Goal: Task Accomplishment & Management: Complete application form

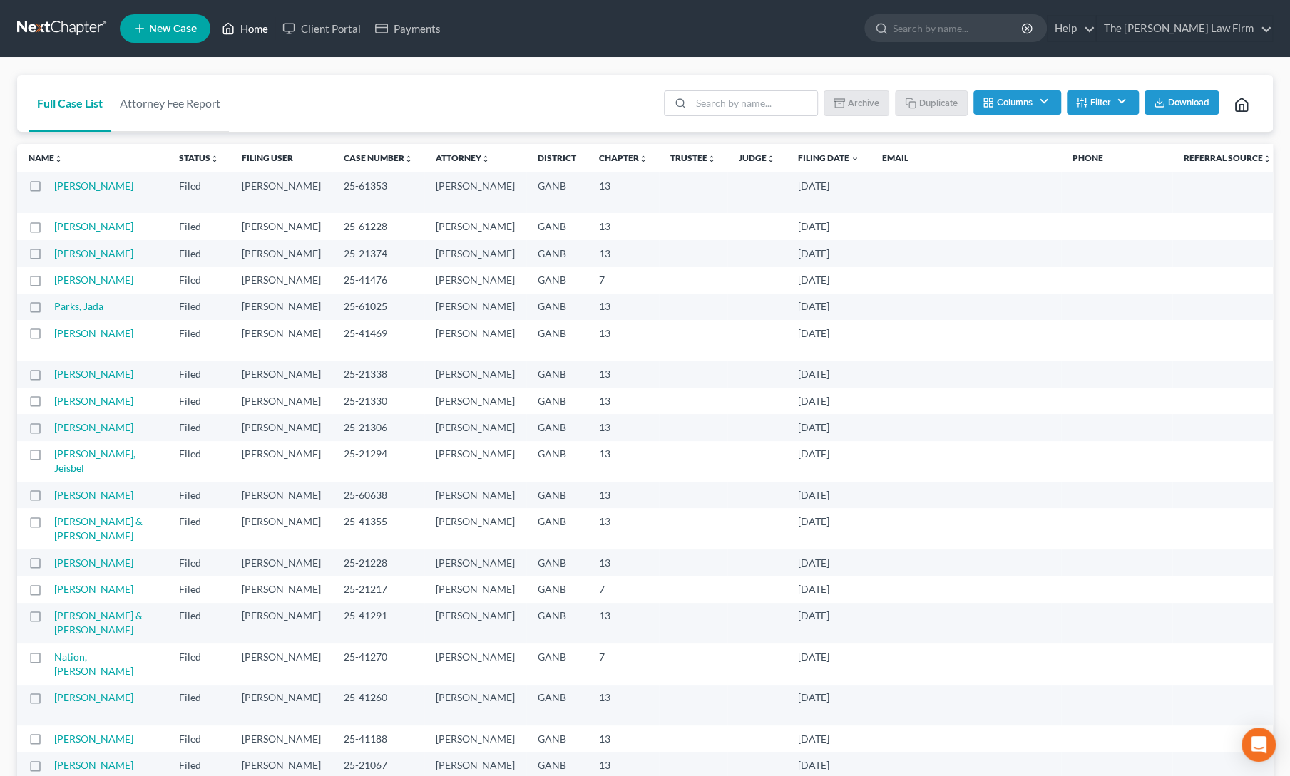
click at [247, 29] on link "Home" at bounding box center [245, 29] width 61 height 26
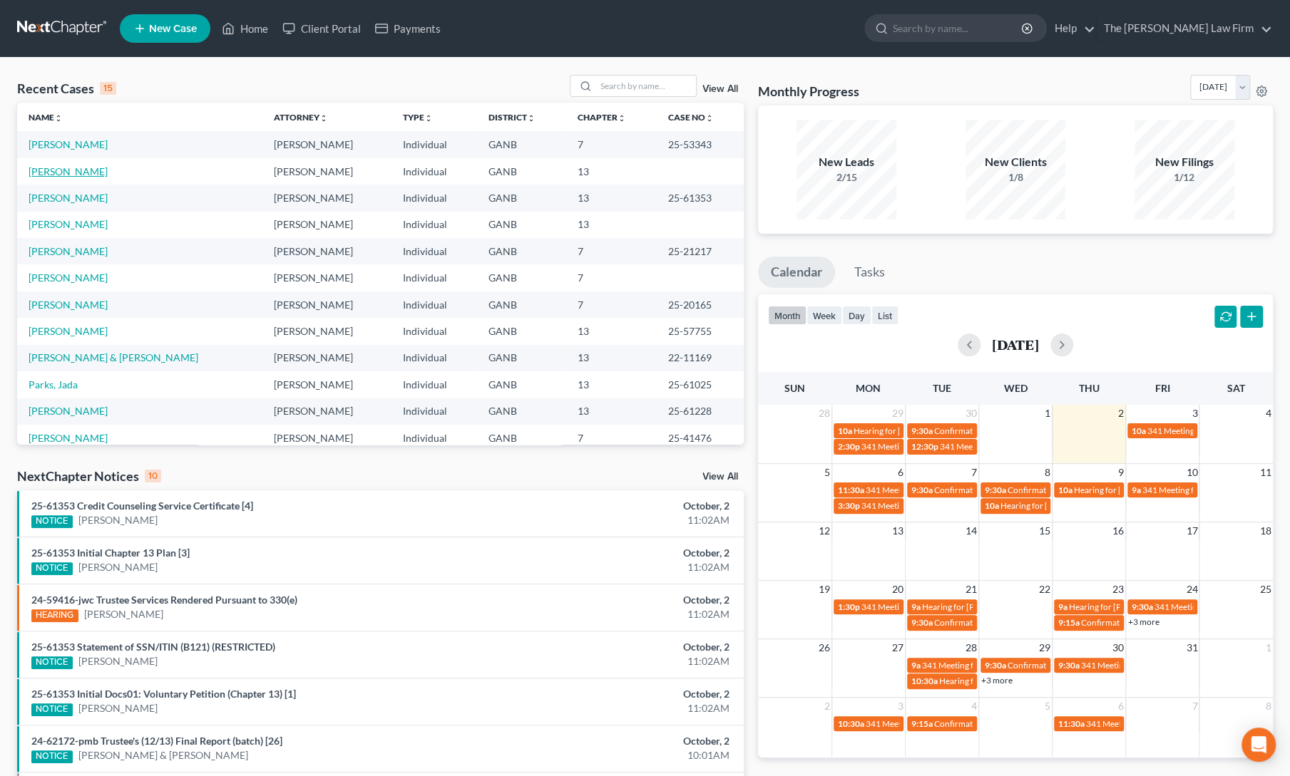
click at [66, 170] on link "[PERSON_NAME]" at bounding box center [68, 171] width 79 height 12
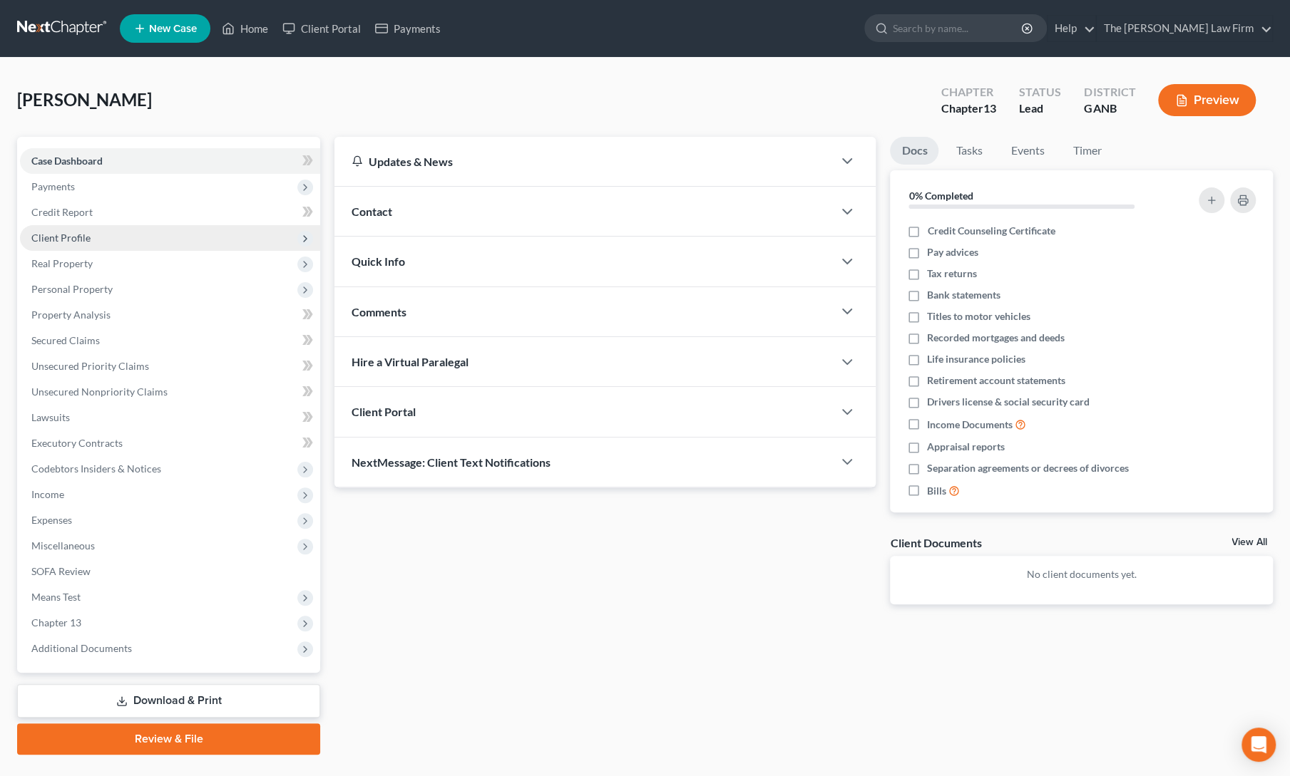
click at [67, 240] on span "Client Profile" at bounding box center [60, 238] width 59 height 12
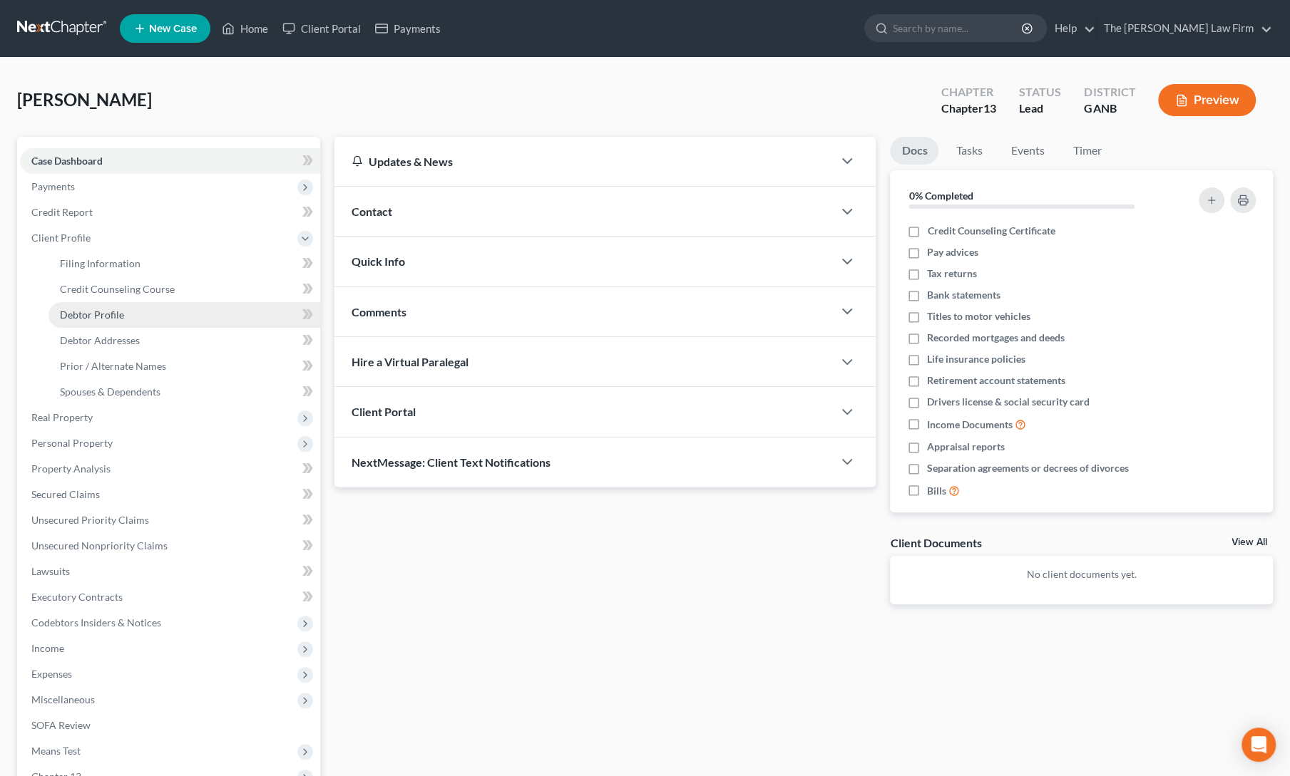
click at [85, 318] on span "Debtor Profile" at bounding box center [92, 315] width 64 height 12
select select "0"
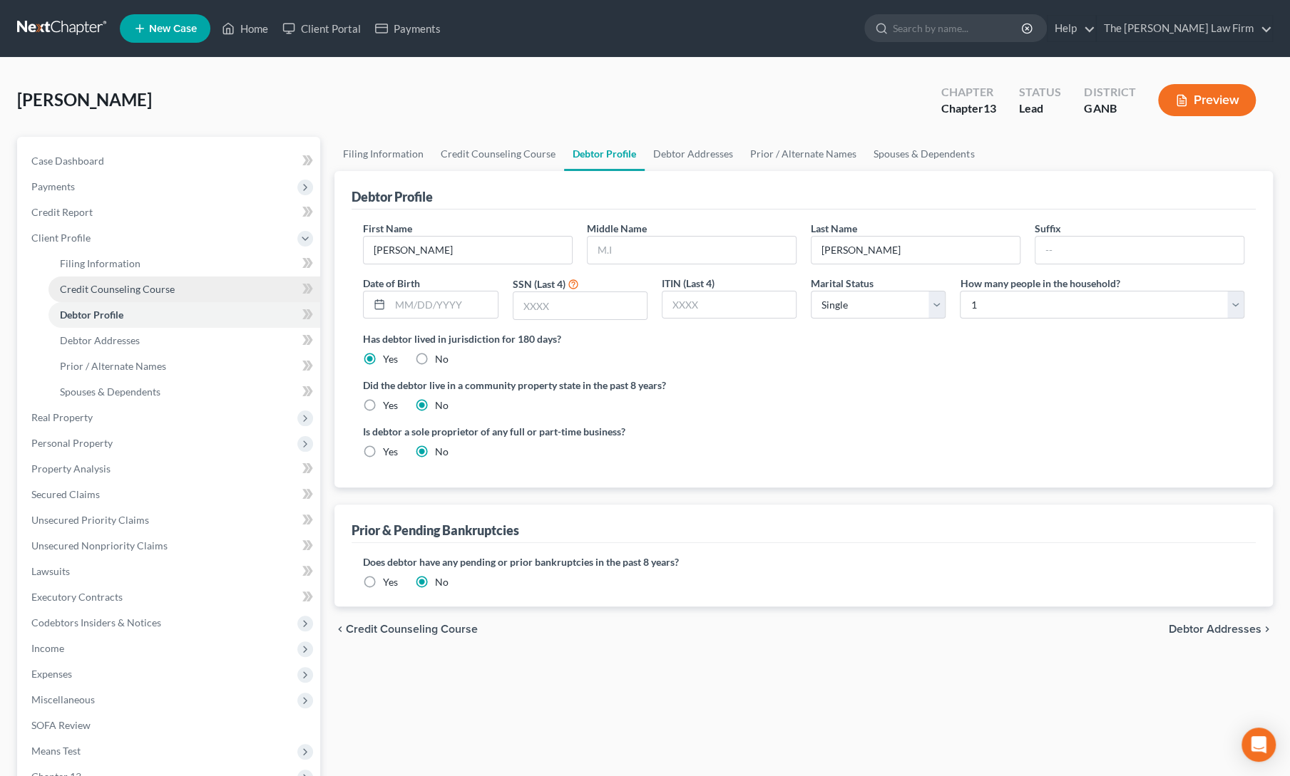
click at [110, 287] on span "Credit Counseling Course" at bounding box center [117, 289] width 115 height 12
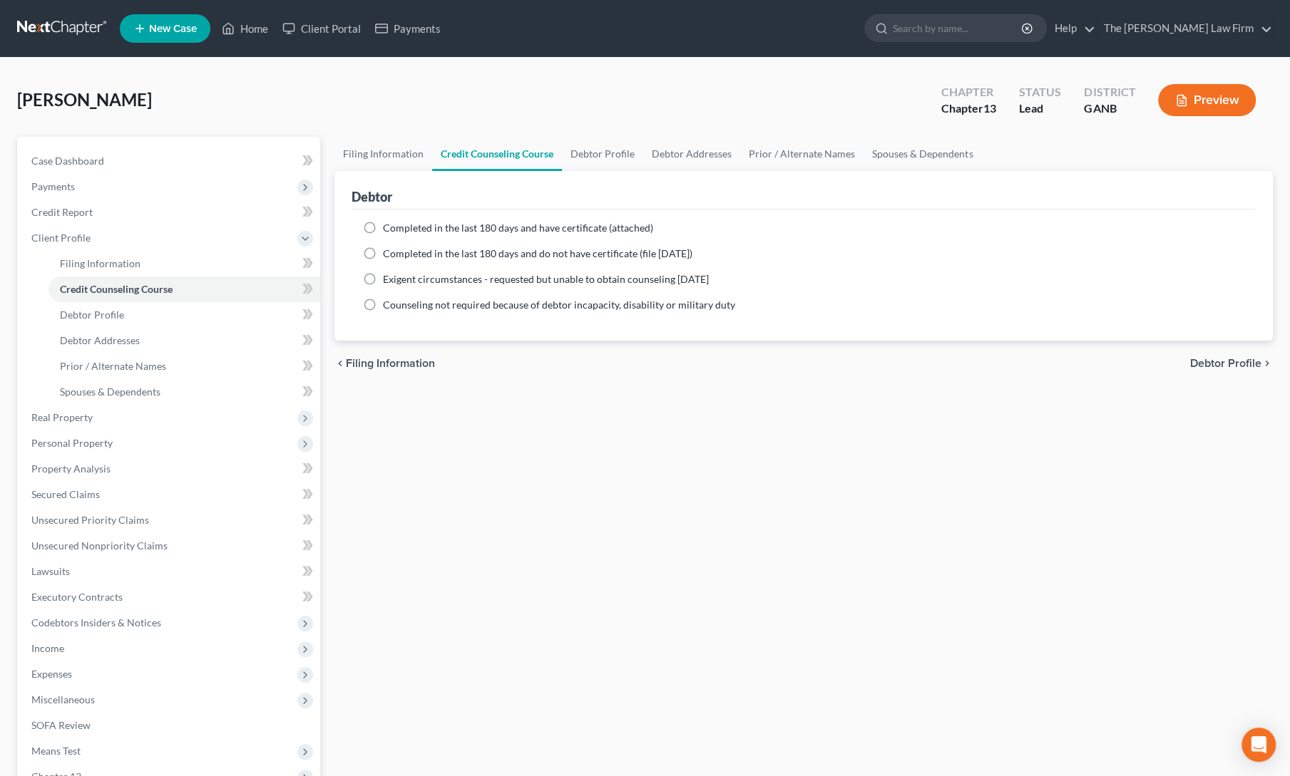
click at [383, 229] on label "Completed in the last 180 days and have certificate (attached)" at bounding box center [518, 228] width 270 height 14
click at [389, 229] on input "Completed in the last 180 days and have certificate (attached)" at bounding box center [393, 225] width 9 height 9
radio input "true"
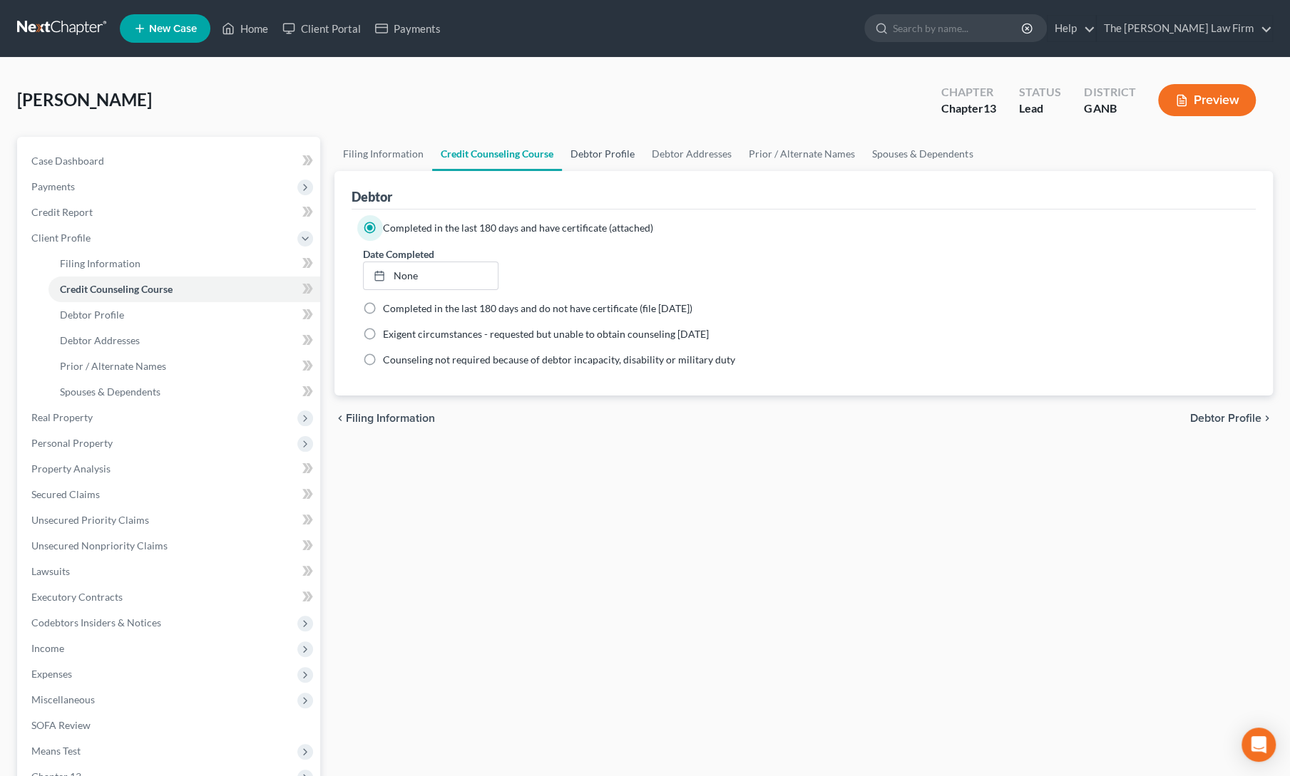
click at [602, 158] on link "Debtor Profile" at bounding box center [602, 154] width 81 height 34
select select "0"
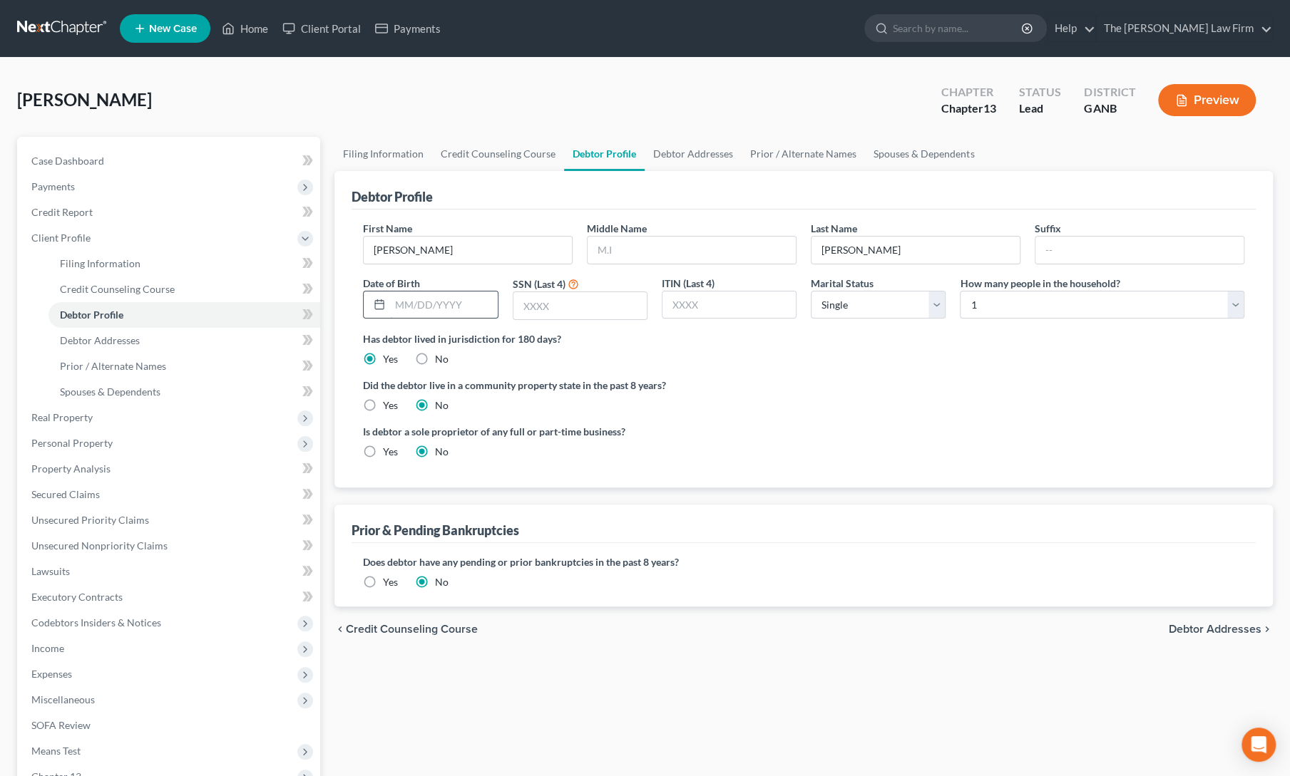
click at [441, 299] on input "text" at bounding box center [443, 305] width 107 height 27
type input "[DATE]"
click at [657, 249] on input "text" at bounding box center [691, 250] width 208 height 27
type input "Amber"
click at [691, 426] on label "Is debtor a sole proprietor of any full or part-time business?" at bounding box center [579, 431] width 433 height 15
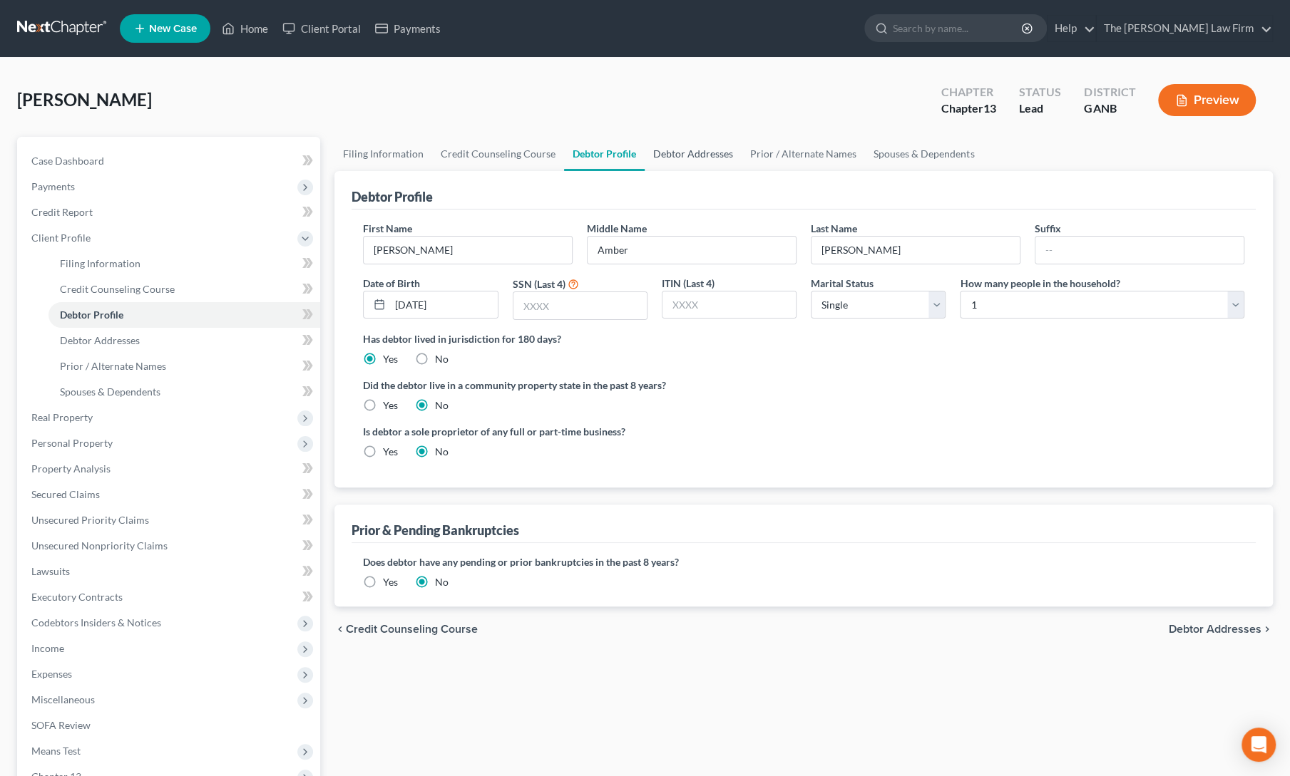
click at [672, 149] on link "Debtor Addresses" at bounding box center [692, 154] width 97 height 34
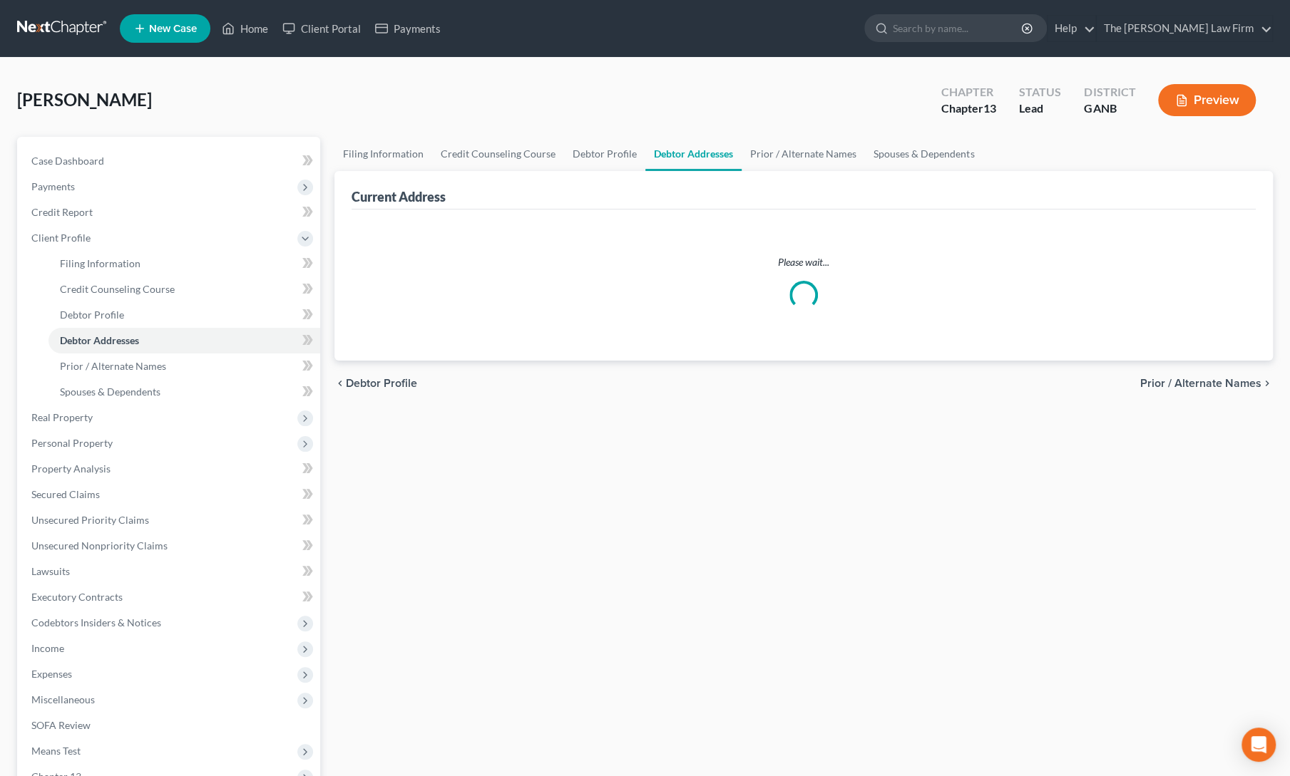
select select "0"
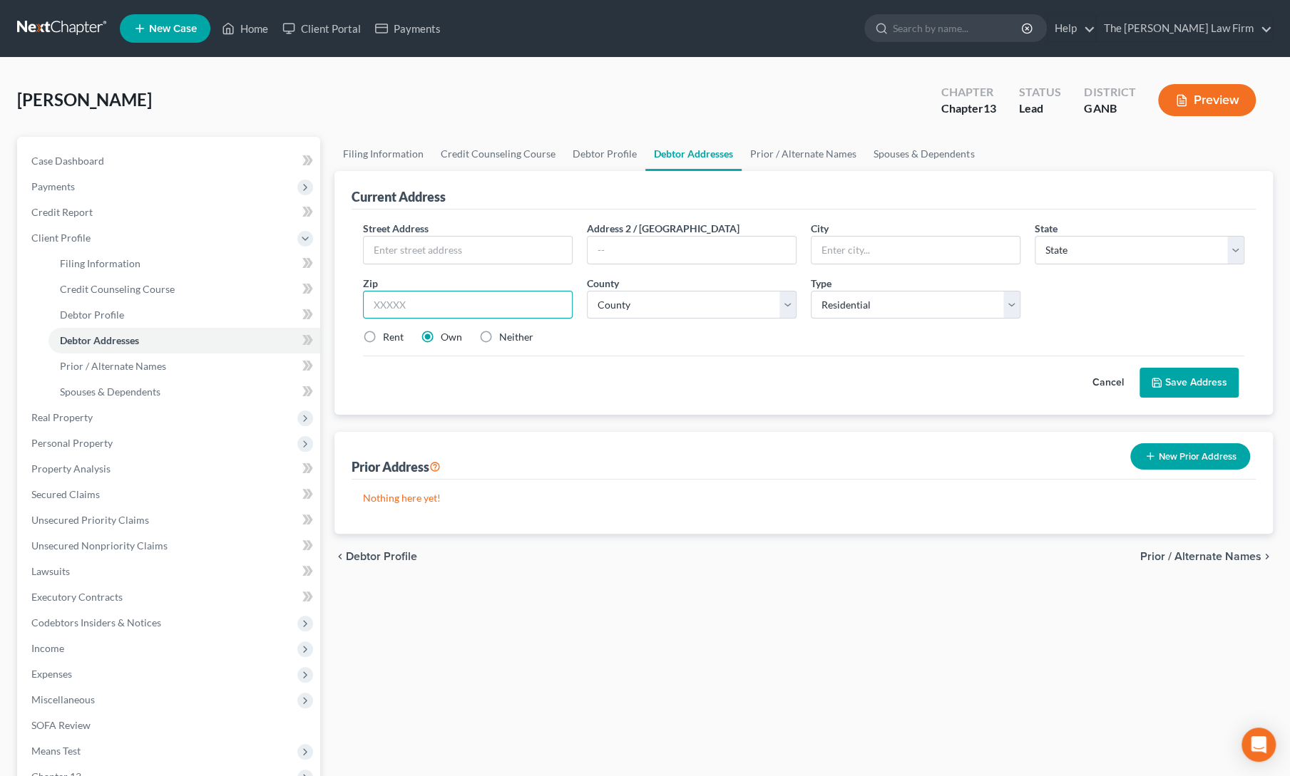
click at [404, 304] on input "text" at bounding box center [468, 305] width 210 height 29
type input "30738"
type input "Rising Fawn"
select select "10"
select select "40"
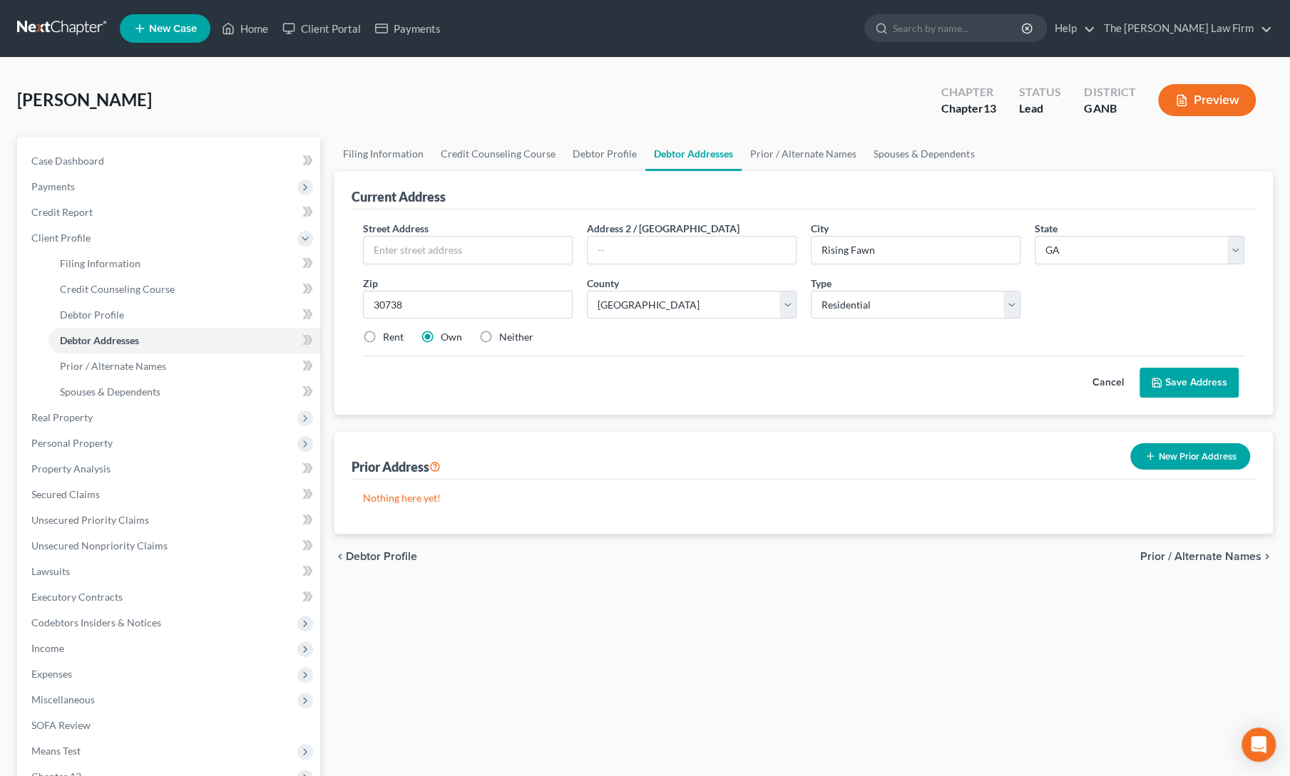
click at [499, 336] on label "Neither" at bounding box center [516, 337] width 34 height 14
click at [505, 336] on input "Neither" at bounding box center [509, 334] width 9 height 9
radio input "true"
click at [401, 256] on input "text" at bounding box center [468, 250] width 208 height 27
type input "201 [PERSON_NAME] Dr"
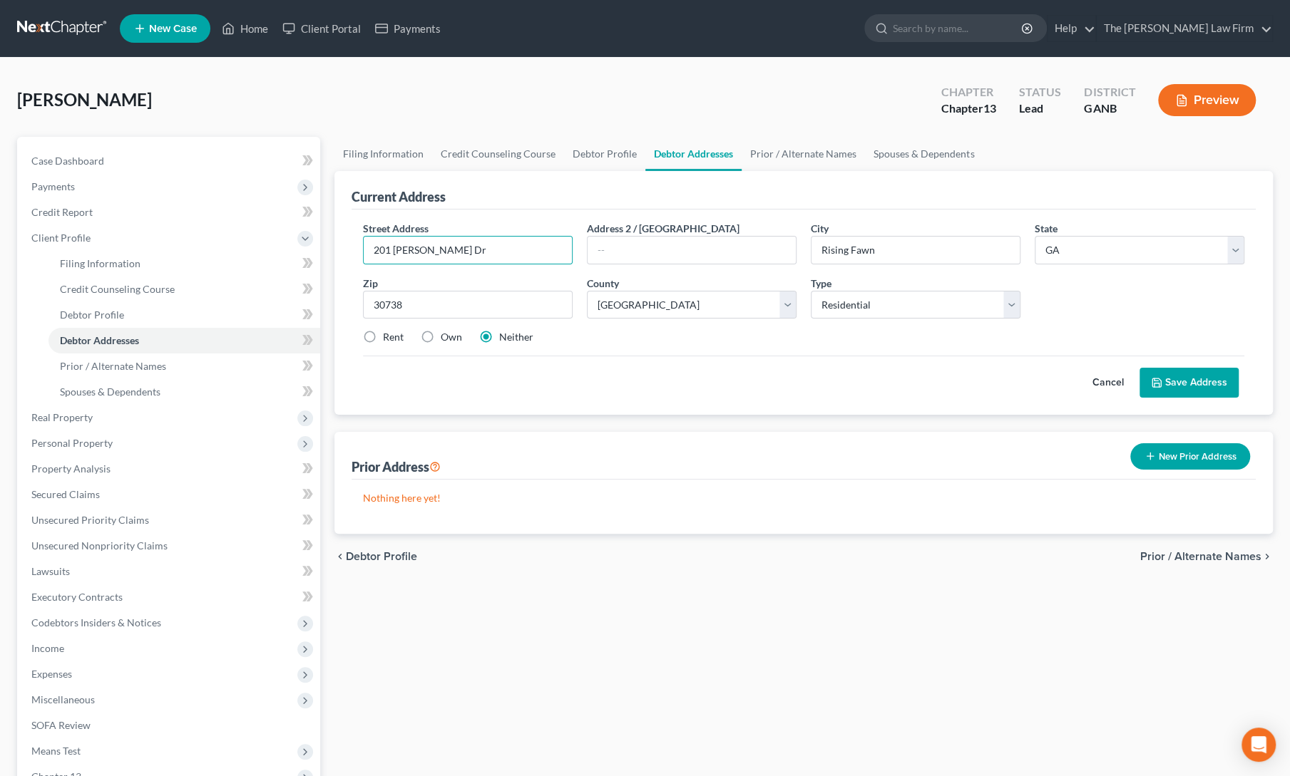
click at [697, 377] on div "Cancel Save Address" at bounding box center [803, 377] width 881 height 42
click at [592, 150] on link "Debtor Profile" at bounding box center [604, 154] width 81 height 34
select select "0"
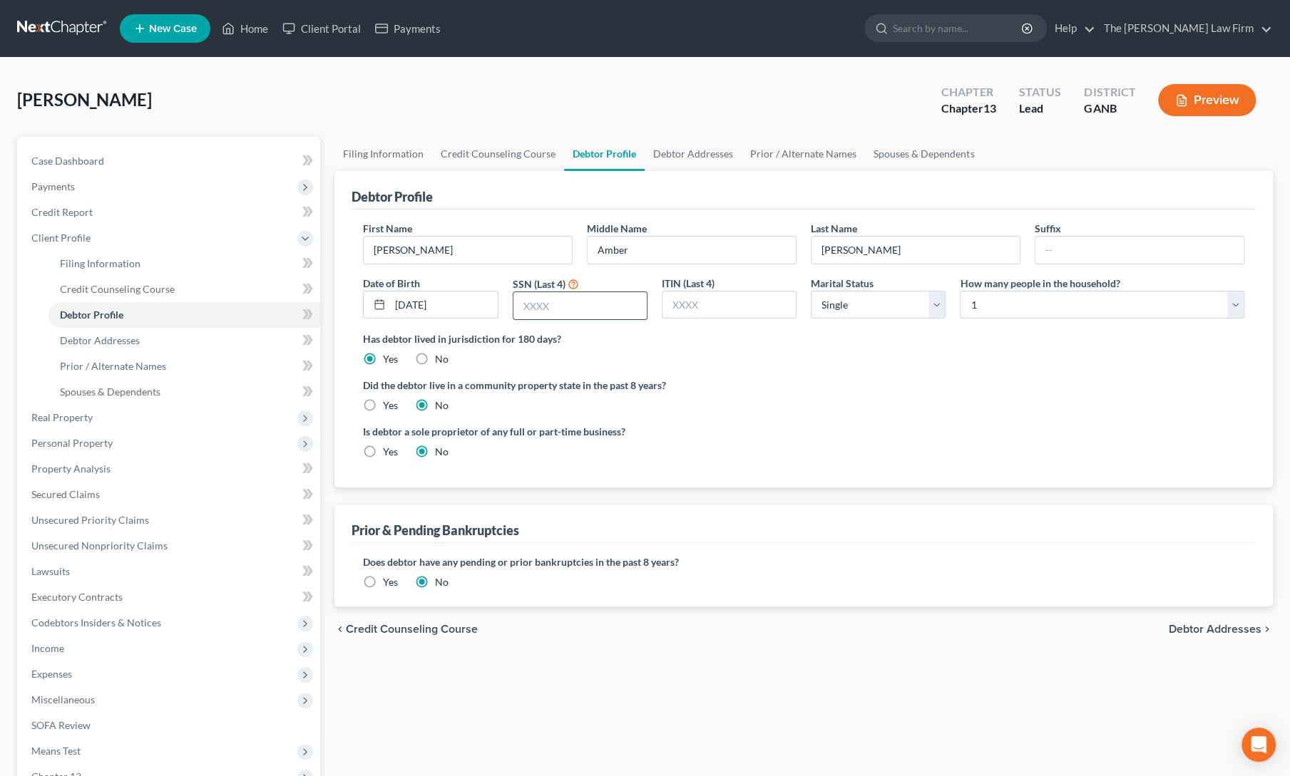
click at [550, 302] on input "text" at bounding box center [579, 305] width 133 height 27
type input "4154"
click at [947, 418] on ng-include "First Name [PERSON_NAME] Middle Name [PERSON_NAME] Last Name [PERSON_NAME] Date…" at bounding box center [803, 345] width 881 height 249
click at [1046, 294] on select "Select 1 2 3 4 5 6 7 8 9 10 11 12 13 14 15 16 17 18 19 20" at bounding box center [1101, 305] width 284 height 29
select select "2"
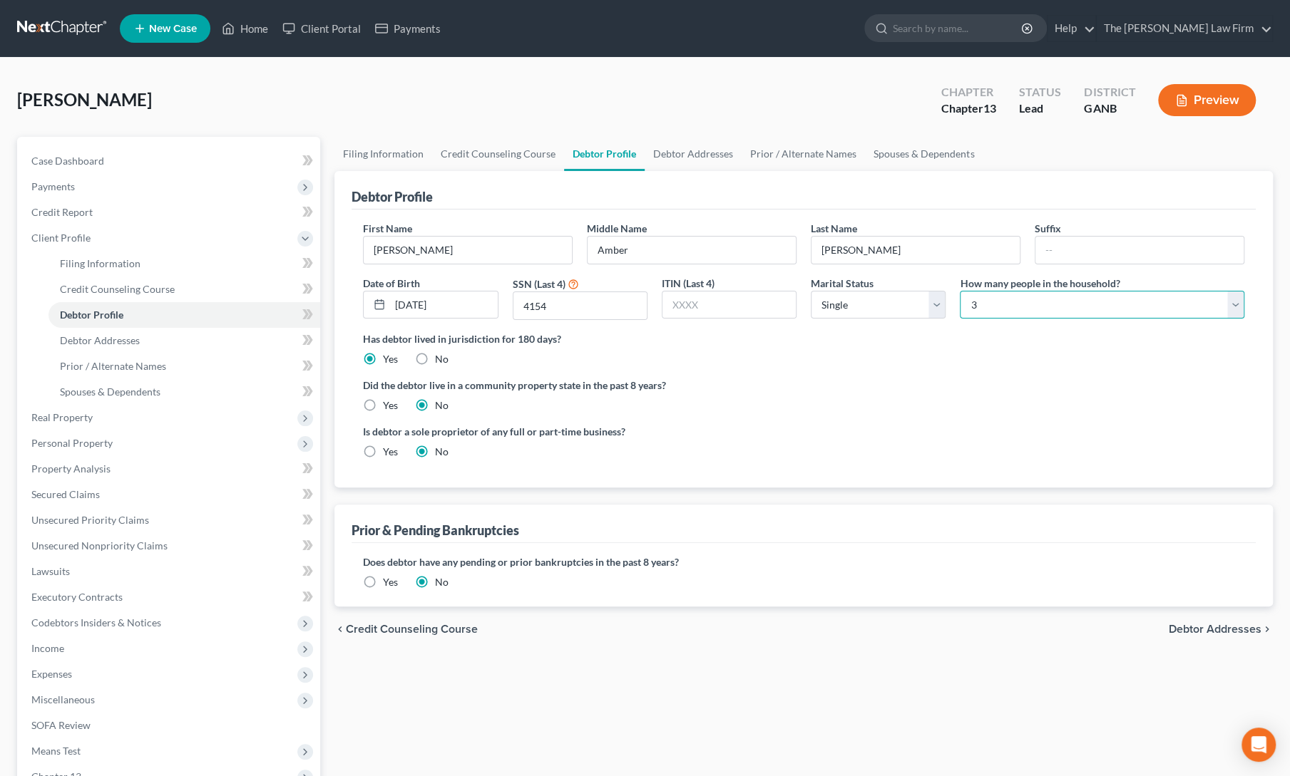
click at [959, 291] on select "Select 1 2 3 4 5 6 7 8 9 10 11 12 13 14 15 16 17 18 19 20" at bounding box center [1101, 305] width 284 height 29
click at [910, 165] on link "Spouses & Dependents" at bounding box center [924, 154] width 118 height 34
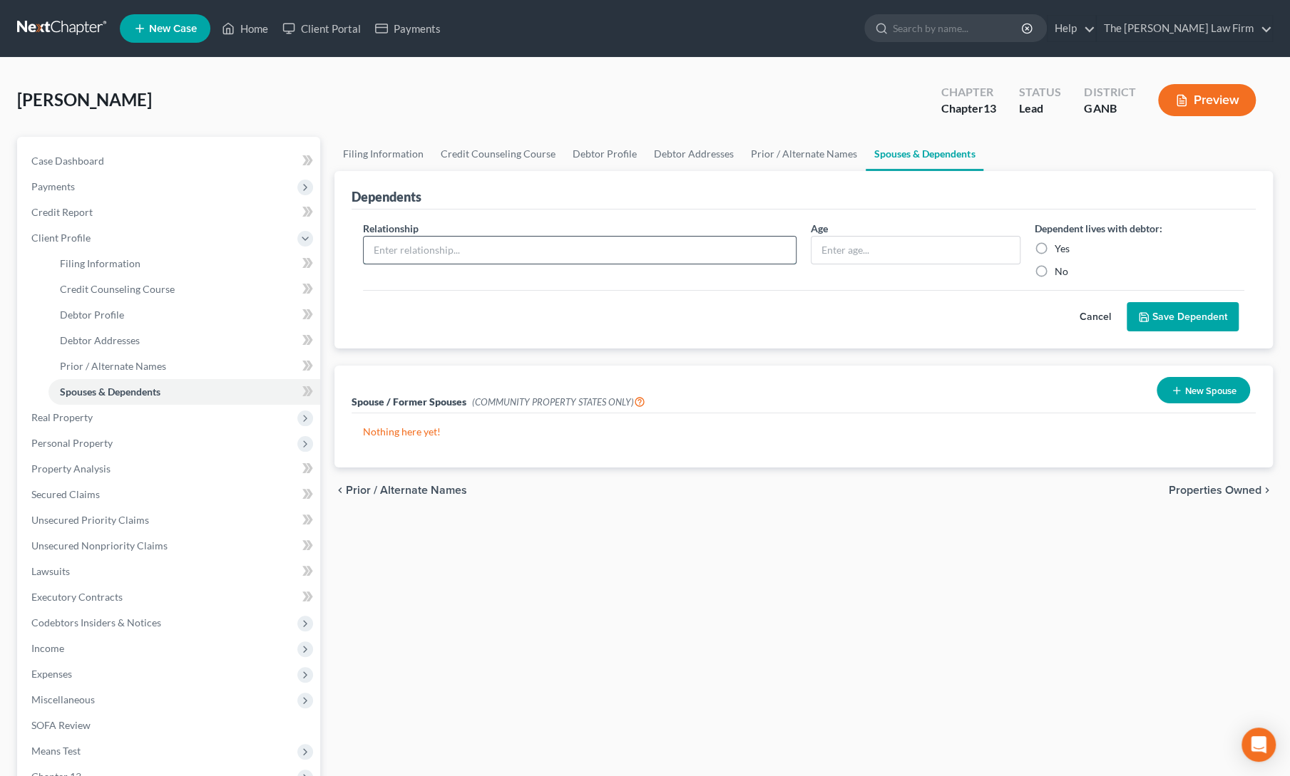
click at [473, 241] on input "text" at bounding box center [580, 250] width 432 height 27
type input "Child"
click at [878, 251] on input "text" at bounding box center [915, 250] width 208 height 27
type input "13"
click at [1054, 250] on label "Yes" at bounding box center [1061, 249] width 15 height 14
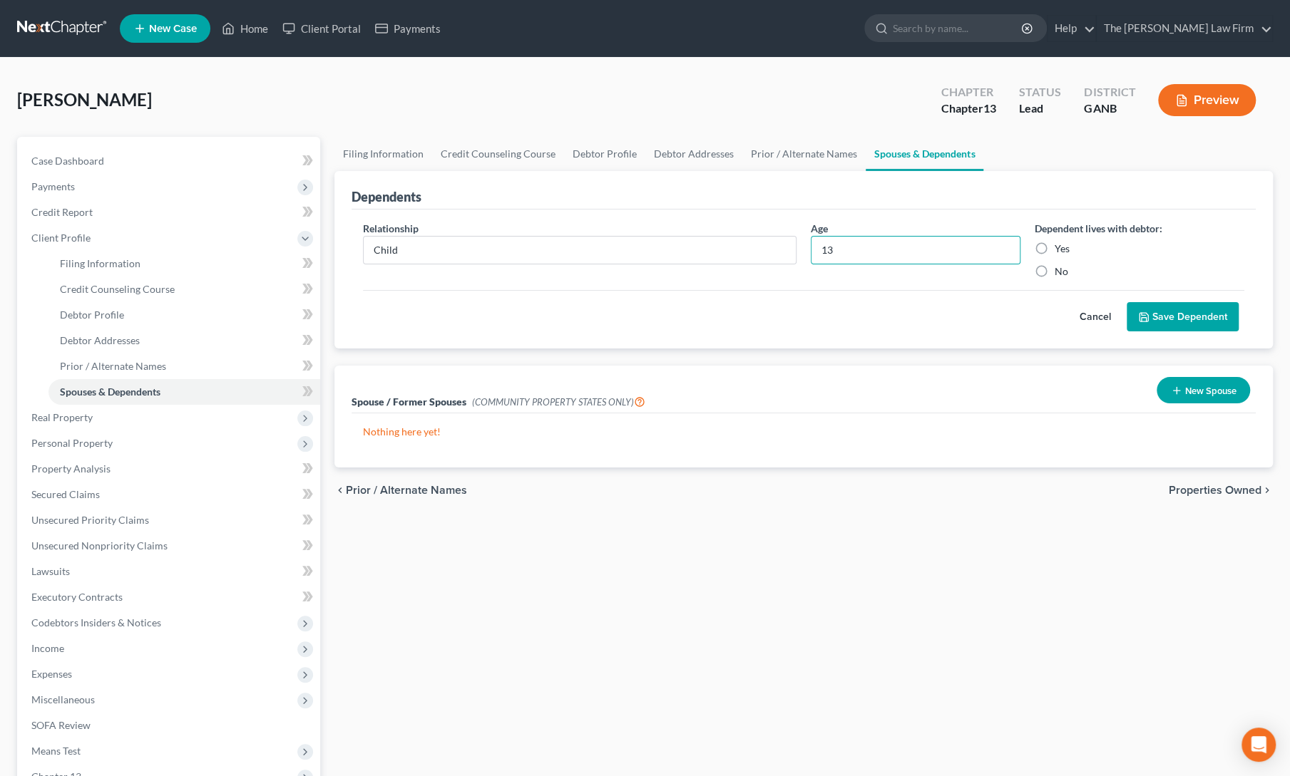
click at [1060, 250] on input "Yes" at bounding box center [1064, 246] width 9 height 9
radio input "true"
click at [1155, 317] on button "Save Dependent" at bounding box center [1182, 317] width 112 height 30
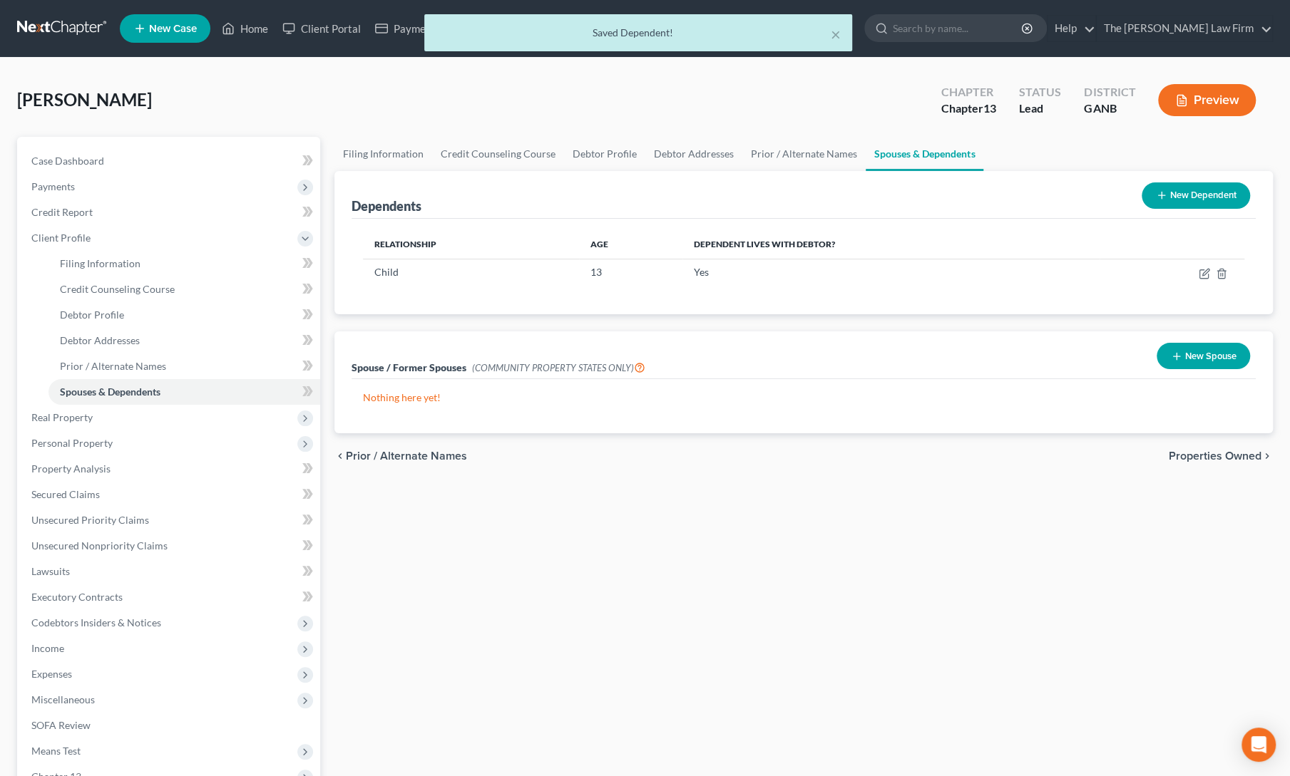
click at [1193, 199] on button "New Dependent" at bounding box center [1195, 195] width 108 height 26
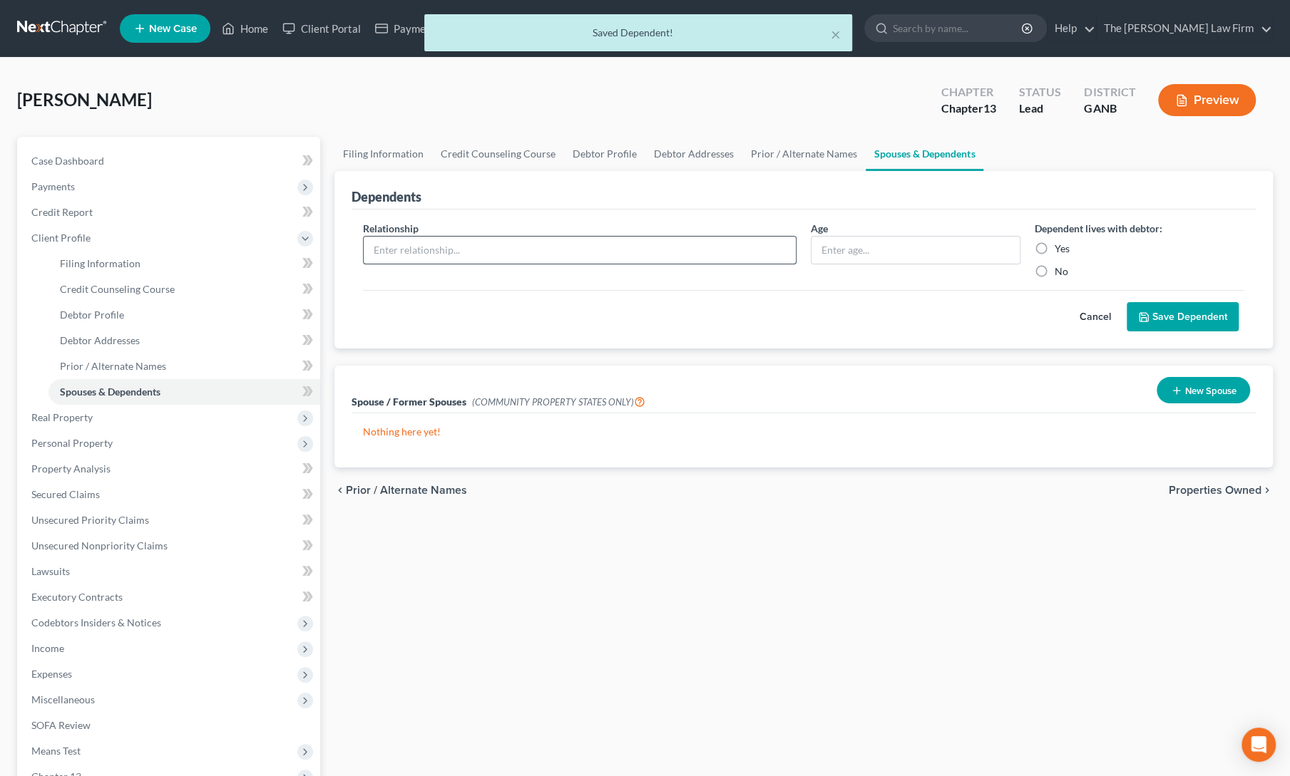
click at [431, 243] on input "text" at bounding box center [580, 250] width 432 height 27
type input "Child"
click at [844, 247] on input "text" at bounding box center [915, 250] width 208 height 27
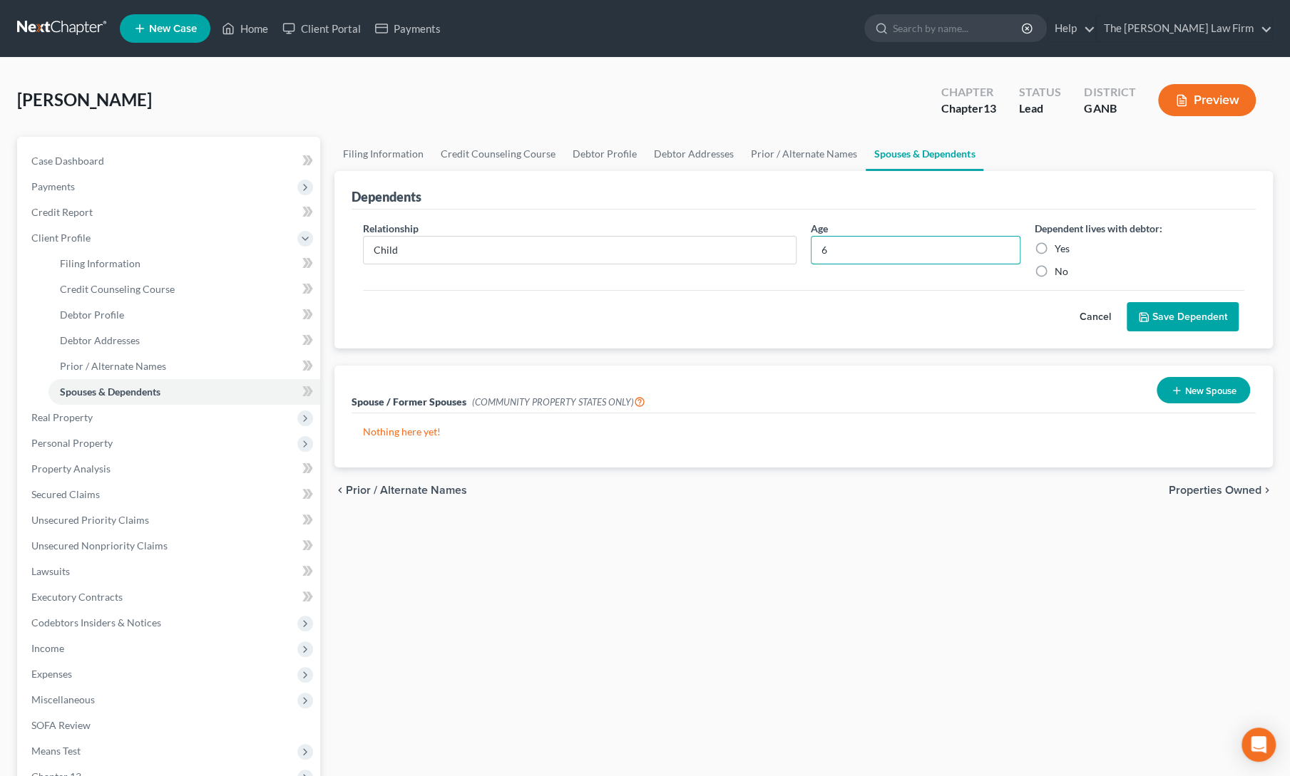
type input "6"
click at [1185, 319] on button "Save Dependent" at bounding box center [1182, 317] width 112 height 30
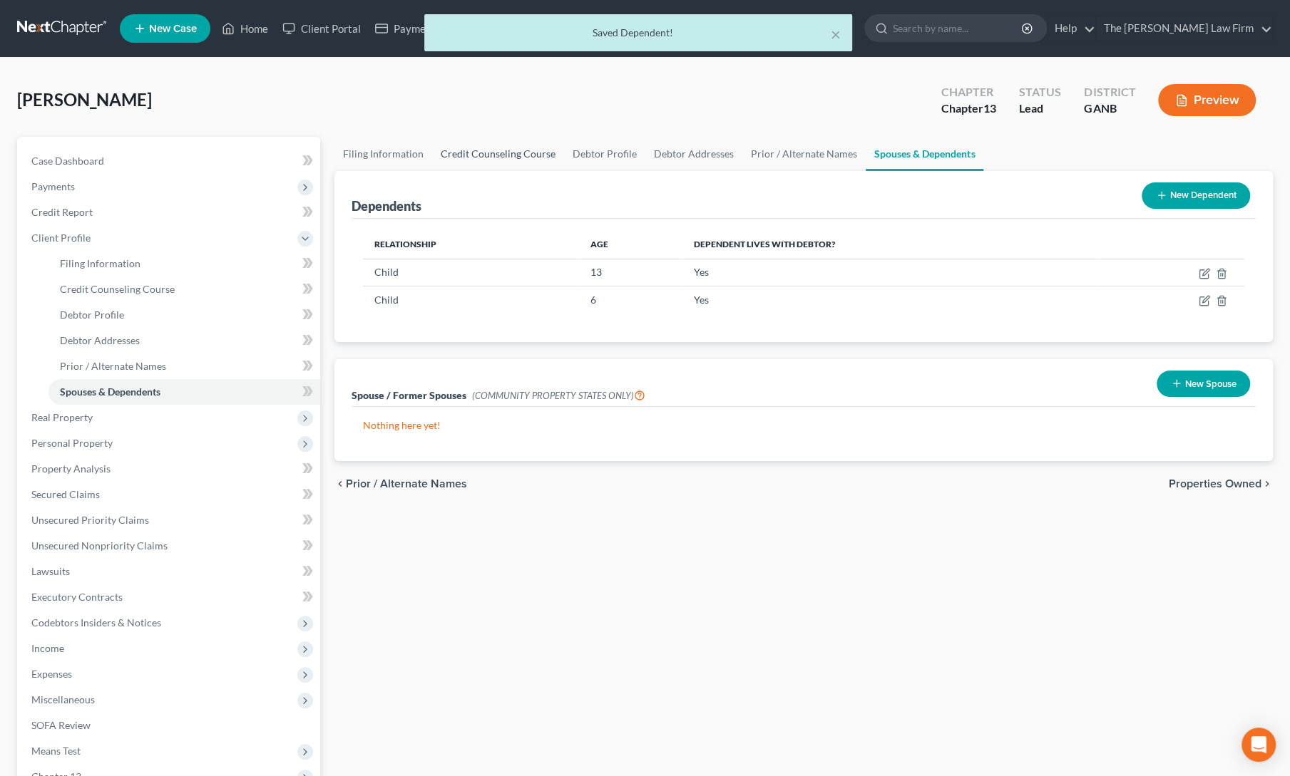
click at [466, 156] on link "Credit Counseling Course" at bounding box center [498, 154] width 132 height 34
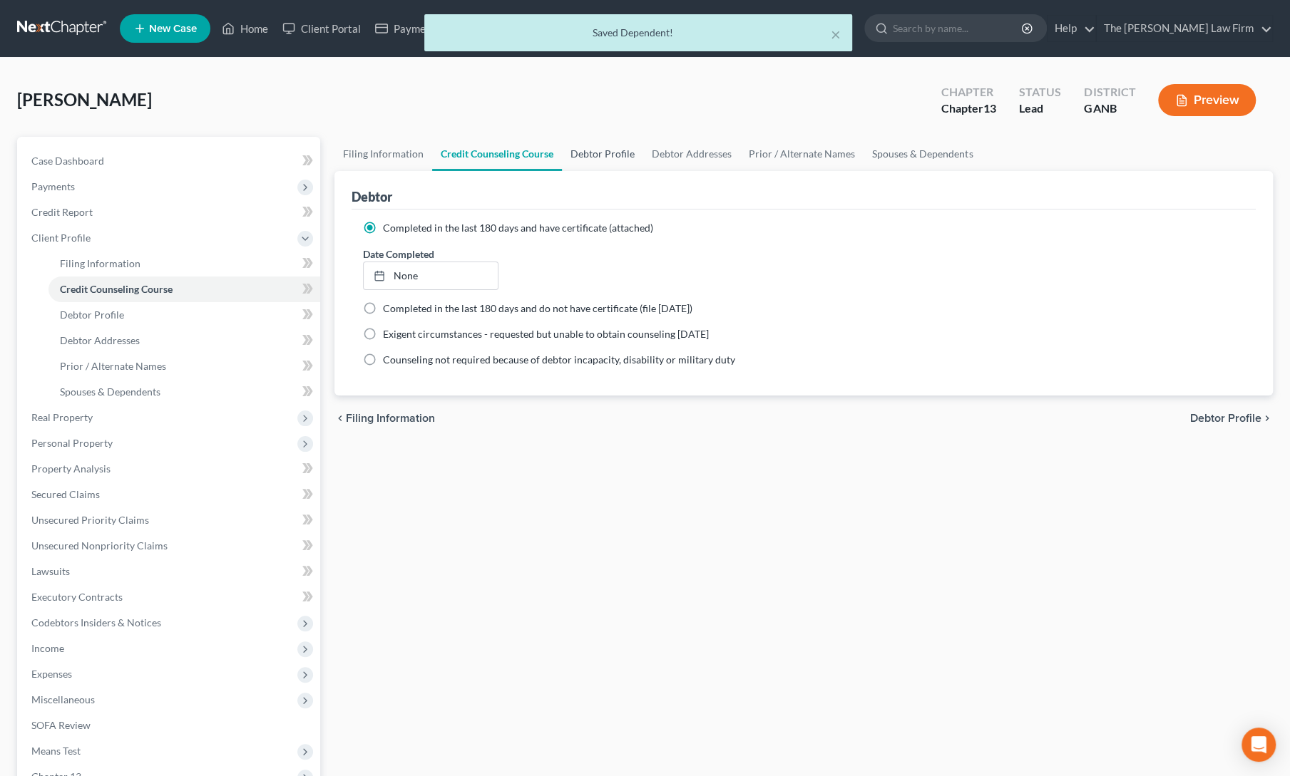
click at [579, 150] on link "Debtor Profile" at bounding box center [602, 154] width 81 height 34
select select "0"
select select "2"
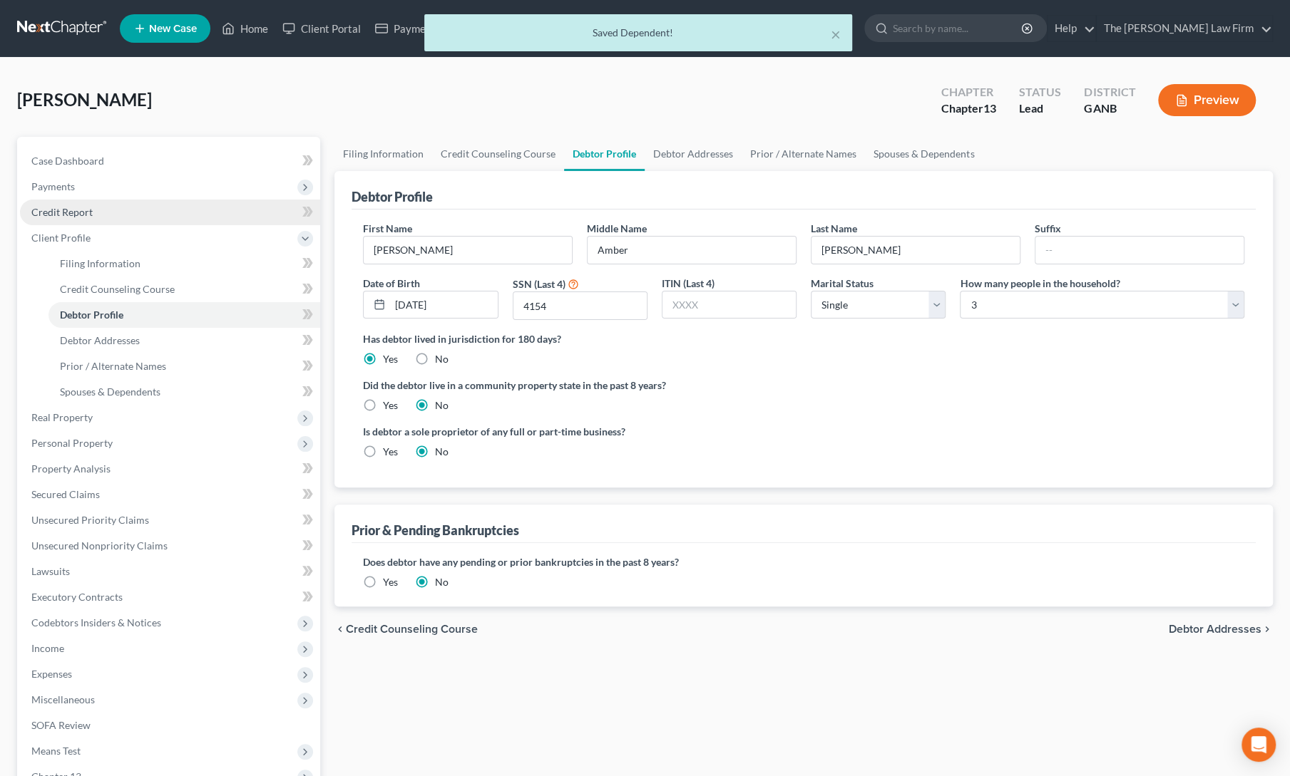
click at [70, 211] on span "Credit Report" at bounding box center [61, 212] width 61 height 12
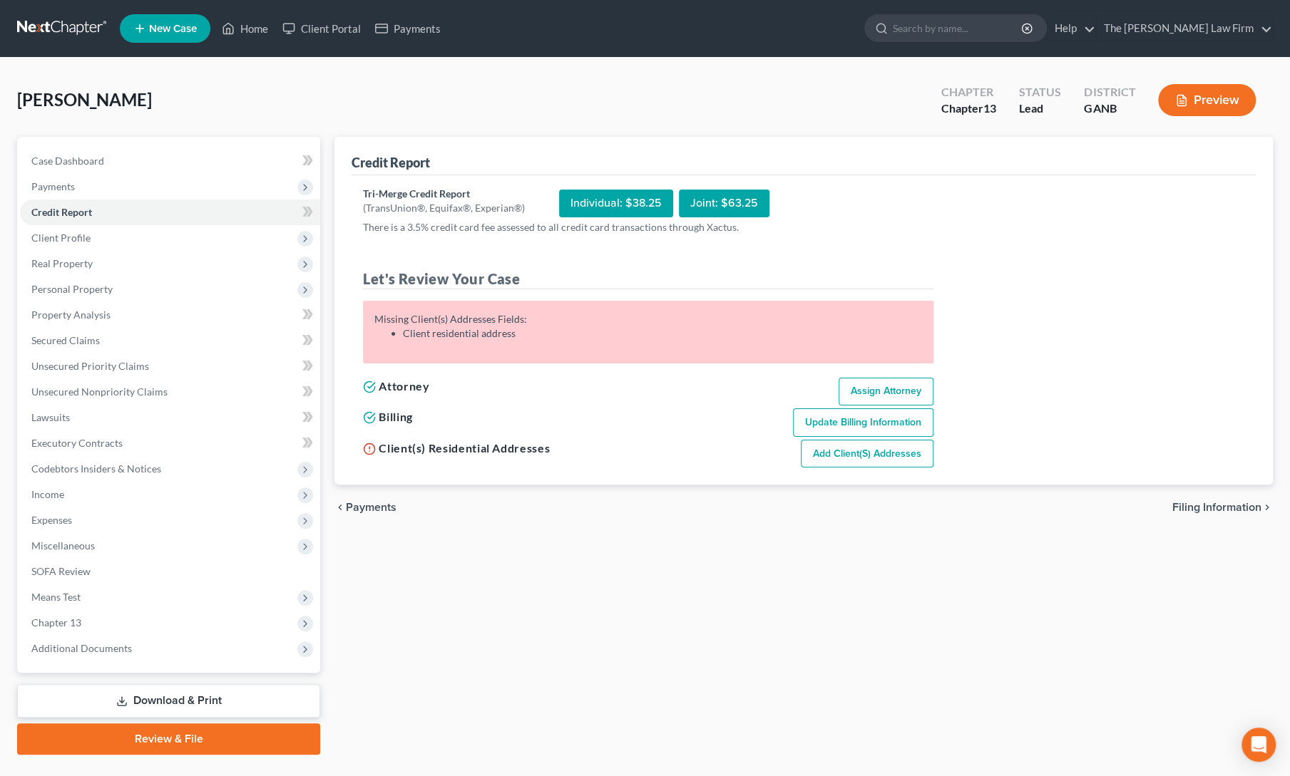
click at [903, 463] on link "Add Client(s) Addresses" at bounding box center [867, 454] width 133 height 29
select select "0"
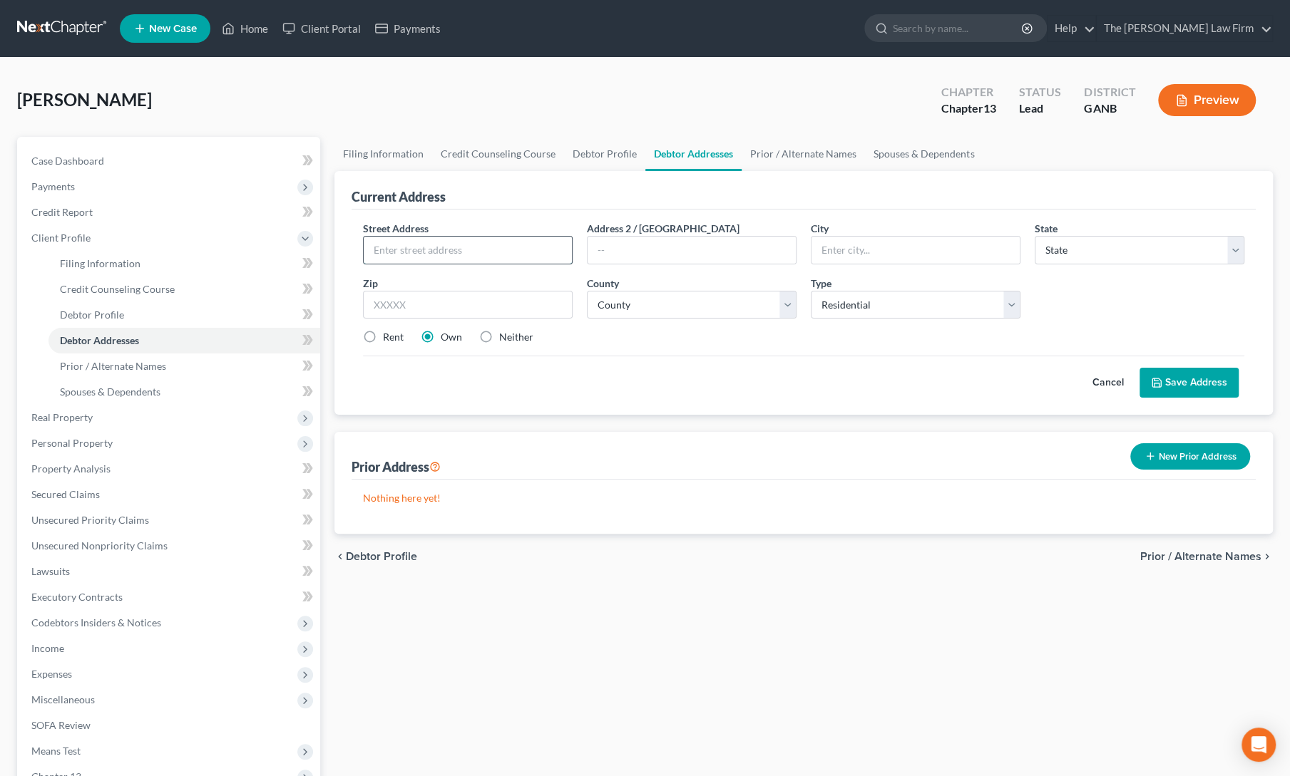
click at [443, 247] on input "text" at bounding box center [468, 250] width 208 height 27
type input "201 [PERSON_NAME] Dr"
click at [423, 297] on input "text" at bounding box center [468, 305] width 210 height 29
type input "30738"
type input "Rising Fawn"
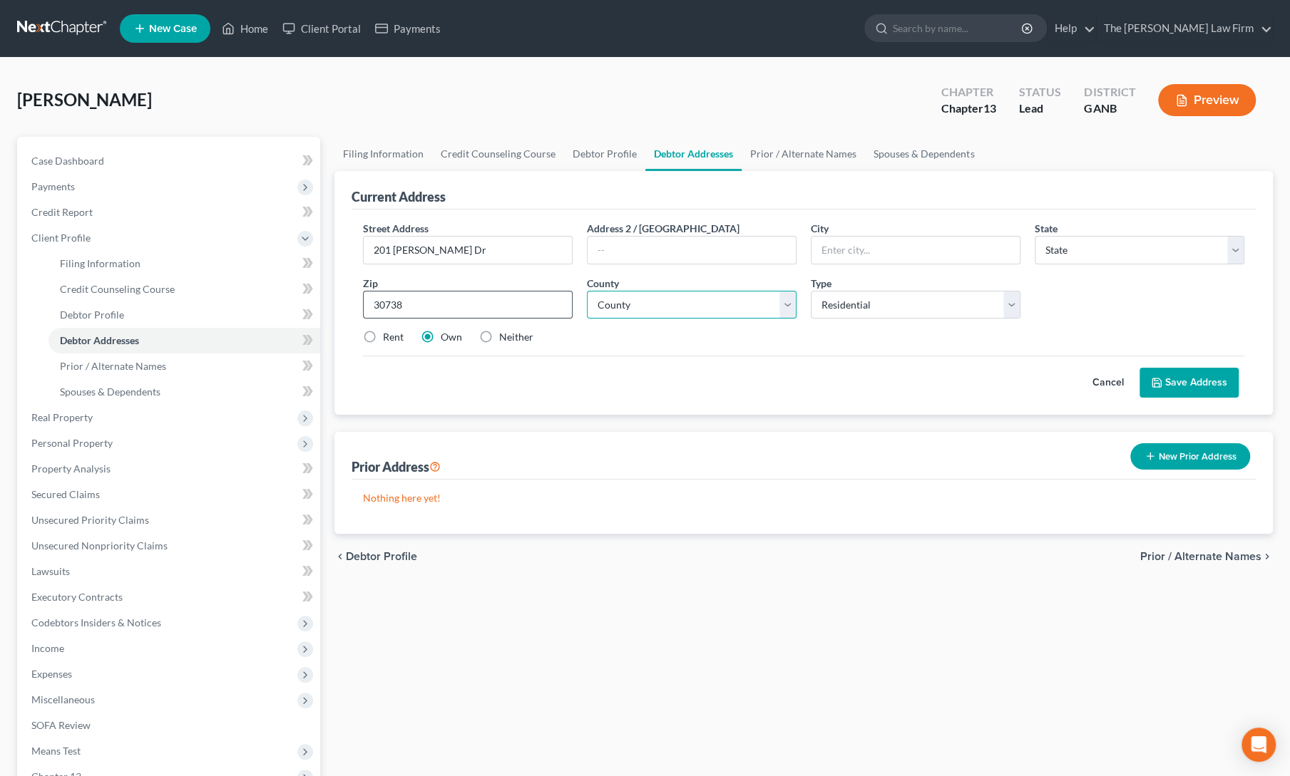
select select "10"
select select "40"
click at [499, 339] on label "Neither" at bounding box center [516, 337] width 34 height 14
click at [505, 339] on input "Neither" at bounding box center [509, 334] width 9 height 9
radio input "true"
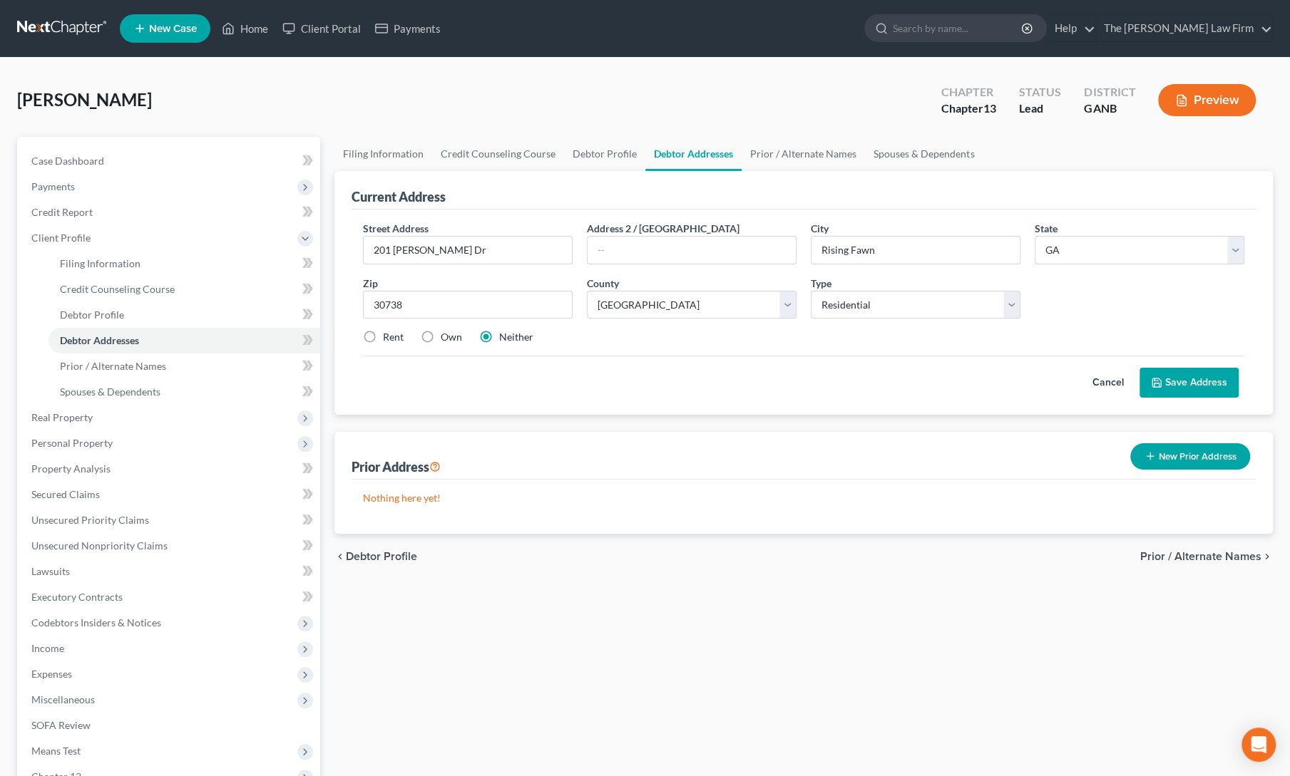
click at [1198, 372] on button "Save Address" at bounding box center [1188, 383] width 99 height 30
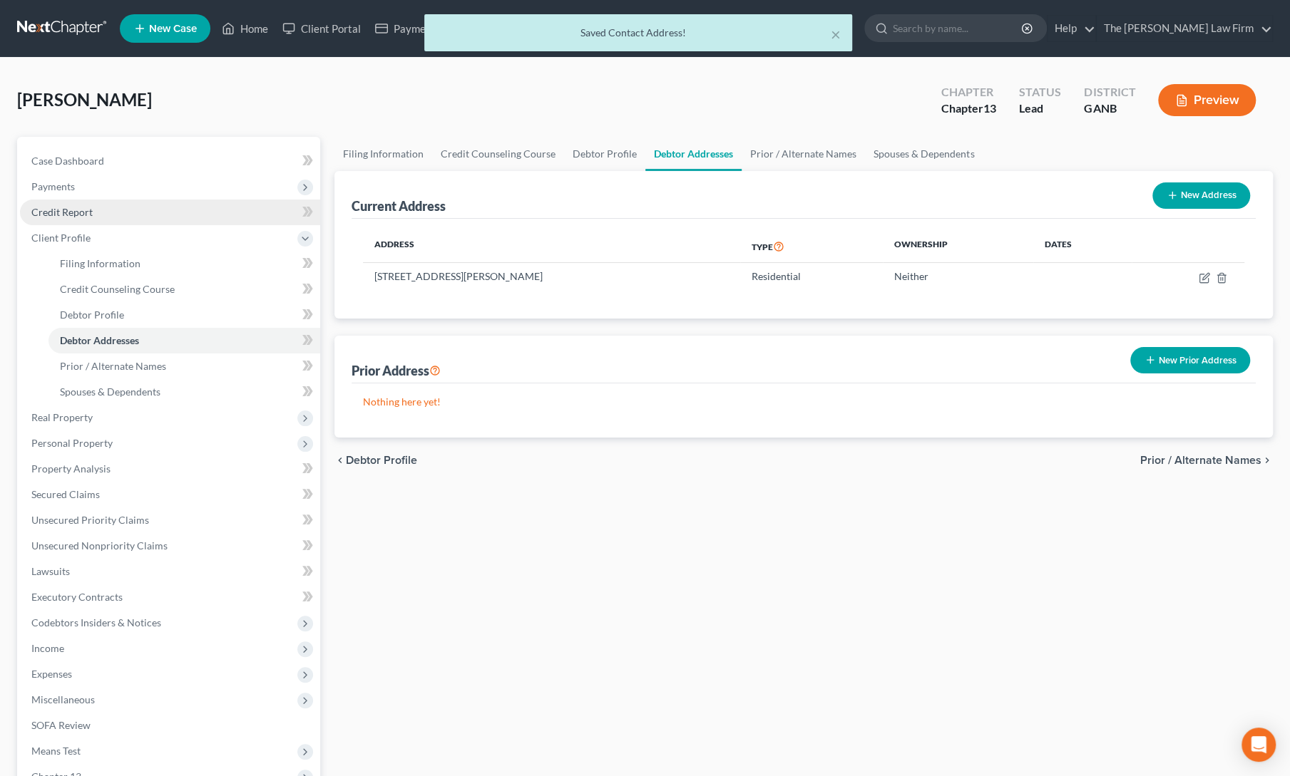
click at [79, 210] on span "Credit Report" at bounding box center [61, 212] width 61 height 12
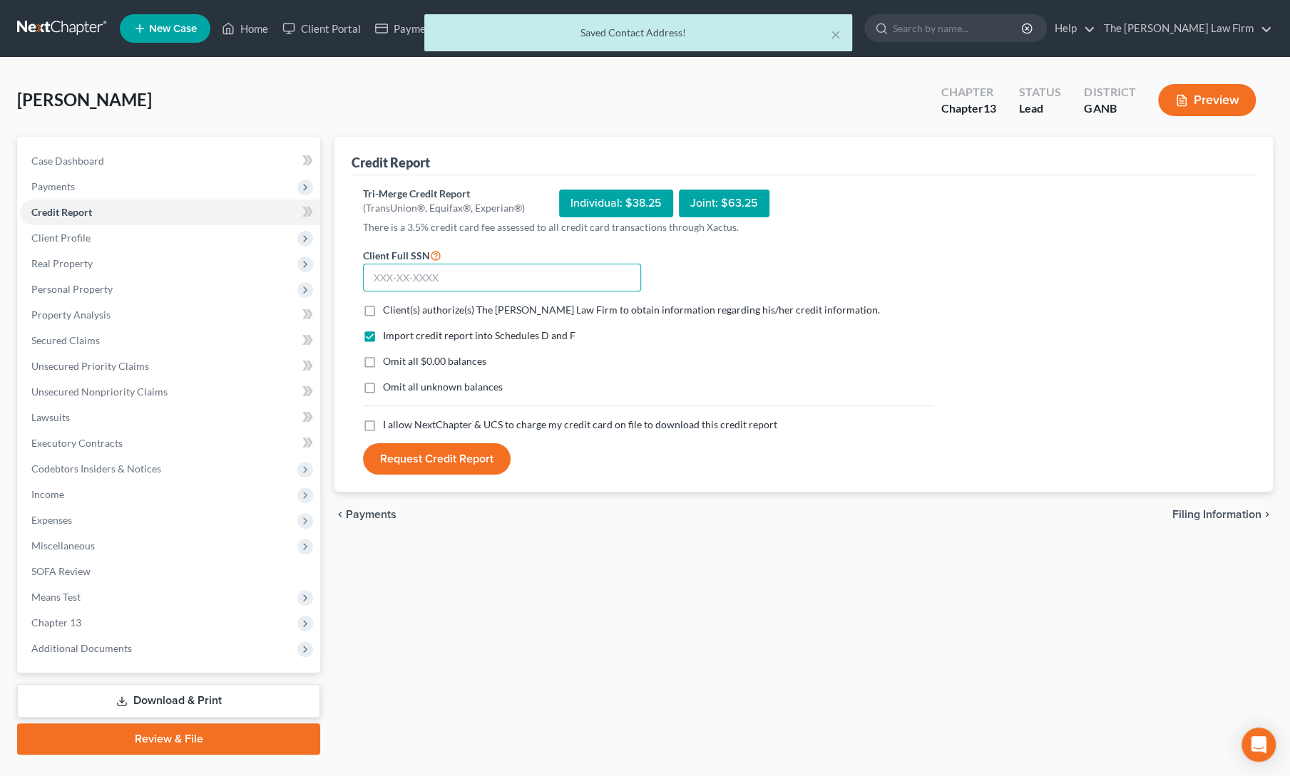
click at [446, 268] on input "text" at bounding box center [502, 278] width 278 height 29
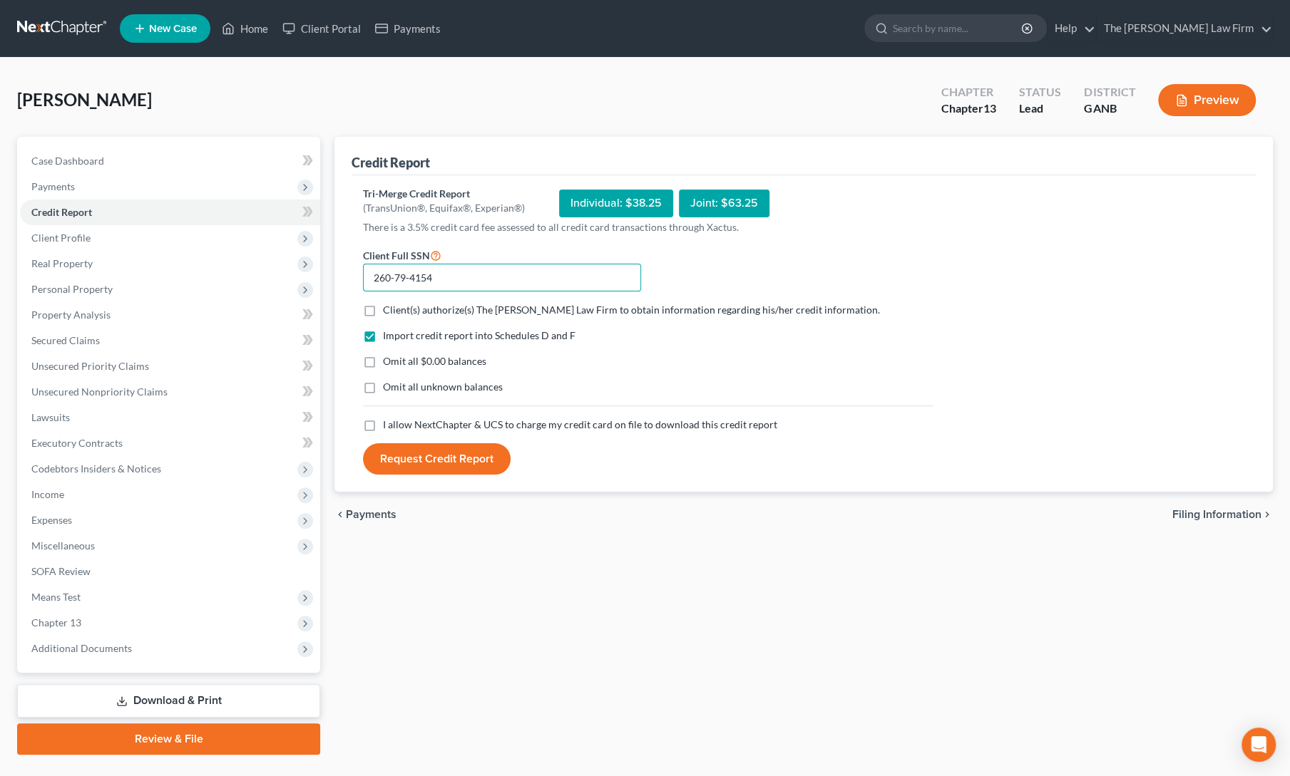
type input "260-79-4154"
click at [383, 307] on label "Client(s) authorize(s) The [PERSON_NAME] Law Firm to obtain information regardi…" at bounding box center [631, 310] width 497 height 14
click at [389, 307] on input "Client(s) authorize(s) The [PERSON_NAME] Law Firm to obtain information regardi…" at bounding box center [393, 307] width 9 height 9
checkbox input "true"
click at [383, 423] on label "I allow NextChapter & UCS to charge my credit card on file to download this cre…" at bounding box center [580, 425] width 394 height 14
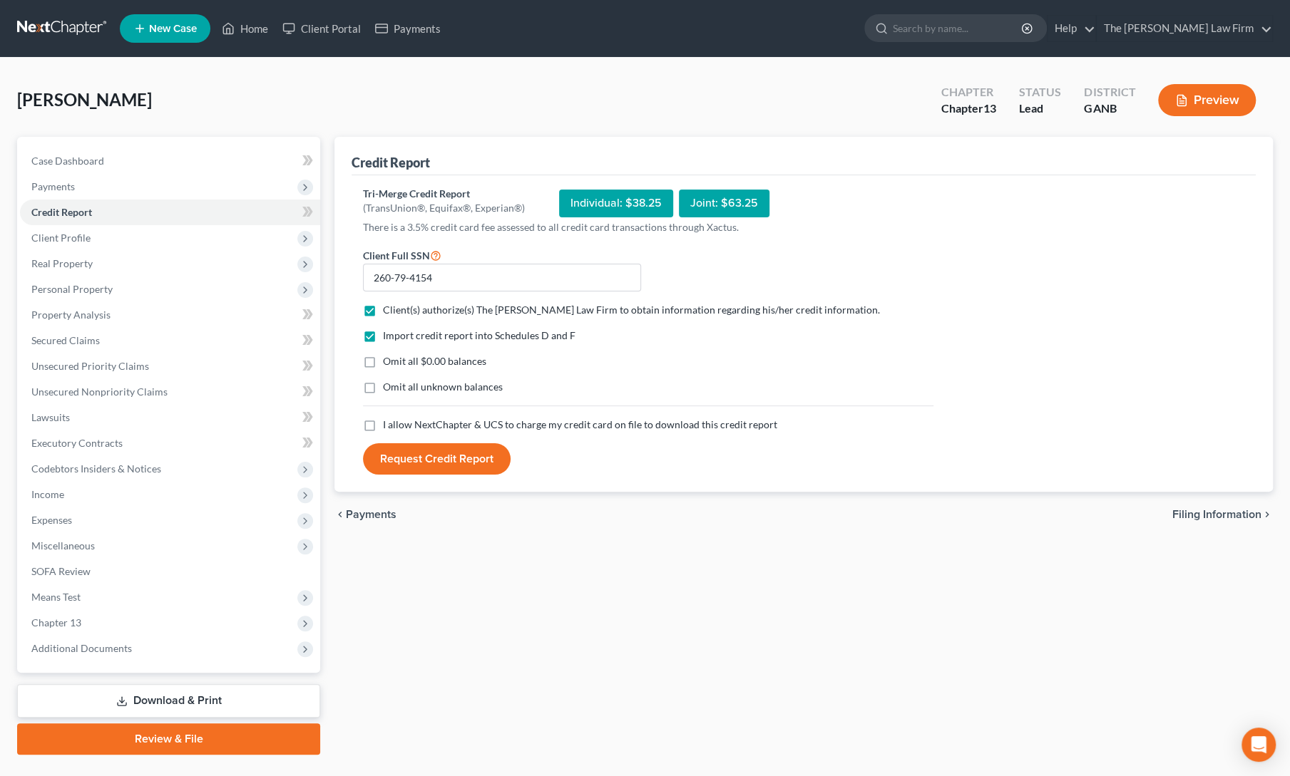
click at [389, 423] on input "I allow NextChapter & UCS to charge my credit card on file to download this cre…" at bounding box center [393, 422] width 9 height 9
checkbox input "true"
click at [419, 468] on button "Request Credit Report" at bounding box center [437, 458] width 148 height 31
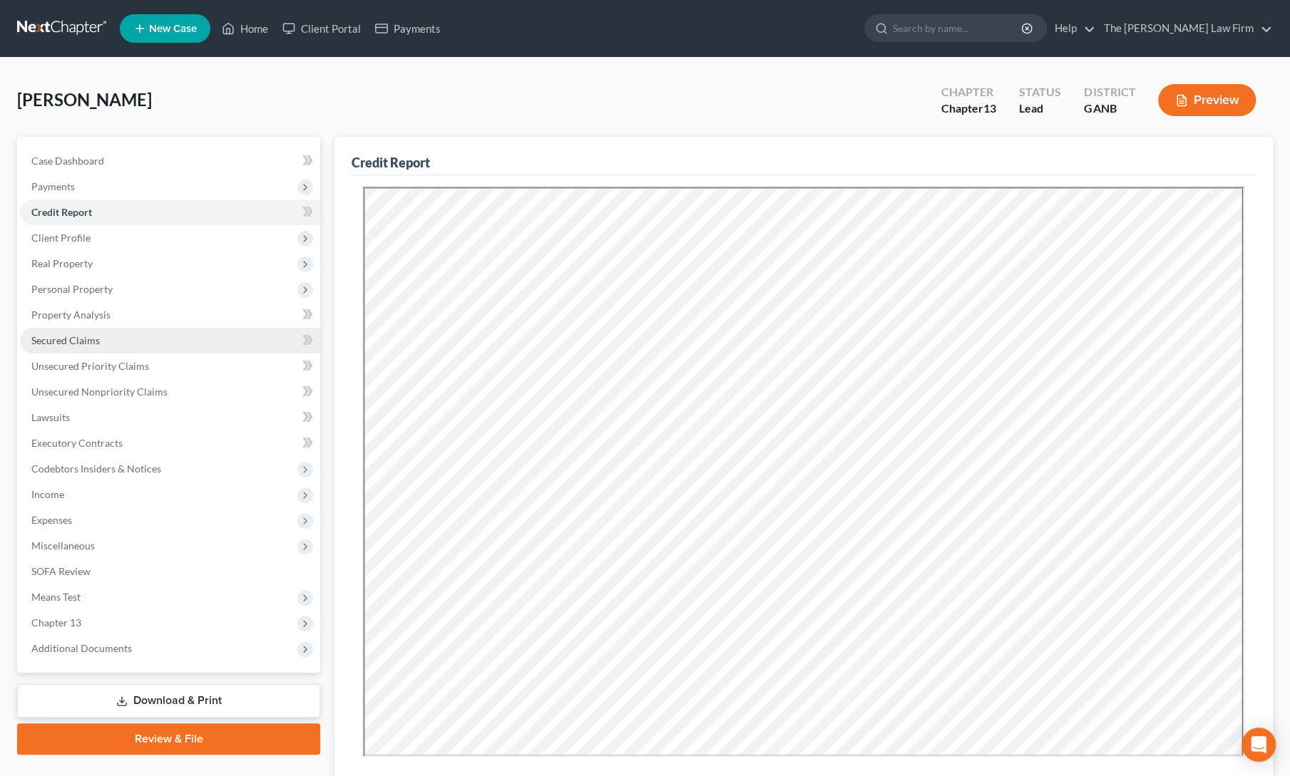
click at [78, 339] on span "Secured Claims" at bounding box center [65, 340] width 68 height 12
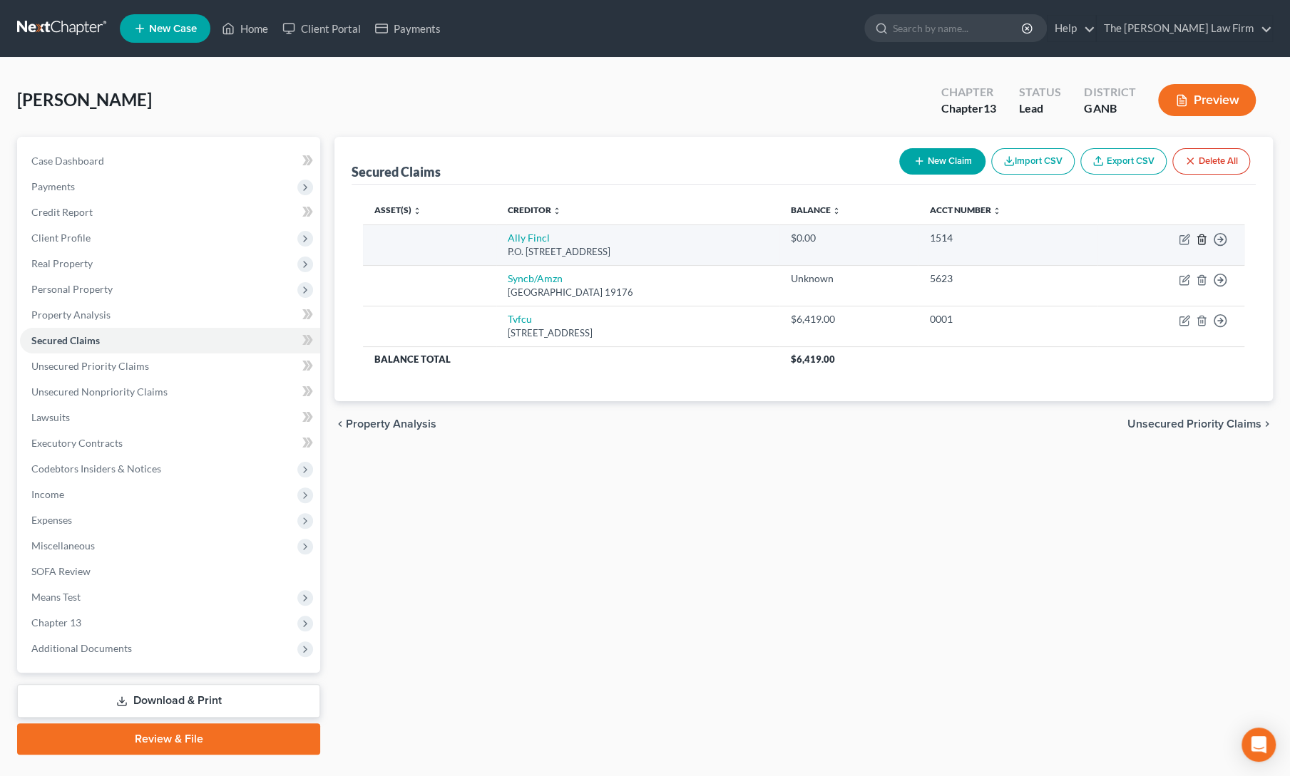
click at [1204, 236] on icon "button" at bounding box center [1201, 239] width 6 height 9
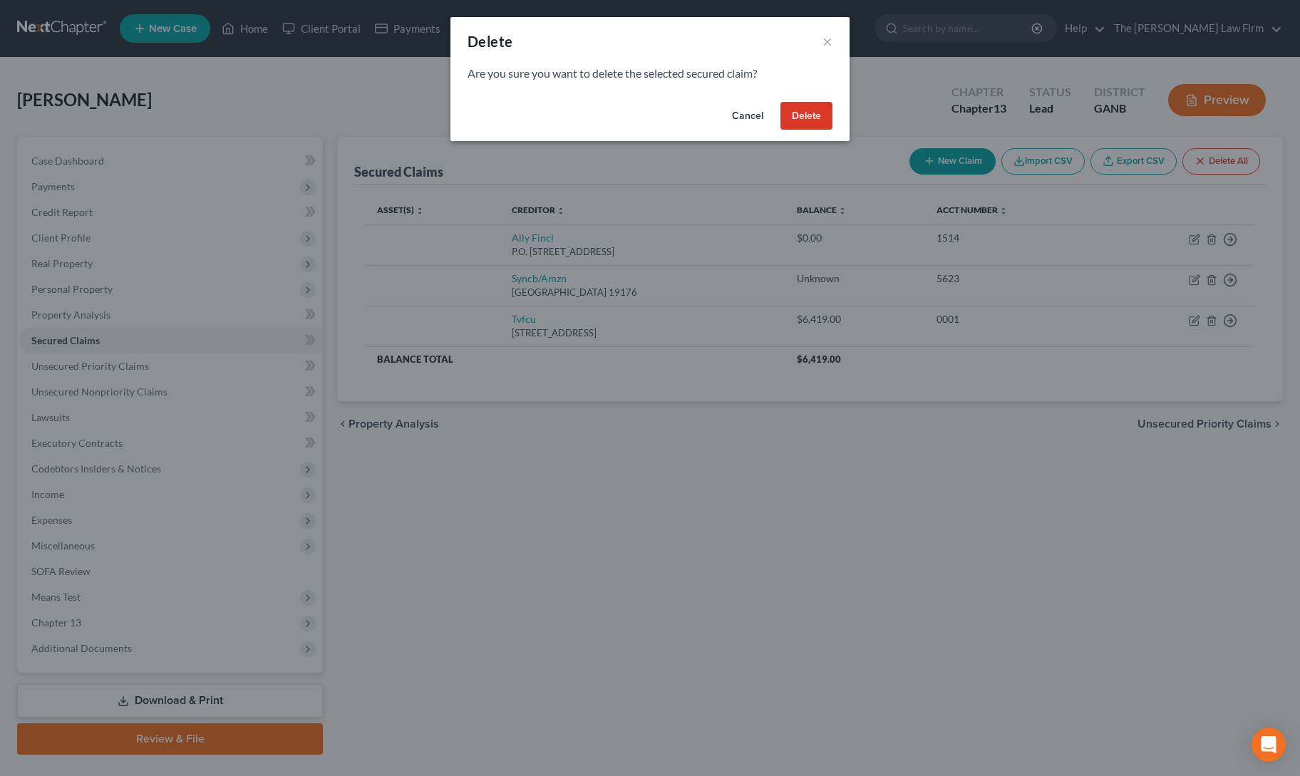
click at [798, 109] on button "Delete" at bounding box center [807, 116] width 52 height 29
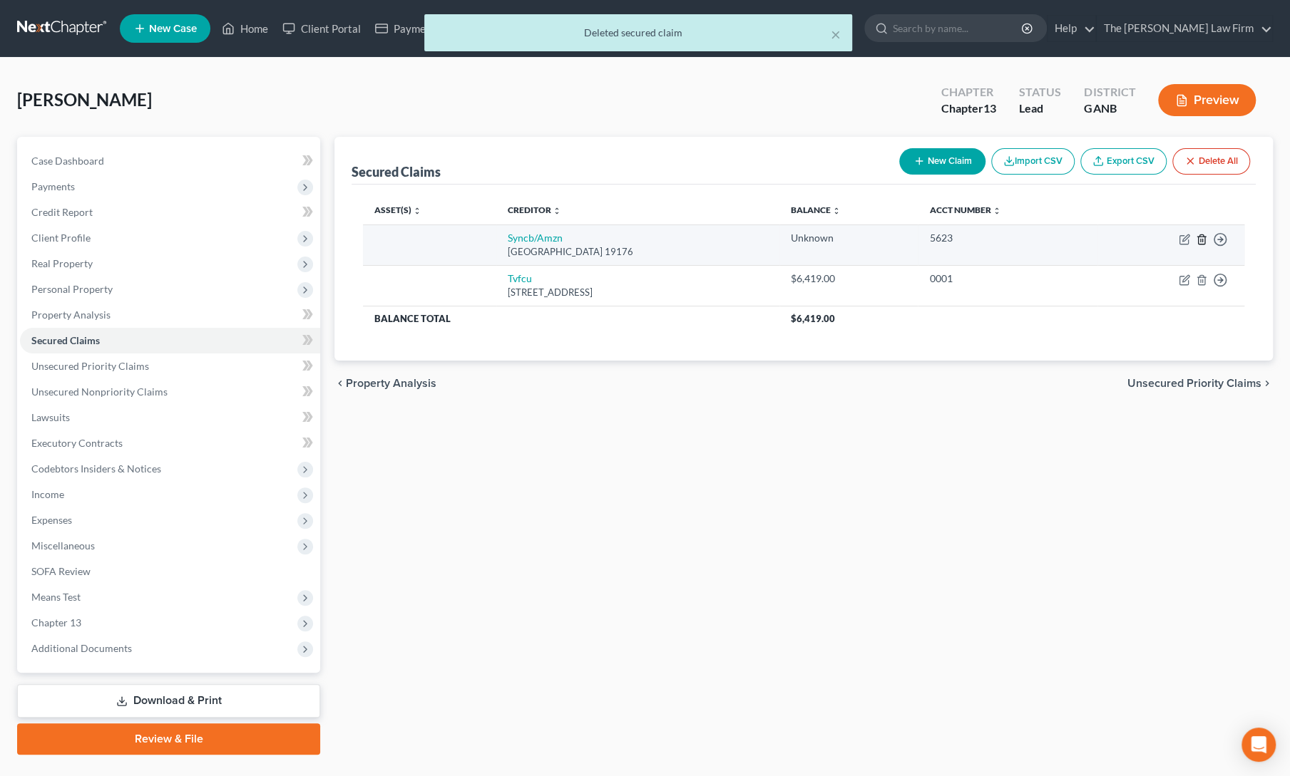
click at [1205, 237] on polyline "button" at bounding box center [1201, 237] width 9 height 0
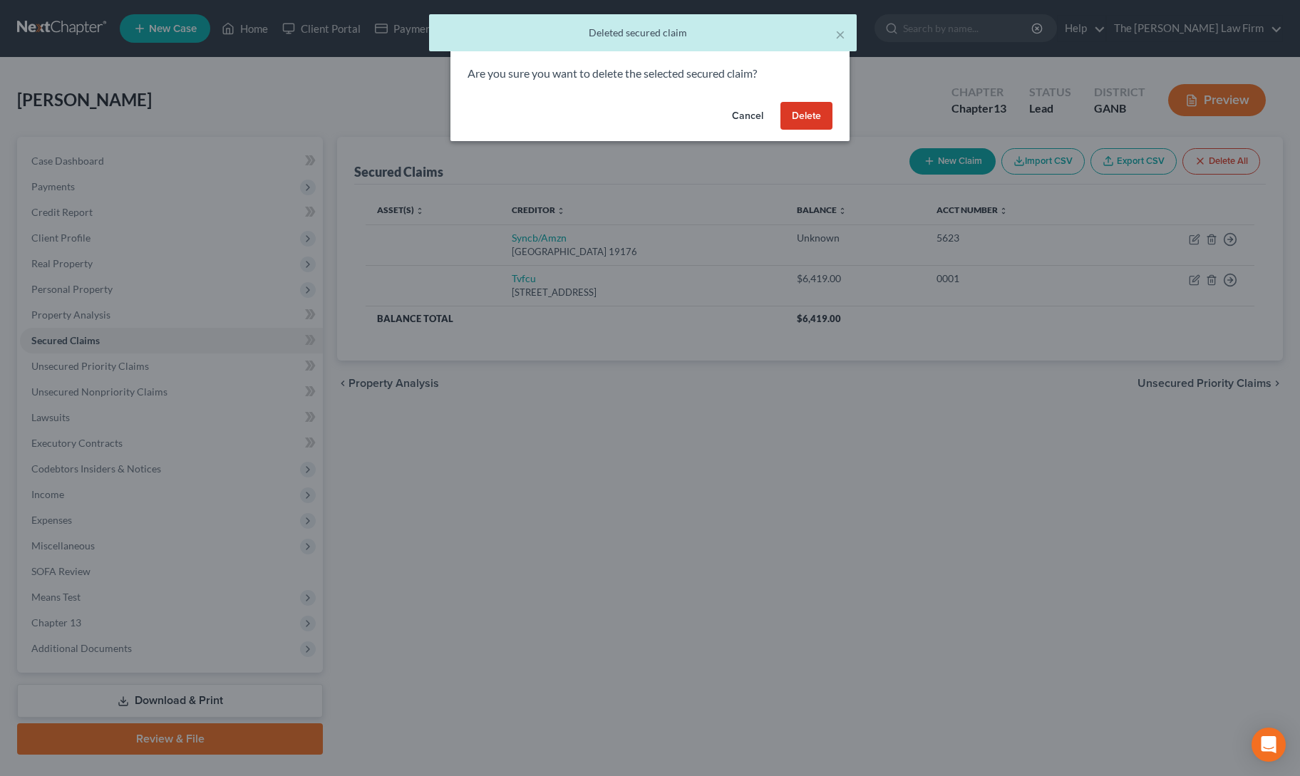
click at [791, 113] on button "Delete" at bounding box center [807, 116] width 52 height 29
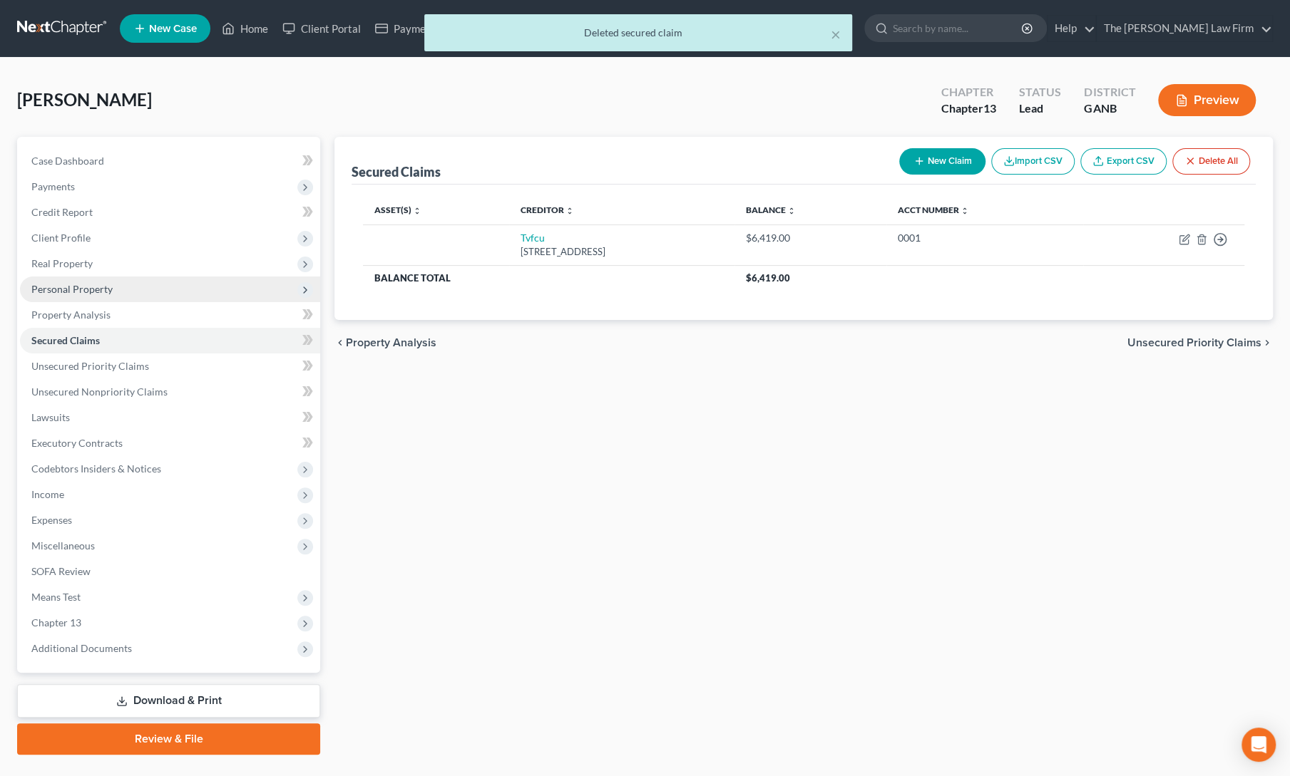
click at [51, 290] on span "Personal Property" at bounding box center [71, 289] width 81 height 12
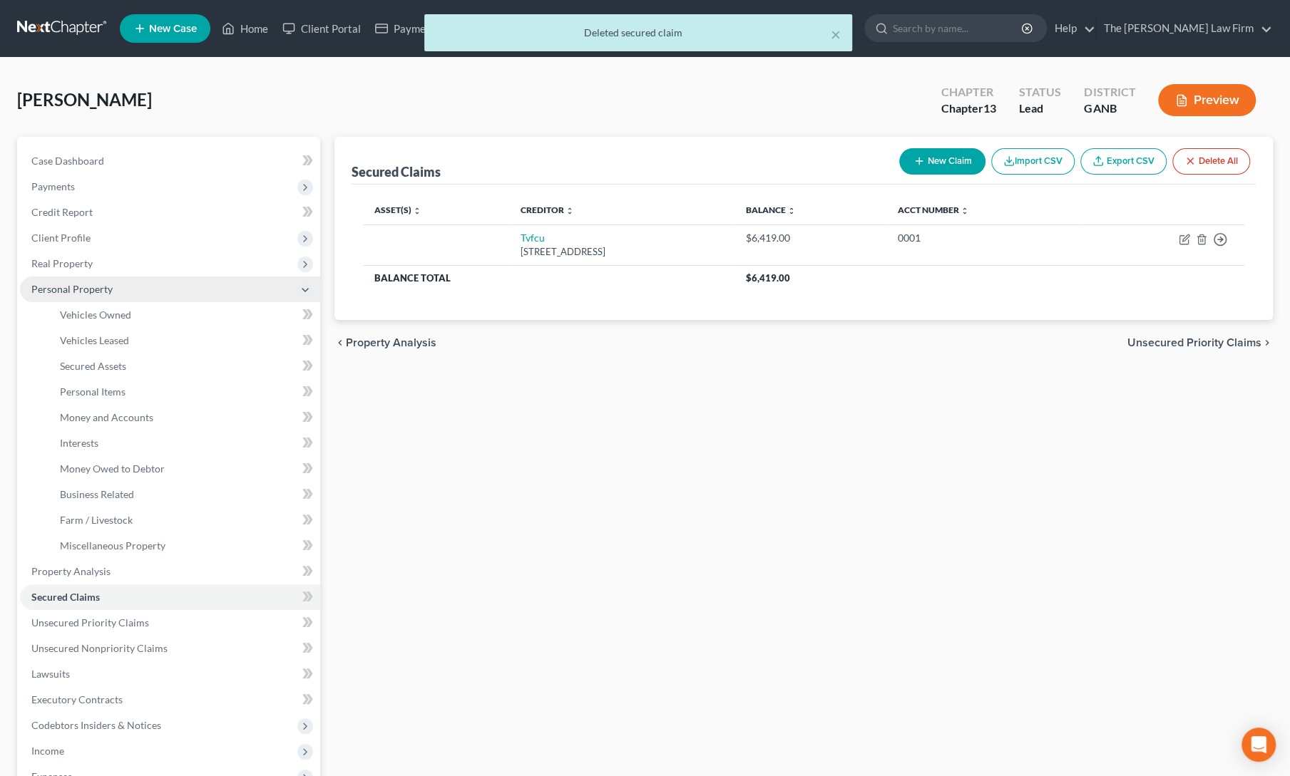
click at [70, 301] on span "Personal Property" at bounding box center [170, 290] width 300 height 26
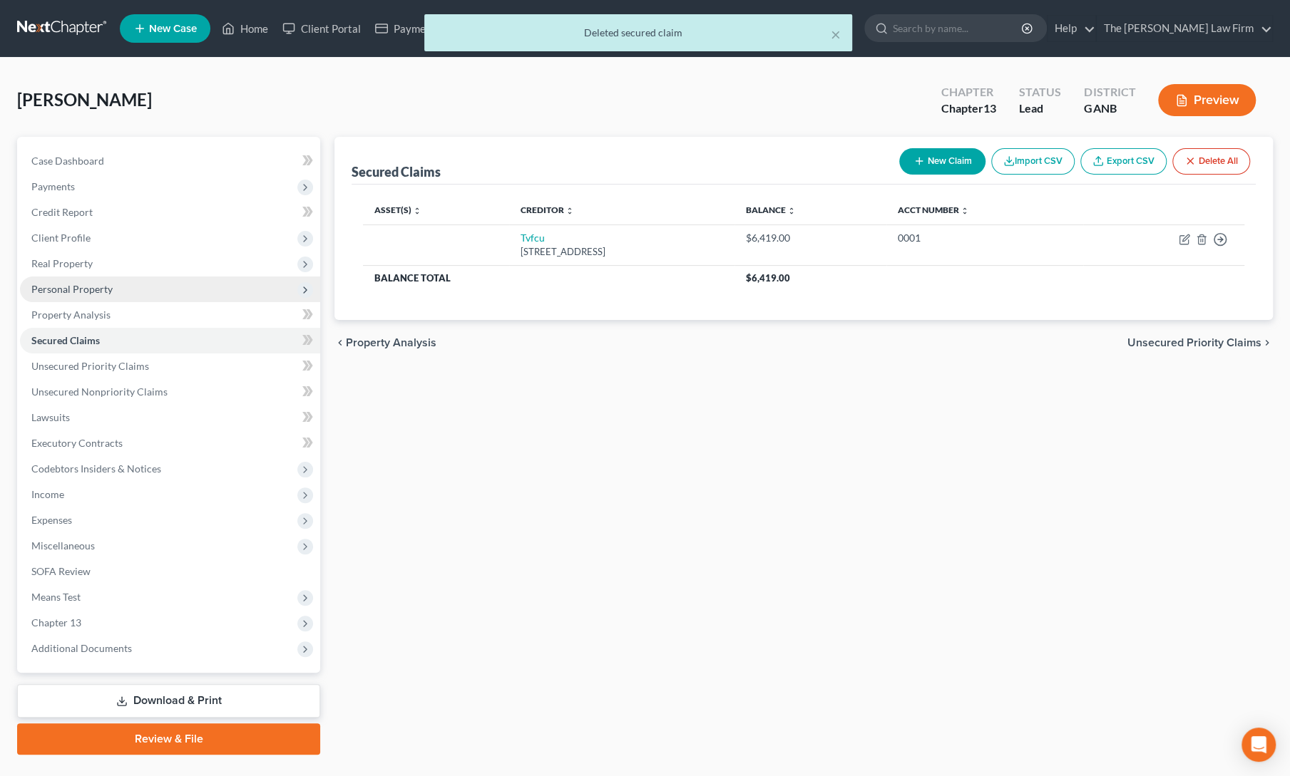
click at [64, 284] on span "Personal Property" at bounding box center [71, 289] width 81 height 12
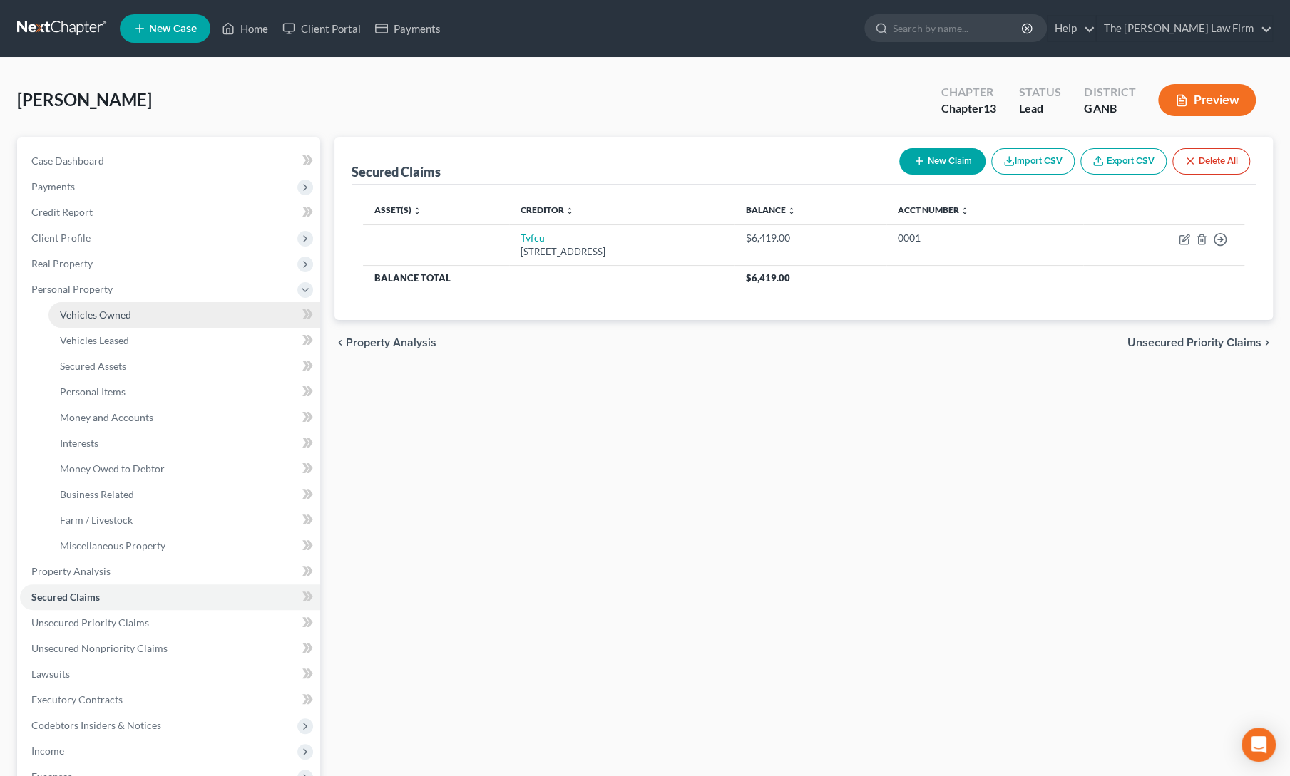
click at [77, 307] on link "Vehicles Owned" at bounding box center [184, 315] width 272 height 26
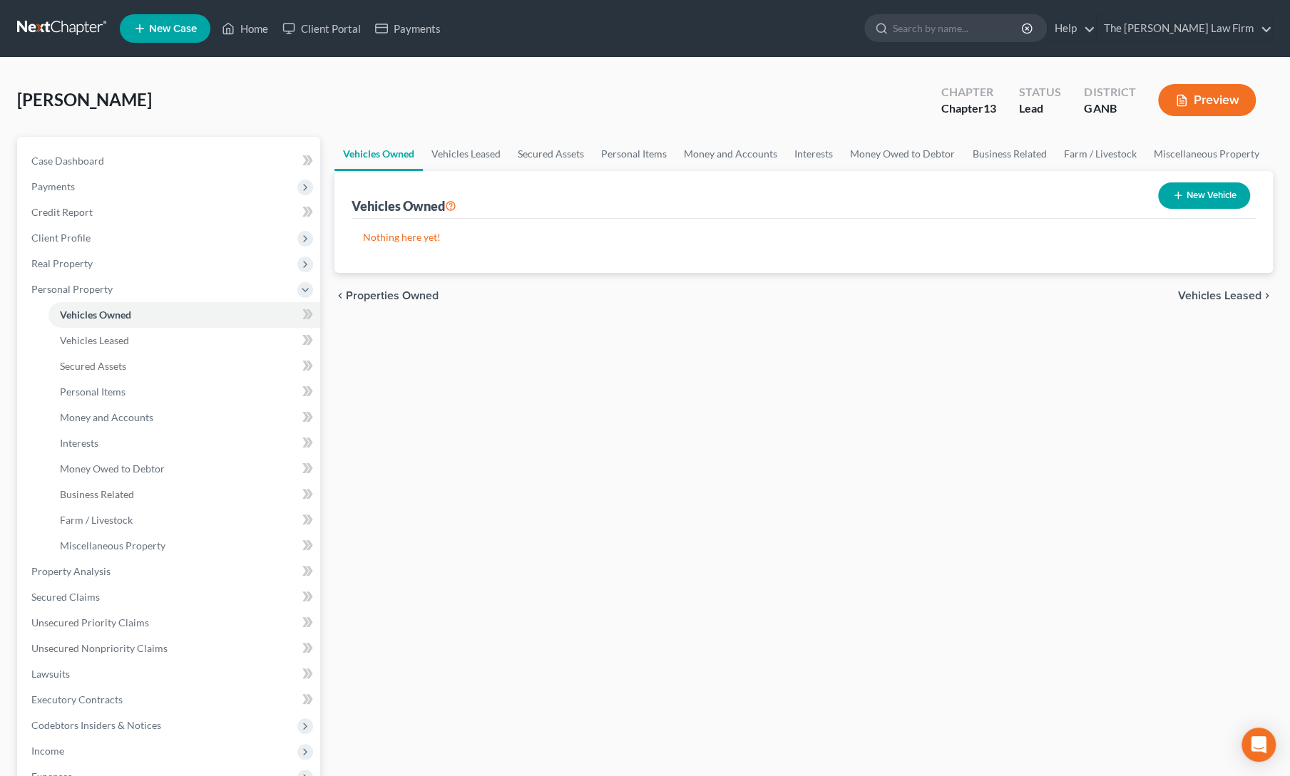
click at [1213, 197] on button "New Vehicle" at bounding box center [1204, 195] width 92 height 26
select select "0"
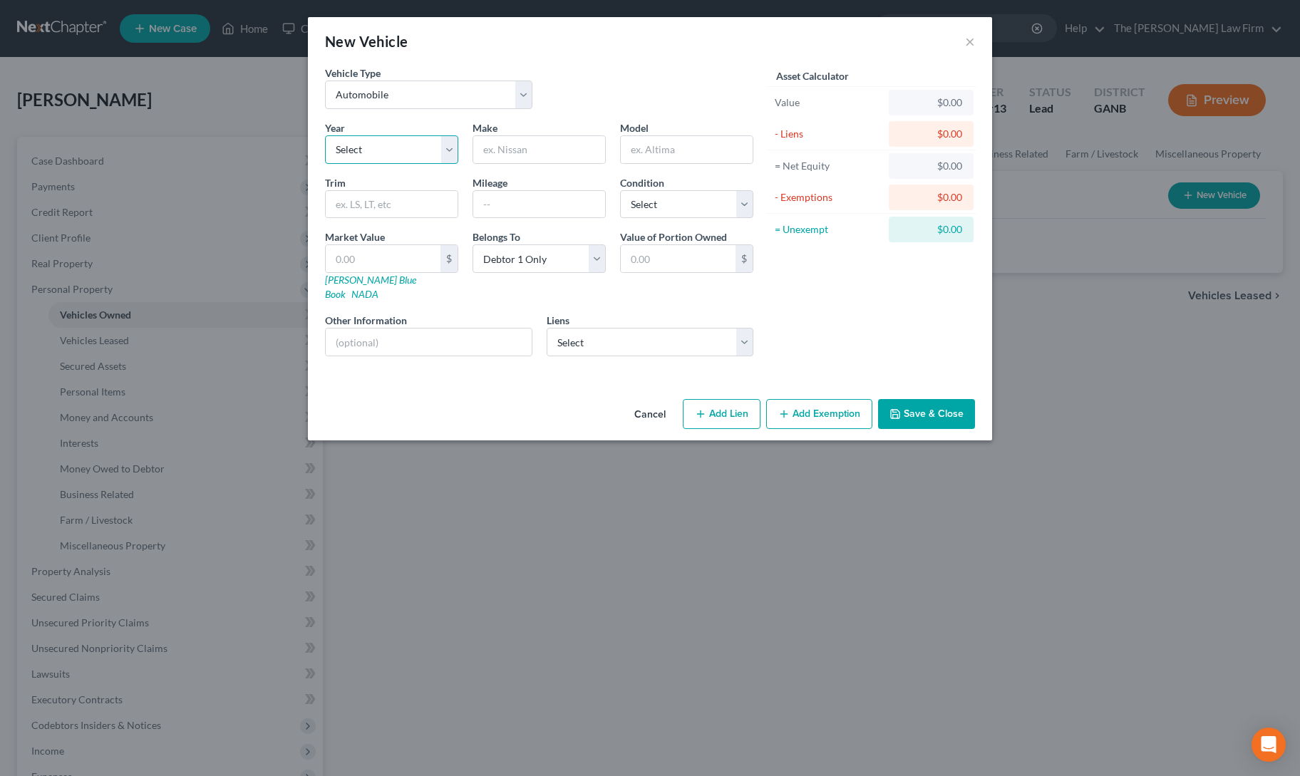
click at [356, 150] on select "Select 2026 2025 2024 2023 2022 2021 2020 2019 2018 2017 2016 2015 2014 2013 20…" at bounding box center [391, 149] width 133 height 29
select select "8"
click at [325, 135] on select "Select 2026 2025 2024 2023 2022 2021 2020 2019 2018 2017 2016 2015 2014 2013 20…" at bounding box center [391, 149] width 133 height 29
click at [527, 148] on input "text" at bounding box center [539, 149] width 132 height 27
type input "Kia"
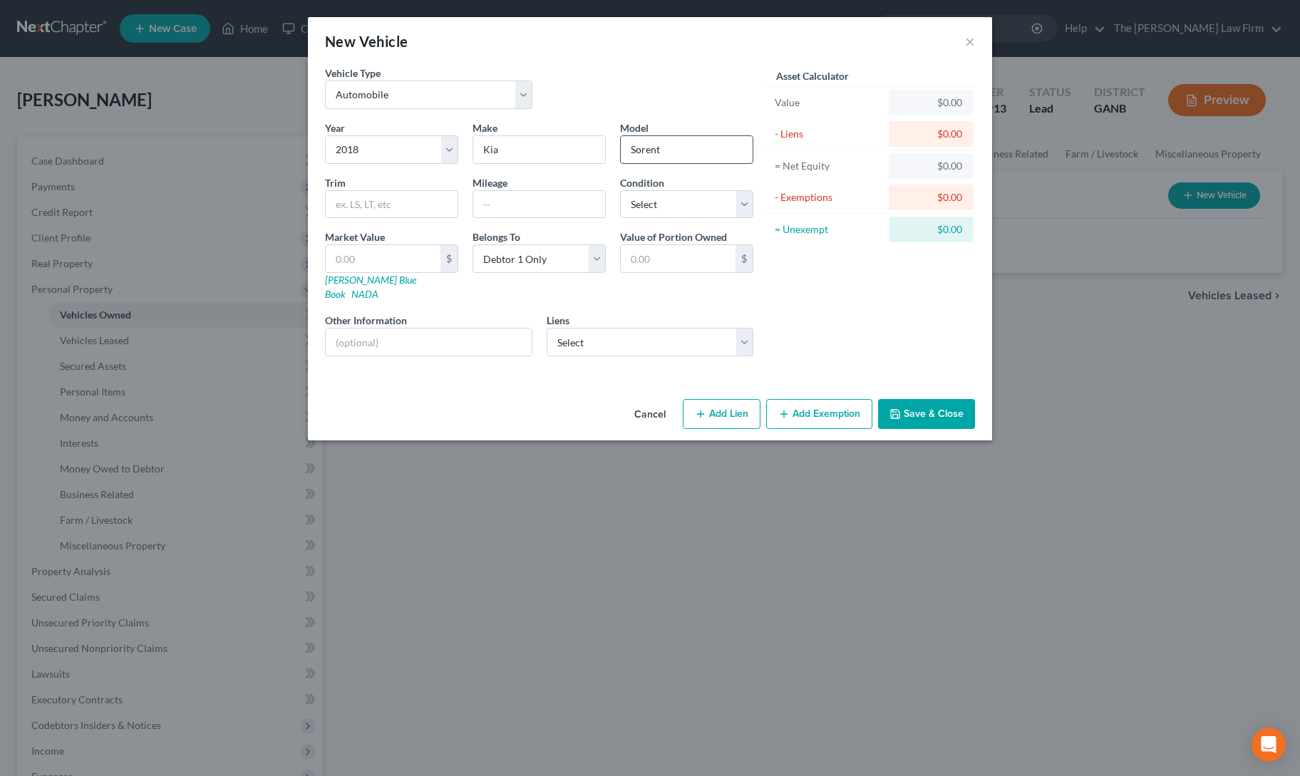
type input "Sorento"
click at [570, 199] on input "text" at bounding box center [539, 204] width 132 height 27
type input "140000"
click at [363, 263] on input "text" at bounding box center [383, 258] width 115 height 27
type input "1"
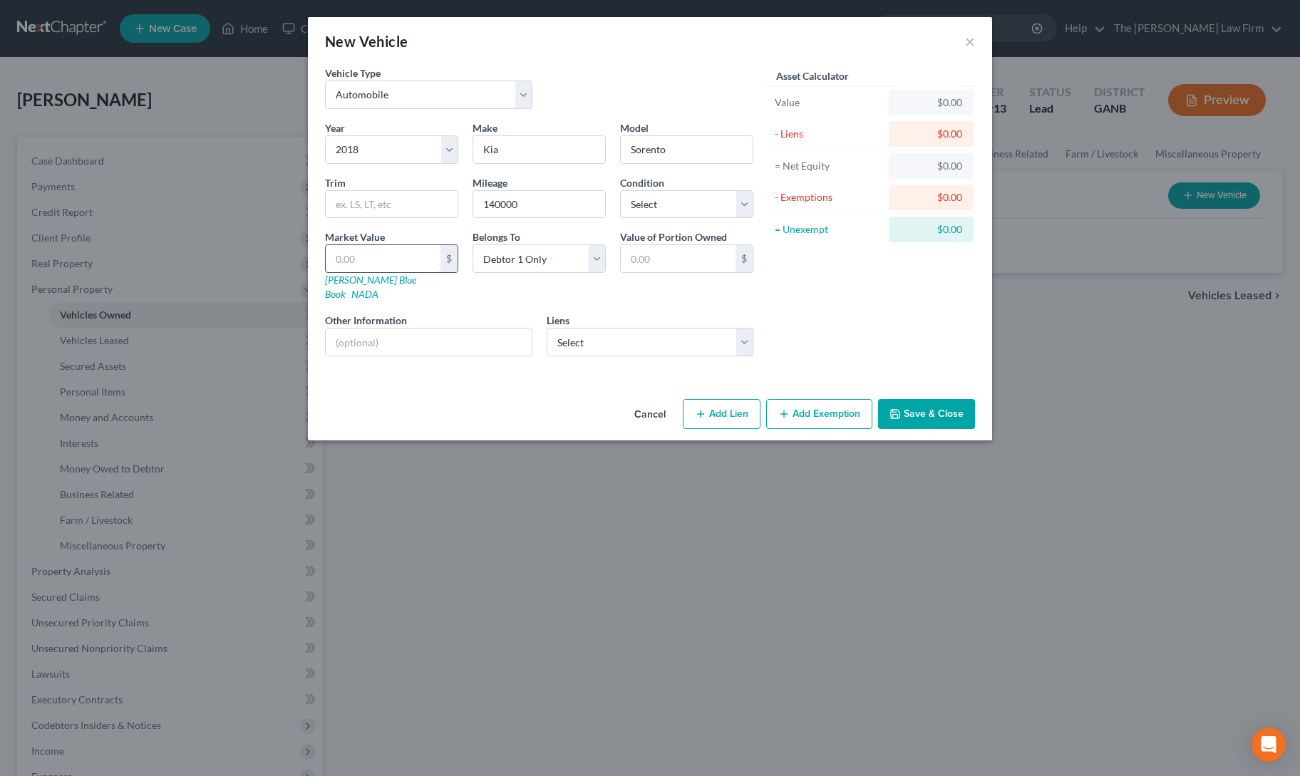
type input "1.00"
type input "10"
type input "10.00"
type input "103"
type input "103.00"
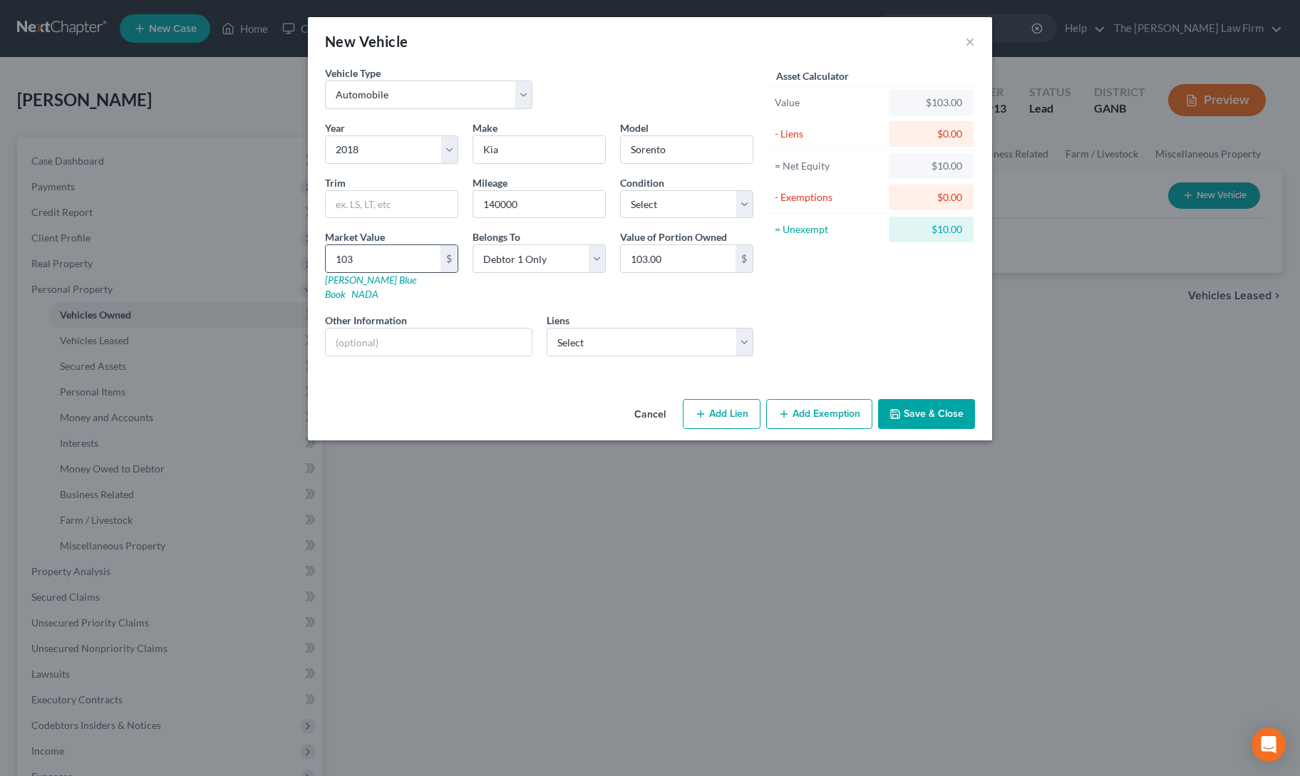
type input "1032"
type input "1,032.00"
type input "10,320"
type input "10,320.00"
type input "10,32"
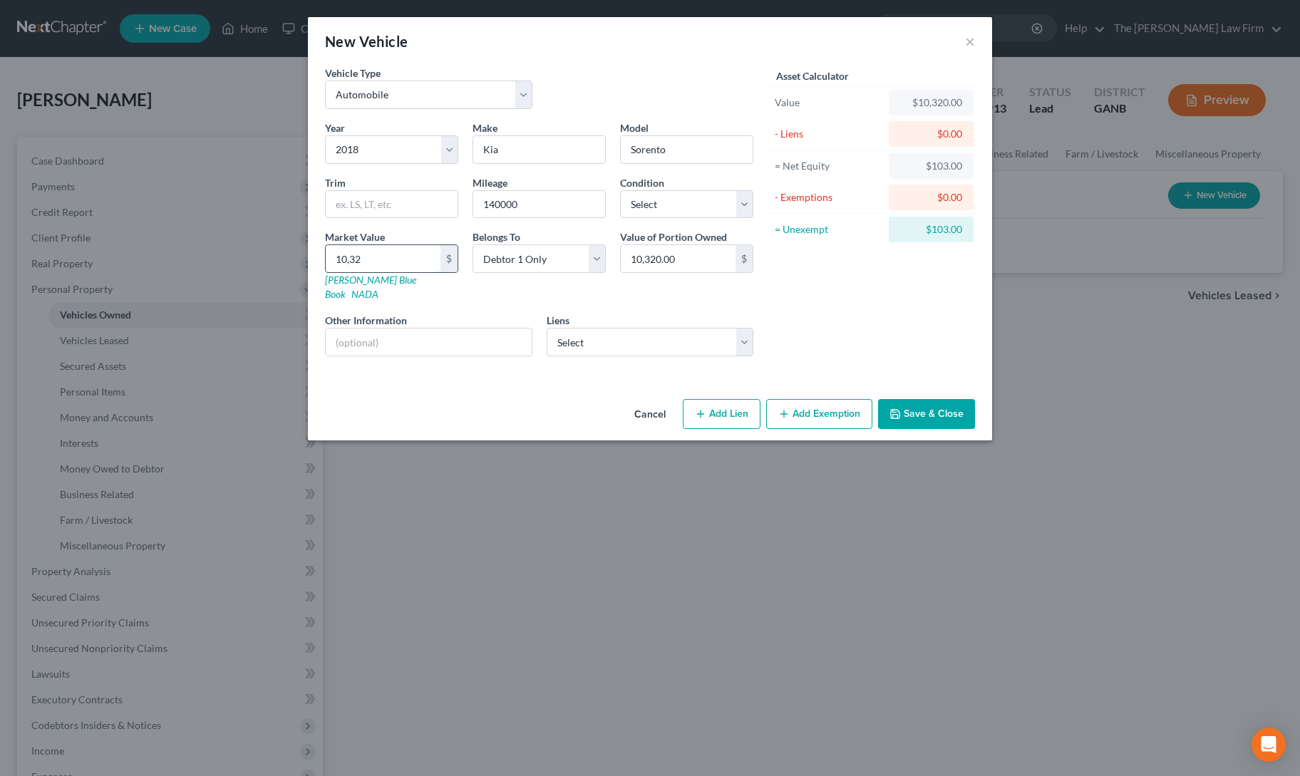
type input "1,032.00"
type input "1,0325"
type input "10,325.00"
type input "10,325"
click at [607, 330] on select "Select Tvfcu - $6,419.00" at bounding box center [650, 342] width 207 height 29
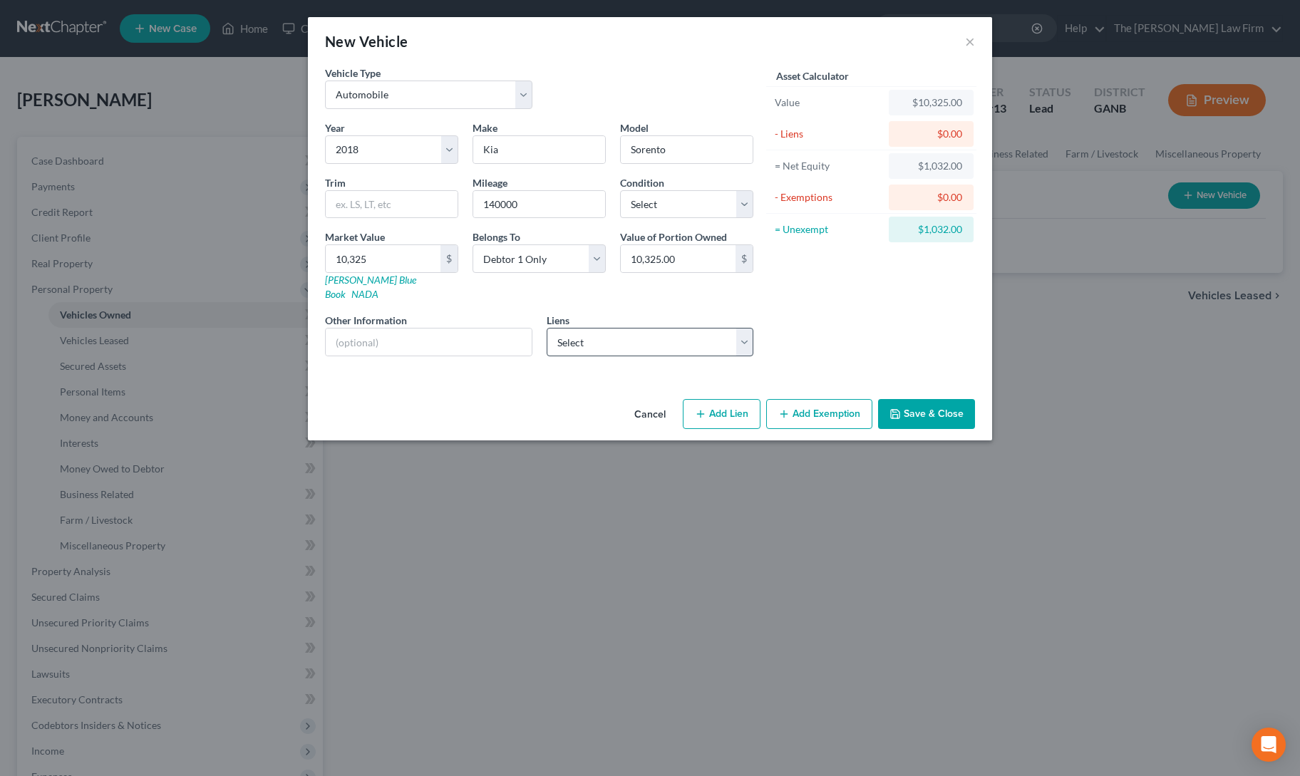
select select "44"
select select "0"
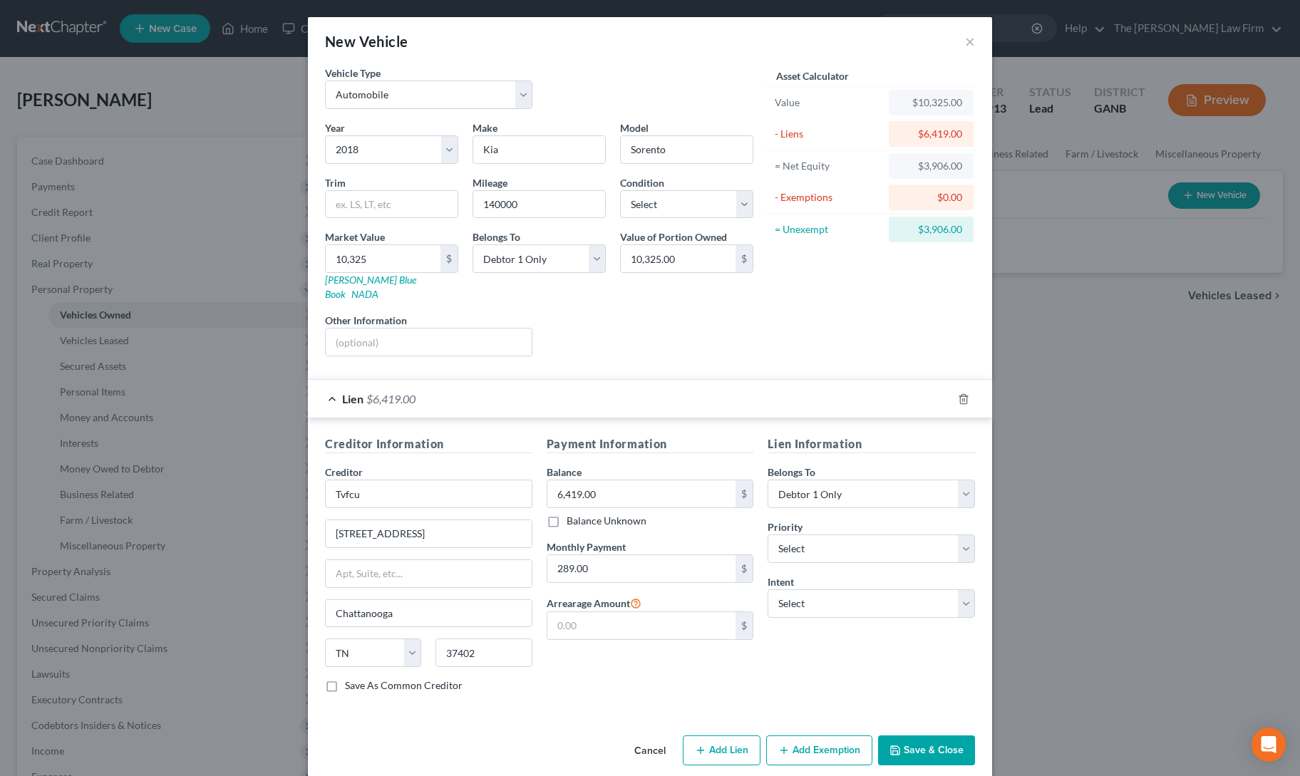
click at [815, 736] on button "Add Exemption" at bounding box center [819, 751] width 106 height 30
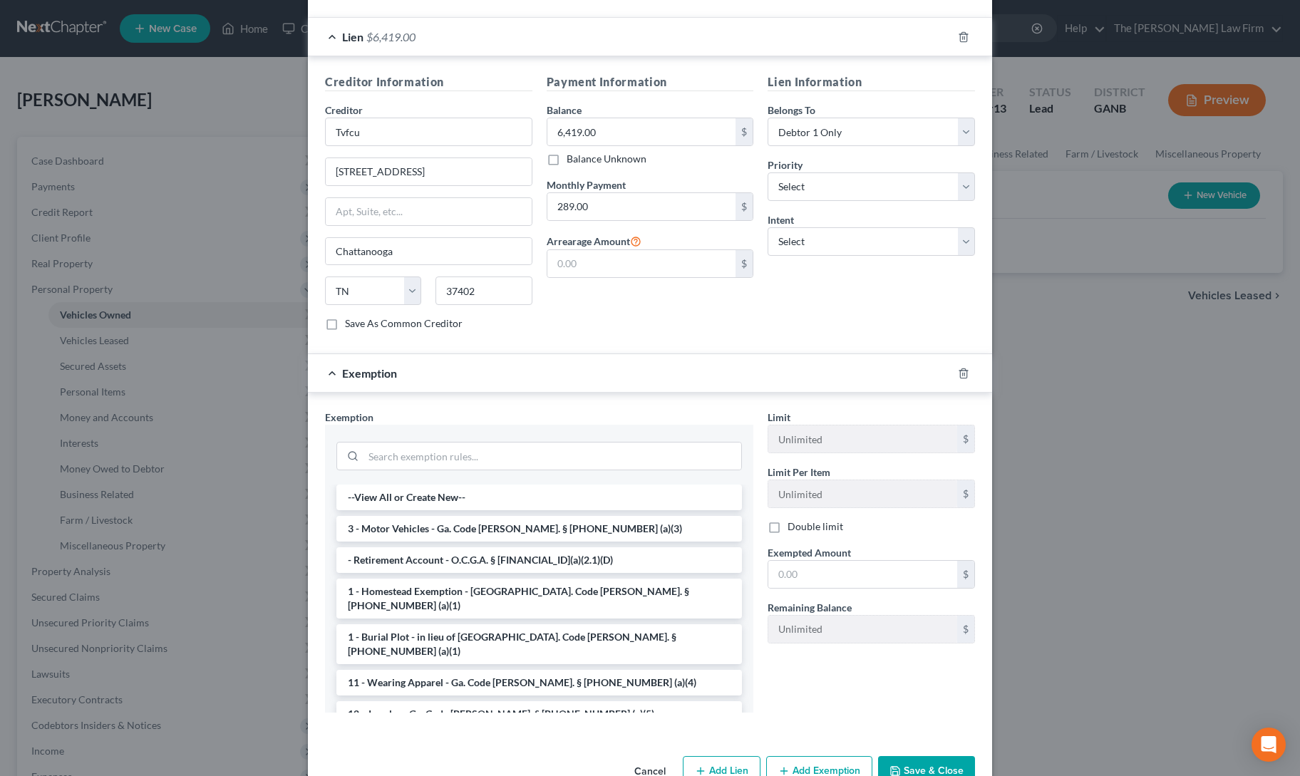
scroll to position [379, 0]
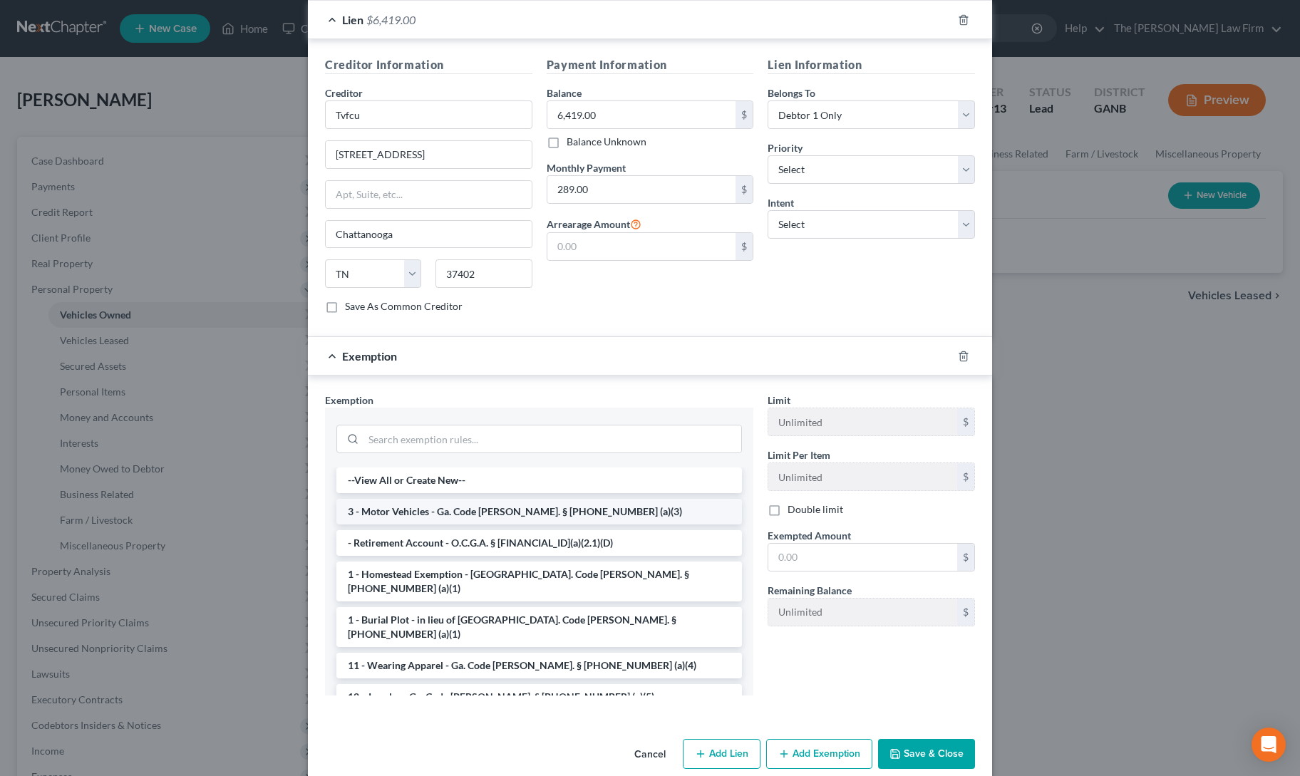
click at [453, 499] on li "3 - Motor Vehicles - Ga. Code [PERSON_NAME]. § [PHONE_NUMBER] (a)(3)" at bounding box center [539, 512] width 406 height 26
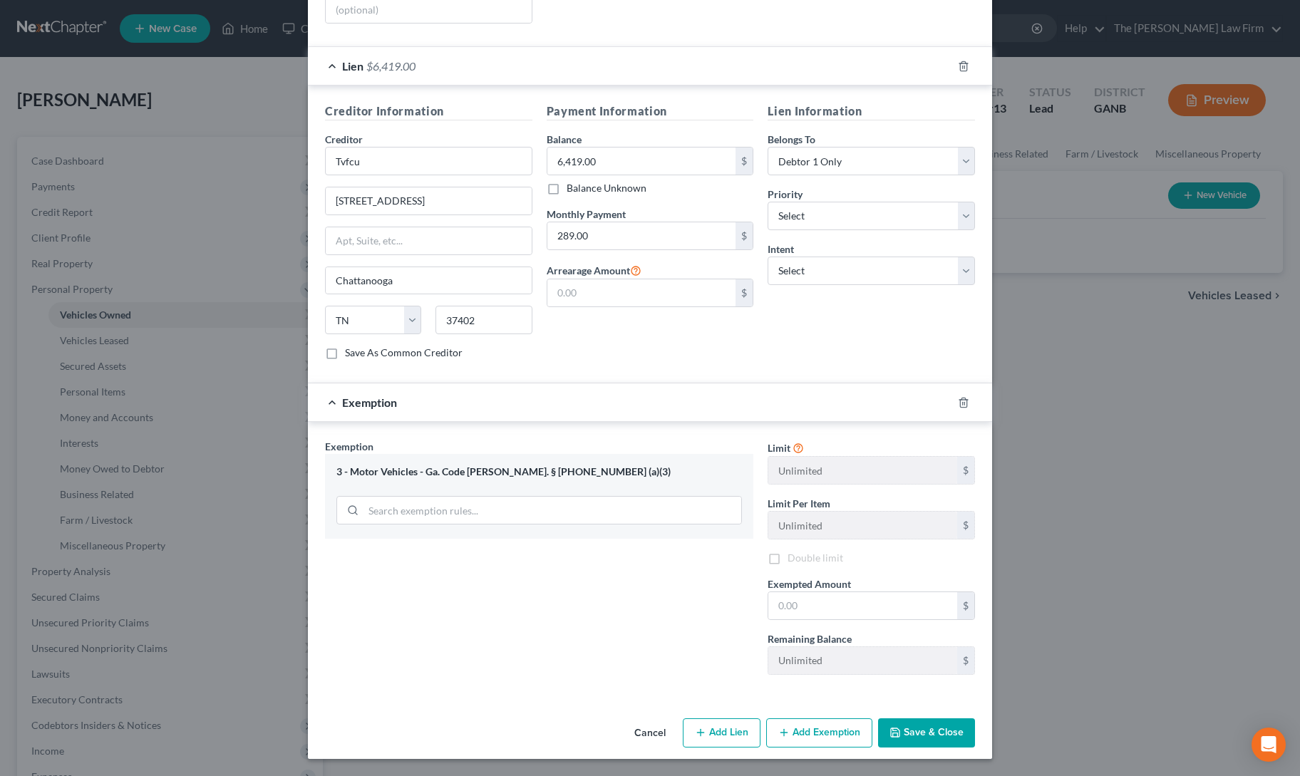
scroll to position [311, 0]
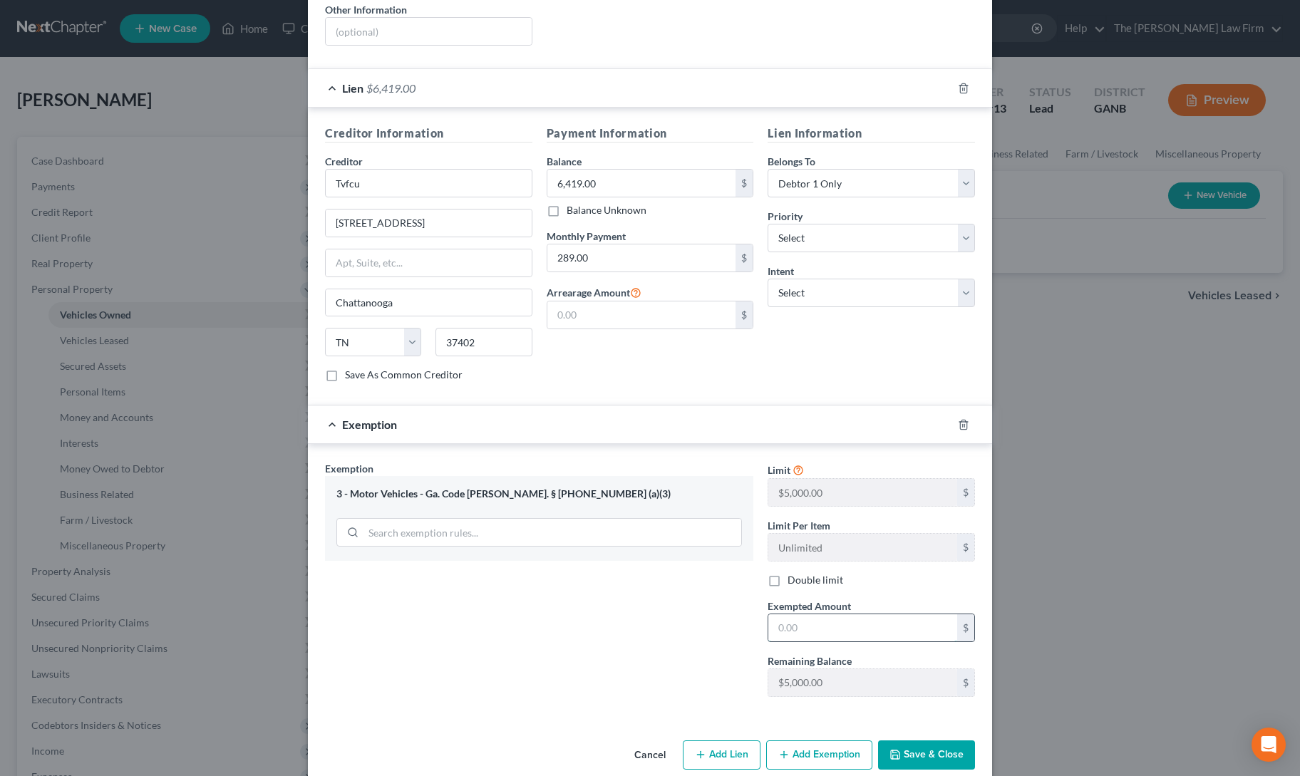
click at [818, 614] on input "text" at bounding box center [862, 627] width 189 height 27
type input "3,906"
click at [480, 642] on div "Exemption Set must be selected for CA. Exemption * 3 - Motor Vehicles - Ga. Cod…" at bounding box center [539, 584] width 443 height 247
click at [918, 741] on button "Save & Close" at bounding box center [926, 756] width 97 height 30
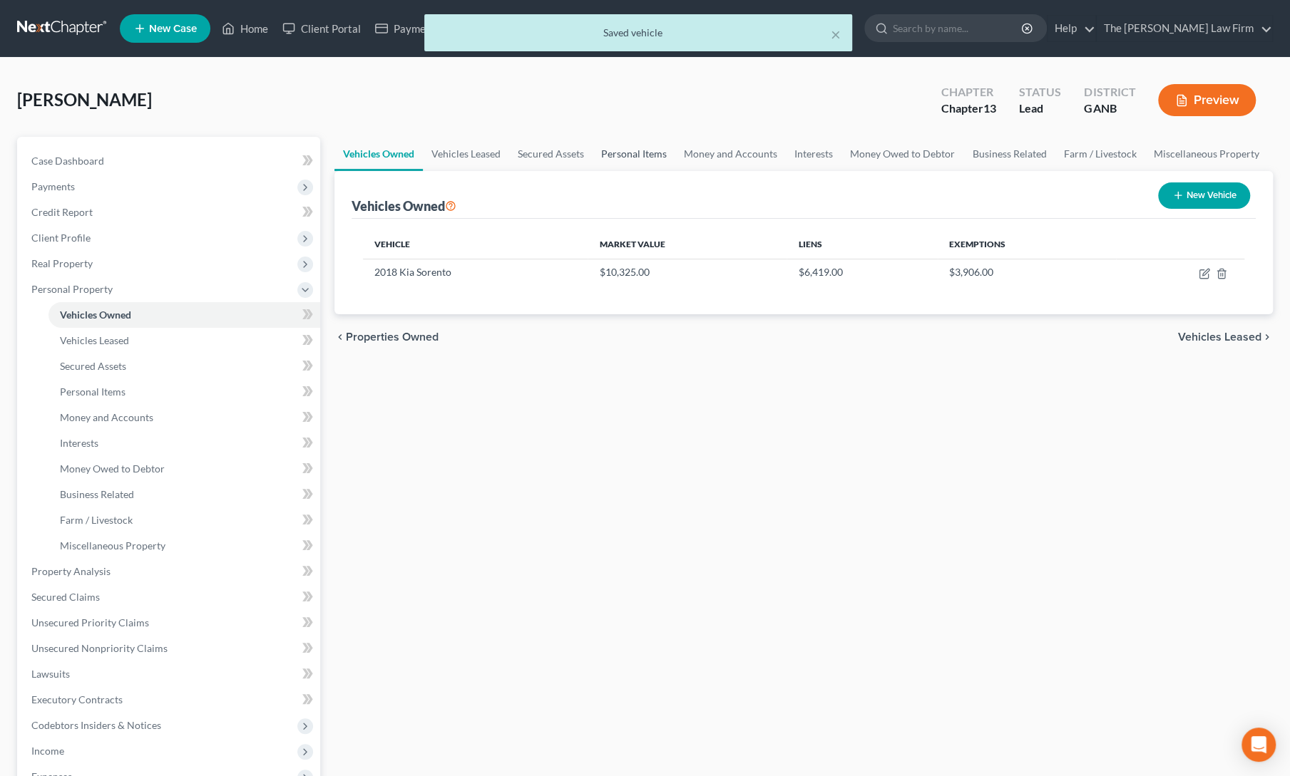
click at [612, 148] on link "Personal Items" at bounding box center [633, 154] width 83 height 34
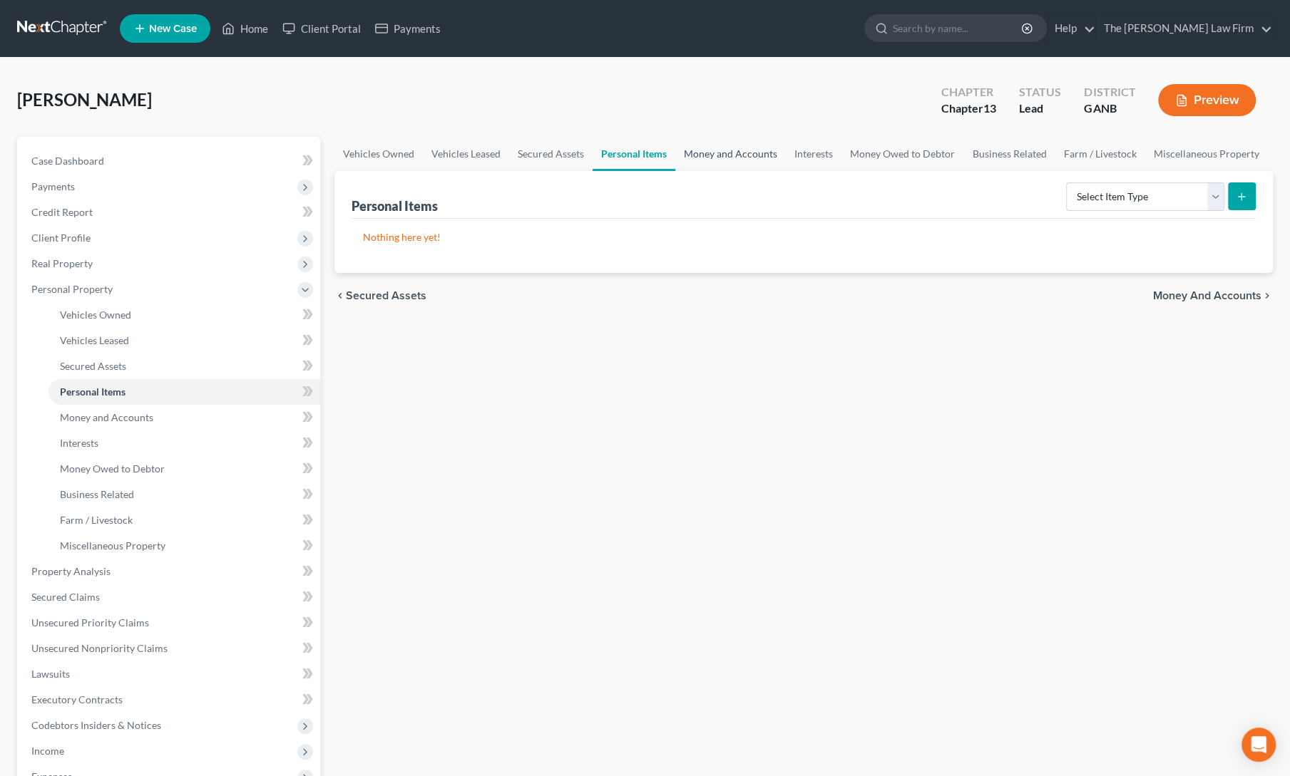
click at [726, 151] on link "Money and Accounts" at bounding box center [730, 154] width 110 height 34
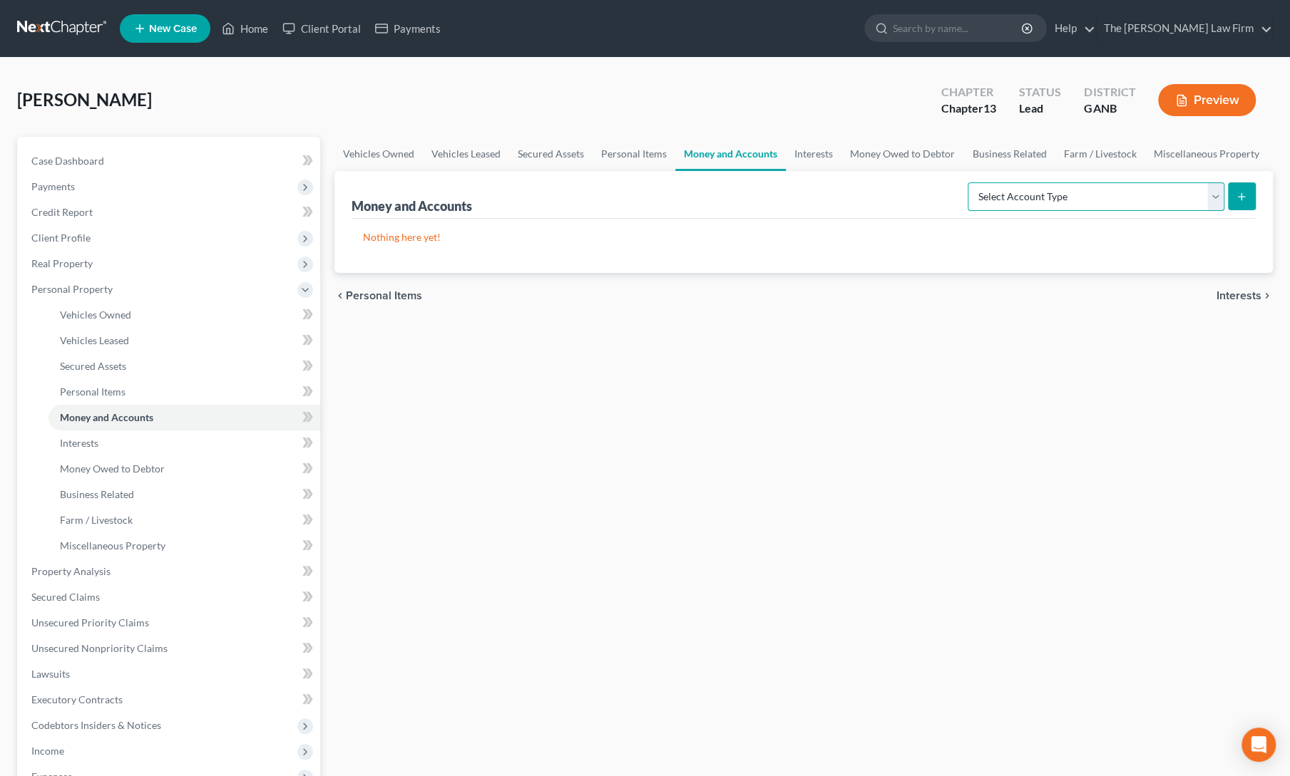
click at [1035, 198] on select "Select Account Type Brokerage Cash on Hand Certificates of Deposit Checking Acc…" at bounding box center [1095, 196] width 257 height 29
select select "checking"
click at [971, 182] on select "Select Account Type Brokerage Cash on Hand Certificates of Deposit Checking Acc…" at bounding box center [1095, 196] width 257 height 29
click at [1253, 195] on button "submit" at bounding box center [1242, 196] width 28 height 28
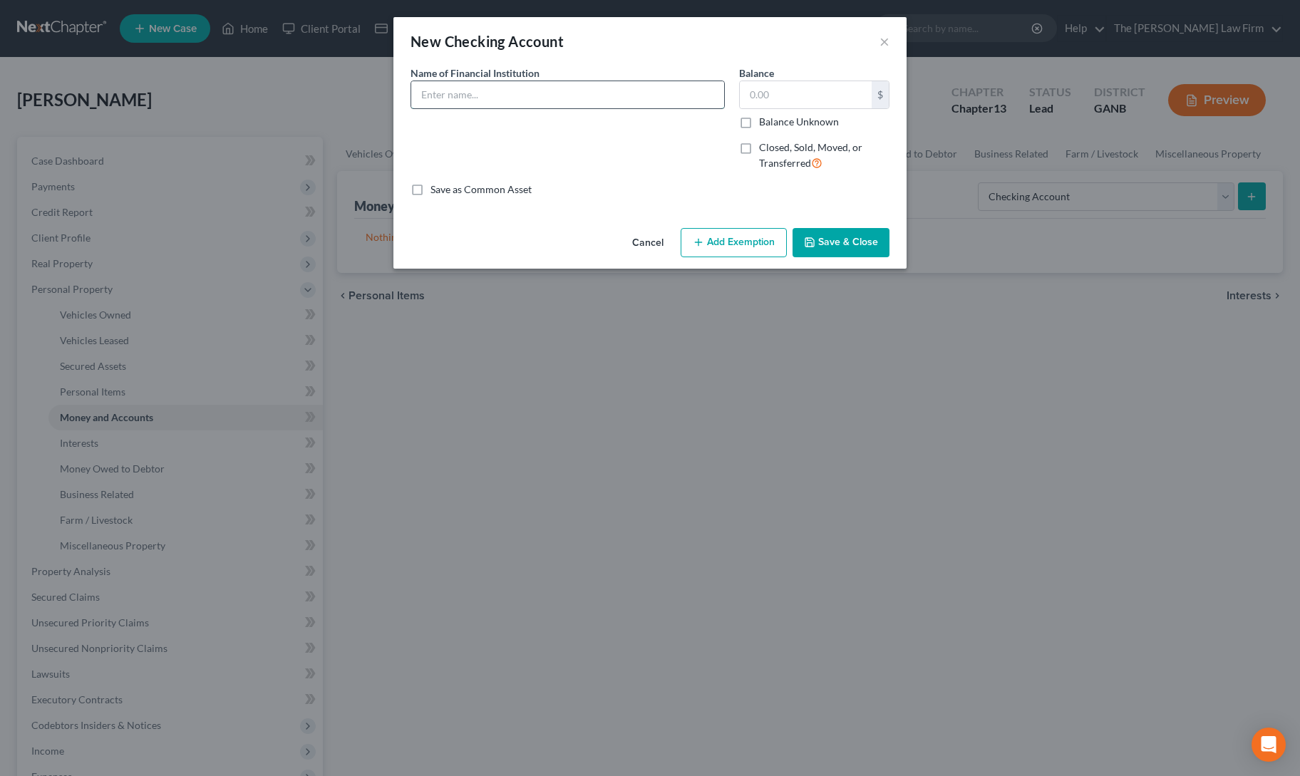
click at [510, 104] on input "text" at bounding box center [567, 94] width 313 height 27
type input "Chime"
click at [781, 106] on input "text" at bounding box center [806, 94] width 132 height 27
type input "300"
click at [724, 237] on button "Add Exemption" at bounding box center [734, 243] width 106 height 30
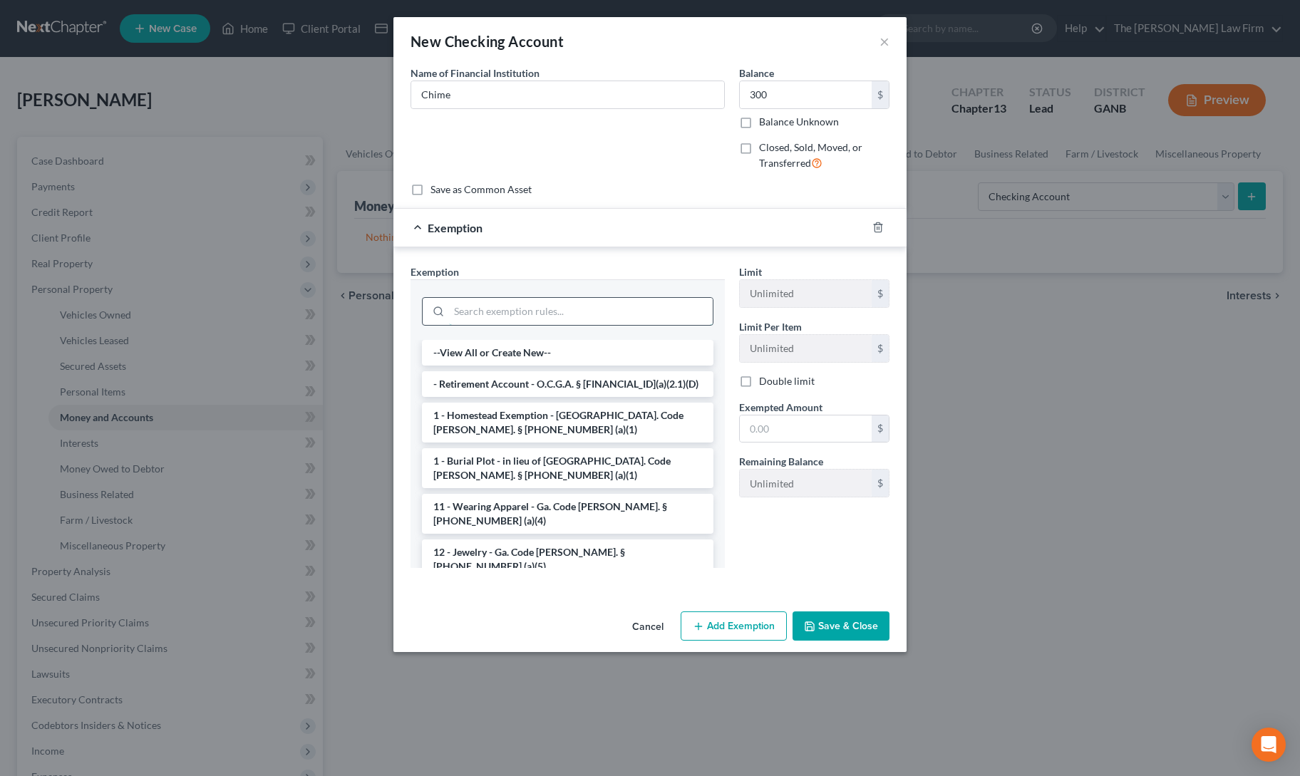
click at [506, 301] on input "search" at bounding box center [581, 311] width 264 height 27
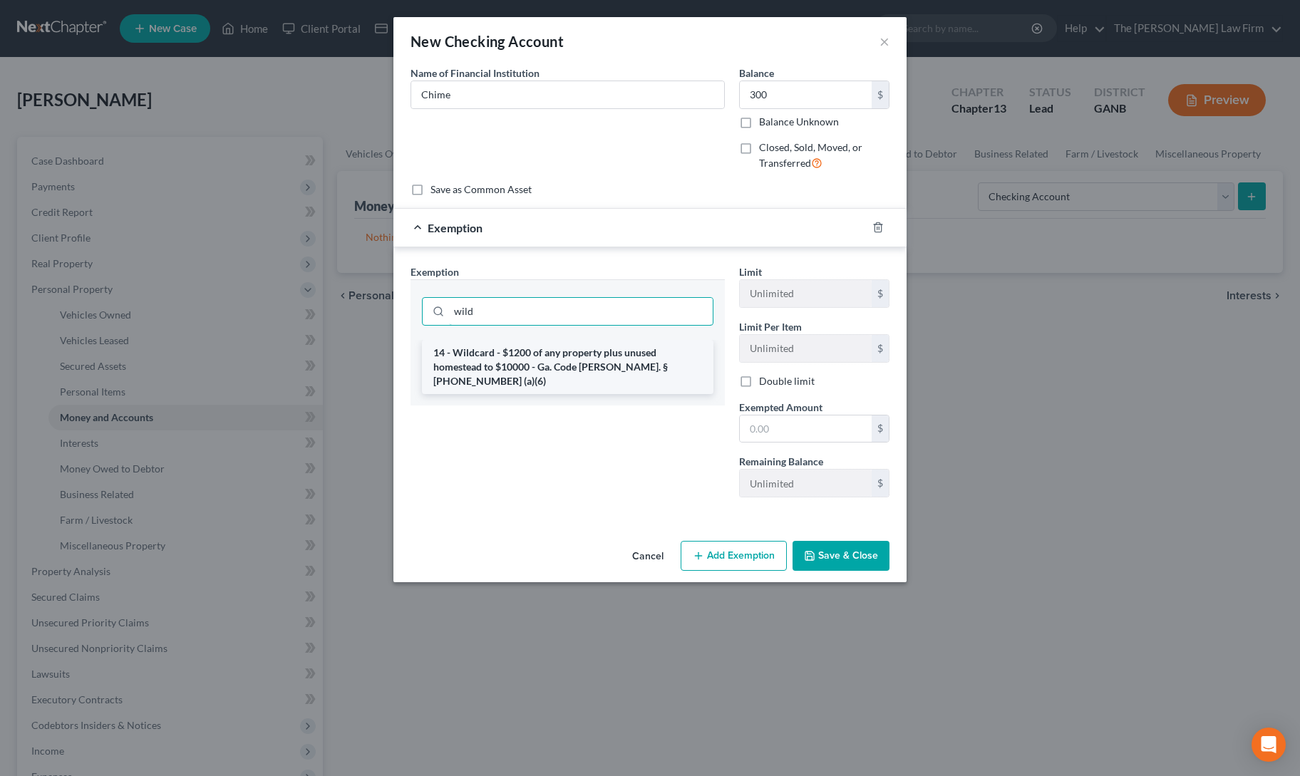
type input "wild"
click at [518, 367] on li "14 - Wildcard - $1200 of any property plus unused homestead to $10000 - Ga. Cod…" at bounding box center [568, 367] width 292 height 54
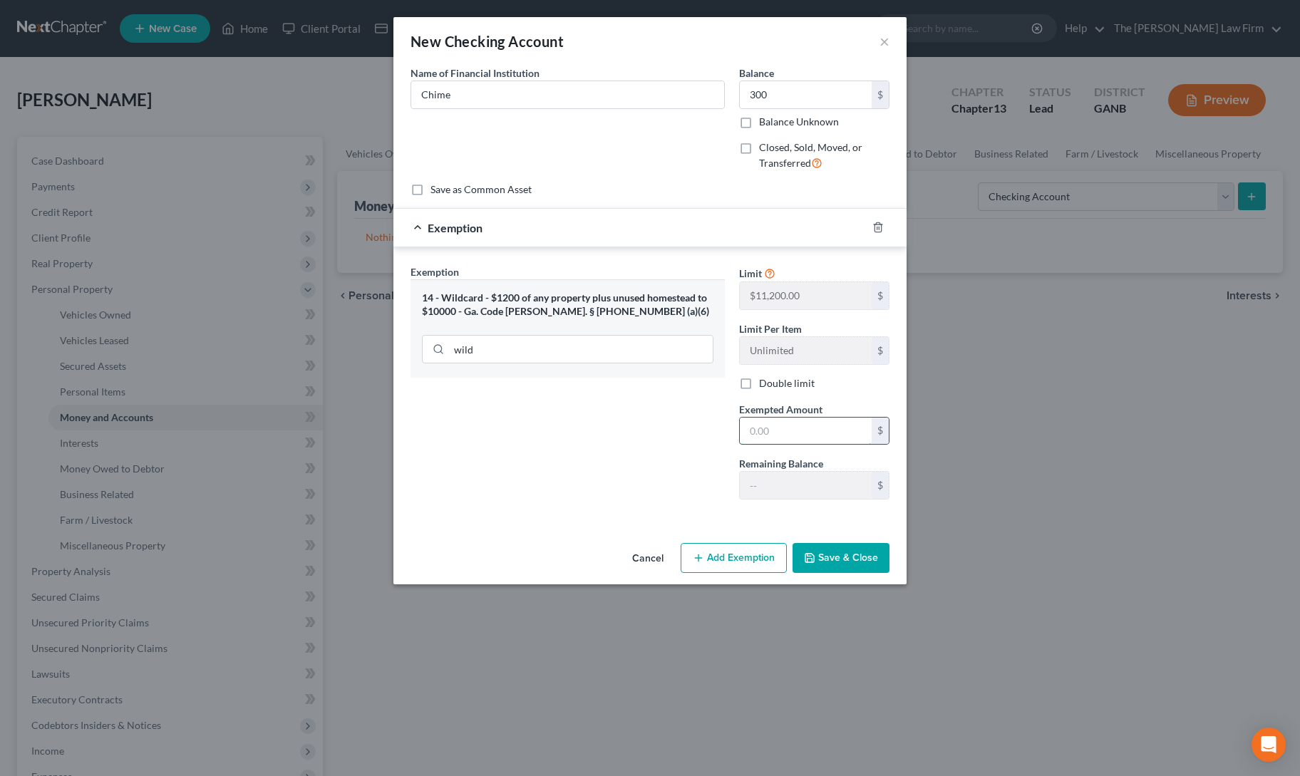
click at [773, 430] on input "text" at bounding box center [806, 431] width 132 height 27
type input "300"
drag, startPoint x: 621, startPoint y: 453, endPoint x: 824, endPoint y: 557, distance: 228.3
click at [621, 453] on div "Exemption Set must be selected for CA. Exemption * 14 - Wildcard - $1200 of any…" at bounding box center [567, 387] width 329 height 247
click at [830, 557] on button "Save & Close" at bounding box center [841, 558] width 97 height 30
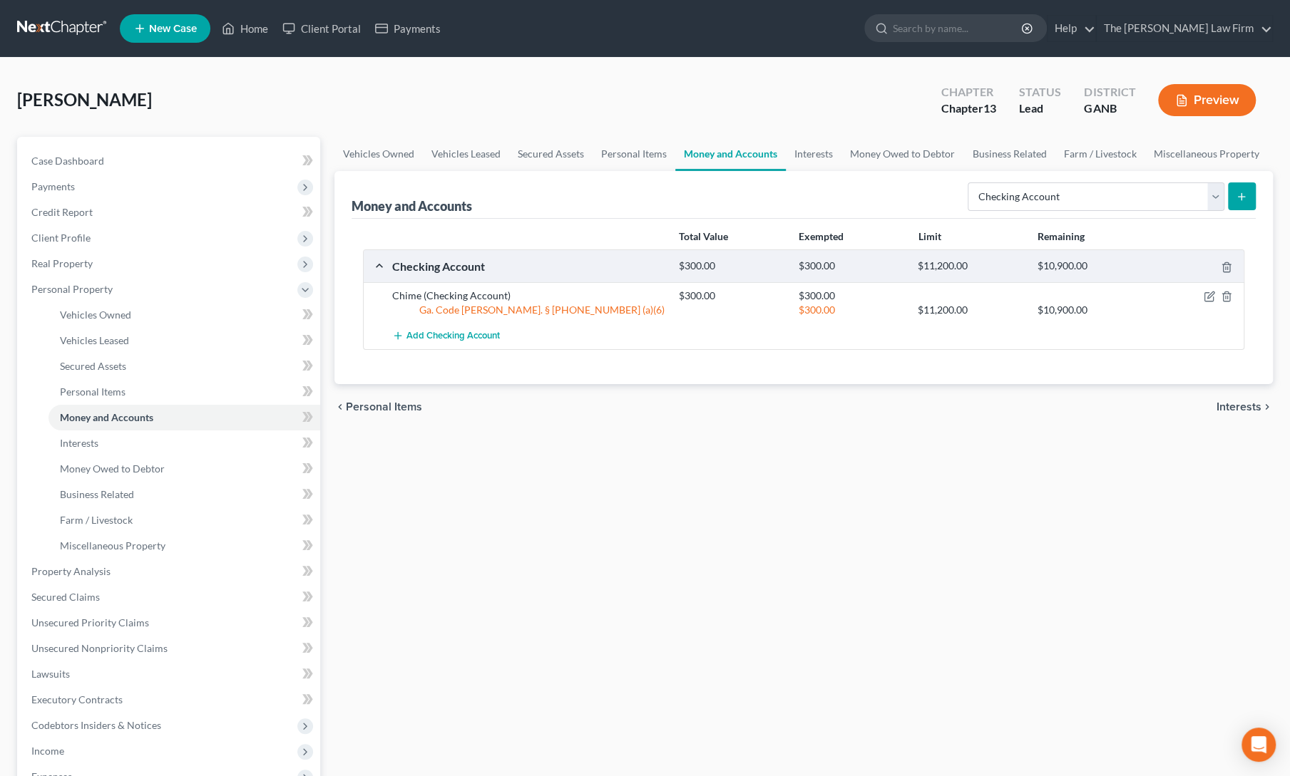
click at [1249, 197] on button "submit" at bounding box center [1242, 196] width 28 height 28
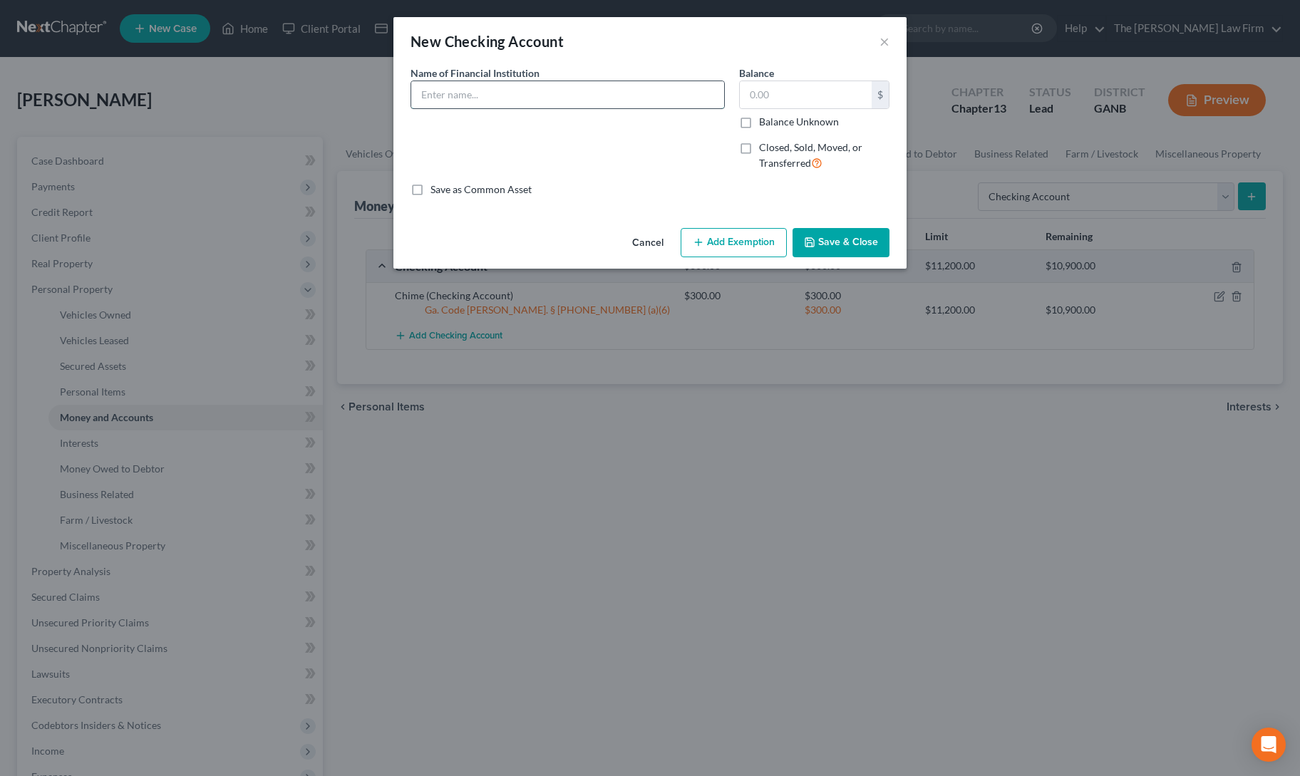
click at [493, 102] on input "text" at bounding box center [567, 94] width 313 height 27
type input "Citizens Bank"
click at [757, 101] on input "text" at bounding box center [806, 94] width 132 height 27
type input "0"
click at [624, 186] on div "Save as Common Asset" at bounding box center [650, 189] width 479 height 14
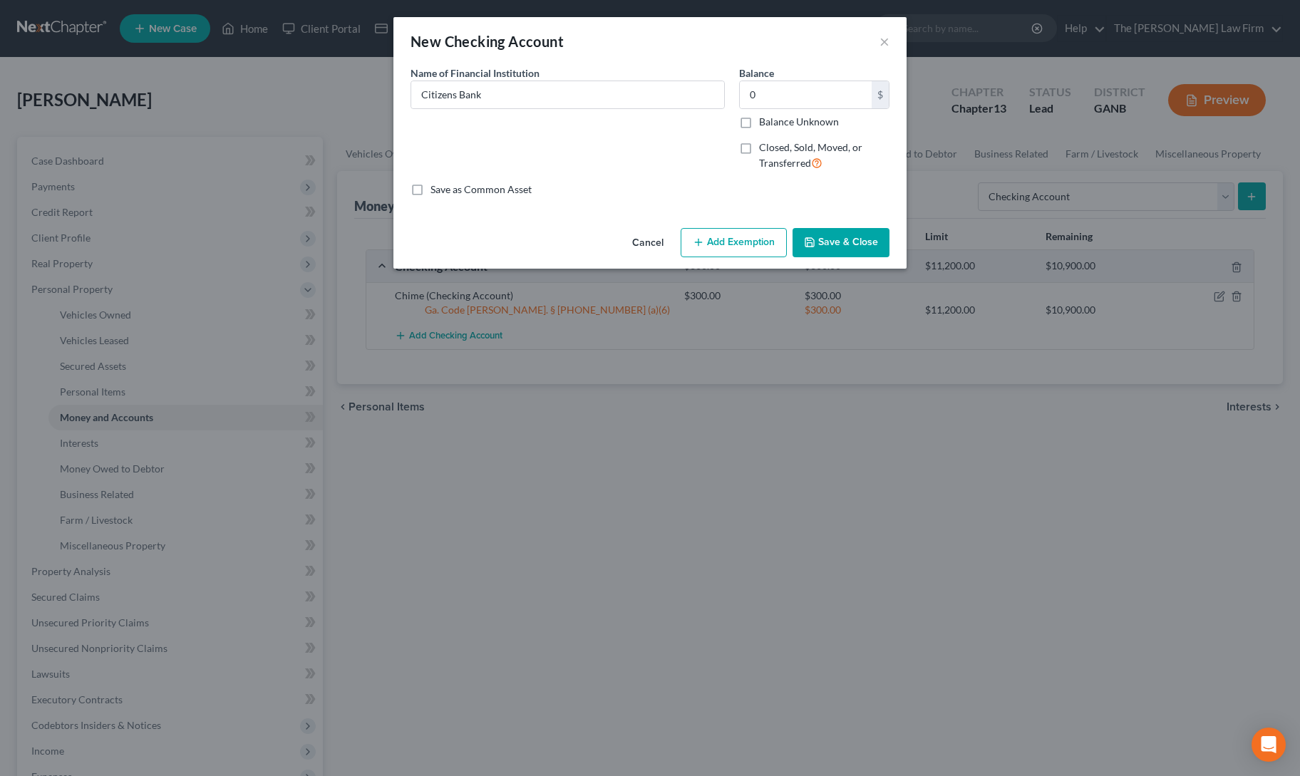
click at [831, 243] on button "Save & Close" at bounding box center [841, 243] width 97 height 30
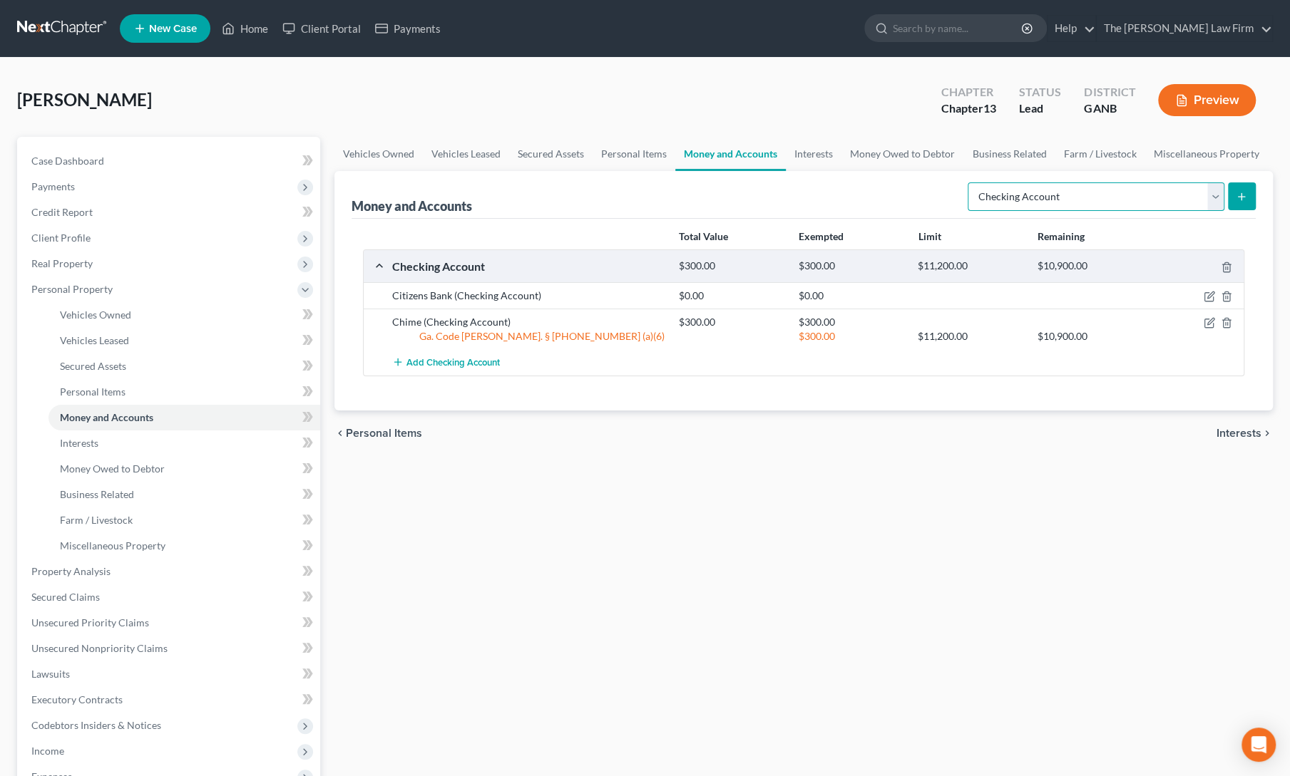
click at [1056, 193] on select "Select Account Type Brokerage Cash on Hand Certificates of Deposit Checking Acc…" at bounding box center [1095, 196] width 257 height 29
select select "savings"
click at [971, 182] on select "Select Account Type Brokerage Cash on Hand Certificates of Deposit Checking Acc…" at bounding box center [1095, 196] width 257 height 29
click at [1239, 203] on button "submit" at bounding box center [1242, 196] width 28 height 28
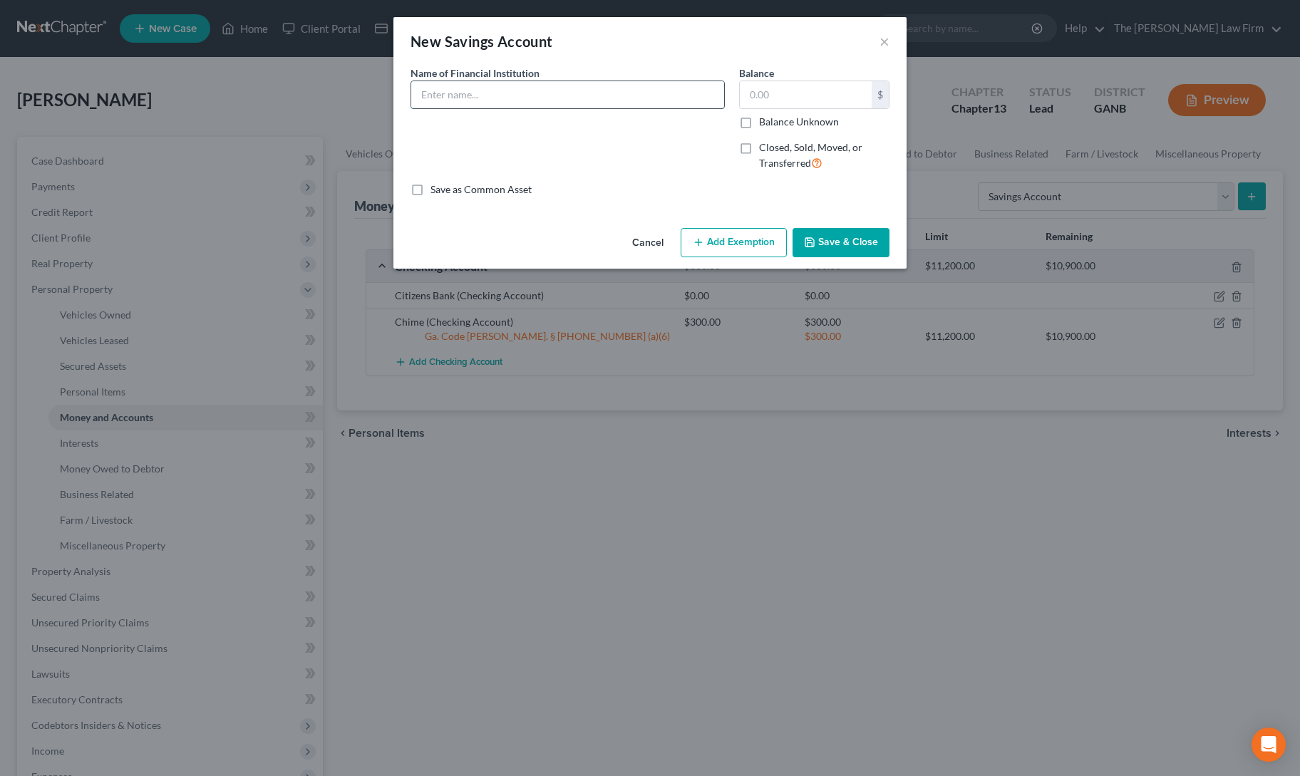
click at [528, 98] on input "text" at bounding box center [567, 94] width 313 height 27
type input "TN Valley FCU"
click at [754, 104] on input "text" at bounding box center [806, 94] width 132 height 27
type input "5"
click at [710, 242] on button "Add Exemption" at bounding box center [734, 243] width 106 height 30
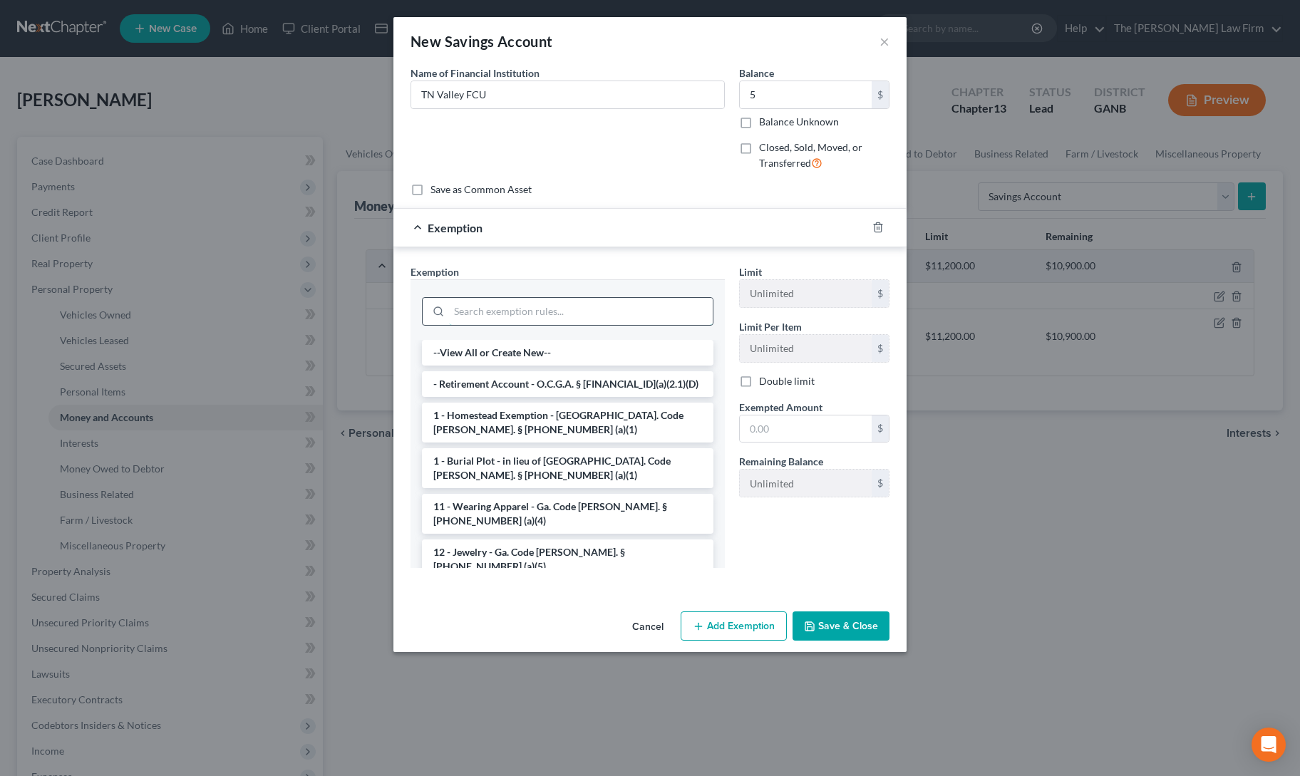
click at [463, 313] on input "search" at bounding box center [581, 311] width 264 height 27
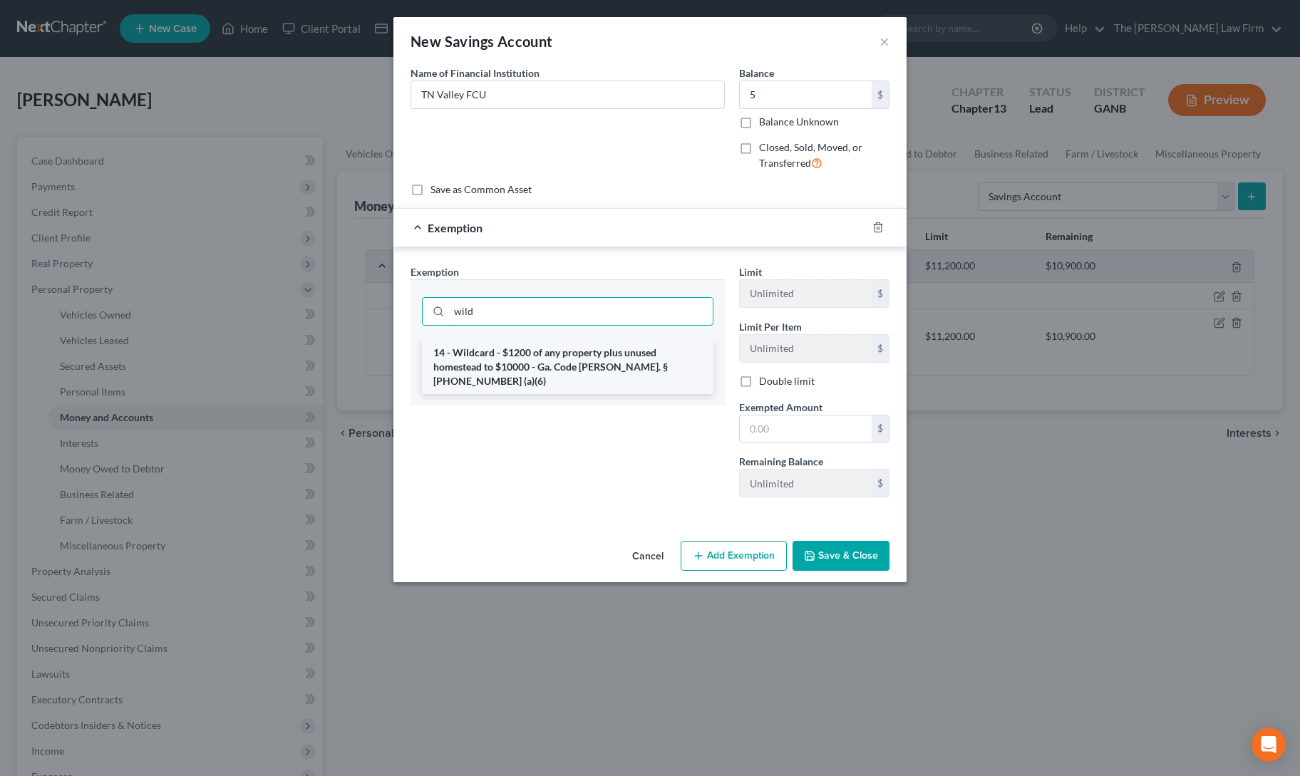
type input "wild"
click at [485, 357] on li "14 - Wildcard - $1200 of any property plus unused homestead to $10000 - Ga. Cod…" at bounding box center [568, 367] width 292 height 54
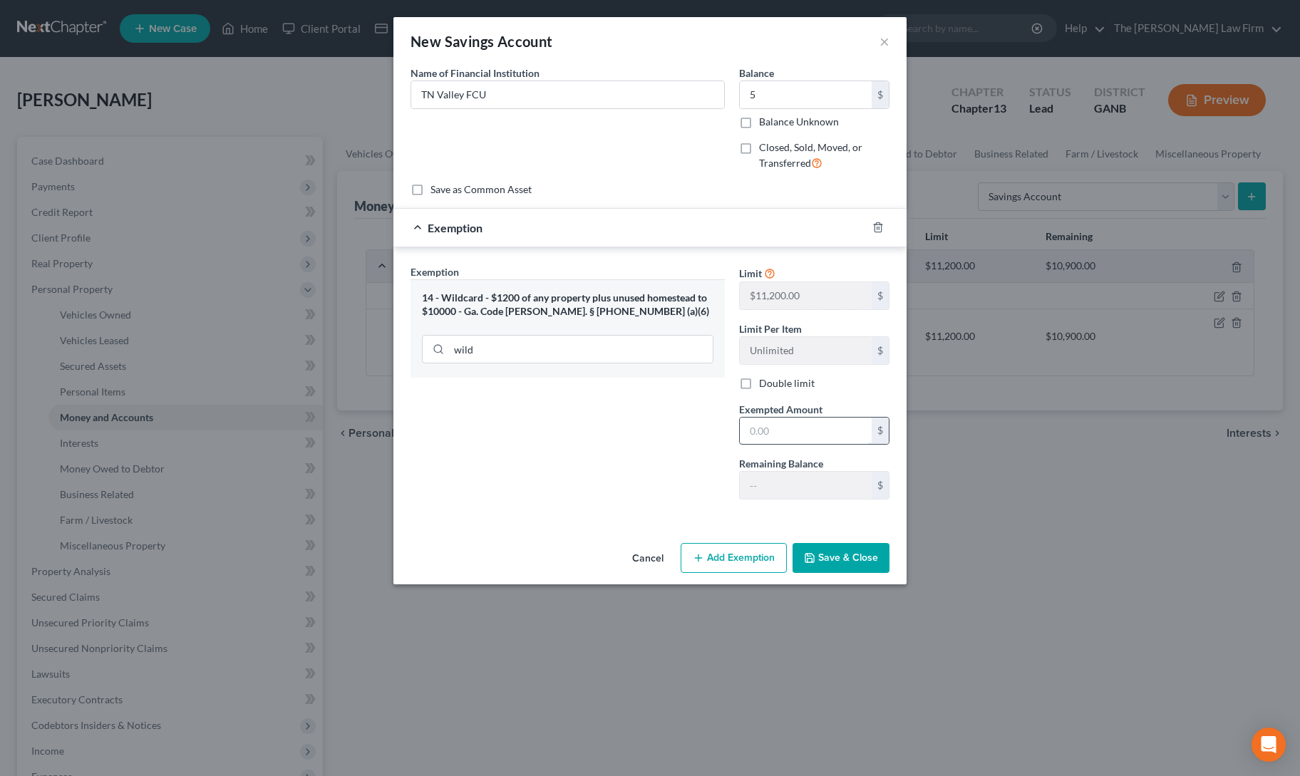
click at [793, 431] on input "text" at bounding box center [806, 431] width 132 height 27
type input "5"
drag, startPoint x: 560, startPoint y: 480, endPoint x: 793, endPoint y: 536, distance: 239.8
click at [560, 480] on div "Exemption Set must be selected for CA. Exemption * 14 - Wildcard - $1200 of any…" at bounding box center [567, 387] width 329 height 247
click at [821, 547] on button "Save & Close" at bounding box center [841, 558] width 97 height 30
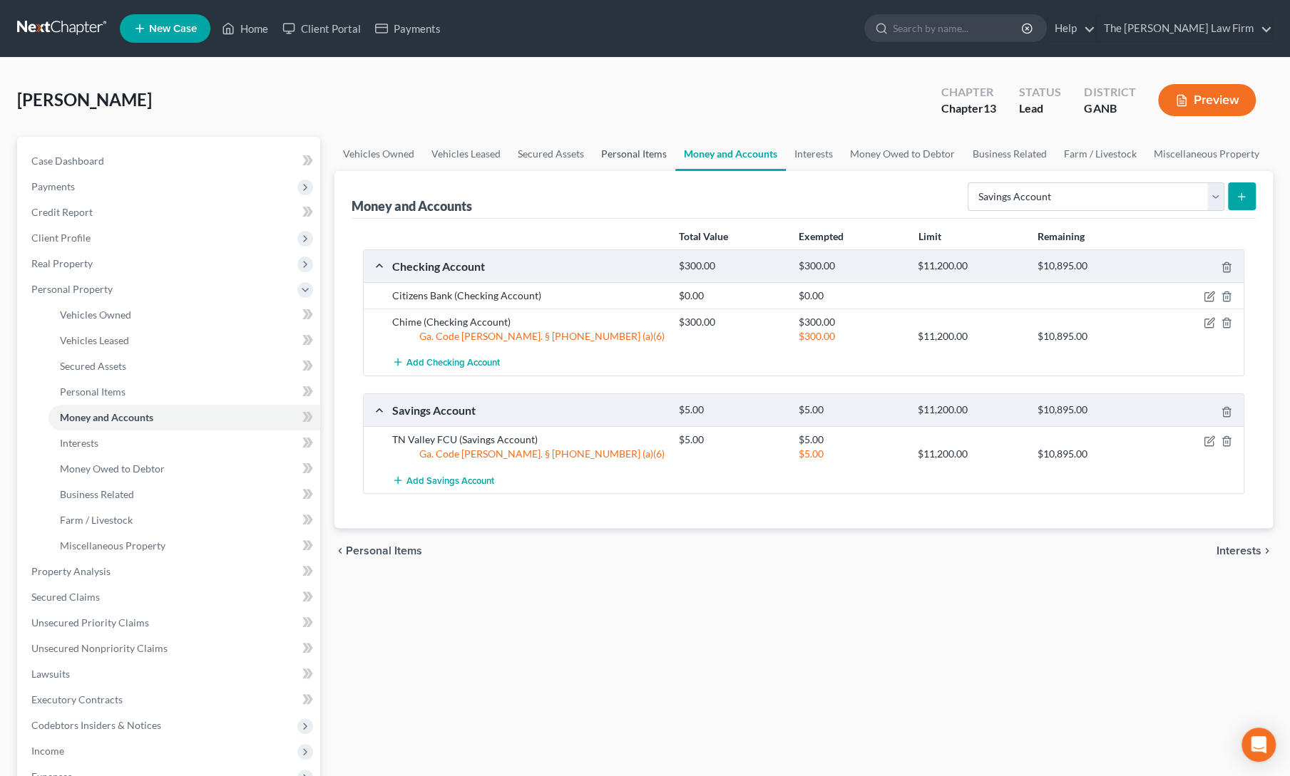
click at [634, 160] on link "Personal Items" at bounding box center [633, 154] width 83 height 34
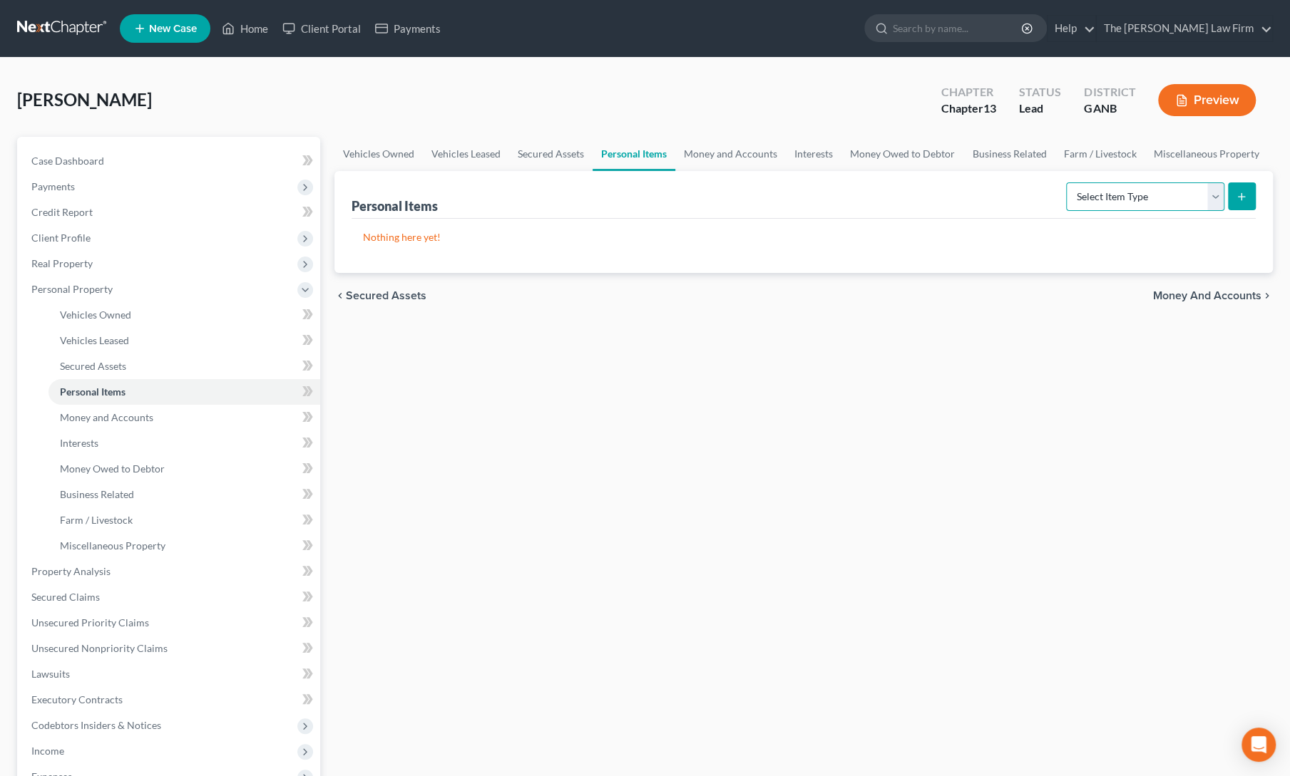
click at [1098, 190] on select "Select Item Type Clothing Collectibles Of Value Electronics Firearms Household …" at bounding box center [1145, 196] width 158 height 29
select select "clothing"
click at [1068, 182] on select "Select Item Type Clothing Collectibles Of Value Electronics Firearms Household …" at bounding box center [1145, 196] width 158 height 29
click at [1250, 187] on button "submit" at bounding box center [1242, 196] width 28 height 28
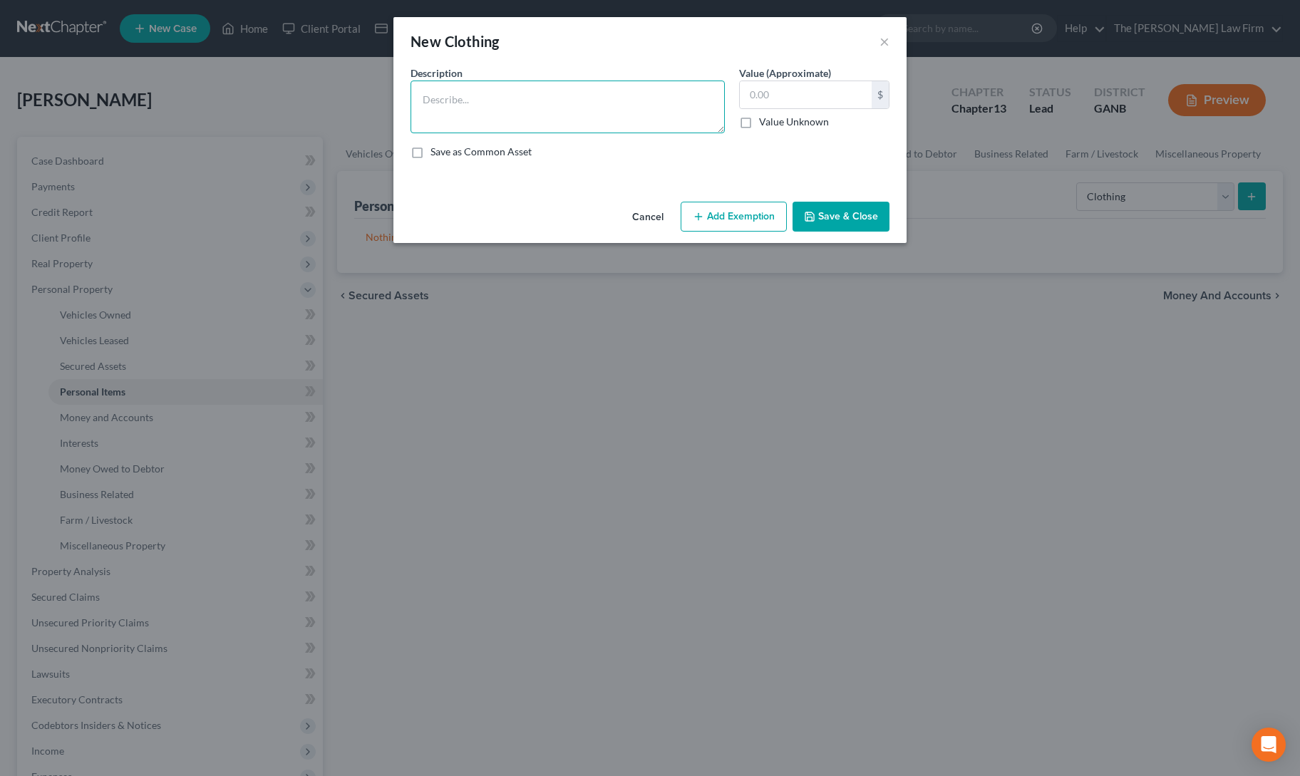
click at [518, 118] on textarea at bounding box center [568, 107] width 314 height 53
type textarea "Clothing"
type input "1,000"
click at [734, 232] on div "Cancel Add Exemption Save & Close" at bounding box center [649, 219] width 513 height 47
click at [717, 202] on button "Add Exemption" at bounding box center [734, 217] width 106 height 30
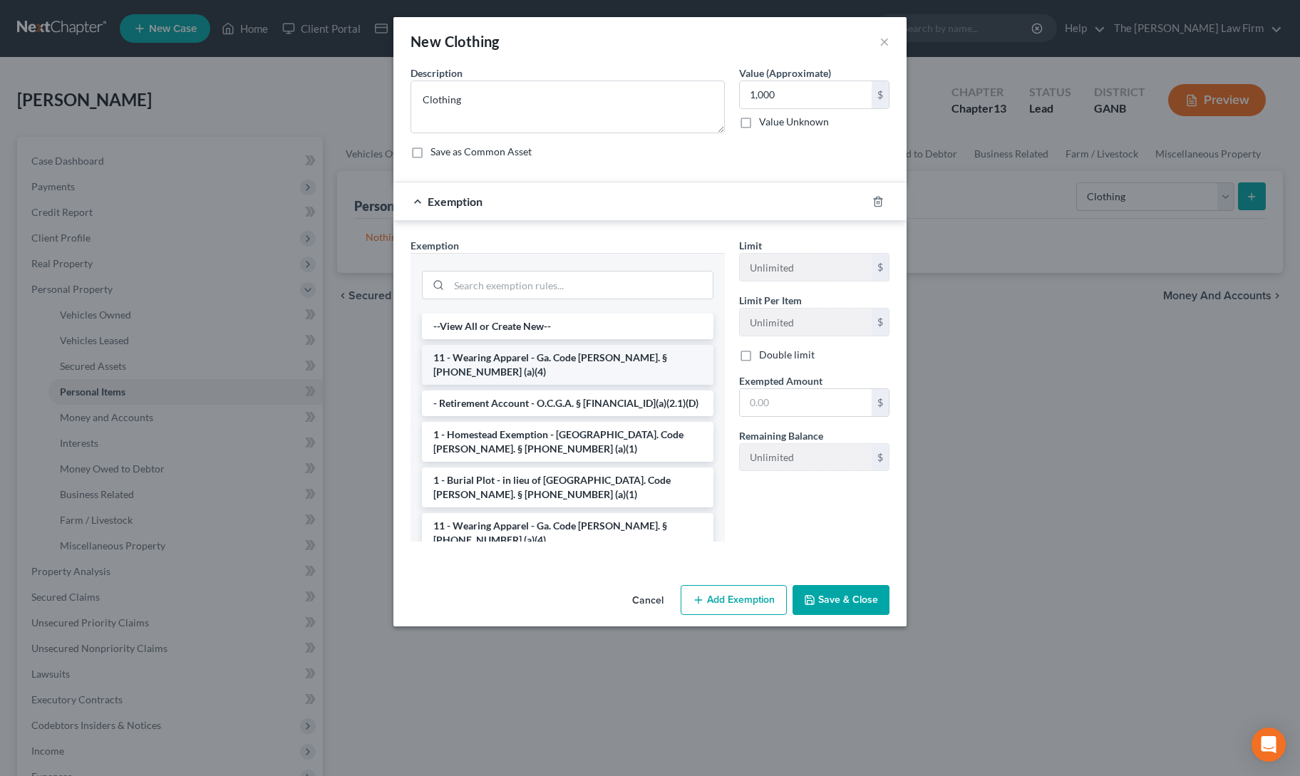
click at [555, 360] on li "11 - Wearing Apparel - Ga. Code [PERSON_NAME]. § [PHONE_NUMBER] (a)(4)" at bounding box center [568, 365] width 292 height 40
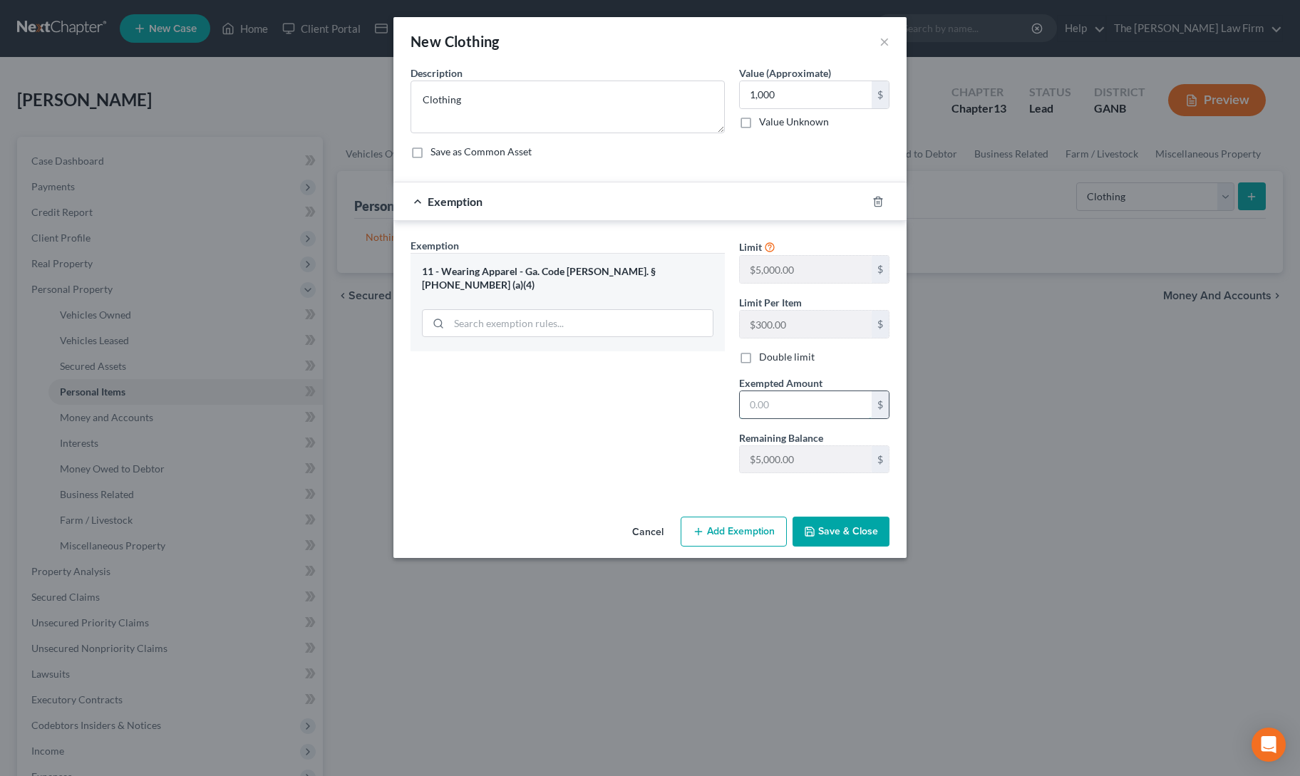
click at [758, 395] on input "text" at bounding box center [806, 404] width 132 height 27
type input "1,000"
drag, startPoint x: 676, startPoint y: 426, endPoint x: 801, endPoint y: 525, distance: 160.3
click at [676, 426] on div "Exemption Set must be selected for CA. Exemption * 11 - Wearing Apparel - Ga. C…" at bounding box center [567, 361] width 329 height 247
click at [838, 528] on button "Save & Close" at bounding box center [841, 532] width 97 height 30
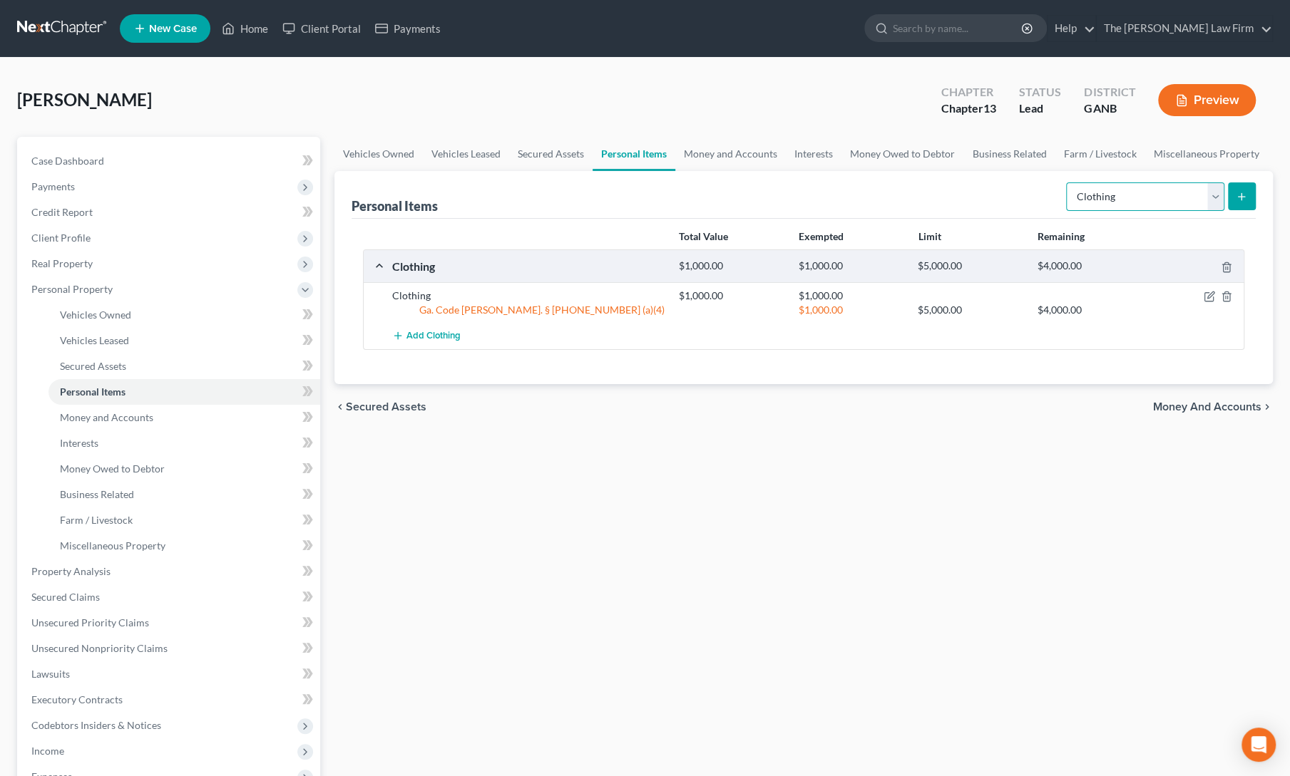
click at [1106, 188] on select "Select Item Type Clothing Collectibles Of Value Electronics Firearms Household …" at bounding box center [1145, 196] width 158 height 29
select select "household_goods"
click at [1068, 182] on select "Select Item Type Clothing Collectibles Of Value Electronics Firearms Household …" at bounding box center [1145, 196] width 158 height 29
click at [1240, 196] on icon "submit" at bounding box center [1240, 196] width 11 height 11
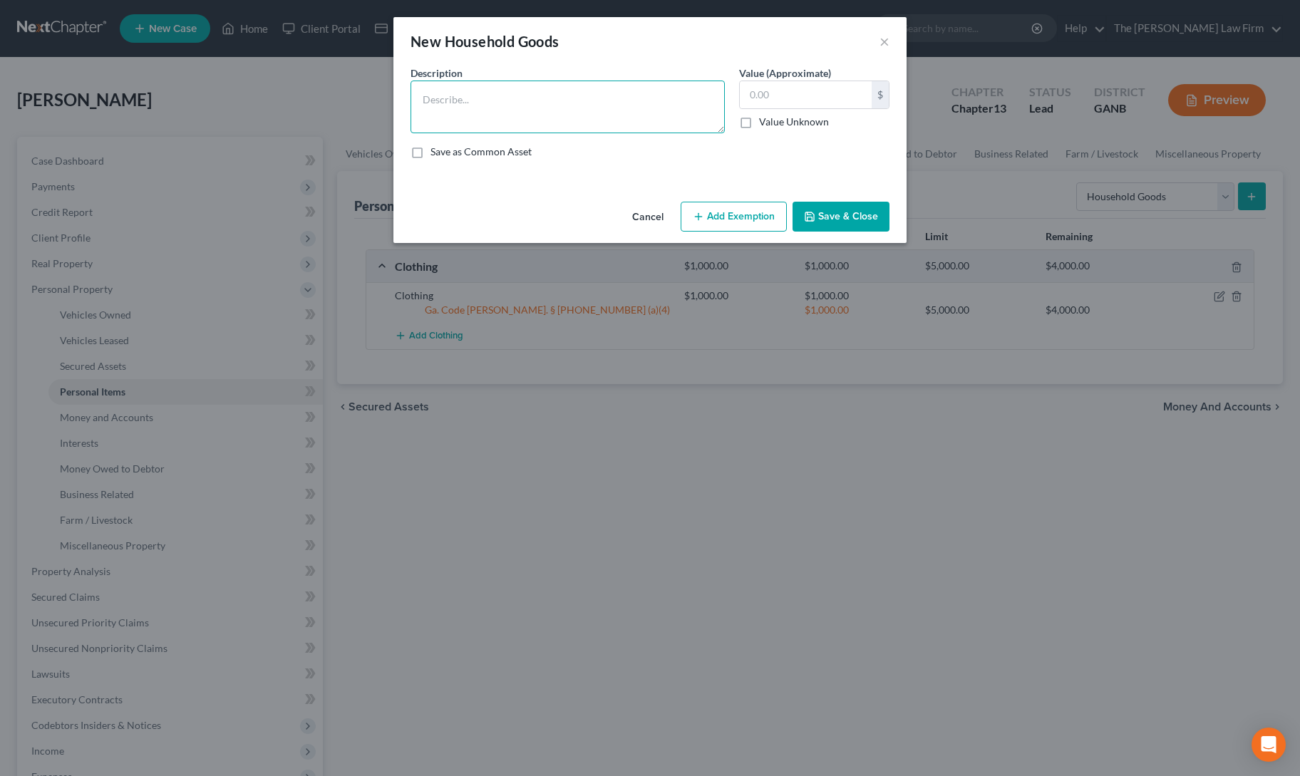
click at [486, 86] on textarea at bounding box center [568, 107] width 314 height 53
type textarea "HHG & furniture"
type input "2,000"
click at [726, 210] on button "Add Exemption" at bounding box center [734, 217] width 106 height 30
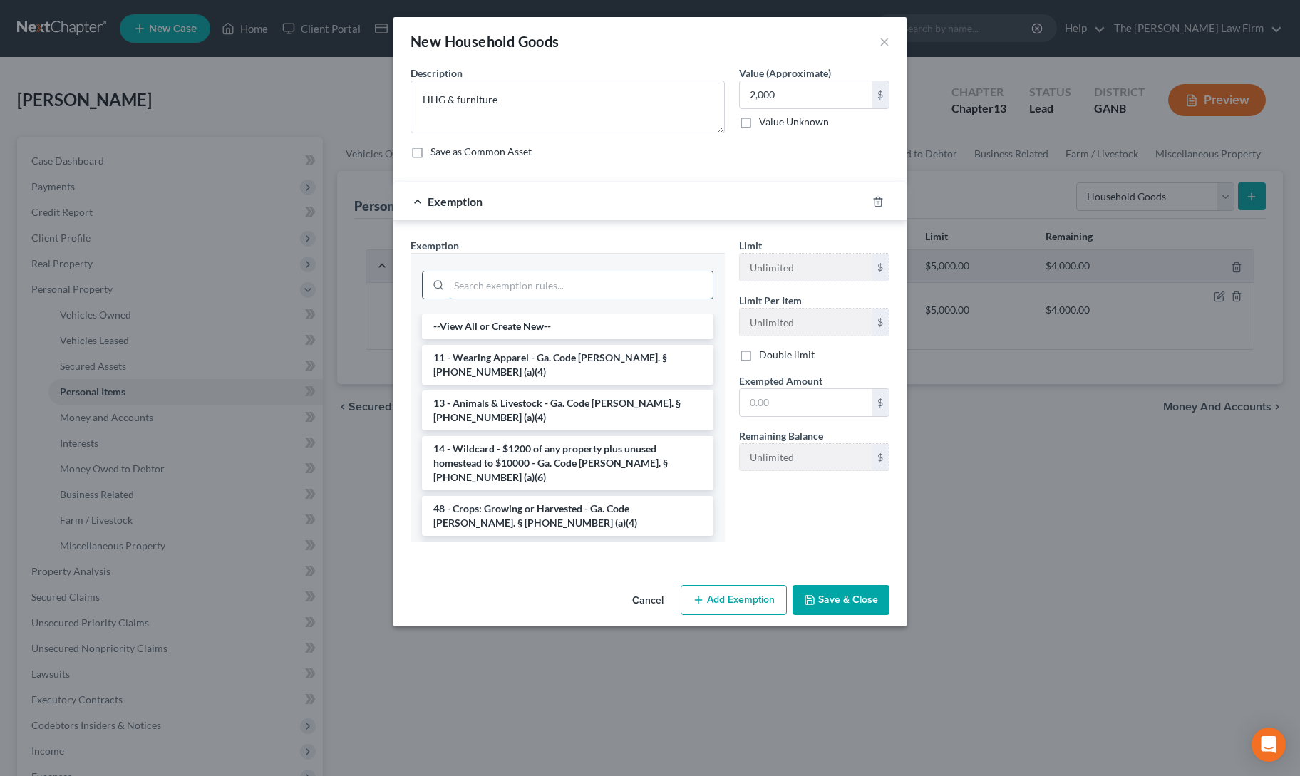
click at [579, 280] on input "search" at bounding box center [581, 285] width 264 height 27
click at [570, 542] on li "6 - Household Goods and Furnishings - Ga. Code [PERSON_NAME]. § [PHONE_NUMBER] …" at bounding box center [568, 562] width 292 height 40
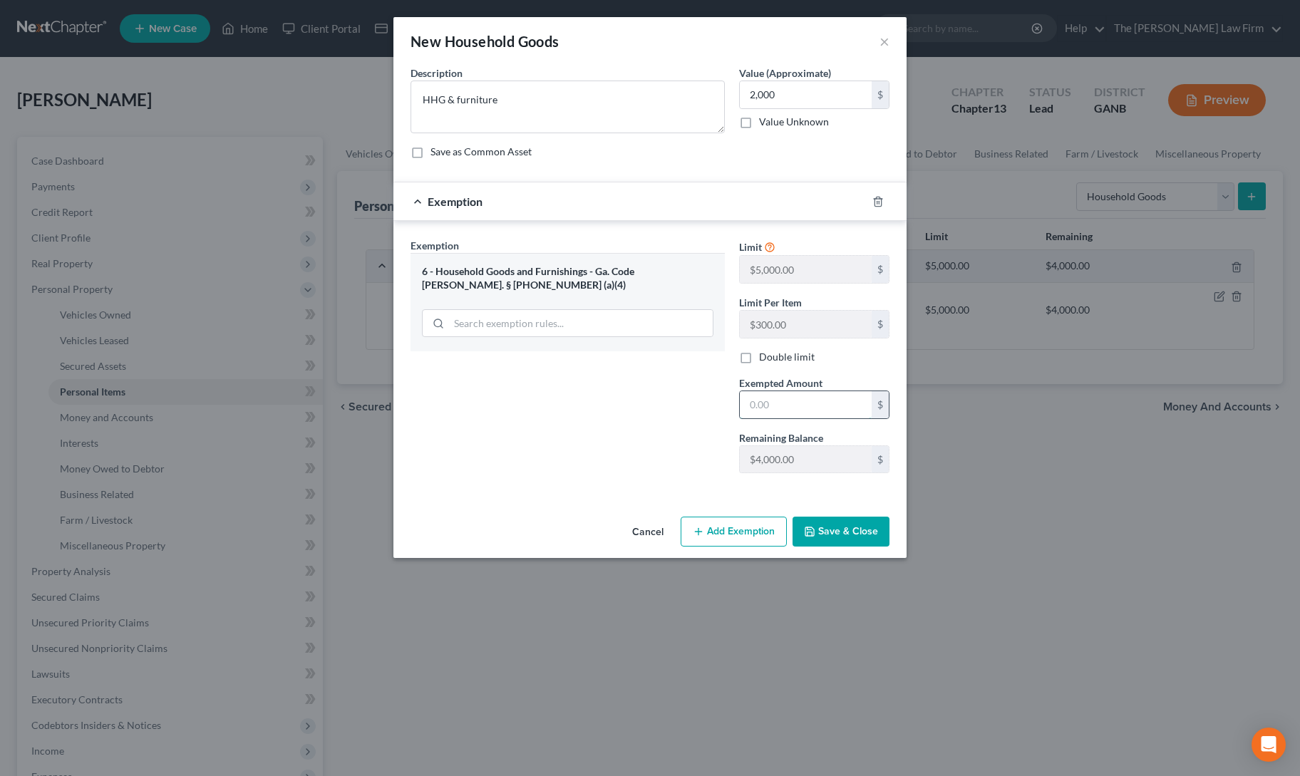
click at [780, 404] on input "text" at bounding box center [806, 404] width 132 height 27
type input "2,000"
click at [531, 448] on div "Exemption Set must be selected for CA. Exemption * 6 - Household Goods and Furn…" at bounding box center [567, 361] width 329 height 247
click at [841, 521] on button "Save & Close" at bounding box center [841, 532] width 97 height 30
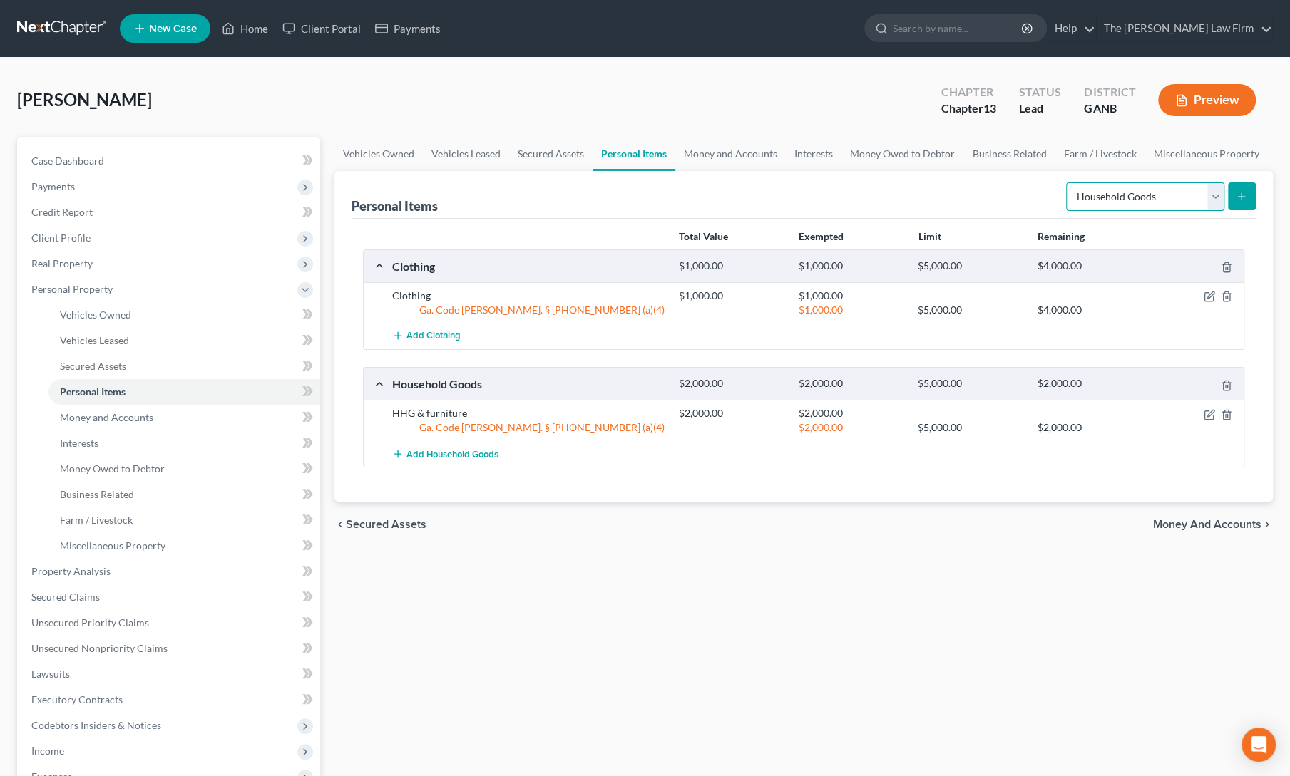
click at [1126, 192] on select "Select Item Type Clothing Collectibles Of Value Electronics Firearms Household …" at bounding box center [1145, 196] width 158 height 29
select select "jewelry"
click at [1068, 182] on select "Select Item Type Clothing Collectibles Of Value Electronics Firearms Household …" at bounding box center [1145, 196] width 158 height 29
click at [1240, 201] on icon "submit" at bounding box center [1240, 196] width 11 height 11
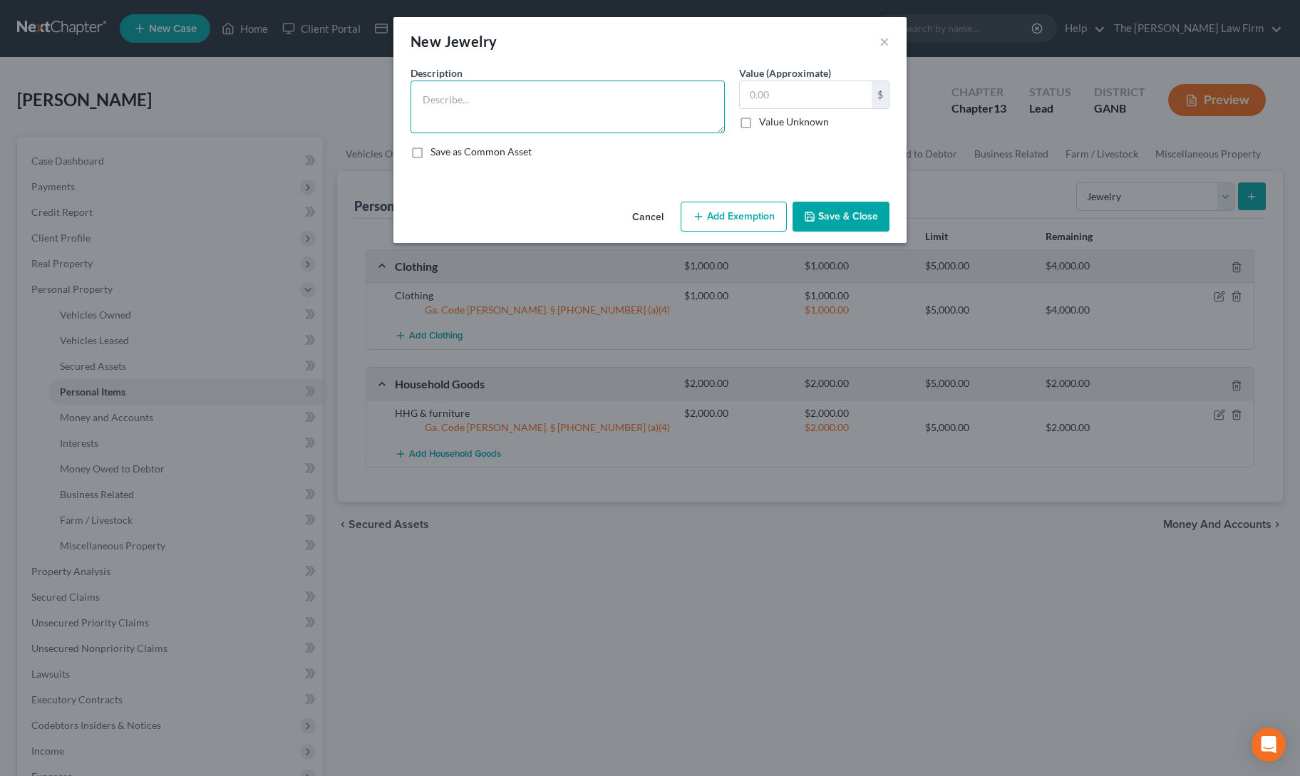
click at [483, 106] on textarea at bounding box center [568, 107] width 314 height 53
type textarea "j"
type textarea "H"
type textarea "Jewelry"
click at [781, 96] on input "text" at bounding box center [806, 94] width 132 height 27
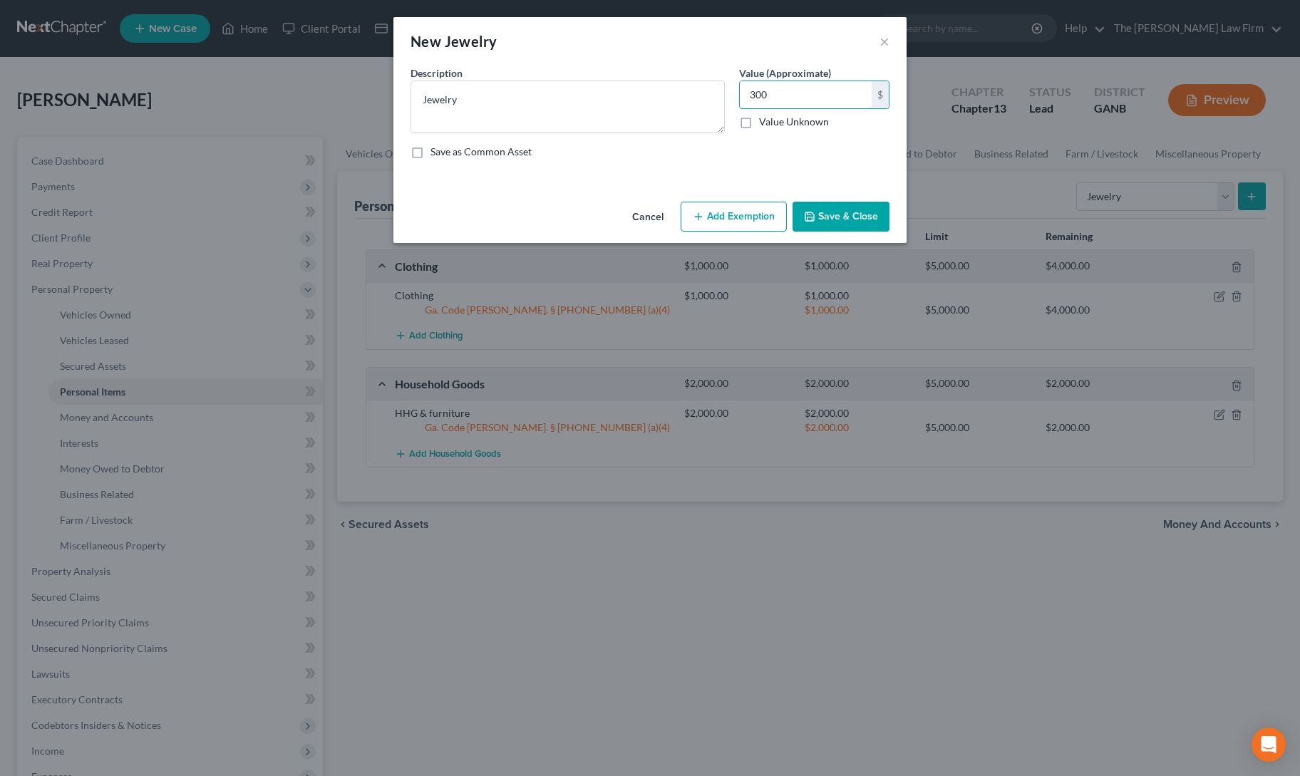
type input "300"
click at [736, 204] on button "Add Exemption" at bounding box center [734, 217] width 106 height 30
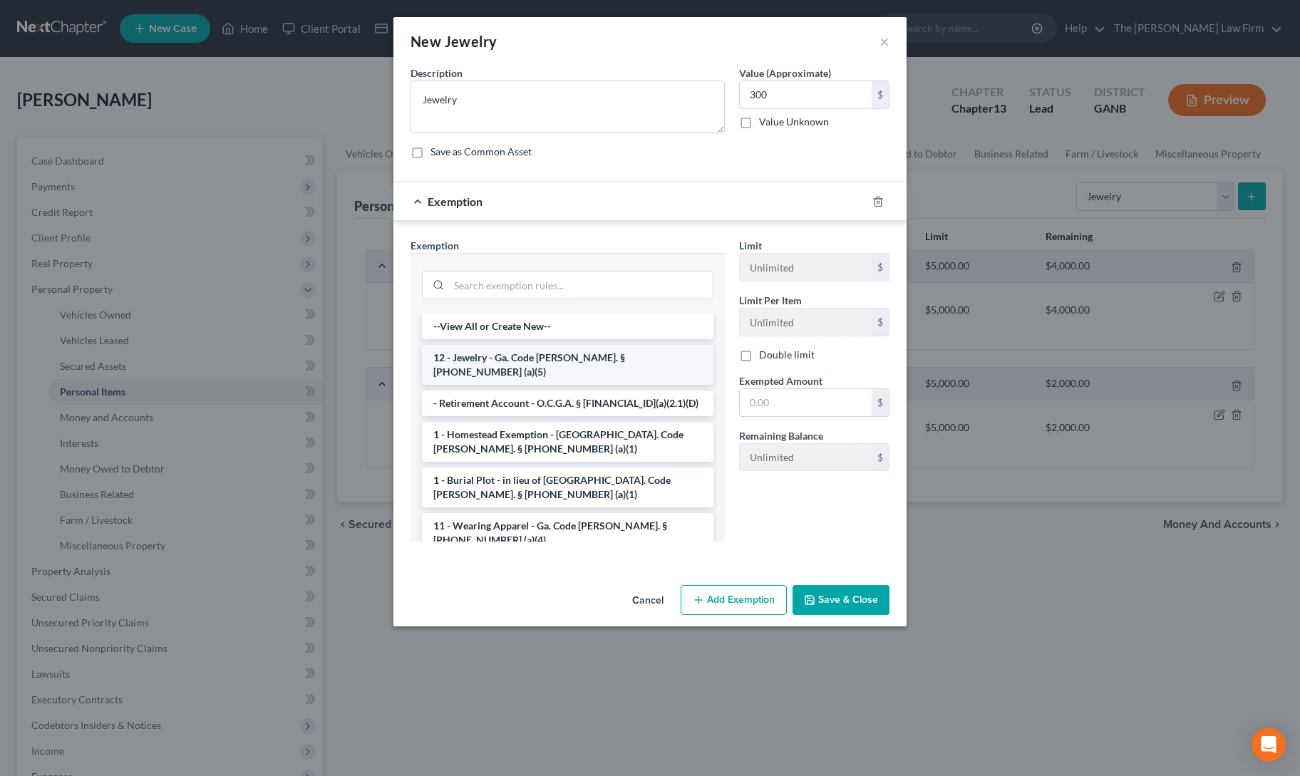
click at [585, 356] on li "12 - Jewelry - Ga. Code [PERSON_NAME]. § [PHONE_NUMBER] (a)(5)" at bounding box center [568, 365] width 292 height 40
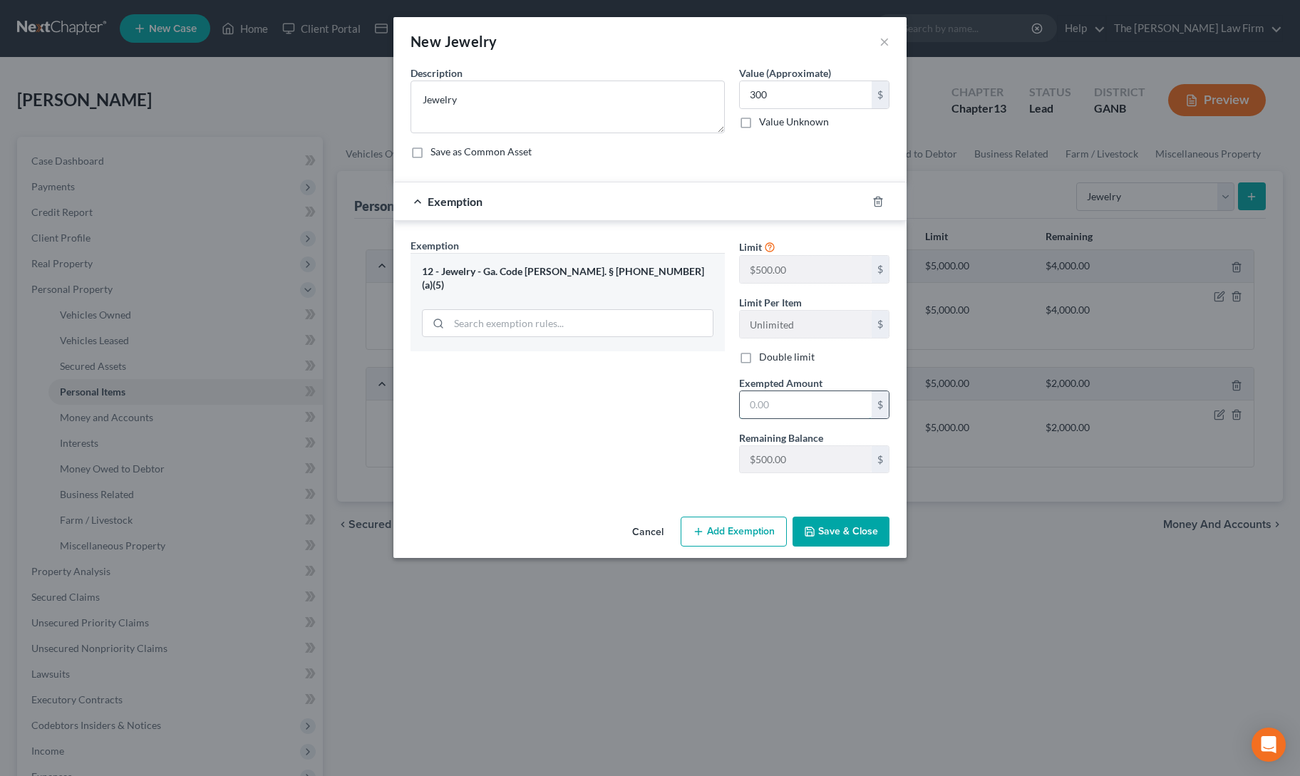
click at [758, 403] on input "text" at bounding box center [806, 404] width 132 height 27
type input "300"
drag, startPoint x: 579, startPoint y: 460, endPoint x: 806, endPoint y: 499, distance: 230.6
click at [579, 460] on div "Exemption Set must be selected for CA. Exemption * 12 - Jewelry - [GEOGRAPHIC_D…" at bounding box center [567, 361] width 329 height 247
click at [825, 517] on button "Save & Close" at bounding box center [841, 532] width 97 height 30
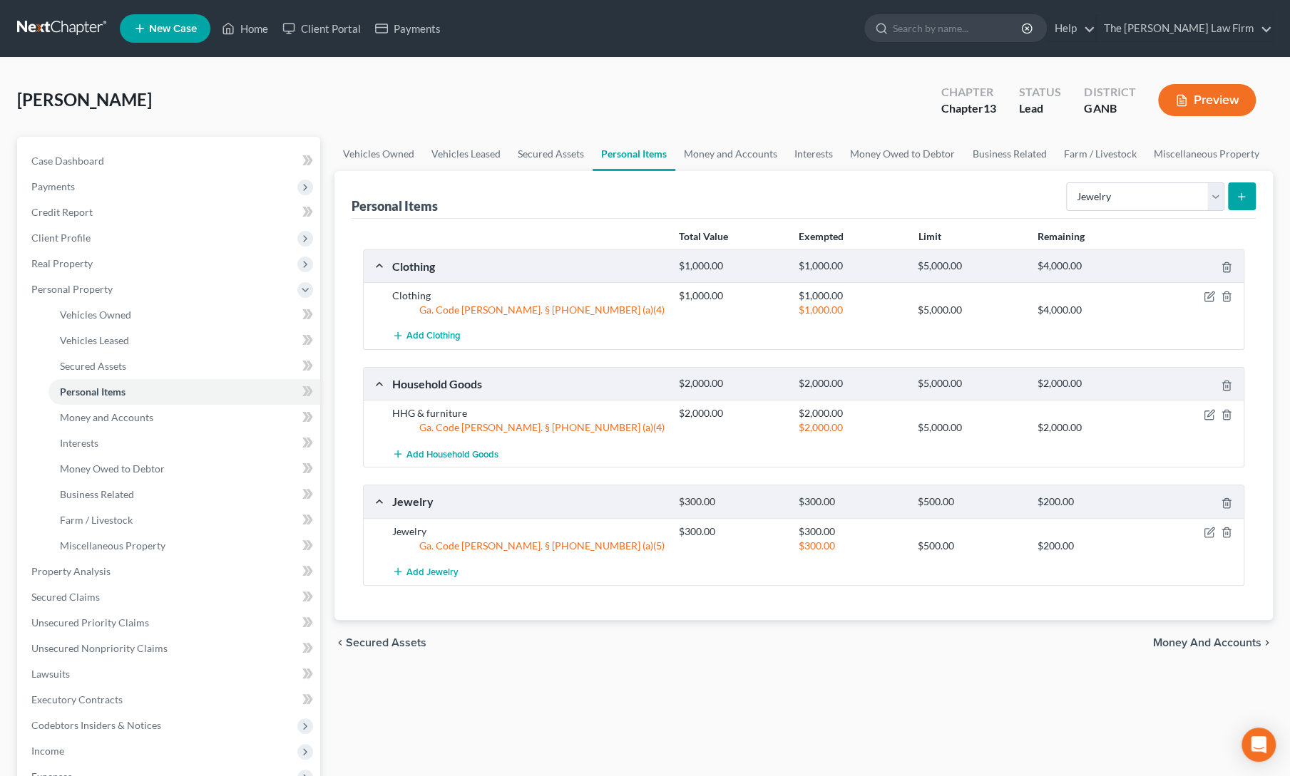
click at [798, 711] on div "Vehicles Owned Vehicles Leased Secured Assets Personal Items Money and Accounts…" at bounding box center [803, 574] width 952 height 875
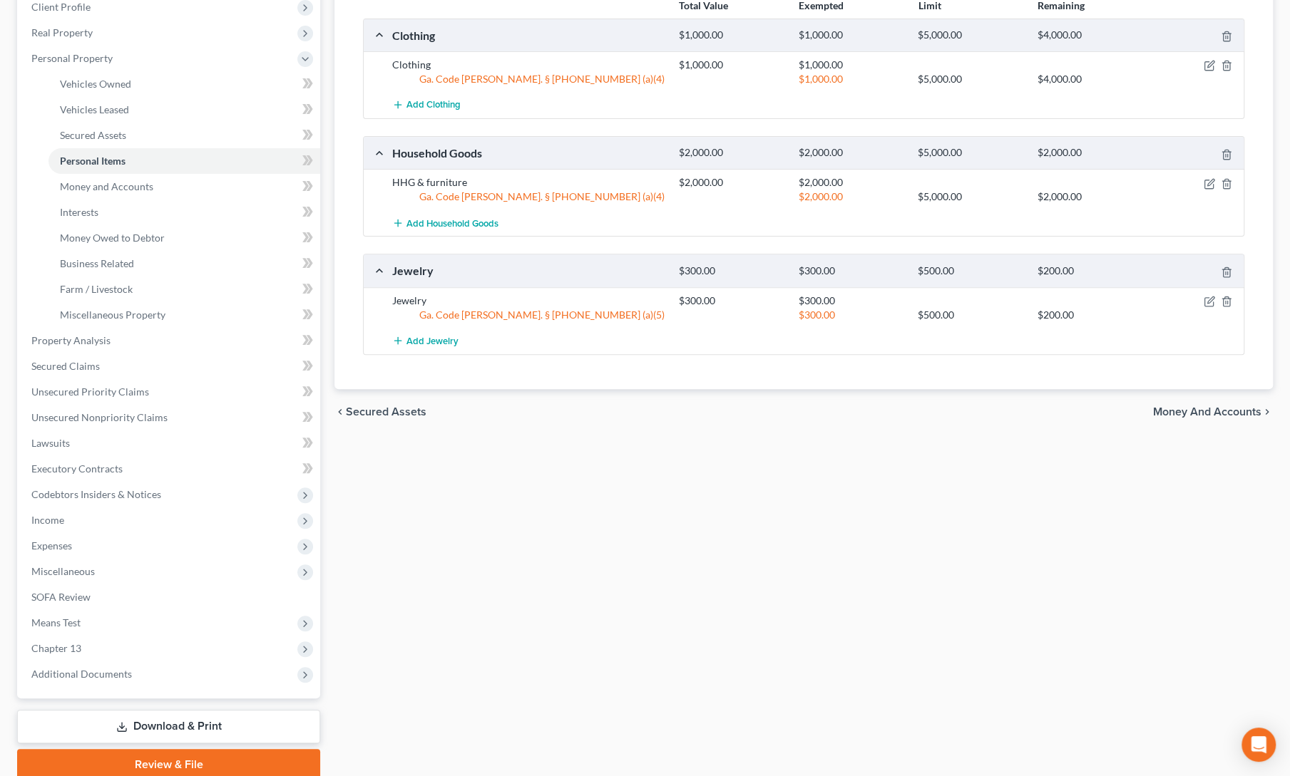
scroll to position [287, 0]
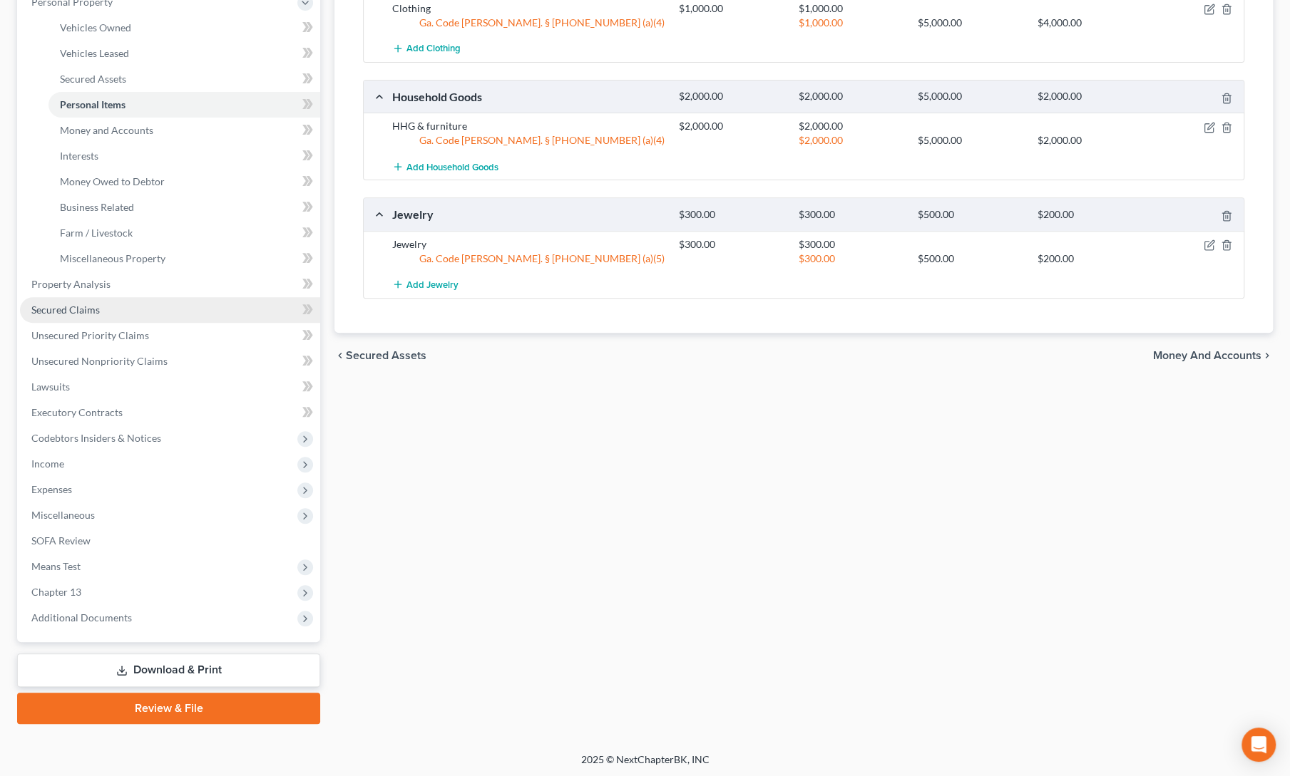
click at [49, 316] on link "Secured Claims" at bounding box center [170, 310] width 300 height 26
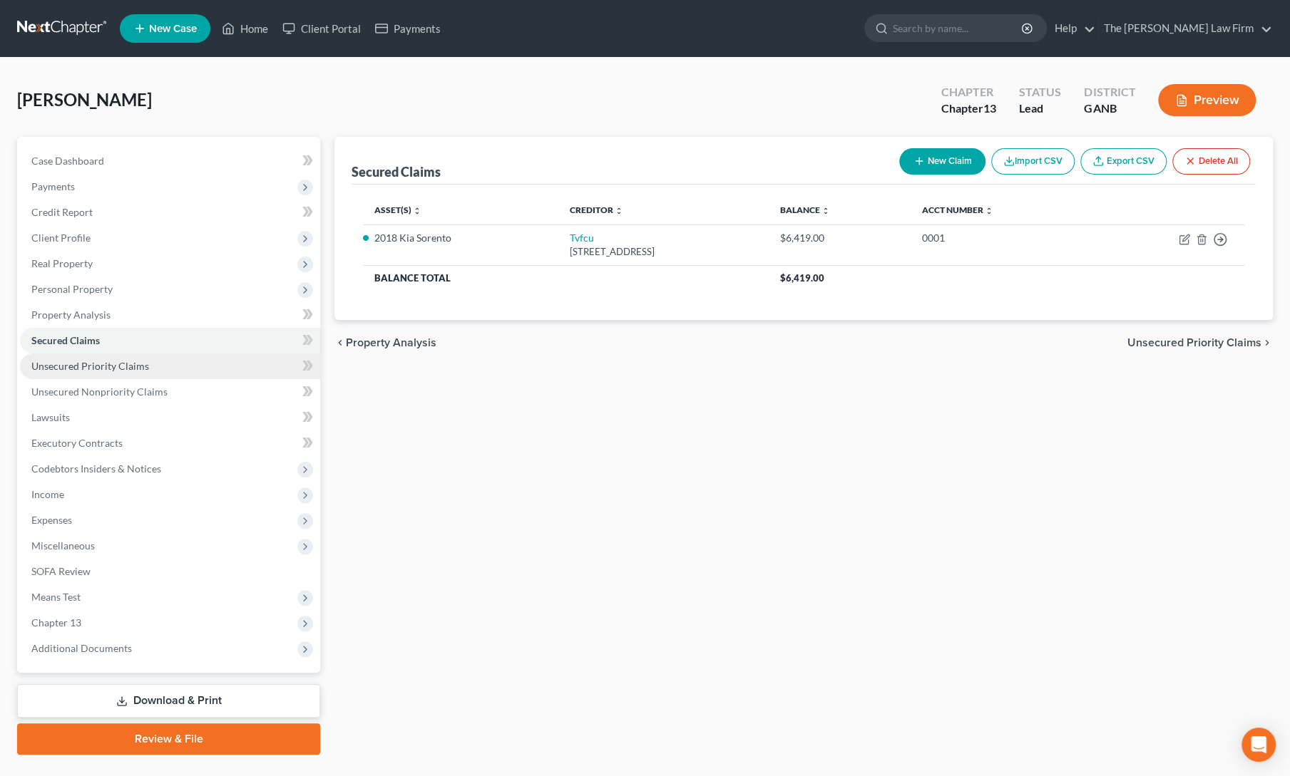
click at [33, 375] on link "Unsecured Priority Claims" at bounding box center [170, 367] width 300 height 26
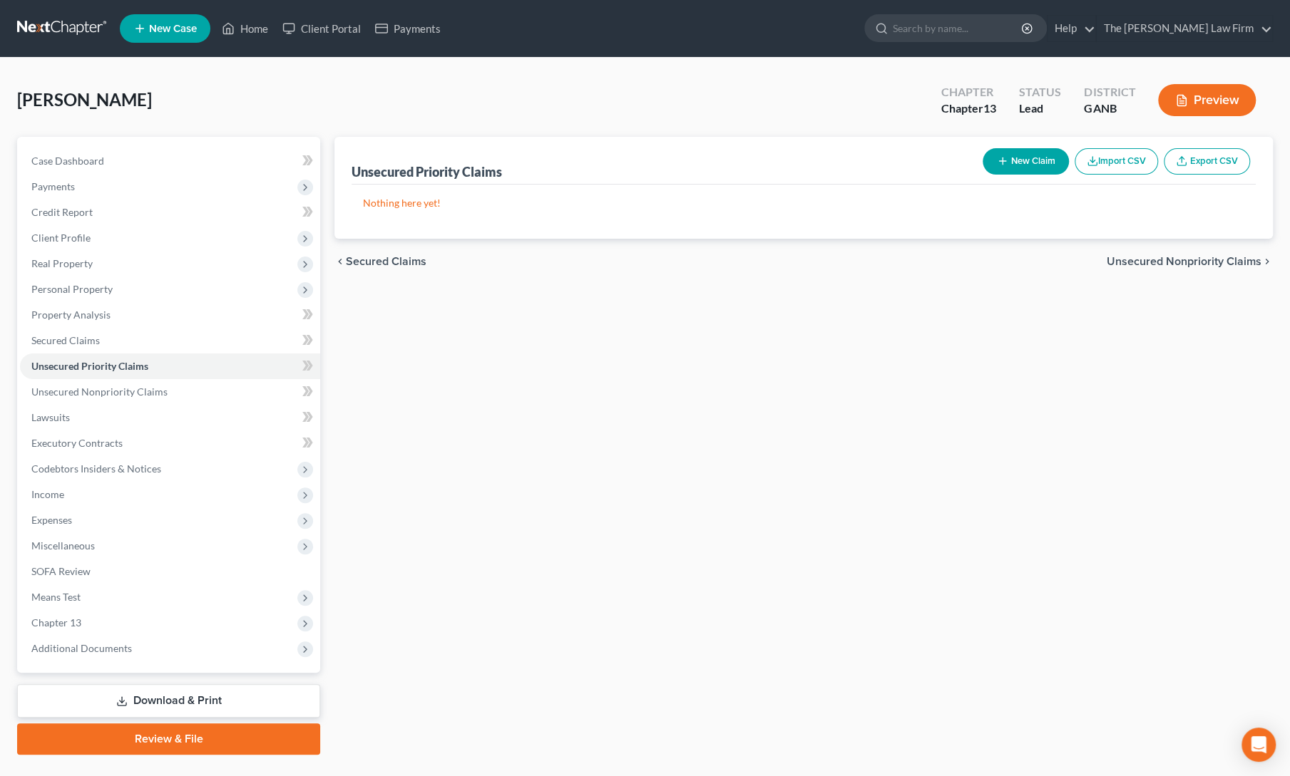
click at [1004, 151] on button "New Claim" at bounding box center [1025, 161] width 86 height 26
select select "0"
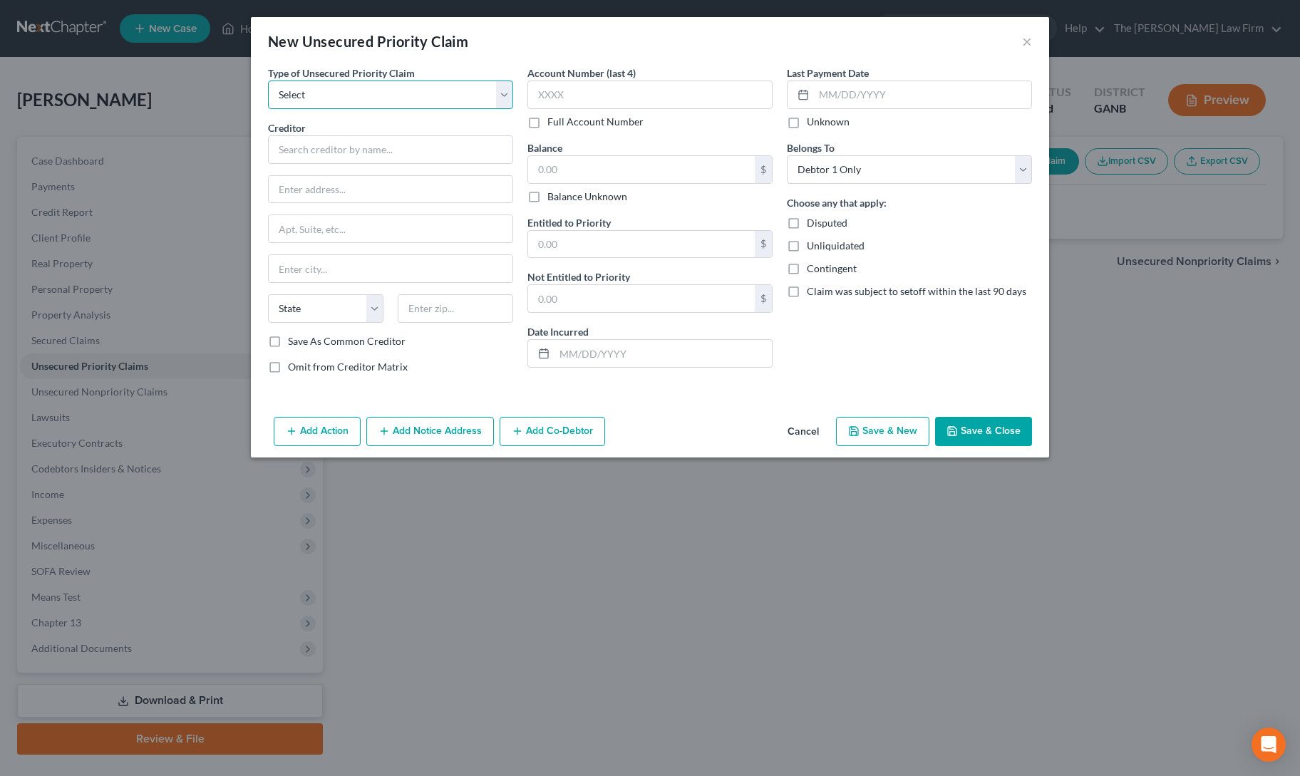
click at [407, 105] on select "Select Taxes & Other Government Units Domestic Support Obligations Extensions o…" at bounding box center [390, 95] width 245 height 29
click at [395, 101] on select "Select Taxes & Other Government Units Domestic Support Obligations Extensions o…" at bounding box center [390, 95] width 245 height 29
click at [379, 89] on select "Select Taxes & Other Government Units Domestic Support Obligations Extensions o…" at bounding box center [390, 95] width 245 height 29
select select "0"
click at [268, 81] on select "Select Taxes & Other Government Units Domestic Support Obligations Extensions o…" at bounding box center [390, 95] width 245 height 29
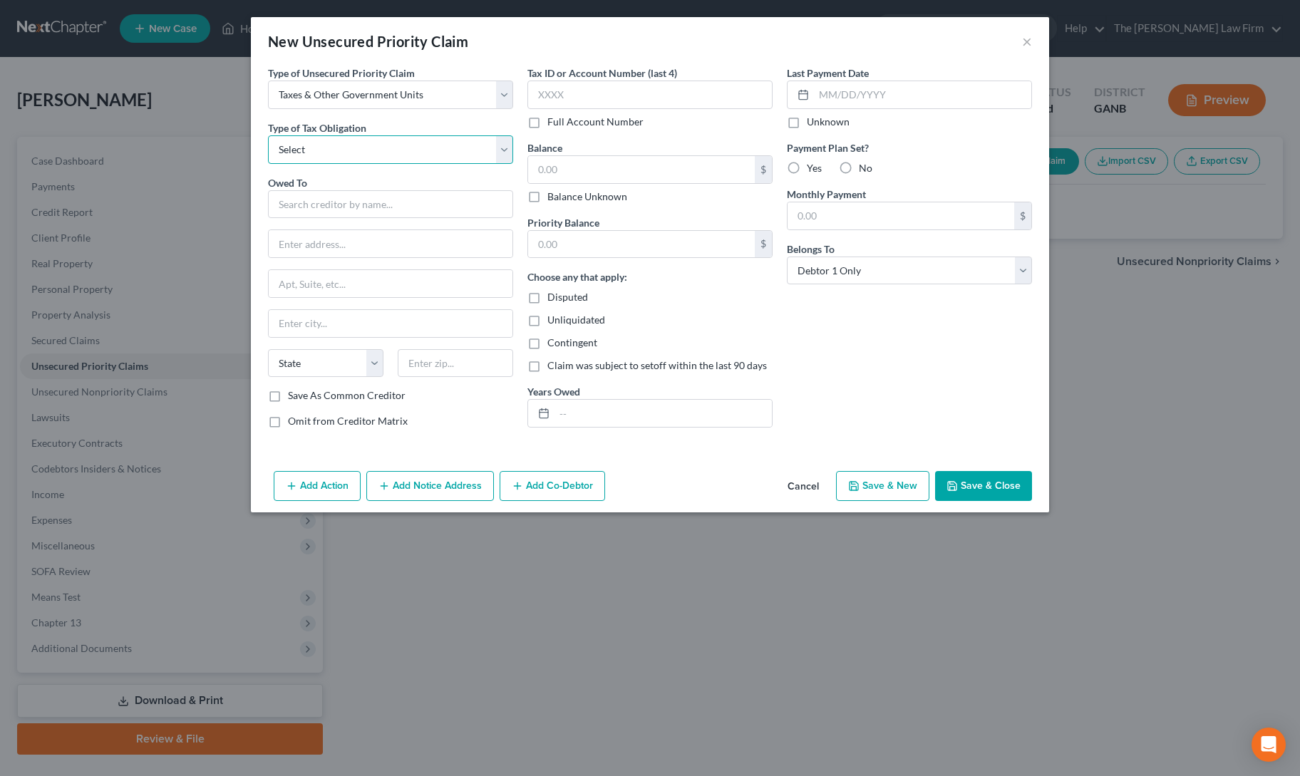
click at [374, 146] on select "Select Federal City State Franchise Tax Board Other" at bounding box center [390, 149] width 245 height 29
select select "0"
click at [268, 135] on select "Select Federal City State Franchise Tax Board Other" at bounding box center [390, 149] width 245 height 29
click at [367, 203] on input "text" at bounding box center [390, 204] width 245 height 29
click at [365, 249] on div "Internal Revenue Service P. O. [GEOGRAPHIC_DATA]-7346" at bounding box center [353, 235] width 171 height 34
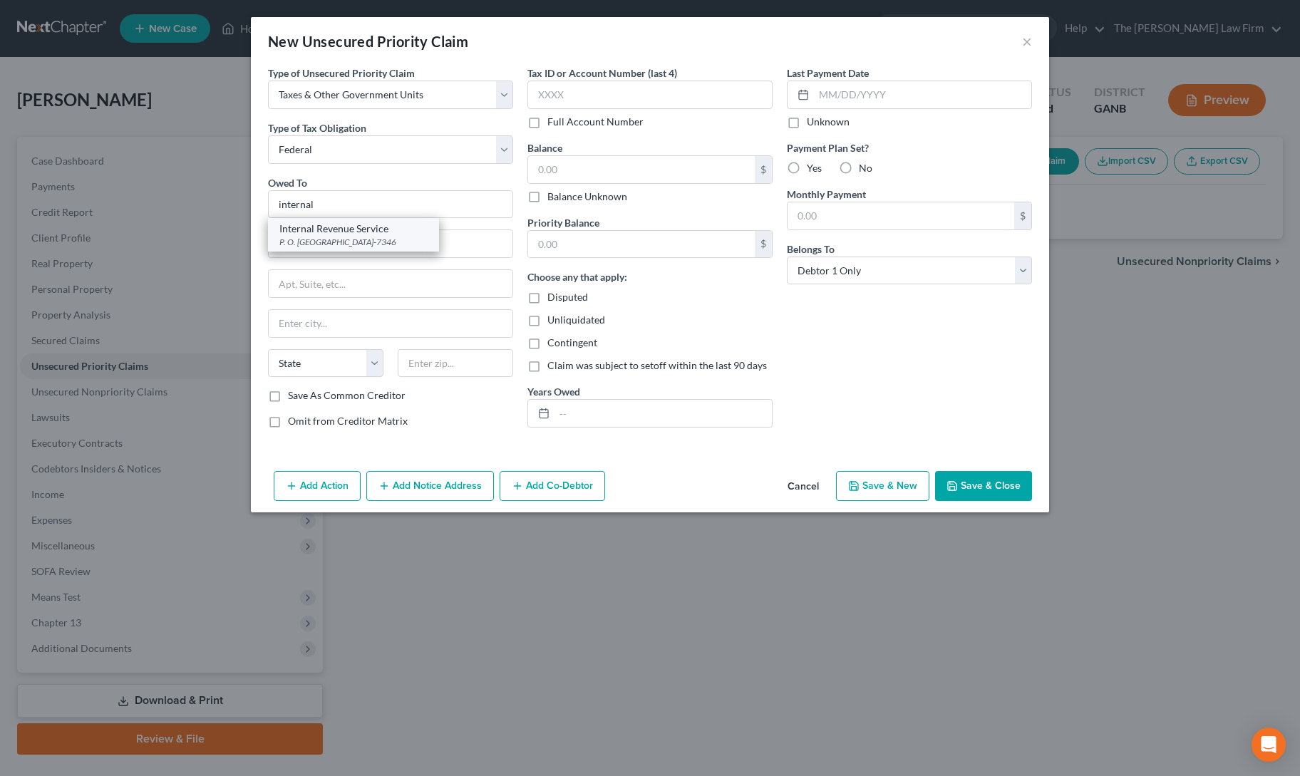
type input "Internal Revenue Service"
type input "P. O. Box 7346"
type input "[GEOGRAPHIC_DATA]"
select select "39"
type input "19101-7346"
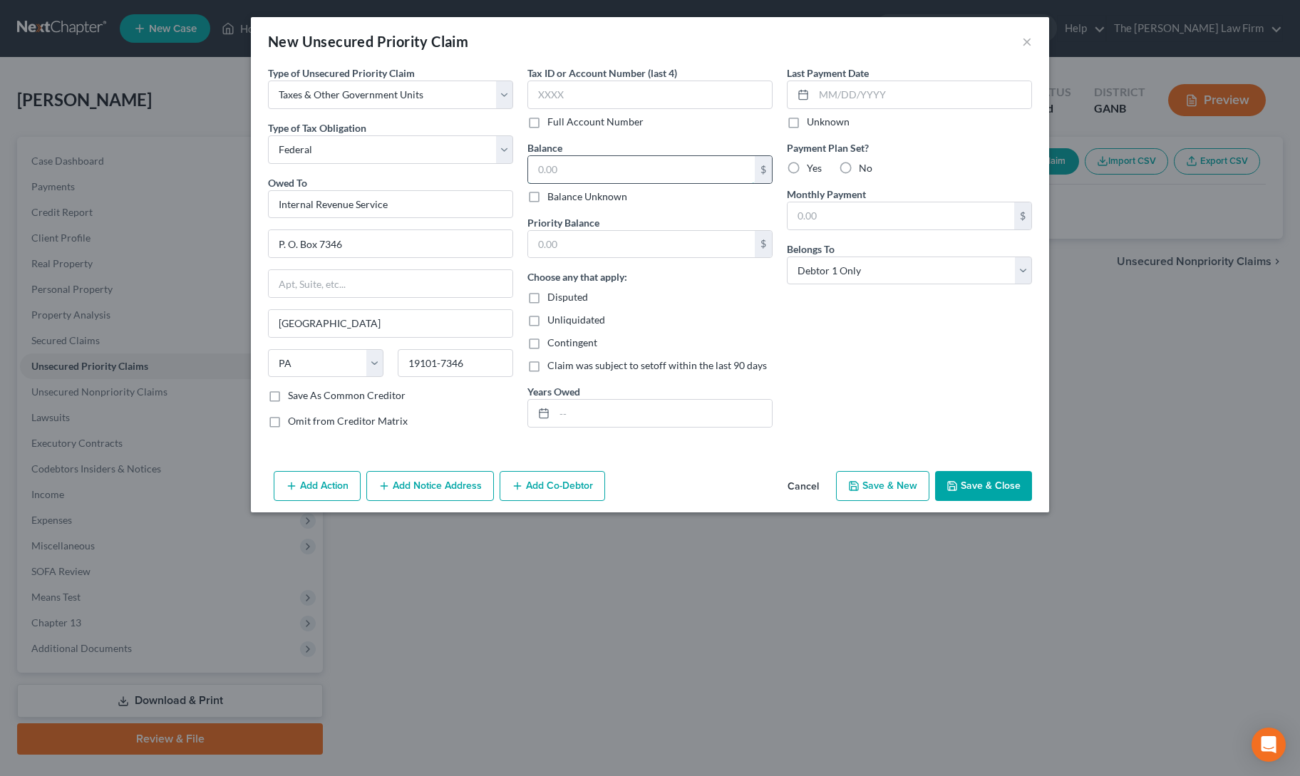
click at [600, 168] on input "text" at bounding box center [641, 169] width 227 height 27
type input "0"
click at [885, 376] on div "Last Payment Date Unknown Payment Plan Set? Yes No Monthly Payment $ Belongs To…" at bounding box center [909, 253] width 259 height 374
click at [965, 495] on button "Save & Close" at bounding box center [983, 486] width 97 height 30
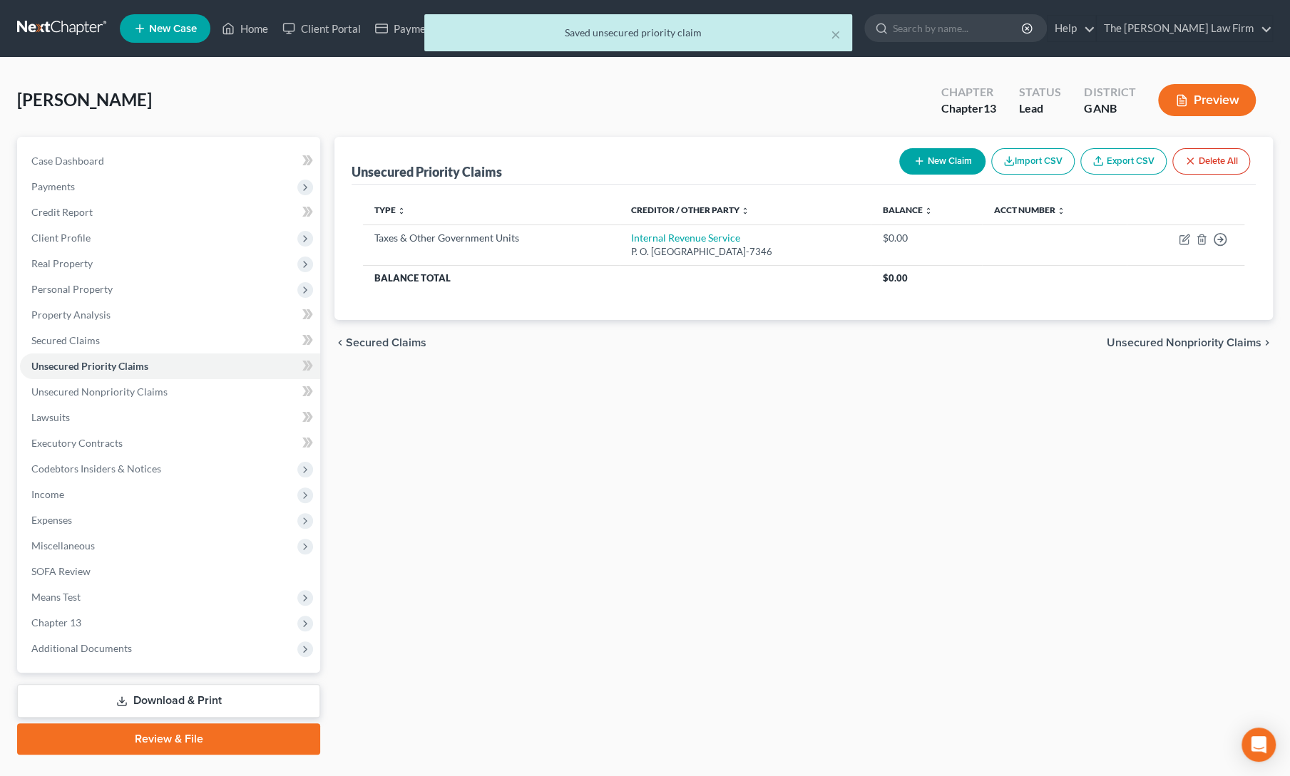
click at [899, 155] on button "New Claim" at bounding box center [942, 161] width 86 height 26
select select "0"
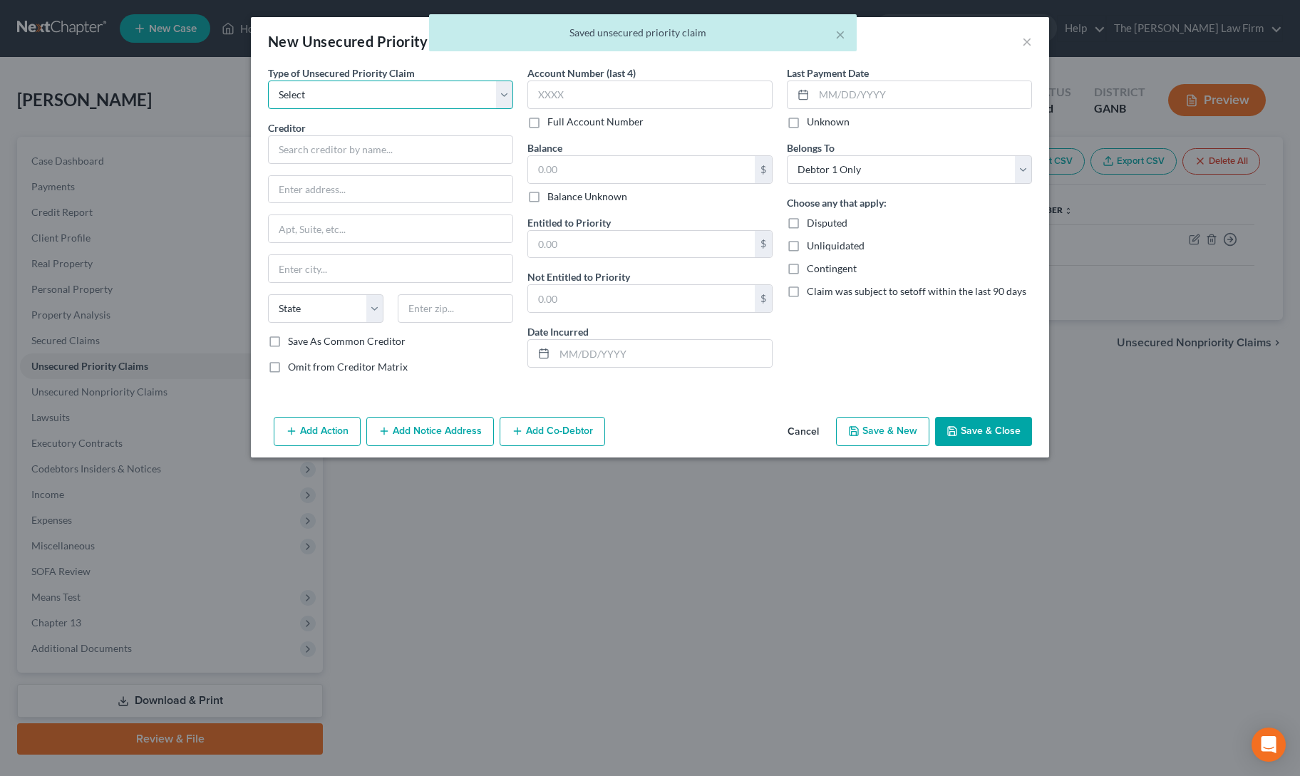
click at [337, 91] on select "Select Taxes & Other Government Units Domestic Support Obligations Extensions o…" at bounding box center [390, 95] width 245 height 29
select select "0"
click at [268, 81] on select "Select Taxes & Other Government Units Domestic Support Obligations Extensions o…" at bounding box center [390, 95] width 245 height 29
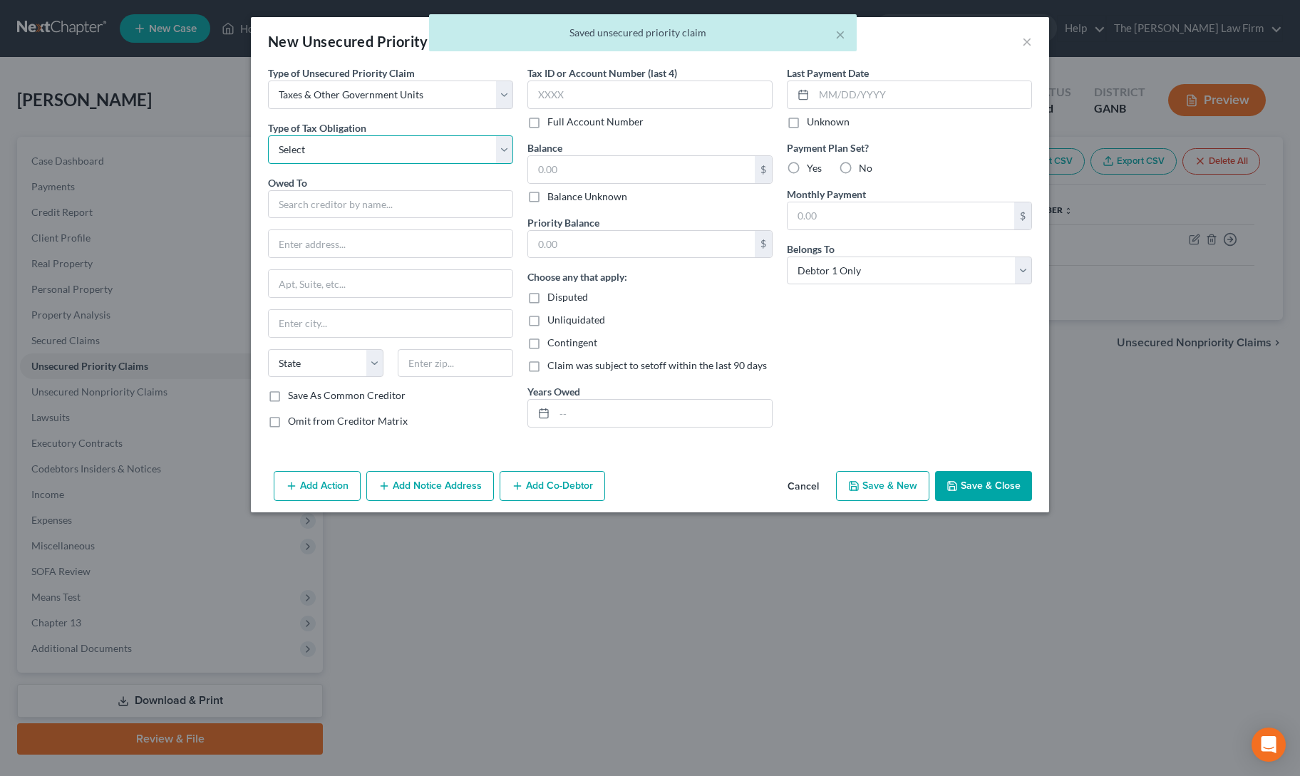
click at [345, 150] on select "Select Federal City State Franchise Tax Board Other" at bounding box center [390, 149] width 245 height 29
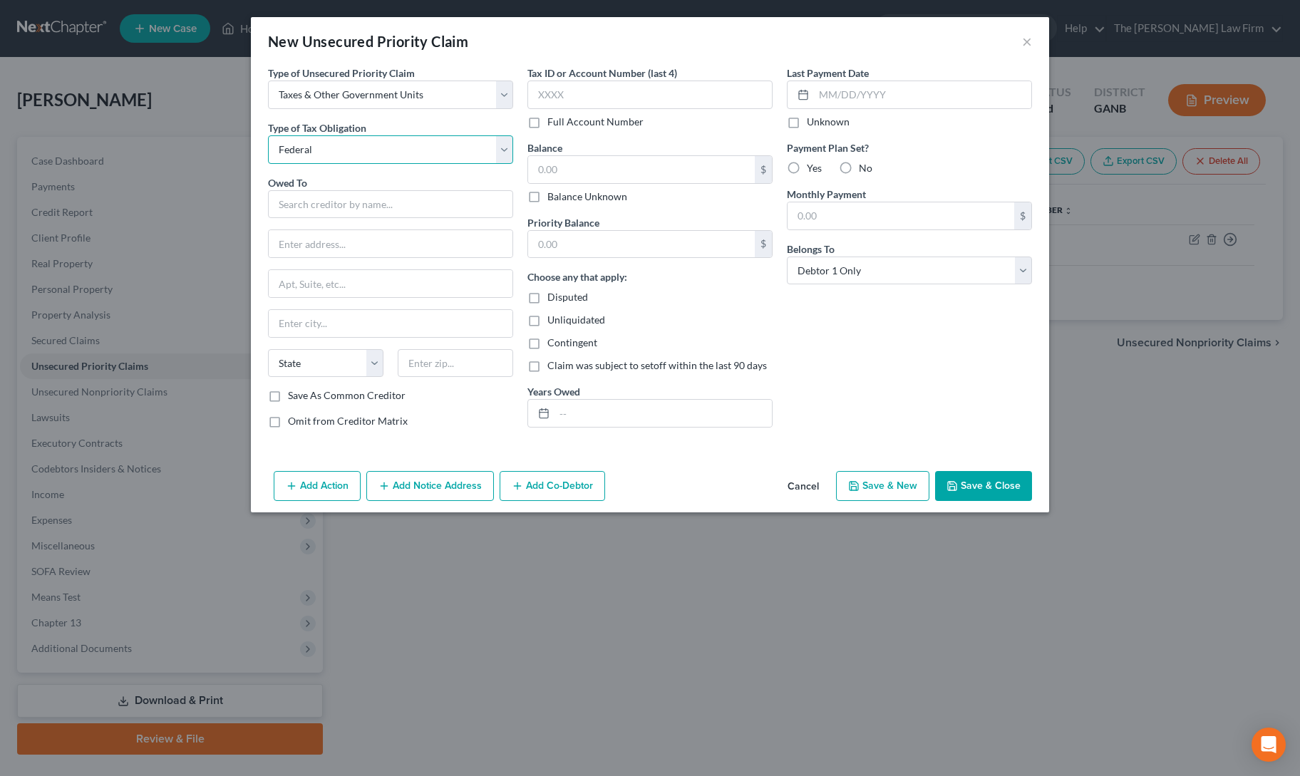
click at [268, 135] on select "Select Federal City State Franchise Tax Board Other" at bounding box center [390, 149] width 245 height 29
click at [339, 152] on select "Select Federal City State Franchise Tax Board Other" at bounding box center [390, 149] width 245 height 29
select select "2"
click at [268, 135] on select "Select Federal City State Franchise Tax Board Other" at bounding box center [390, 149] width 245 height 29
click at [362, 205] on input "text" at bounding box center [390, 204] width 245 height 29
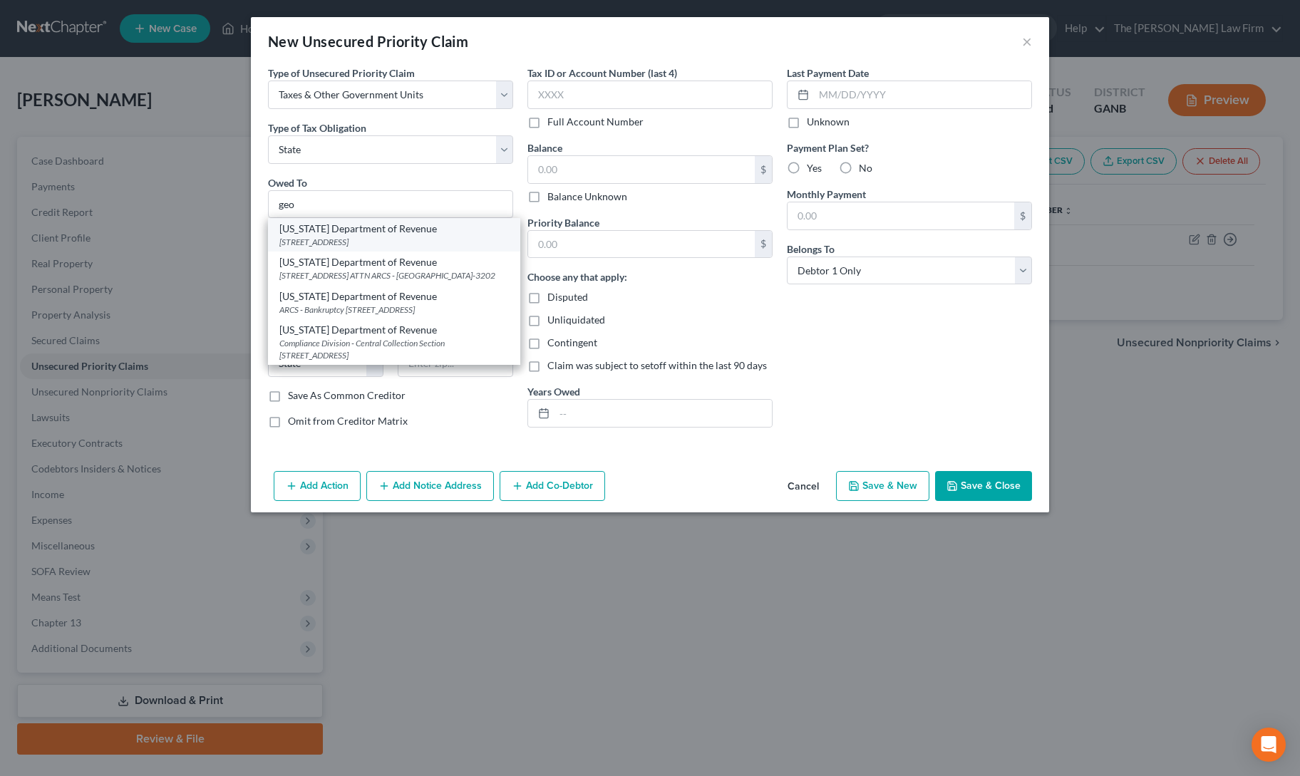
click at [323, 230] on div "[US_STATE] Department of Revenue" at bounding box center [394, 229] width 230 height 14
type input "[US_STATE] Department of Revenue"
type input "[STREET_ADDRESS]"
type input "ATTN Bankruptcy"
type input "[GEOGRAPHIC_DATA]"
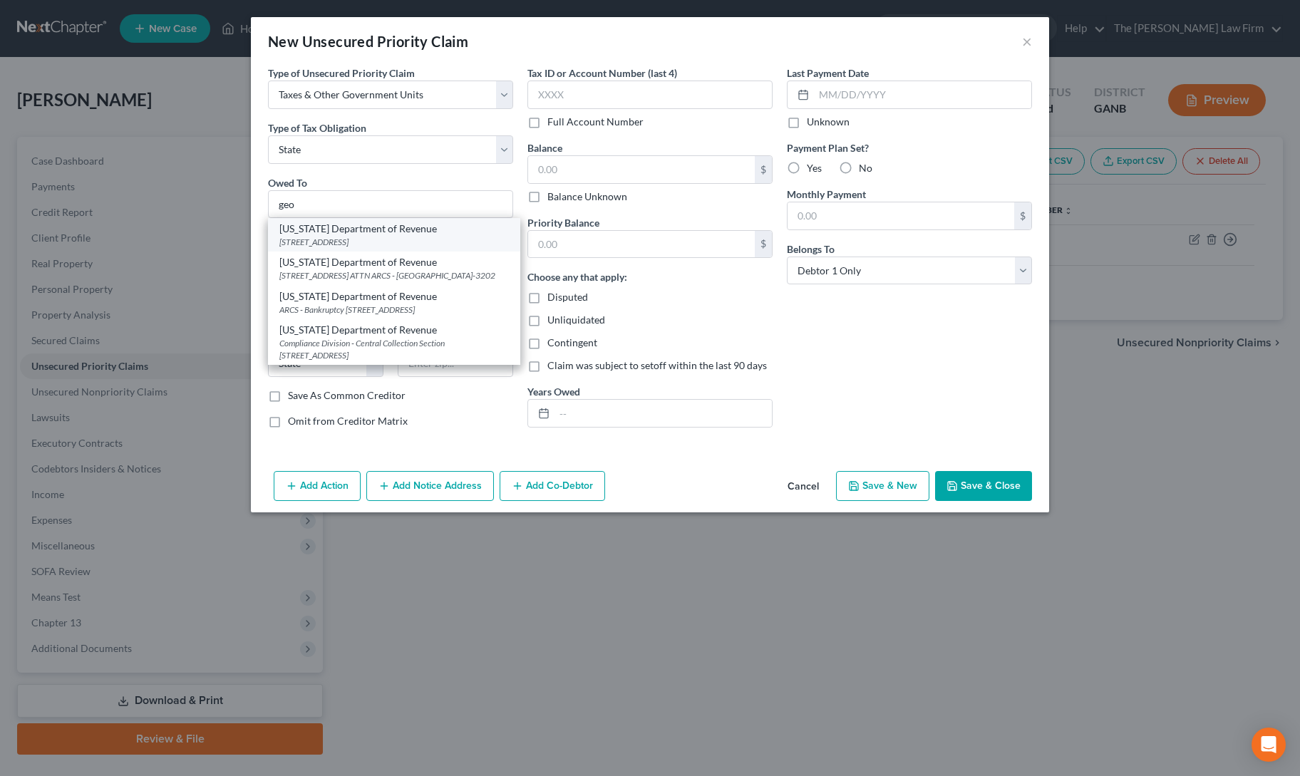
select select "10"
type input "30345"
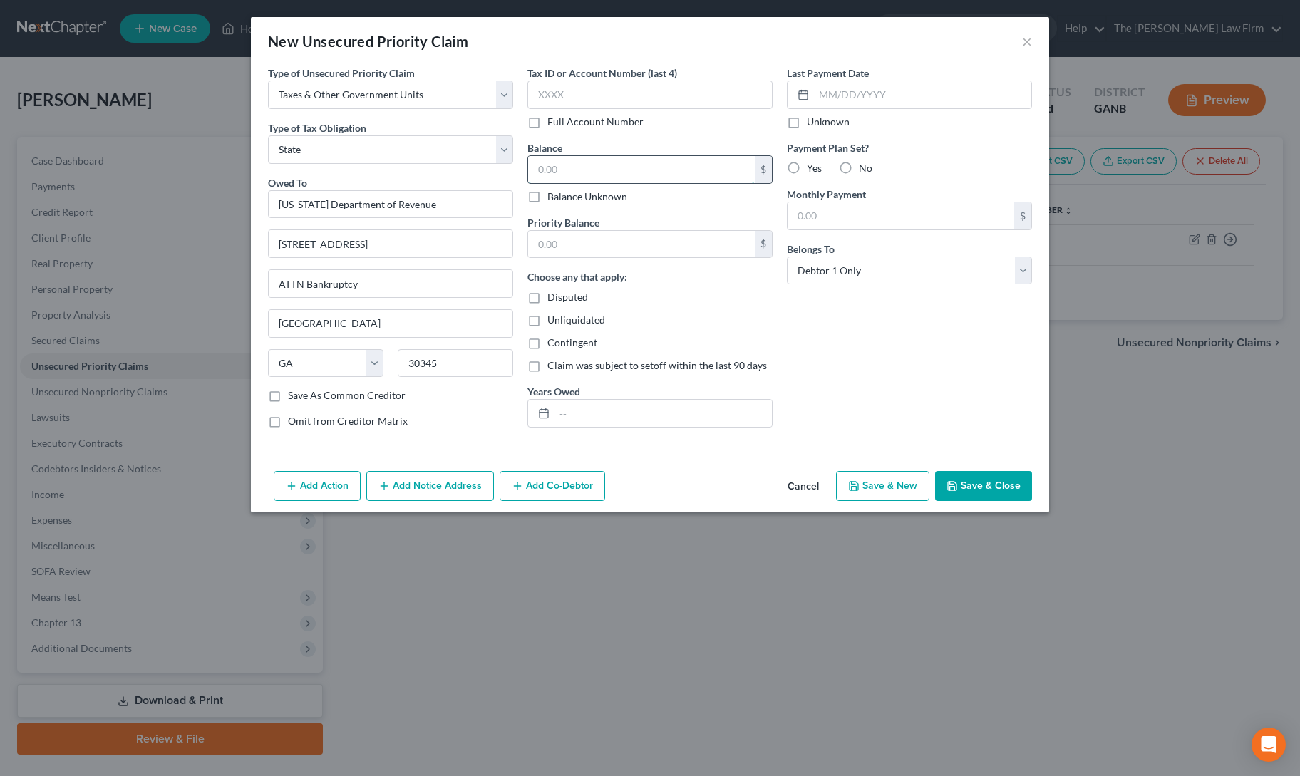
click at [603, 158] on input "text" at bounding box center [641, 169] width 227 height 27
type input "0"
click at [917, 430] on div "Last Payment Date Unknown Payment Plan Set? Yes No Monthly Payment $ Belongs To…" at bounding box center [909, 253] width 259 height 374
click at [969, 480] on button "Save & Close" at bounding box center [983, 486] width 97 height 30
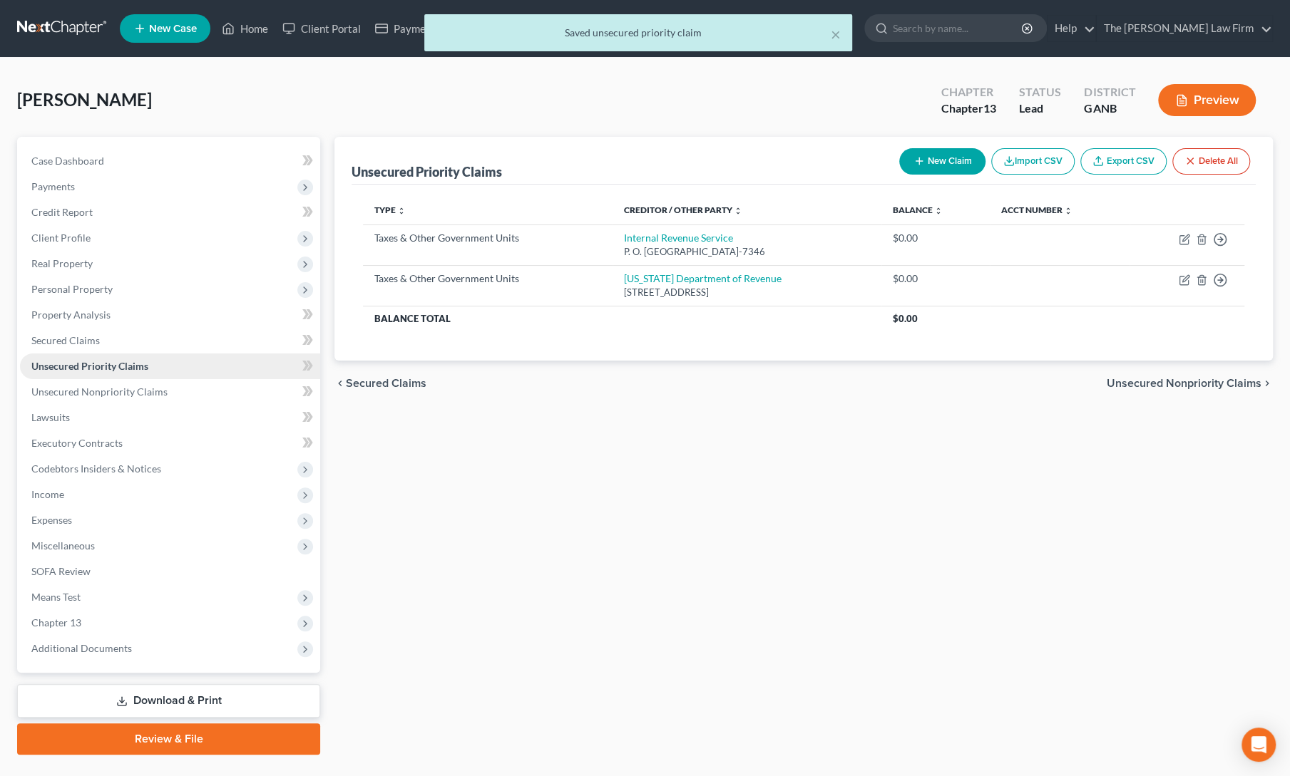
click at [88, 370] on span "Unsecured Priority Claims" at bounding box center [89, 366] width 117 height 12
click at [90, 386] on span "Unsecured Nonpriority Claims" at bounding box center [99, 392] width 136 height 12
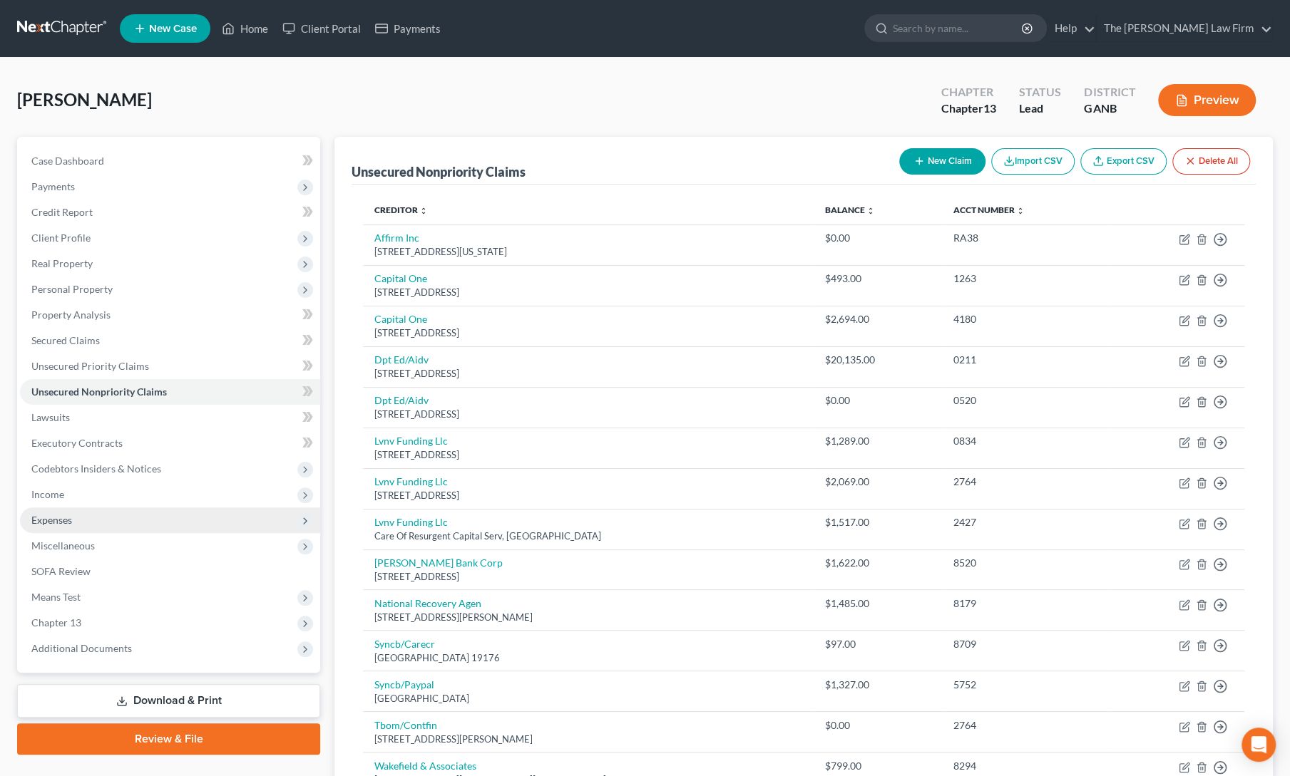
click at [47, 514] on span "Expenses" at bounding box center [51, 520] width 41 height 12
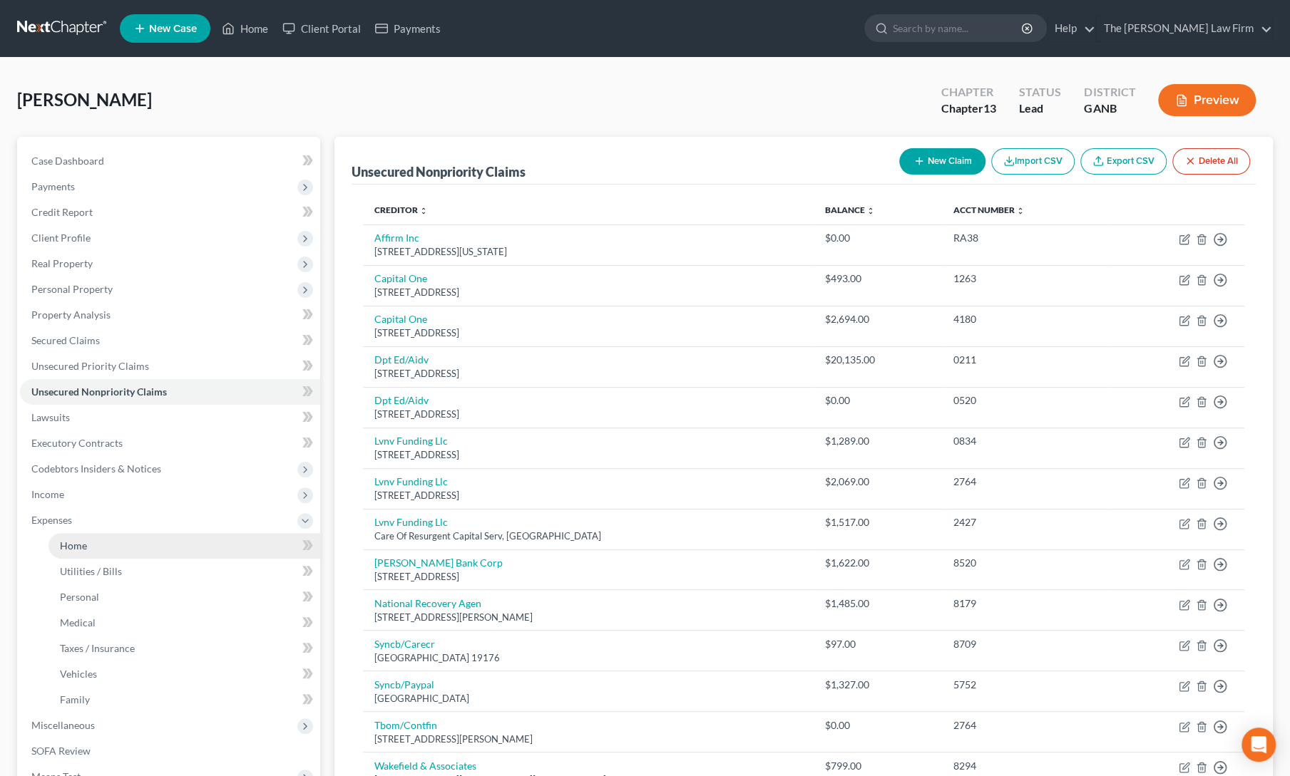
click at [73, 551] on link "Home" at bounding box center [184, 546] width 272 height 26
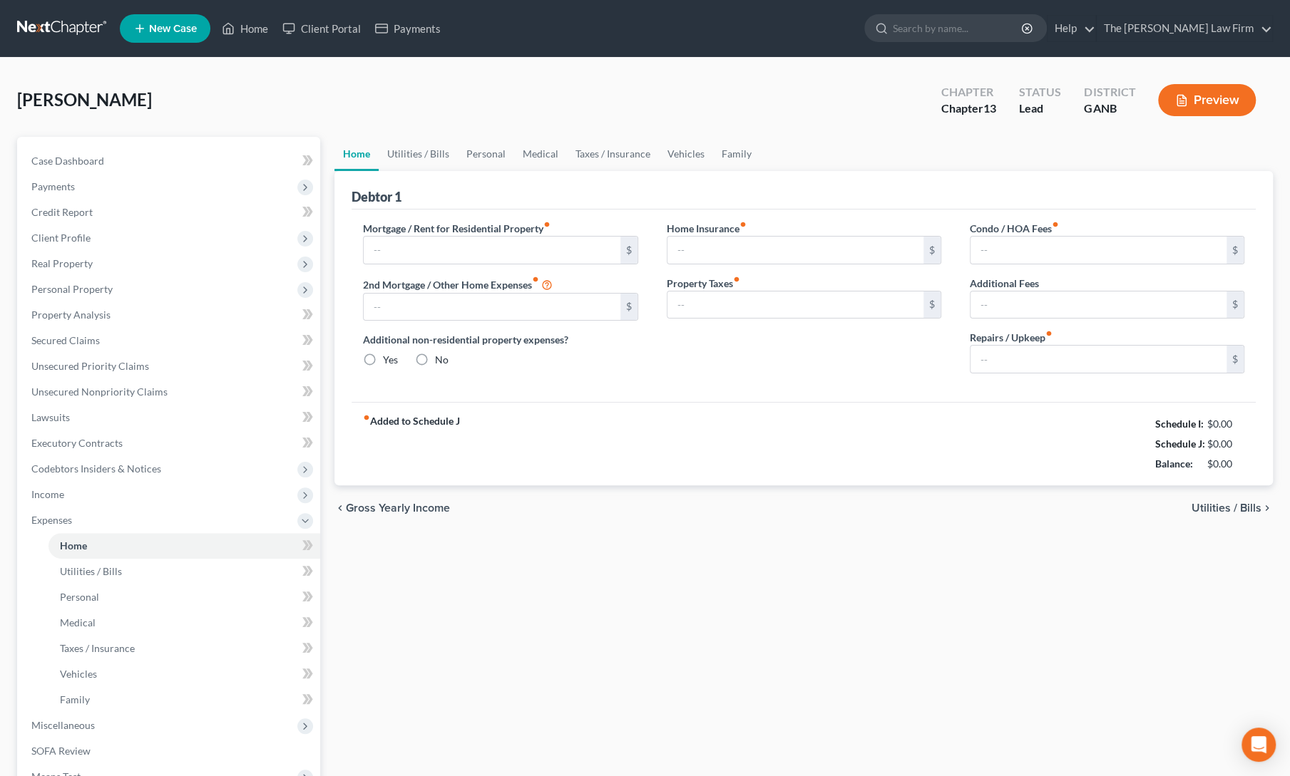
type input "0.00"
radio input "true"
type input "0.00"
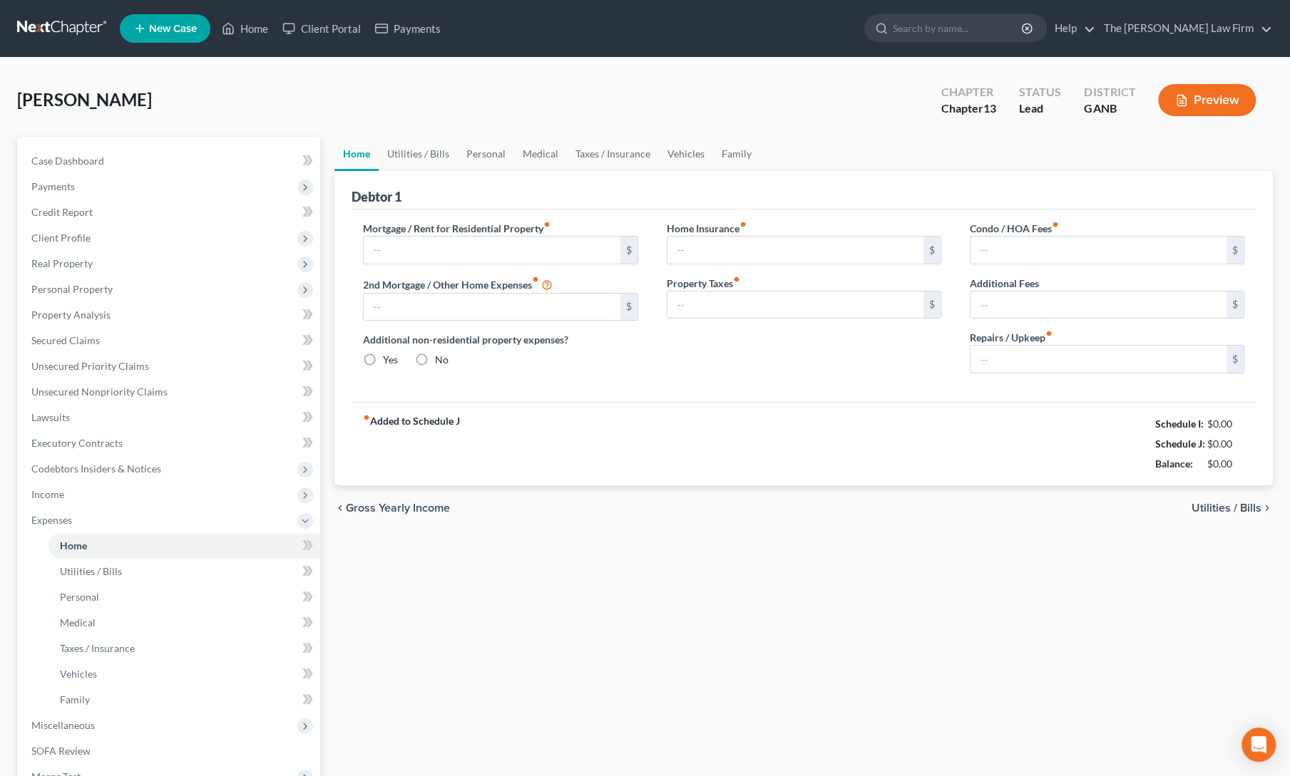
type input "0.00"
click at [413, 160] on link "Utilities / Bills" at bounding box center [418, 154] width 79 height 34
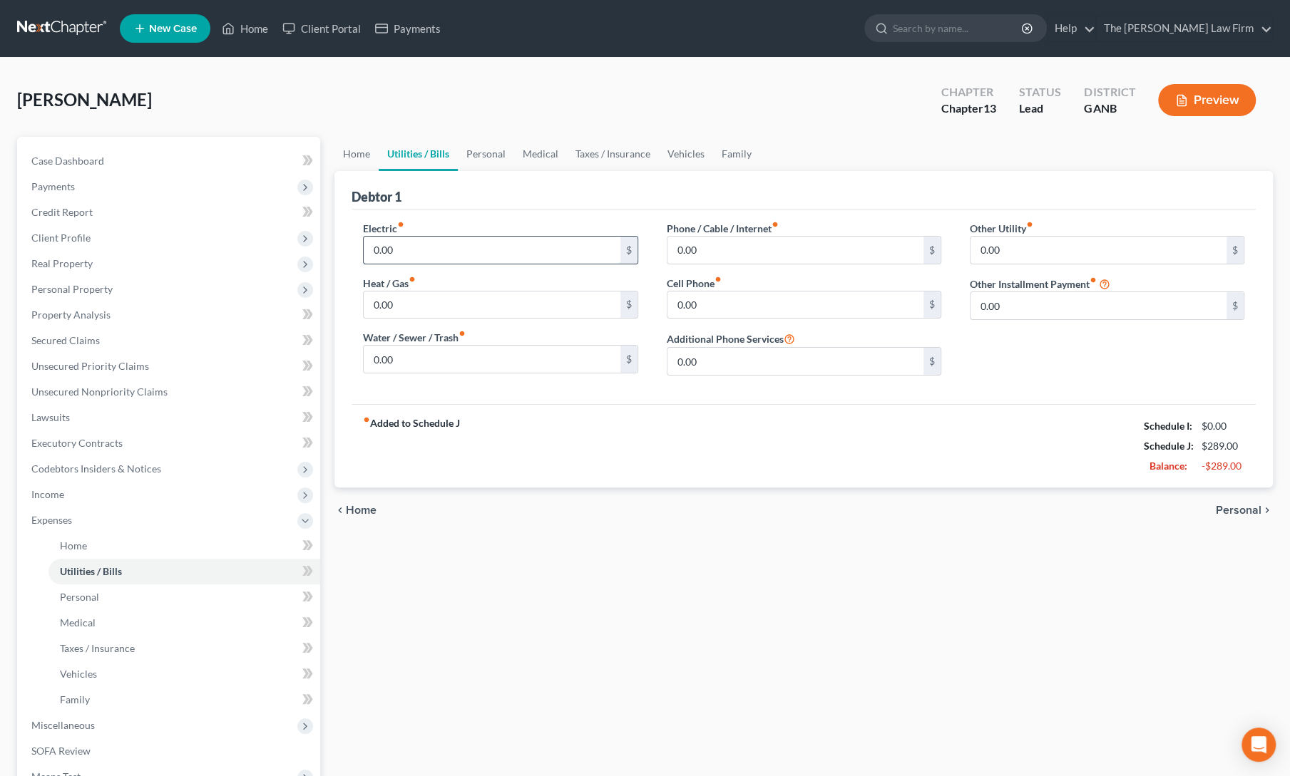
click at [396, 252] on input "0.00" at bounding box center [492, 250] width 256 height 27
type input "200"
click at [396, 300] on input "0.00" at bounding box center [492, 305] width 256 height 27
type input "125"
drag, startPoint x: 544, startPoint y: 441, endPoint x: 508, endPoint y: 420, distance: 41.6
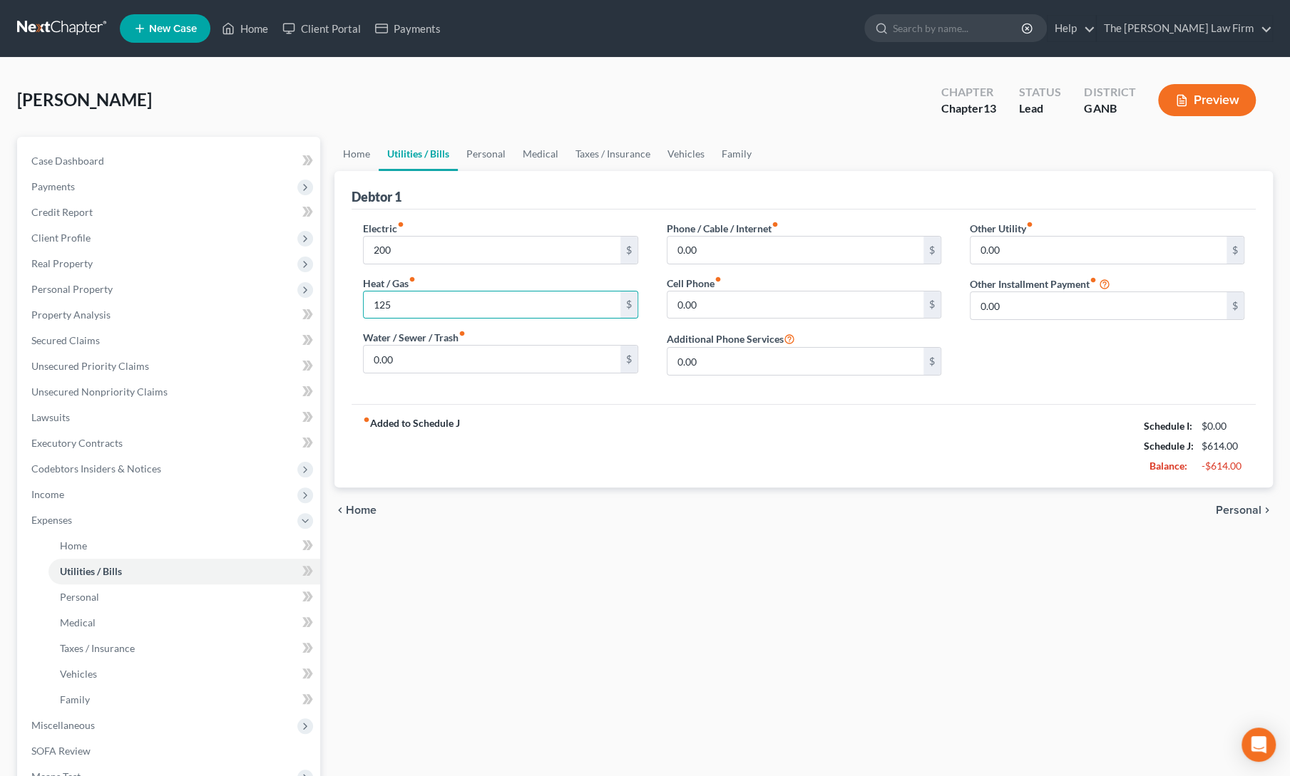
click at [544, 441] on div "fiber_manual_record Added to Schedule J Schedule I: $0.00 Schedule J: $614.00 B…" at bounding box center [803, 445] width 904 height 83
click at [425, 351] on input "0.00" at bounding box center [492, 359] width 256 height 27
type input "95"
drag, startPoint x: 696, startPoint y: 248, endPoint x: 690, endPoint y: 451, distance: 202.5
click at [696, 248] on input "0.00" at bounding box center [795, 250] width 256 height 27
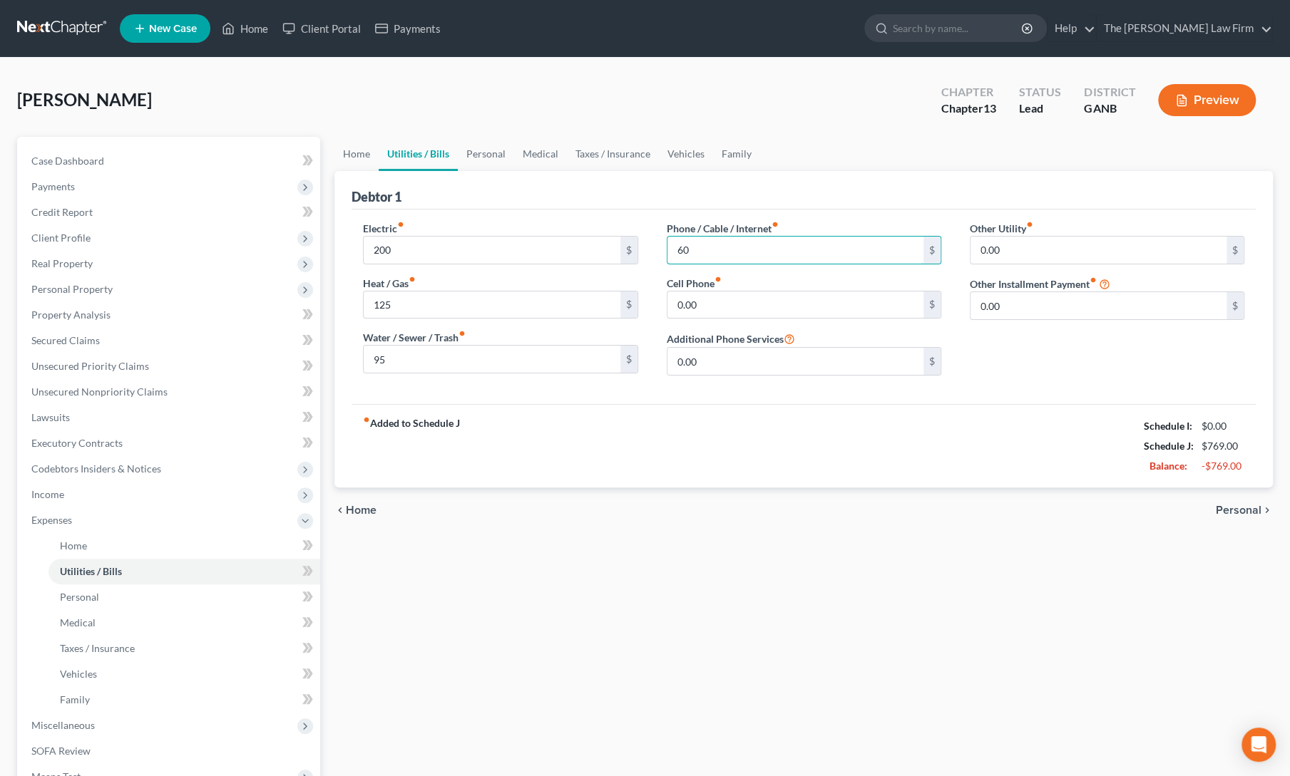
type input "60"
type input "90"
click at [681, 495] on div "chevron_left Home Personal chevron_right" at bounding box center [803, 511] width 938 height 46
click at [542, 150] on link "Medical" at bounding box center [540, 154] width 53 height 34
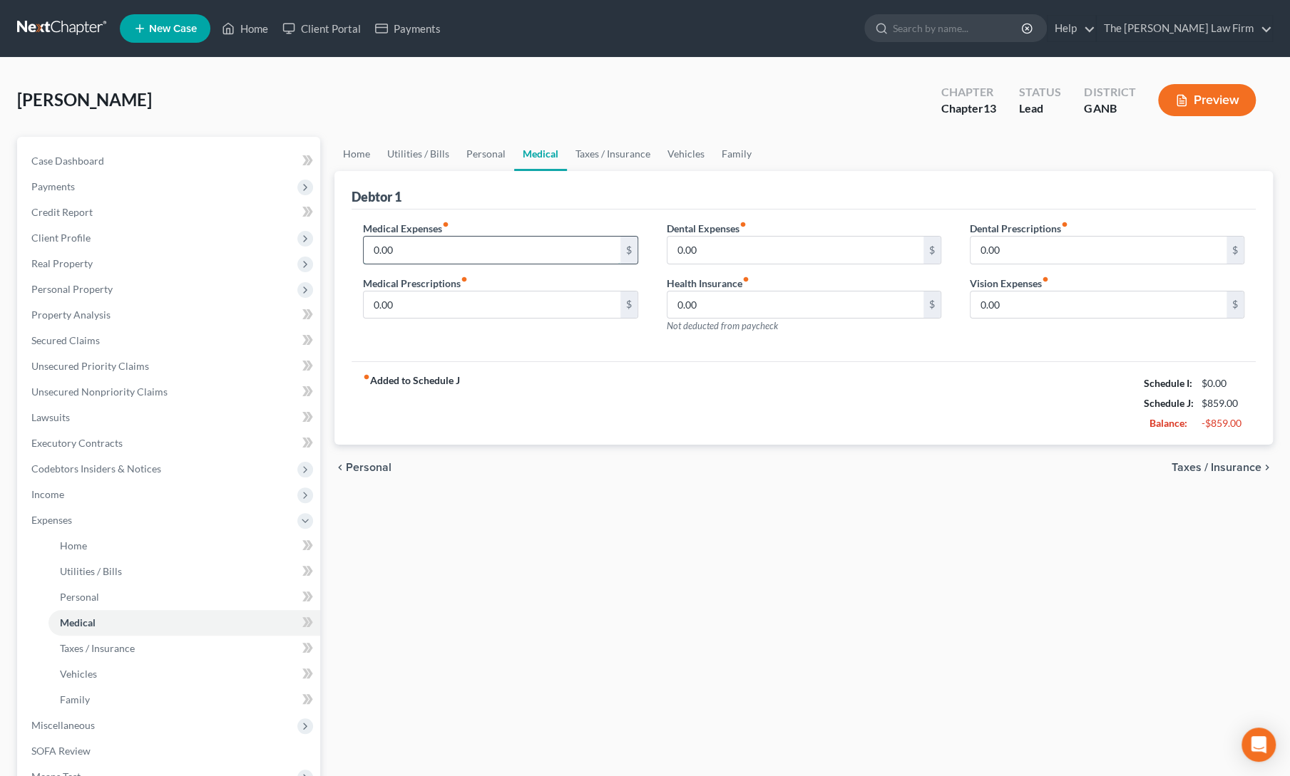
click at [487, 243] on input "0.00" at bounding box center [492, 250] width 256 height 27
type input "50"
click at [541, 215] on div "Medical Expenses fiber_manual_record 50 $ Medical Prescriptions fiber_manual_re…" at bounding box center [803, 286] width 904 height 153
click at [614, 153] on link "Taxes / Insurance" at bounding box center [613, 154] width 92 height 34
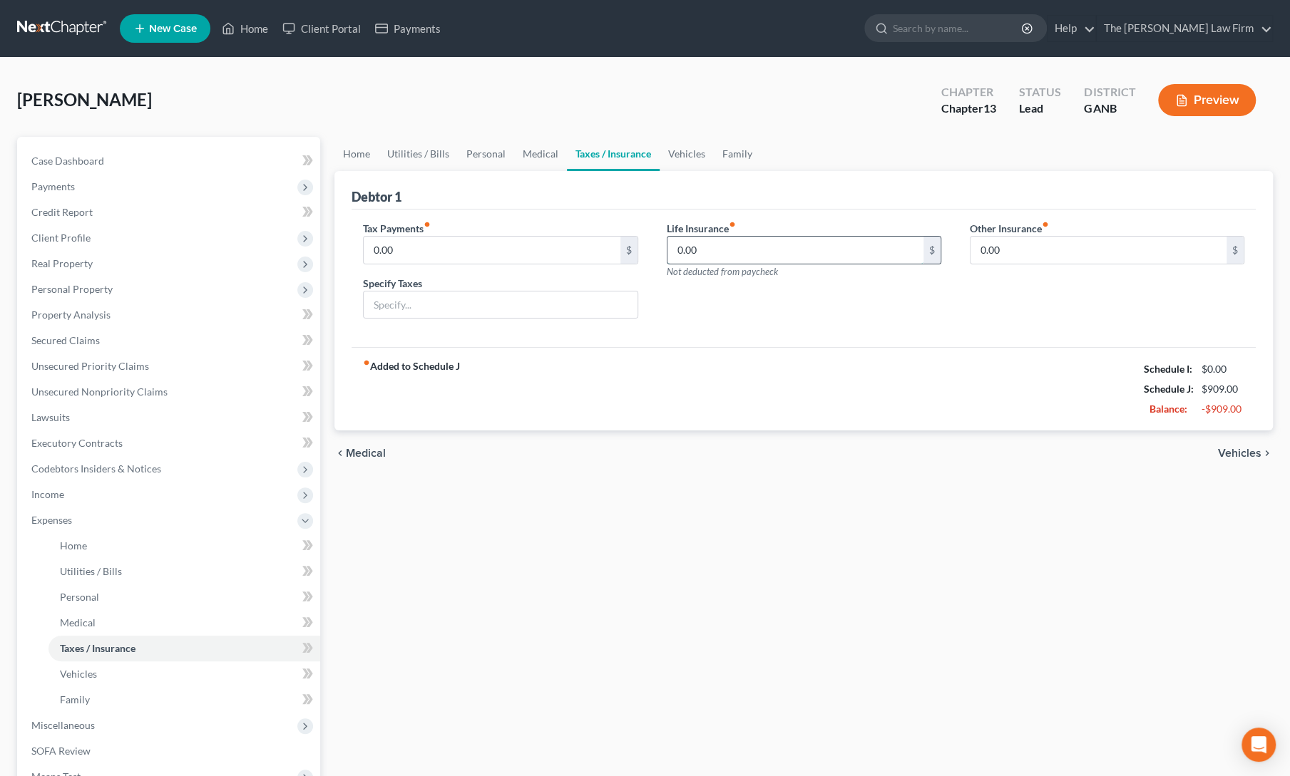
click at [691, 252] on input "0.00" at bounding box center [795, 250] width 256 height 27
type input "20"
drag, startPoint x: 700, startPoint y: 396, endPoint x: 673, endPoint y: 299, distance: 100.7
click at [700, 396] on div "fiber_manual_record Added to Schedule J Schedule I: $0.00 Schedule J: $929.00 B…" at bounding box center [803, 388] width 904 height 83
click at [669, 156] on link "Vehicles" at bounding box center [686, 154] width 54 height 34
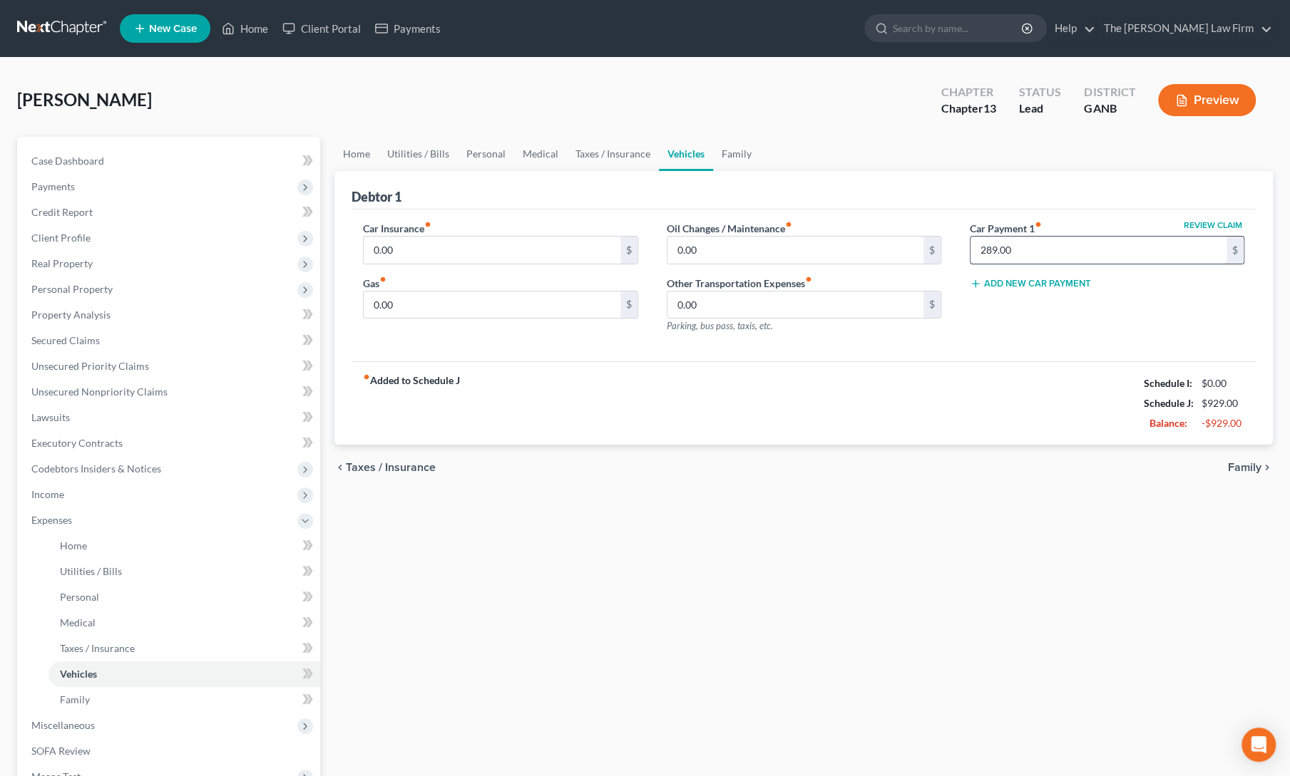
click at [995, 246] on input "289.00" at bounding box center [1098, 250] width 256 height 27
click at [863, 445] on div "chevron_left Taxes / Insurance Family chevron_right" at bounding box center [803, 468] width 938 height 46
click at [714, 142] on link "Family" at bounding box center [736, 154] width 47 height 34
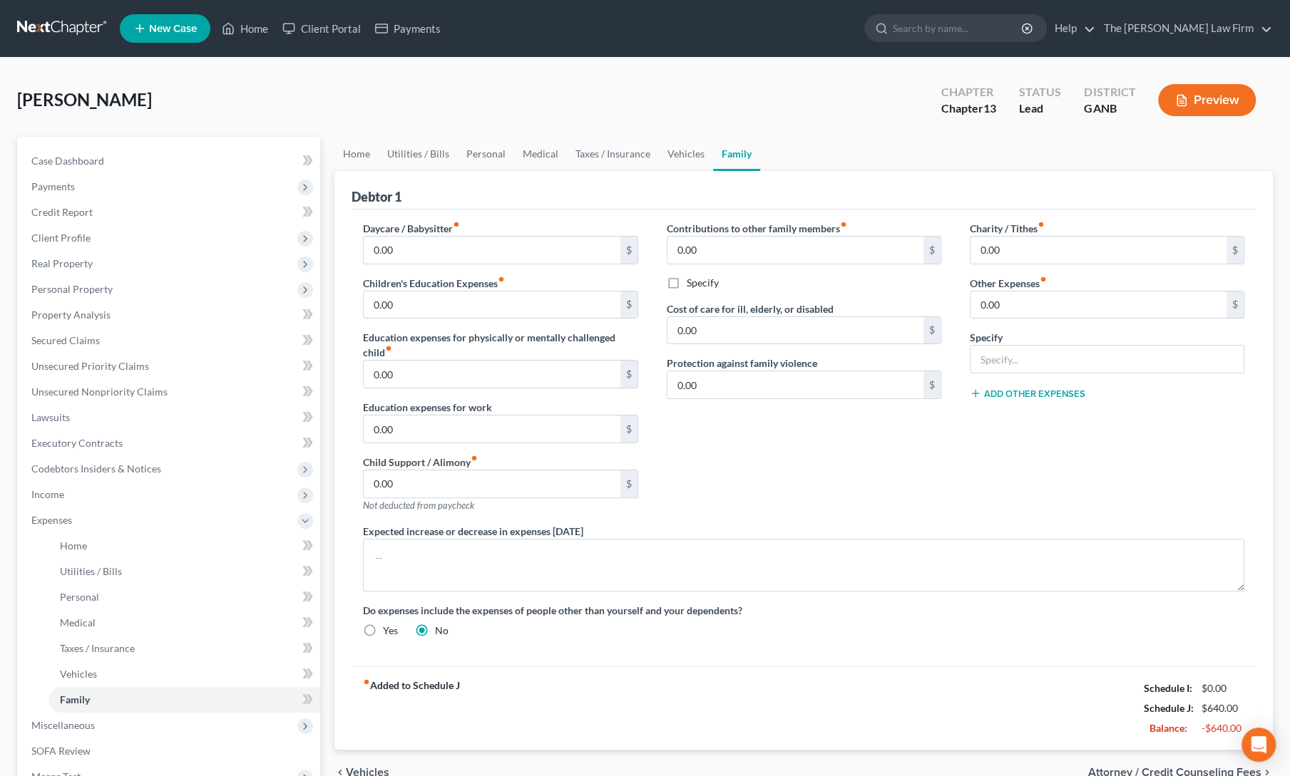
click at [766, 476] on div "Contributions to other family members fiber_manual_record 0.00 $ Specify Cost o…" at bounding box center [803, 372] width 303 height 303
click at [73, 289] on span "Personal Property" at bounding box center [71, 289] width 81 height 12
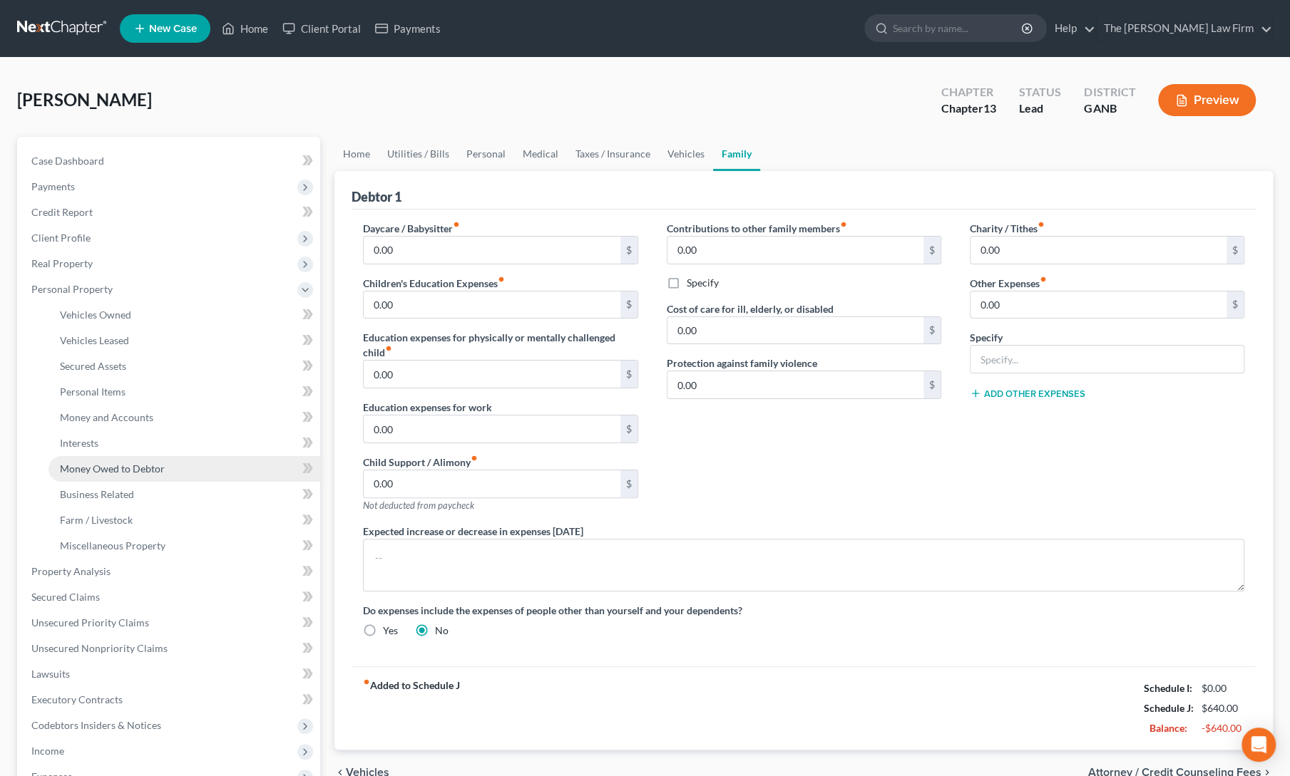
click at [93, 470] on span "Money Owed to Debtor" at bounding box center [112, 469] width 105 height 12
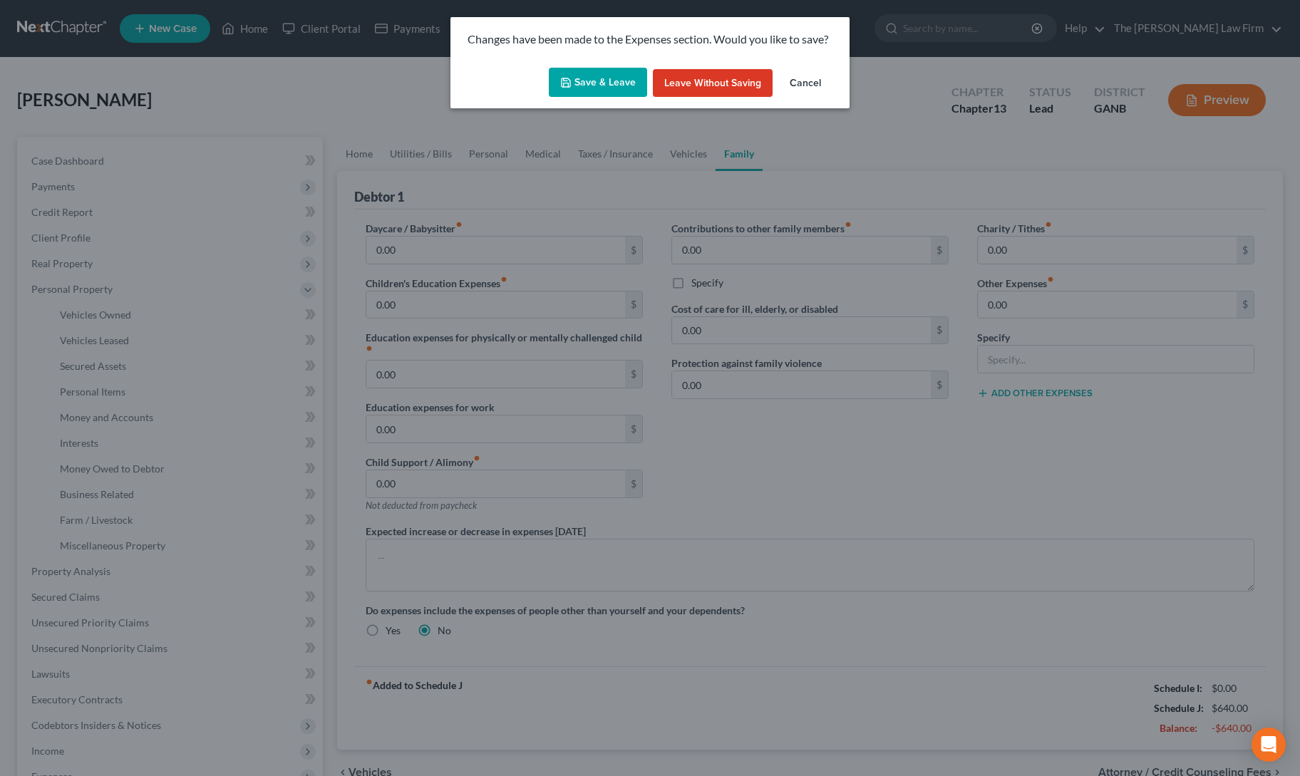
click at [587, 74] on button "Save & Leave" at bounding box center [598, 83] width 98 height 30
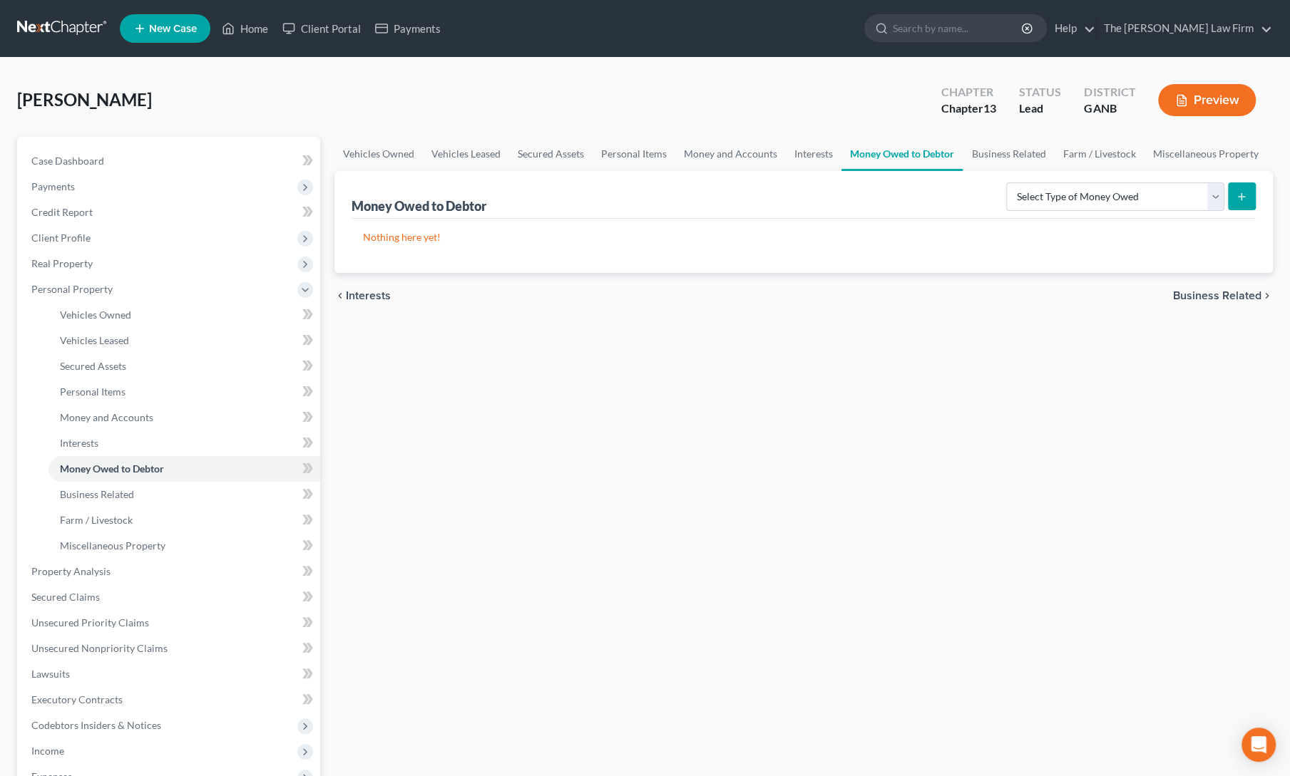
click at [557, 443] on div "Vehicles Owned Vehicles Leased Secured Assets Personal Items Money and Accounts…" at bounding box center [803, 574] width 952 height 875
click at [403, 581] on div "Vehicles Owned Vehicles Leased Secured Assets Personal Items Money and Accounts…" at bounding box center [803, 574] width 952 height 875
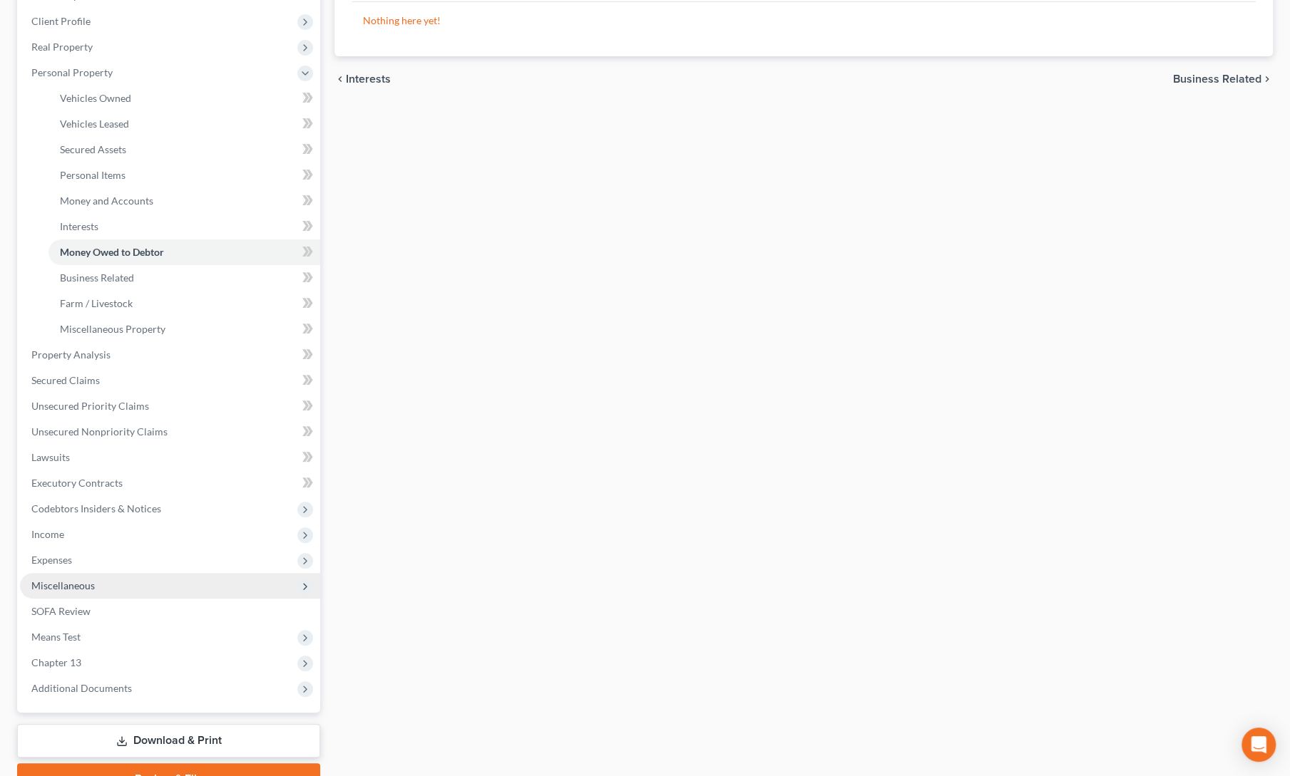
scroll to position [219, 0]
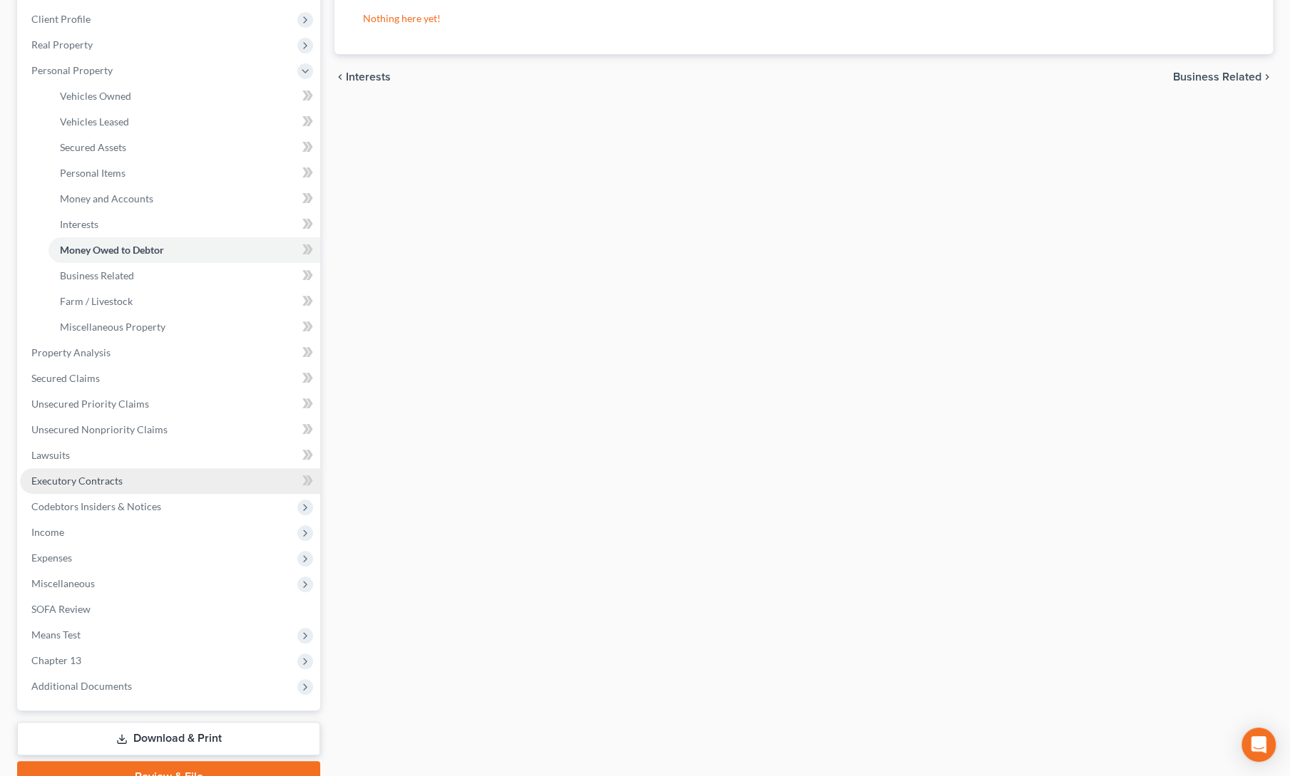
click at [52, 485] on span "Executory Contracts" at bounding box center [76, 481] width 91 height 12
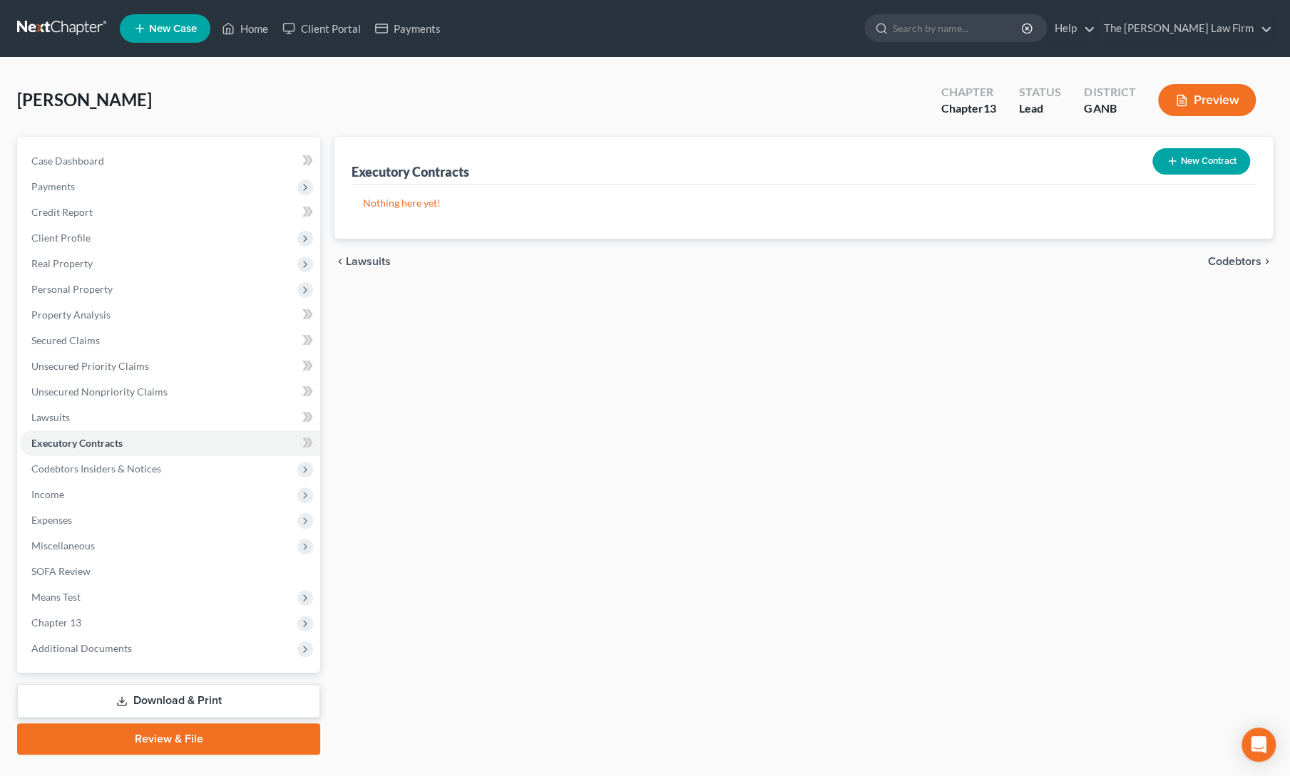
click at [1185, 149] on button "New Contract" at bounding box center [1201, 161] width 98 height 26
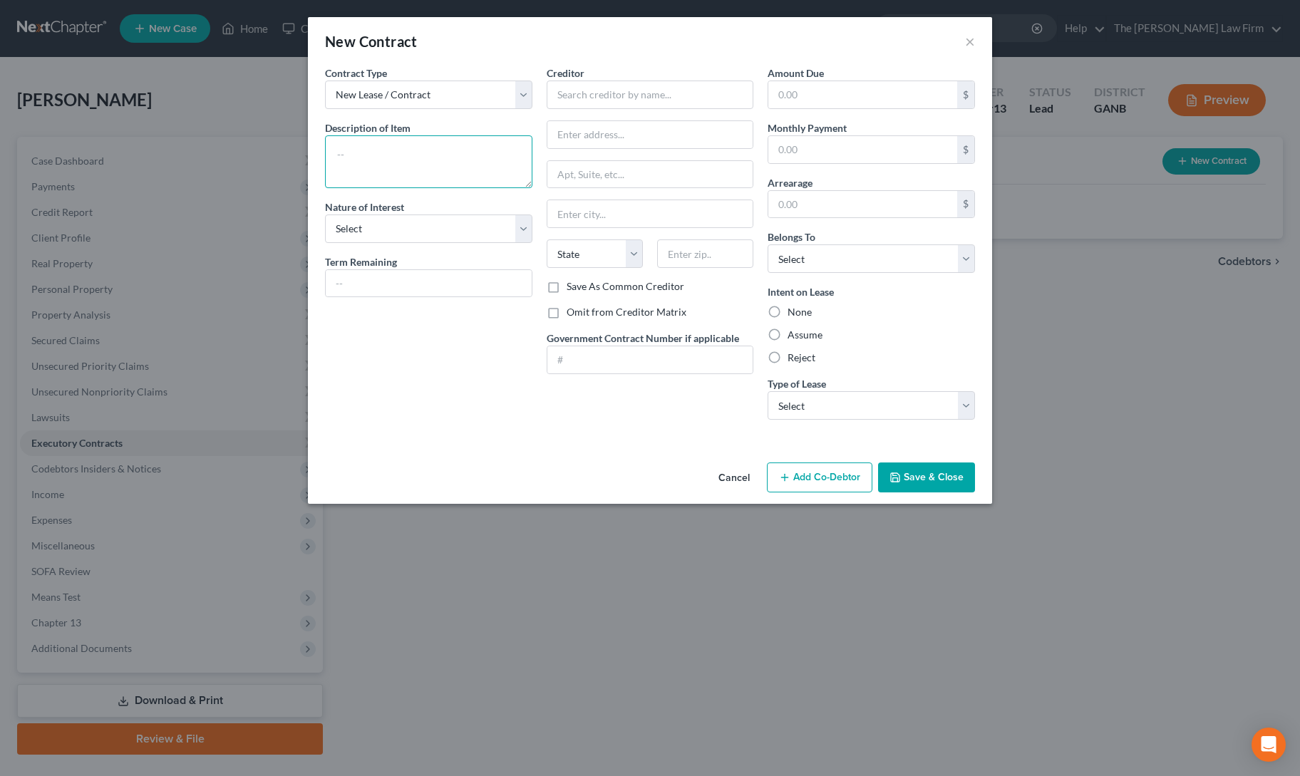
click at [457, 168] on textarea at bounding box center [428, 161] width 207 height 53
type textarea "Residential lease"
click at [376, 109] on div "Contract Type New Lease / Contract New Timeshare Description of non-residential…" at bounding box center [429, 249] width 222 height 366
click at [381, 103] on select "New Lease / Contract New Timeshare" at bounding box center [428, 95] width 207 height 29
click at [376, 158] on textarea "Residential lease" at bounding box center [428, 161] width 207 height 53
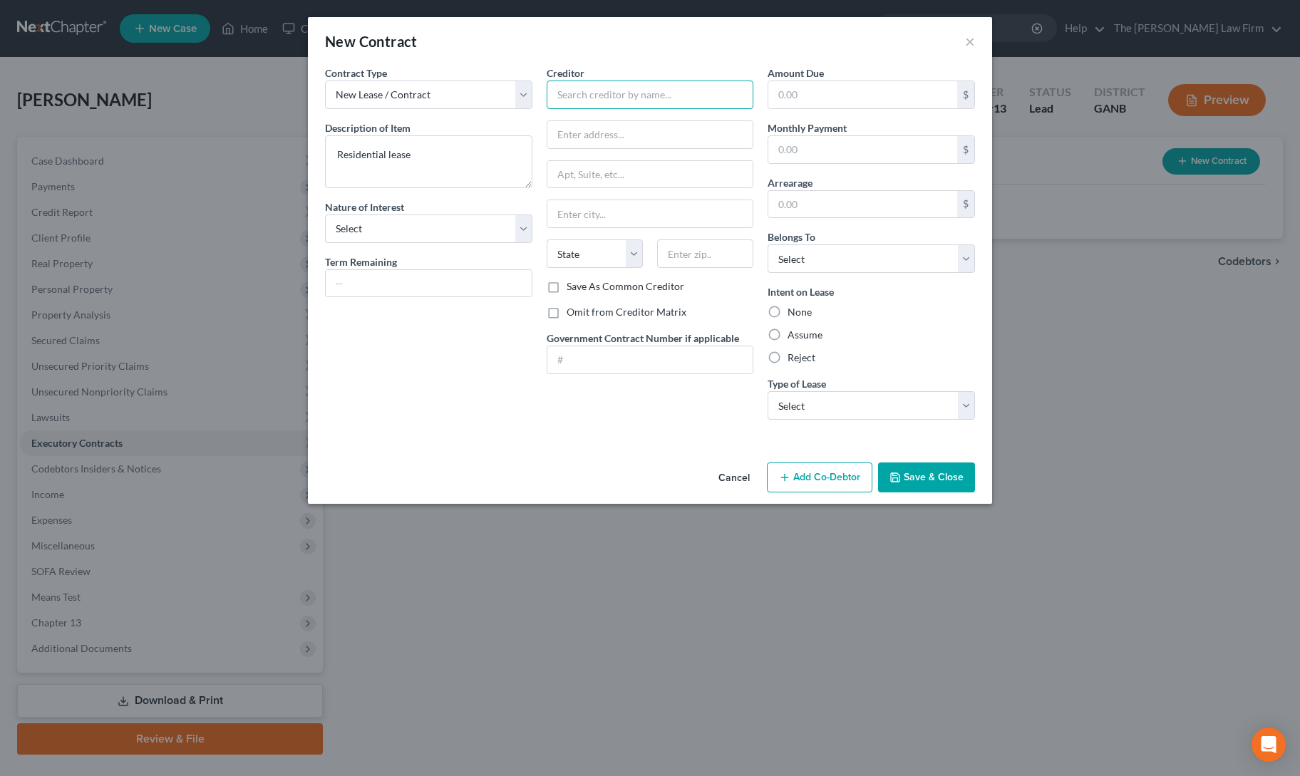
click at [569, 91] on input "text" at bounding box center [650, 95] width 207 height 29
type input "[PERSON_NAME]"
click at [591, 136] on input "text" at bounding box center [650, 134] width 206 height 27
click at [428, 234] on select "Select Purchaser Agent Lessor Lessee" at bounding box center [428, 229] width 207 height 29
select select "3"
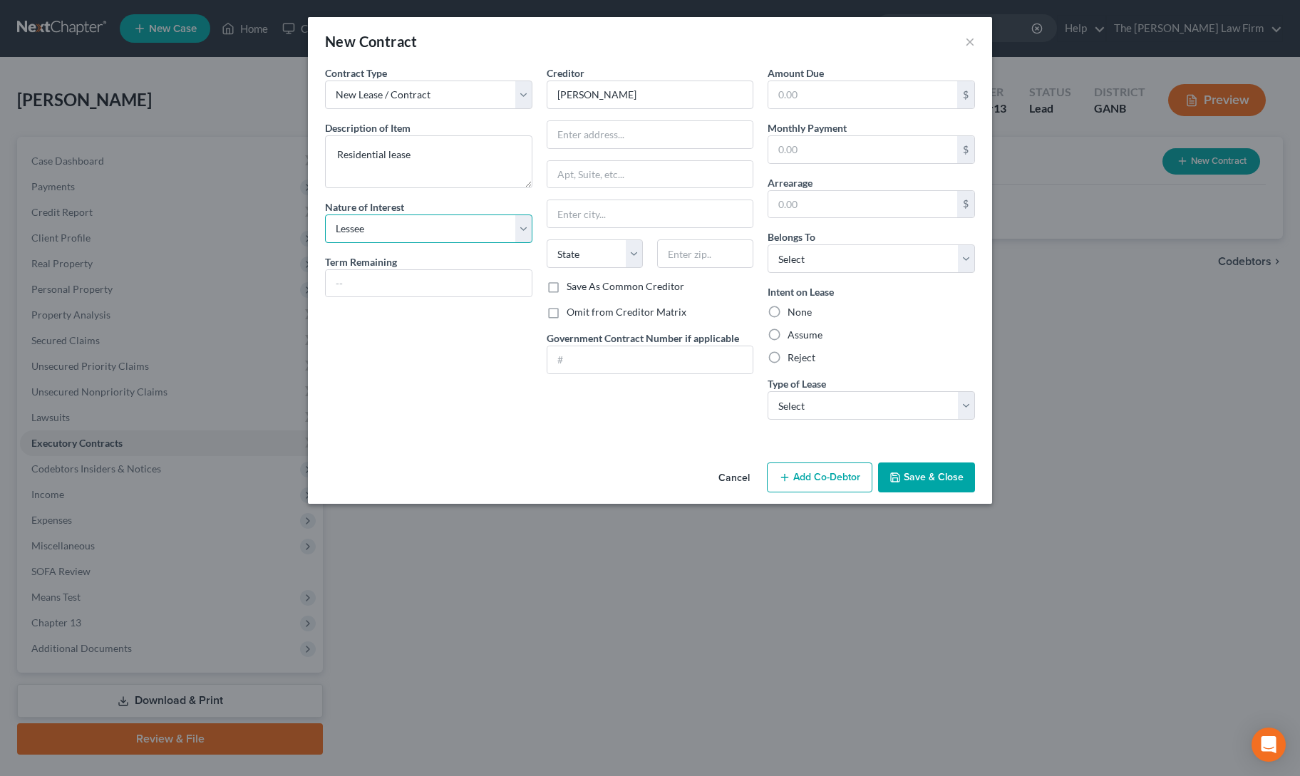
click at [325, 215] on select "Select Purchaser Agent Lessor Lessee" at bounding box center [428, 229] width 207 height 29
click at [443, 394] on div "Contract Type New Lease / Contract New Timeshare Description of non-residential…" at bounding box center [429, 249] width 222 height 366
click at [726, 471] on button "Cancel" at bounding box center [734, 478] width 54 height 29
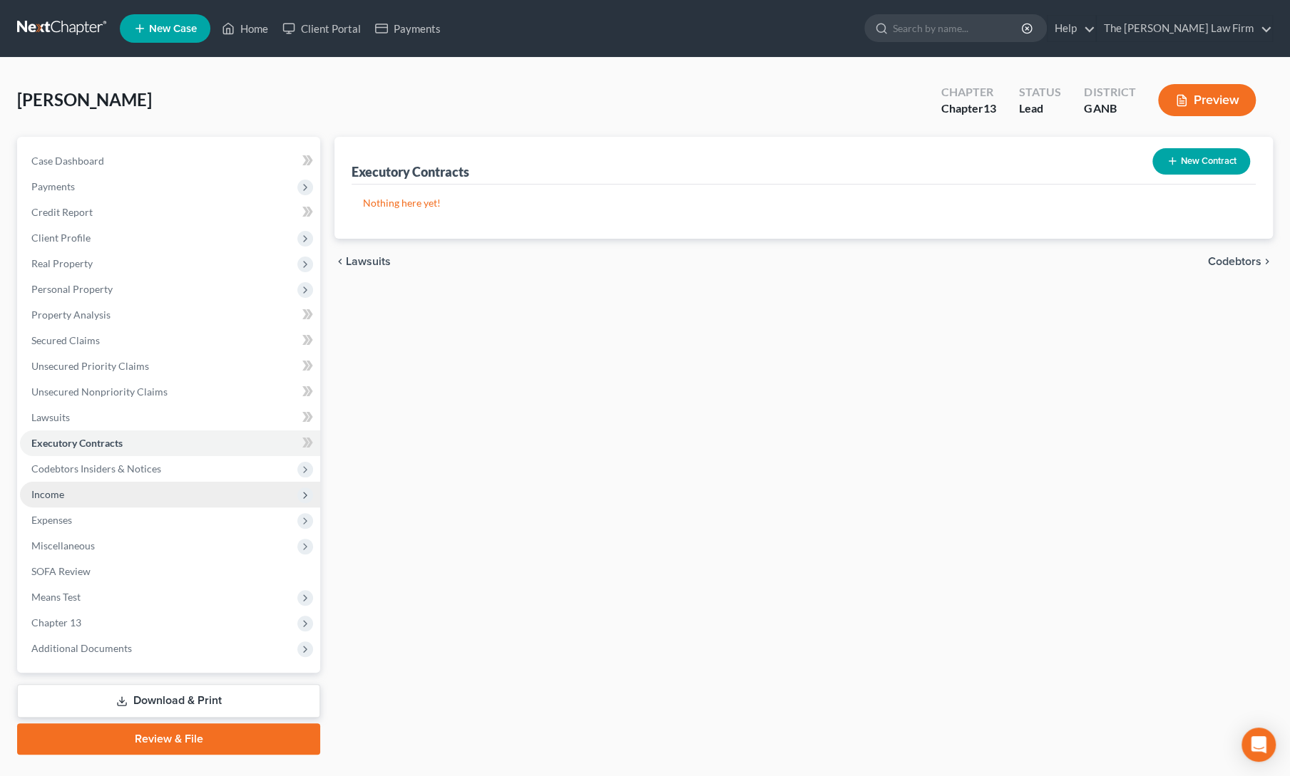
click at [51, 487] on span "Income" at bounding box center [170, 495] width 300 height 26
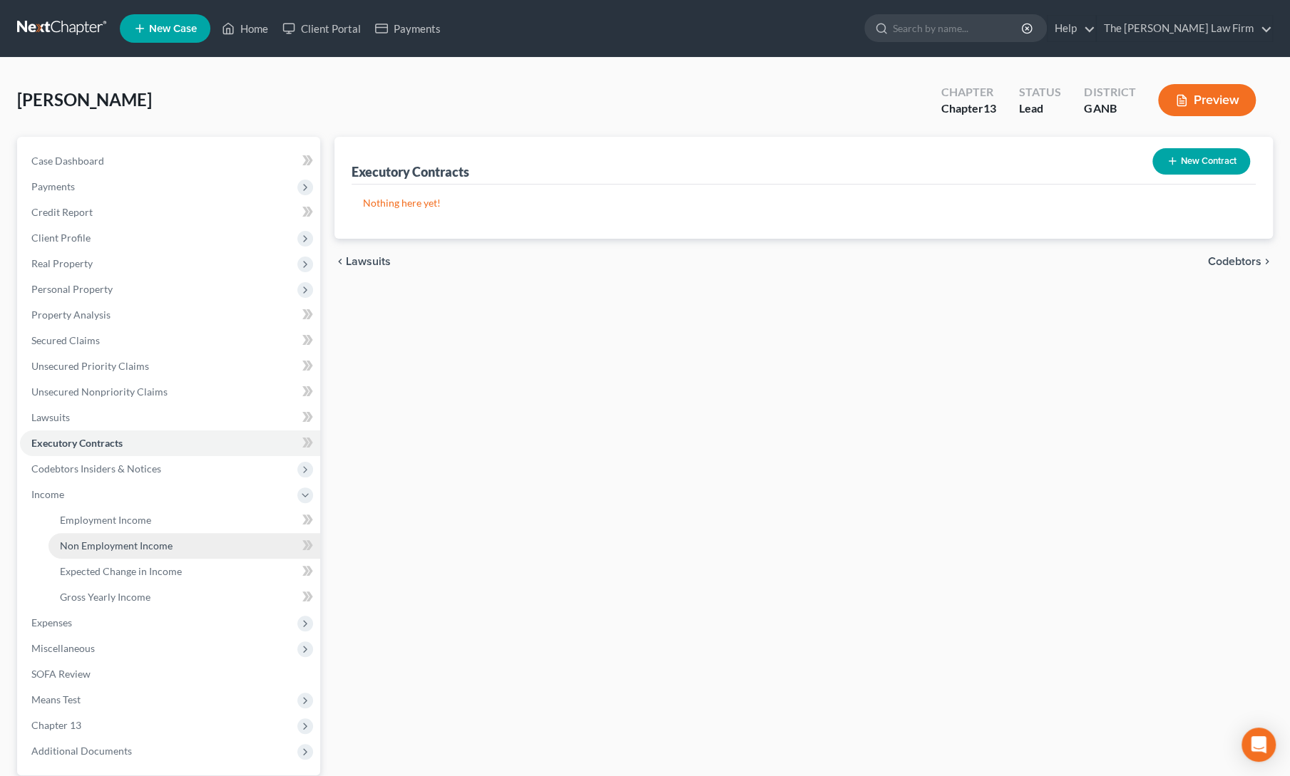
click at [81, 533] on link "Non Employment Income" at bounding box center [184, 546] width 272 height 26
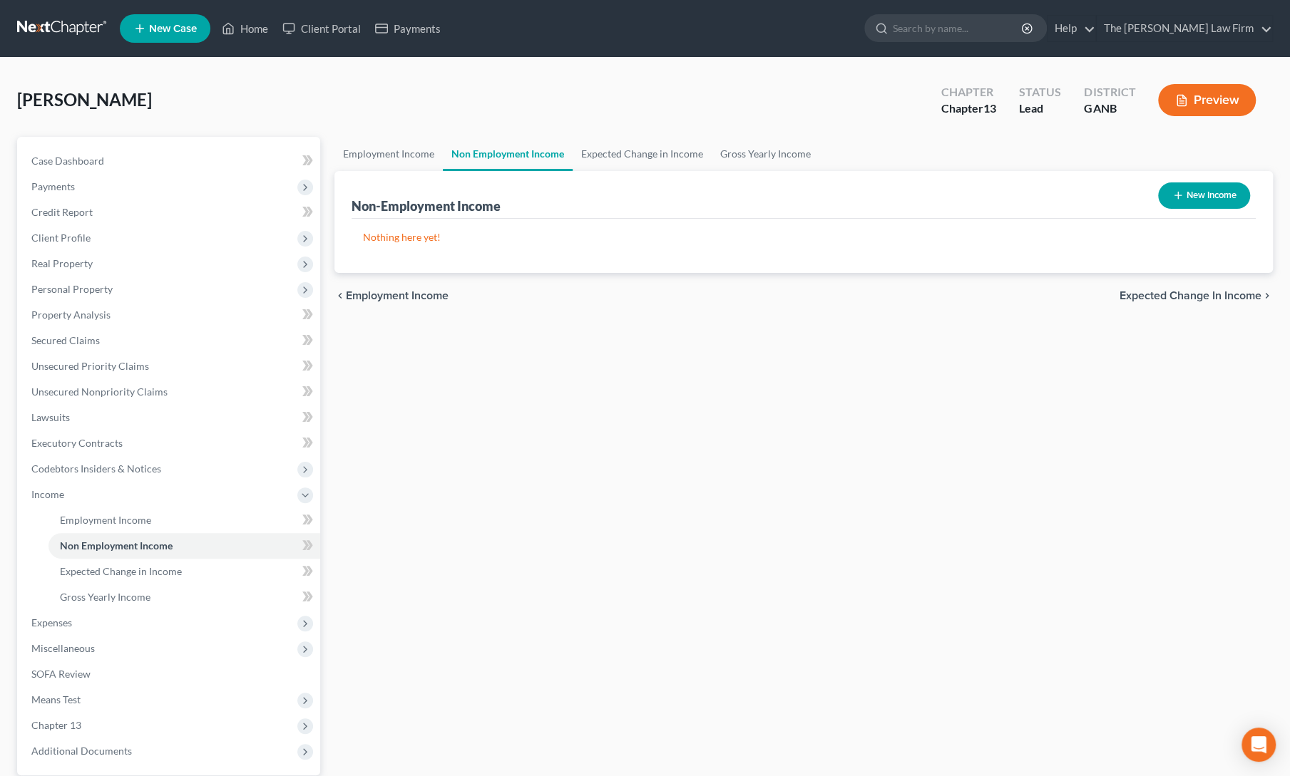
click at [1202, 198] on button "New Income" at bounding box center [1204, 195] width 92 height 26
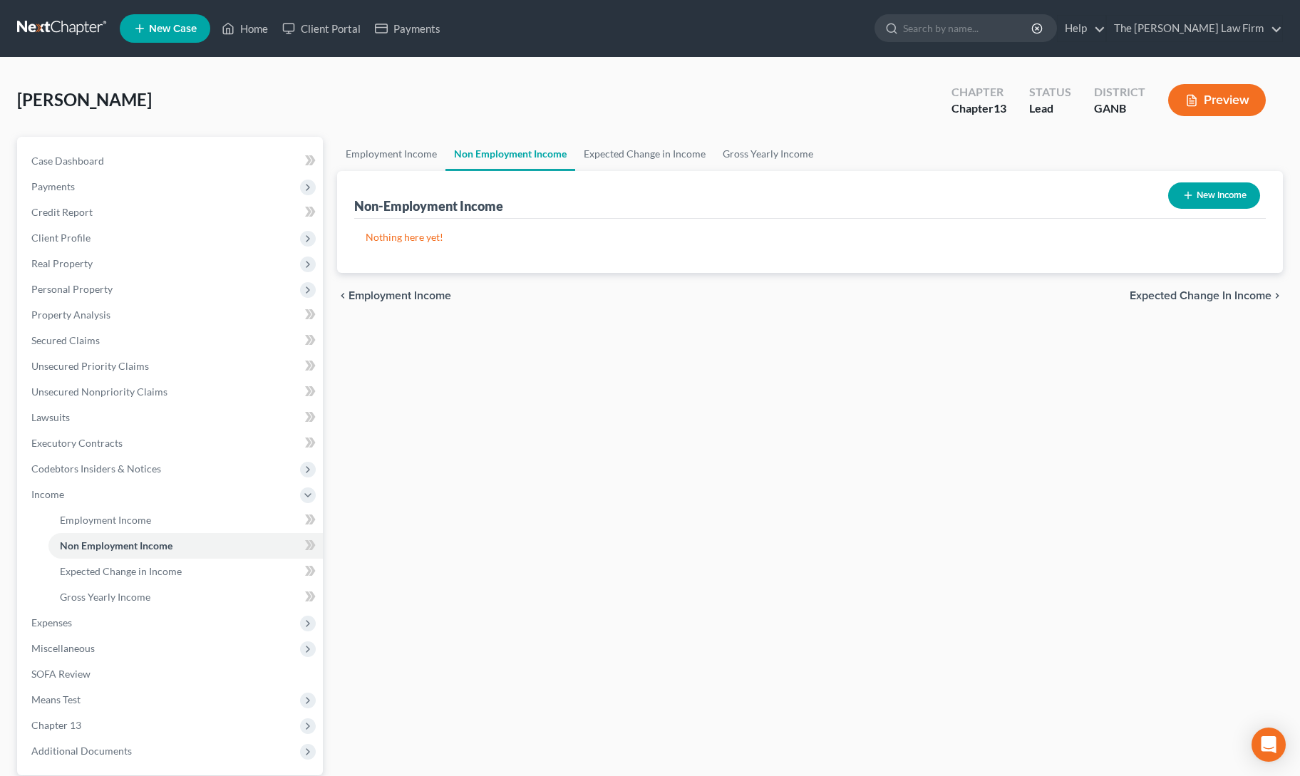
select select "0"
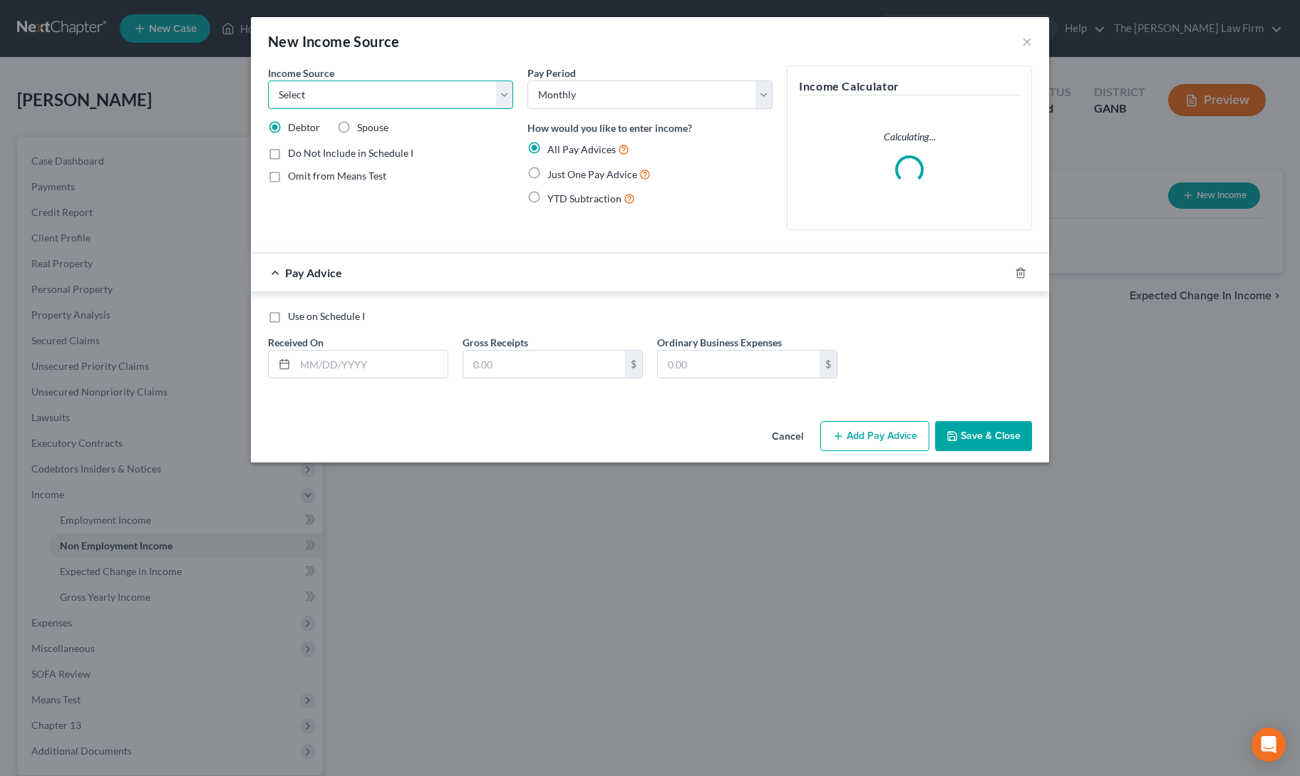
drag, startPoint x: 1202, startPoint y: 198, endPoint x: 412, endPoint y: 97, distance: 796.3
click at [412, 97] on select "Select Unemployment Disability (from employer) Pension Retirement Social Securi…" at bounding box center [390, 95] width 245 height 29
select select "4"
click at [268, 81] on select "Select Unemployment Disability (from employer) Pension Retirement Social Securi…" at bounding box center [390, 95] width 245 height 29
click at [288, 173] on label "Omit from Means Test" at bounding box center [337, 176] width 98 height 14
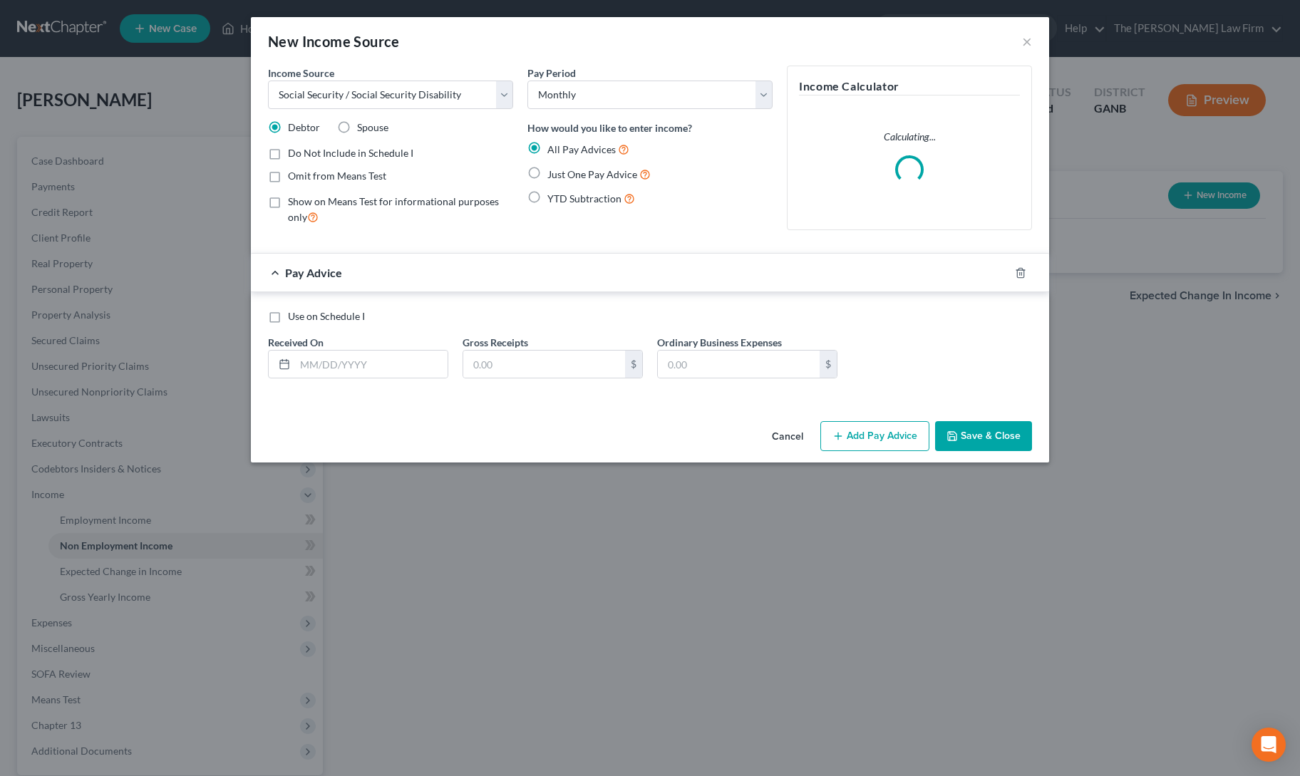
click at [294, 173] on input "Omit from Means Test" at bounding box center [298, 173] width 9 height 9
checkbox input "true"
click at [547, 175] on label "Just One Pay Advice" at bounding box center [598, 174] width 103 height 16
click at [553, 175] on input "Just One Pay Advice" at bounding box center [557, 170] width 9 height 9
radio input "true"
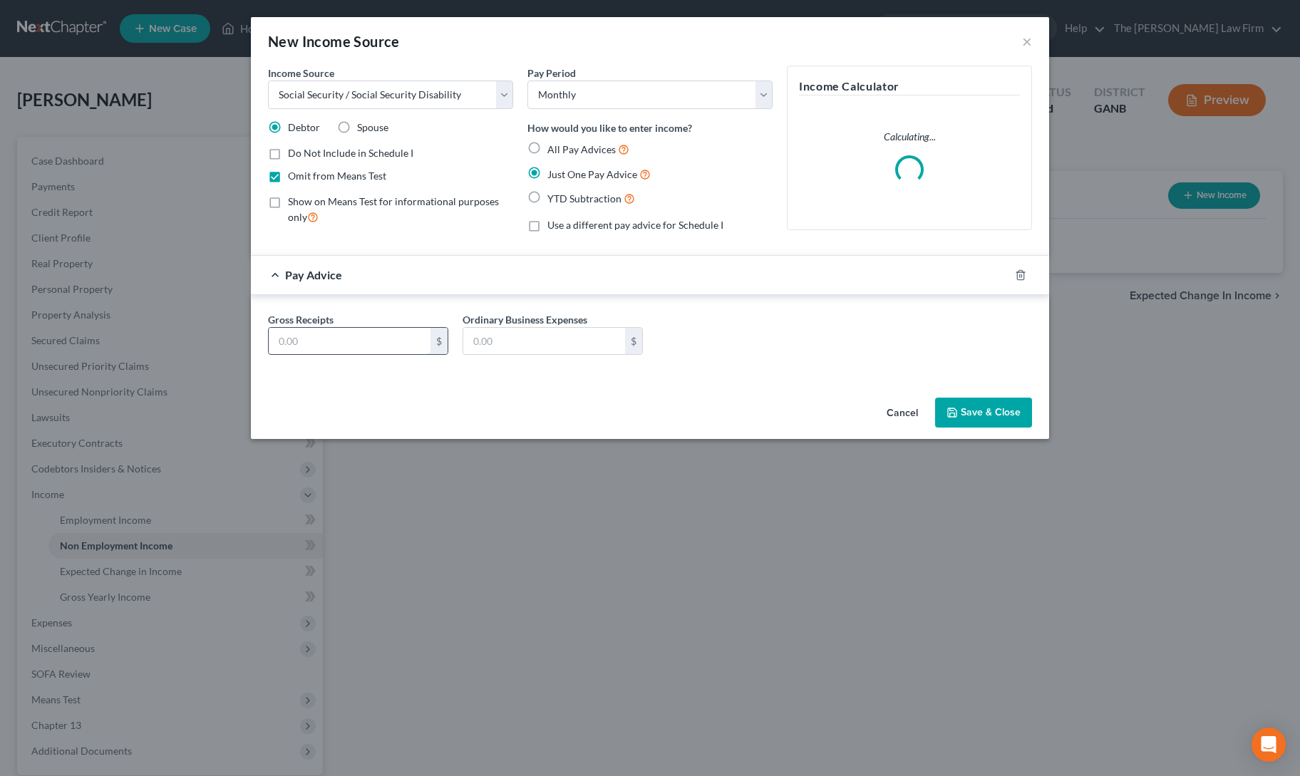
click at [324, 349] on input "text" at bounding box center [350, 341] width 162 height 27
type input "2,112"
click at [453, 397] on div "Cancel Save & Close" at bounding box center [650, 415] width 798 height 47
click at [992, 398] on button "Save & Close" at bounding box center [983, 413] width 97 height 30
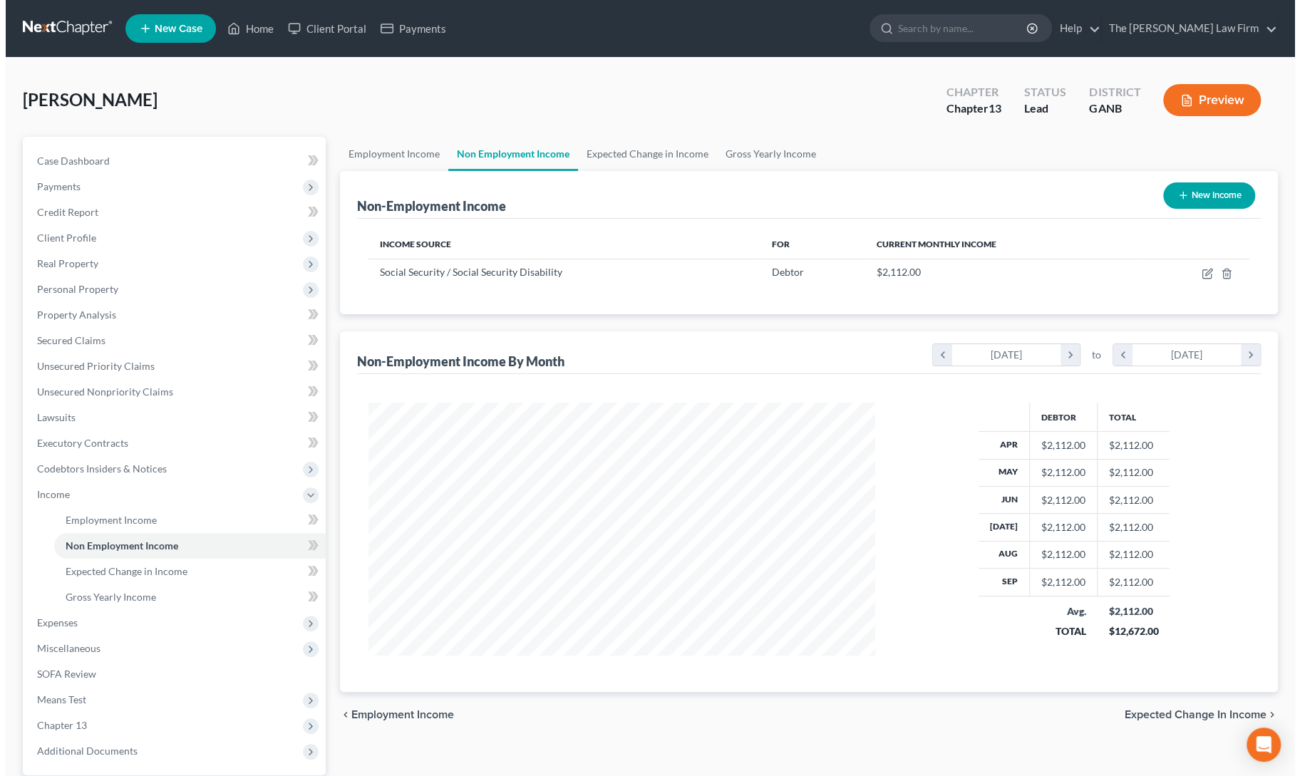
scroll to position [712592, 712315]
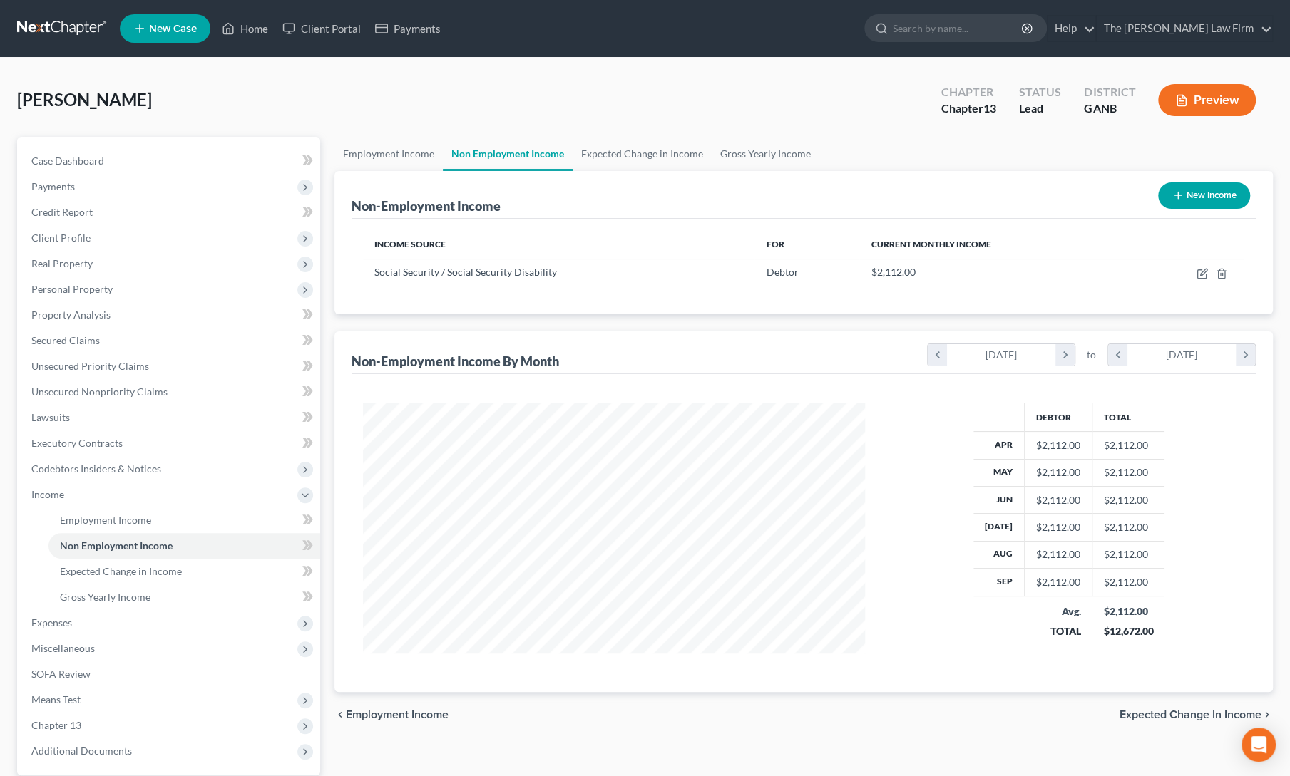
click at [1203, 186] on button "New Income" at bounding box center [1204, 195] width 92 height 26
select select "0"
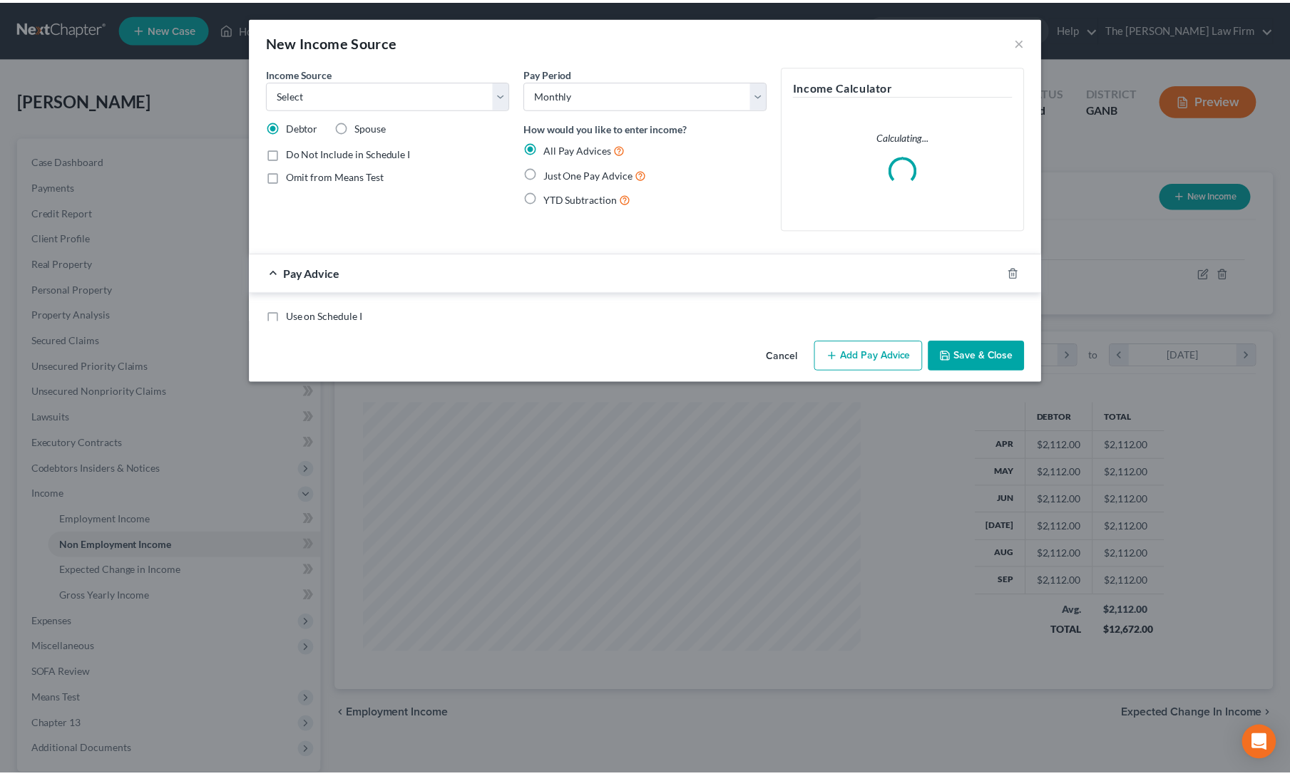
scroll to position [254, 535]
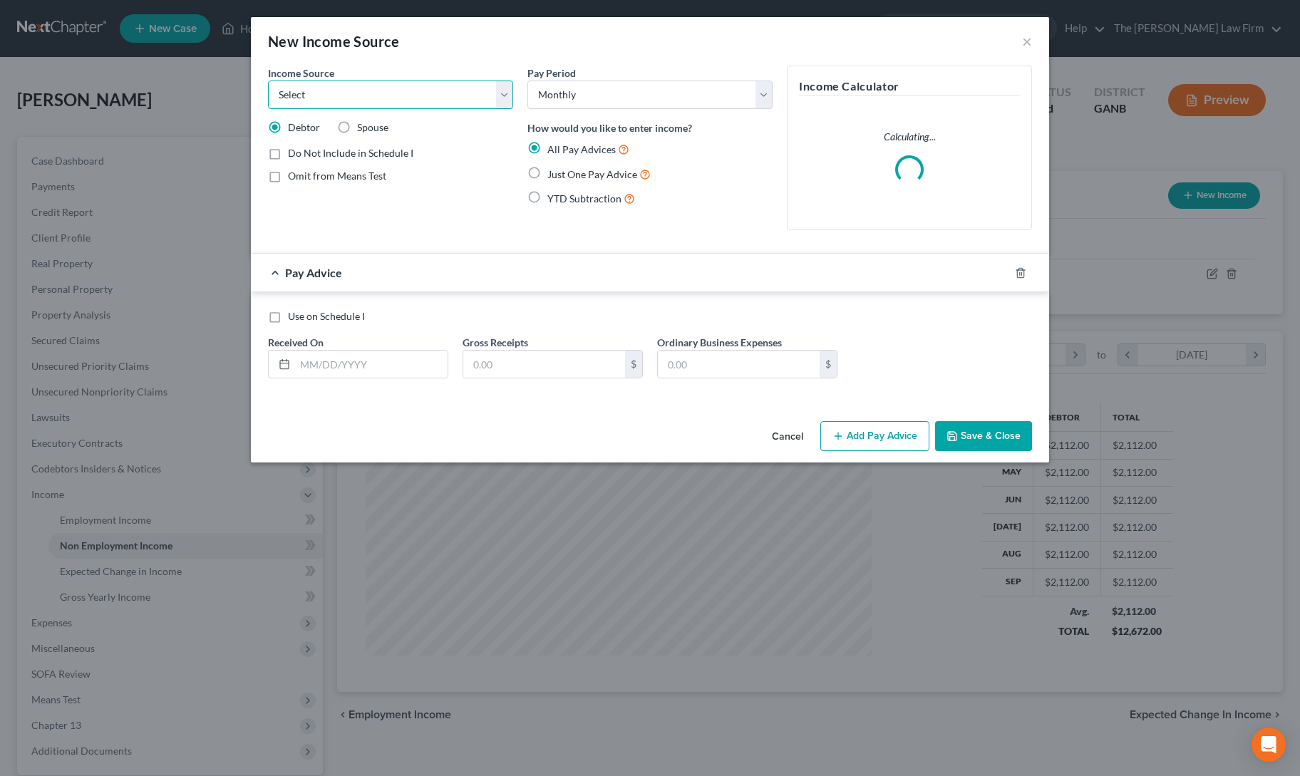
click at [391, 89] on select "Select Unemployment Disability (from employer) Pension Retirement Social Securi…" at bounding box center [390, 95] width 245 height 29
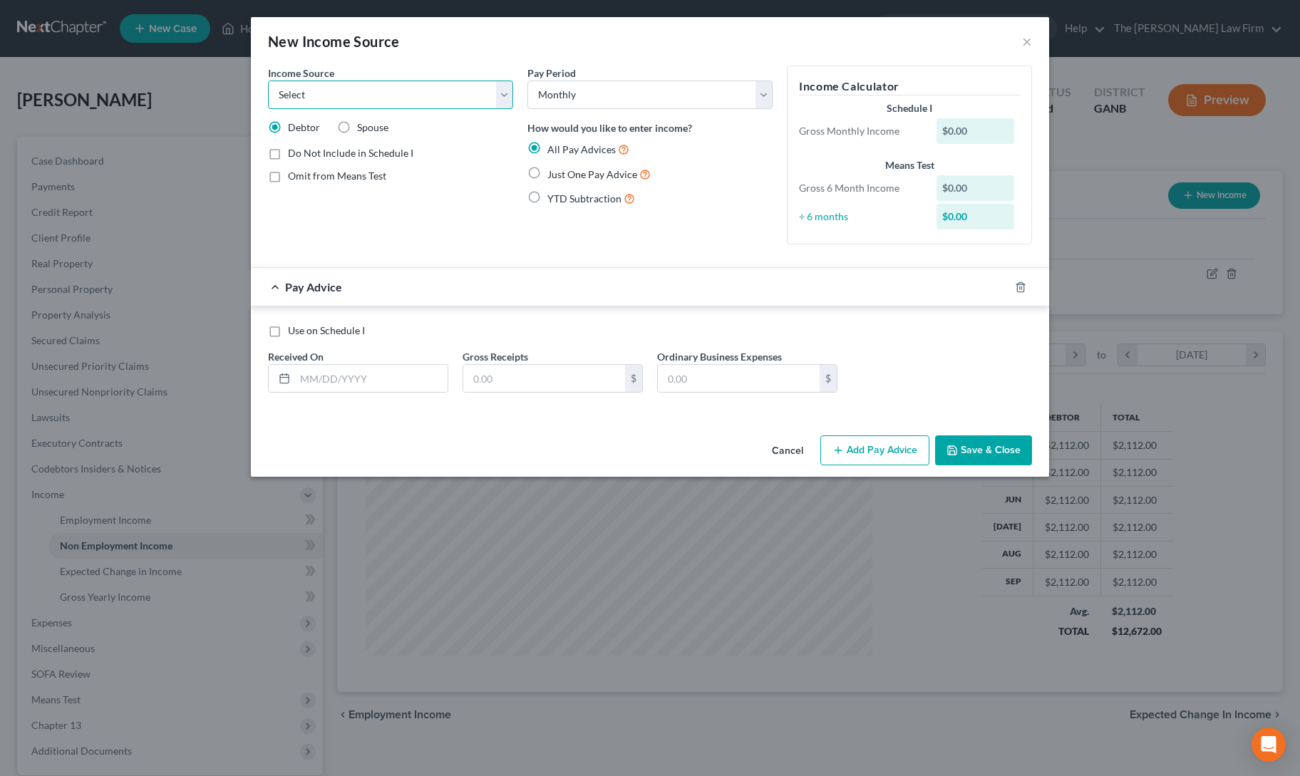
select select "5"
click at [268, 81] on select "Select Unemployment Disability (from employer) Pension Retirement Social Securi…" at bounding box center [390, 95] width 245 height 29
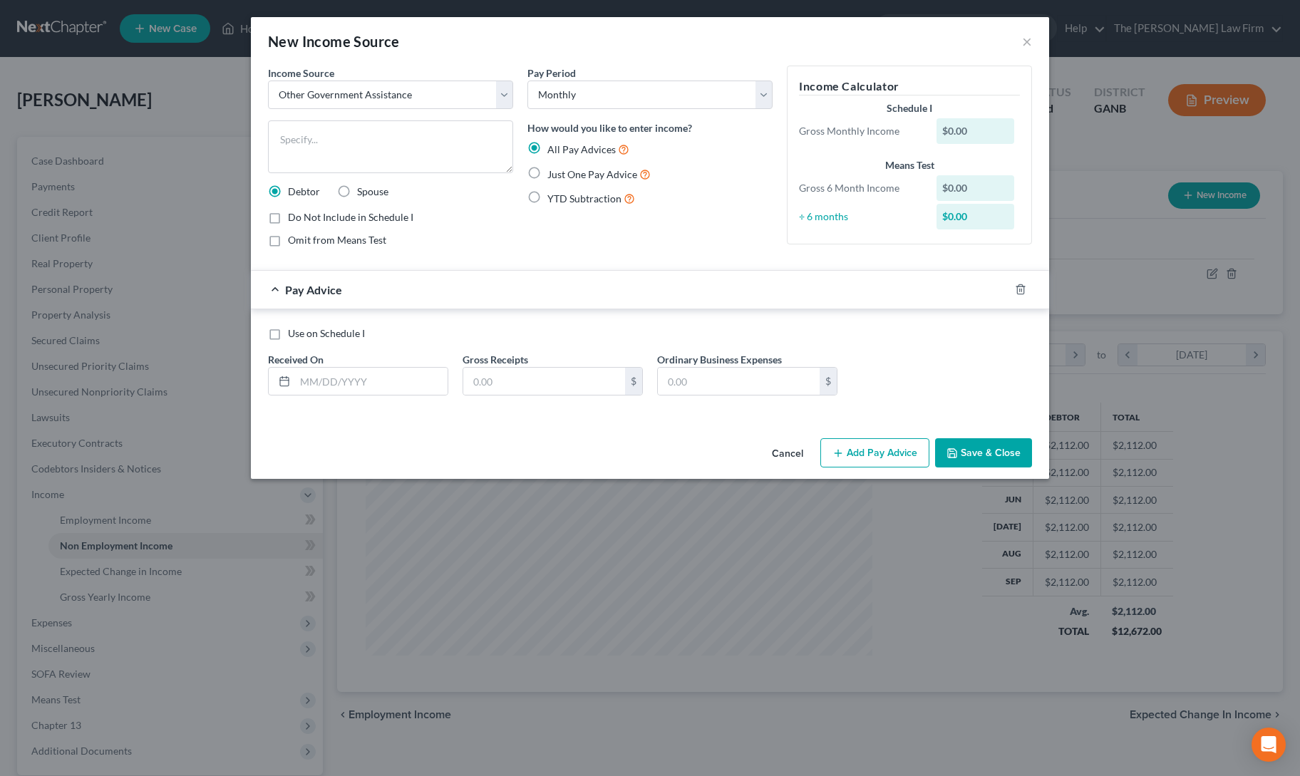
click at [547, 172] on label "Just One Pay Advice" at bounding box center [598, 174] width 103 height 16
click at [553, 172] on input "Just One Pay Advice" at bounding box center [557, 170] width 9 height 9
radio input "true"
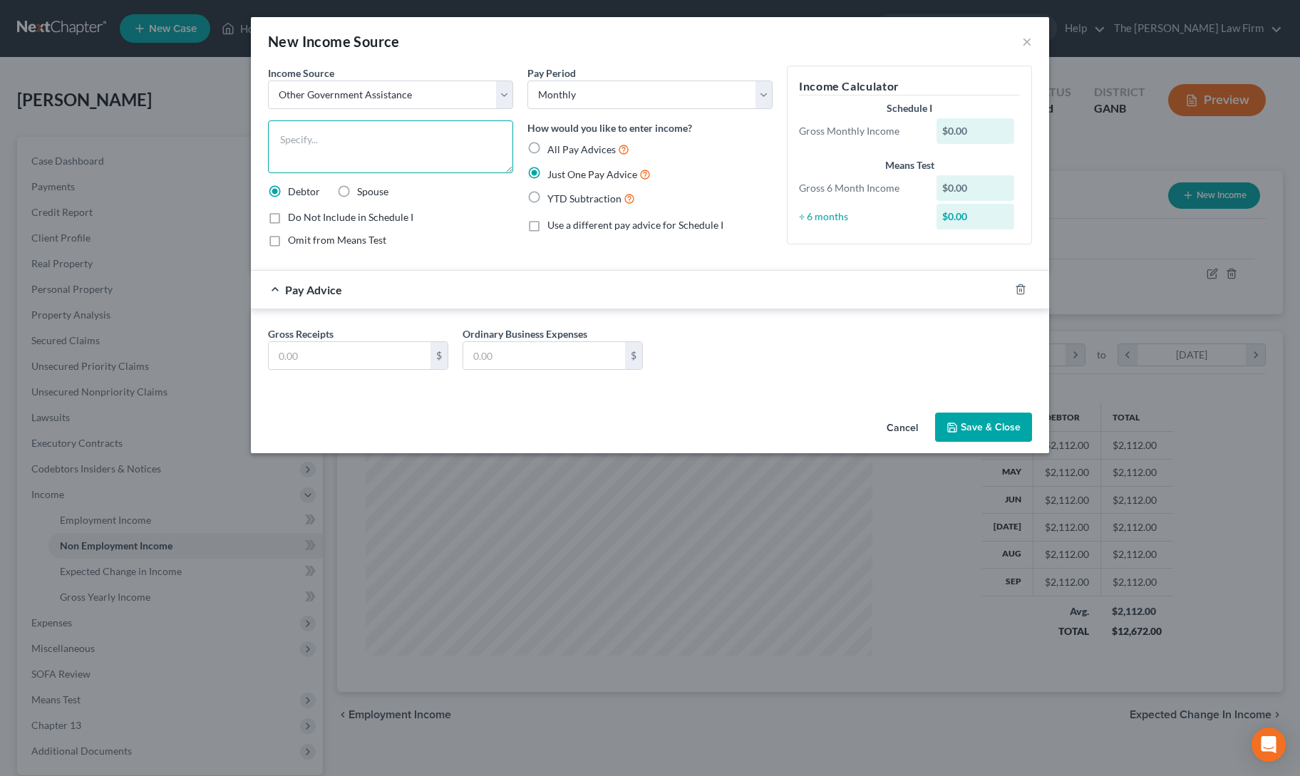
click at [366, 136] on textarea at bounding box center [390, 146] width 245 height 53
type textarea "food stamps"
click at [344, 354] on input "text" at bounding box center [350, 355] width 162 height 27
type input "200"
drag, startPoint x: 513, startPoint y: 414, endPoint x: 972, endPoint y: 418, distance: 459.8
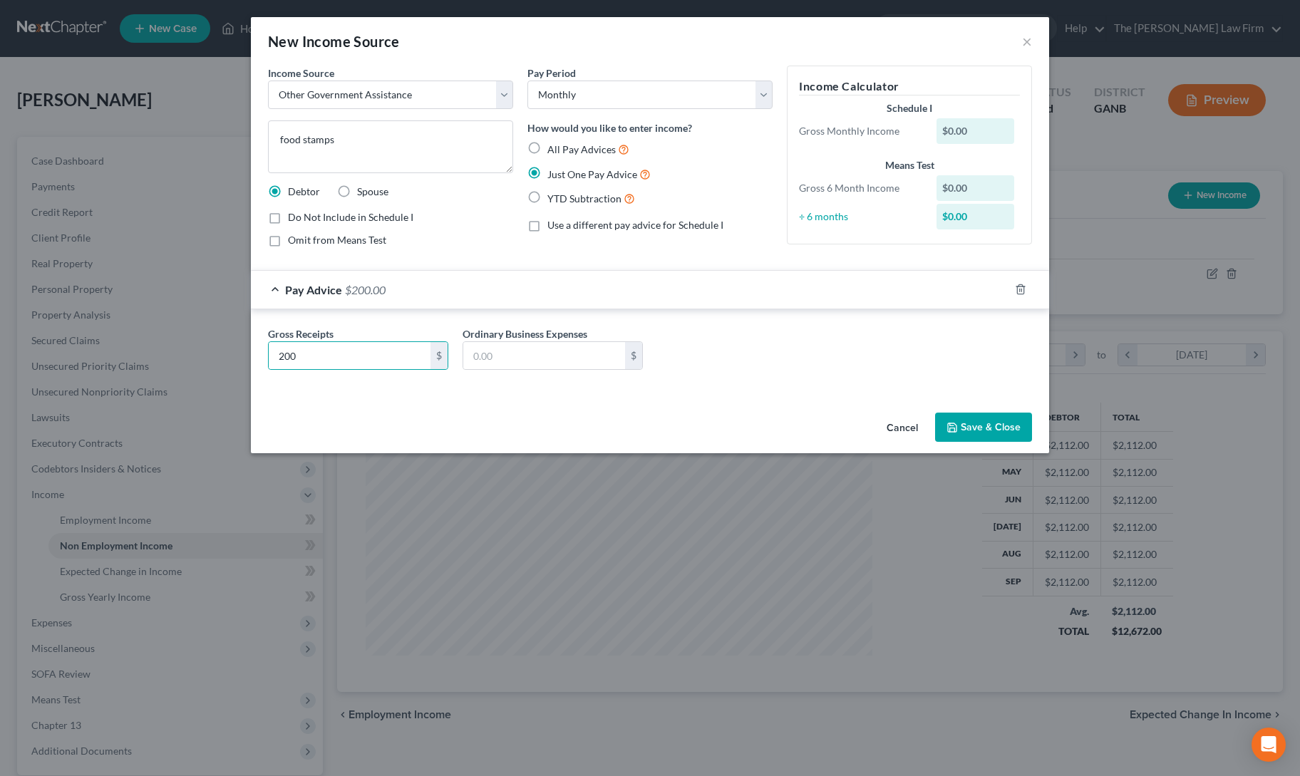
click at [513, 414] on div "Cancel Save & Close" at bounding box center [650, 430] width 798 height 47
click at [975, 420] on button "Save & Close" at bounding box center [983, 428] width 97 height 30
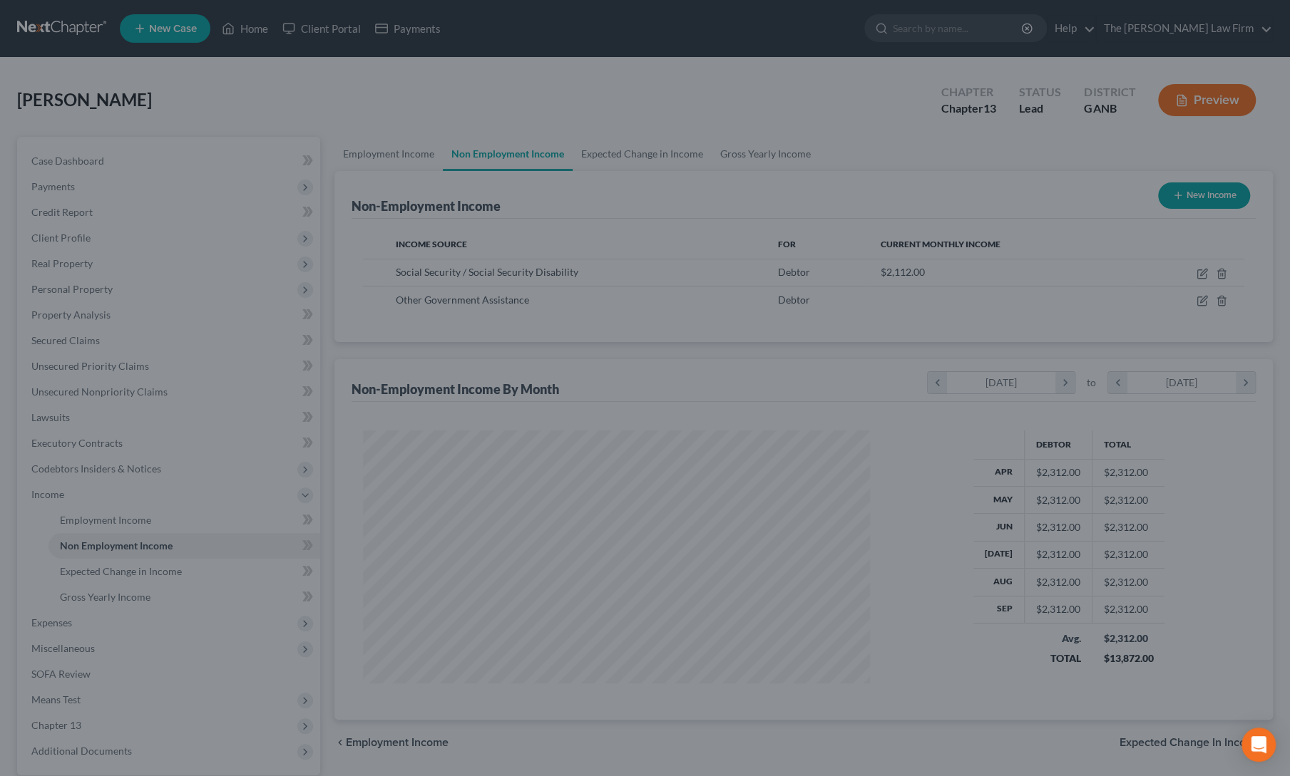
scroll to position [712592, 712315]
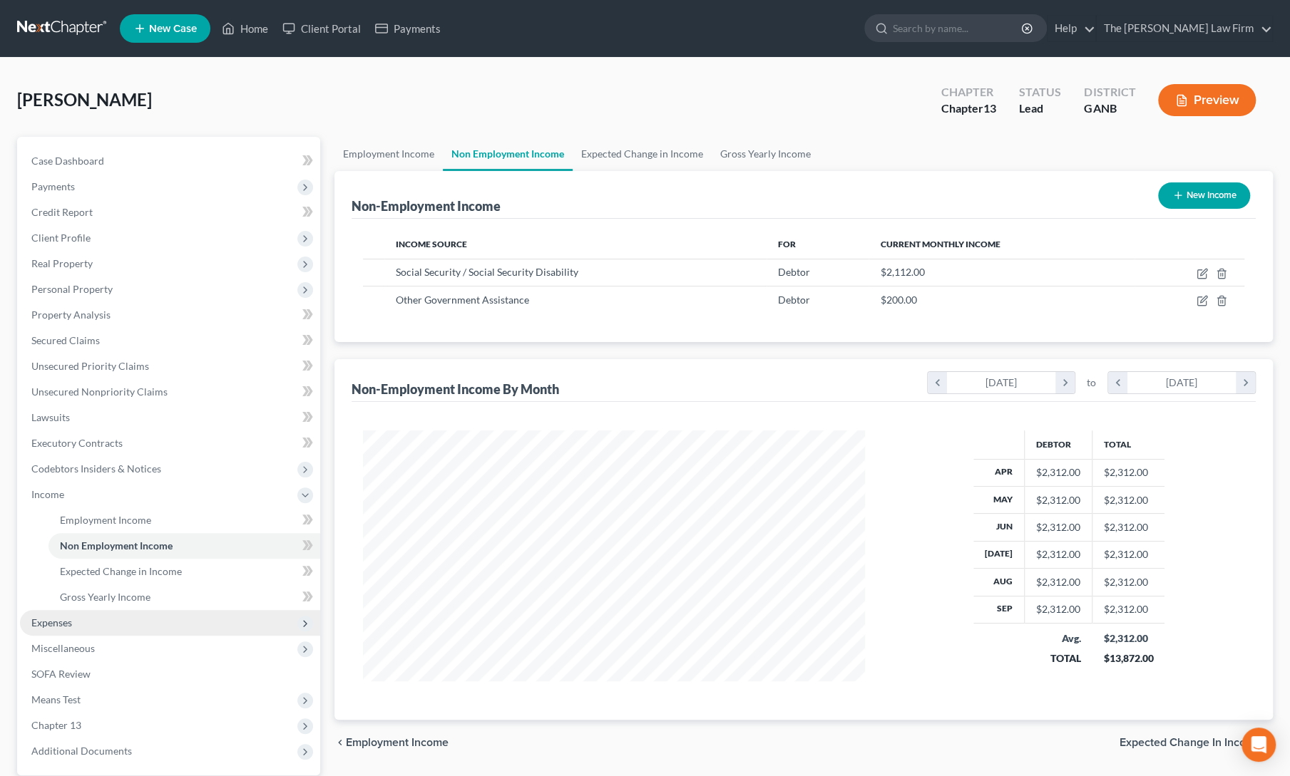
click at [45, 628] on span "Expenses" at bounding box center [170, 623] width 300 height 26
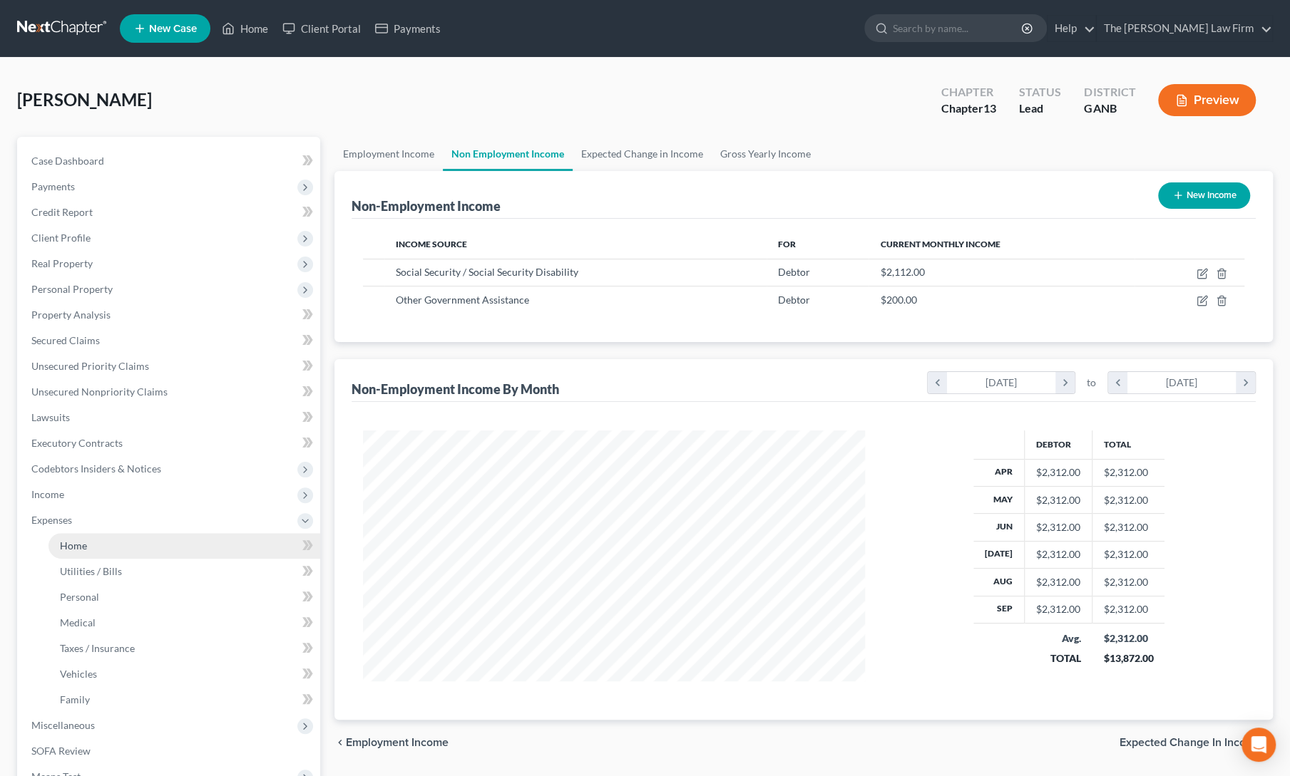
click at [84, 541] on span "Home" at bounding box center [73, 546] width 27 height 12
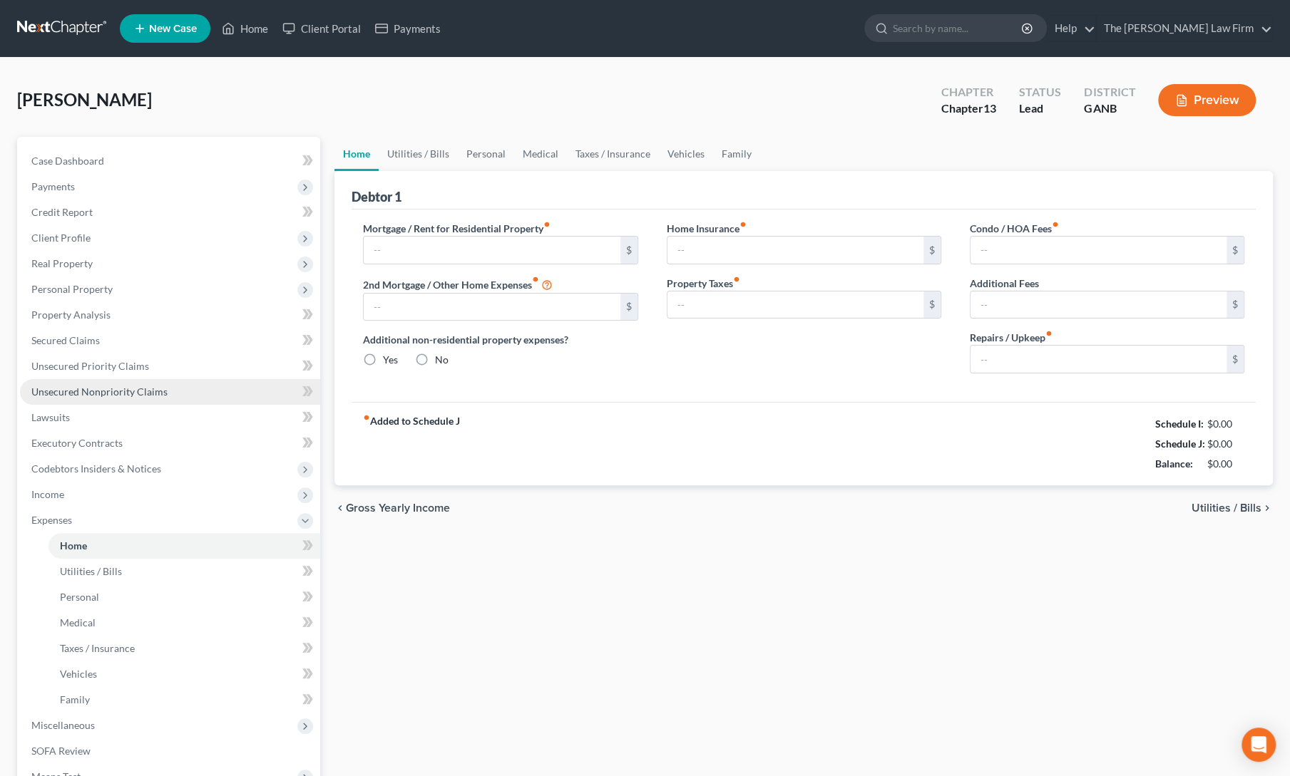
type input "0.00"
radio input "true"
type input "0.00"
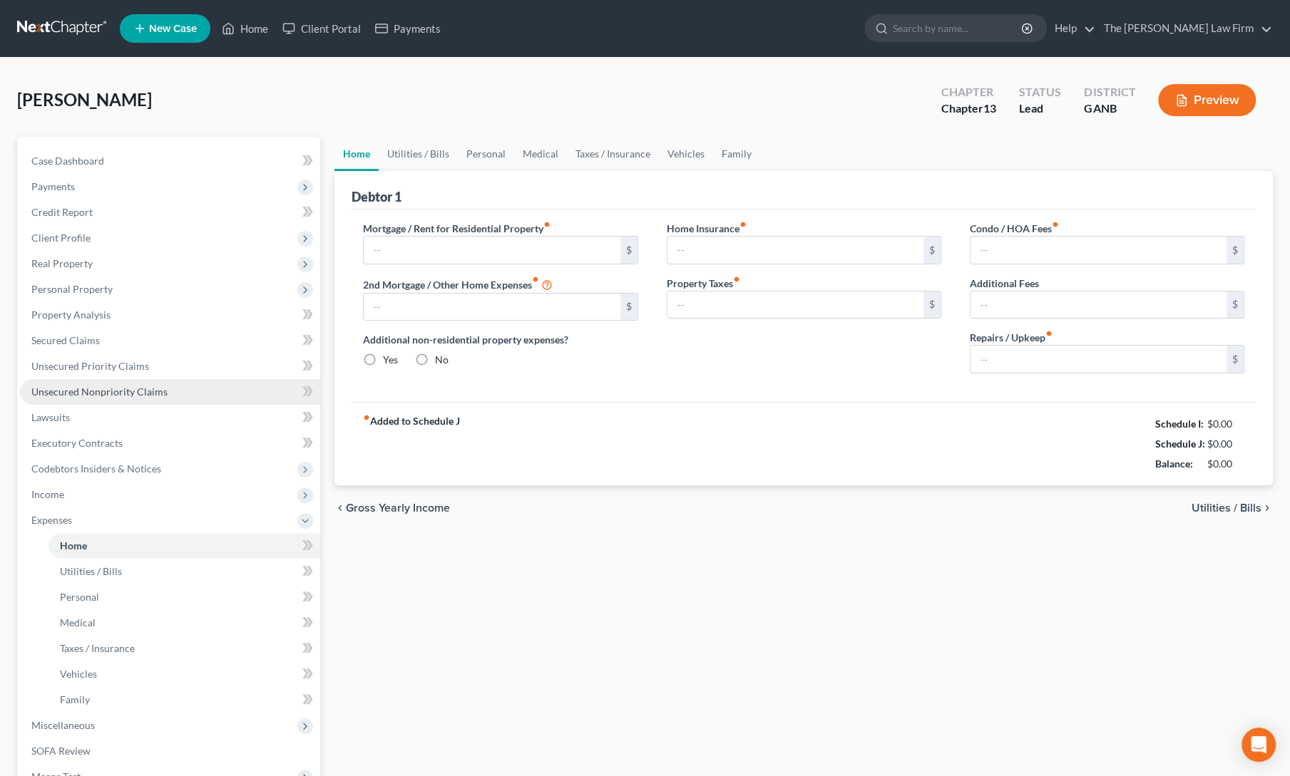
type input "0.00"
click at [431, 240] on input "text" at bounding box center [492, 250] width 256 height 27
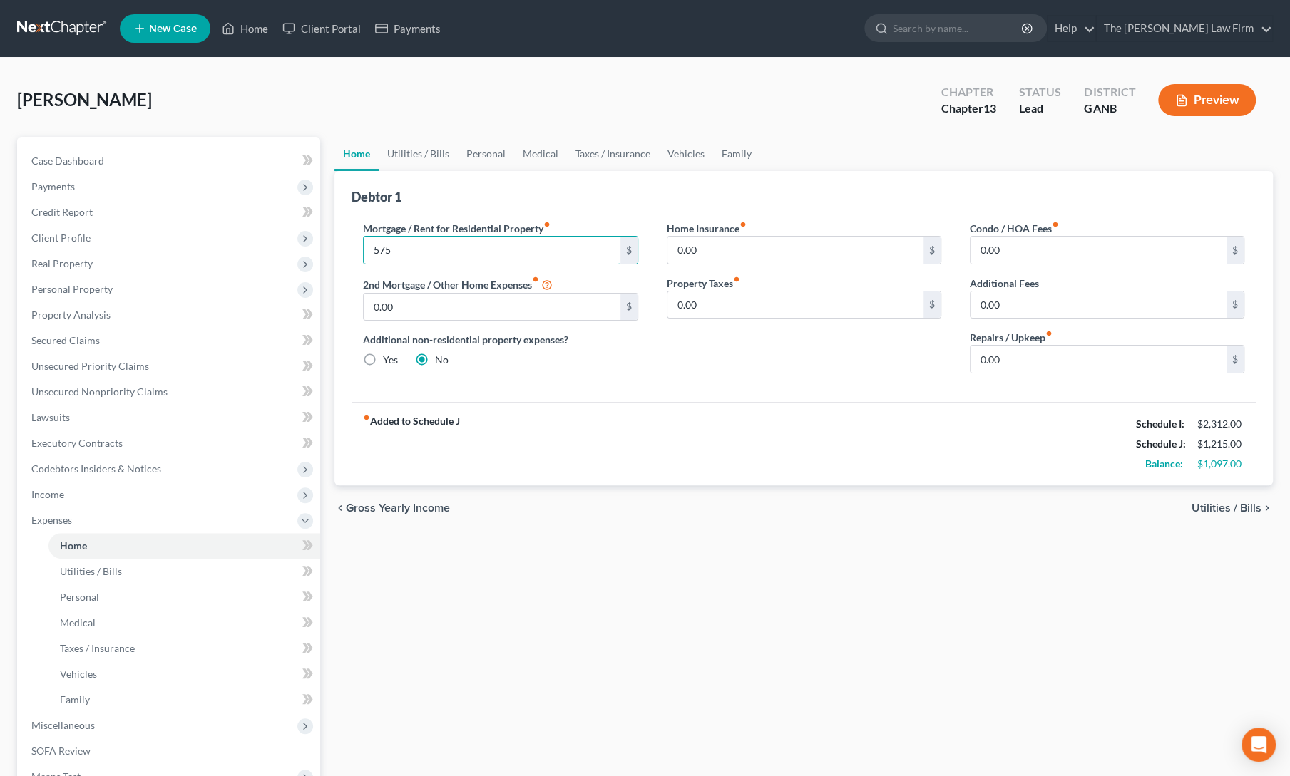
type input "575"
click at [710, 427] on div "fiber_manual_record Added to Schedule J Schedule I: $2,312.00 Schedule J: $1,21…" at bounding box center [803, 443] width 904 height 83
click at [413, 146] on link "Utilities / Bills" at bounding box center [418, 154] width 79 height 34
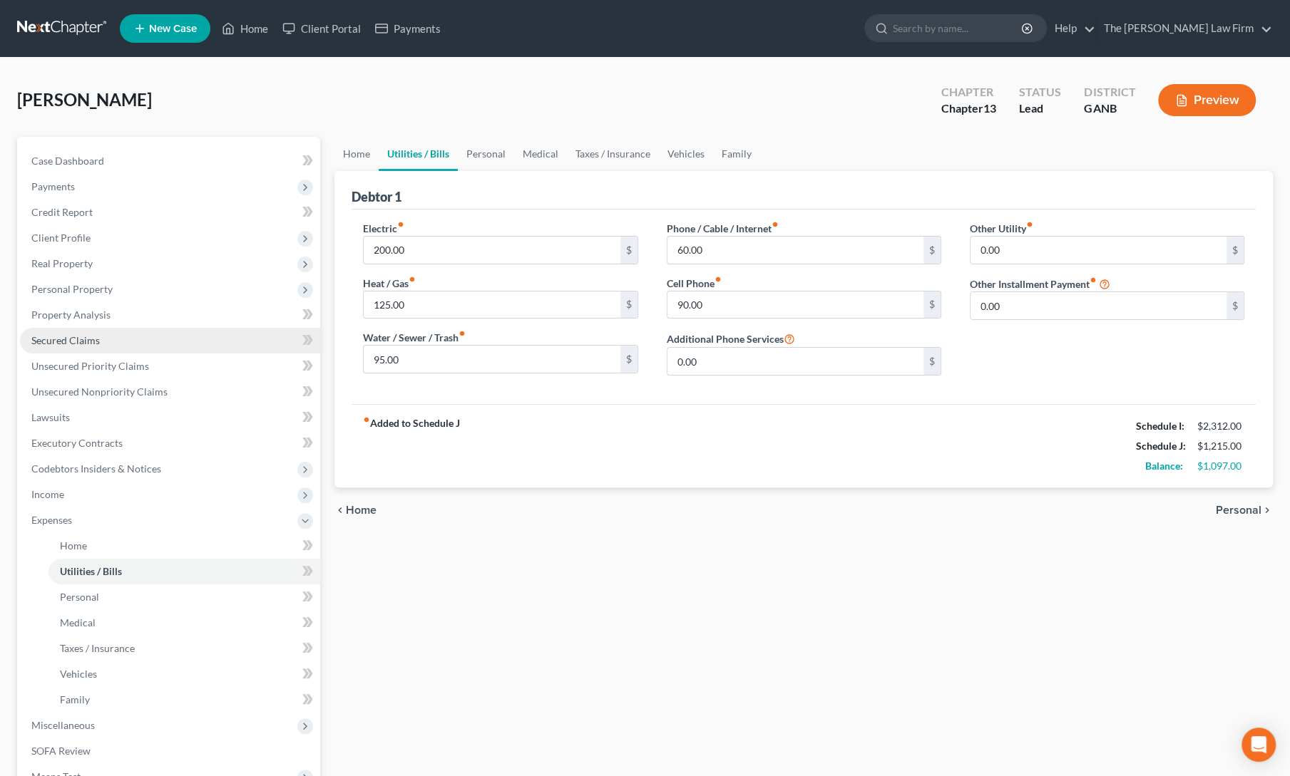
click at [74, 338] on span "Secured Claims" at bounding box center [65, 340] width 68 height 12
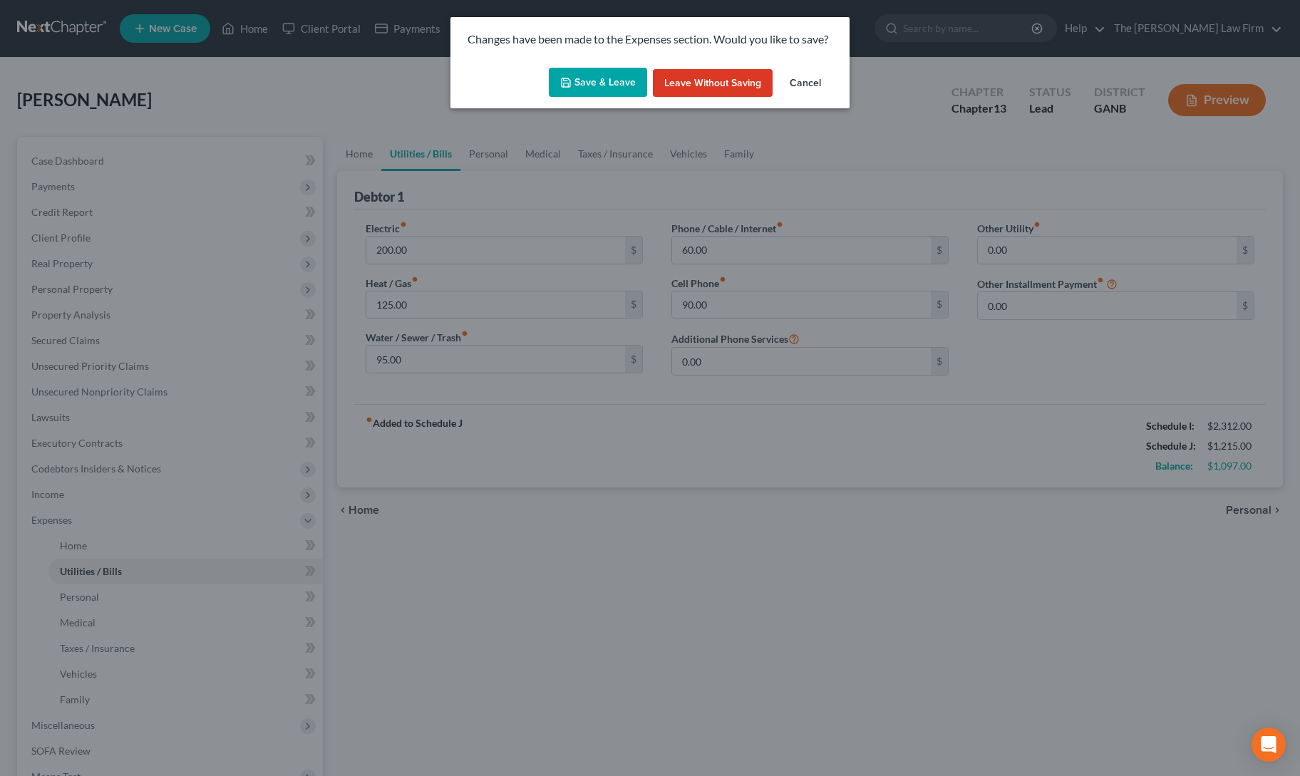
click at [583, 87] on button "Save & Leave" at bounding box center [598, 83] width 98 height 30
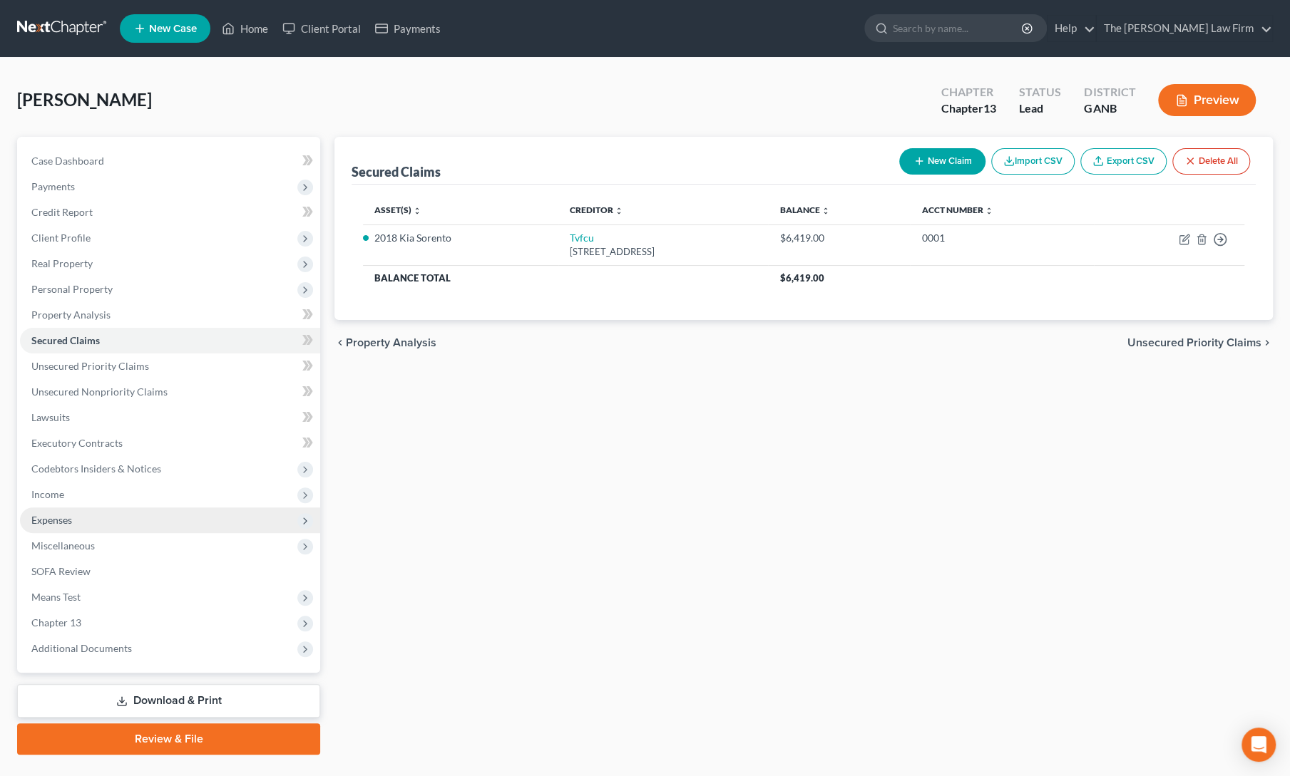
click at [90, 514] on span "Expenses" at bounding box center [170, 521] width 300 height 26
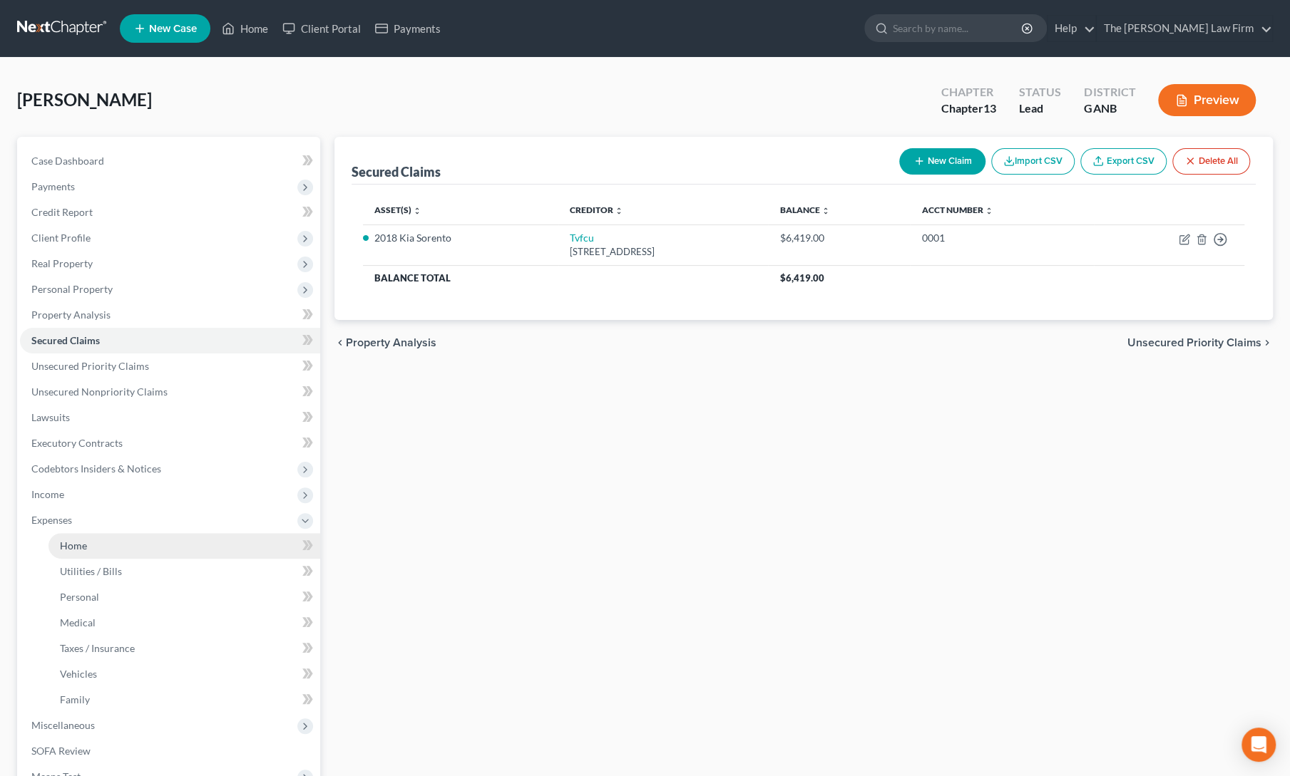
click at [61, 557] on link "Home" at bounding box center [184, 546] width 272 height 26
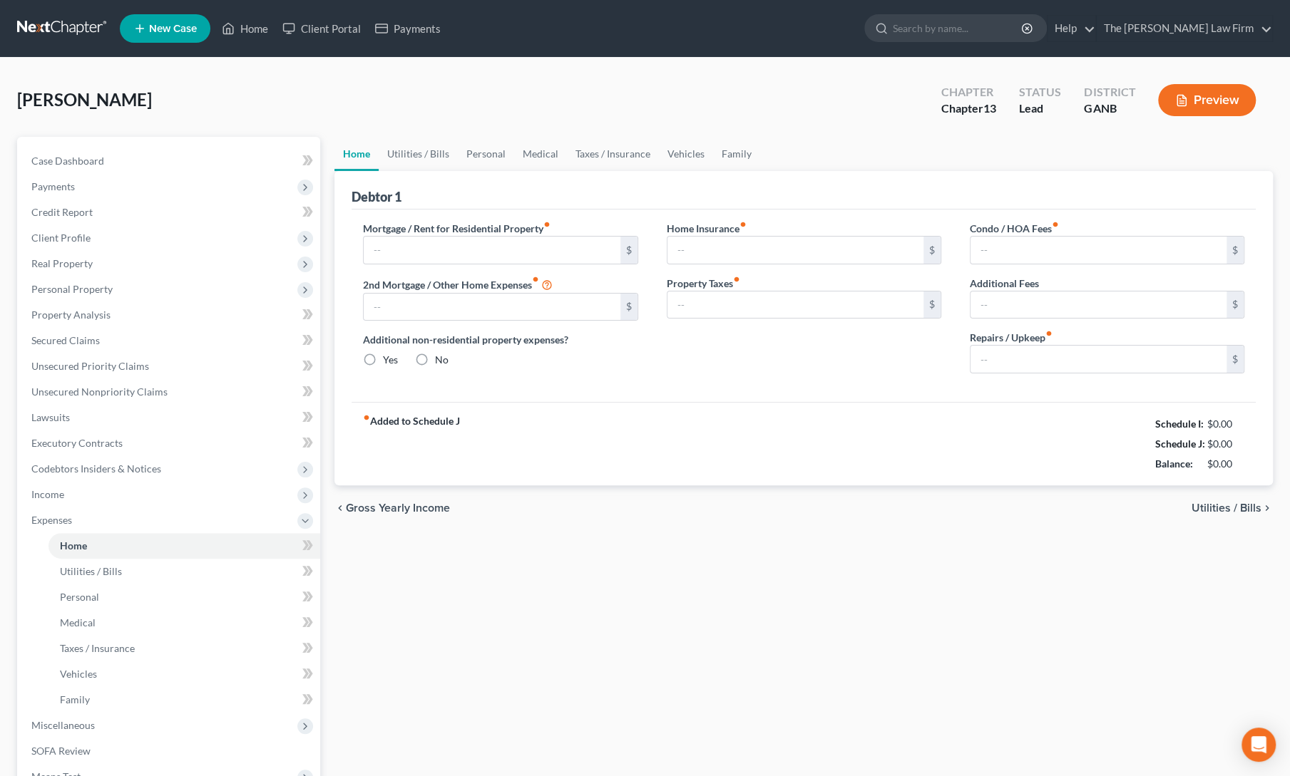
type input "575.00"
type input "0.00"
radio input "true"
type input "0.00"
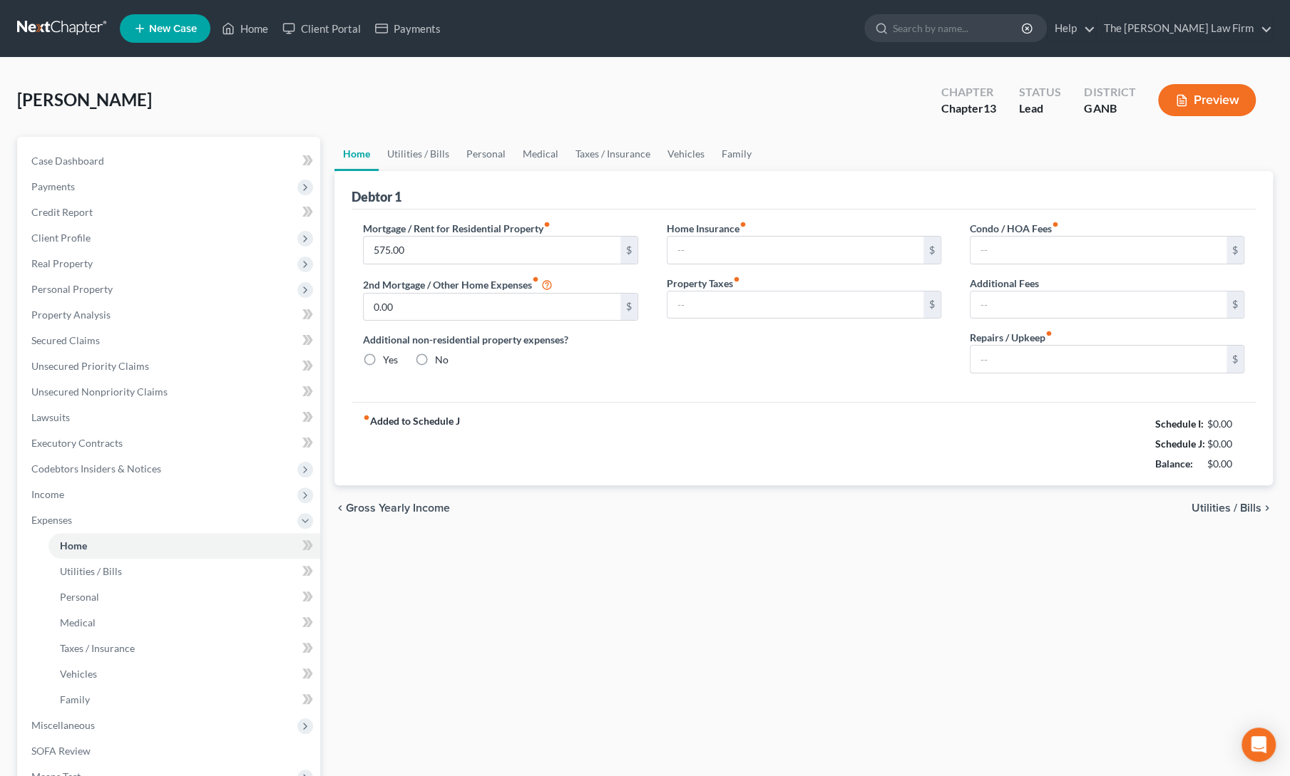
type input "0.00"
click at [412, 149] on link "Utilities / Bills" at bounding box center [418, 154] width 79 height 34
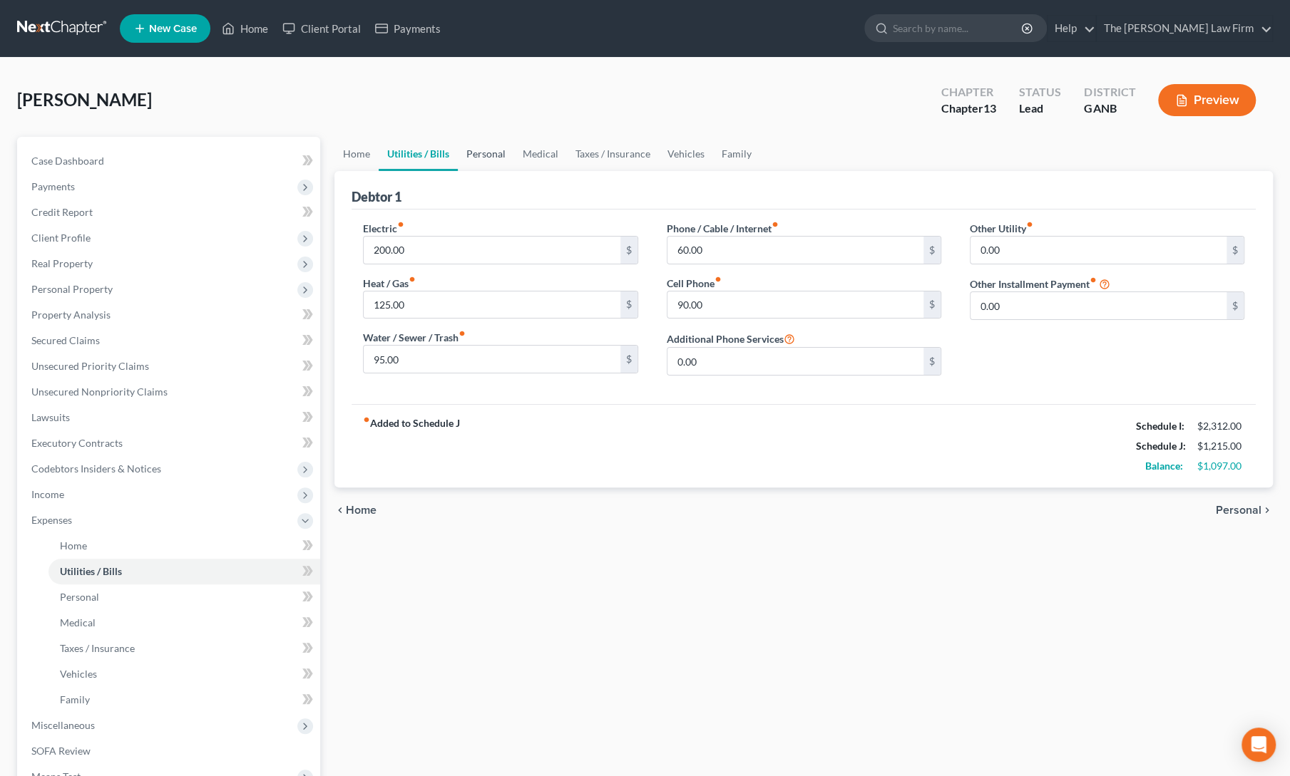
click at [478, 152] on link "Personal" at bounding box center [486, 154] width 56 height 34
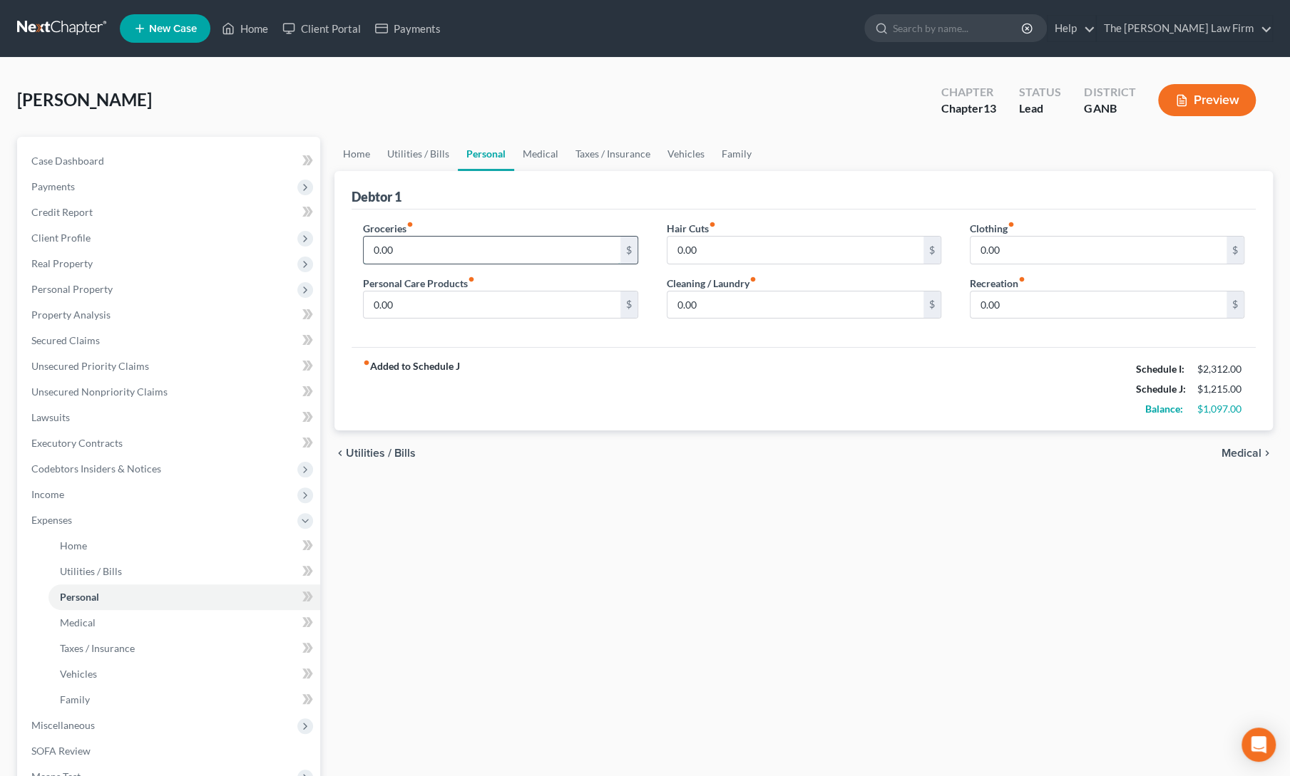
click at [422, 256] on input "0.00" at bounding box center [492, 250] width 256 height 27
type input "300"
type input "50"
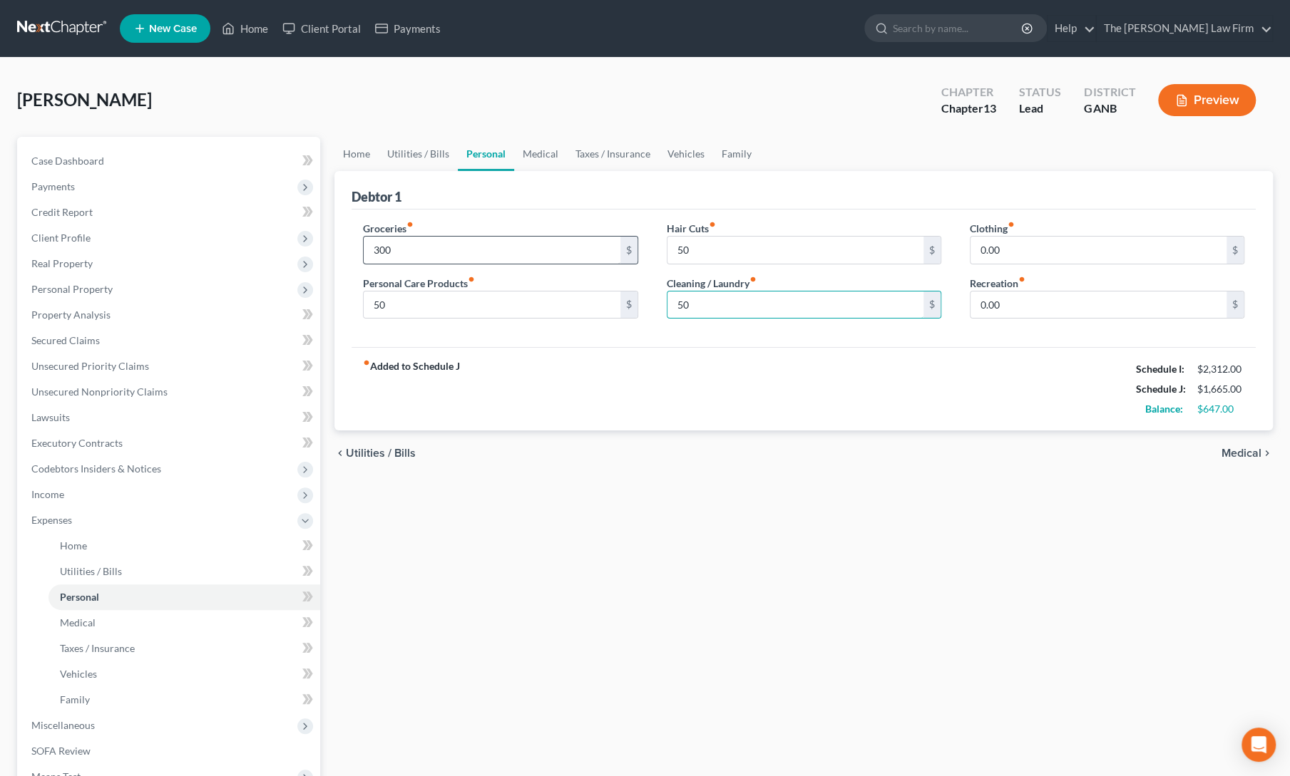
type input "50"
click at [389, 244] on input "300" at bounding box center [492, 250] width 256 height 27
type input "450"
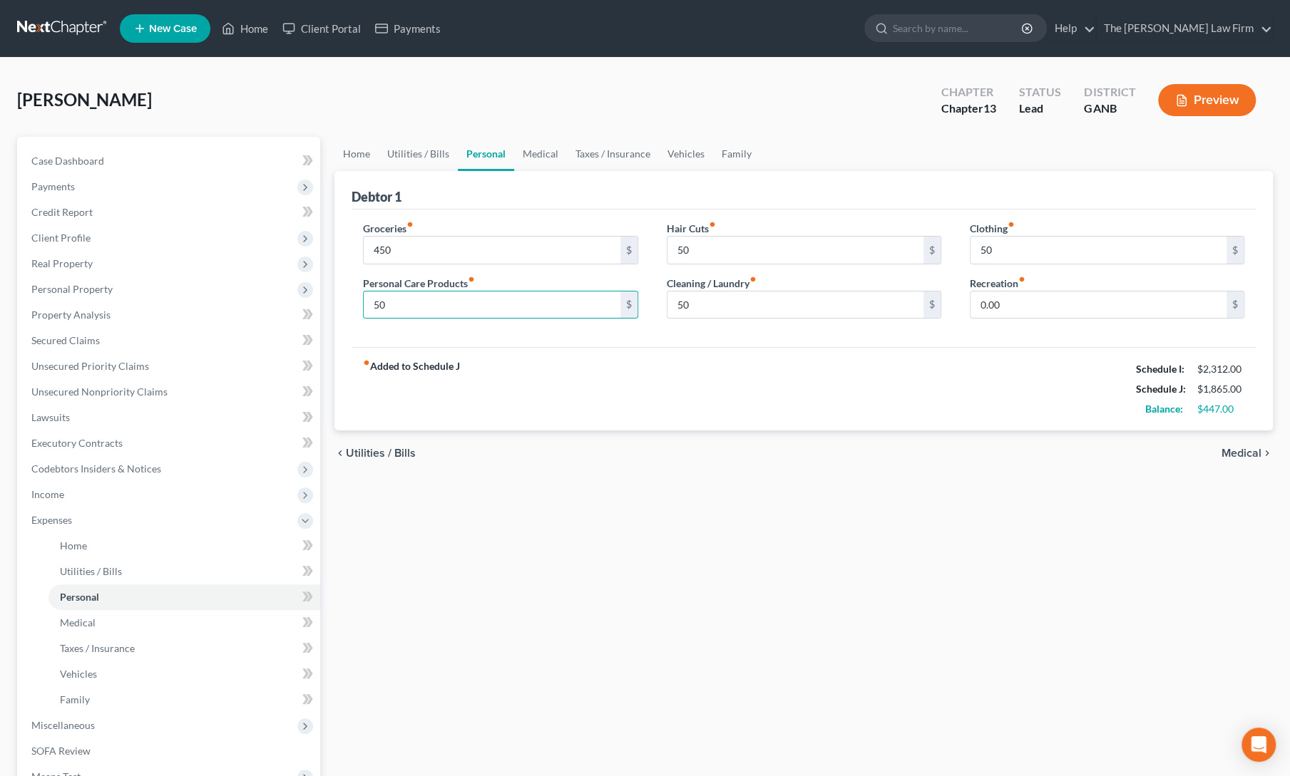
click at [751, 471] on div "chevron_left Utilities / Bills Medical chevron_right" at bounding box center [803, 454] width 938 height 46
click at [683, 150] on link "Vehicles" at bounding box center [686, 154] width 54 height 34
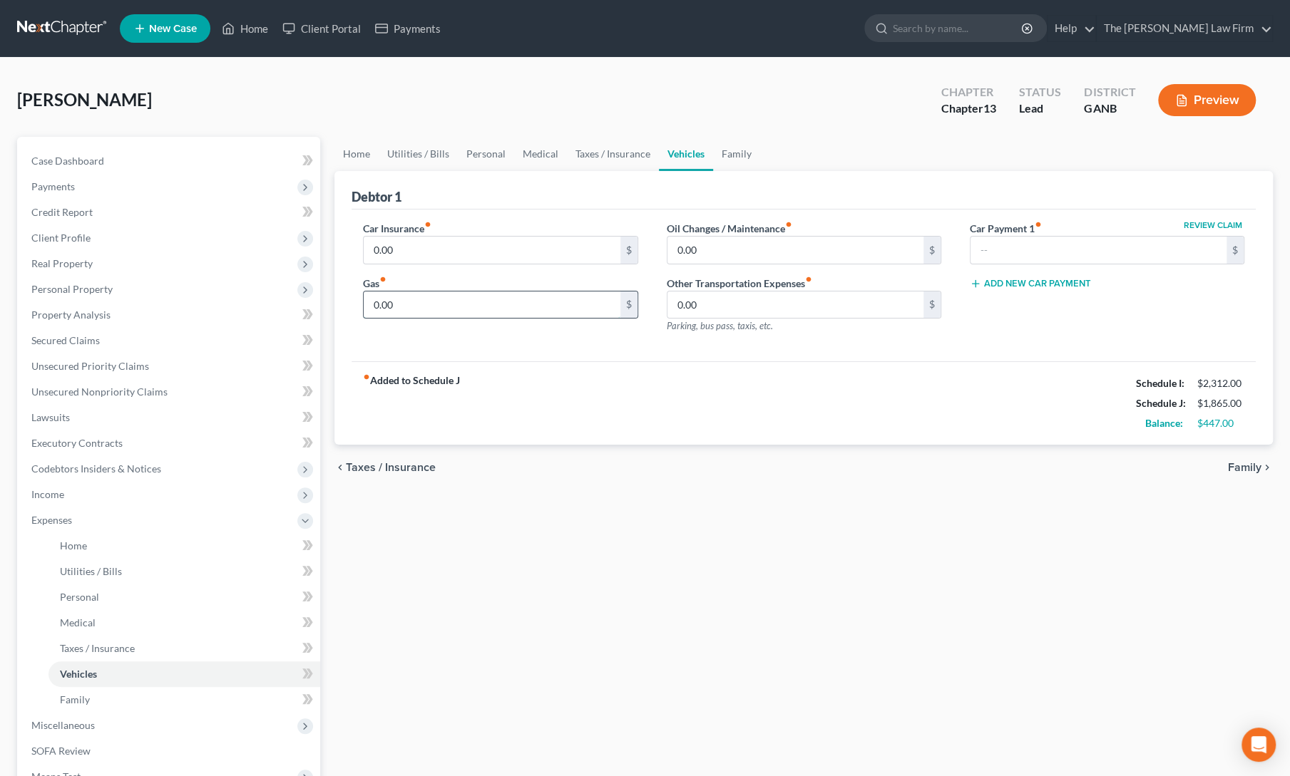
click at [401, 303] on input "0.00" at bounding box center [492, 305] width 256 height 27
type input "150"
click at [396, 253] on input "0.00" at bounding box center [492, 250] width 256 height 27
type input "125"
click at [616, 391] on div "fiber_manual_record Added to Schedule J Schedule I: $2,312.00 Schedule J: $2,14…" at bounding box center [803, 402] width 904 height 83
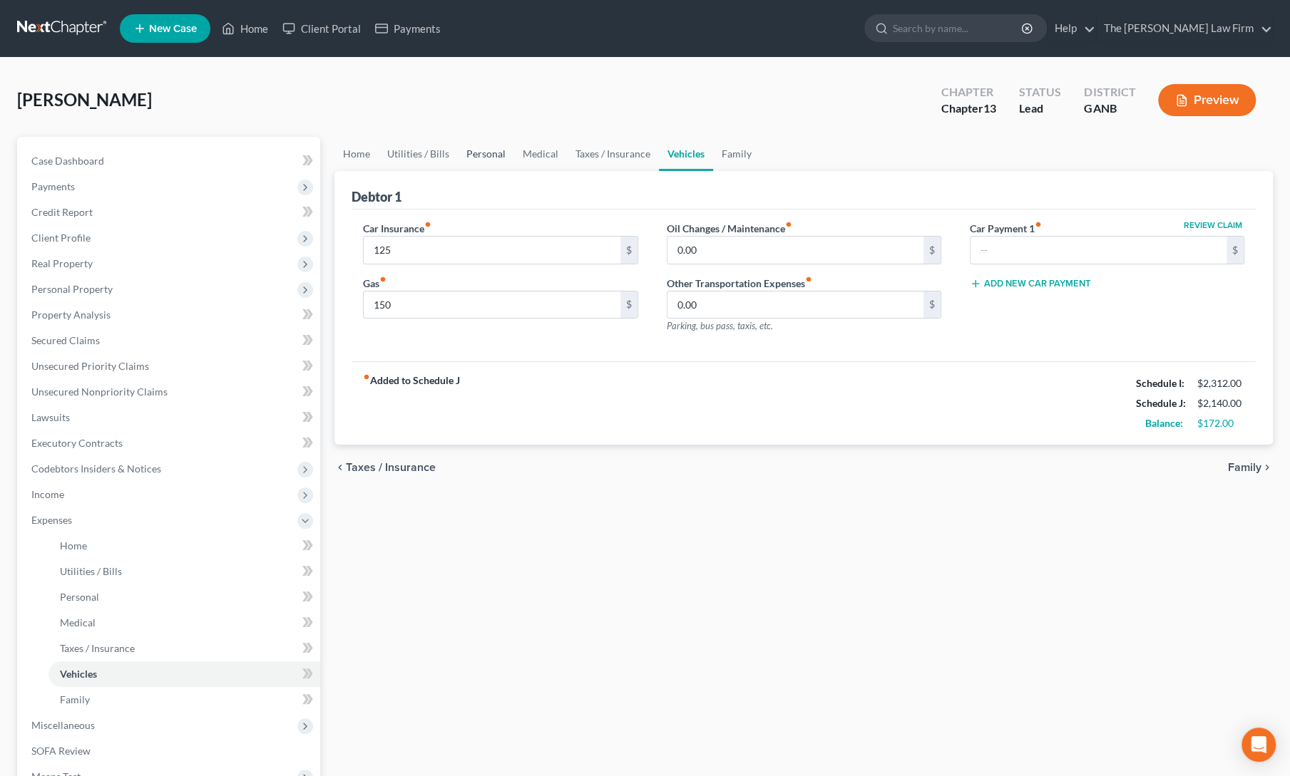
click at [473, 151] on link "Personal" at bounding box center [486, 154] width 56 height 34
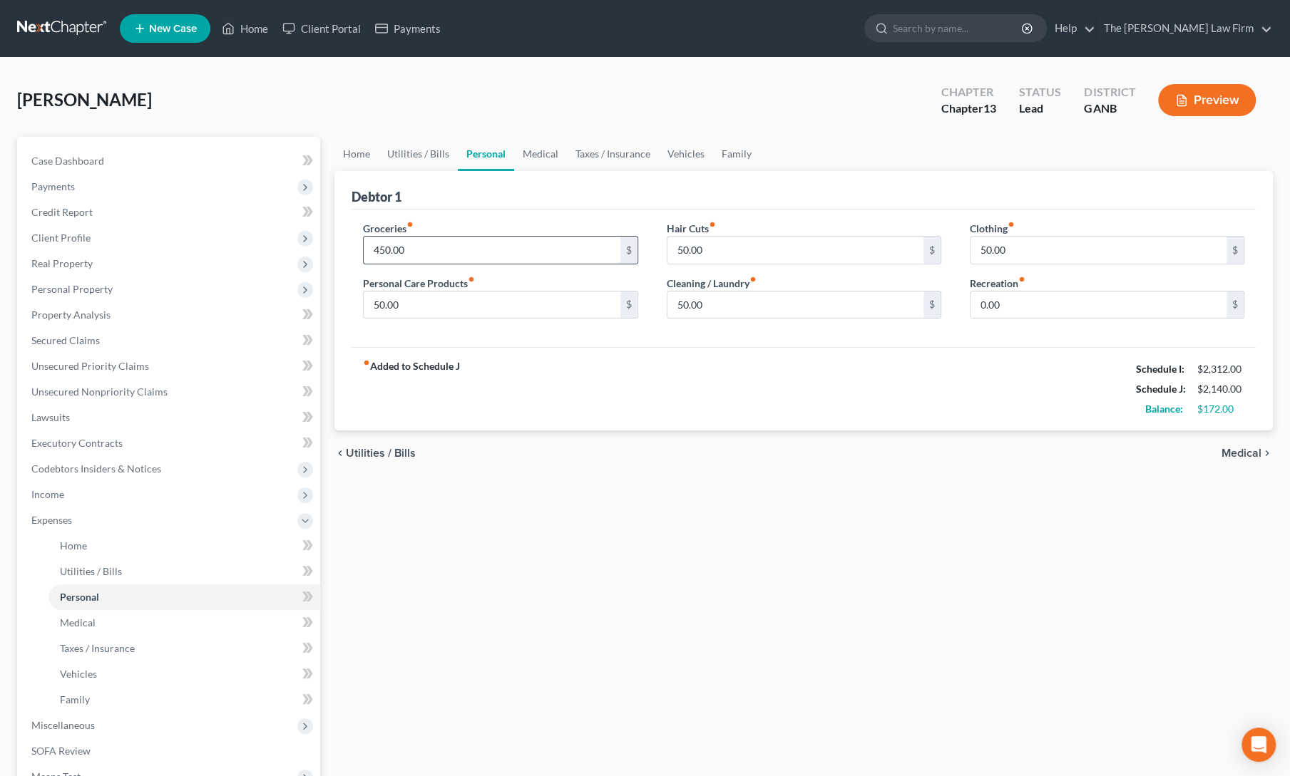
click at [412, 254] on input "450.00" at bounding box center [492, 250] width 256 height 27
type input "400"
type input "25"
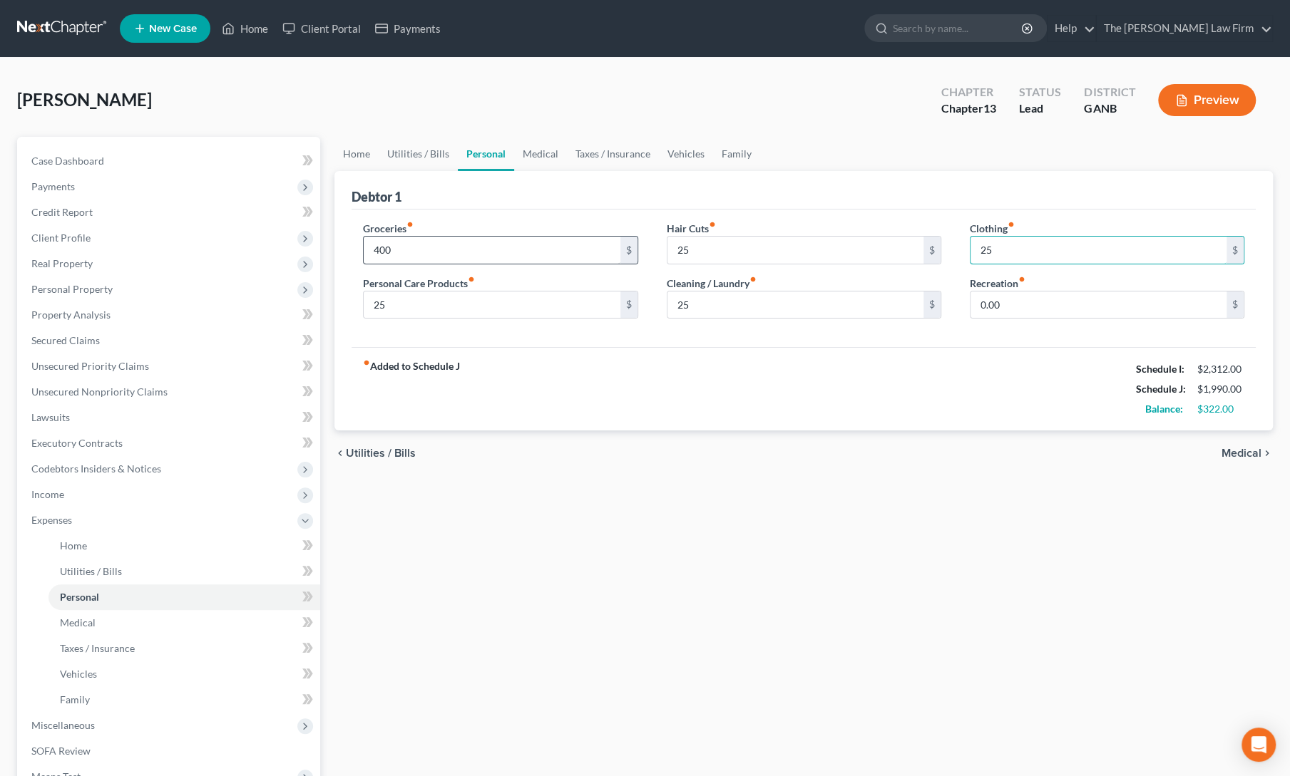
type input "25"
click at [632, 398] on div "fiber_manual_record Added to Schedule J Schedule I: $2,312.00 Schedule J: $1,99…" at bounding box center [803, 388] width 904 height 83
click at [405, 249] on input "400" at bounding box center [492, 250] width 256 height 27
type input "425"
type input "22"
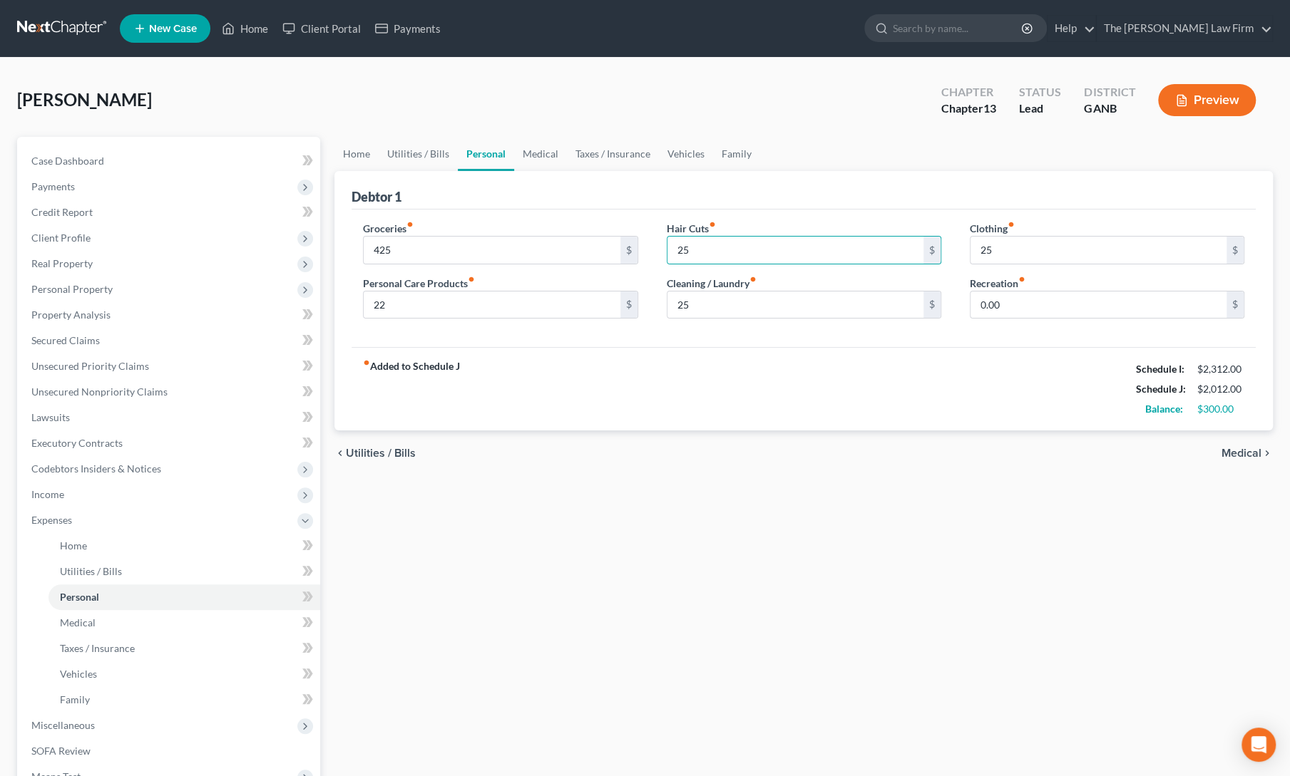
click at [489, 386] on div "fiber_manual_record Added to Schedule J Schedule I: $2,312.00 Schedule J: $2,01…" at bounding box center [803, 388] width 904 height 83
click at [662, 144] on link "Vehicles" at bounding box center [686, 154] width 54 height 34
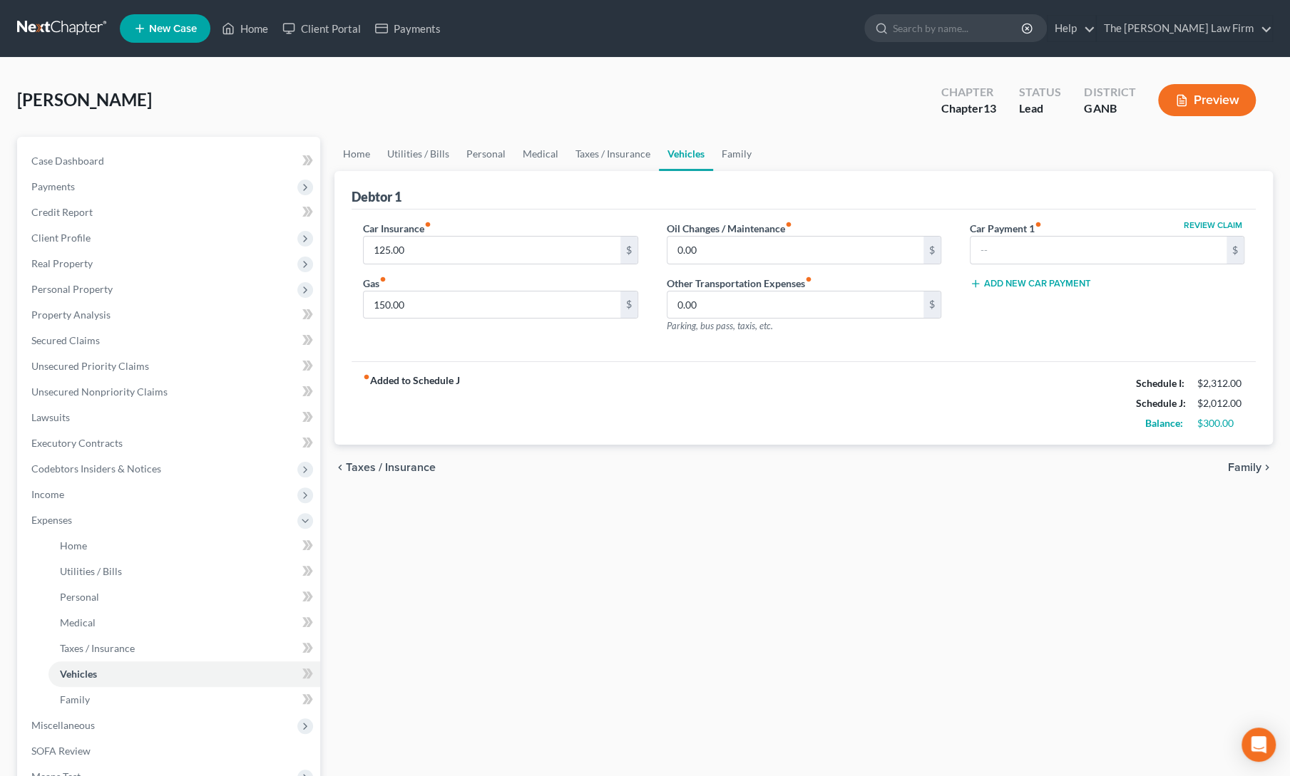
click at [687, 473] on div "chevron_left Taxes / Insurance Family chevron_right" at bounding box center [803, 468] width 938 height 46
click at [734, 147] on link "Family" at bounding box center [736, 154] width 47 height 34
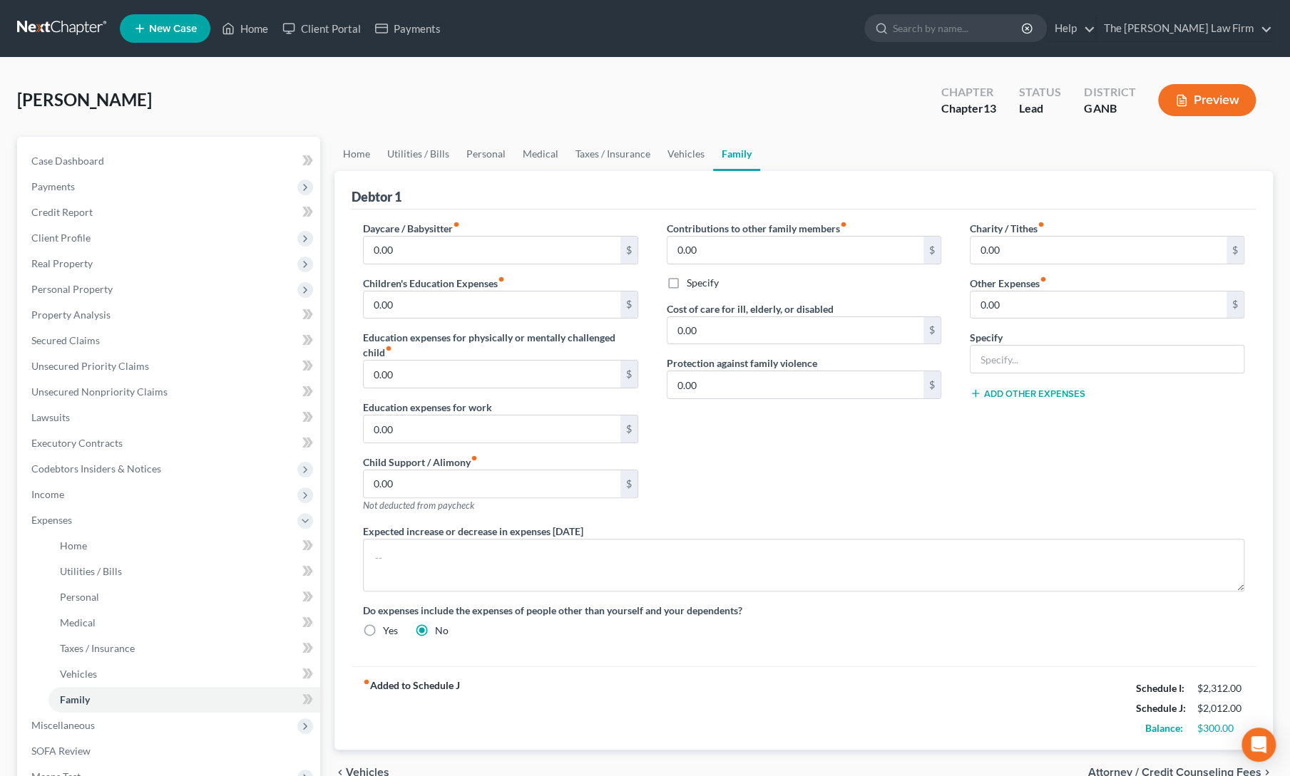
click at [742, 493] on div "Contributions to other family members fiber_manual_record 0.00 $ Specify Cost o…" at bounding box center [803, 372] width 303 height 303
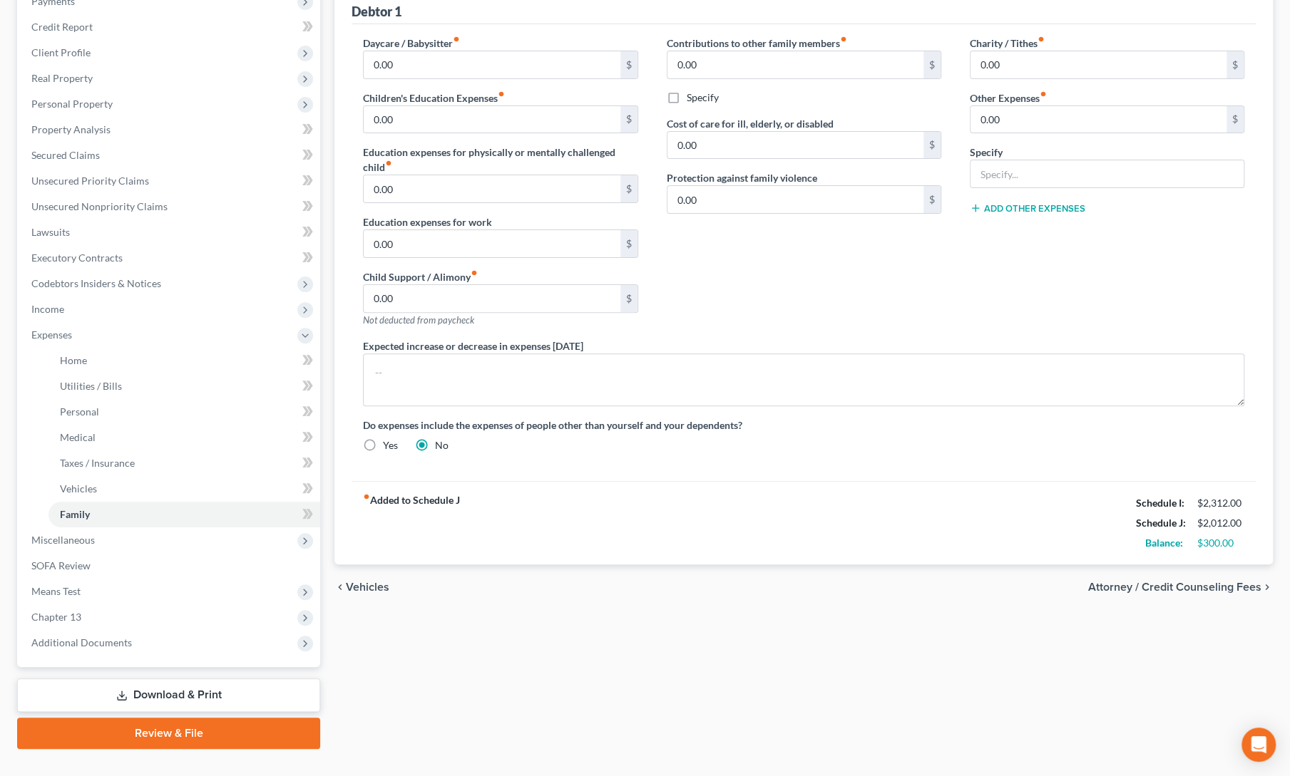
scroll to position [185, 0]
click at [51, 53] on span "Client Profile" at bounding box center [60, 52] width 59 height 12
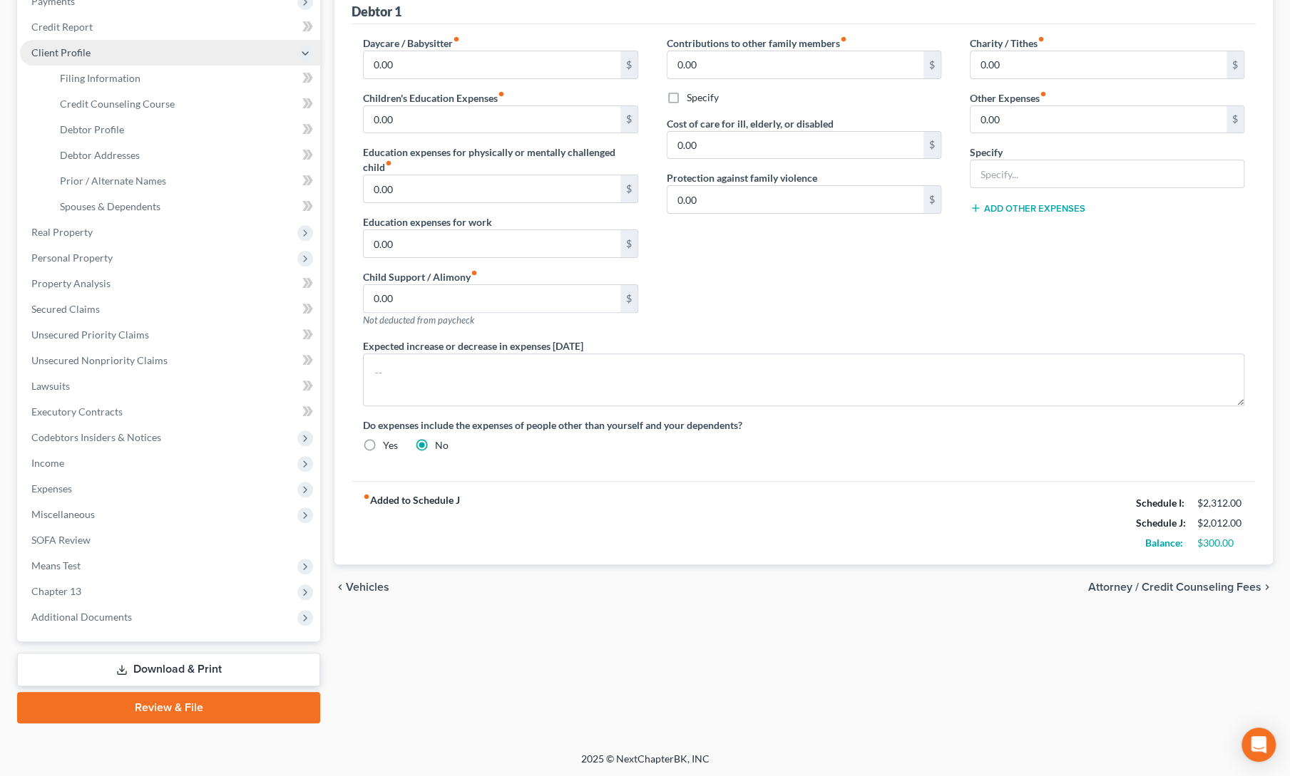
scroll to position [185, 0]
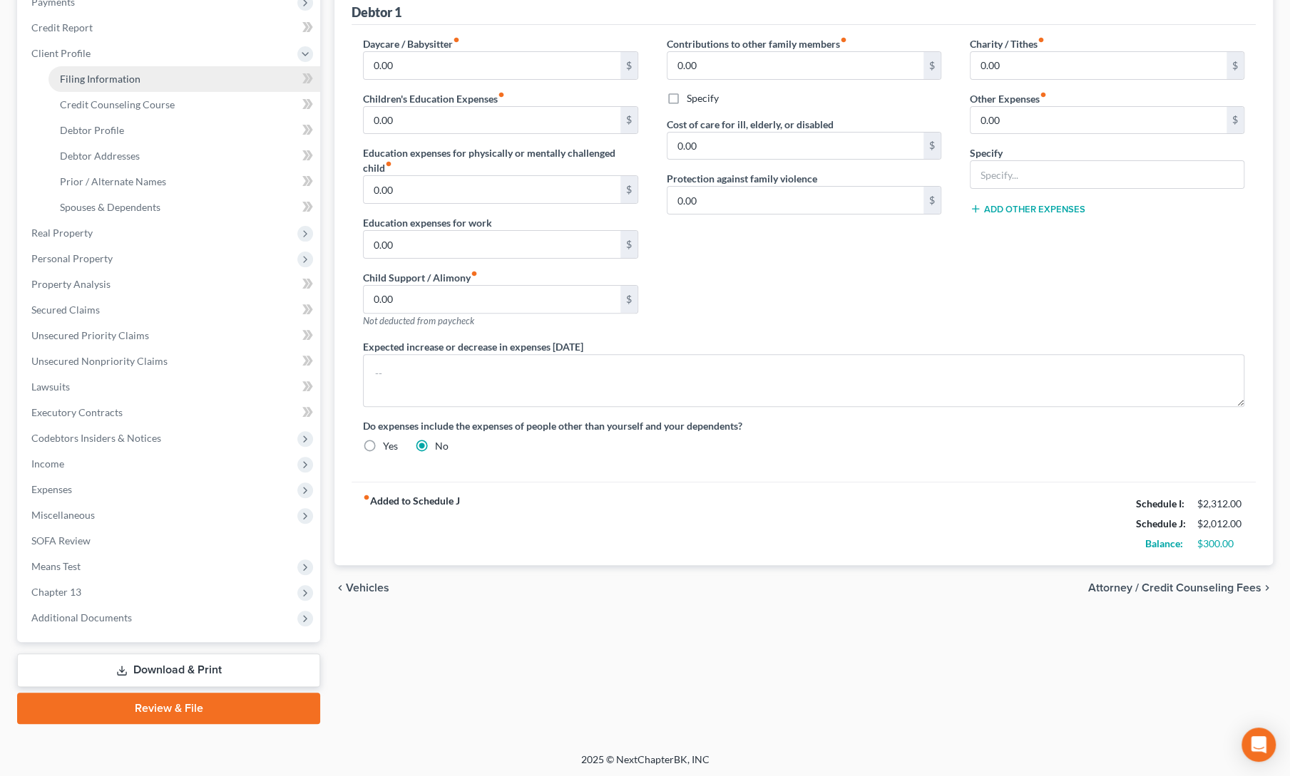
click at [63, 75] on span "Filing Information" at bounding box center [100, 79] width 81 height 12
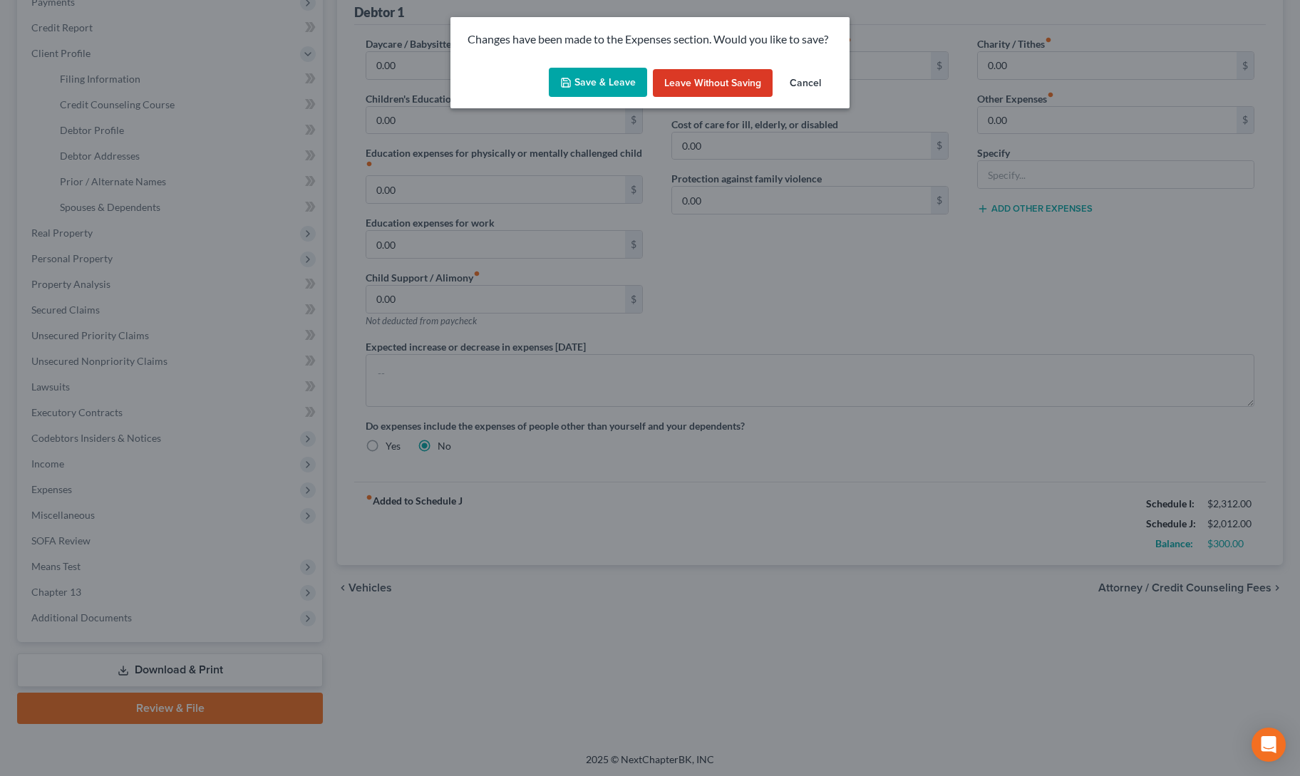
click at [610, 69] on button "Save & Leave" at bounding box center [598, 83] width 98 height 30
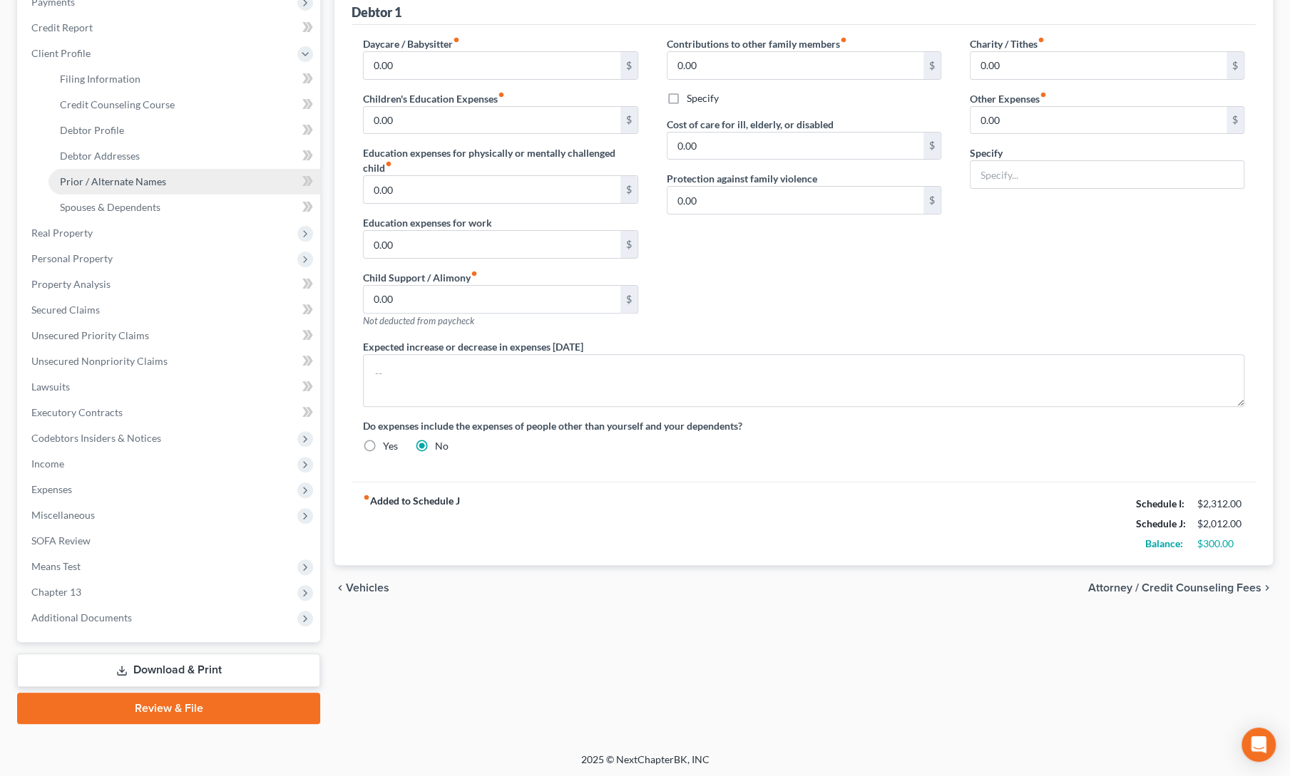
select select "1"
select select "0"
select select "3"
select select "19"
select select "0"
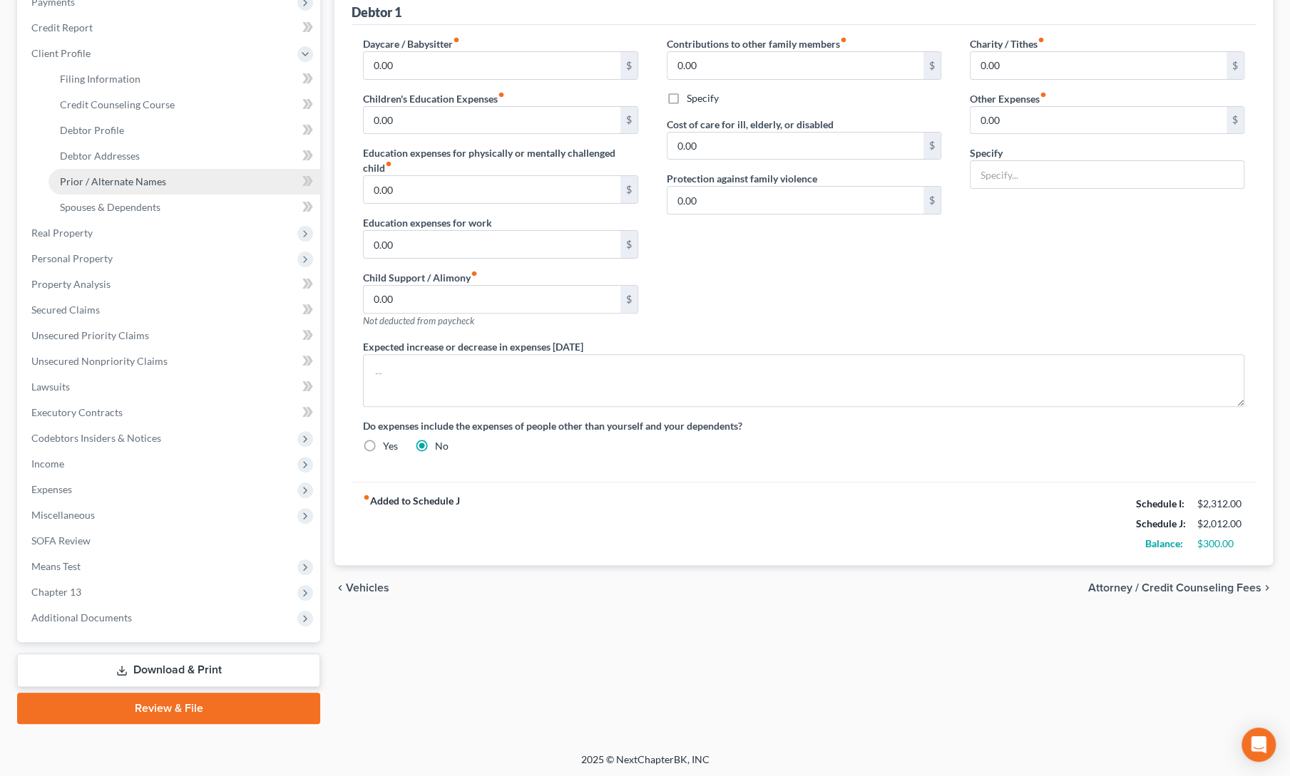
select select "10"
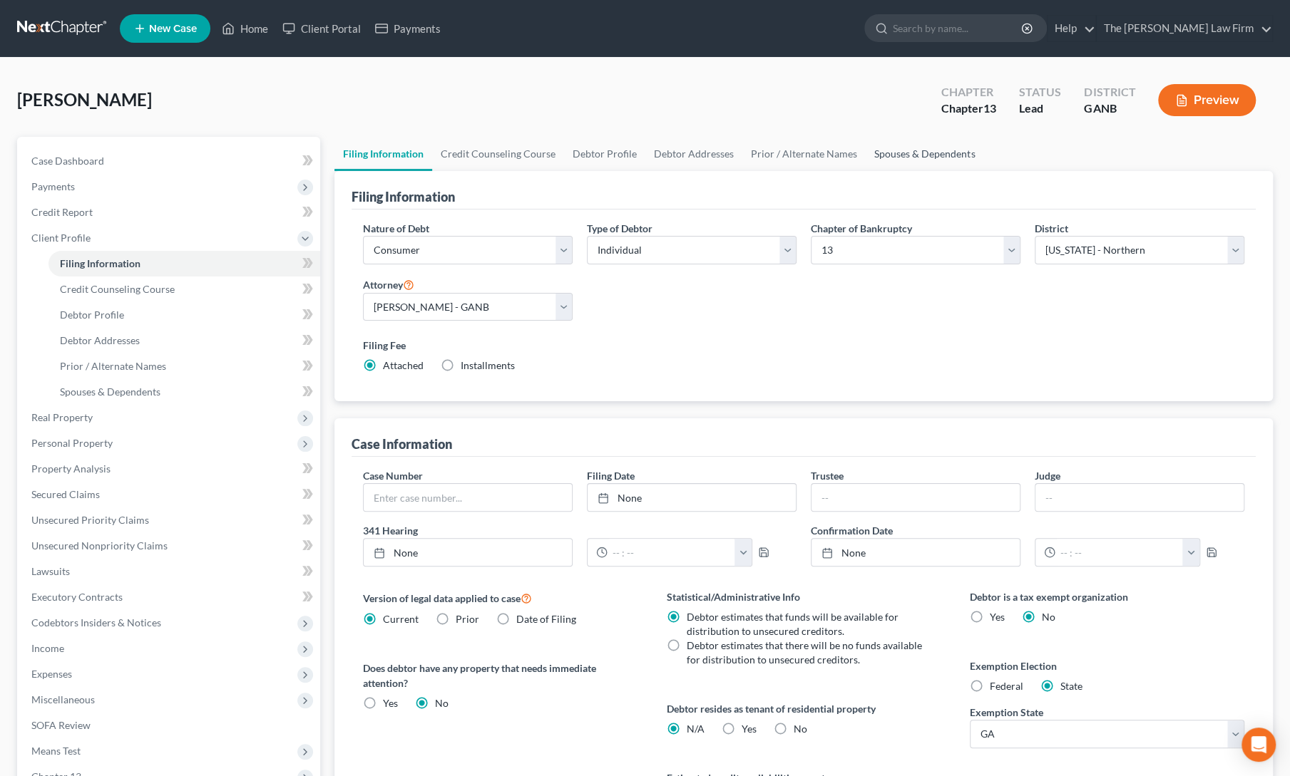
click at [895, 155] on link "Spouses & Dependents" at bounding box center [924, 154] width 118 height 34
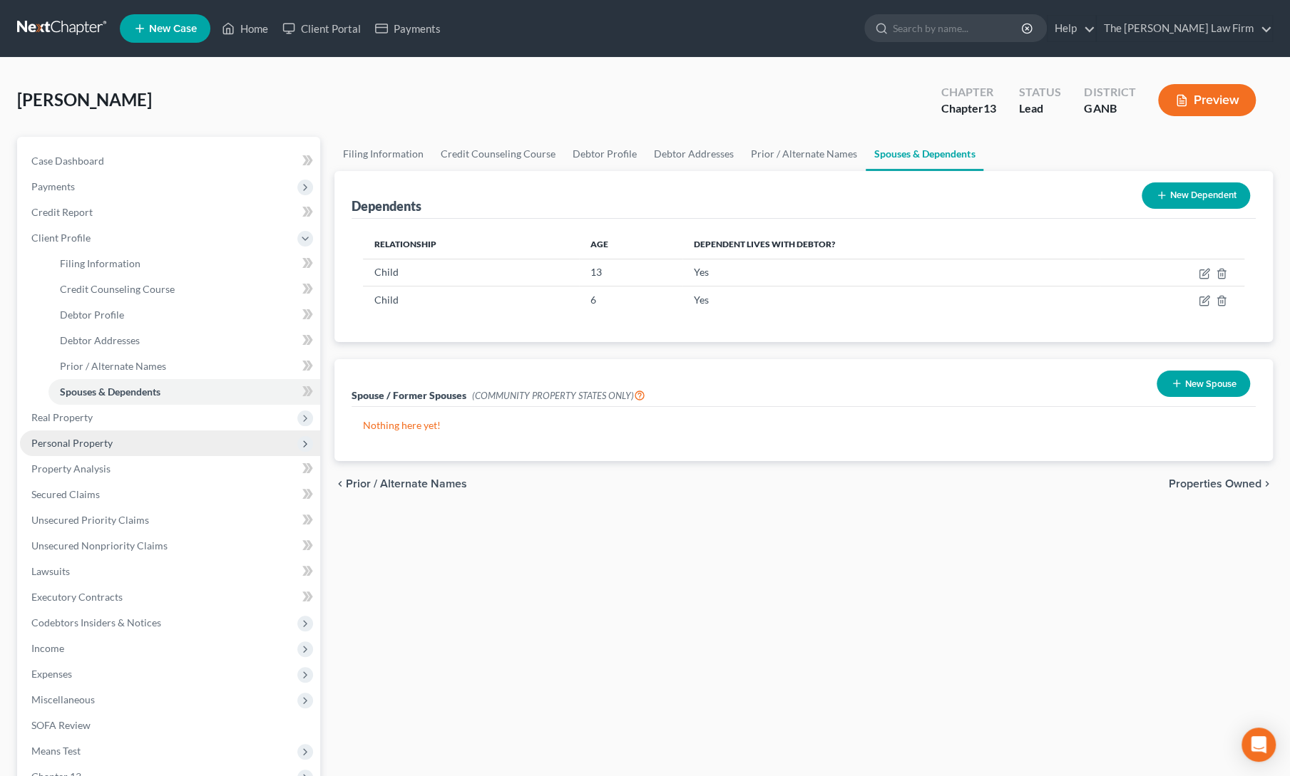
click at [76, 446] on span "Personal Property" at bounding box center [71, 443] width 81 height 12
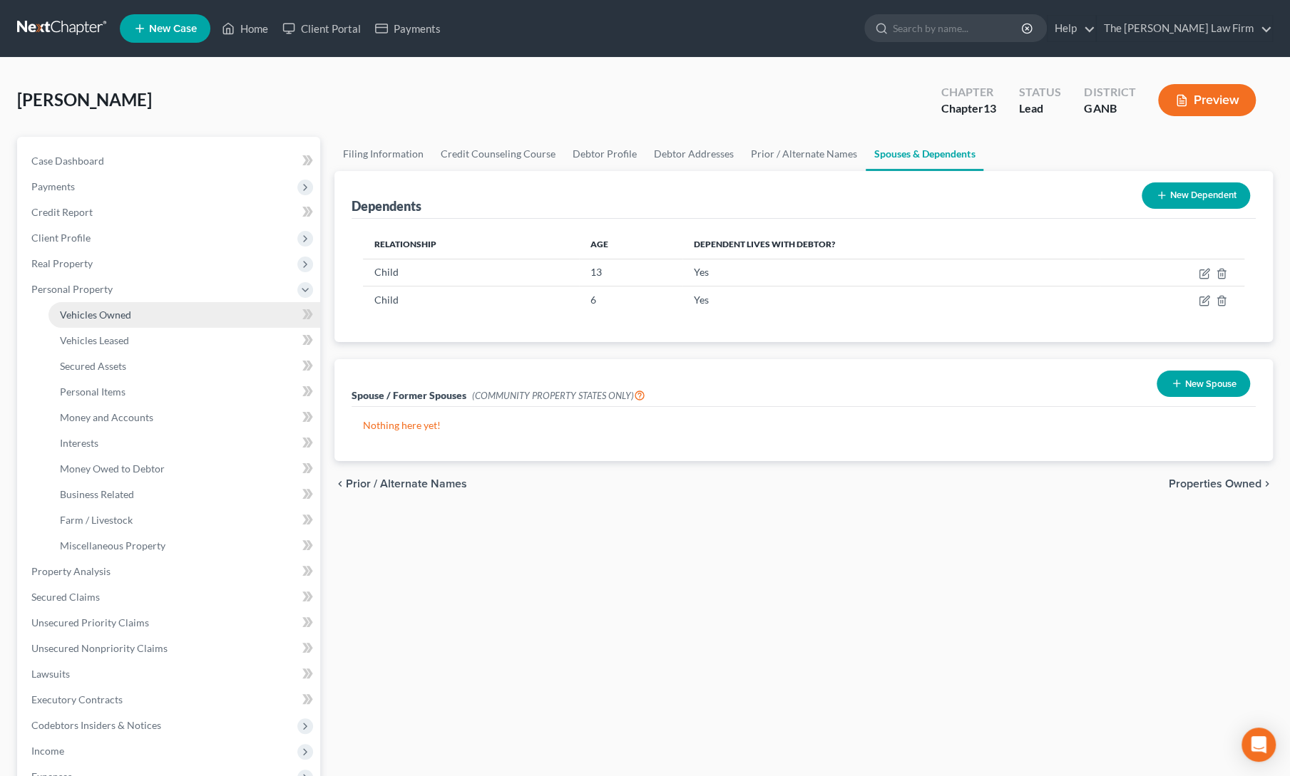
click at [128, 315] on span "Vehicles Owned" at bounding box center [95, 315] width 71 height 12
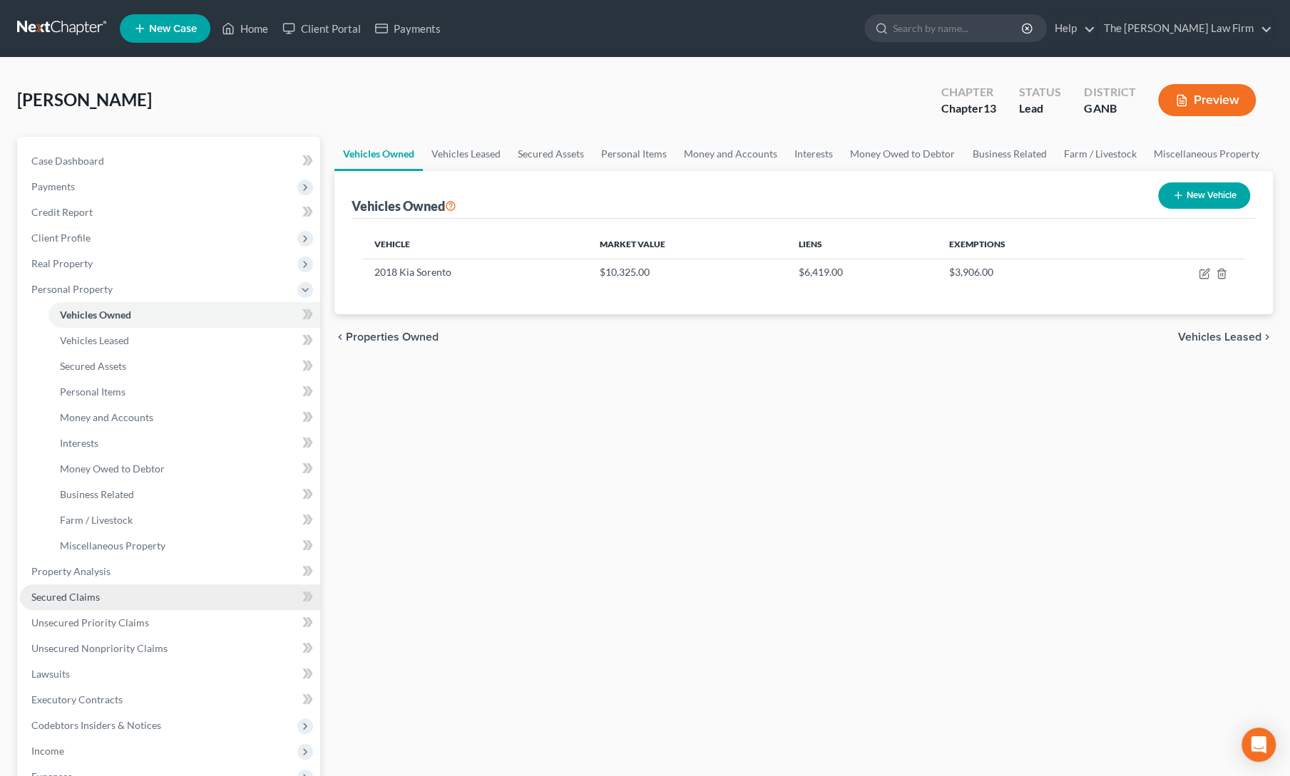
click at [54, 600] on span "Secured Claims" at bounding box center [65, 597] width 68 height 12
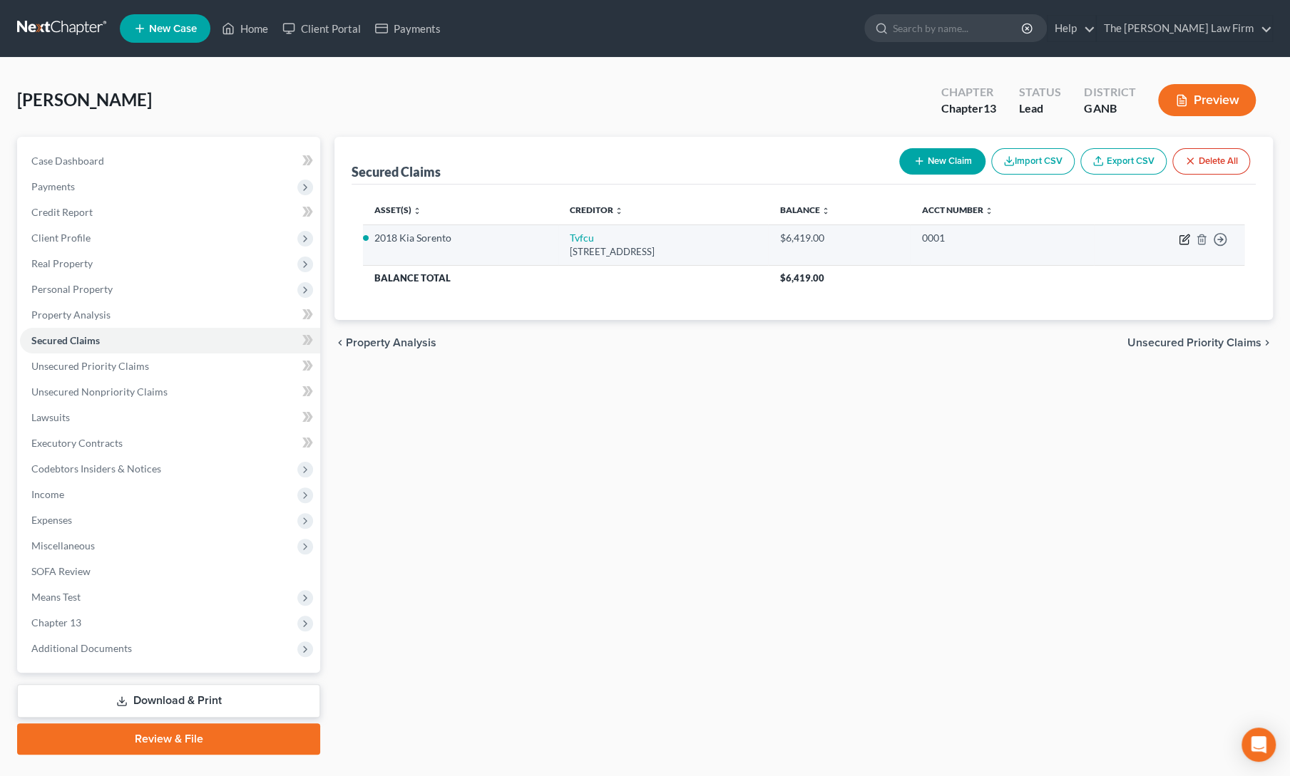
click at [1181, 239] on icon "button" at bounding box center [1183, 239] width 11 height 11
select select "44"
select select "5"
select select "0"
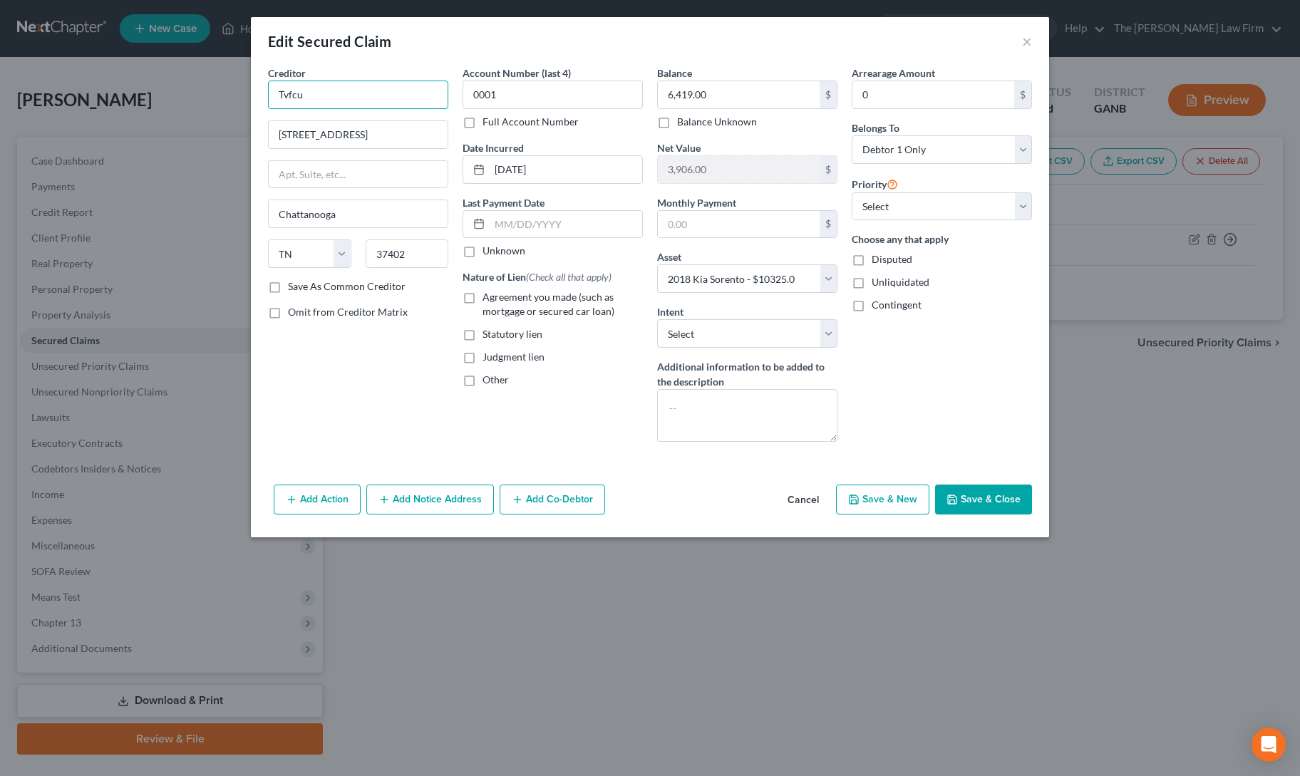
click at [331, 104] on input "Tvfcu" at bounding box center [358, 95] width 180 height 29
click at [308, 93] on input "Tvfcu" at bounding box center [358, 95] width 180 height 29
type input "TN Valley FCU"
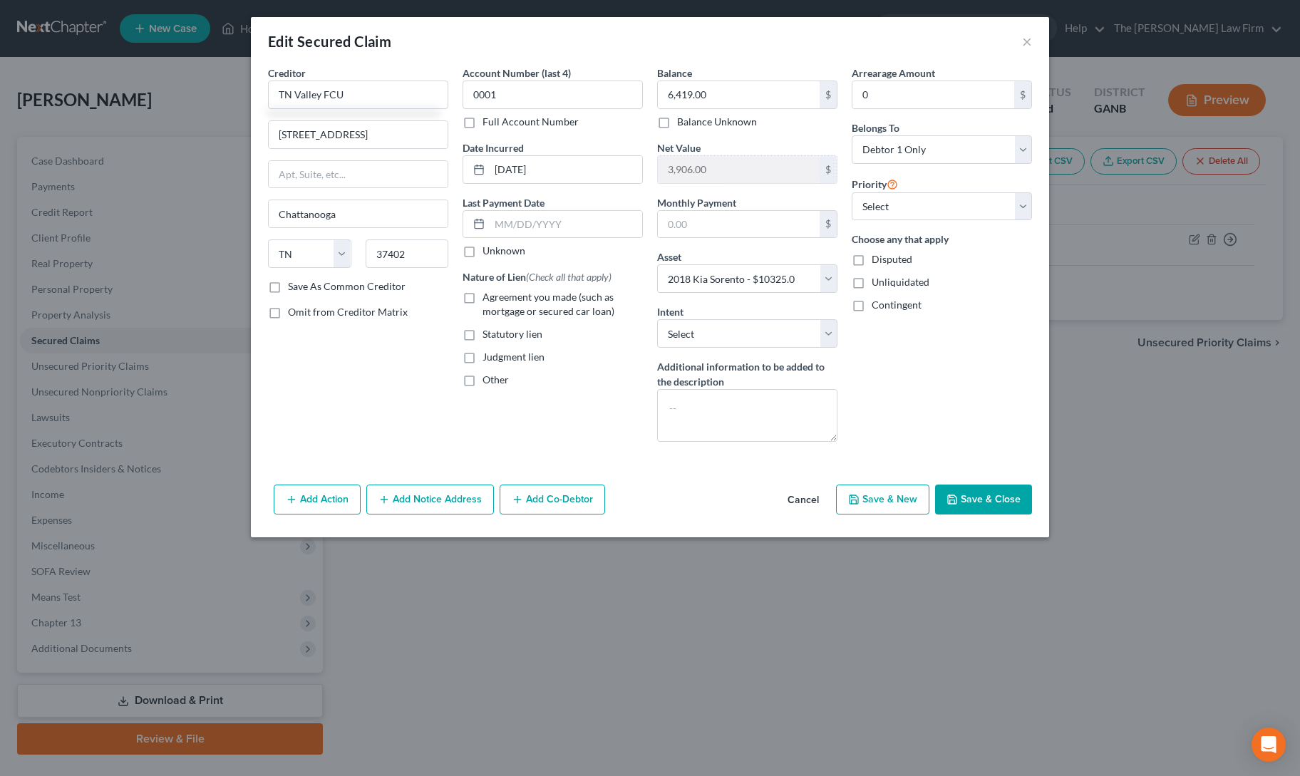
click at [483, 296] on label "Agreement you made (such as mortgage or secured car loan)" at bounding box center [563, 304] width 160 height 29
click at [488, 296] on input "Agreement you made (such as mortgage or secured car loan)" at bounding box center [492, 294] width 9 height 9
checkbox input "true"
click at [972, 491] on button "Save & Close" at bounding box center [983, 500] width 97 height 30
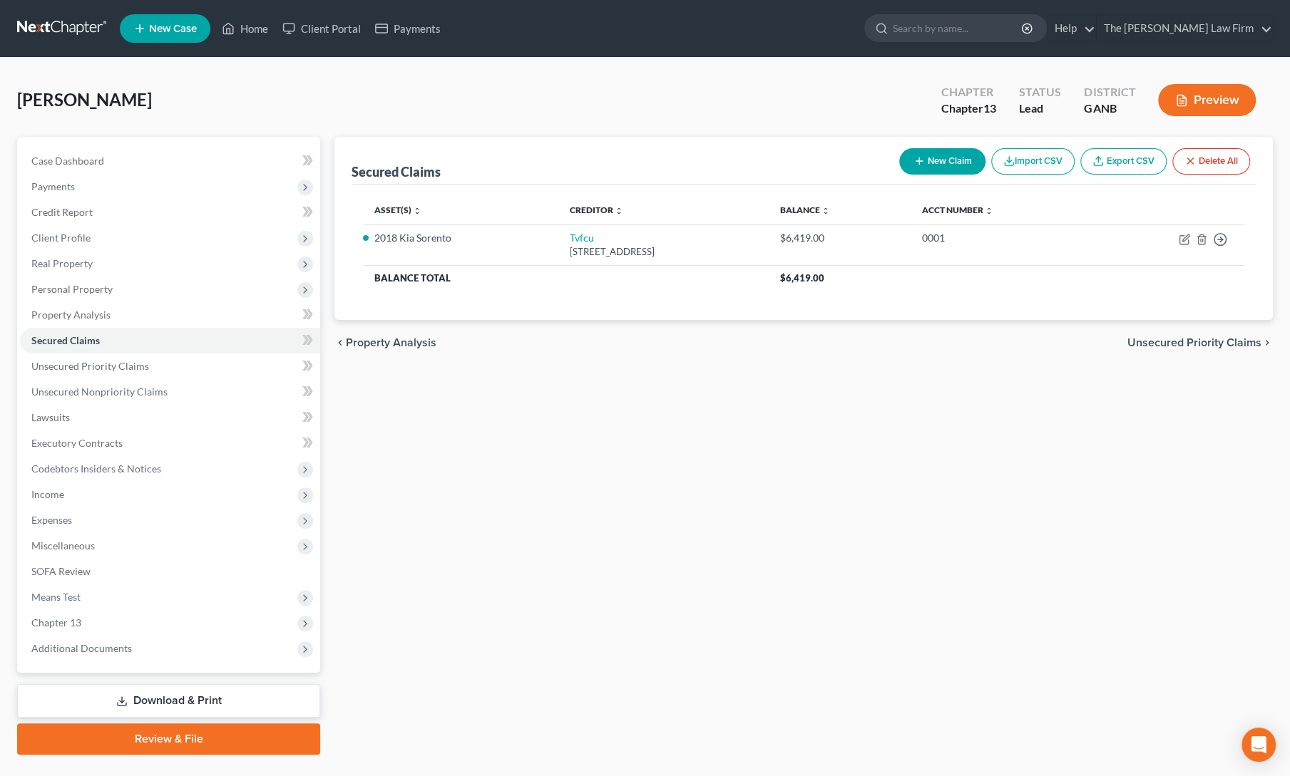
click at [972, 491] on div "Secured Claims New Claim Import CSV Export CSV Delete All Asset(s) expand_more …" at bounding box center [803, 446] width 952 height 618
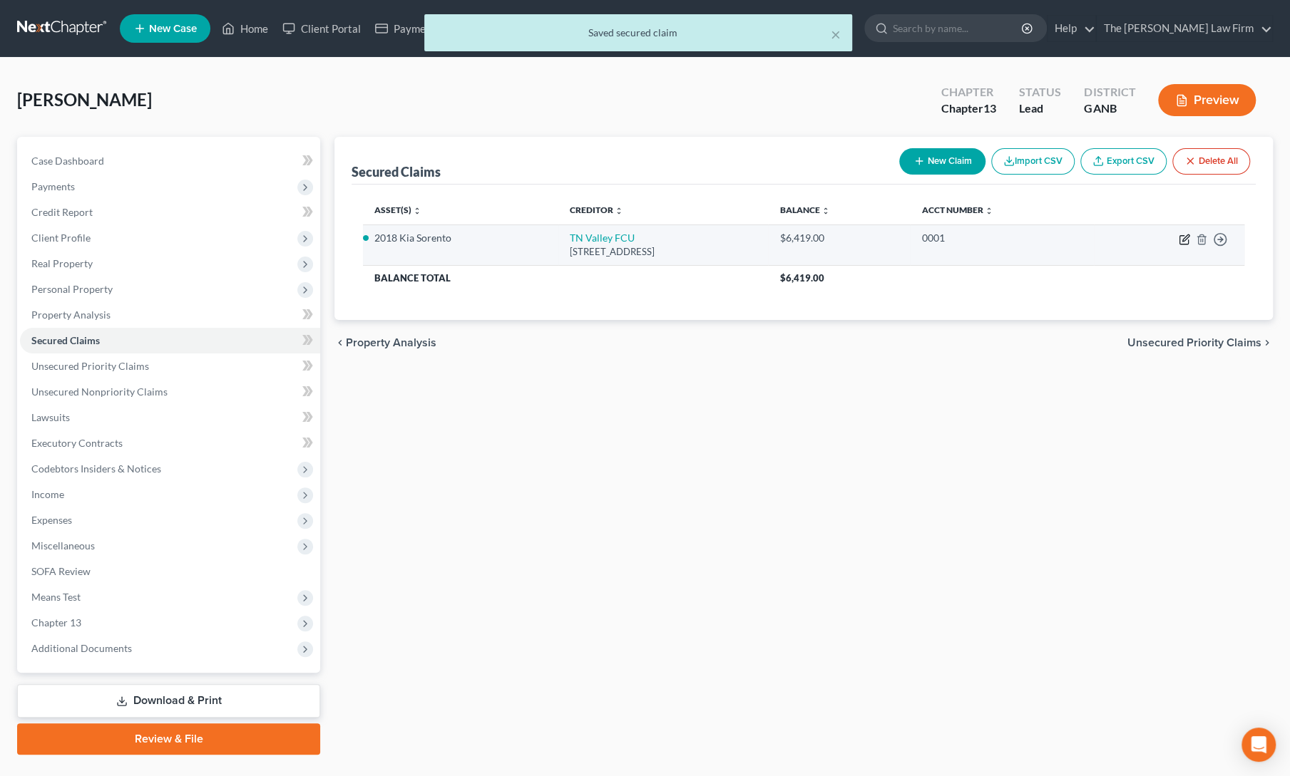
click at [1180, 237] on icon "button" at bounding box center [1183, 239] width 11 height 11
select select "44"
select select "5"
select select "0"
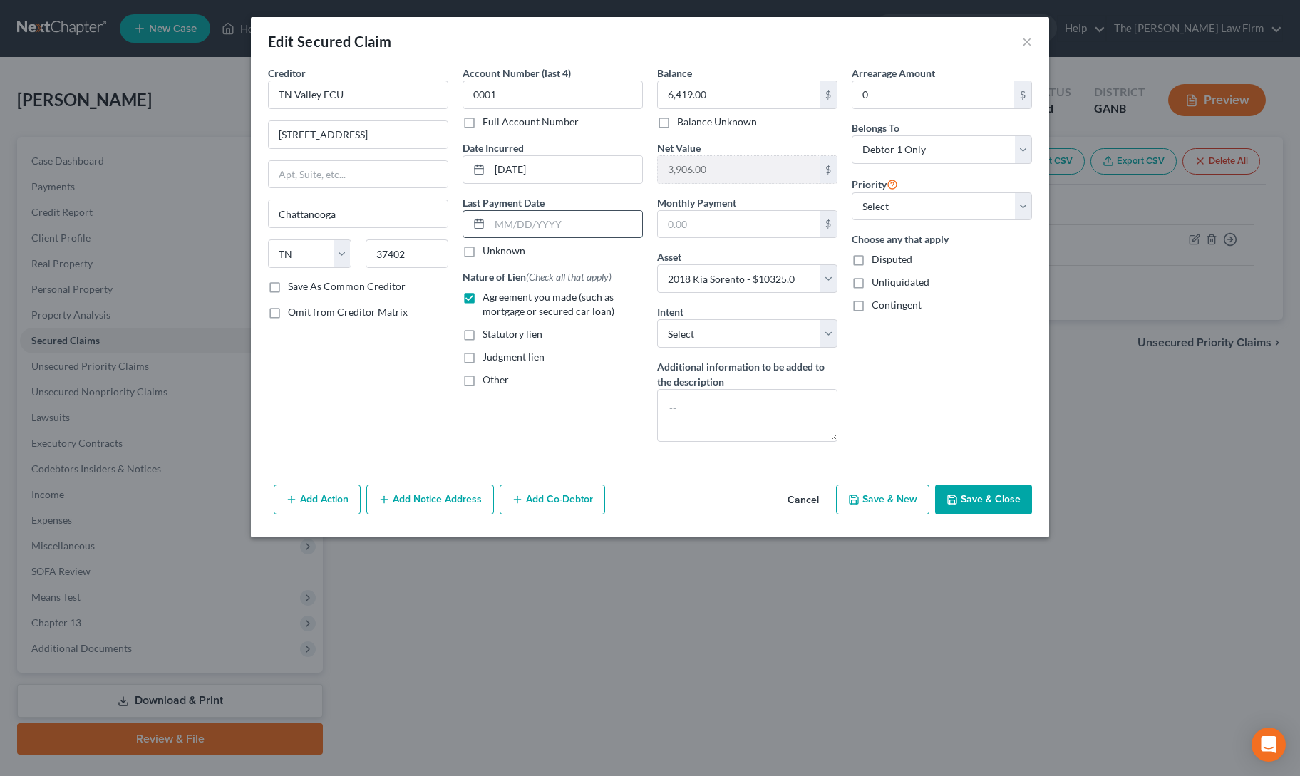
click at [516, 221] on input "text" at bounding box center [566, 224] width 153 height 27
type input "1"
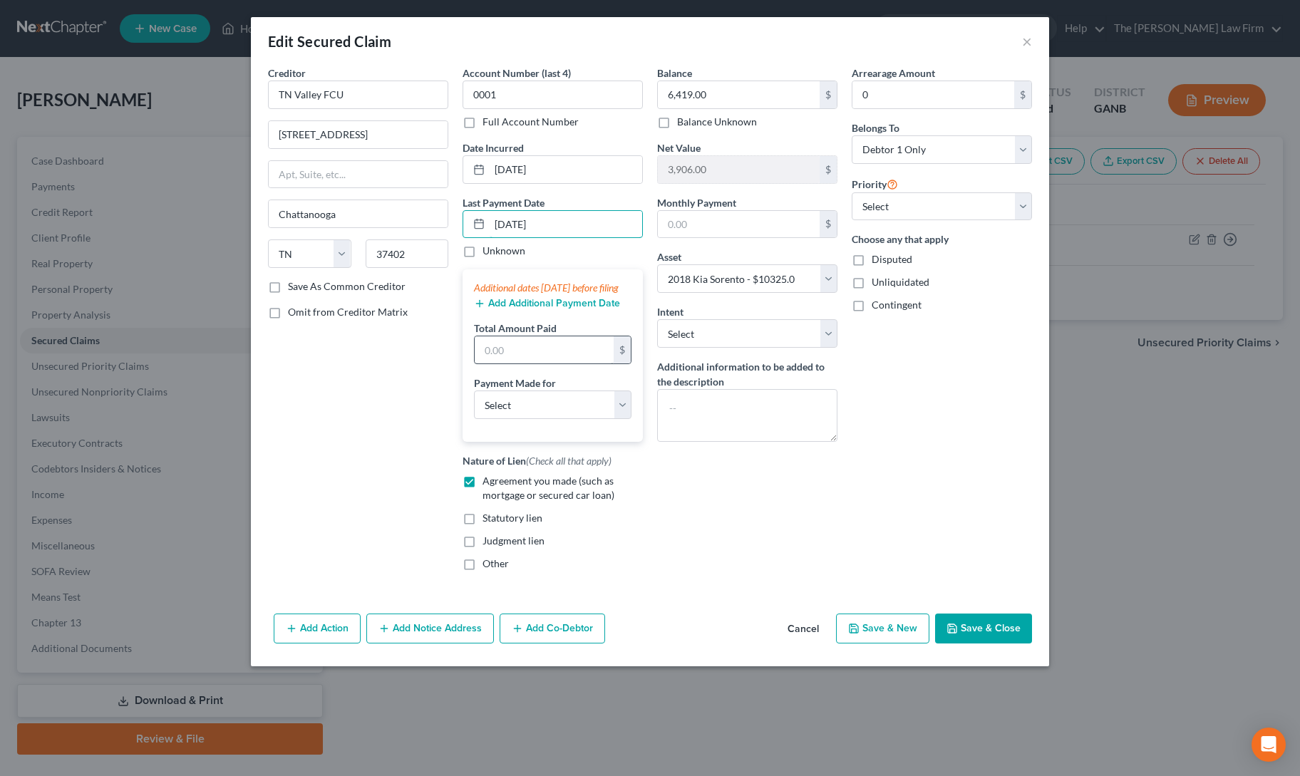
type input "[DATE]"
click at [510, 364] on input "text" at bounding box center [544, 349] width 139 height 27
type input "1,021"
click at [513, 413] on select "Select Car Credit Card Loan Repayment Mortgage Other Suppliers Or Vendors" at bounding box center [553, 405] width 158 height 29
select select "0"
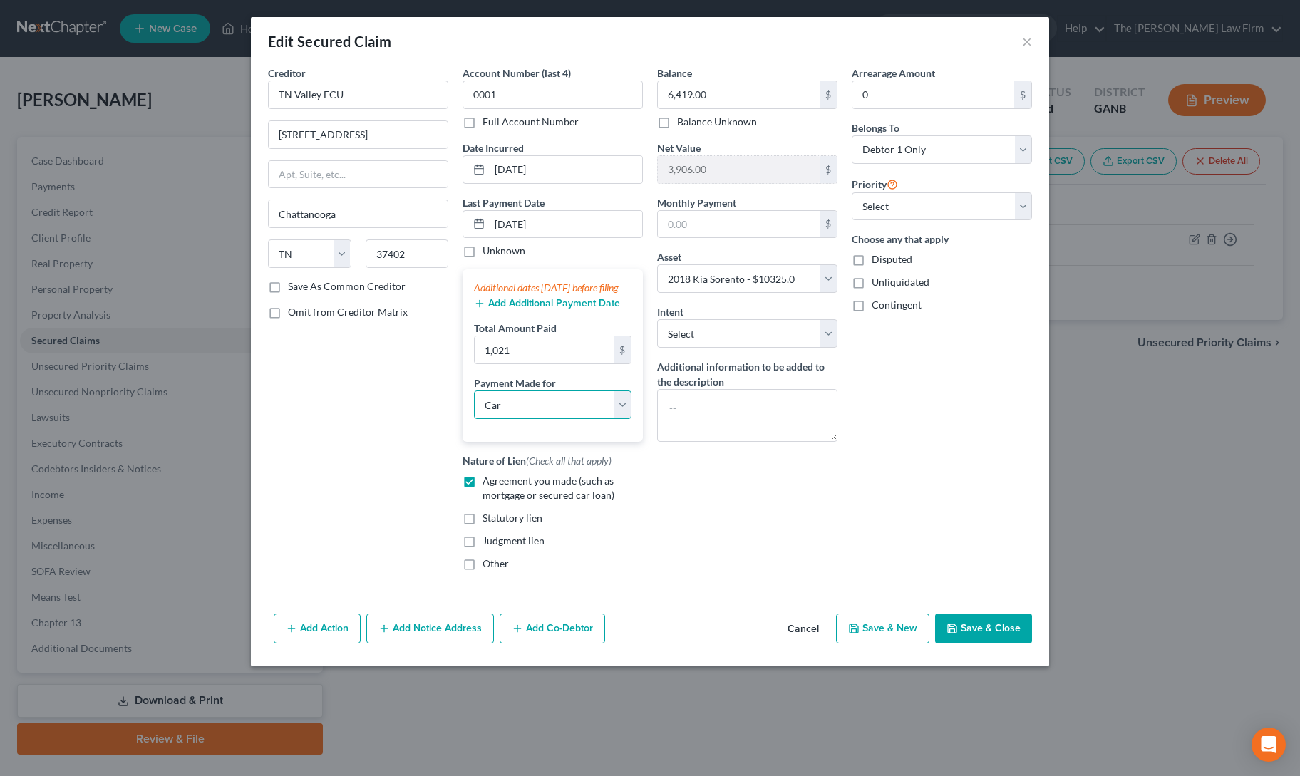
click at [474, 403] on select "Select Car Credit Card Loan Repayment Mortgage Other Suppliers Or Vendors" at bounding box center [553, 405] width 158 height 29
click at [518, 222] on input "[DATE]" at bounding box center [566, 224] width 153 height 27
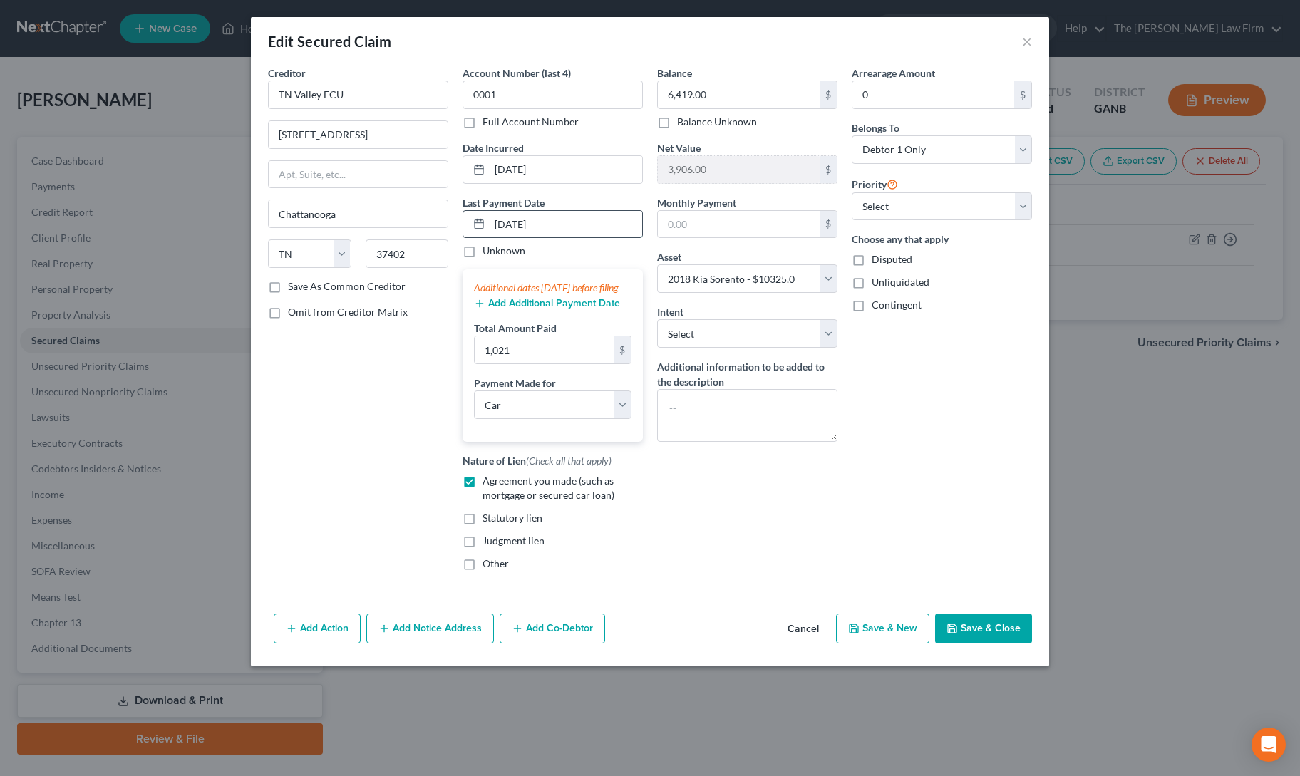
click at [518, 222] on input "[DATE]" at bounding box center [566, 224] width 153 height 27
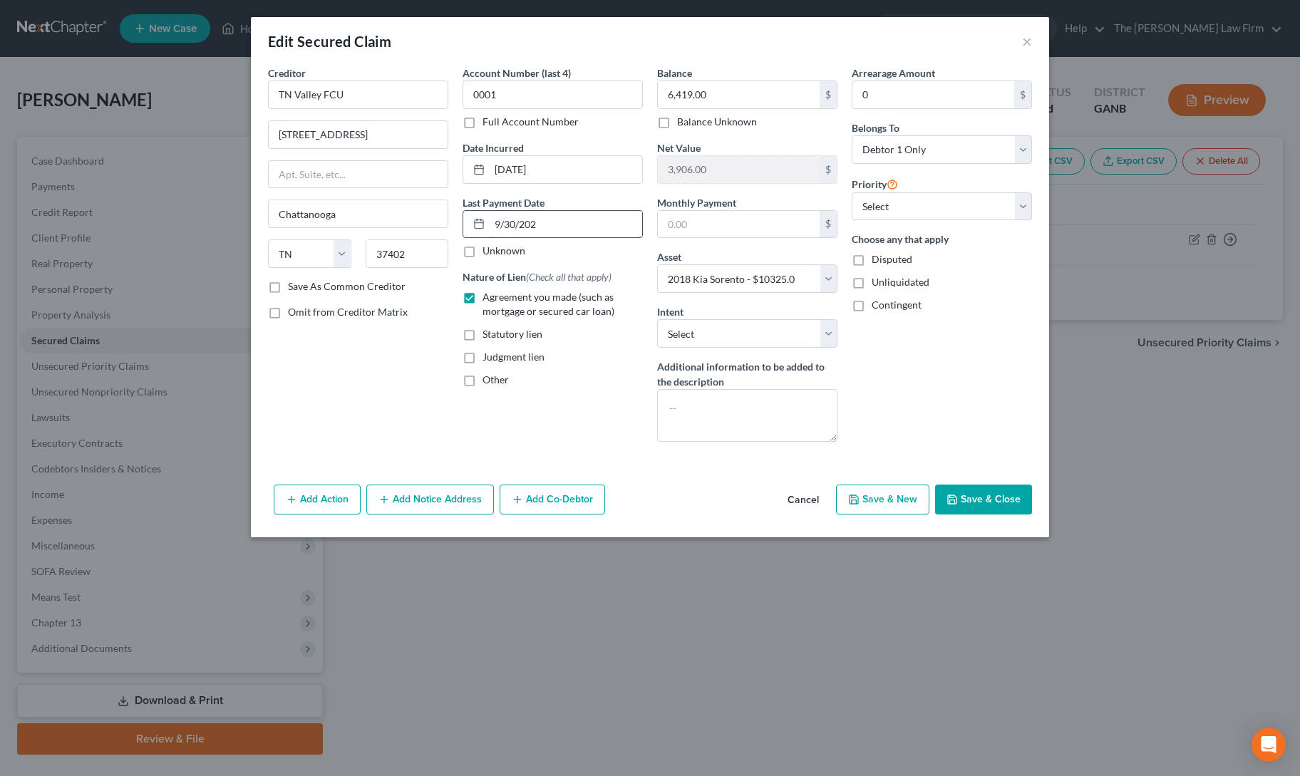
type input "[DATE]"
select select "0"
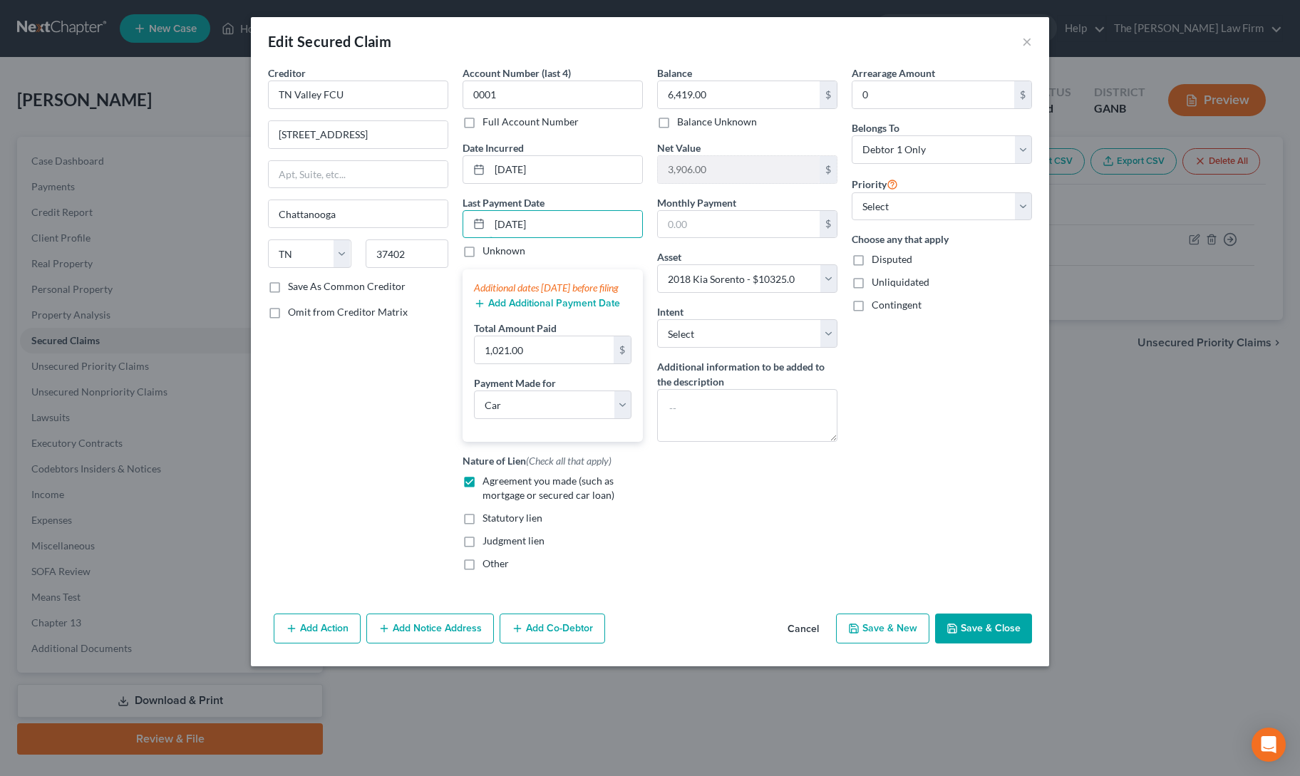
type input "[DATE]"
click at [889, 582] on div "Arrearage Amount 0 $ Belongs To * Select Debtor 1 Only Debtor 2 Only Debtor 1 A…" at bounding box center [942, 324] width 195 height 517
click at [1000, 644] on button "Save & Close" at bounding box center [983, 629] width 97 height 30
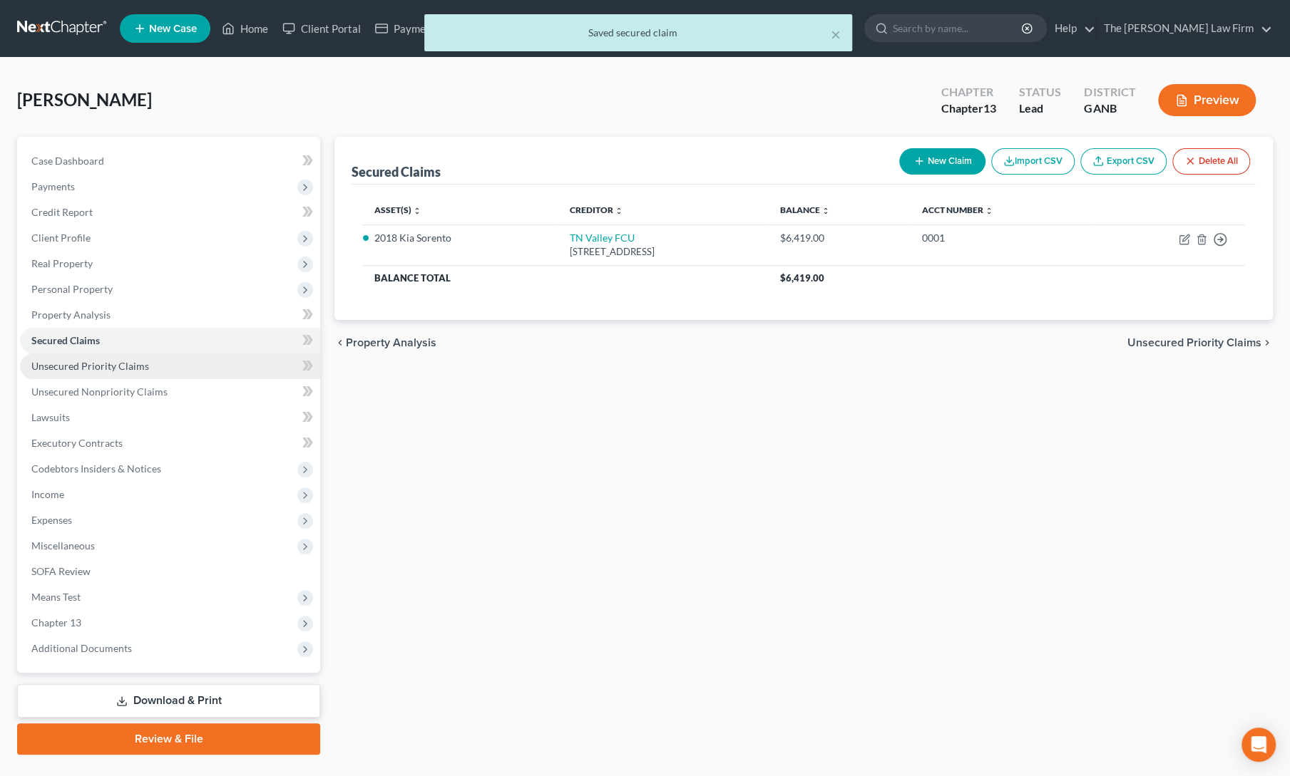
click at [50, 361] on span "Unsecured Priority Claims" at bounding box center [90, 366] width 118 height 12
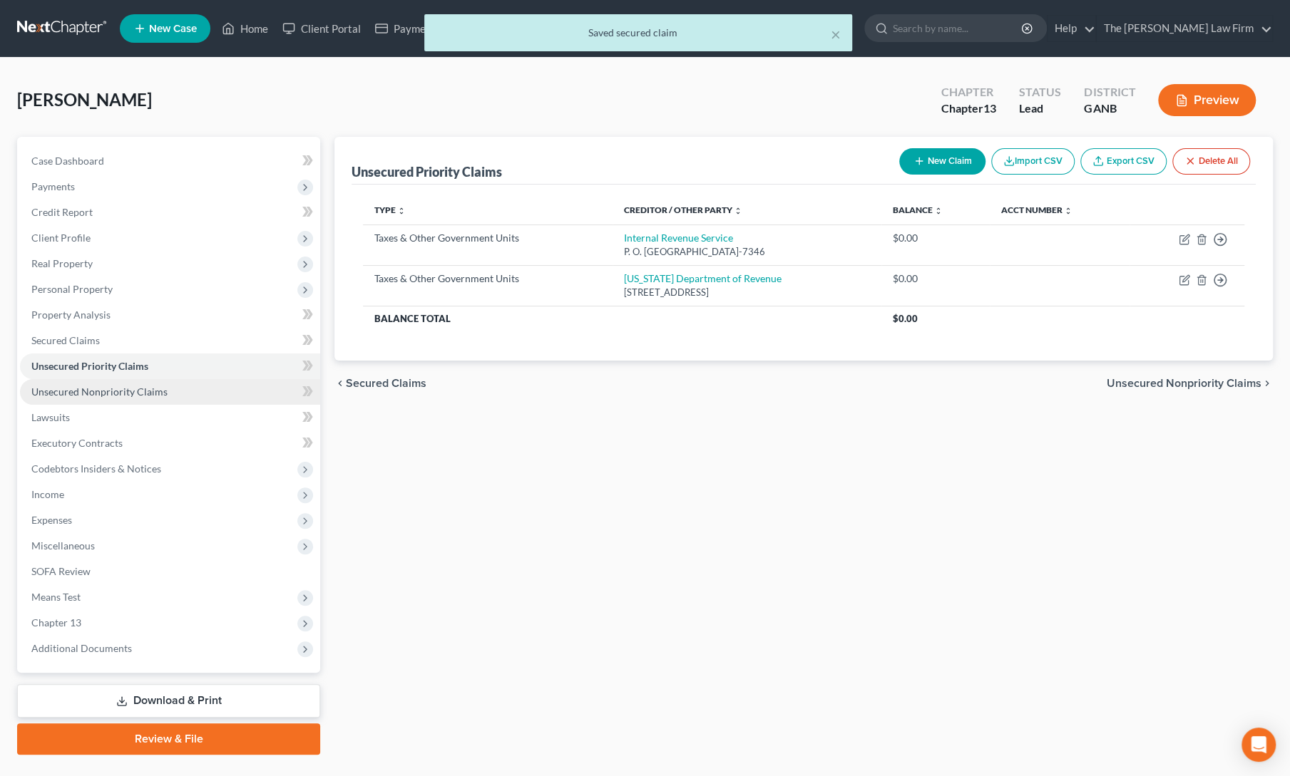
click at [50, 396] on span "Unsecured Nonpriority Claims" at bounding box center [99, 392] width 136 height 12
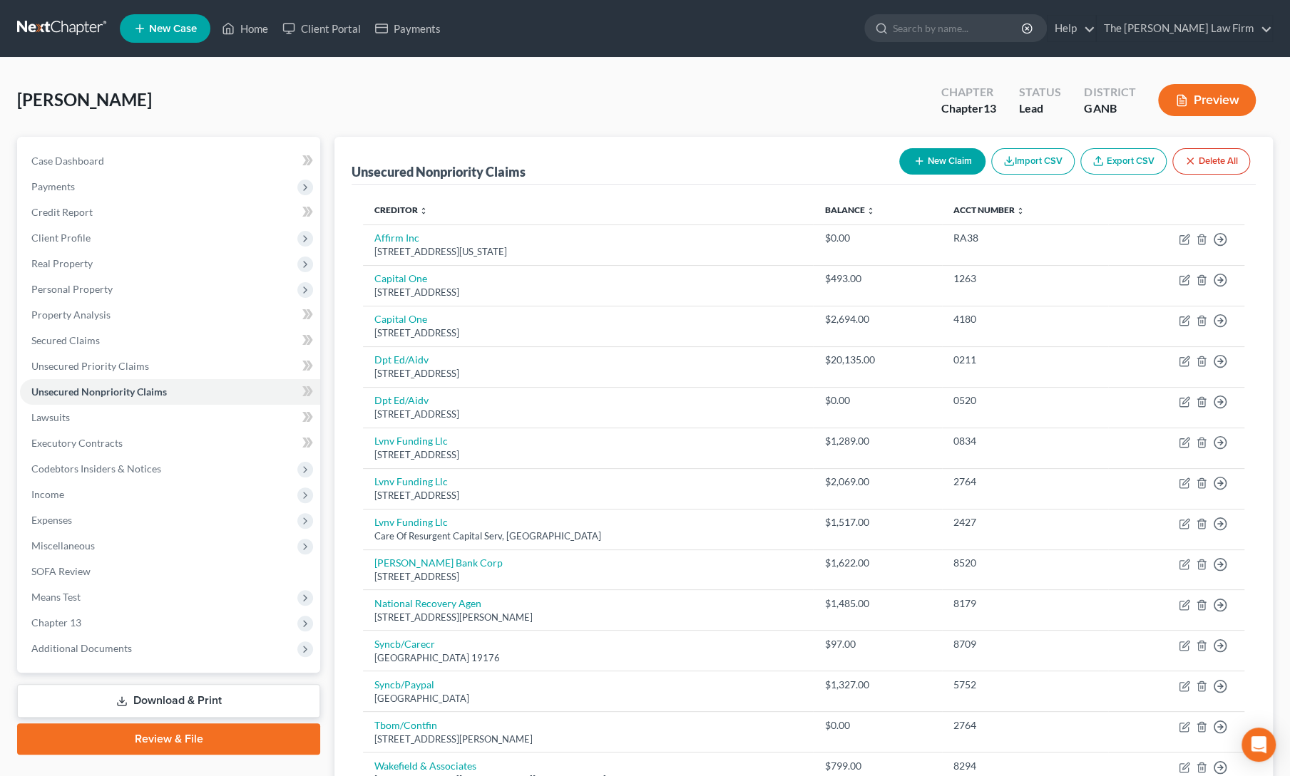
click at [937, 166] on button "New Claim" at bounding box center [942, 161] width 86 height 26
select select "0"
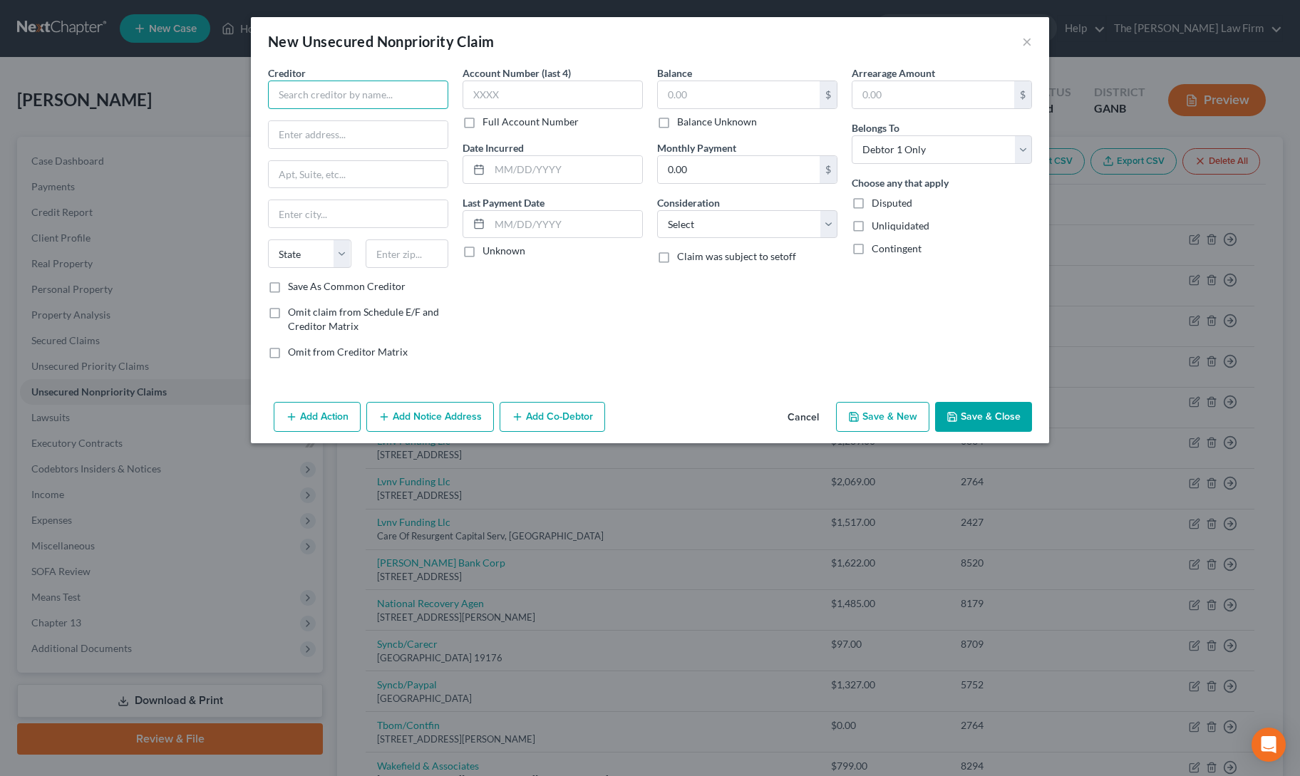
click at [332, 93] on input "text" at bounding box center [358, 95] width 180 height 29
click at [703, 98] on input "text" at bounding box center [739, 94] width 162 height 27
type input "2"
click at [677, 119] on label "Balance Unknown" at bounding box center [717, 122] width 80 height 14
click at [683, 119] on input "Balance Unknown" at bounding box center [687, 119] width 9 height 9
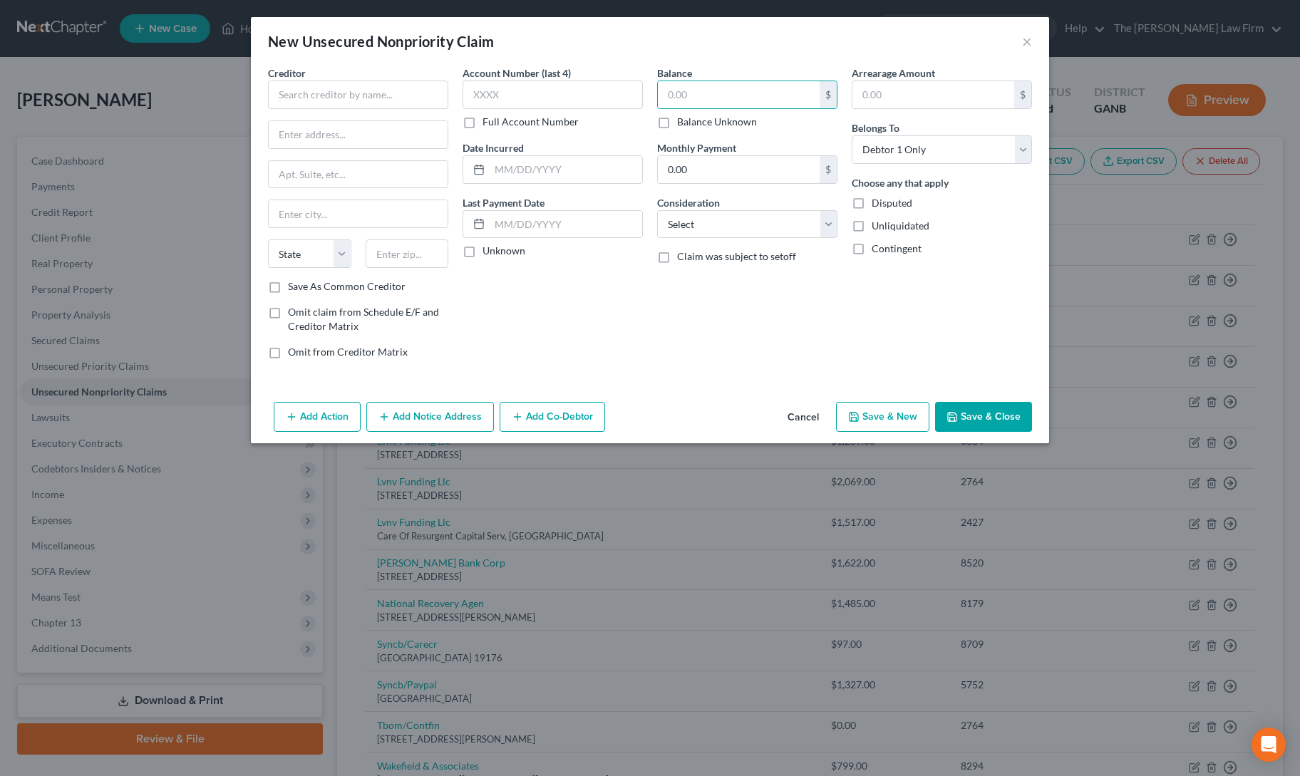
checkbox input "true"
click at [402, 91] on input "text" at bounding box center [358, 95] width 180 height 29
type input "0.00"
click at [296, 96] on input "Sunlife Financial" at bounding box center [358, 95] width 180 height 29
type input "Sun Life Financial"
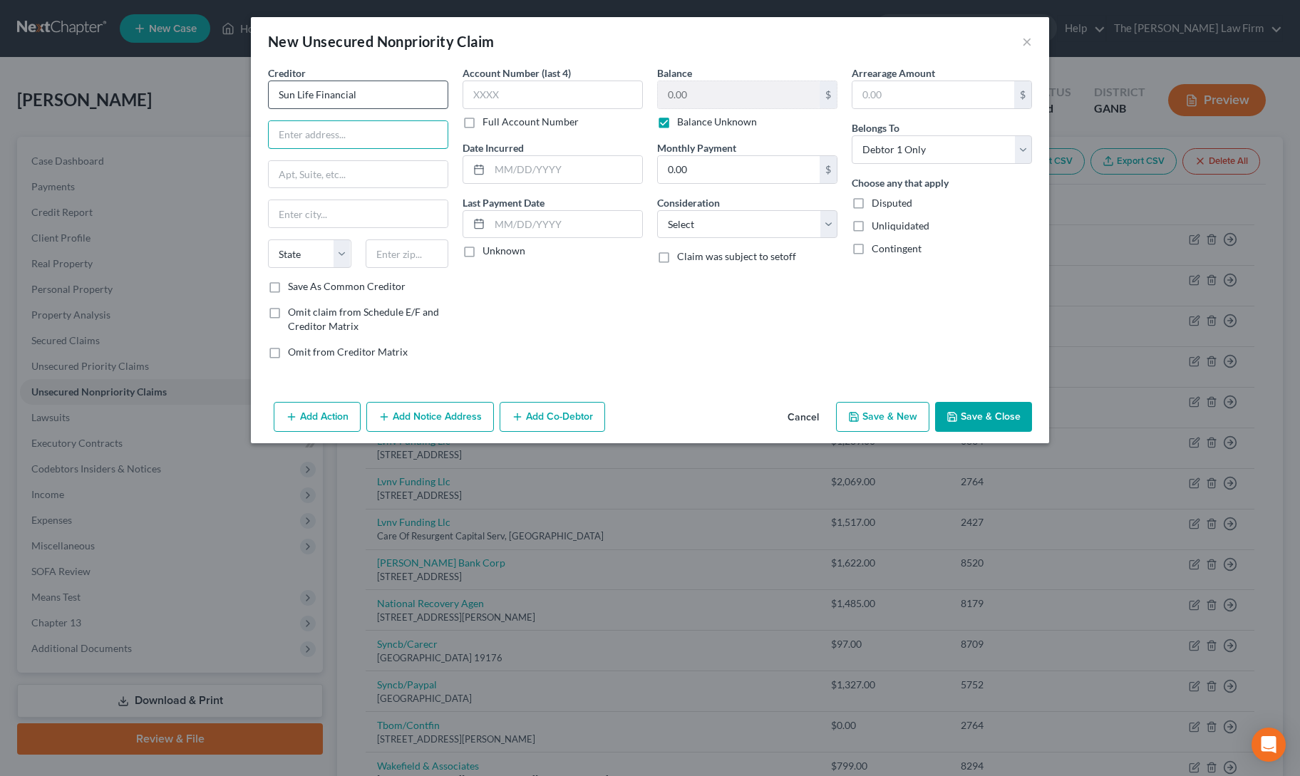
paste input "[STREET_ADDRESS][PERSON_NAME]"
click at [324, 136] on input "[STREET_ADDRESS][PERSON_NAME]" at bounding box center [358, 134] width 179 height 27
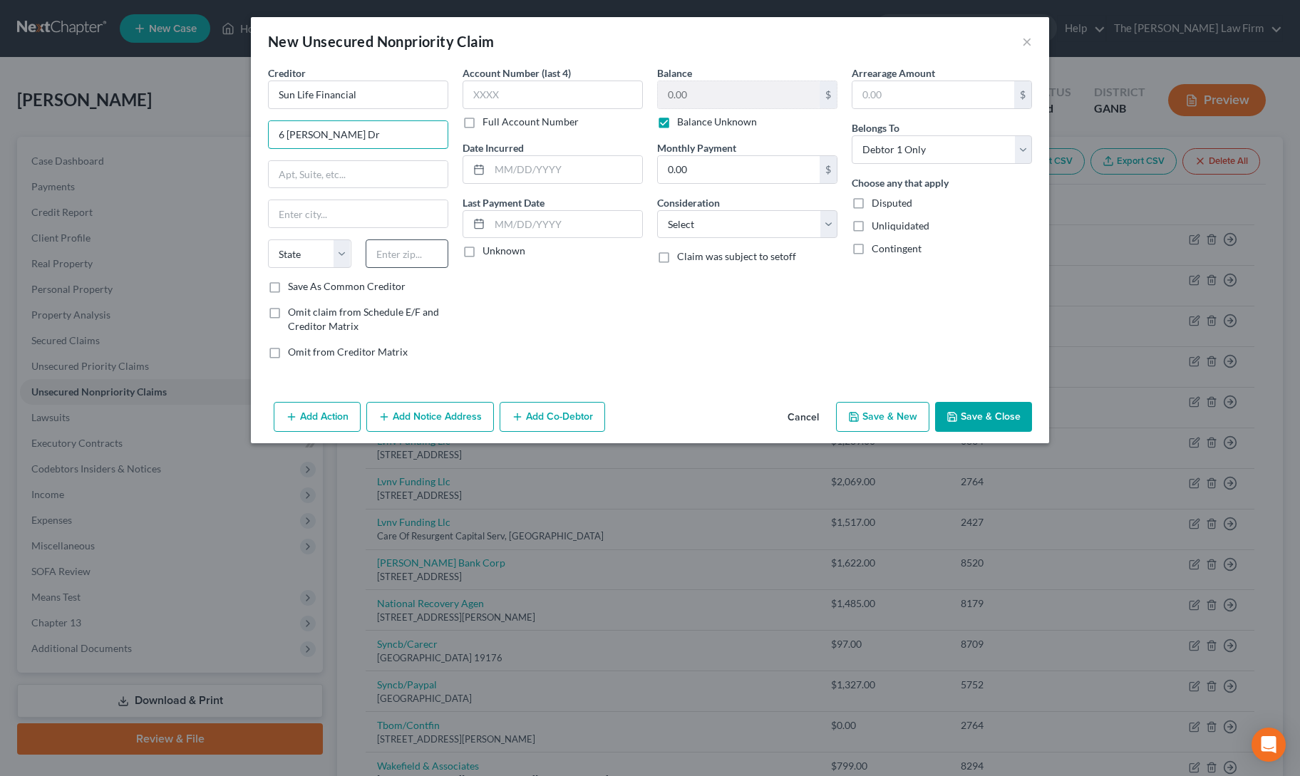
type input "6 [PERSON_NAME] Dr"
click at [390, 253] on input "text" at bounding box center [407, 254] width 83 height 29
type input "04074"
type input "Scarborough"
select select "20"
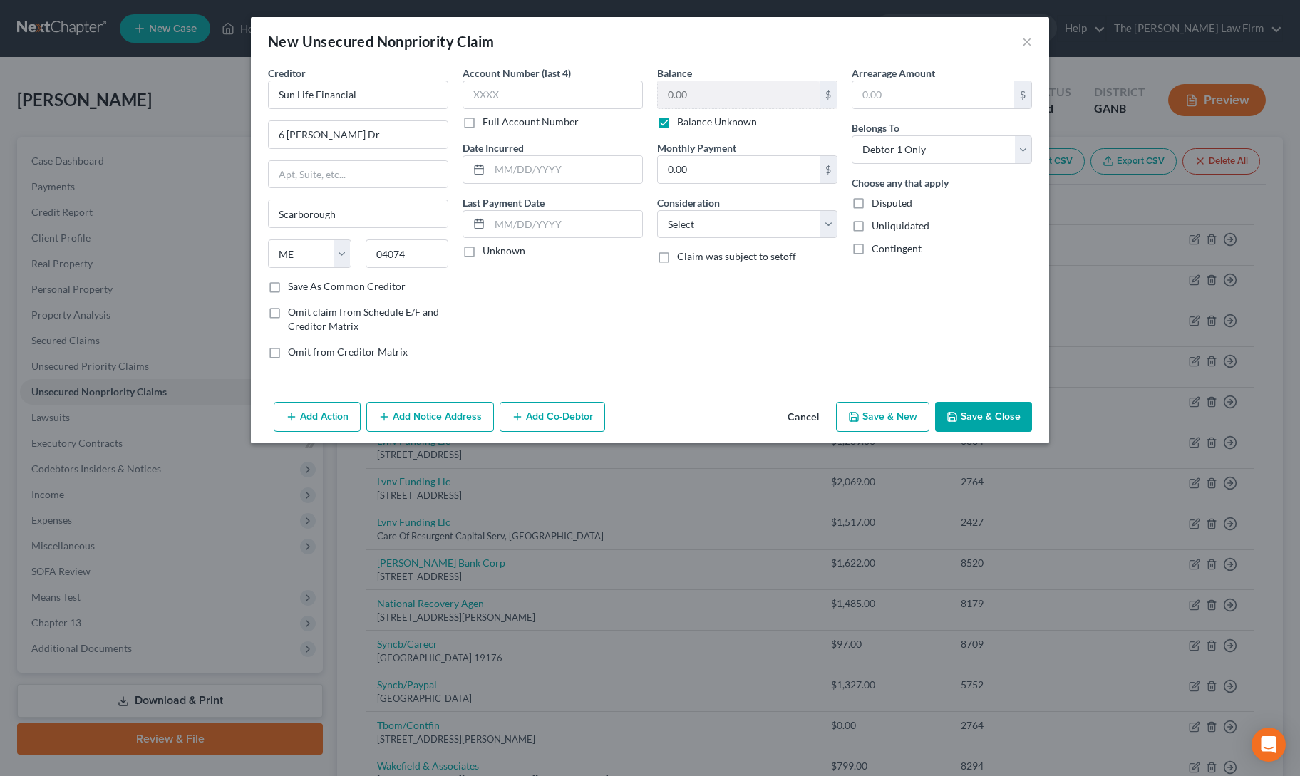
click at [614, 363] on div "Account Number (last 4) Full Account Number Date Incurred Last Payment Date Unk…" at bounding box center [553, 218] width 195 height 305
click at [977, 403] on button "Save & Close" at bounding box center [983, 417] width 97 height 30
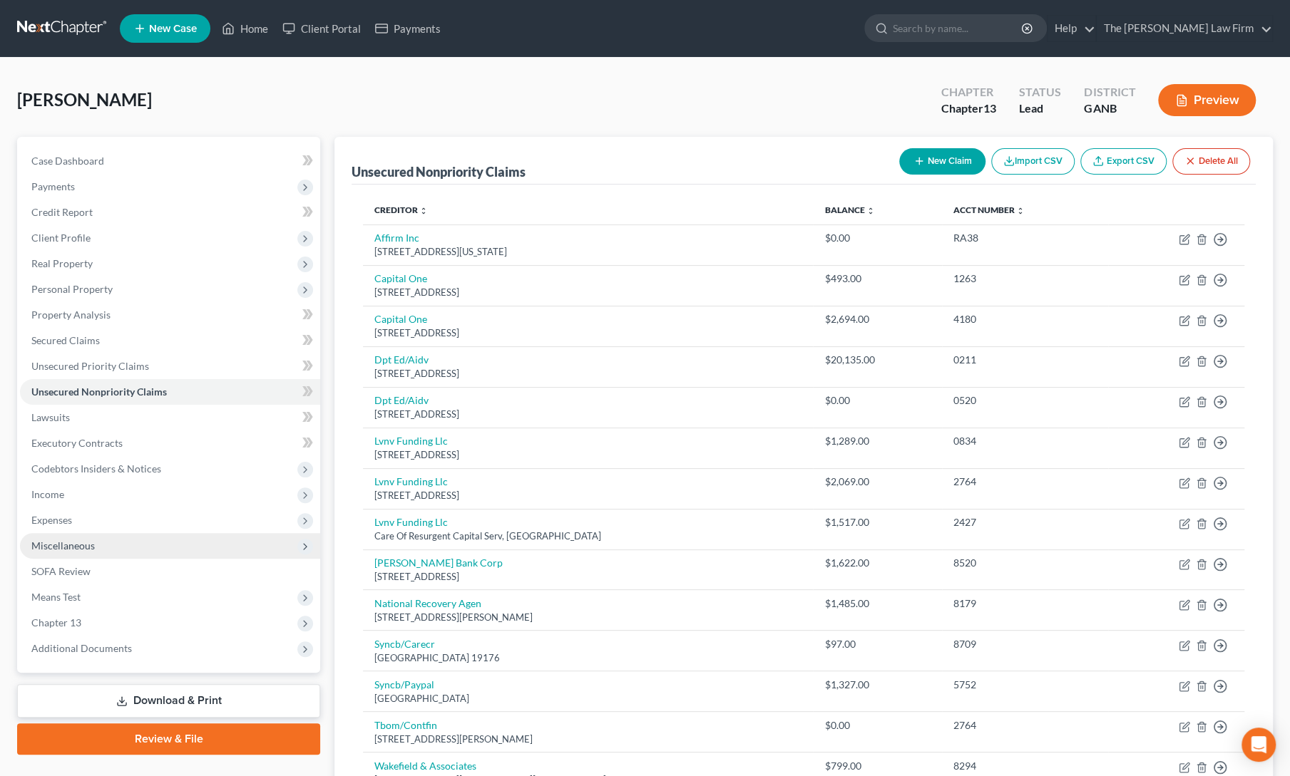
click at [65, 547] on span "Miscellaneous" at bounding box center [62, 546] width 63 height 12
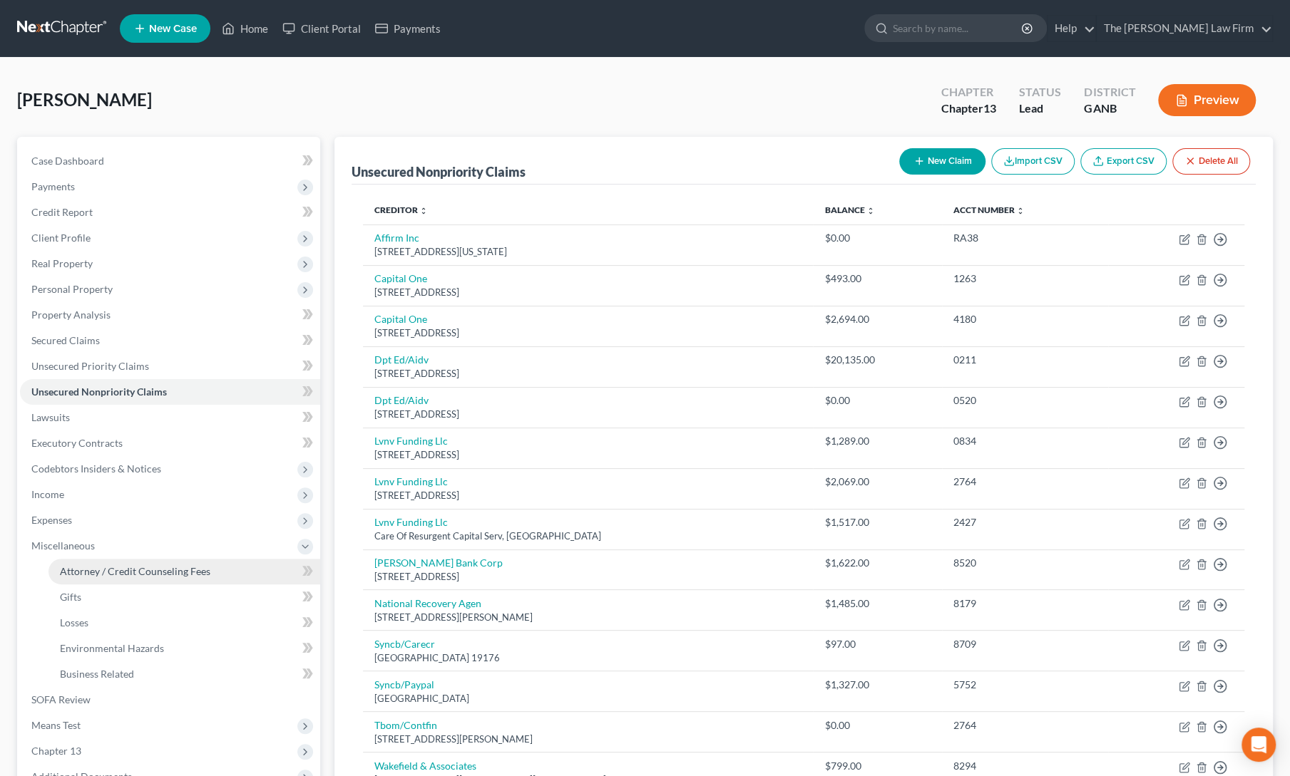
click at [77, 562] on link "Attorney / Credit Counseling Fees" at bounding box center [184, 572] width 272 height 26
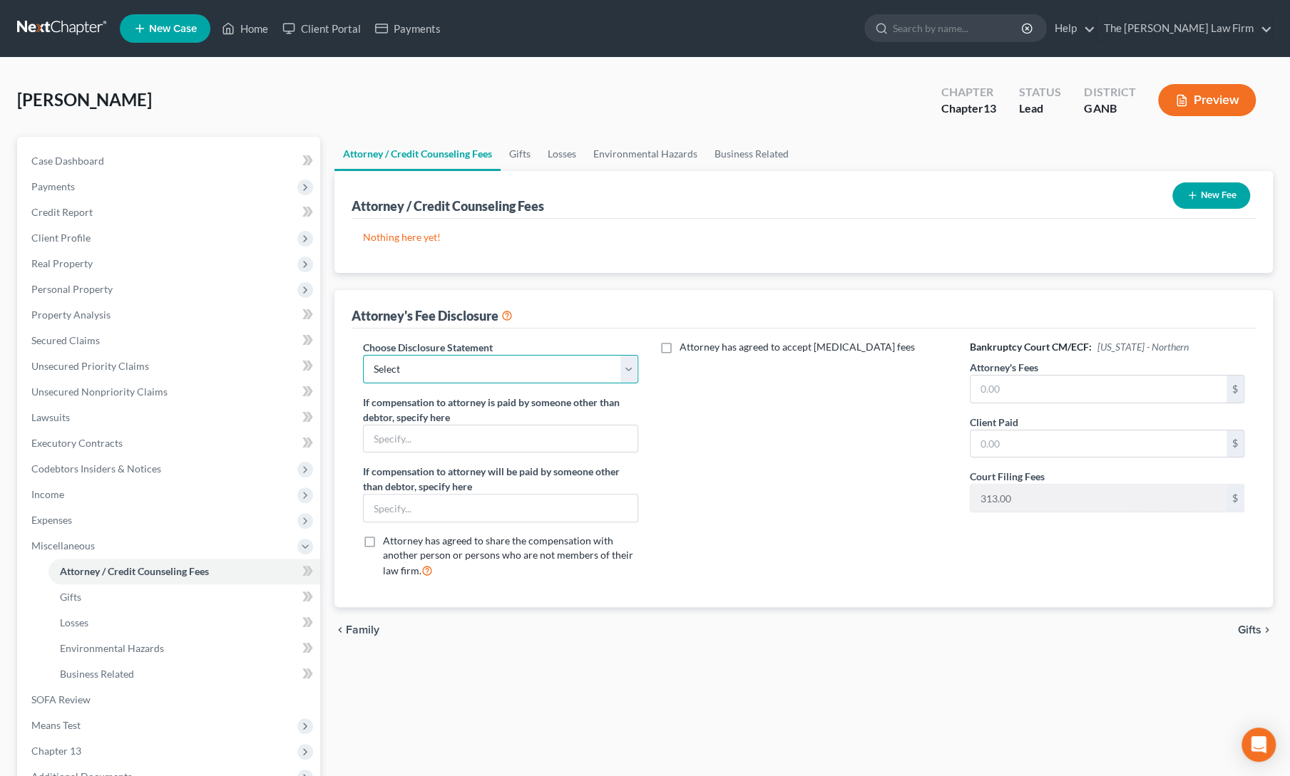
click at [430, 370] on select "Select comp statement" at bounding box center [500, 369] width 274 height 29
click at [363, 355] on select "Select comp statement" at bounding box center [500, 369] width 274 height 29
drag, startPoint x: 434, startPoint y: 362, endPoint x: 436, endPoint y: 379, distance: 16.5
click at [434, 362] on select "Select comp statement" at bounding box center [500, 369] width 274 height 29
select select "0"
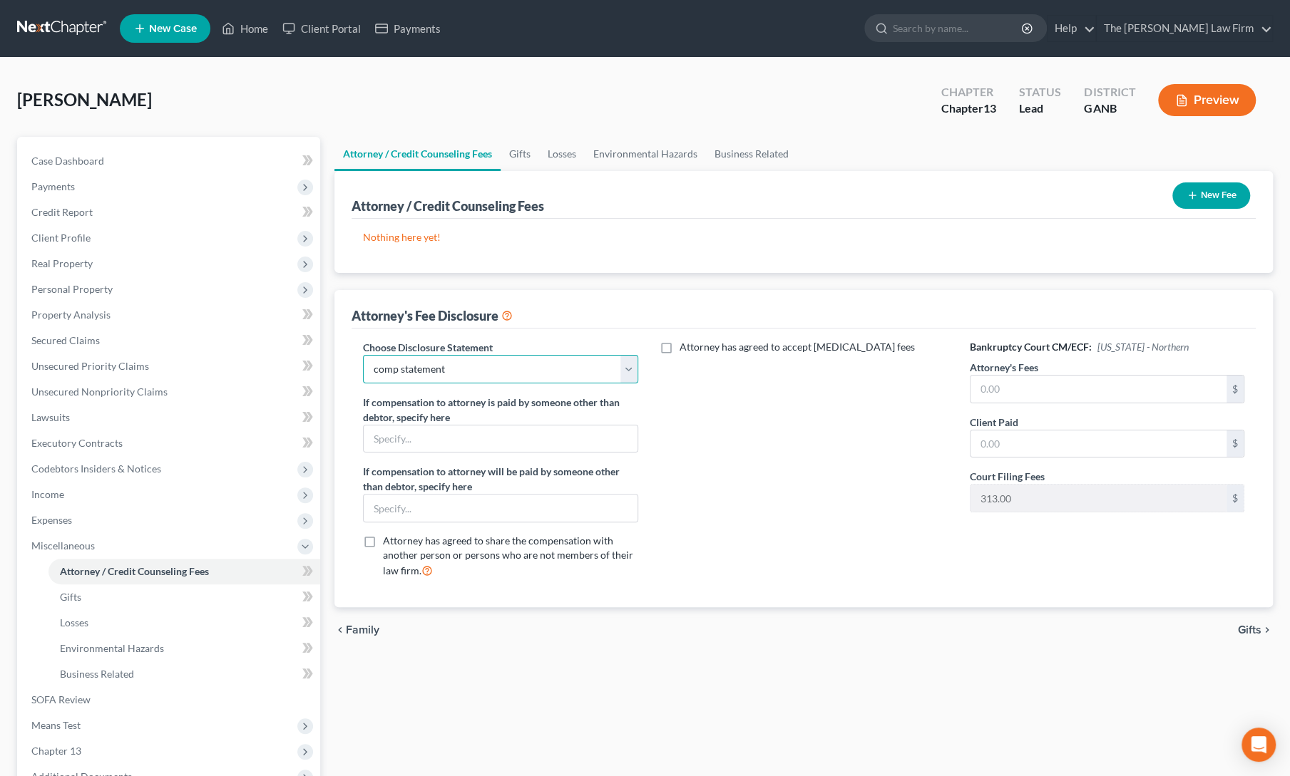
click at [363, 355] on select "Select comp statement" at bounding box center [500, 369] width 274 height 29
click at [1225, 179] on div "New Fee" at bounding box center [1210, 196] width 89 height 38
click at [1218, 207] on button "New Fee" at bounding box center [1211, 195] width 78 height 26
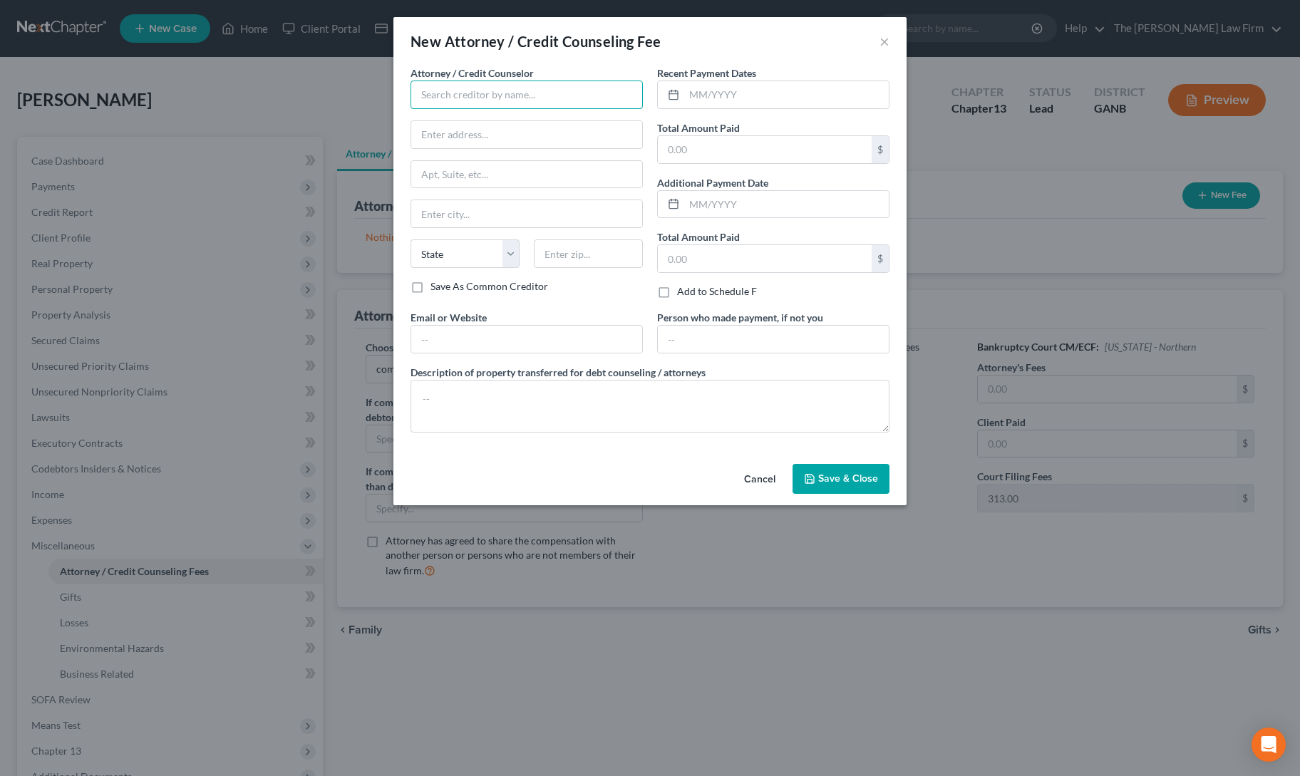
click at [505, 93] on input "text" at bounding box center [527, 95] width 232 height 29
click at [476, 122] on div "The [PERSON_NAME] Law Firm, LLC" at bounding box center [503, 120] width 162 height 14
type input "The [PERSON_NAME] Law Firm, LLC"
type input "[STREET_ADDRESS]"
type input "Alpharetta"
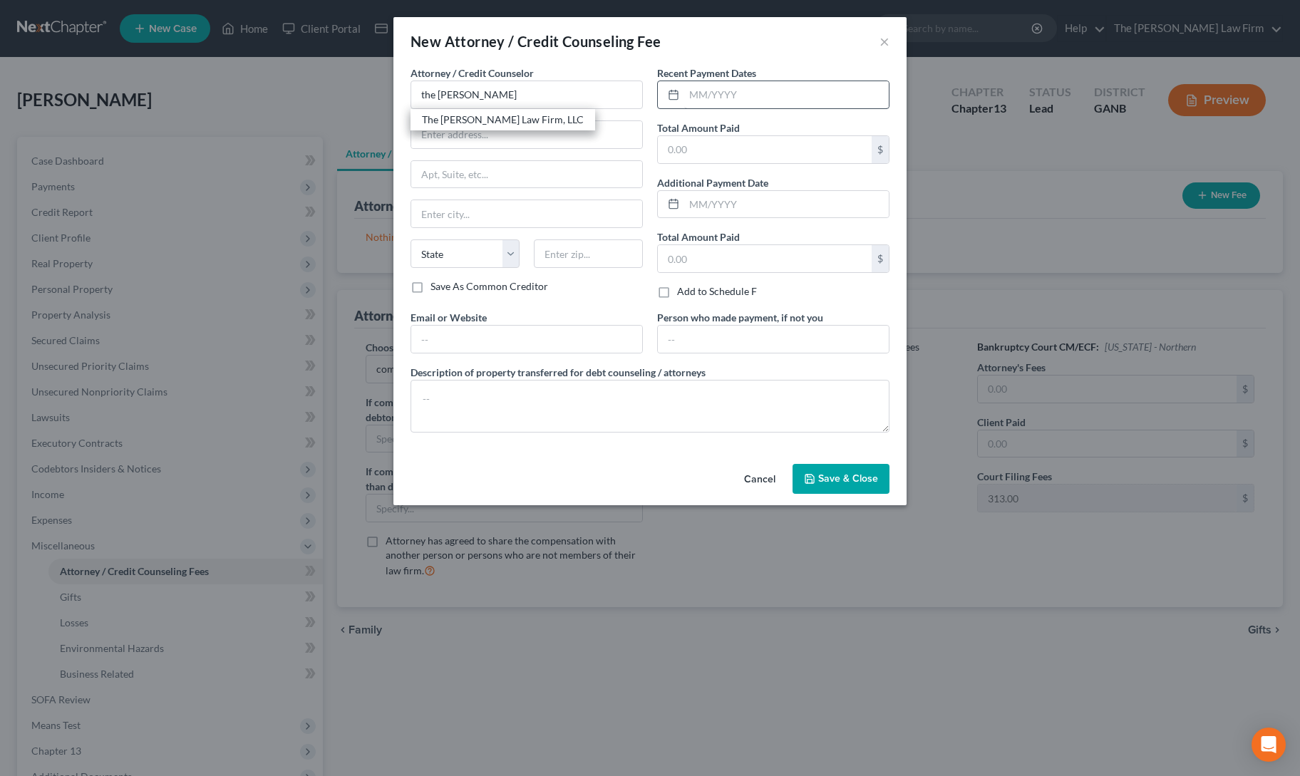
select select "10"
type input "30009"
click at [710, 93] on input "text" at bounding box center [786, 94] width 205 height 27
click at [589, 420] on textarea at bounding box center [650, 406] width 479 height 53
click at [857, 468] on button "Save & Close" at bounding box center [841, 479] width 97 height 30
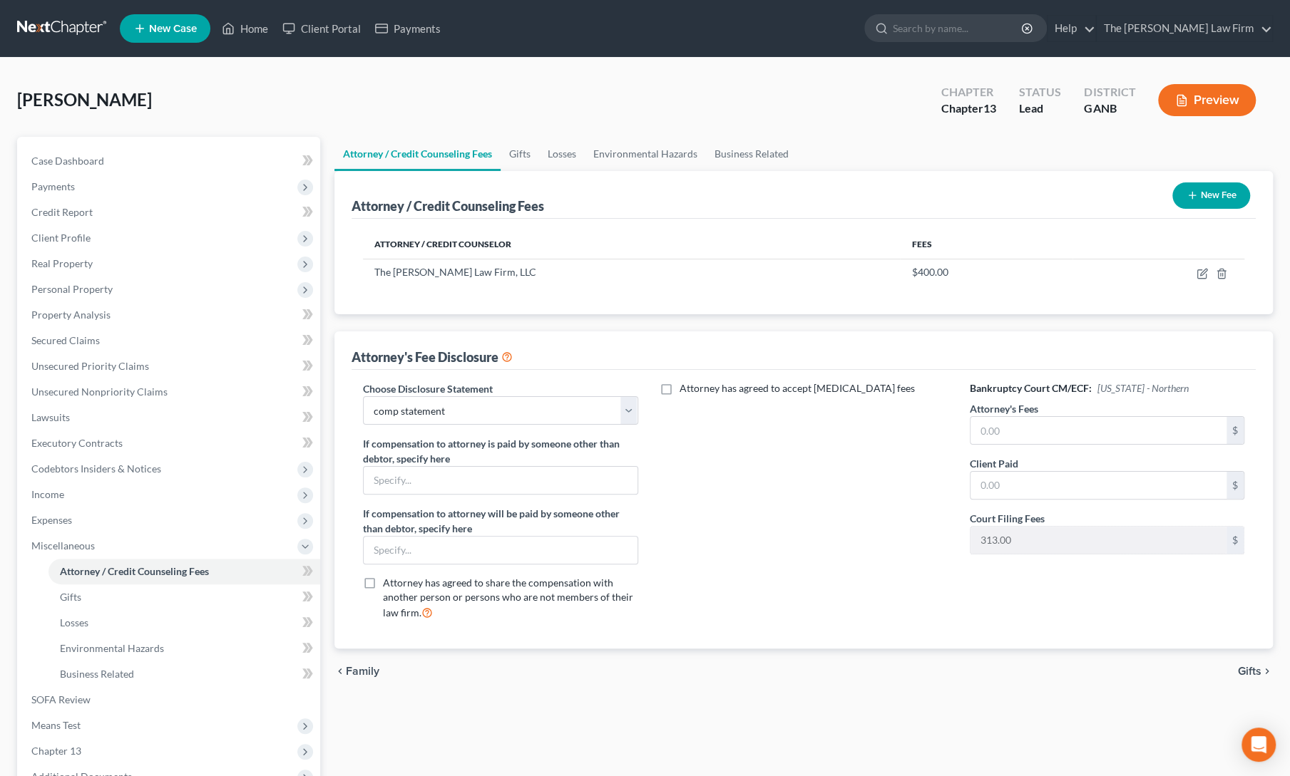
click at [1210, 197] on button "New Fee" at bounding box center [1211, 195] width 78 height 26
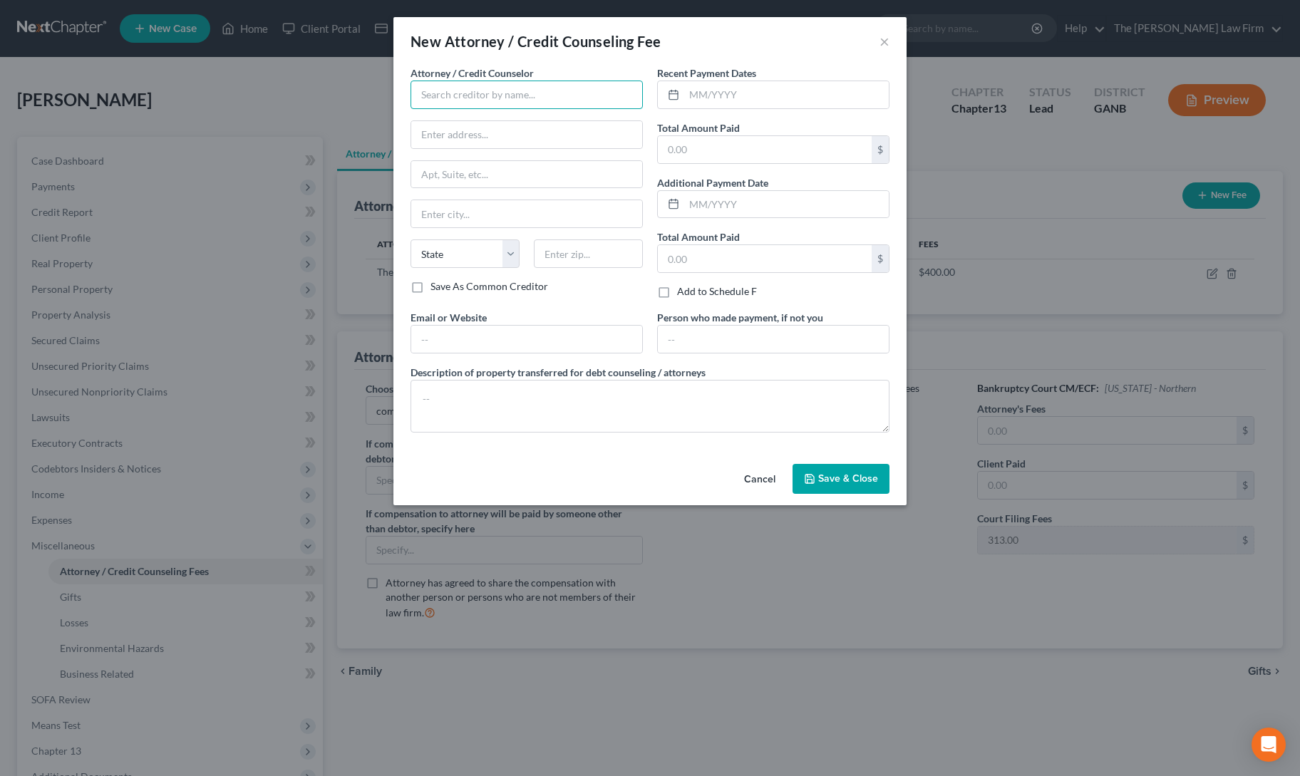
click at [468, 98] on input "text" at bounding box center [527, 95] width 232 height 29
click at [462, 123] on div "[PERSON_NAME] Credit & Debt Counseling" at bounding box center [519, 120] width 195 height 14
click at [689, 93] on input "text" at bounding box center [786, 94] width 205 height 27
click at [541, 412] on textarea at bounding box center [650, 406] width 479 height 53
click at [850, 480] on span "Save & Close" at bounding box center [848, 479] width 60 height 12
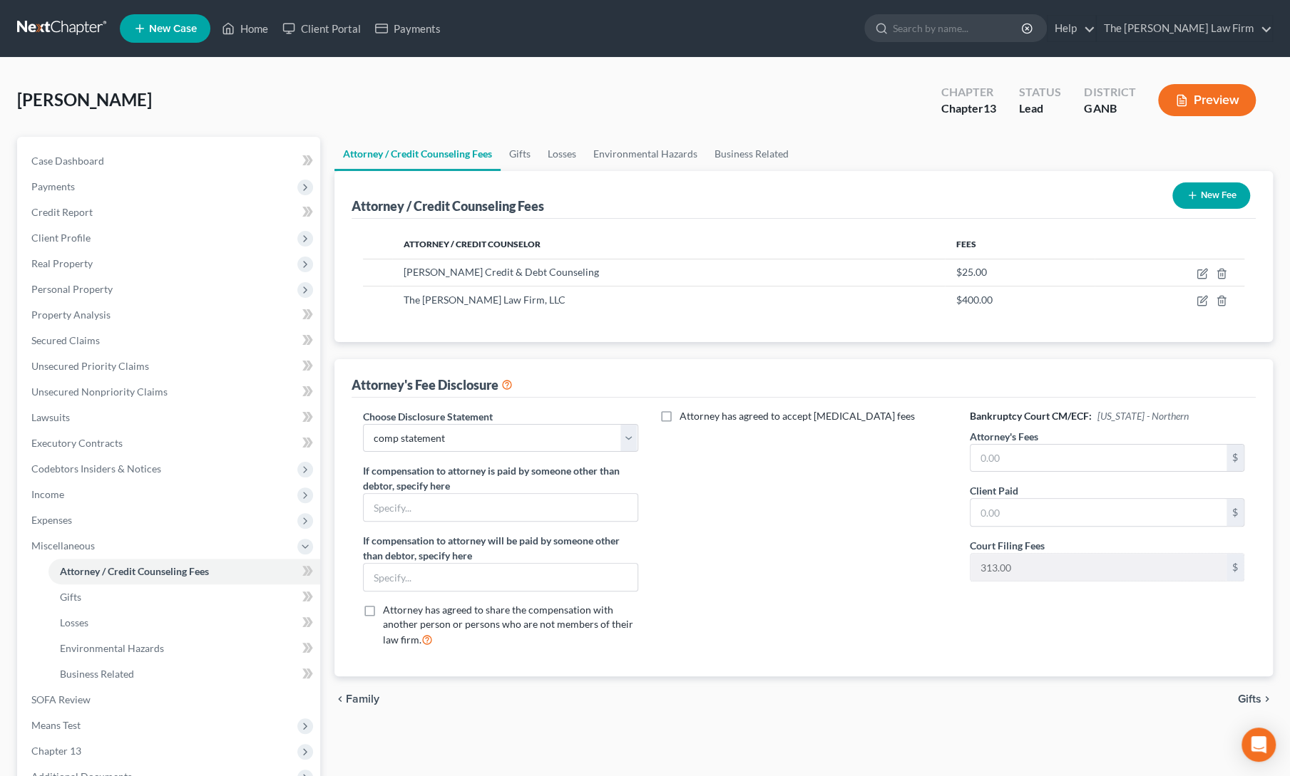
click at [667, 339] on div "Attorney / Credit Counselor Fees [PERSON_NAME] Credit & Debt Counseling $25.00 …" at bounding box center [803, 280] width 904 height 123
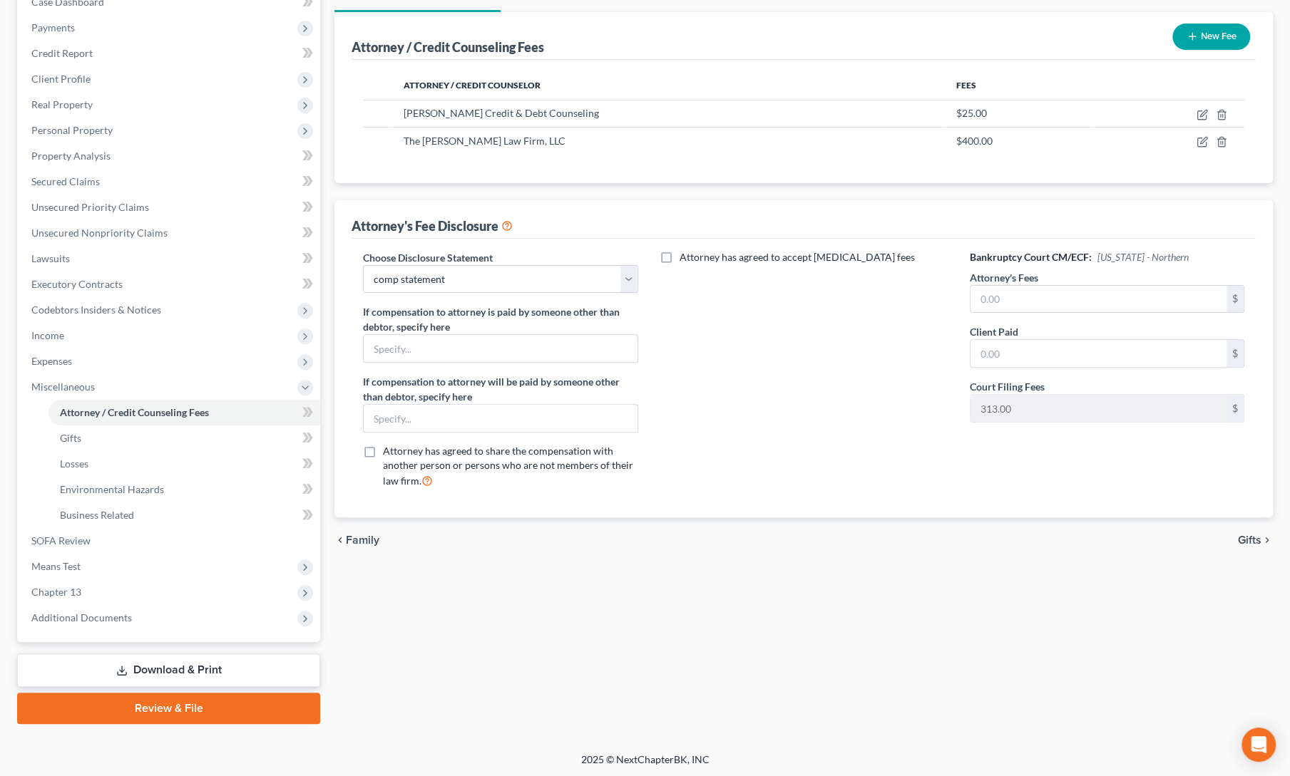
scroll to position [155, 0]
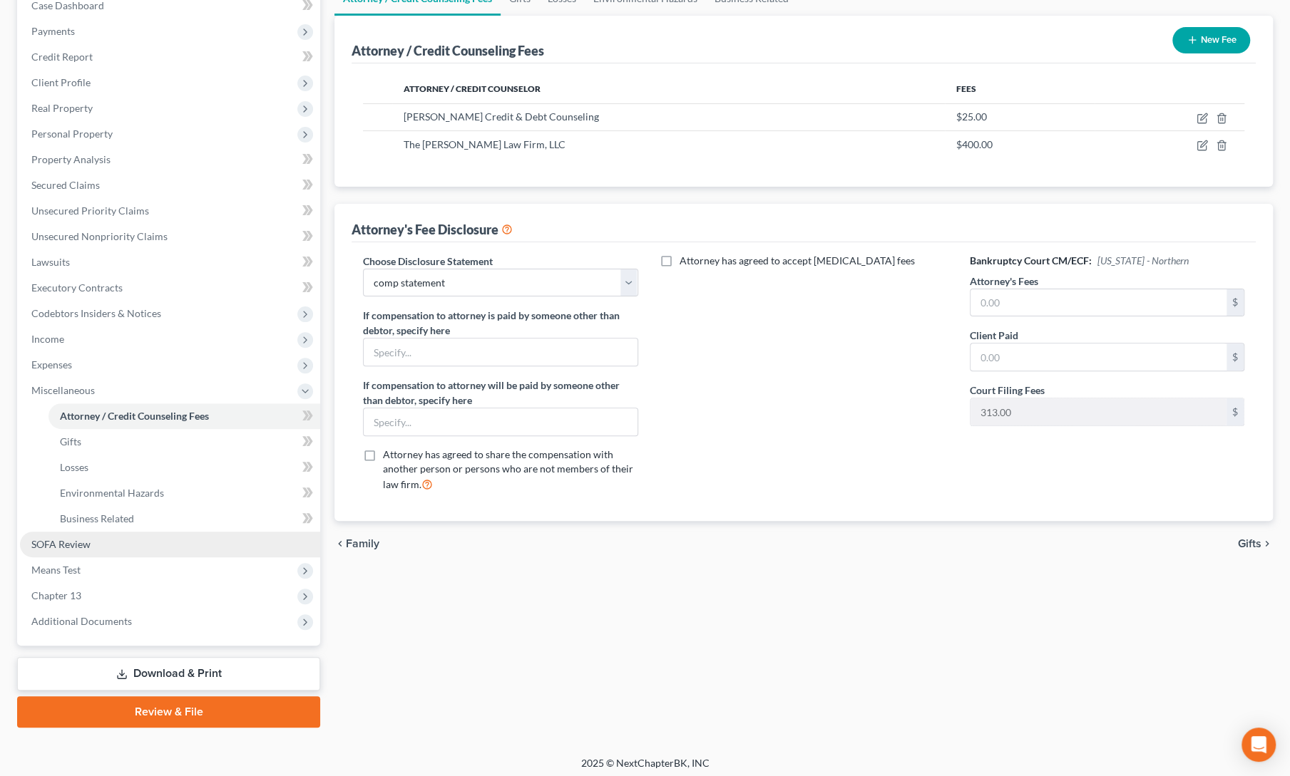
click at [53, 542] on span "SOFA Review" at bounding box center [60, 544] width 59 height 12
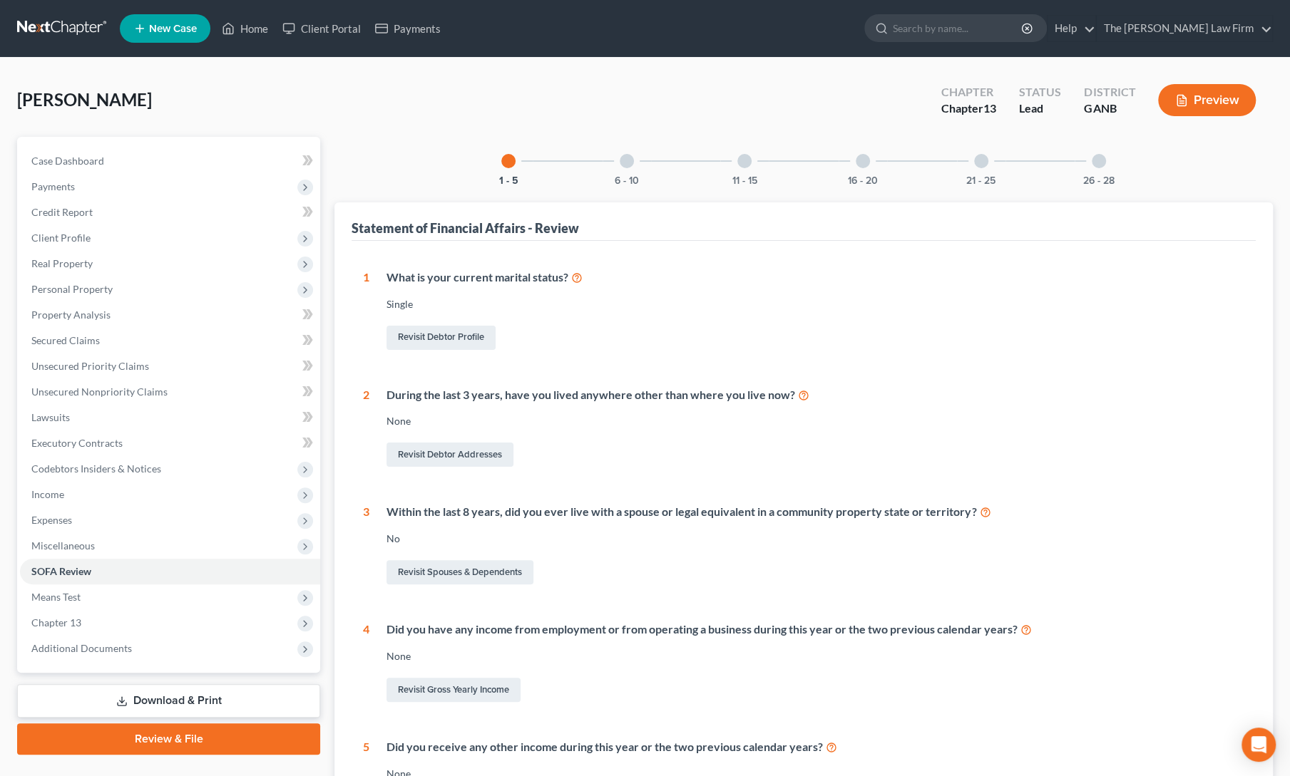
click at [614, 167] on div "6 - 10" at bounding box center [626, 161] width 48 height 48
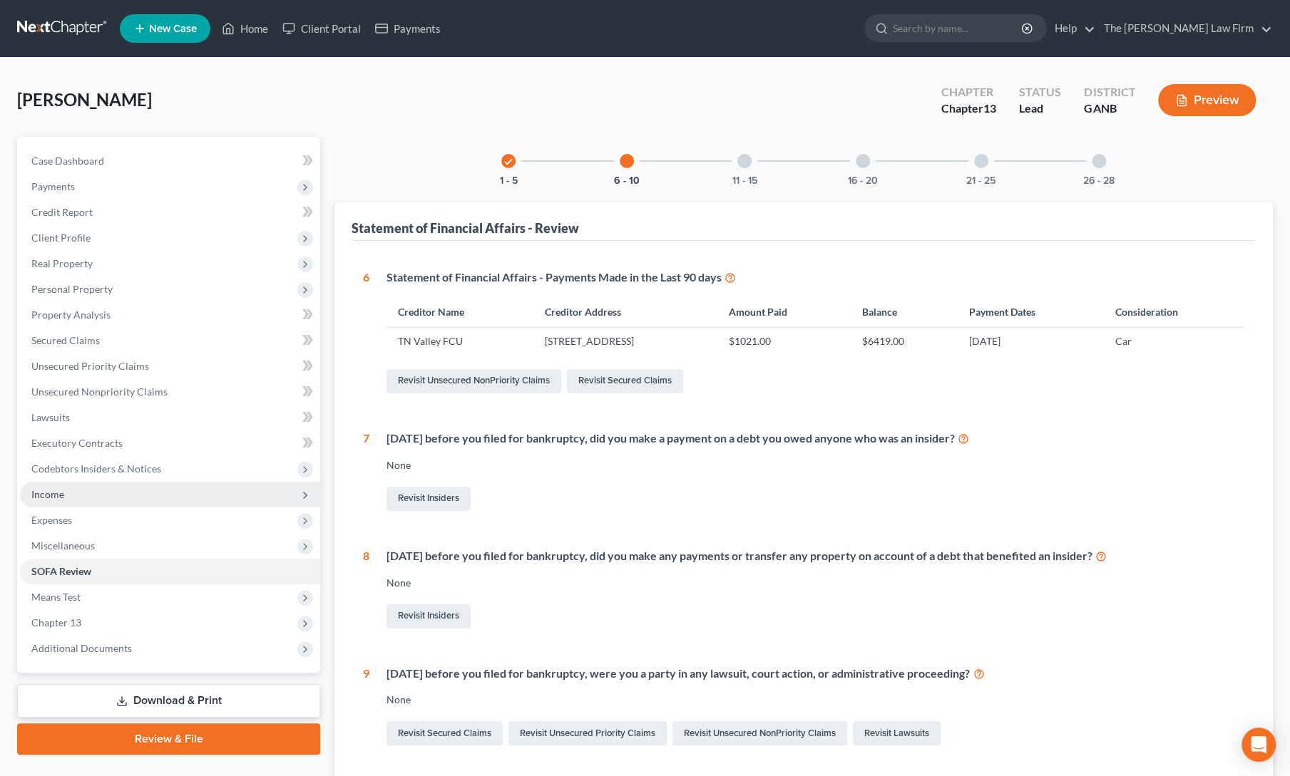
click at [51, 494] on span "Income" at bounding box center [47, 494] width 33 height 12
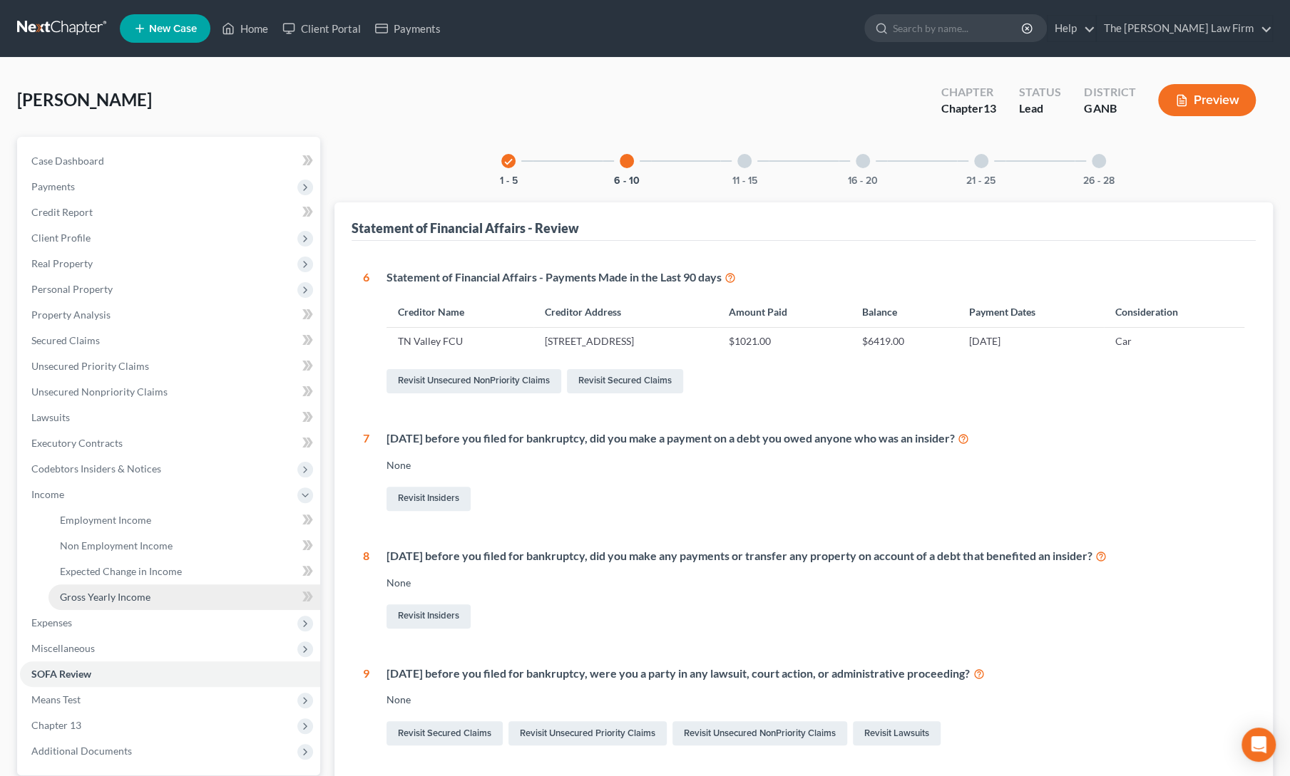
click at [107, 604] on link "Gross Yearly Income" at bounding box center [184, 598] width 272 height 26
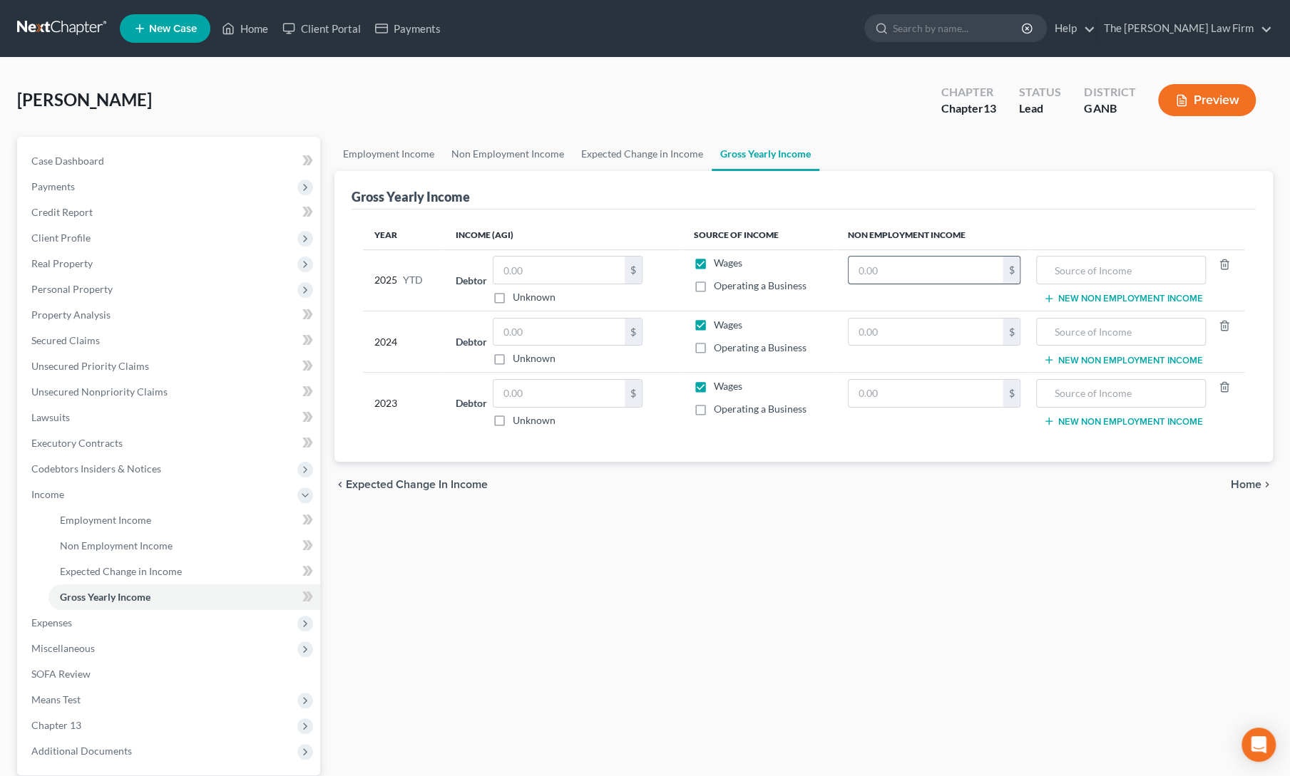
click at [934, 268] on input "text" at bounding box center [925, 270] width 155 height 27
click at [1126, 276] on input "text" at bounding box center [1121, 270] width 154 height 27
click at [887, 330] on input "text" at bounding box center [925, 332] width 155 height 27
click at [905, 391] on input "text" at bounding box center [925, 393] width 155 height 27
click at [861, 336] on input "045,000" at bounding box center [925, 332] width 155 height 27
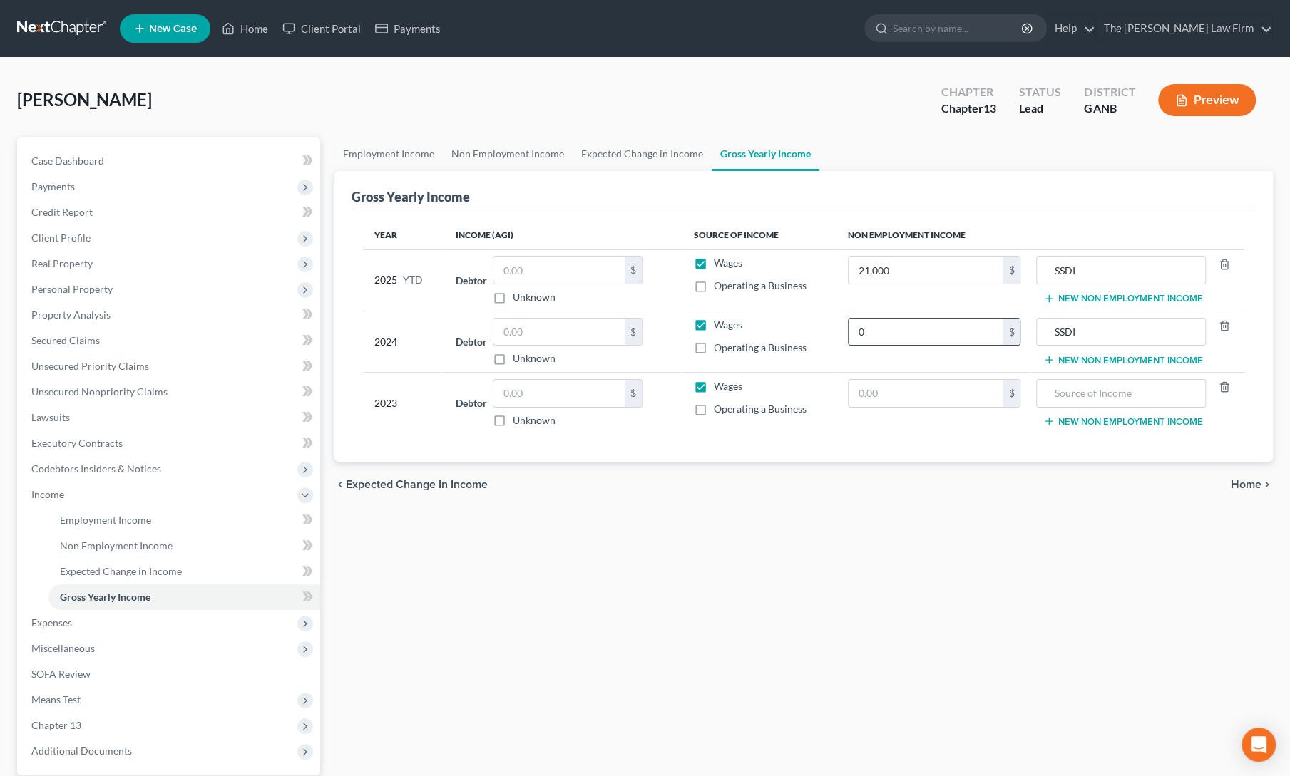
click at [855, 332] on input "0" at bounding box center [925, 332] width 155 height 27
click at [867, 329] on input "0" at bounding box center [925, 332] width 155 height 27
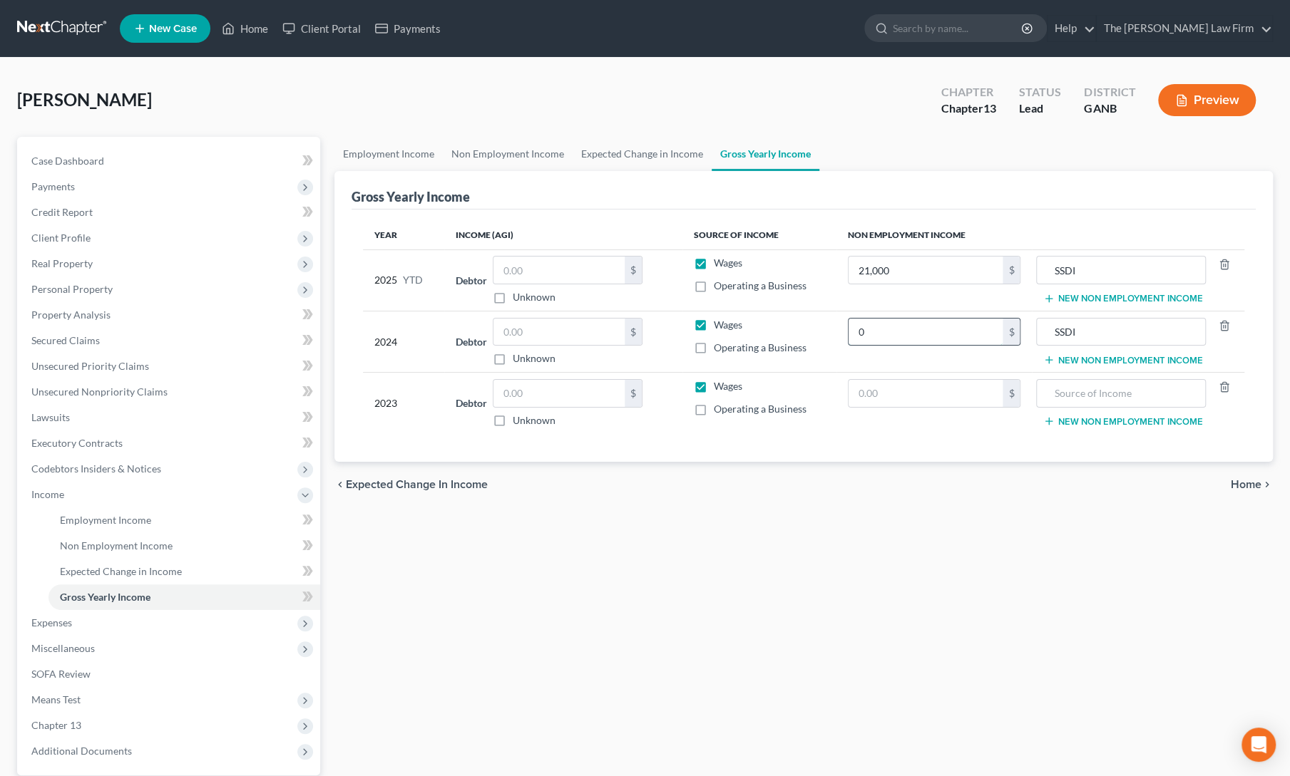
click at [867, 329] on input "0" at bounding box center [925, 332] width 155 height 27
click at [889, 387] on input "text" at bounding box center [925, 393] width 155 height 27
click at [870, 469] on div "chevron_left Expected Change in Income Home chevron_right" at bounding box center [803, 485] width 938 height 46
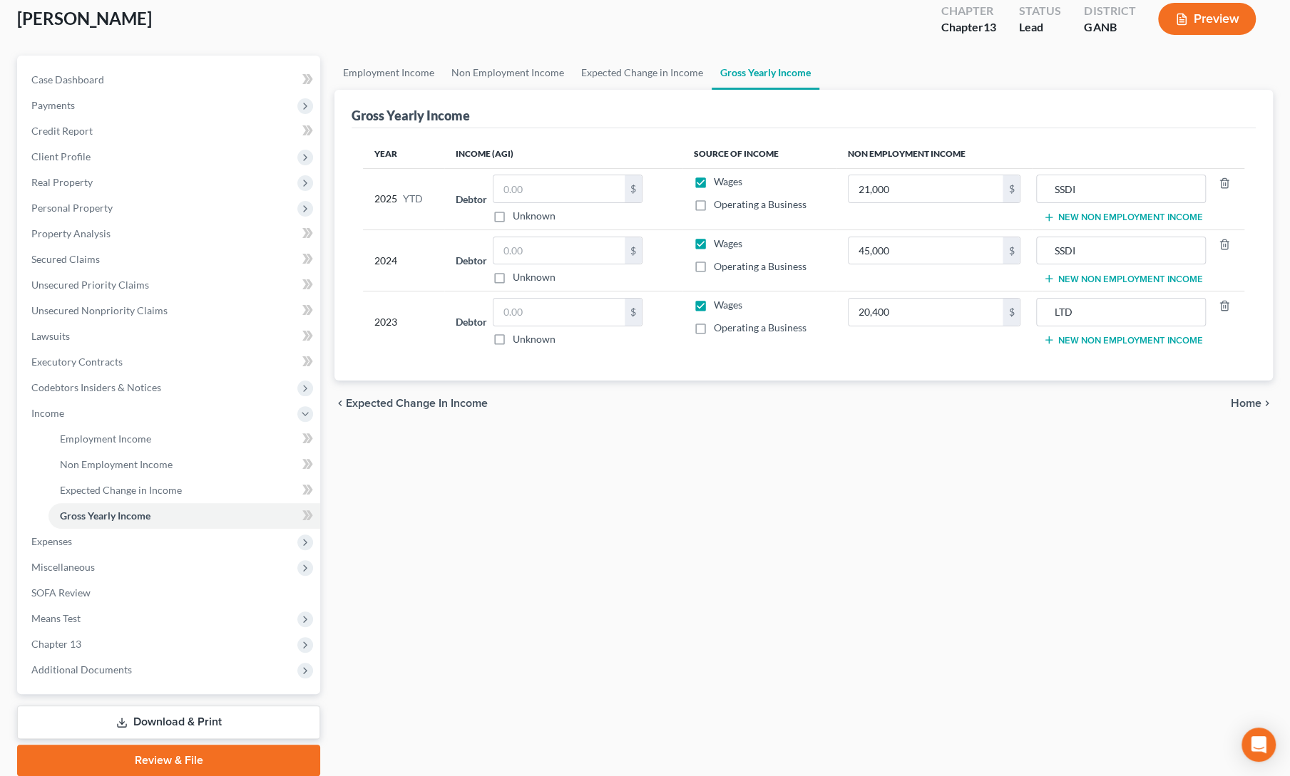
scroll to position [133, 0]
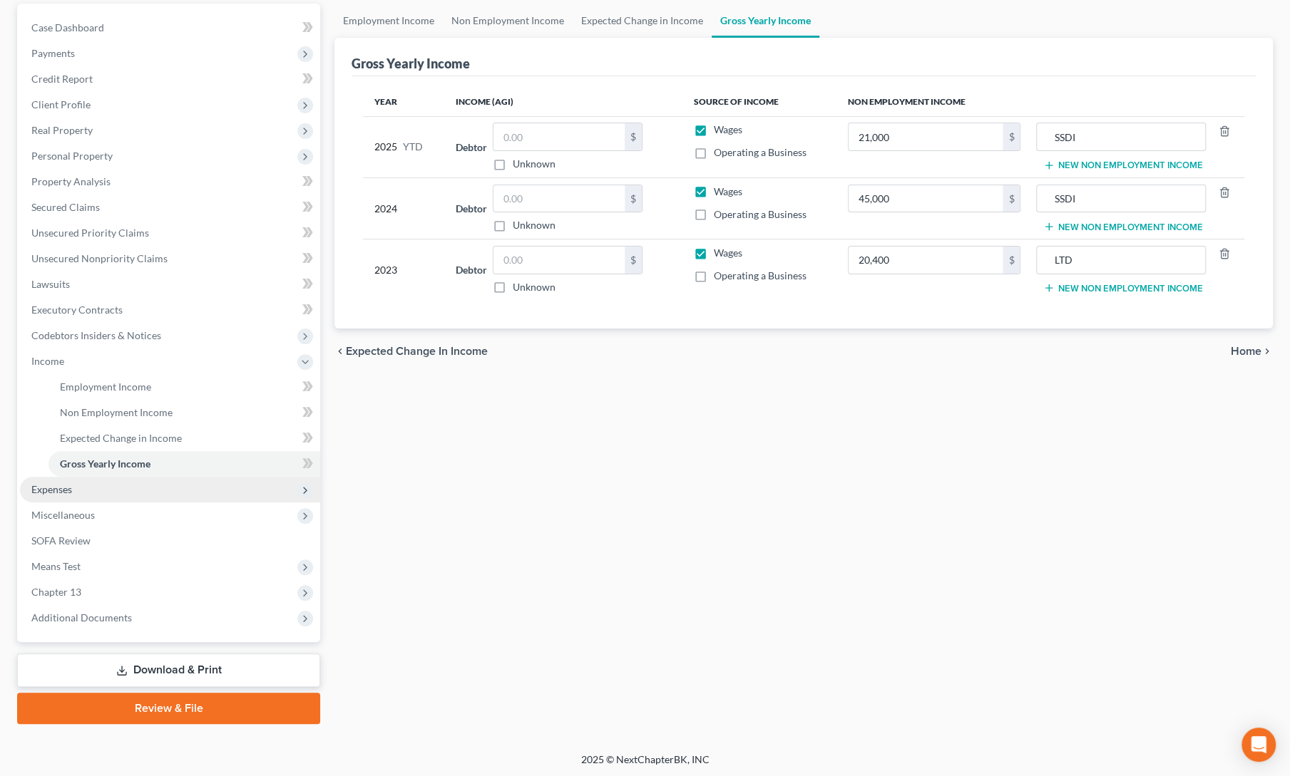
click at [48, 498] on span "Expenses" at bounding box center [170, 490] width 300 height 26
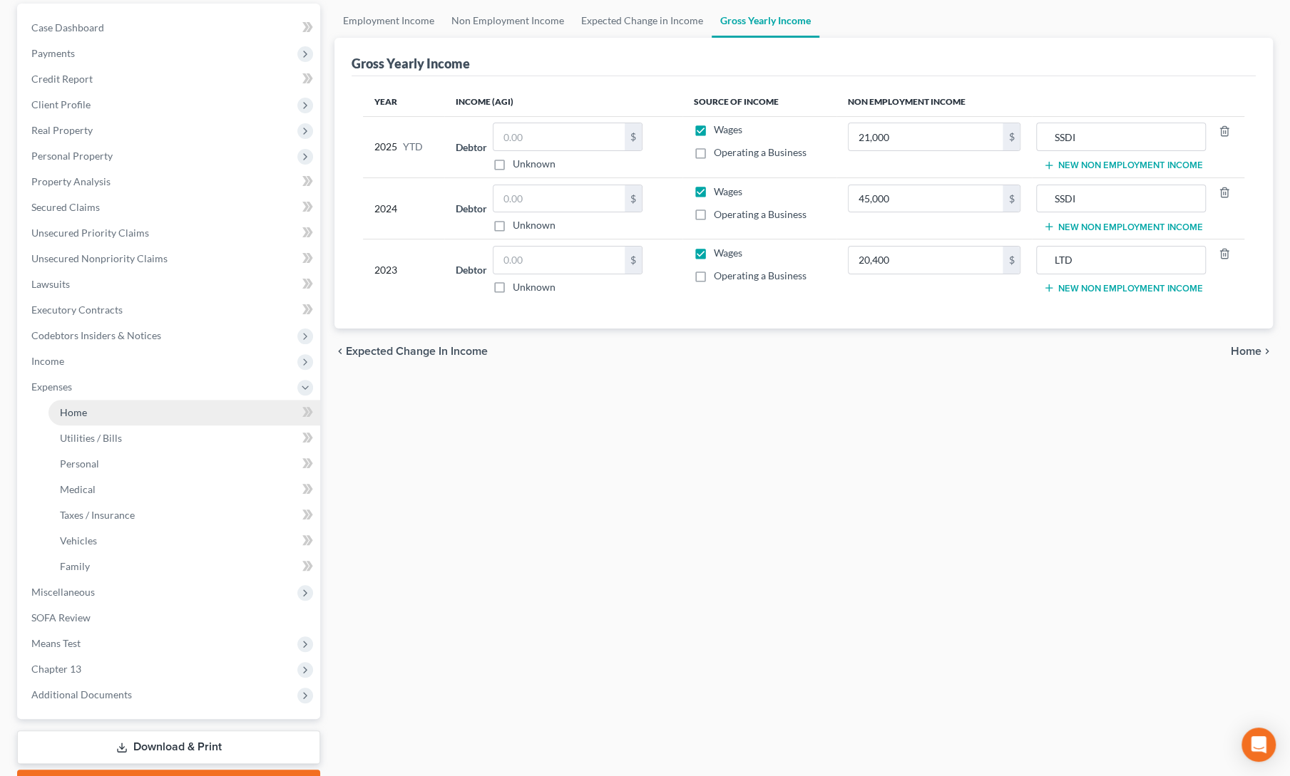
click at [86, 421] on link "Home" at bounding box center [184, 413] width 272 height 26
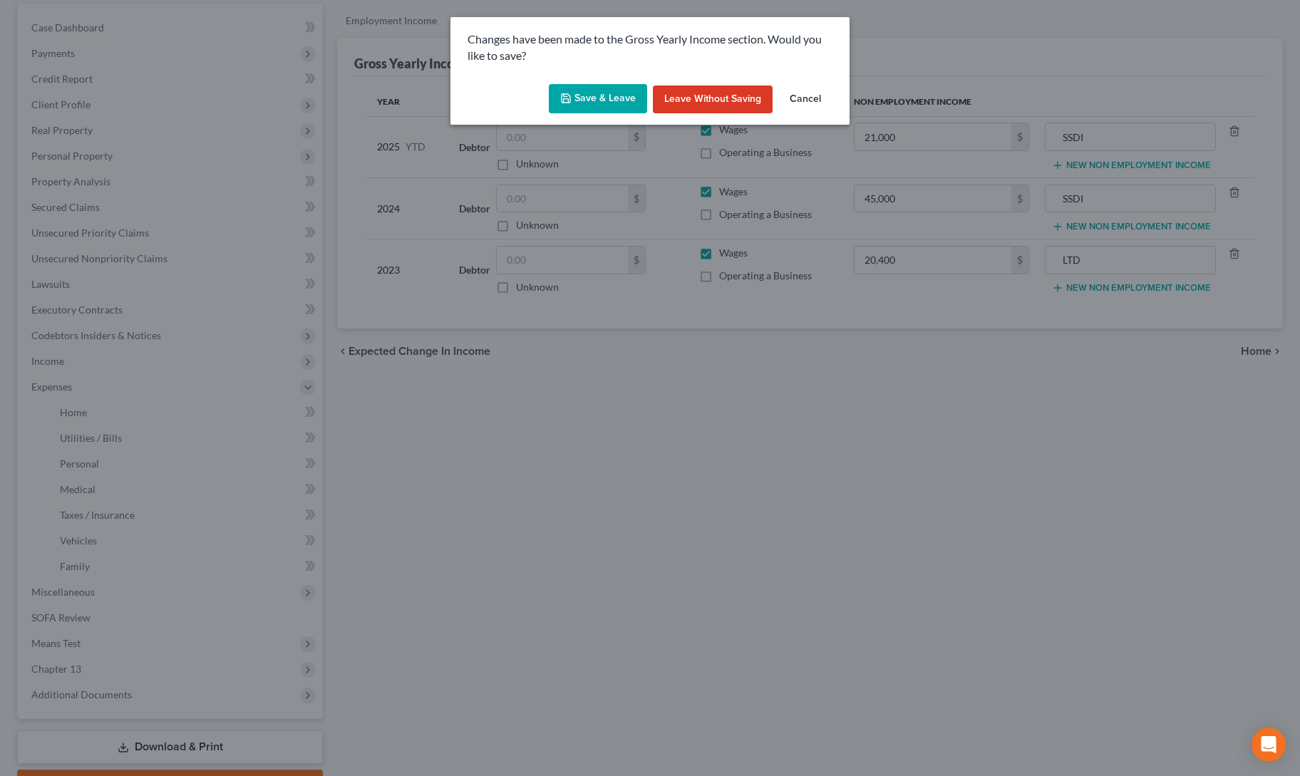
click at [583, 93] on button "Save & Leave" at bounding box center [598, 99] width 98 height 30
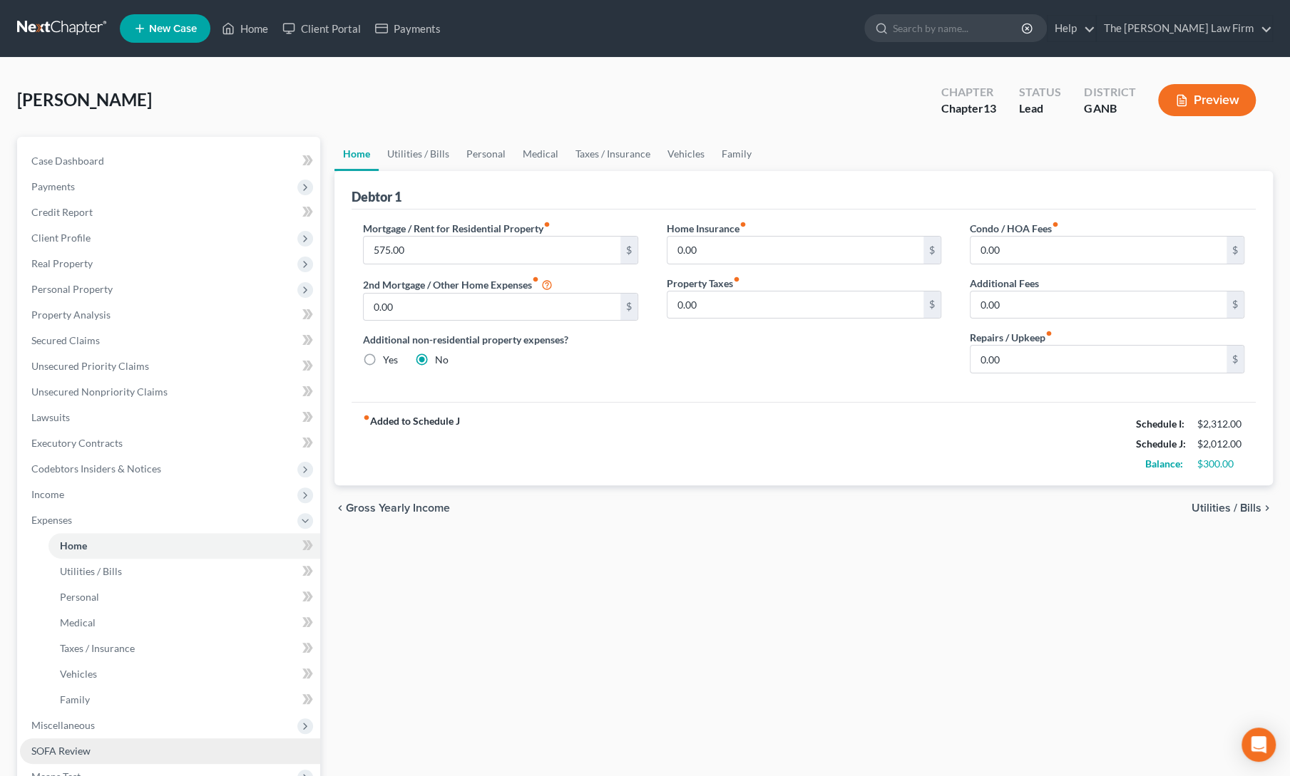
click at [58, 756] on span "SOFA Review" at bounding box center [60, 751] width 59 height 12
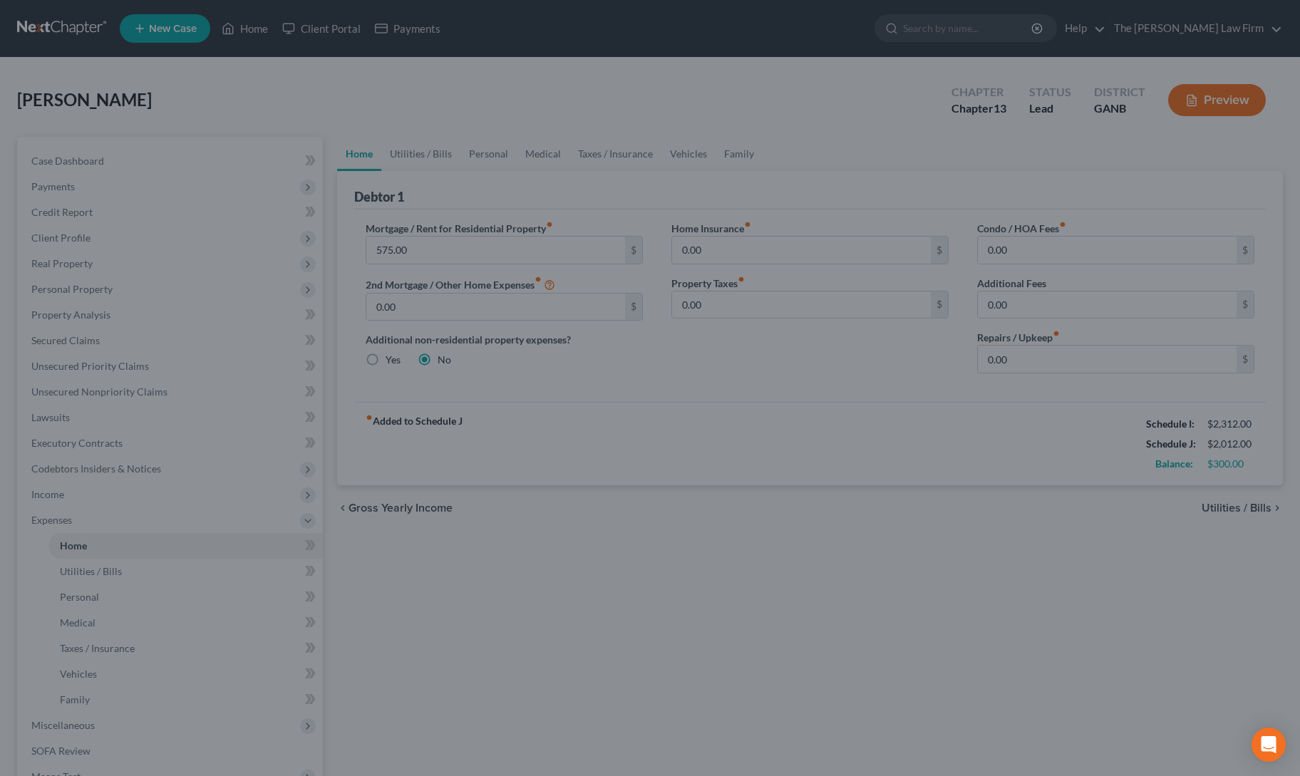
click at [808, 651] on div at bounding box center [650, 388] width 1300 height 776
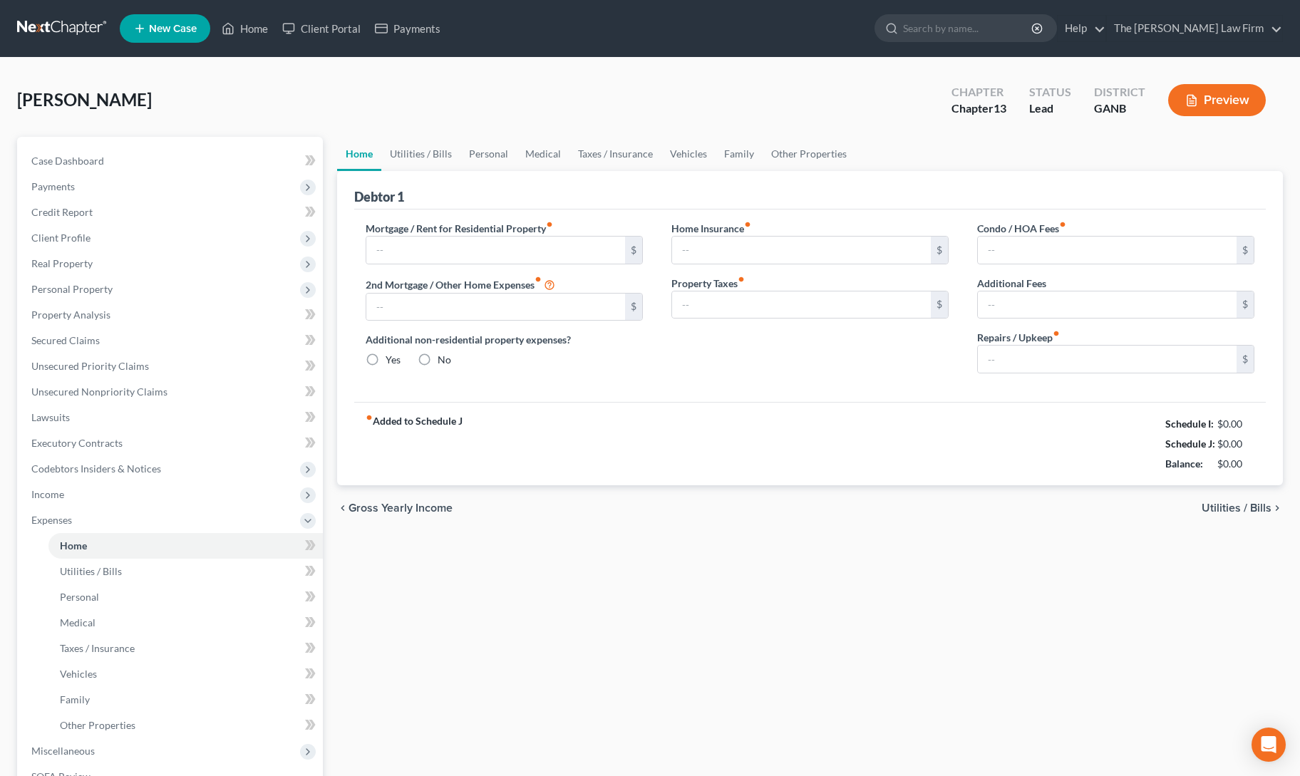
type input "575.00"
type input "0.00"
radio input "true"
type input "0.00"
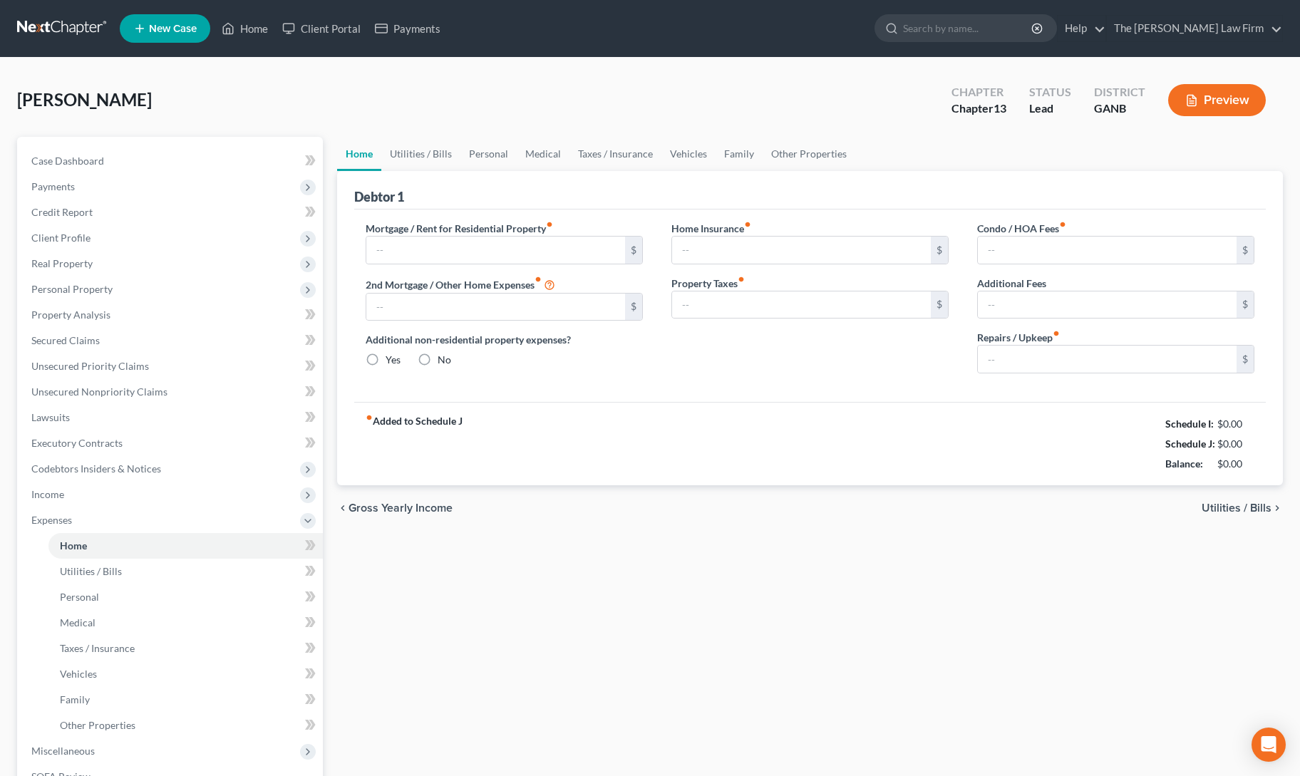
type input "0.00"
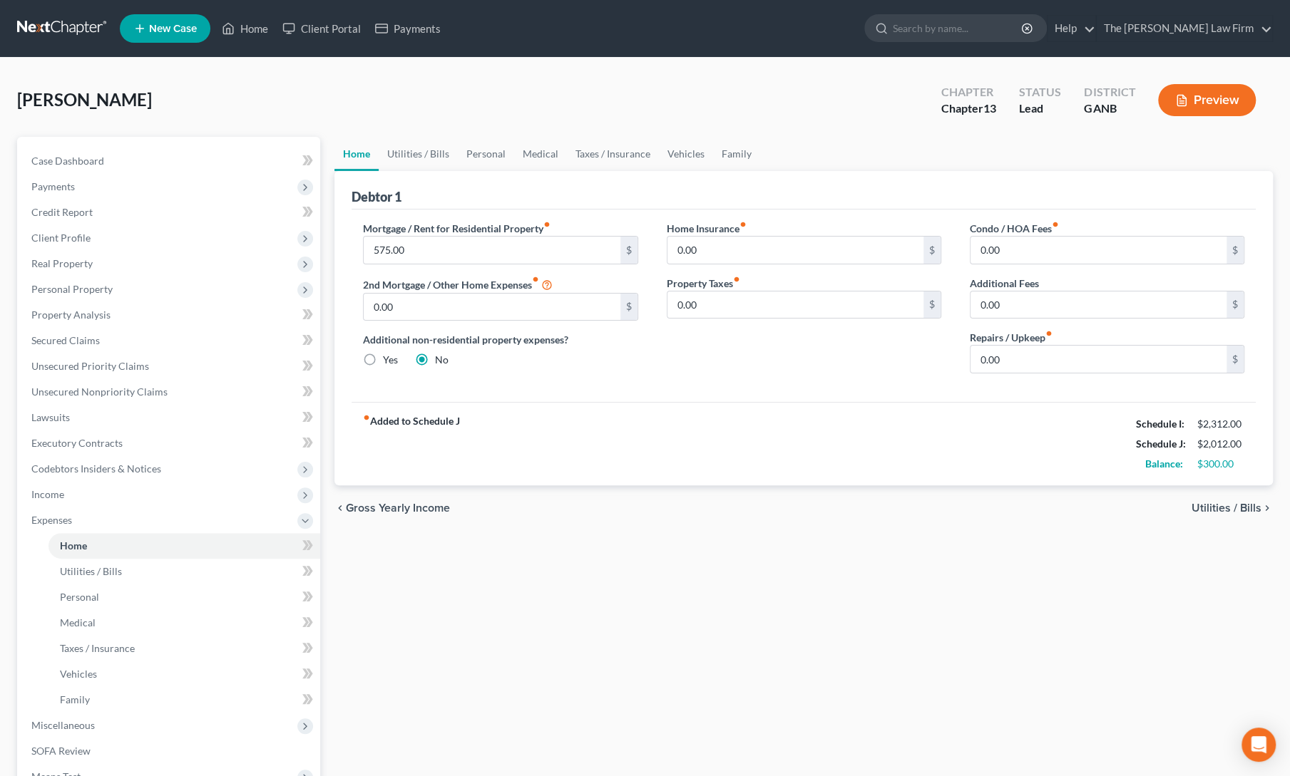
click at [504, 605] on div "Home Utilities / Bills Personal Medical Taxes / Insurance Vehicles Family Debto…" at bounding box center [803, 536] width 952 height 798
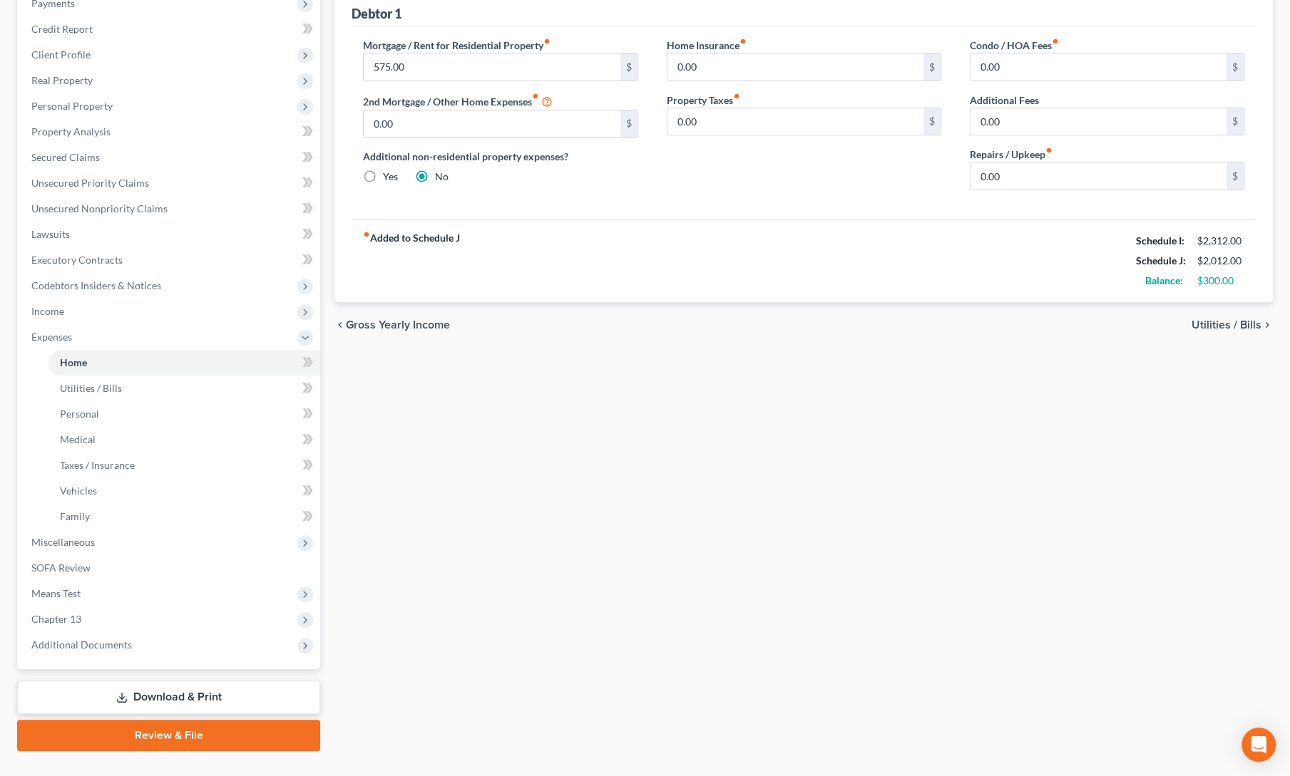
scroll to position [210, 0]
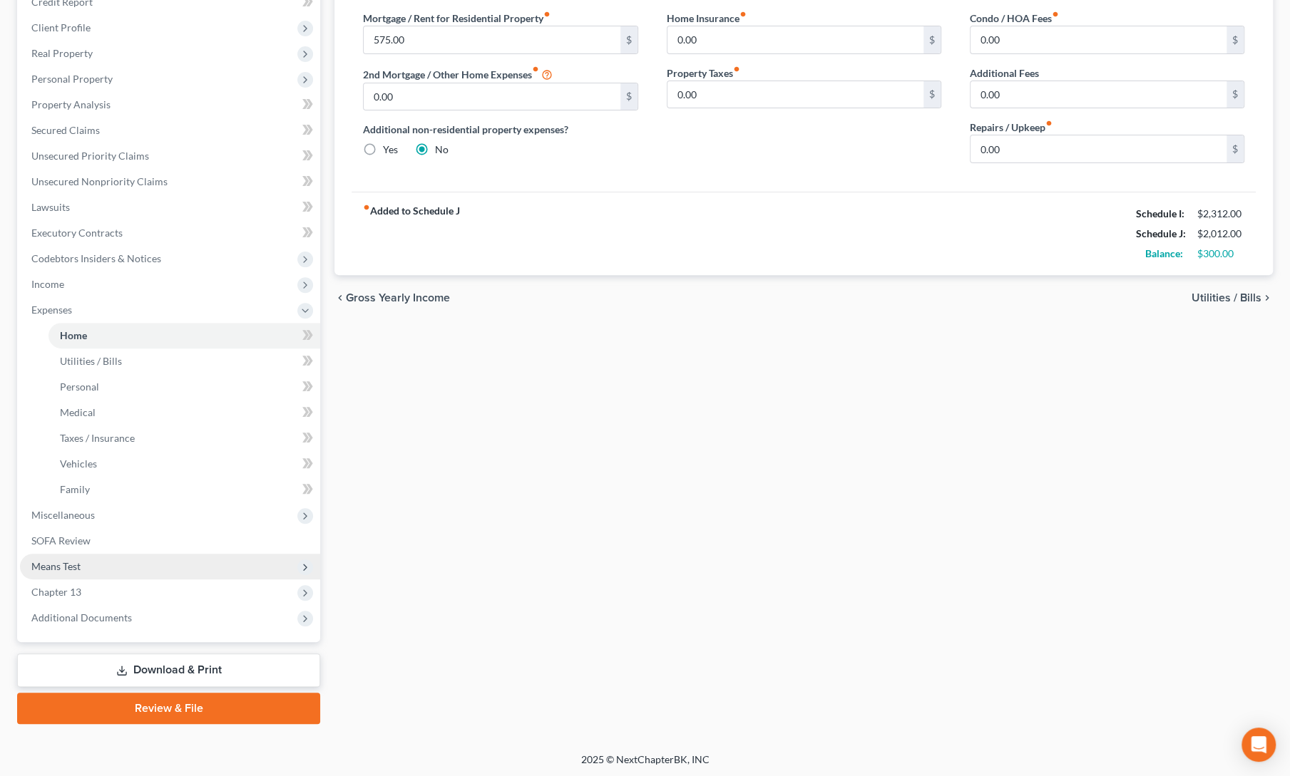
click at [43, 562] on span "Means Test" at bounding box center [55, 566] width 49 height 12
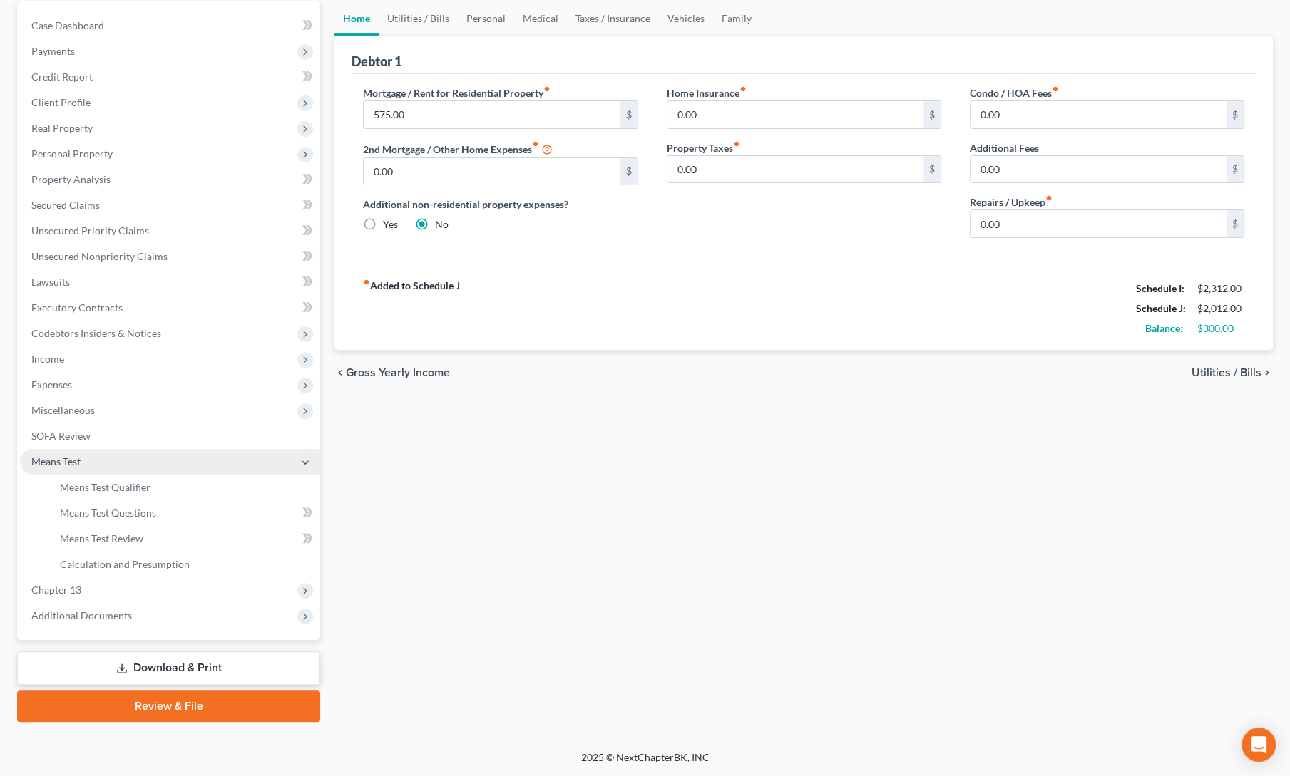
scroll to position [133, 0]
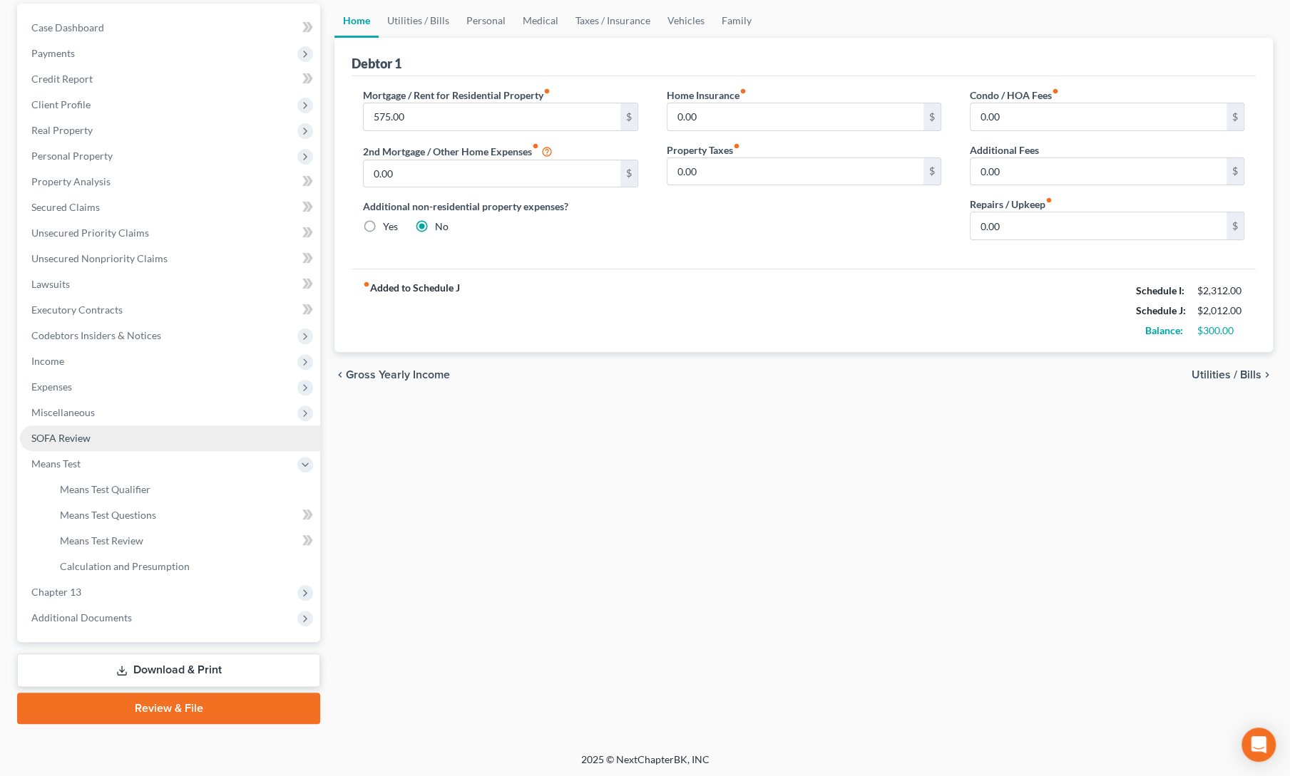
click at [64, 432] on span "SOFA Review" at bounding box center [60, 438] width 59 height 12
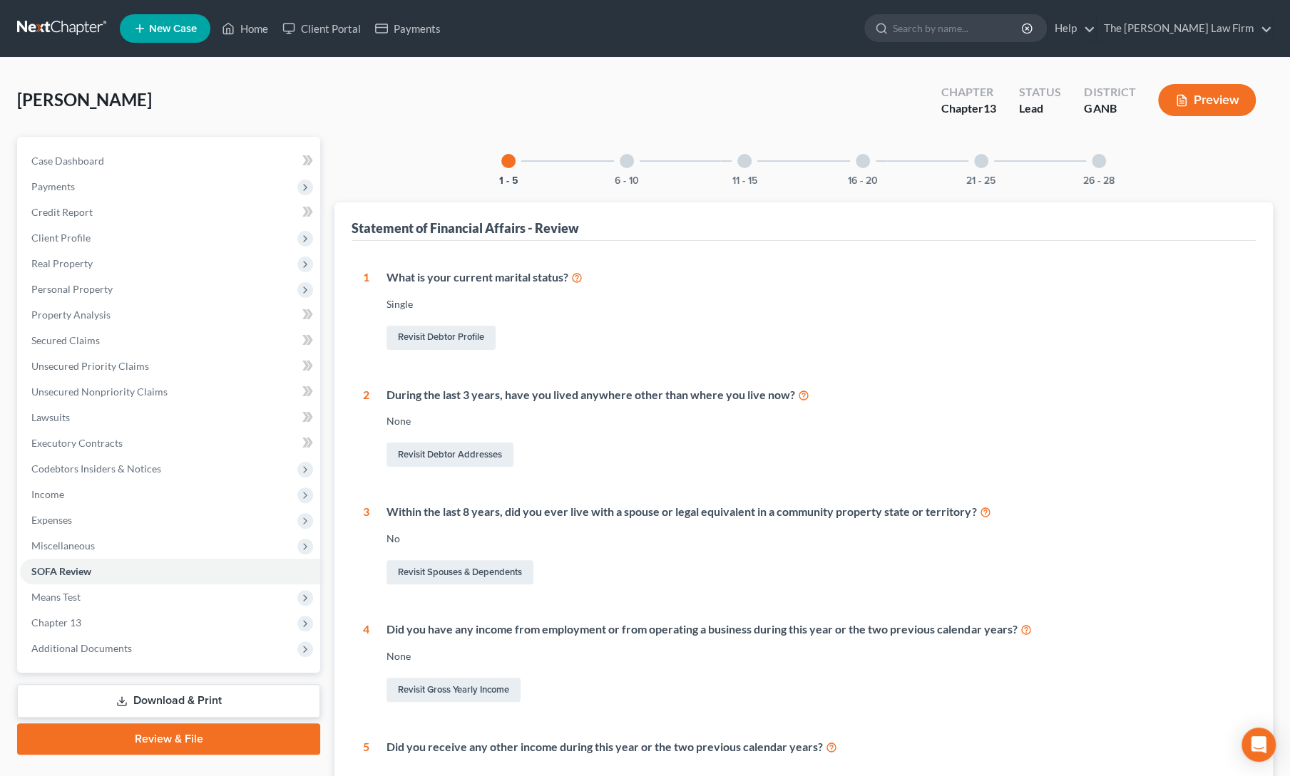
click at [625, 148] on div "6 - 10" at bounding box center [626, 161] width 48 height 48
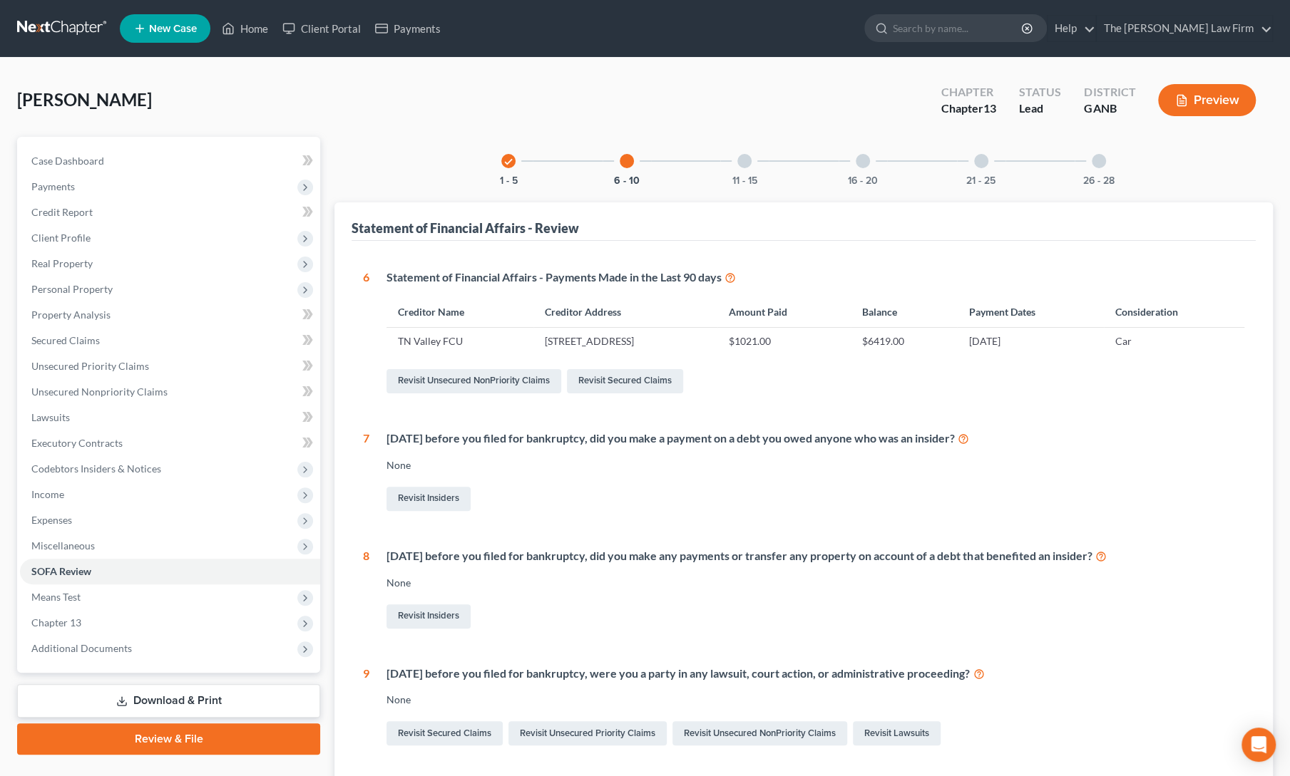
click at [748, 167] on div "11 - 15" at bounding box center [744, 161] width 48 height 48
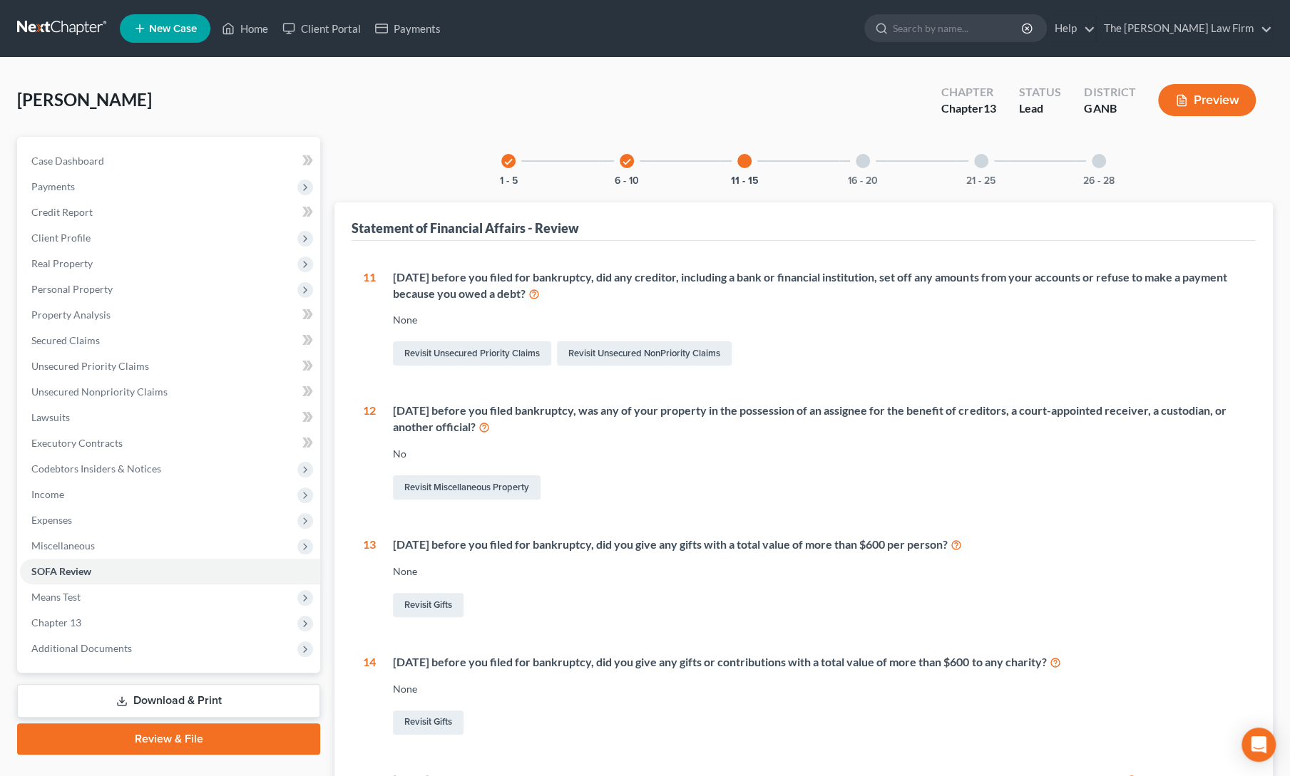
click at [848, 169] on div "16 - 20" at bounding box center [862, 161] width 48 height 48
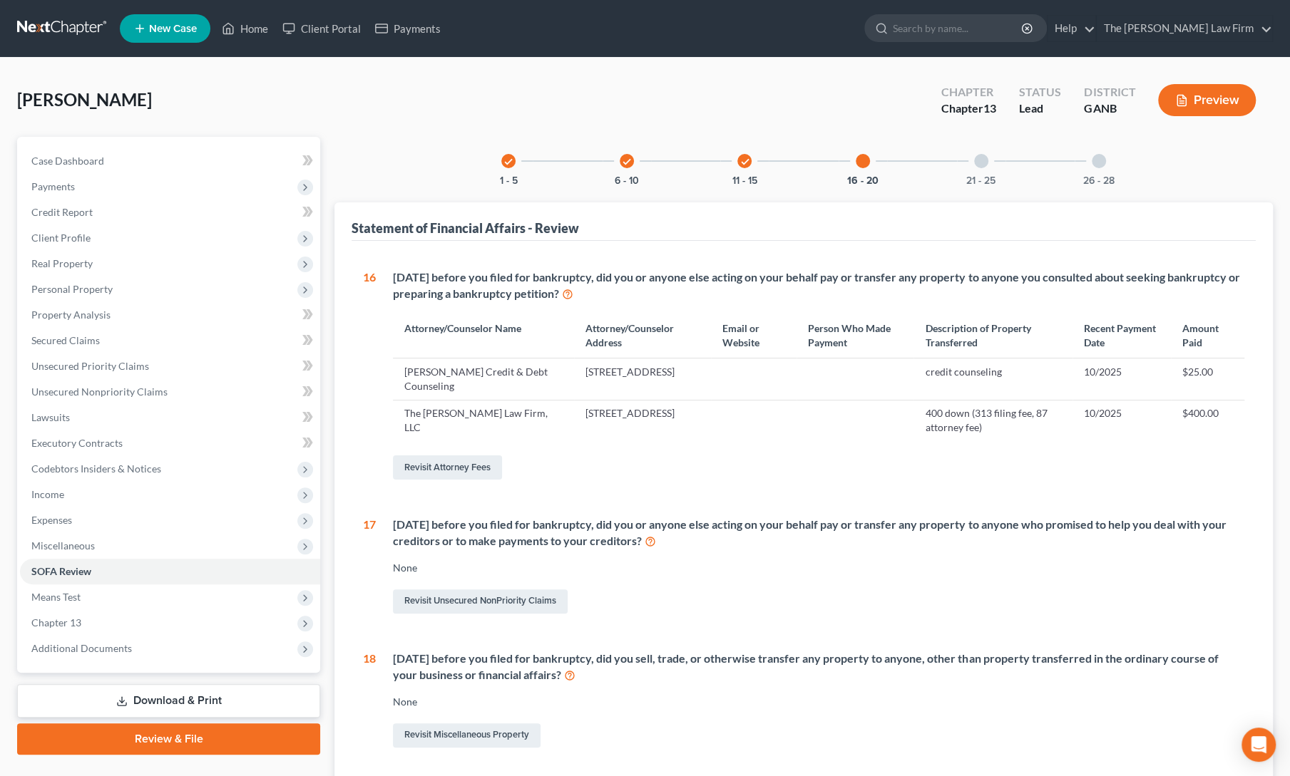
click at [974, 161] on div at bounding box center [981, 161] width 14 height 14
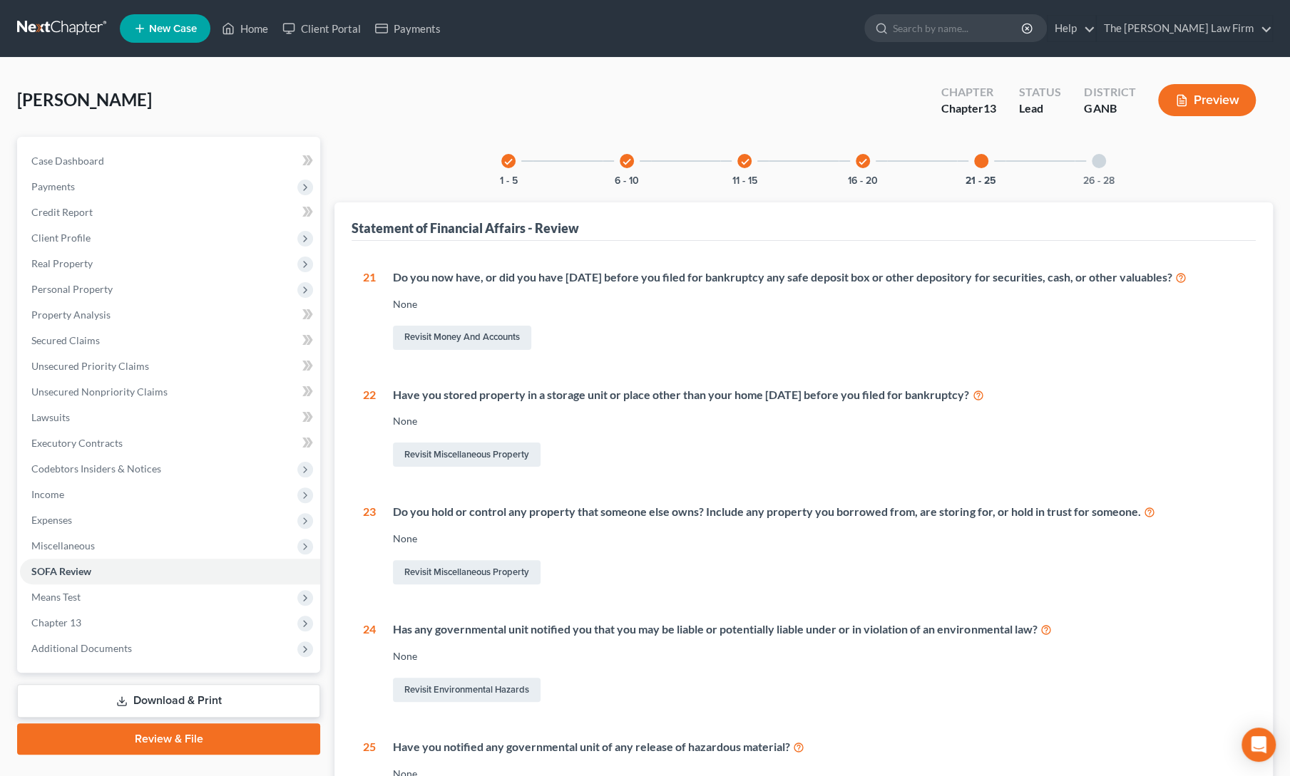
click at [1071, 164] on div "check 1 - 5 check 6 - 10 check 11 - 15 check 16 - 20 21 - 25 26 - 28" at bounding box center [803, 161] width 639 height 48
click at [776, 401] on div "Have you stored property in a storage unit or place other than your home [DATE]…" at bounding box center [818, 395] width 851 height 16
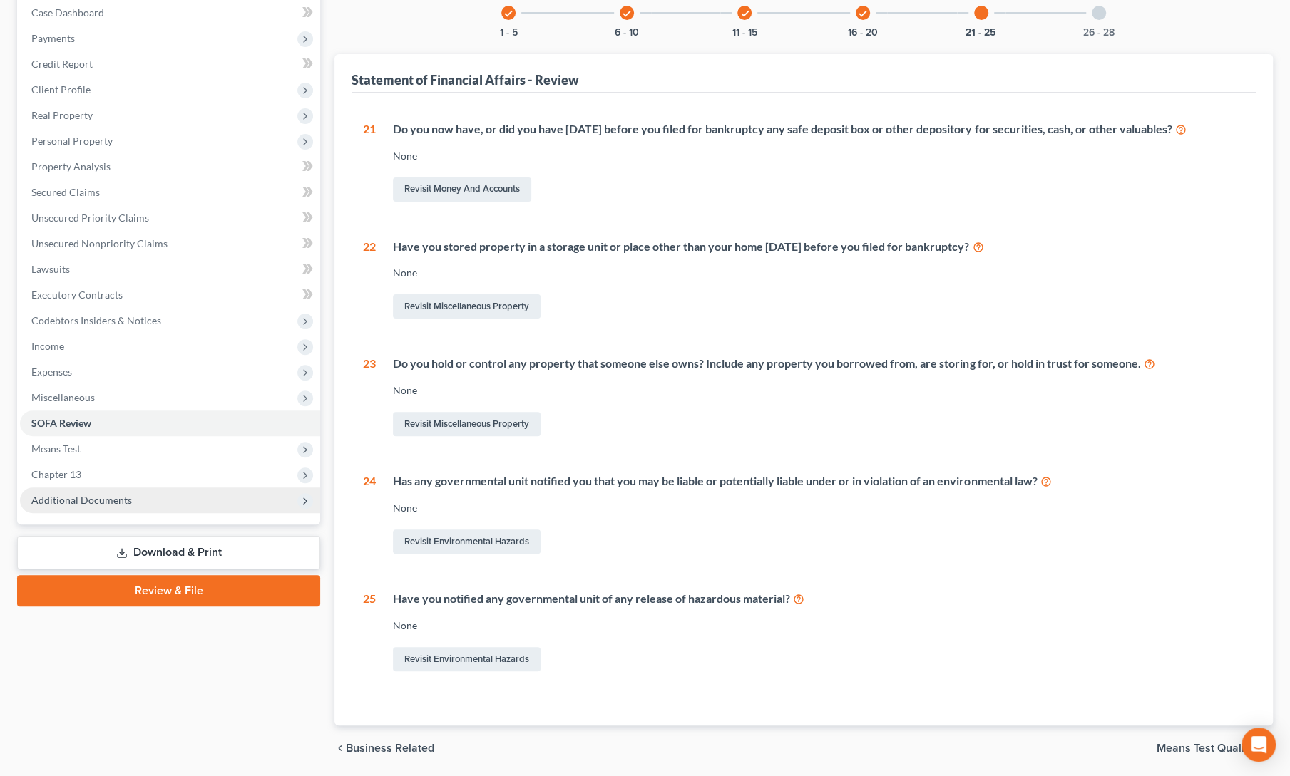
scroll to position [148, 0]
click at [749, 423] on div "Revisit Miscellaneous Property" at bounding box center [818, 424] width 851 height 30
click at [324, 88] on div "Case Dashboard Payments Invoices Payments Payments Credit Report Client Profile" at bounding box center [168, 380] width 317 height 783
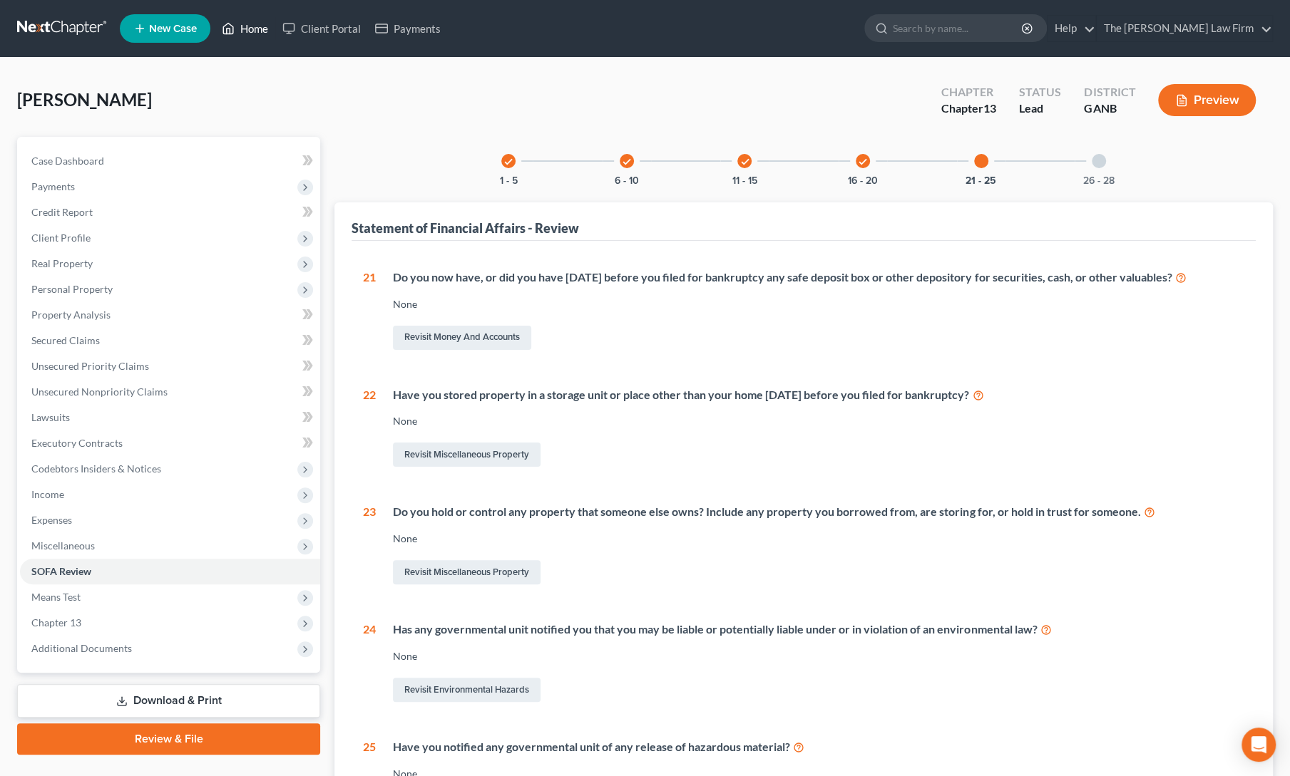
click at [261, 24] on link "Home" at bounding box center [245, 29] width 61 height 26
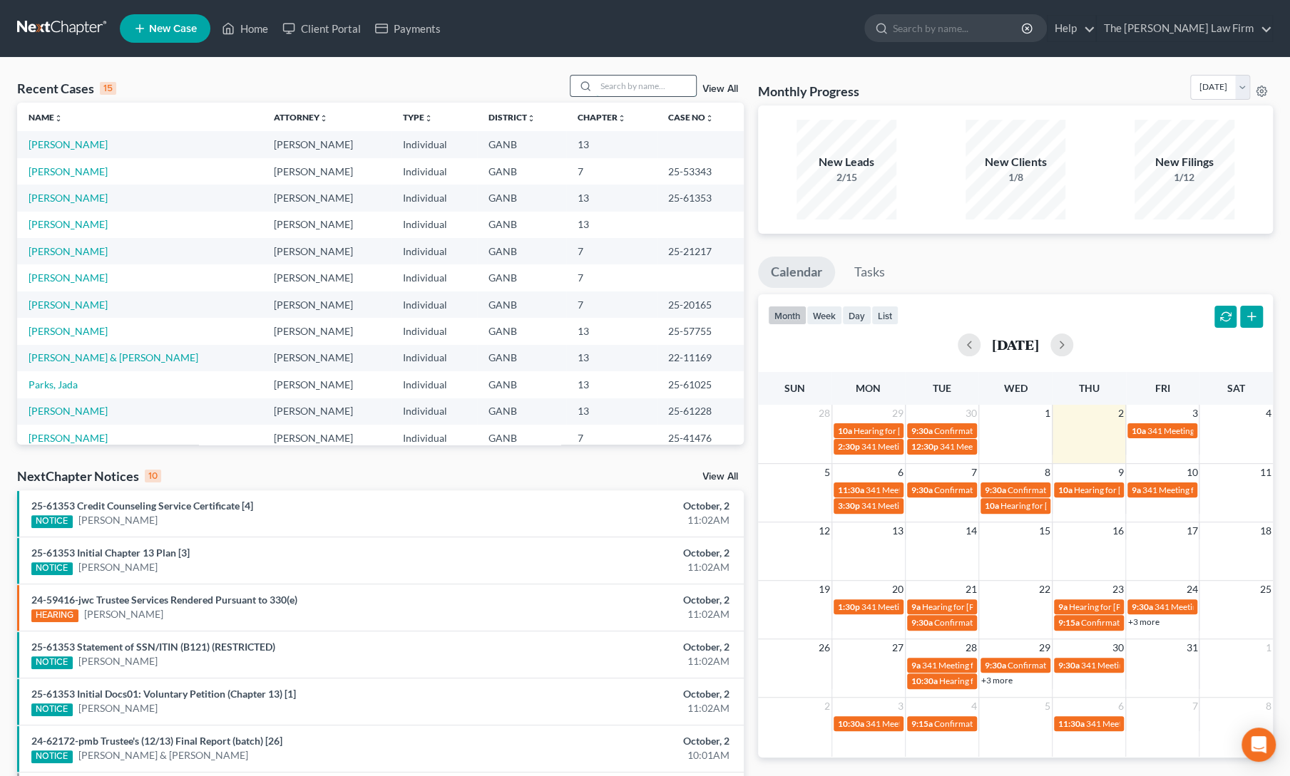
click at [617, 89] on input "search" at bounding box center [646, 86] width 100 height 21
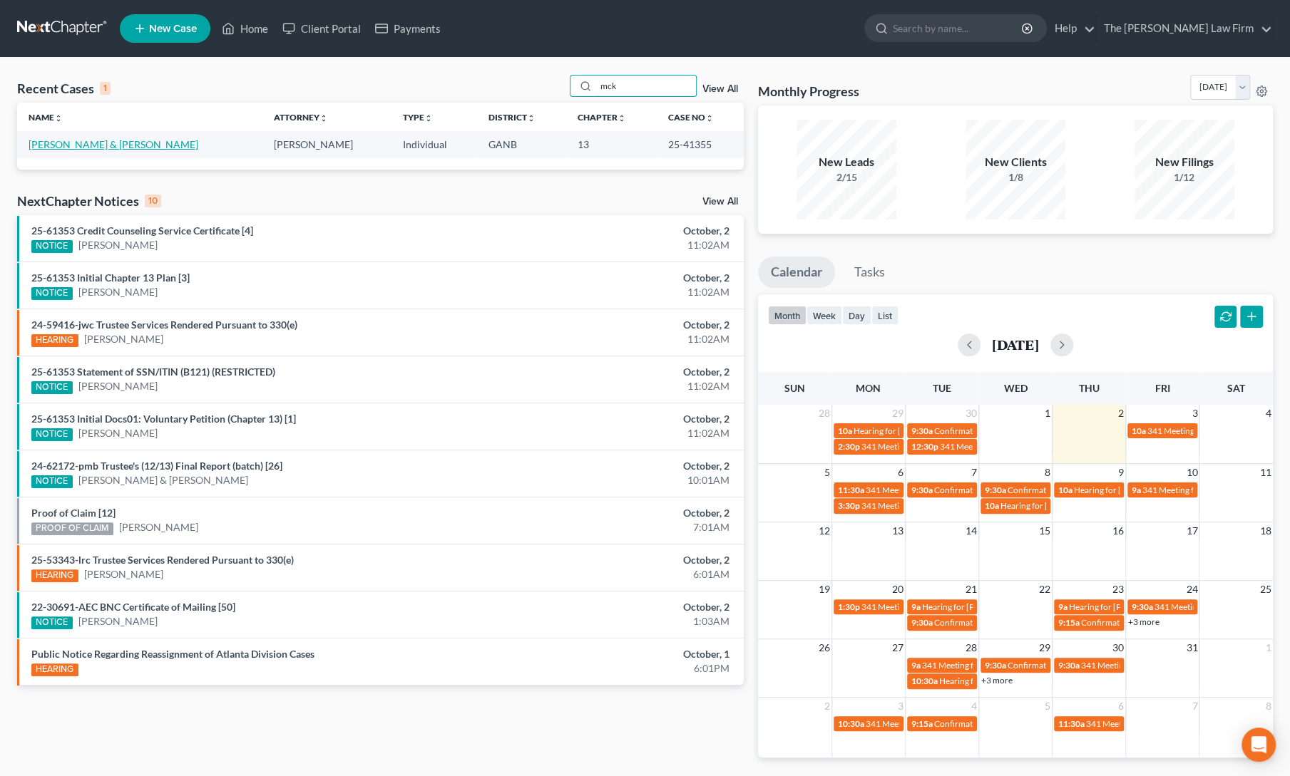
type input "mck"
click at [69, 143] on link "[PERSON_NAME] & [PERSON_NAME]" at bounding box center [114, 144] width 170 height 12
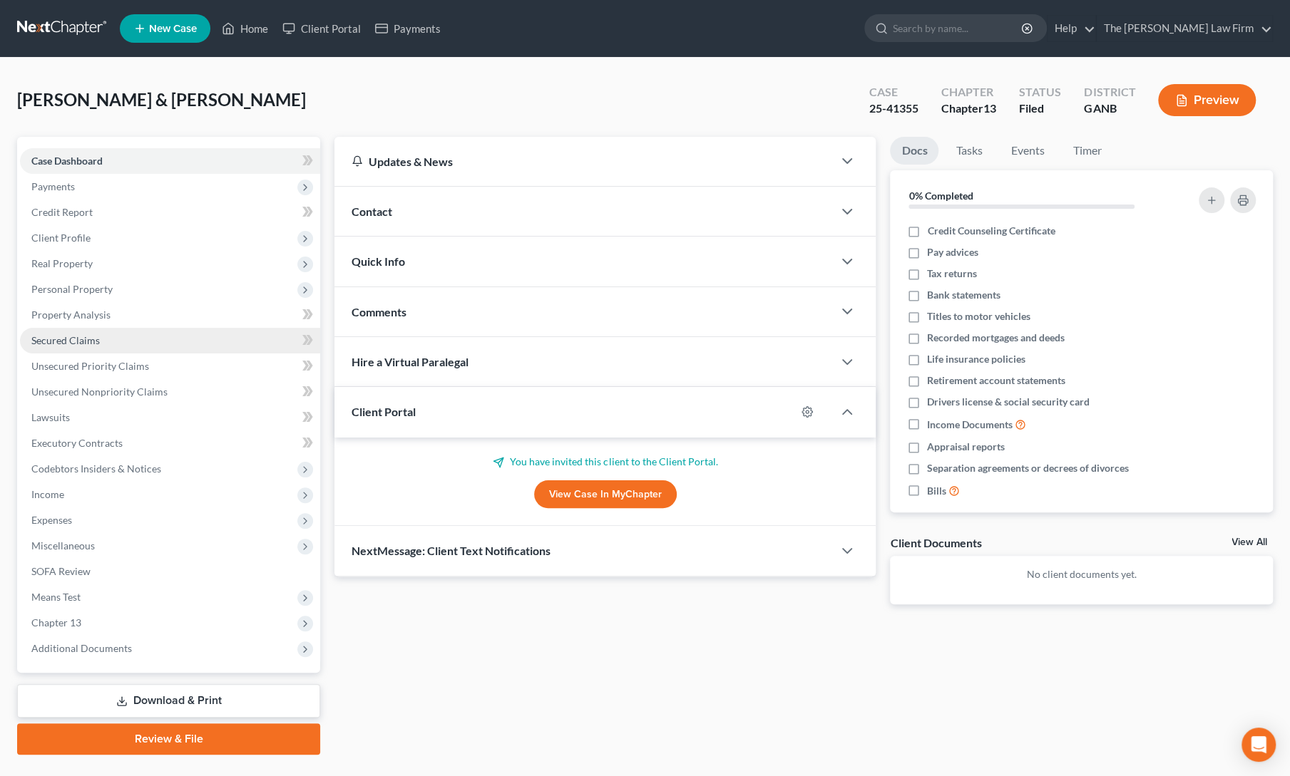
click at [68, 329] on link "Secured Claims" at bounding box center [170, 341] width 300 height 26
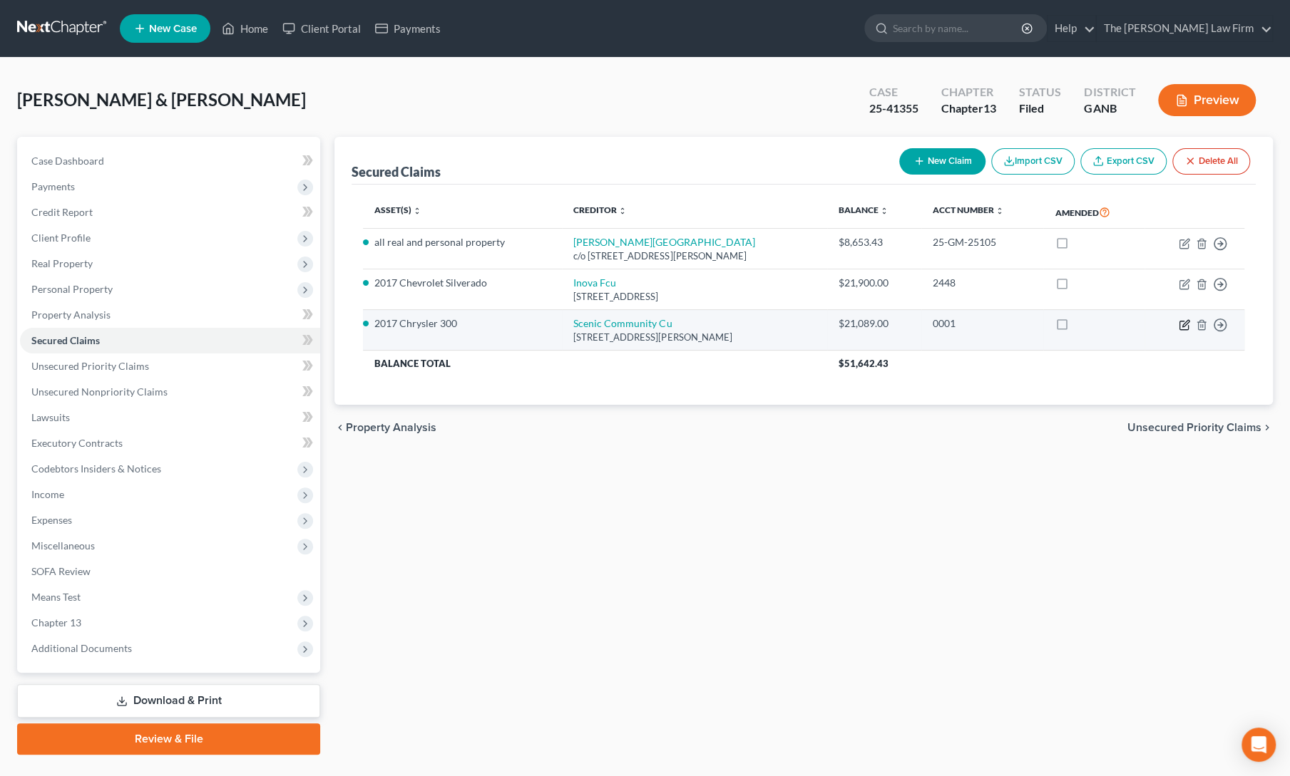
click at [1185, 323] on icon "button" at bounding box center [1185, 323] width 6 height 6
select select "44"
select select "2"
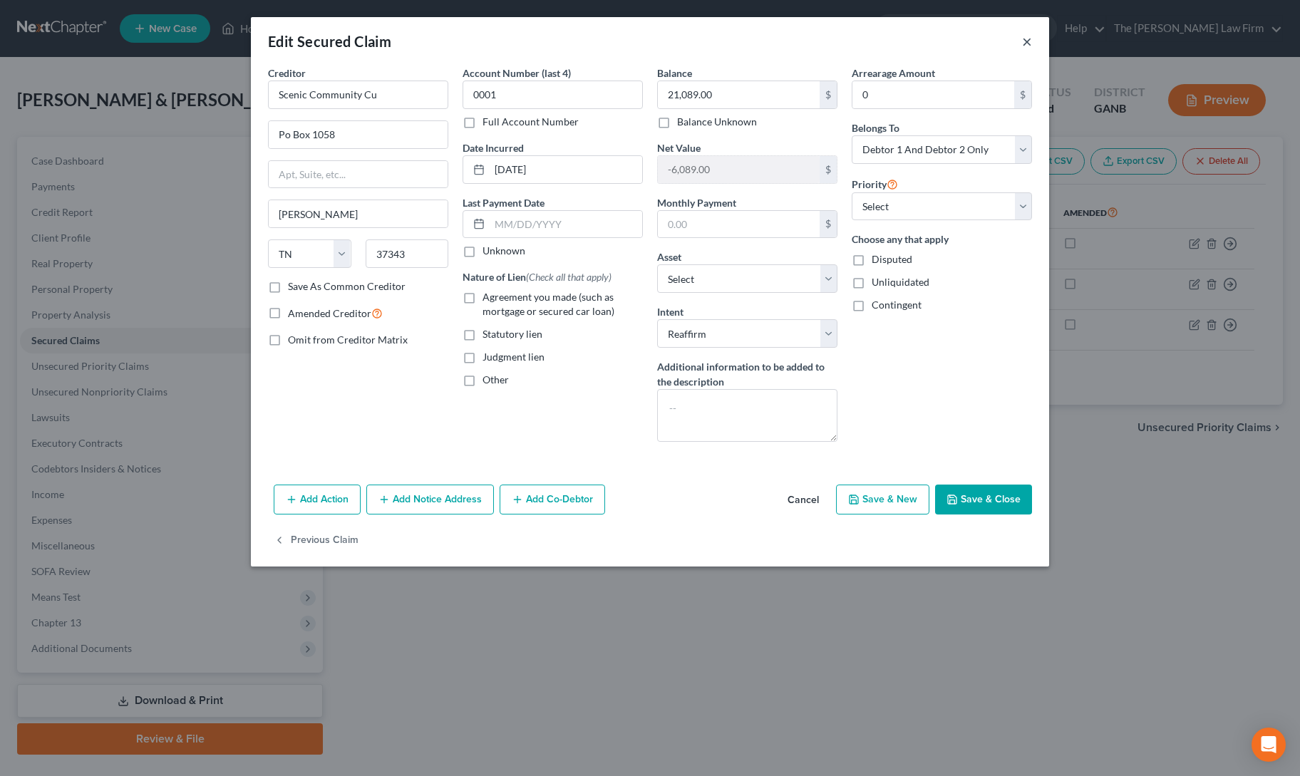
click at [1024, 45] on button "×" at bounding box center [1027, 41] width 10 height 17
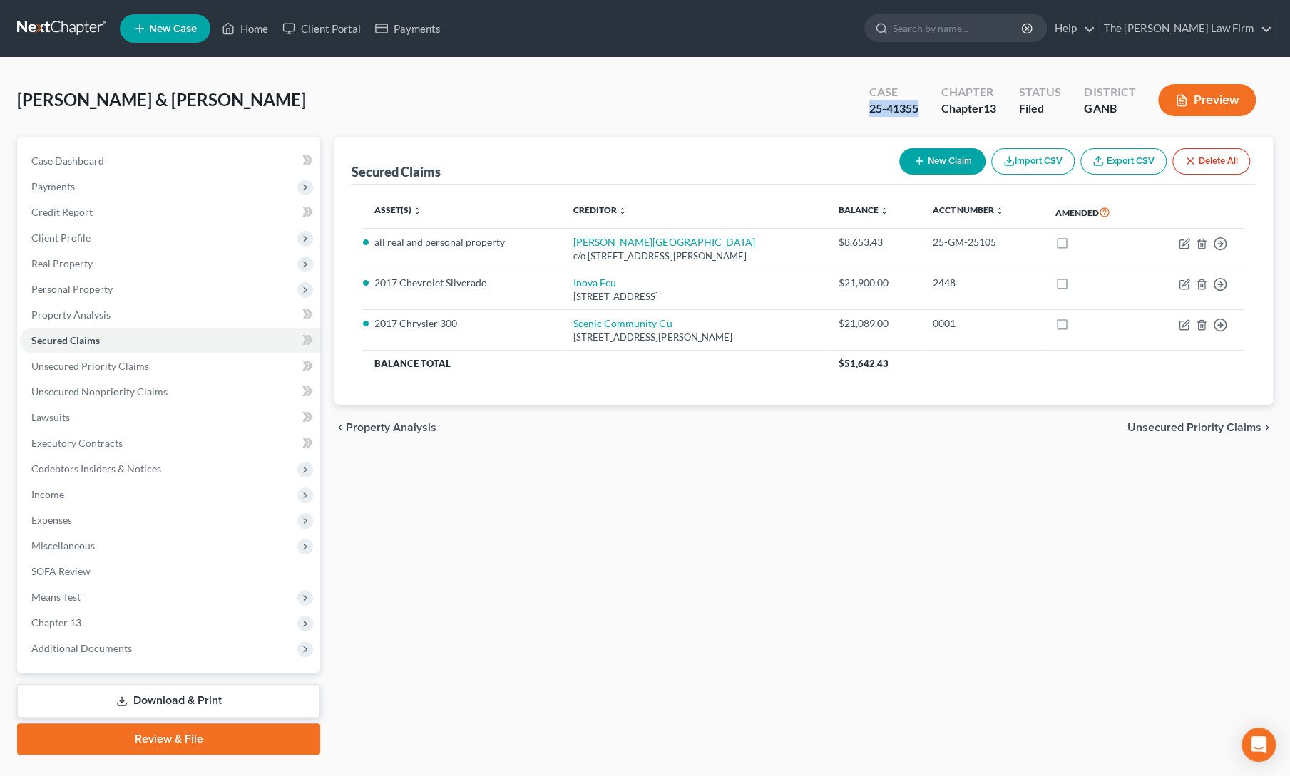
drag, startPoint x: 865, startPoint y: 109, endPoint x: 920, endPoint y: 111, distance: 54.9
click at [920, 111] on div "Case 25-41355" at bounding box center [894, 102] width 72 height 42
copy div "25-41355"
click at [542, 625] on div "Secured Claims New Claim Import CSV Export CSV Delete All Asset(s) expand_more …" at bounding box center [803, 446] width 952 height 618
click at [70, 654] on span "Additional Documents" at bounding box center [81, 648] width 101 height 12
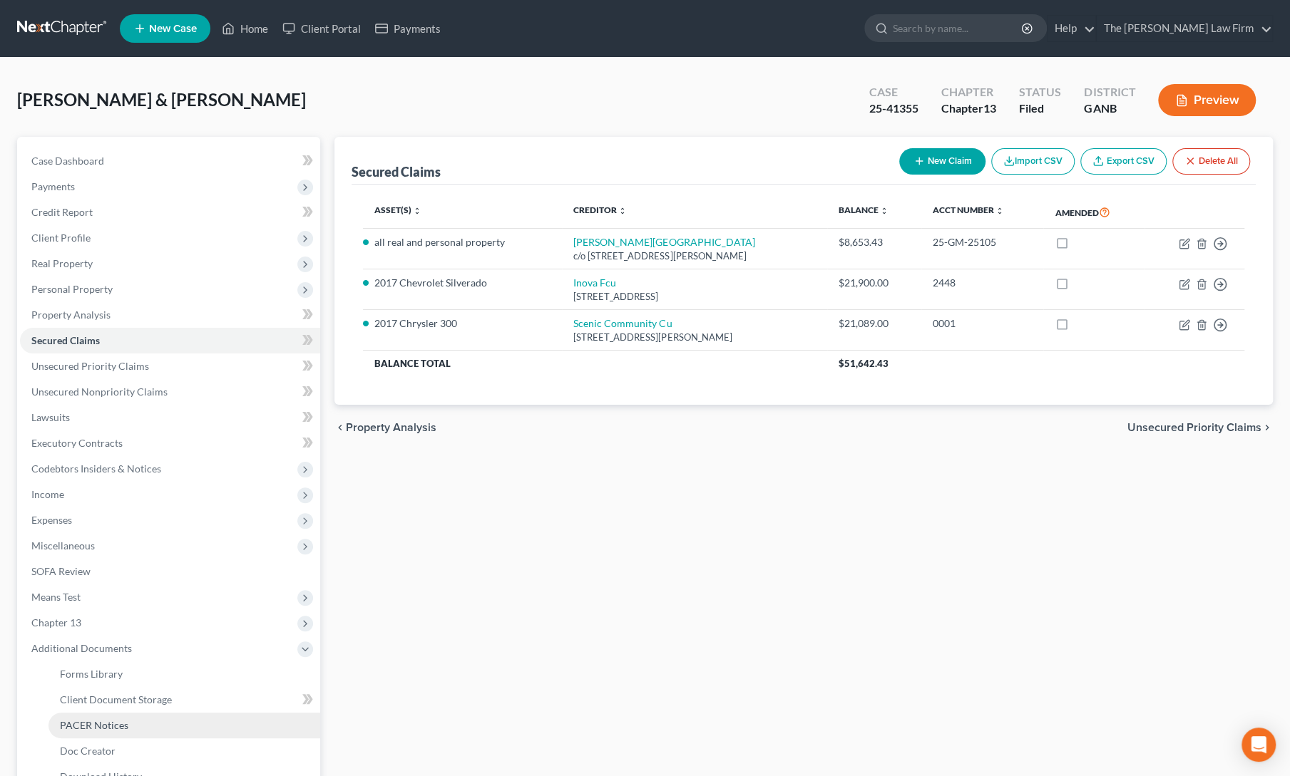
click at [80, 733] on link "PACER Notices" at bounding box center [184, 726] width 272 height 26
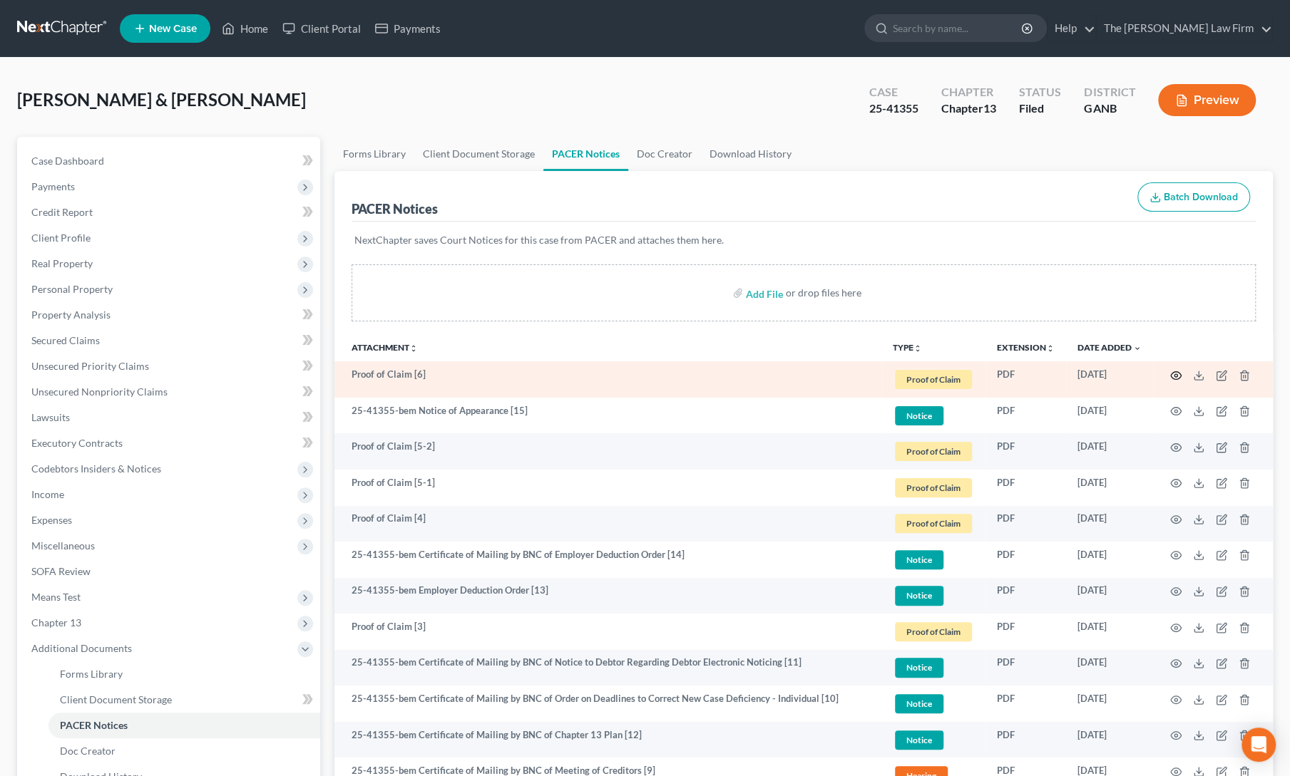
click at [1175, 376] on circle "button" at bounding box center [1175, 375] width 3 height 3
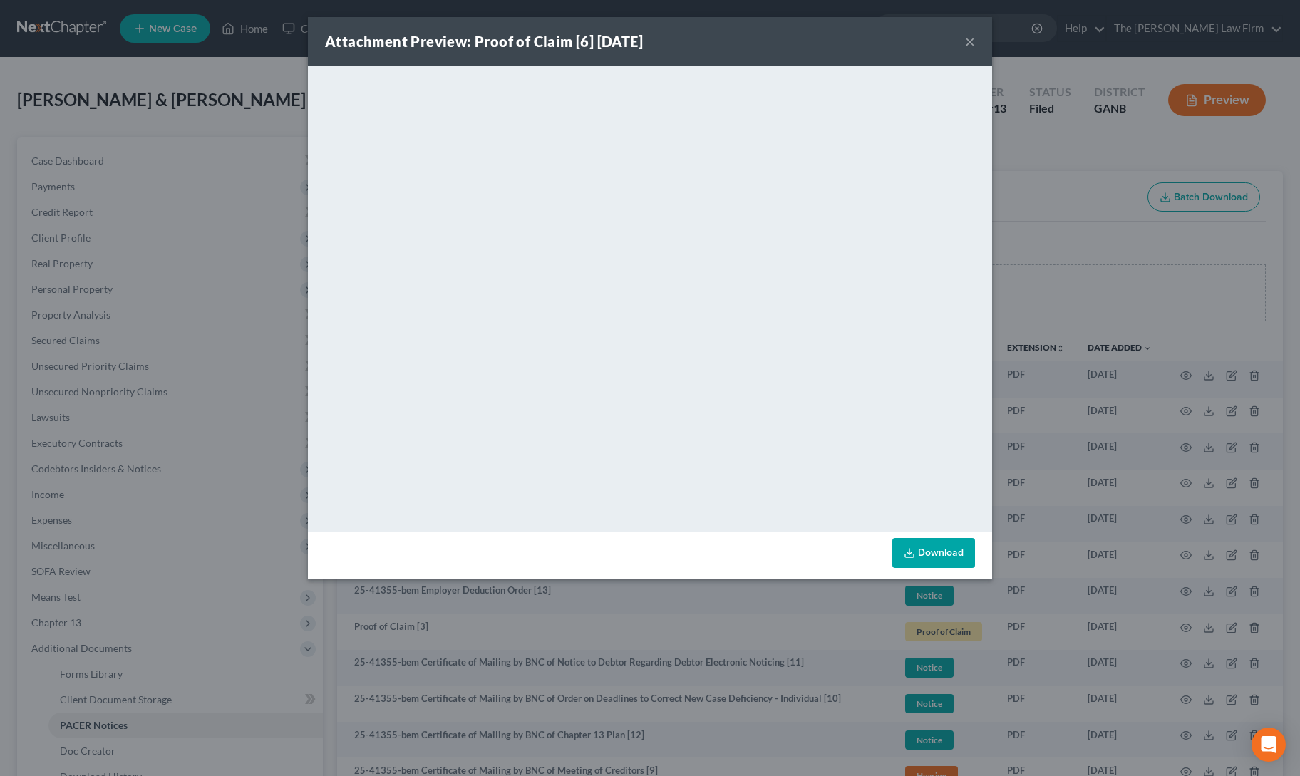
click at [968, 49] on button "×" at bounding box center [970, 41] width 10 height 17
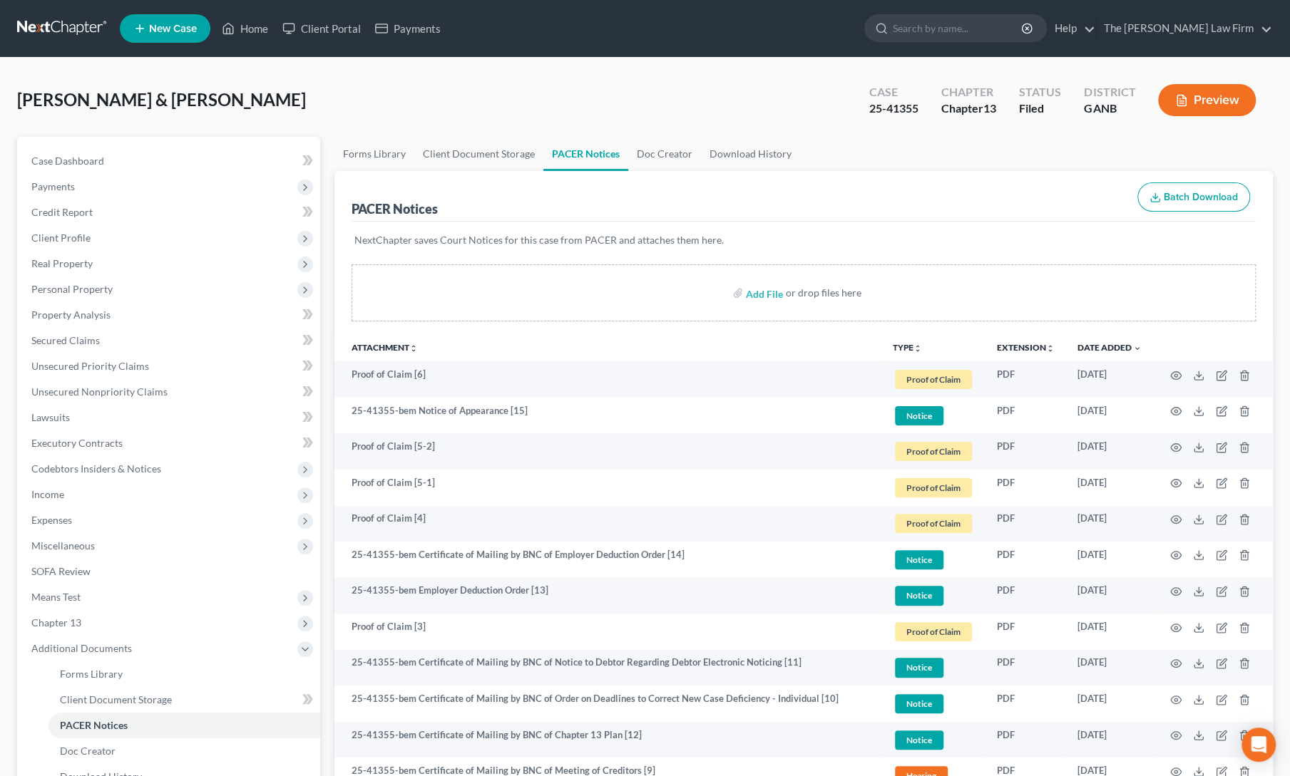
click at [984, 196] on div "PACER Notices Batch Download" at bounding box center [803, 196] width 904 height 51
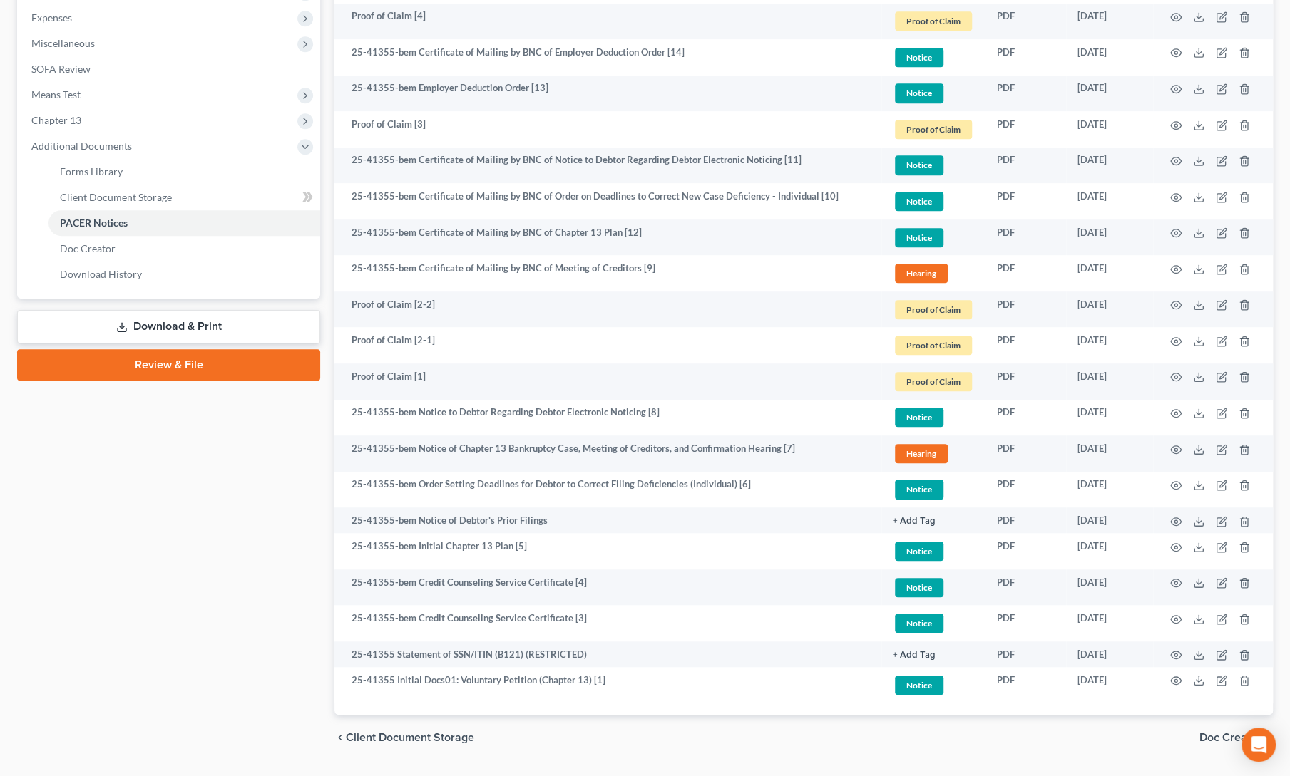
scroll to position [503, 0]
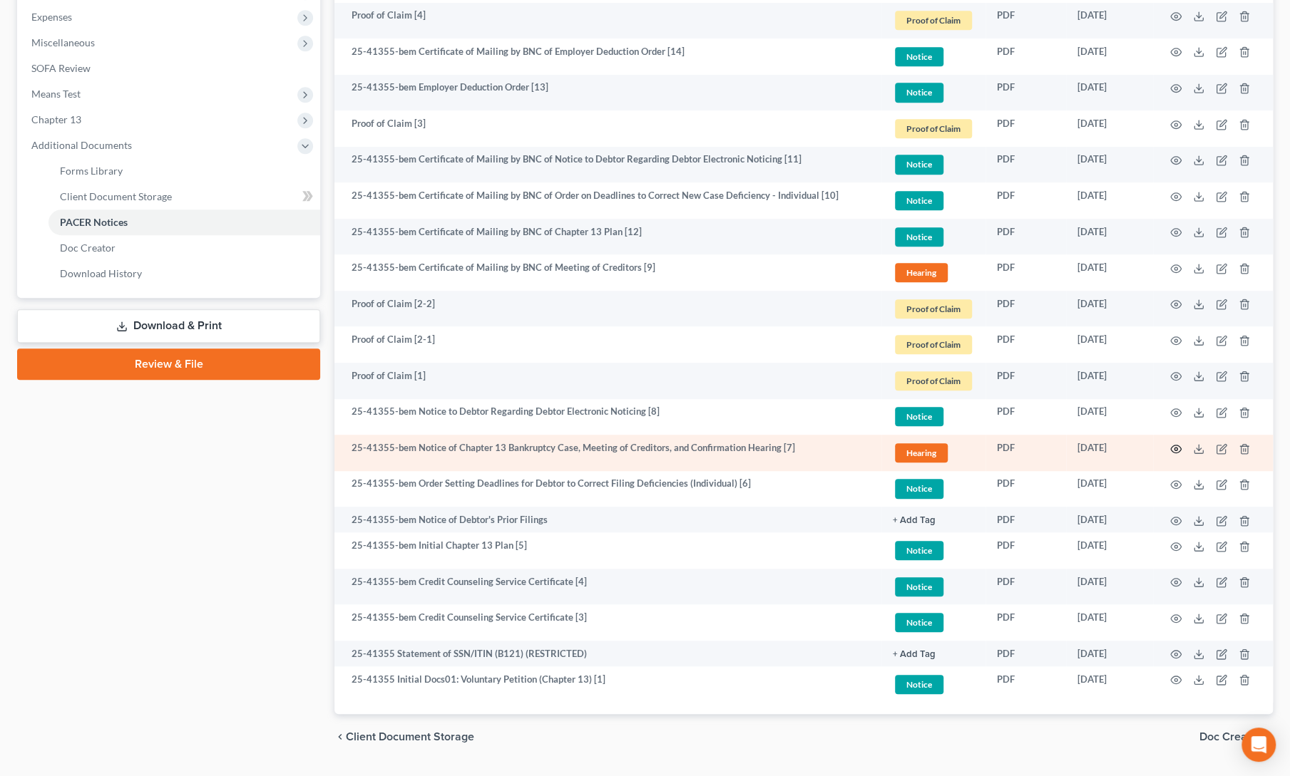
click at [1173, 445] on icon "button" at bounding box center [1175, 449] width 11 height 8
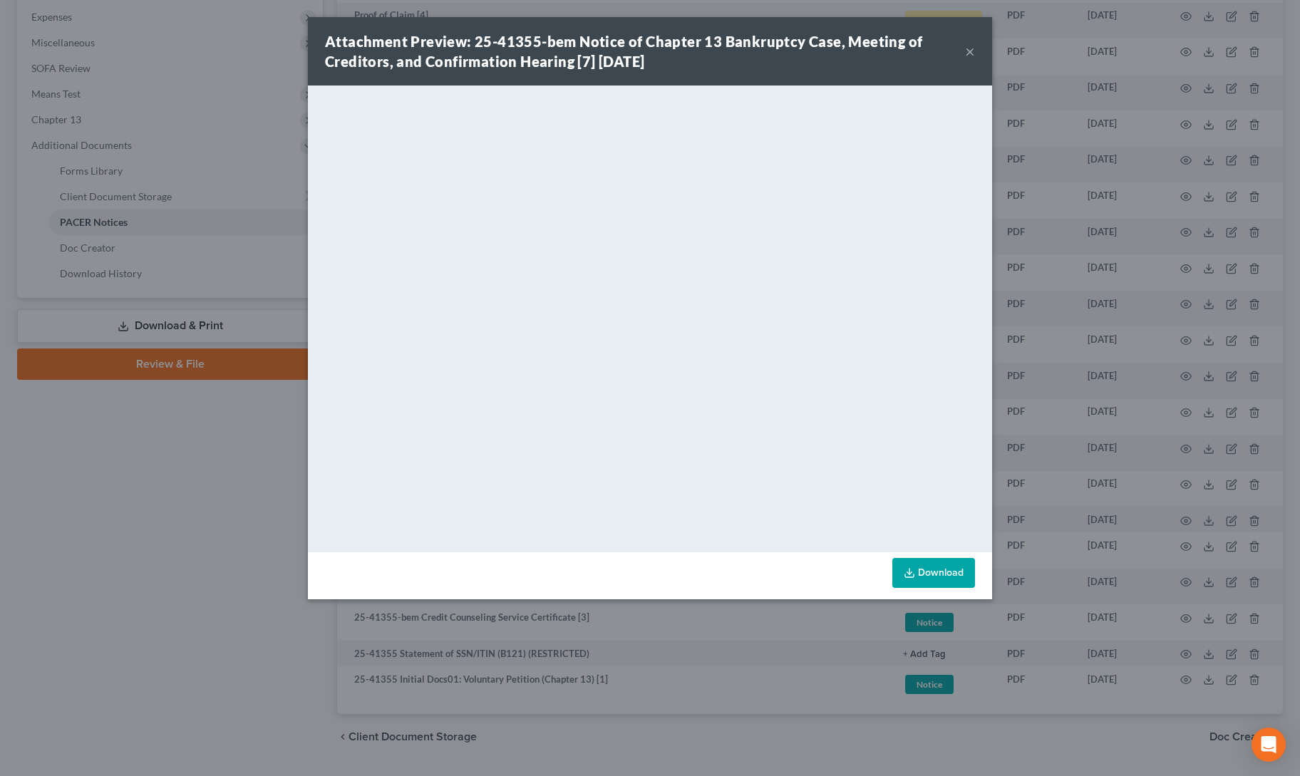
click at [970, 50] on button "×" at bounding box center [970, 51] width 10 height 17
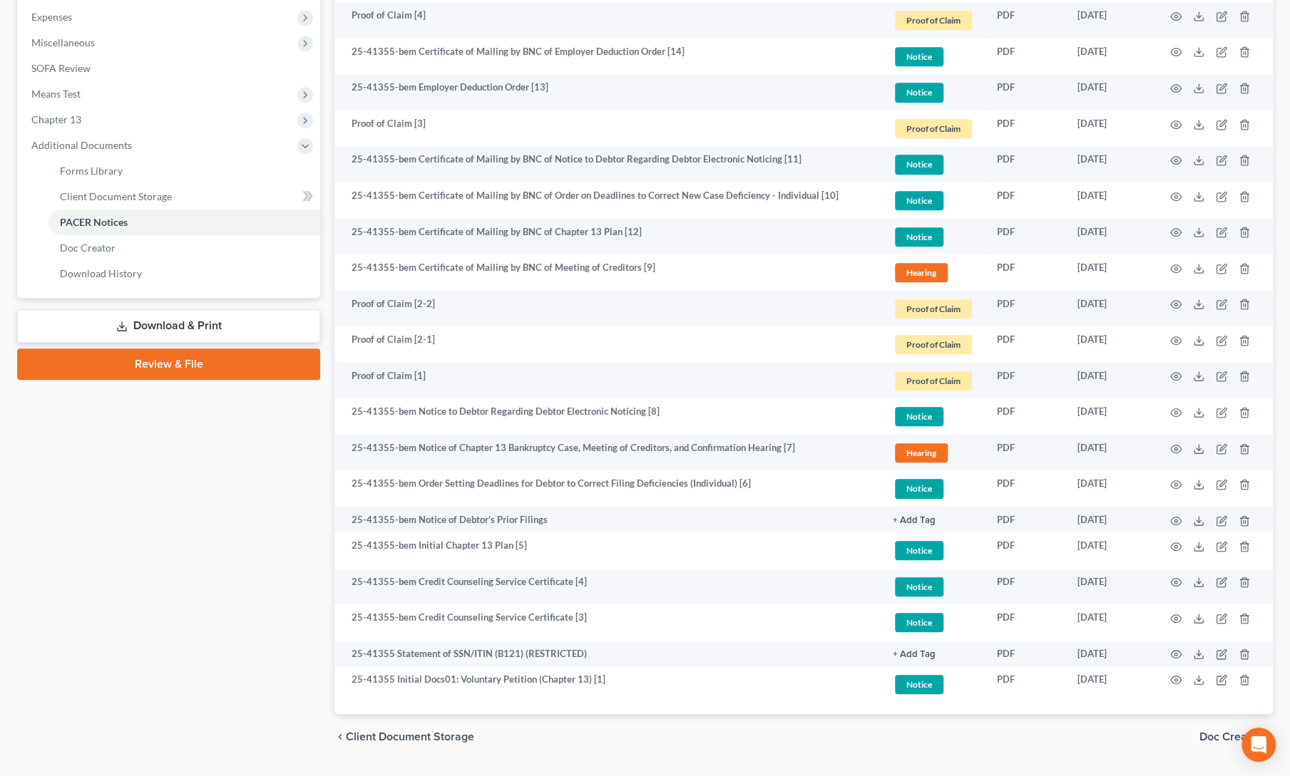
click at [232, 404] on div "Case Dashboard Payments Invoices Payments Payments Credit Report Client Profile" at bounding box center [168, 197] width 317 height 1126
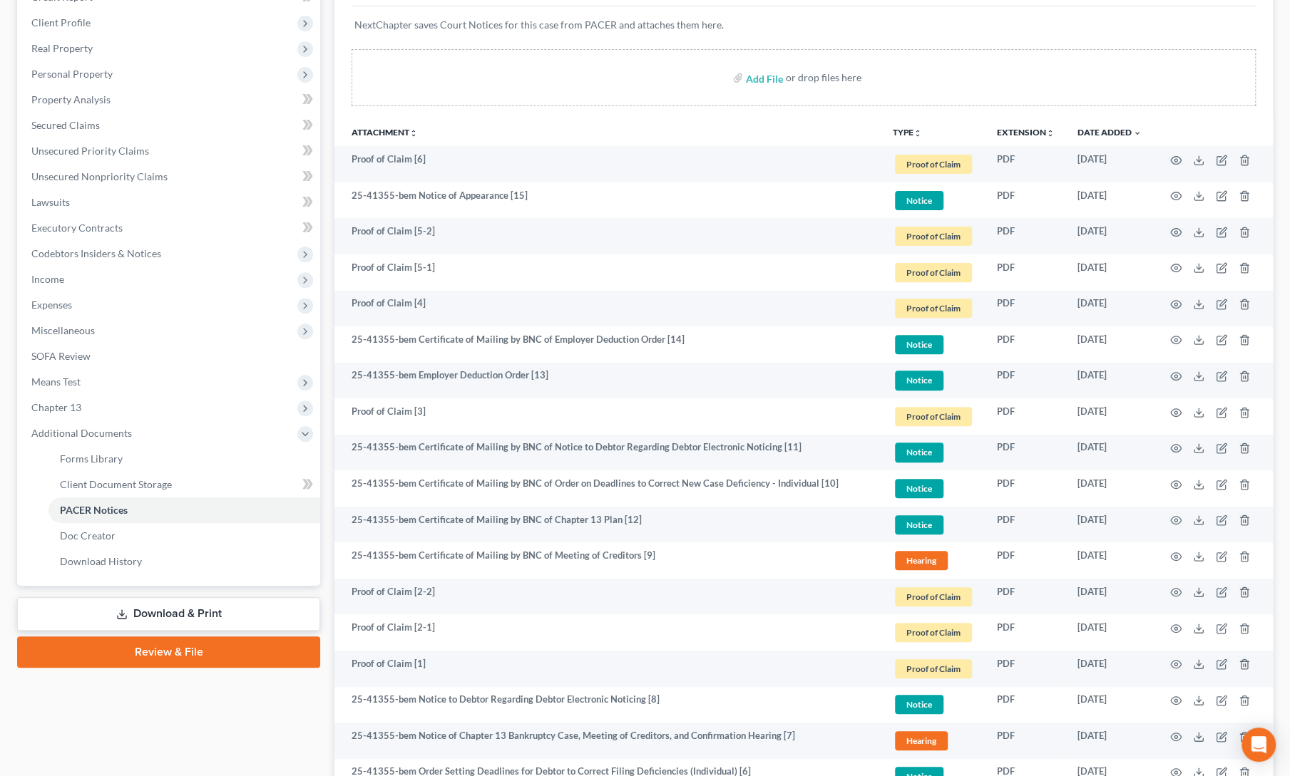
scroll to position [0, 0]
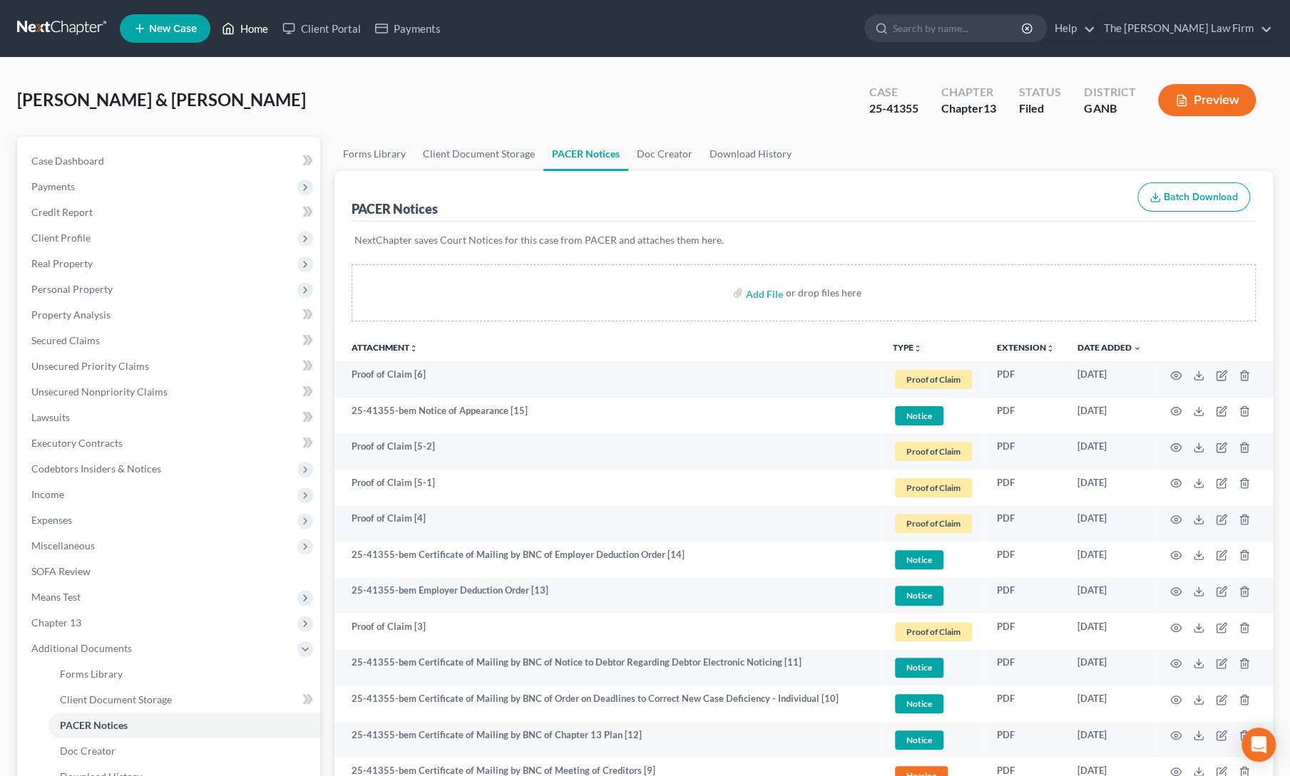
click at [237, 29] on link "Home" at bounding box center [245, 29] width 61 height 26
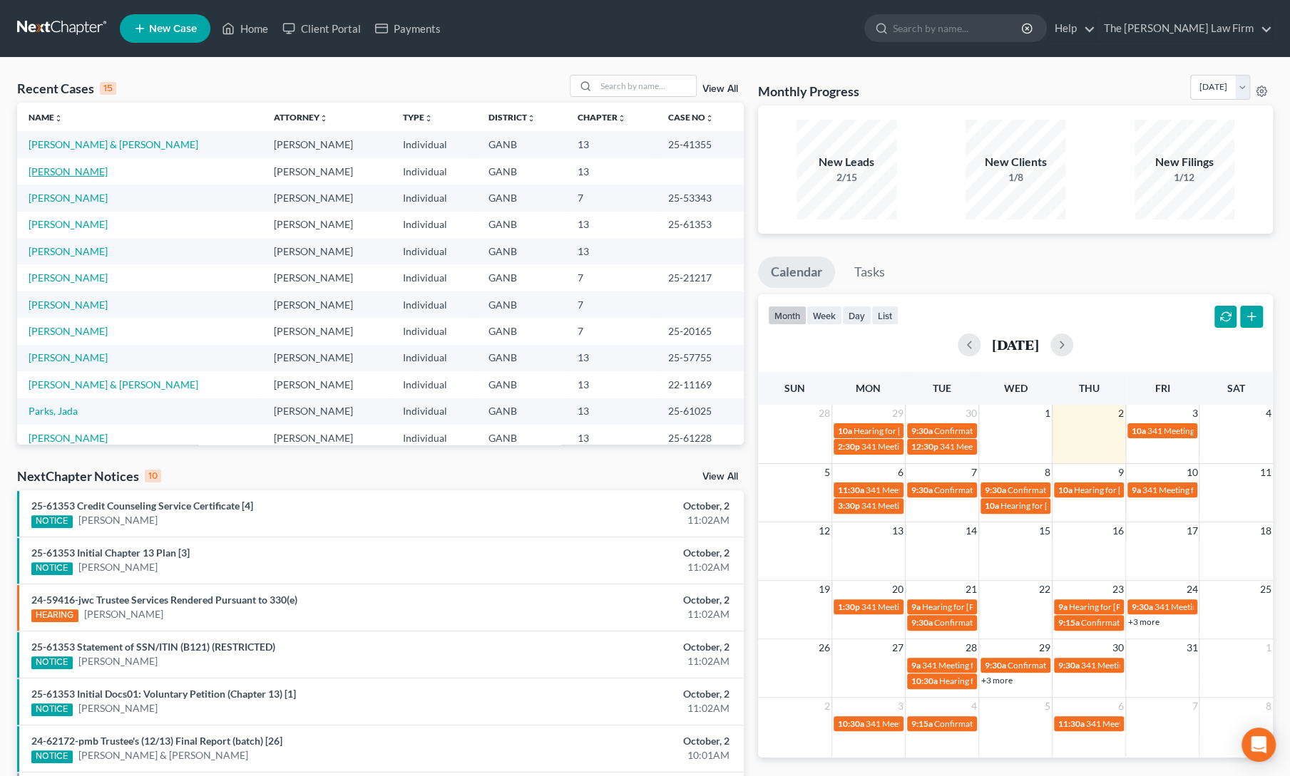
click at [41, 173] on link "[PERSON_NAME]" at bounding box center [68, 171] width 79 height 12
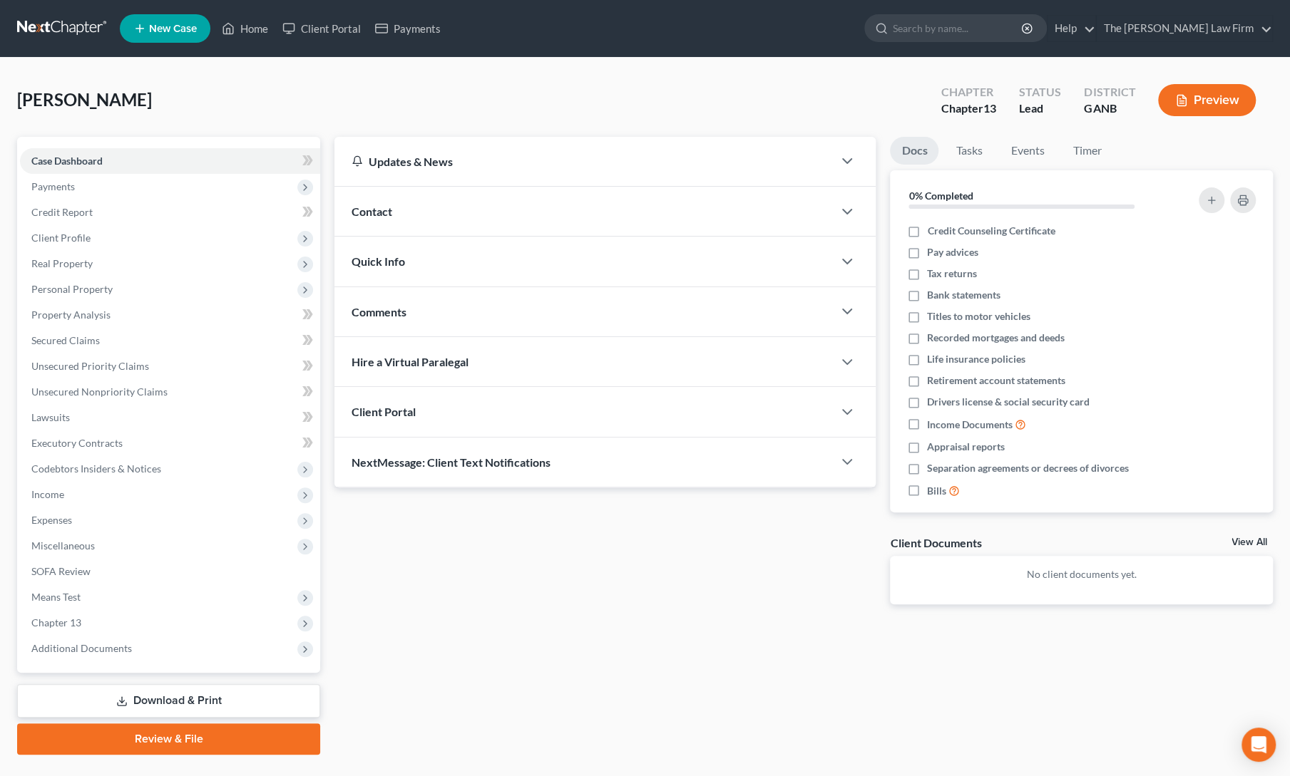
click at [116, 701] on icon at bounding box center [121, 701] width 11 height 11
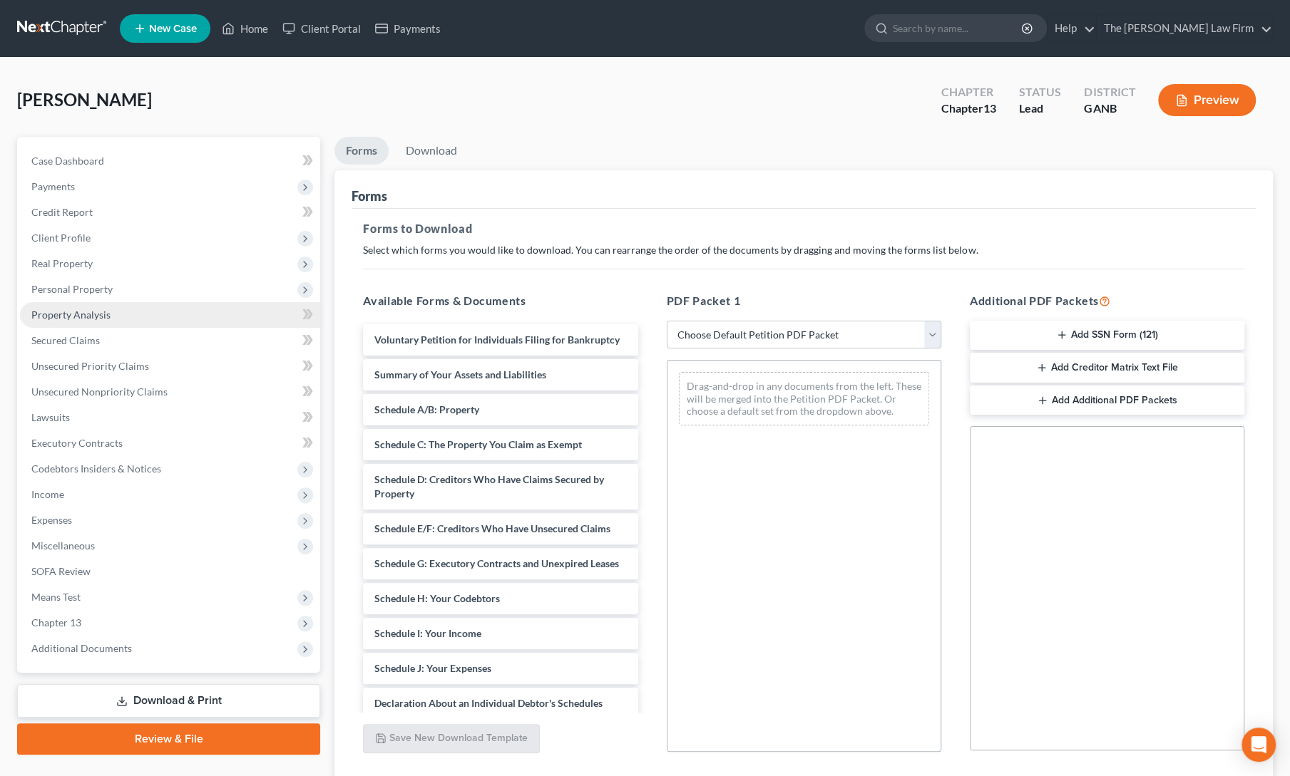
click at [73, 314] on span "Property Analysis" at bounding box center [70, 315] width 79 height 12
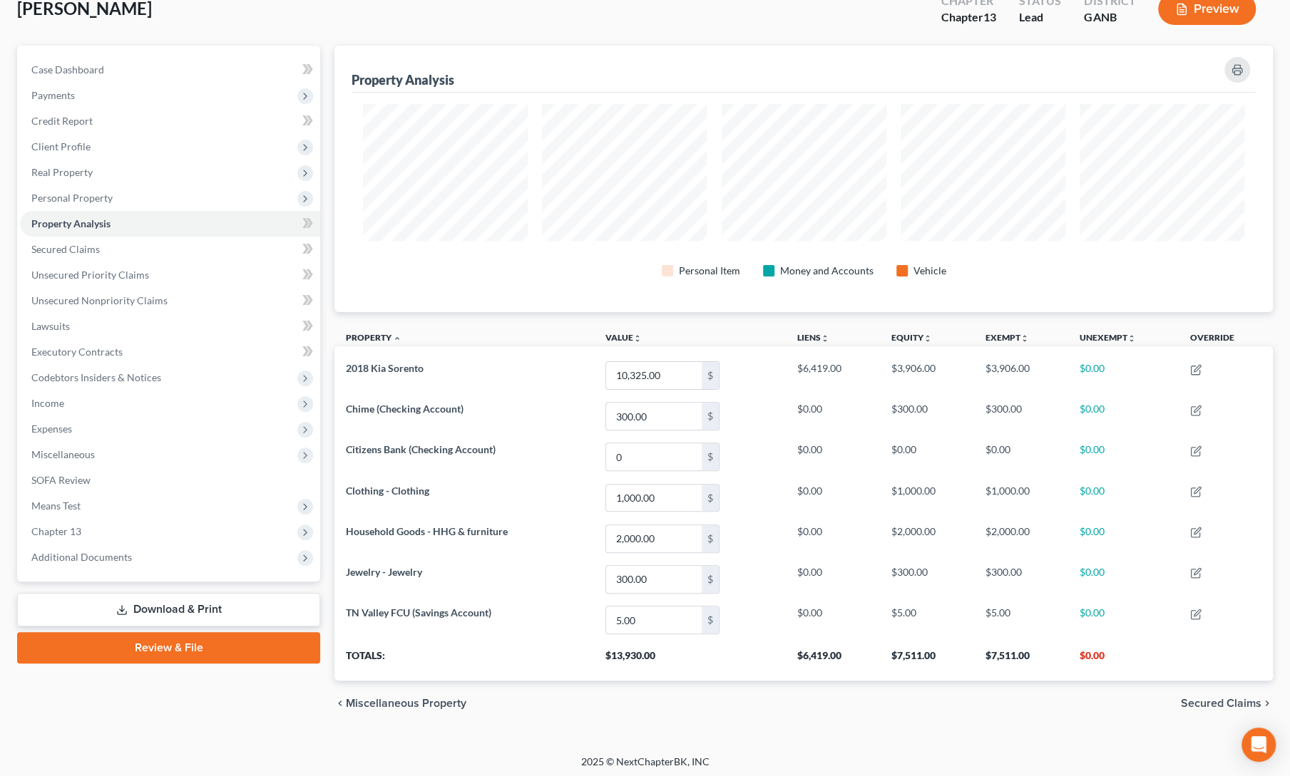
click at [151, 617] on link "Download & Print" at bounding box center [168, 610] width 303 height 34
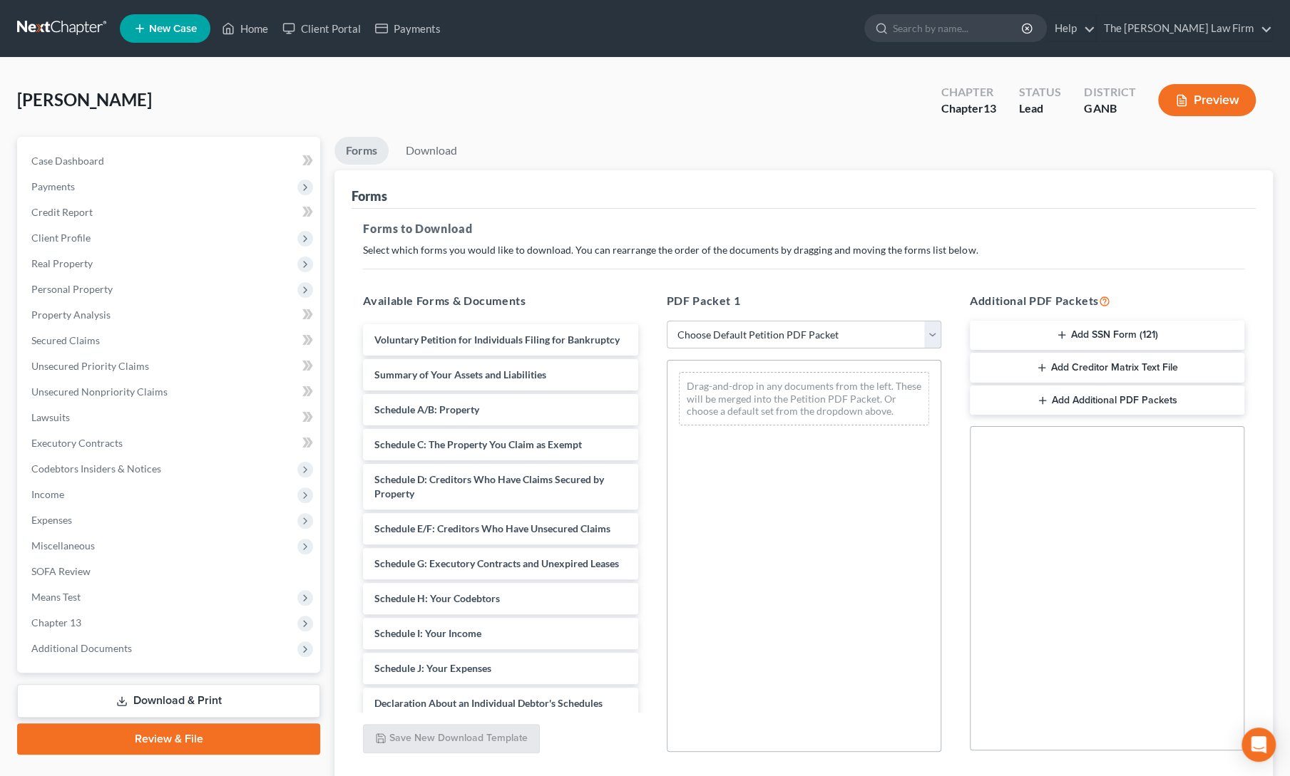
click at [811, 334] on select "Choose Default Petition PDF Packet Complete Bankruptcy Petition (all forms and …" at bounding box center [804, 335] width 274 height 29
select select "0"
click at [667, 321] on select "Choose Default Petition PDF Packet Complete Bankruptcy Petition (all forms and …" at bounding box center [804, 335] width 274 height 29
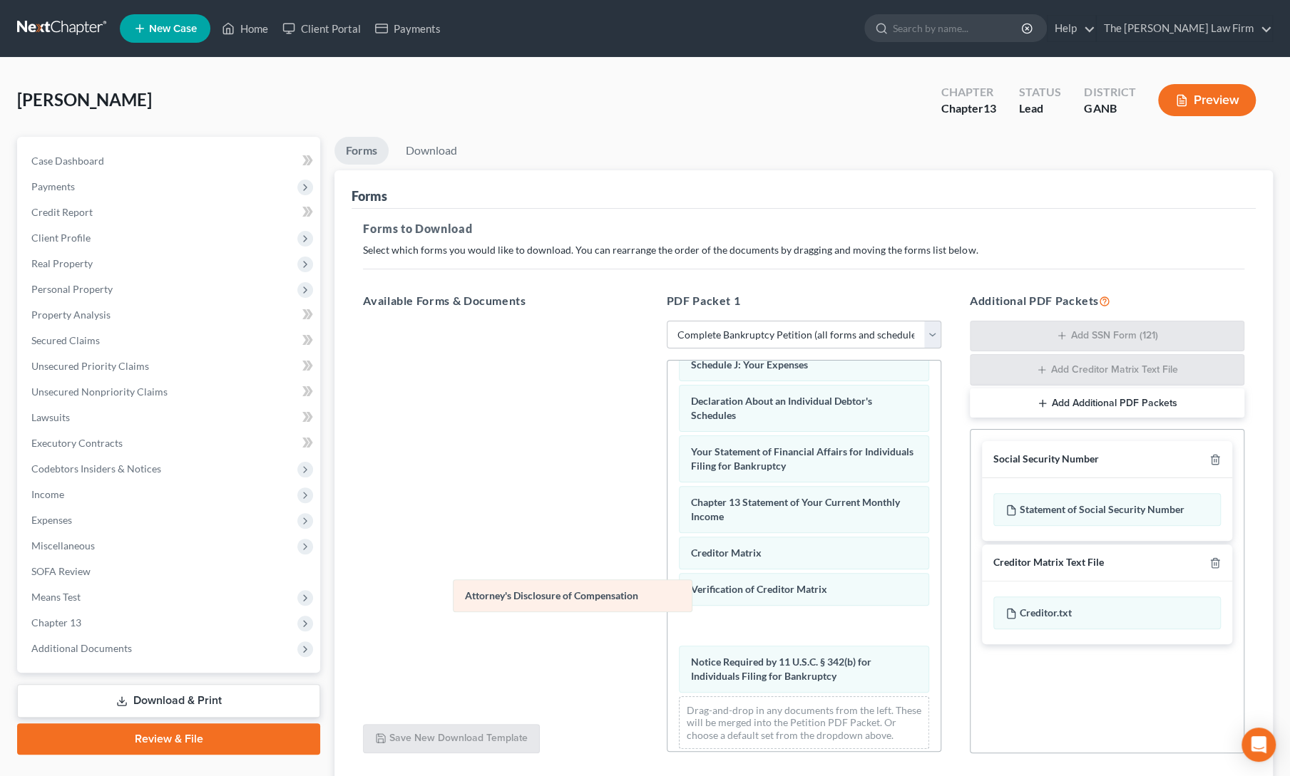
scroll to position [372, 0]
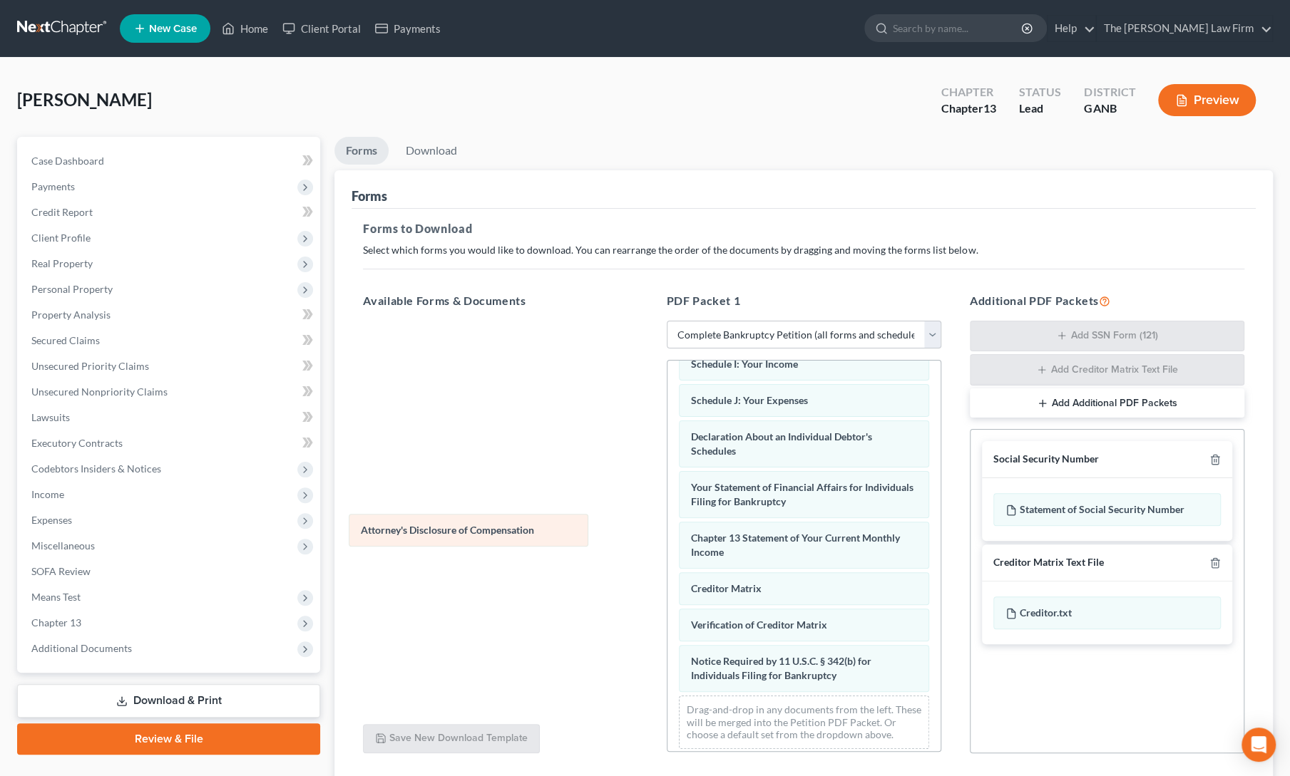
drag, startPoint x: 825, startPoint y: 664, endPoint x: 496, endPoint y: 527, distance: 356.6
click at [667, 527] on div "Attorney's Disclosure of Compensation Voluntary Petition for Individuals Filing…" at bounding box center [803, 375] width 273 height 772
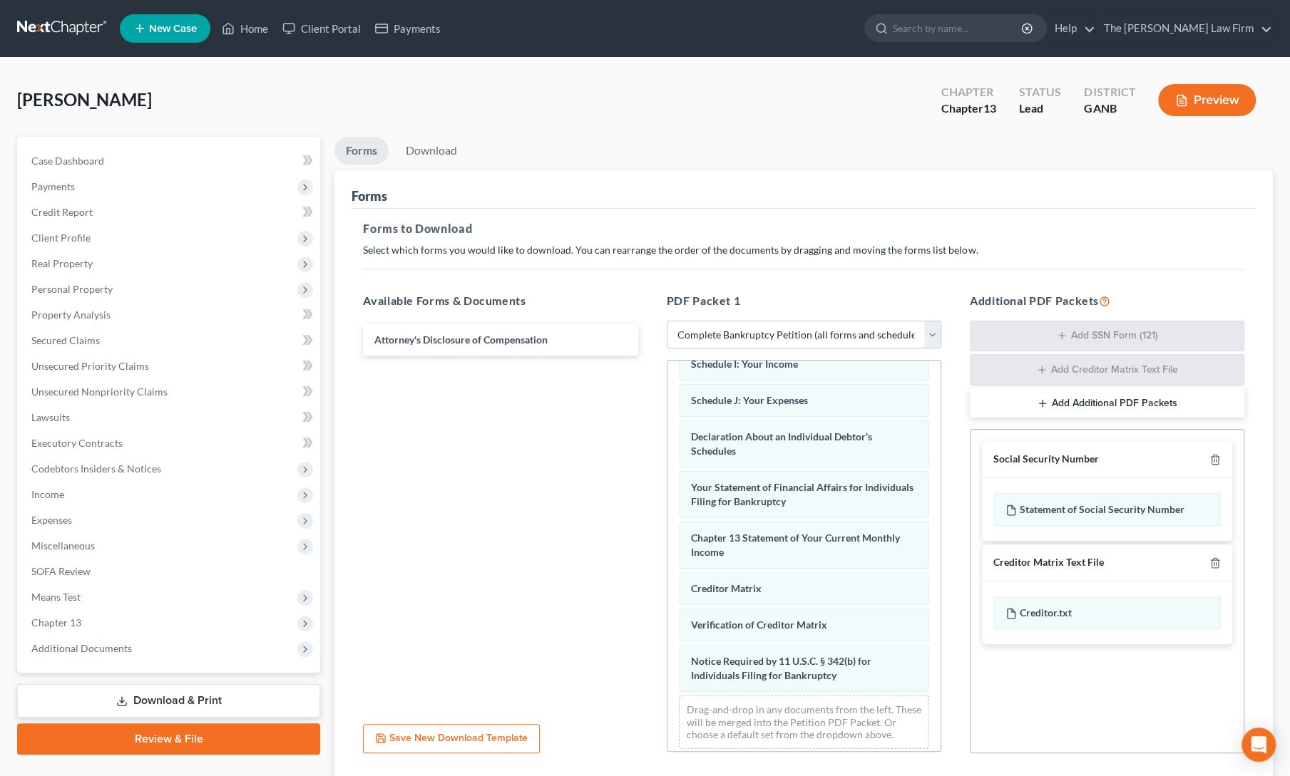
scroll to position [103, 0]
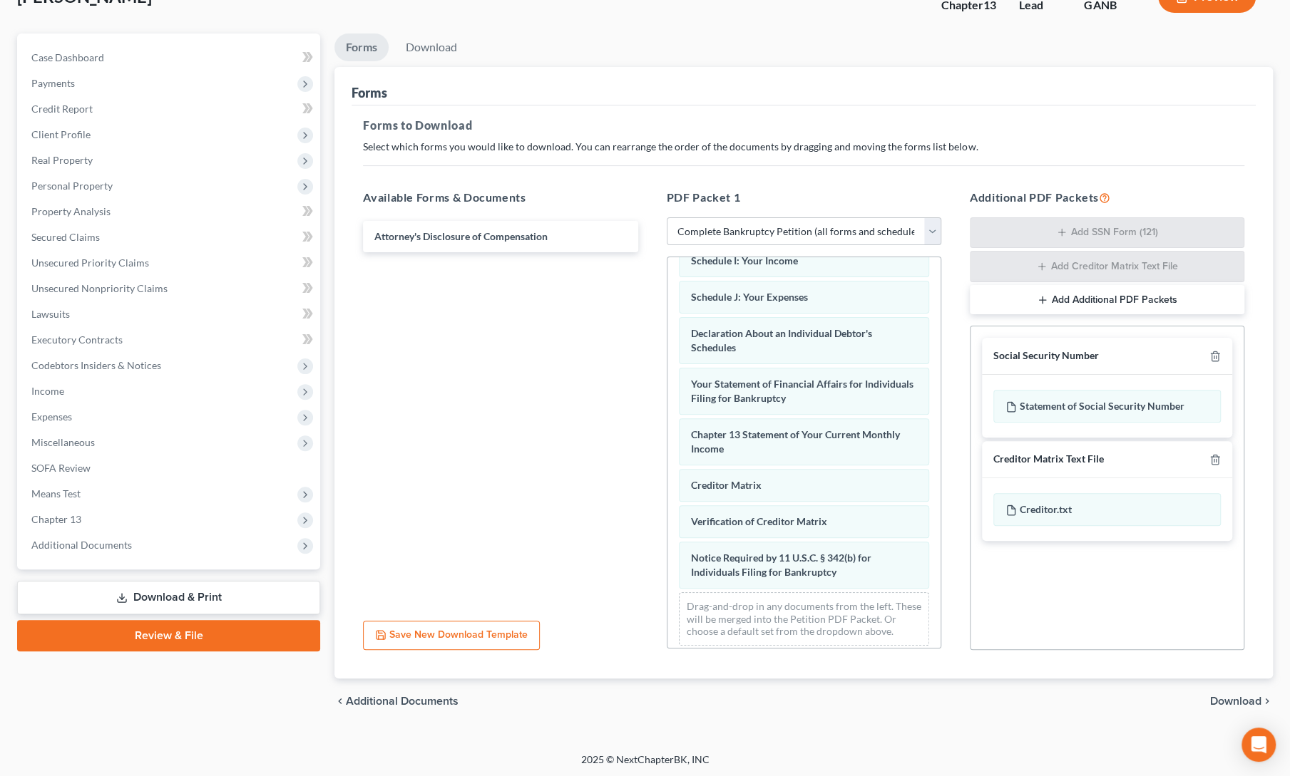
click at [1237, 698] on span "Download" at bounding box center [1235, 701] width 51 height 11
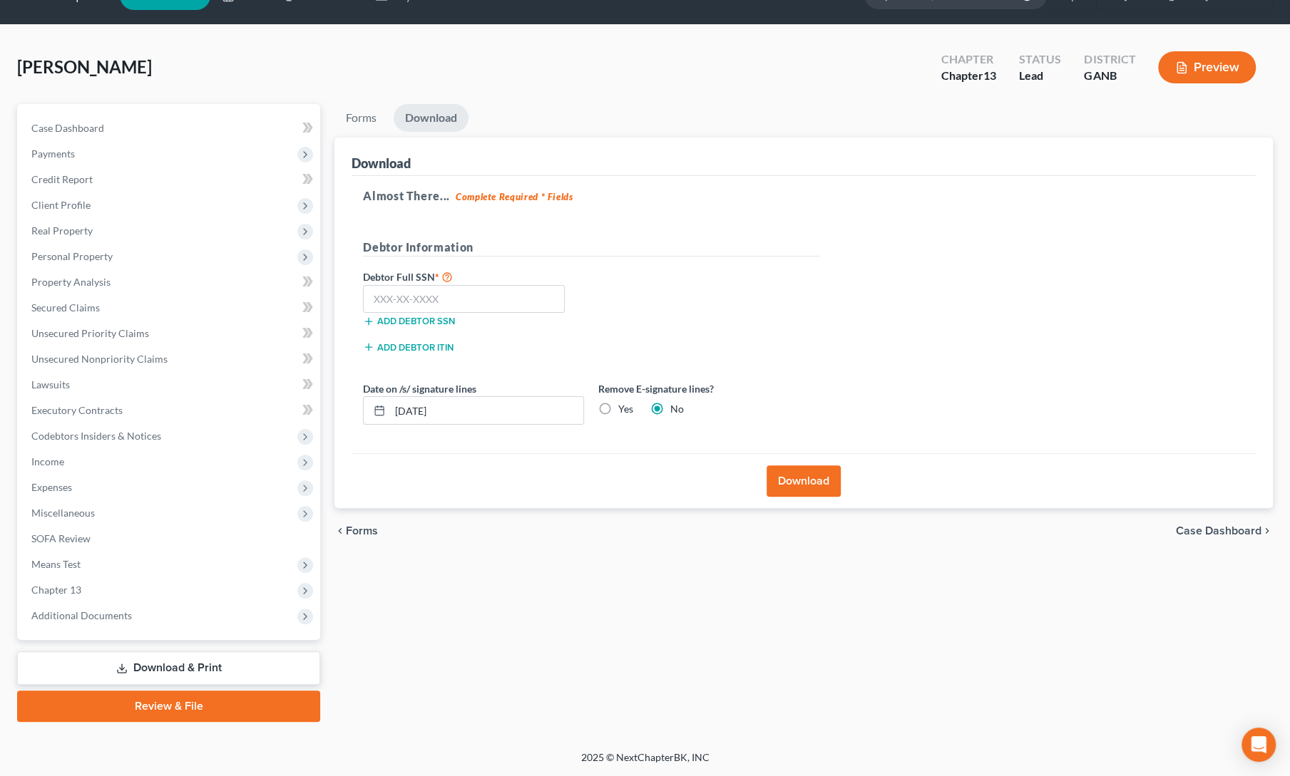
scroll to position [31, 0]
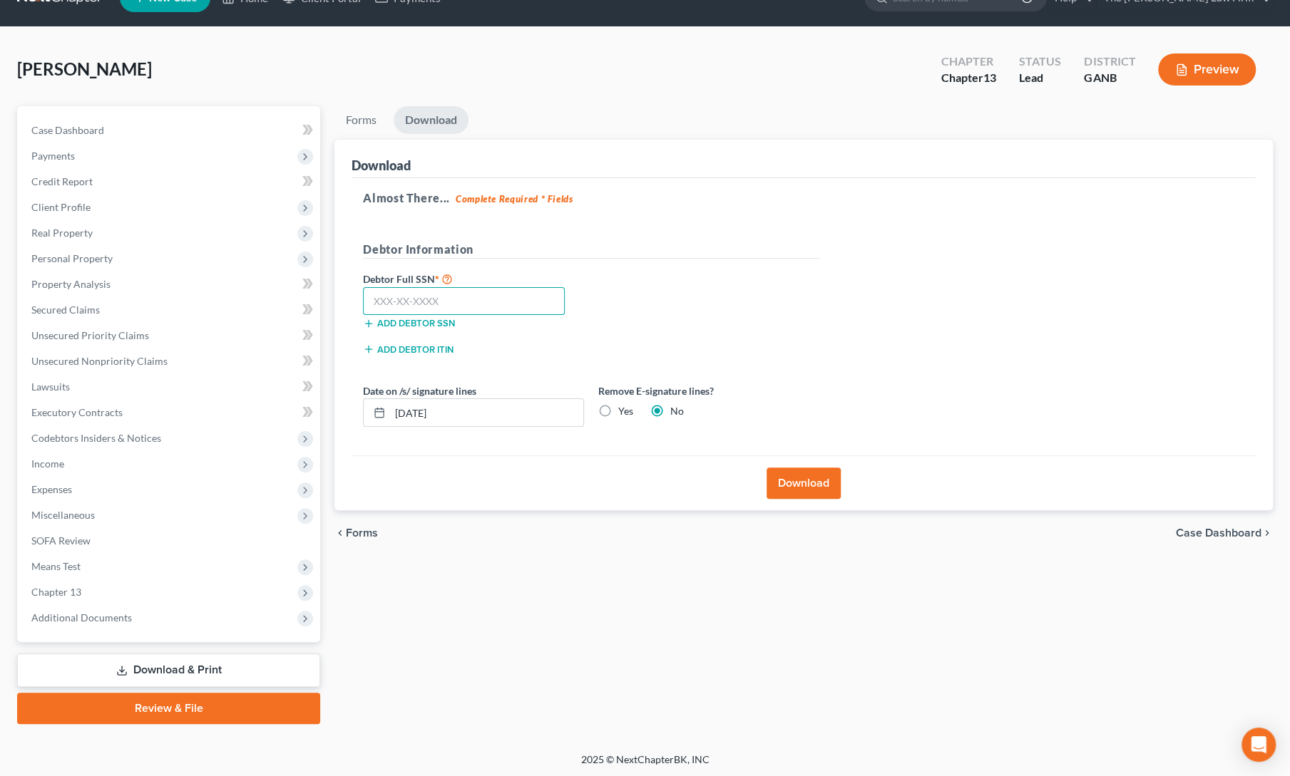
click at [458, 305] on input "text" at bounding box center [464, 301] width 202 height 29
type input "260-79-4154"
click at [597, 667] on div "Forms Download Forms Forms to Download Select which forms you would like to dow…" at bounding box center [803, 415] width 952 height 618
click at [816, 485] on button "Download" at bounding box center [803, 483] width 74 height 31
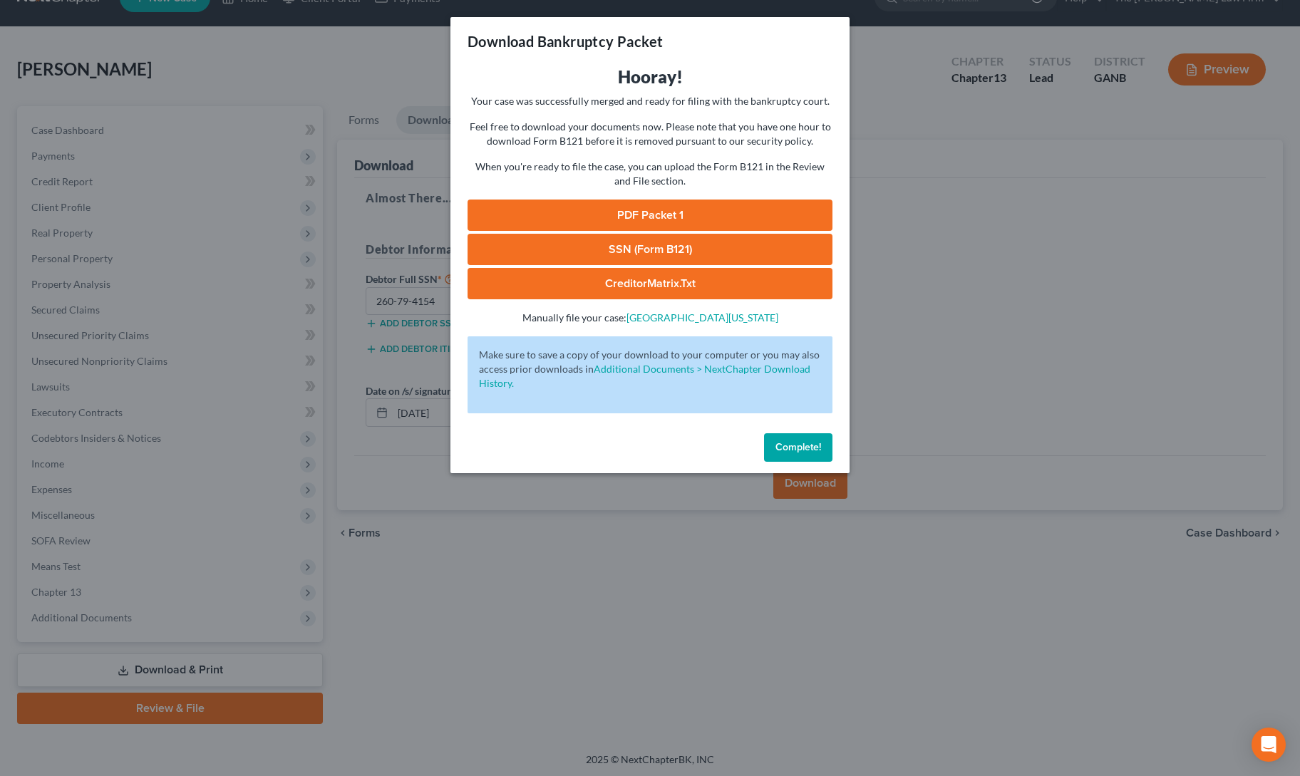
click at [676, 209] on link "PDF Packet 1" at bounding box center [650, 215] width 365 height 31
click at [498, 247] on link "SSN (Form B121)" at bounding box center [650, 249] width 365 height 31
click at [814, 451] on span "Complete!" at bounding box center [799, 447] width 46 height 12
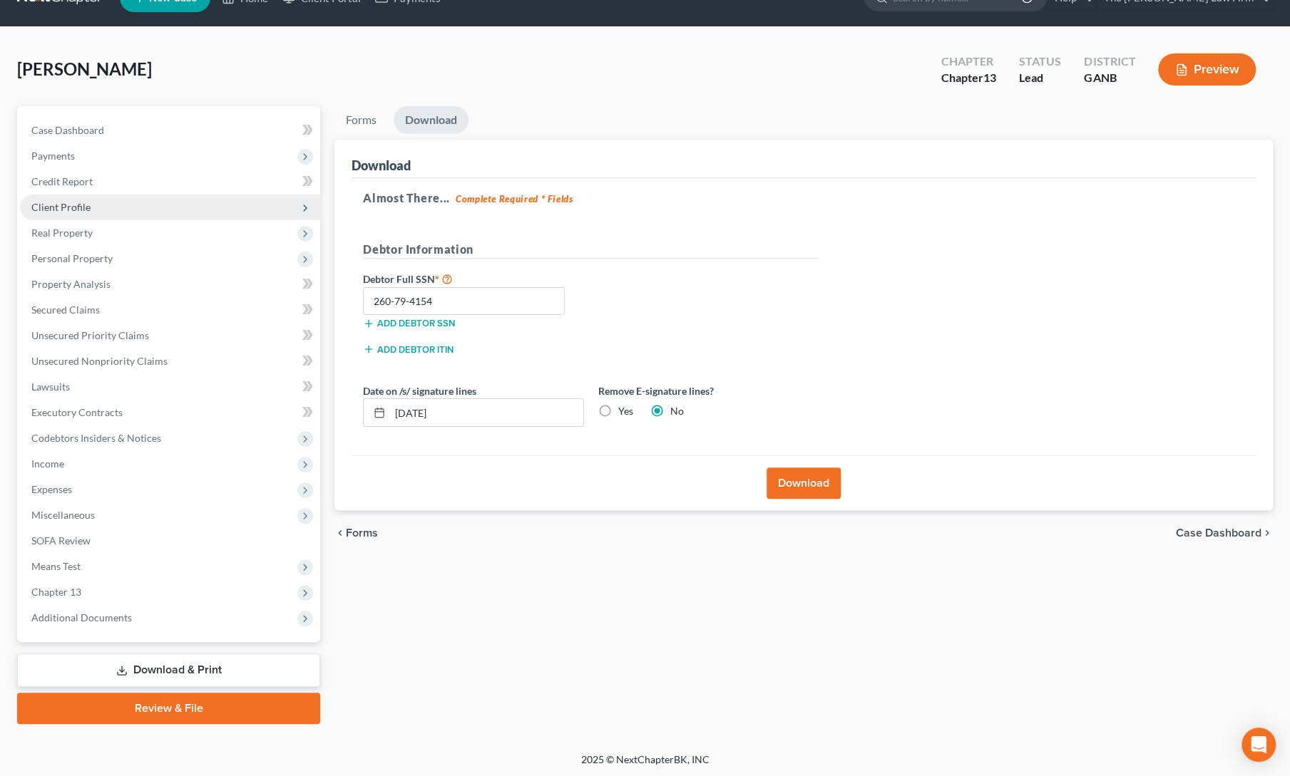
click at [58, 206] on span "Client Profile" at bounding box center [60, 207] width 59 height 12
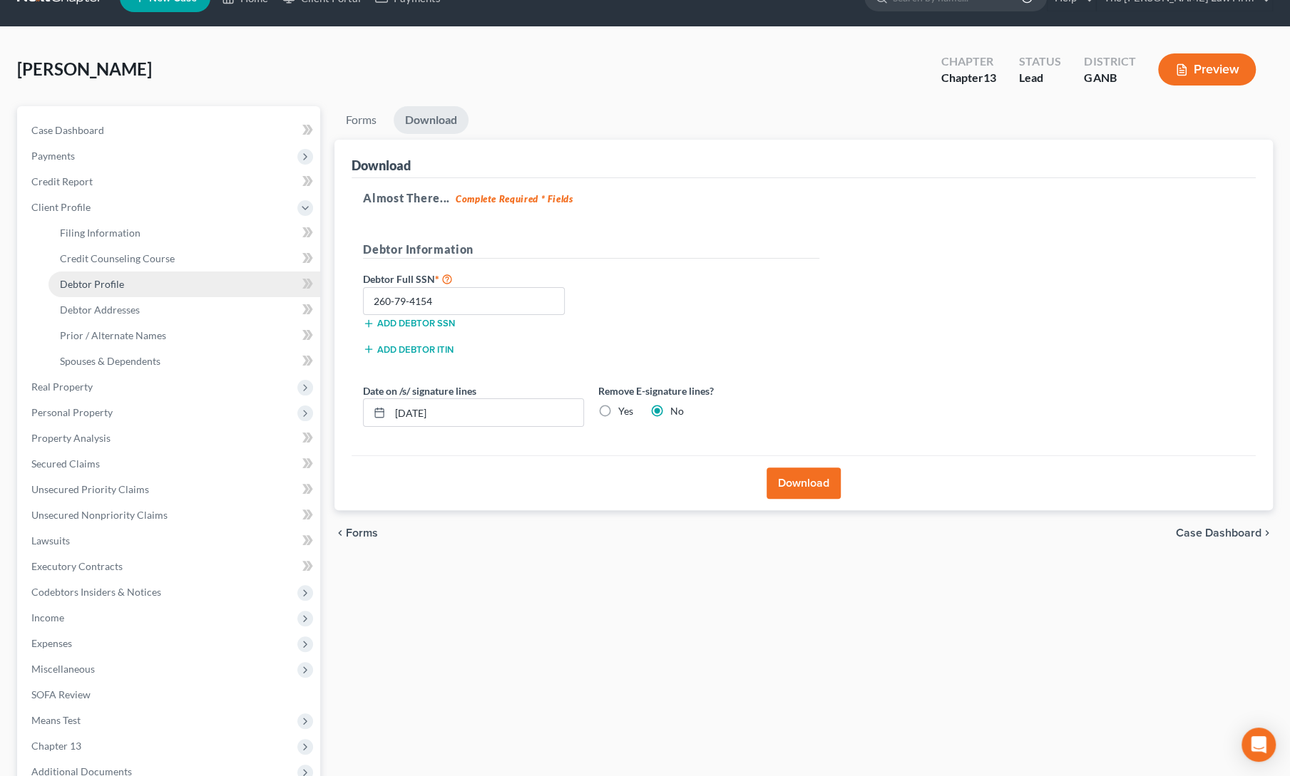
click at [91, 282] on span "Debtor Profile" at bounding box center [92, 284] width 64 height 12
select select "0"
select select "2"
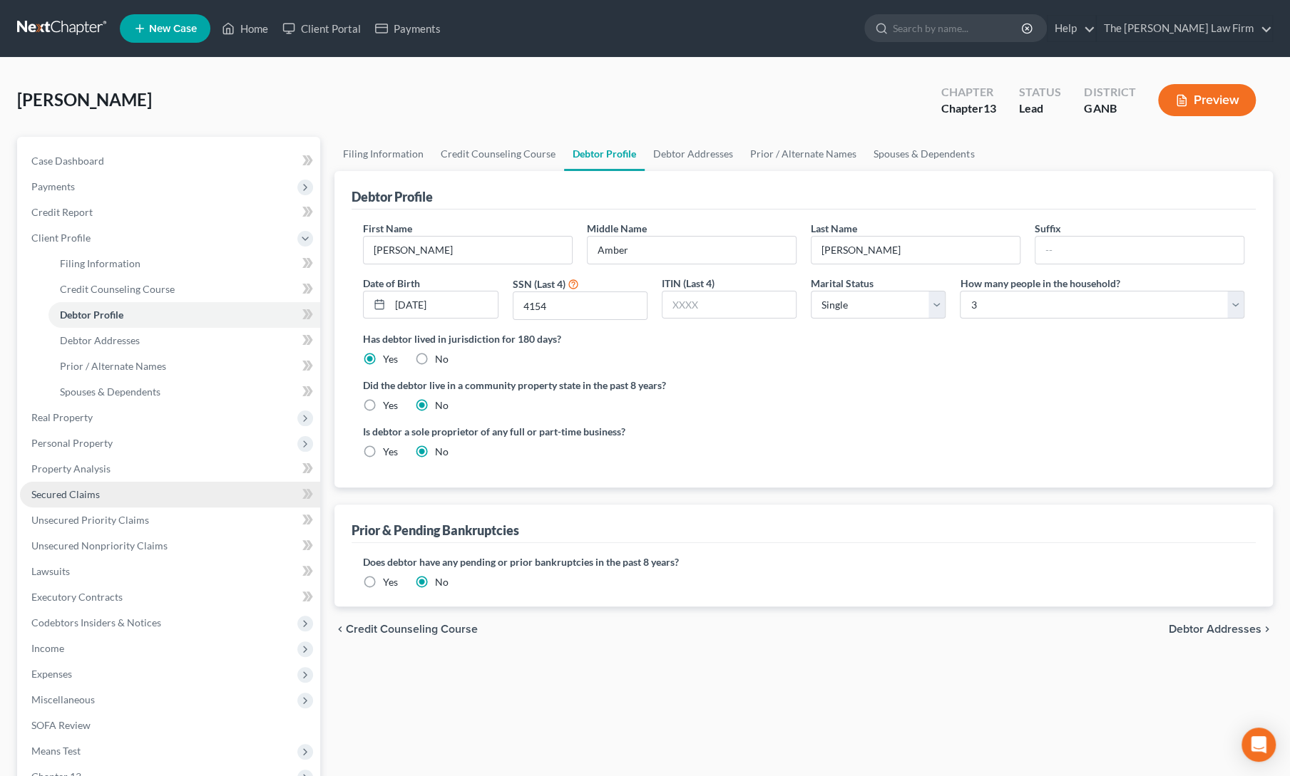
click at [49, 490] on span "Secured Claims" at bounding box center [65, 494] width 68 height 12
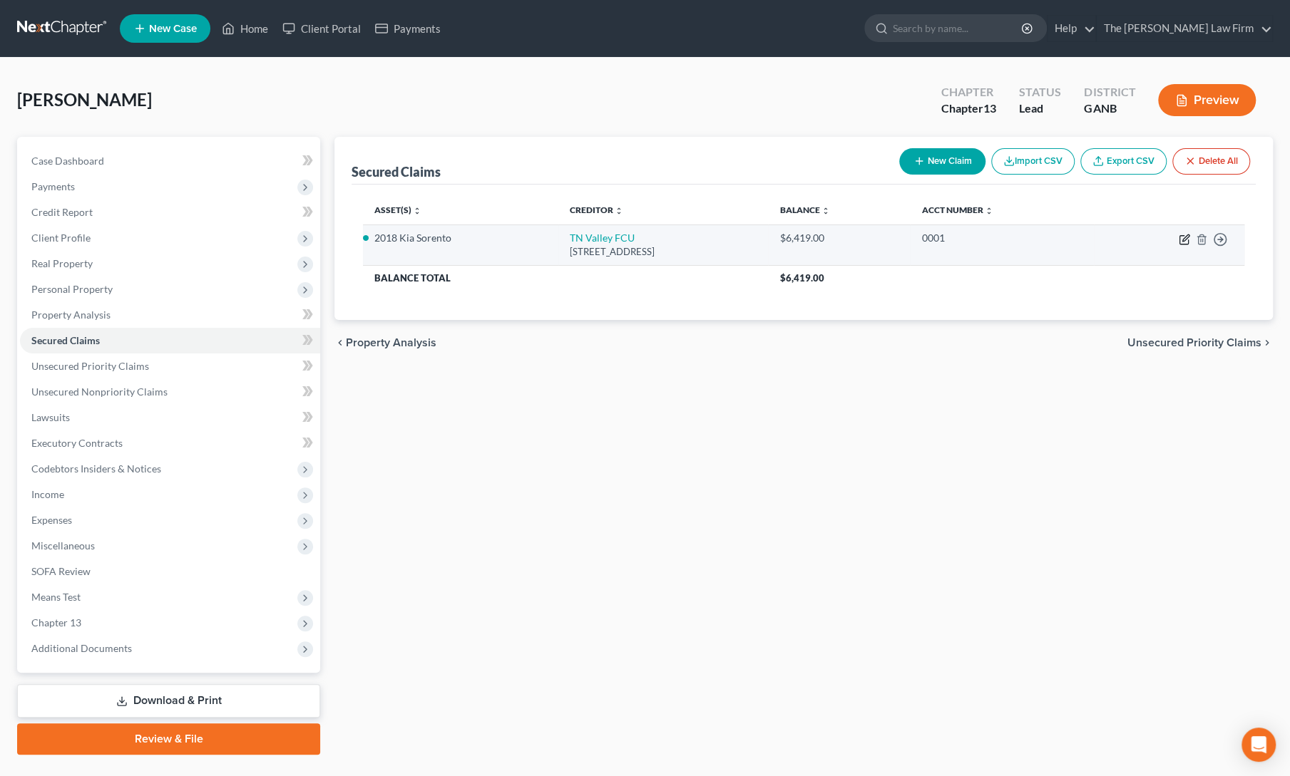
click at [1185, 234] on icon "button" at bounding box center [1183, 239] width 11 height 11
select select "44"
select select "0"
select select "5"
select select "0"
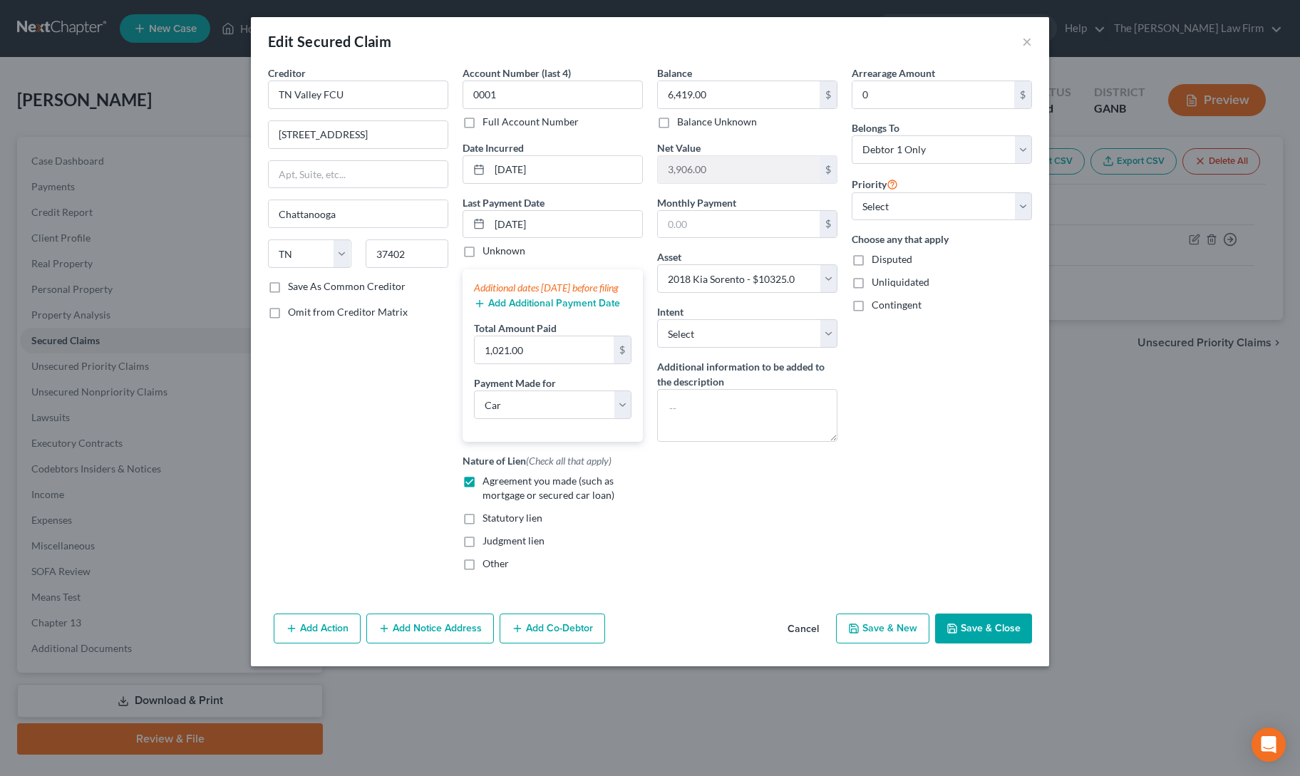
click at [803, 644] on button "Cancel" at bounding box center [803, 629] width 54 height 29
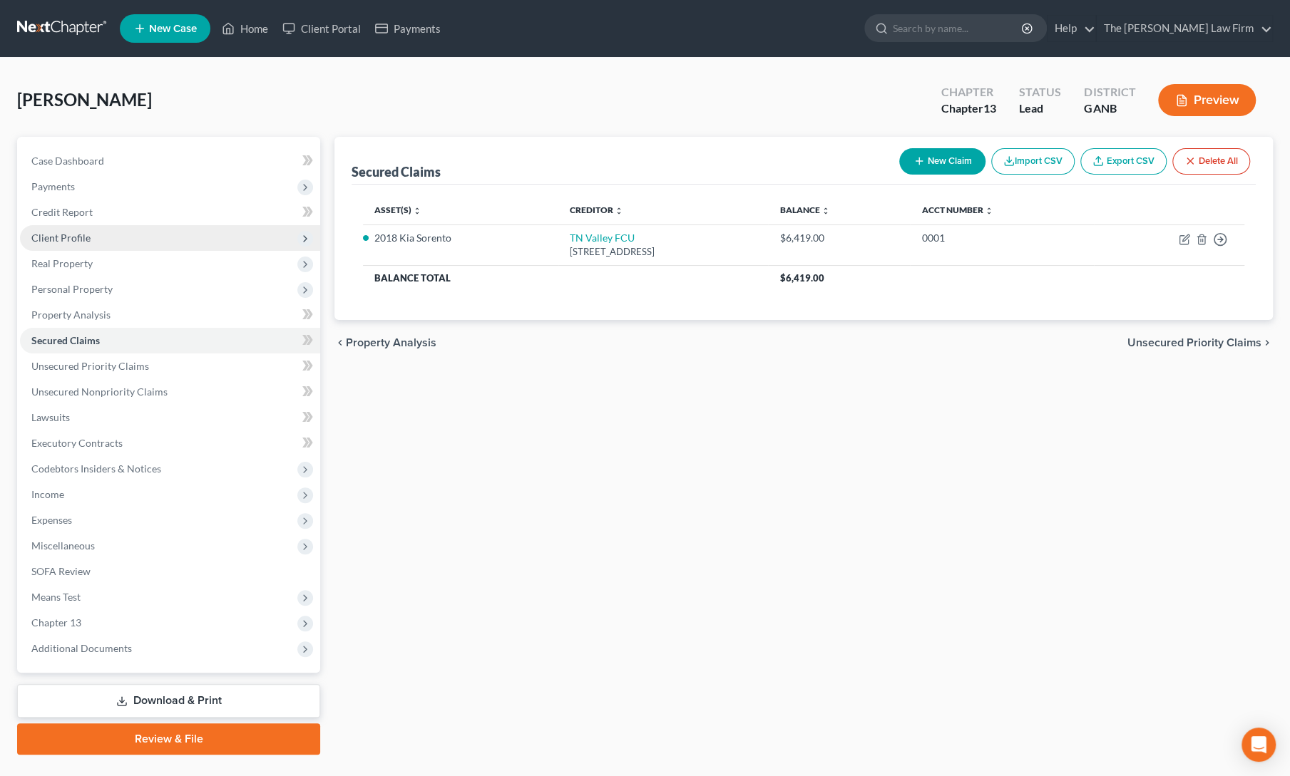
click at [58, 227] on span "Client Profile" at bounding box center [170, 238] width 300 height 26
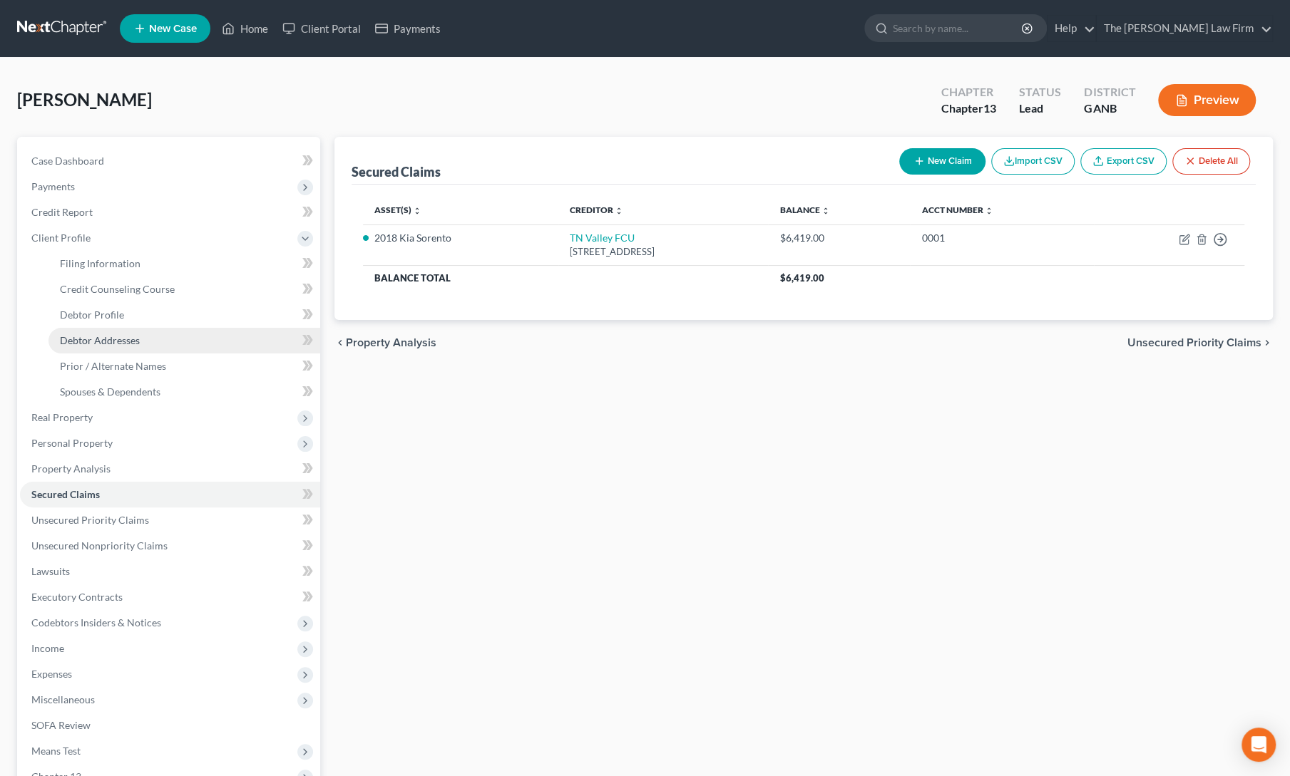
click at [89, 343] on span "Debtor Addresses" at bounding box center [100, 340] width 80 height 12
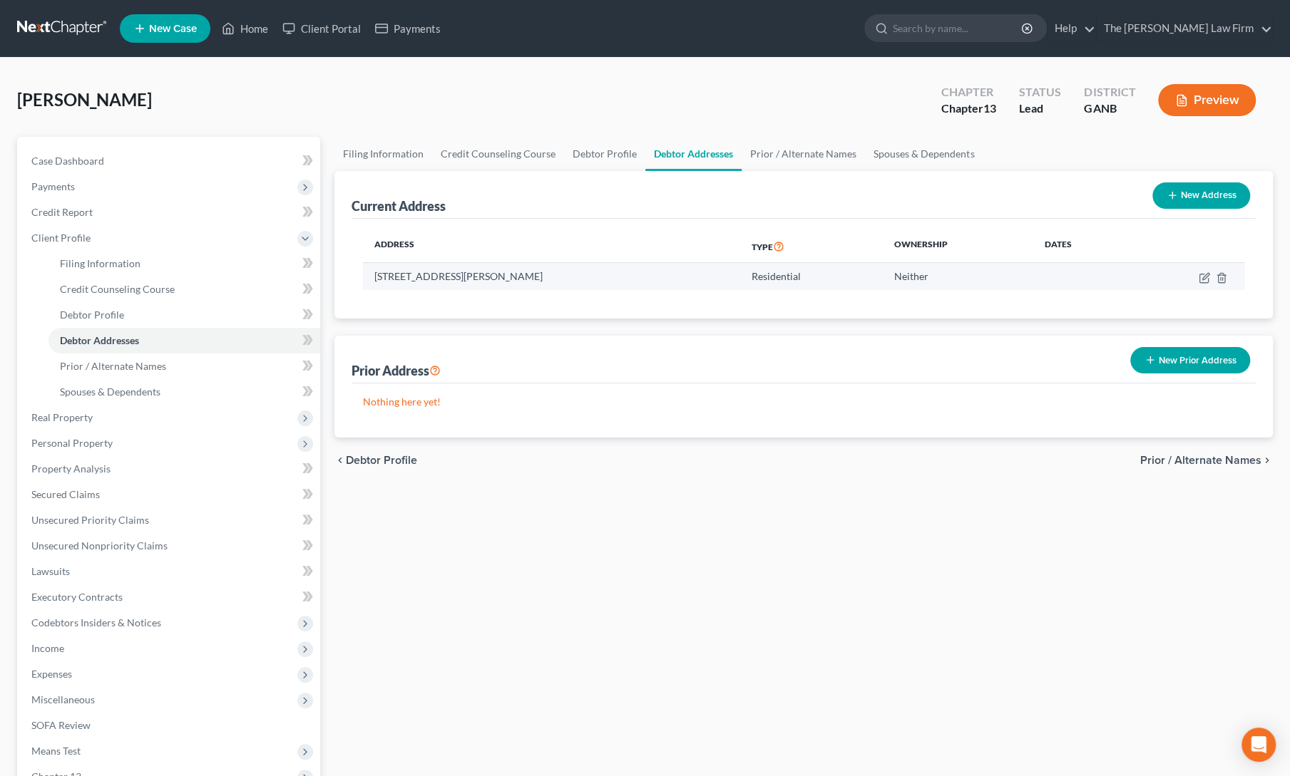
drag, startPoint x: 374, startPoint y: 274, endPoint x: 544, endPoint y: 279, distance: 170.4
click at [544, 279] on td "[STREET_ADDRESS][PERSON_NAME]" at bounding box center [551, 276] width 377 height 27
copy td "[STREET_ADDRESS][PERSON_NAME]"
click at [525, 567] on div "Filing Information Credit Counseling Course Debtor Profile Debtor Addresses Pri…" at bounding box center [803, 523] width 952 height 772
click at [240, 31] on link "Home" at bounding box center [245, 29] width 61 height 26
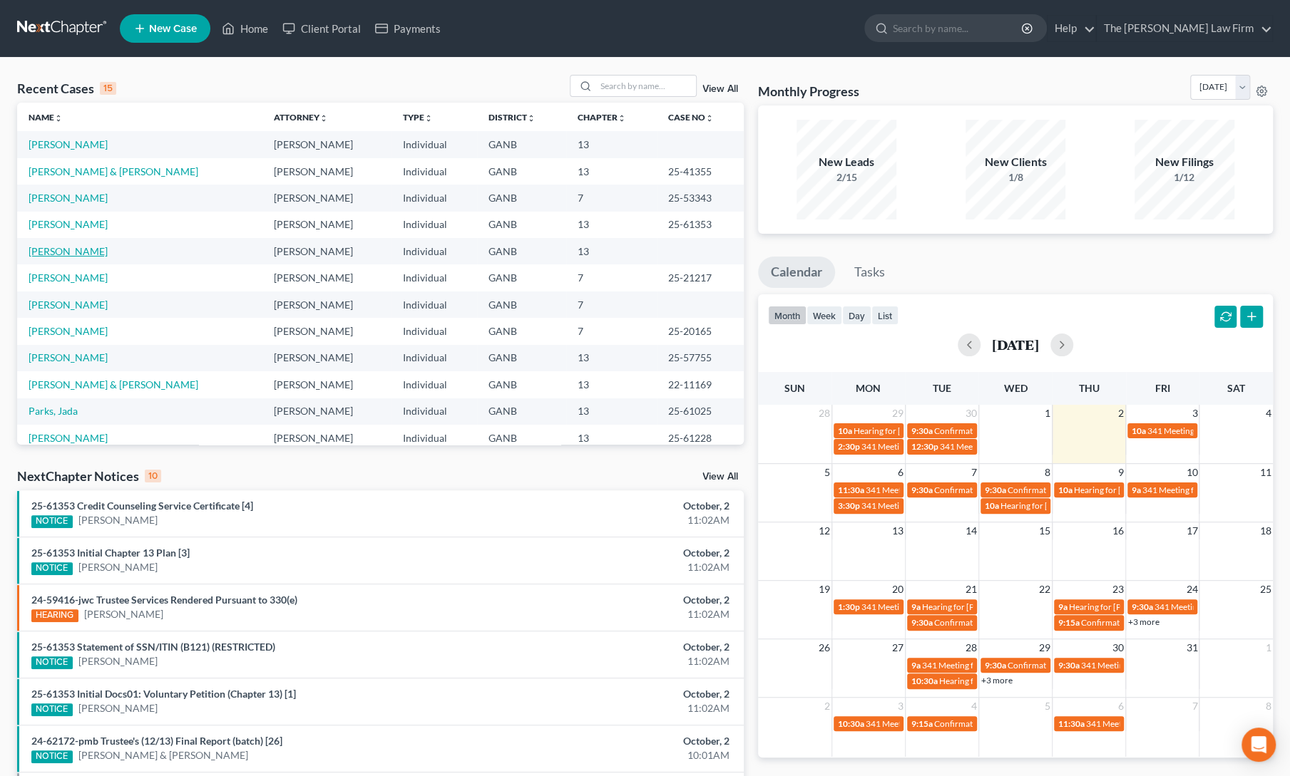
click at [53, 252] on link "[PERSON_NAME]" at bounding box center [68, 251] width 79 height 12
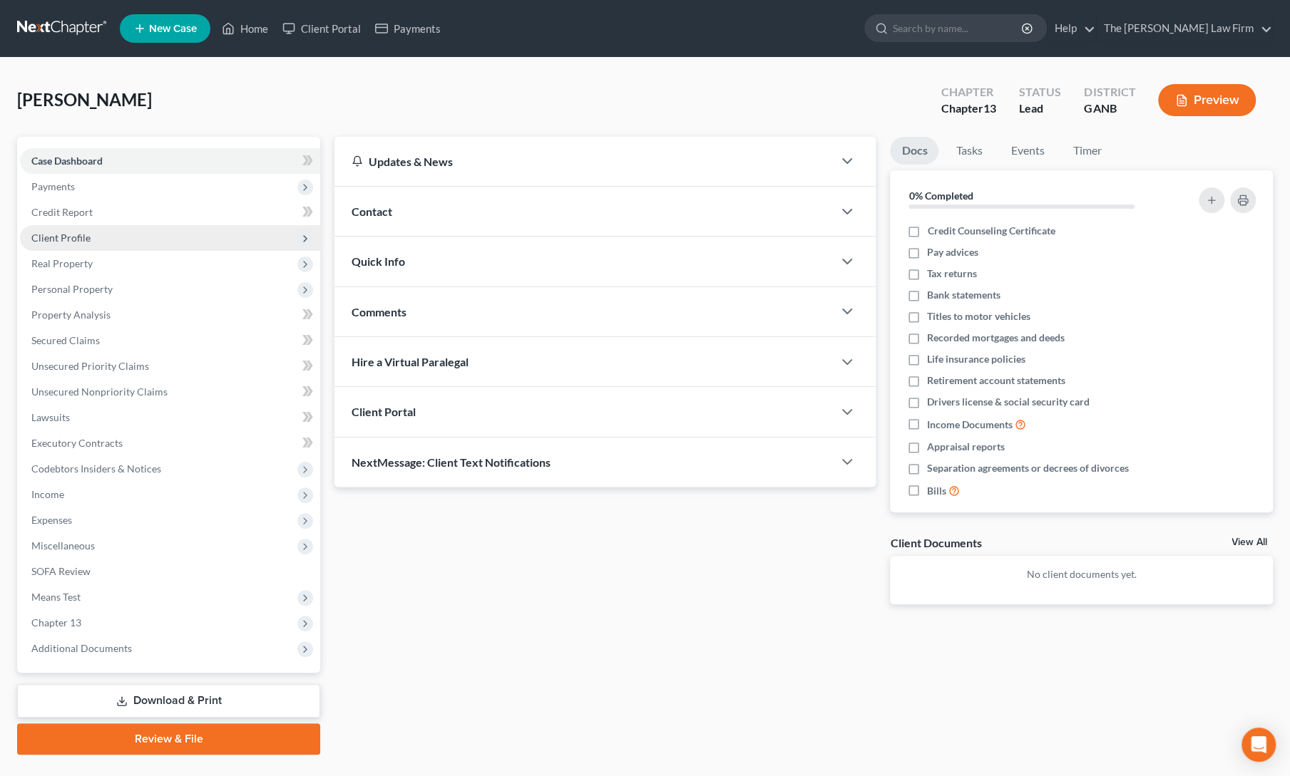
click at [56, 240] on span "Client Profile" at bounding box center [60, 238] width 59 height 12
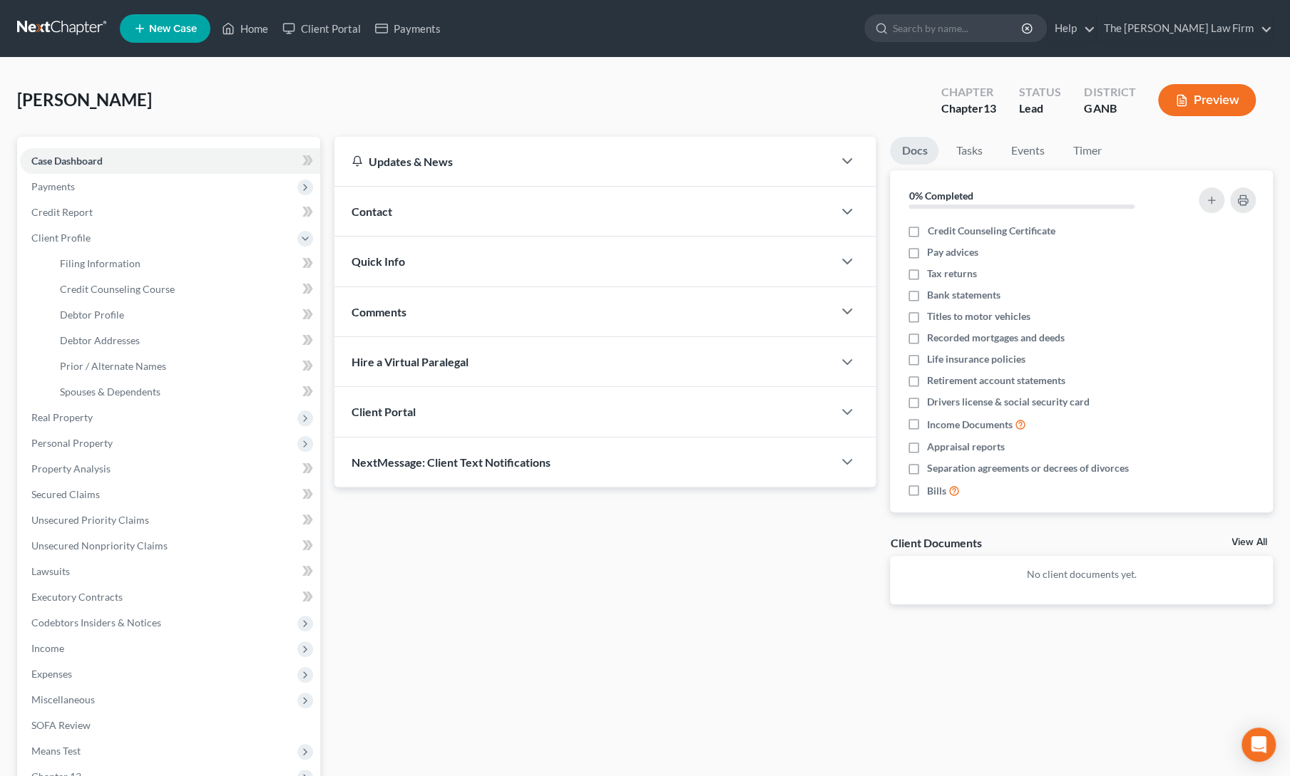
click at [386, 613] on div "Updates & News × Georgia Northern District Notes Take a look at NextChapter's D…" at bounding box center [604, 382] width 555 height 490
click at [77, 322] on link "Debtor Profile" at bounding box center [184, 315] width 272 height 26
select select "0"
select select "2"
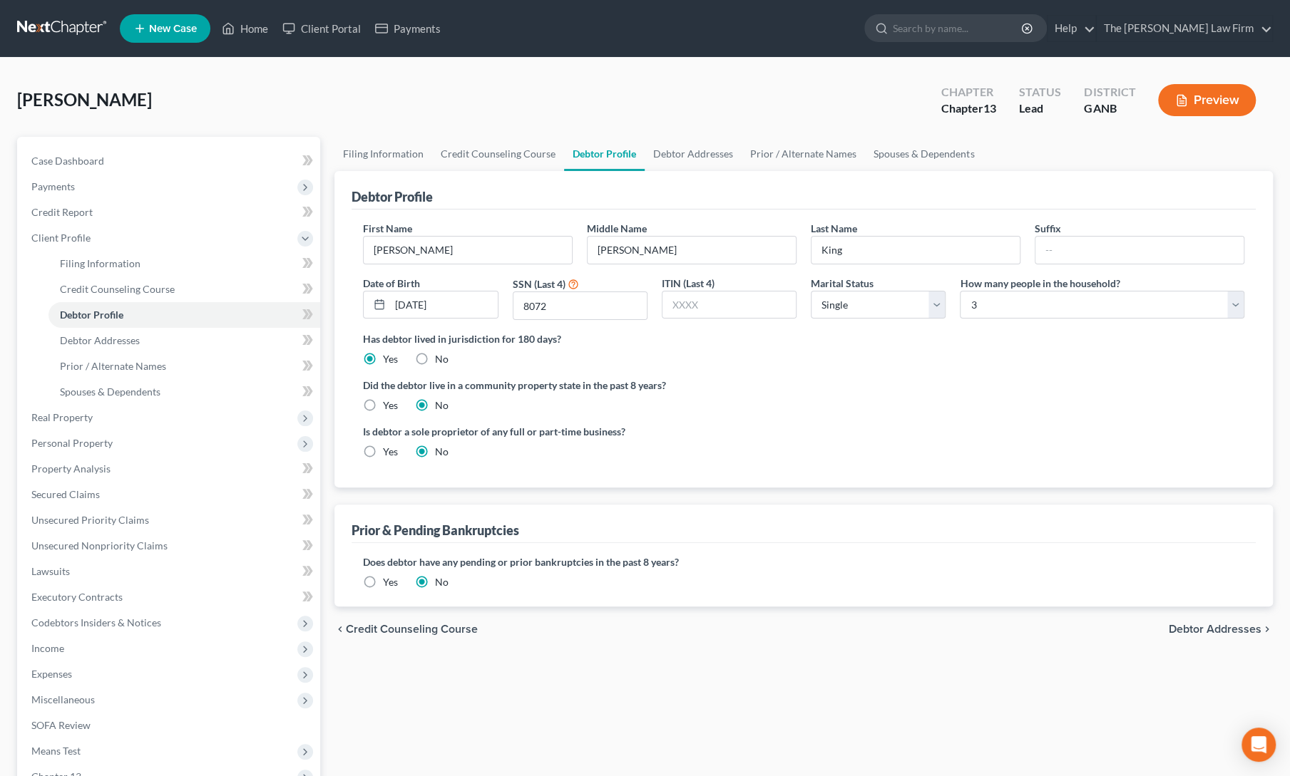
click at [383, 581] on label "Yes" at bounding box center [390, 582] width 15 height 14
click at [389, 581] on input "Yes" at bounding box center [393, 579] width 9 height 9
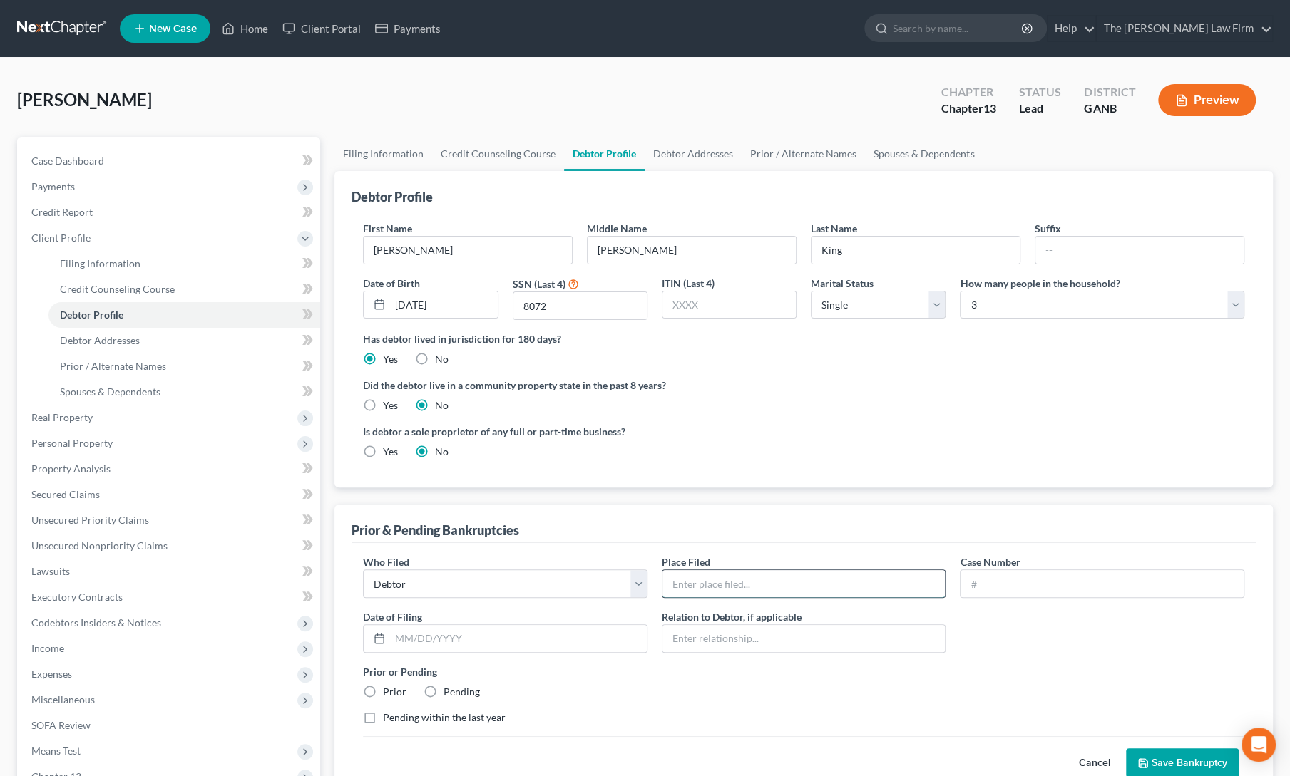
click at [696, 573] on input "text" at bounding box center [803, 583] width 283 height 27
type input "NDGA"
click at [994, 580] on input "text" at bounding box center [1101, 583] width 283 height 27
paste input "25-40426"
type input "25-40426"
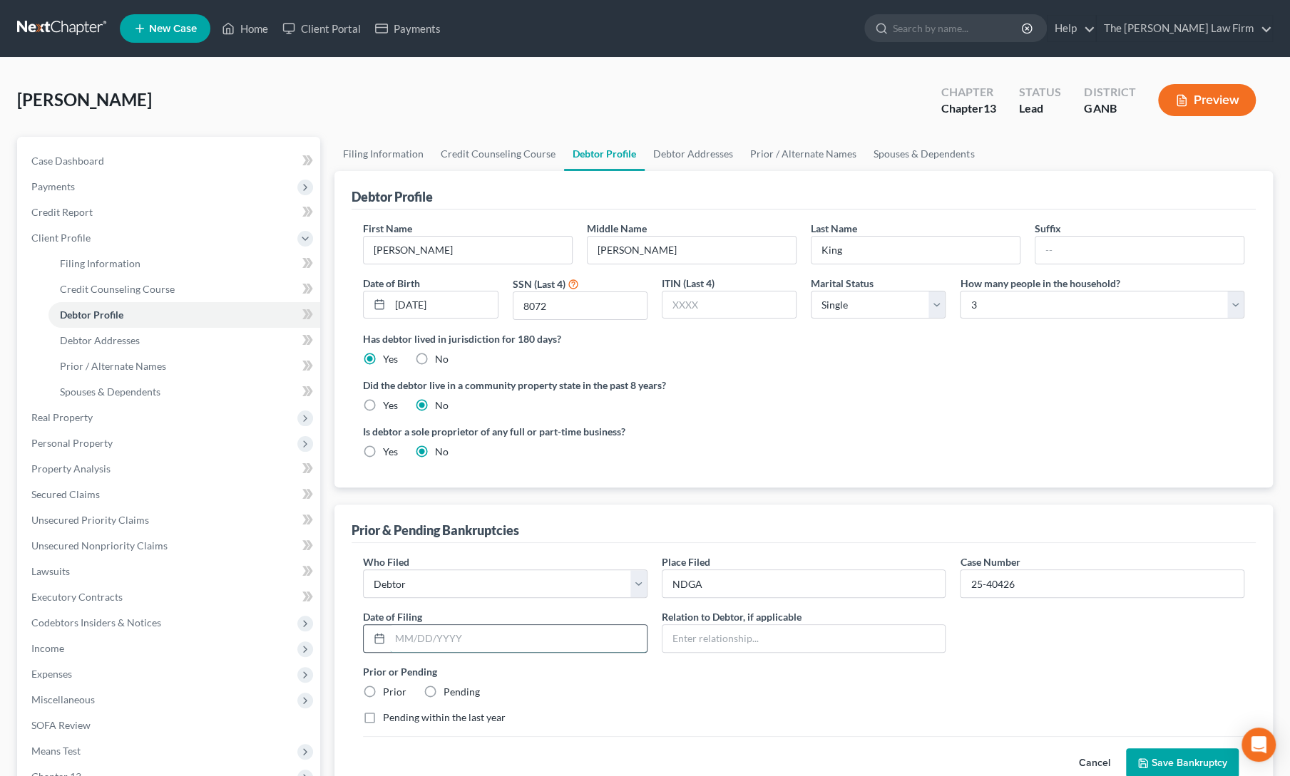
click at [512, 644] on input "text" at bounding box center [518, 638] width 257 height 27
type input "3/25/2025"
click at [383, 685] on label "Prior" at bounding box center [395, 692] width 24 height 14
click at [389, 685] on input "Prior" at bounding box center [393, 689] width 9 height 9
radio input "true"
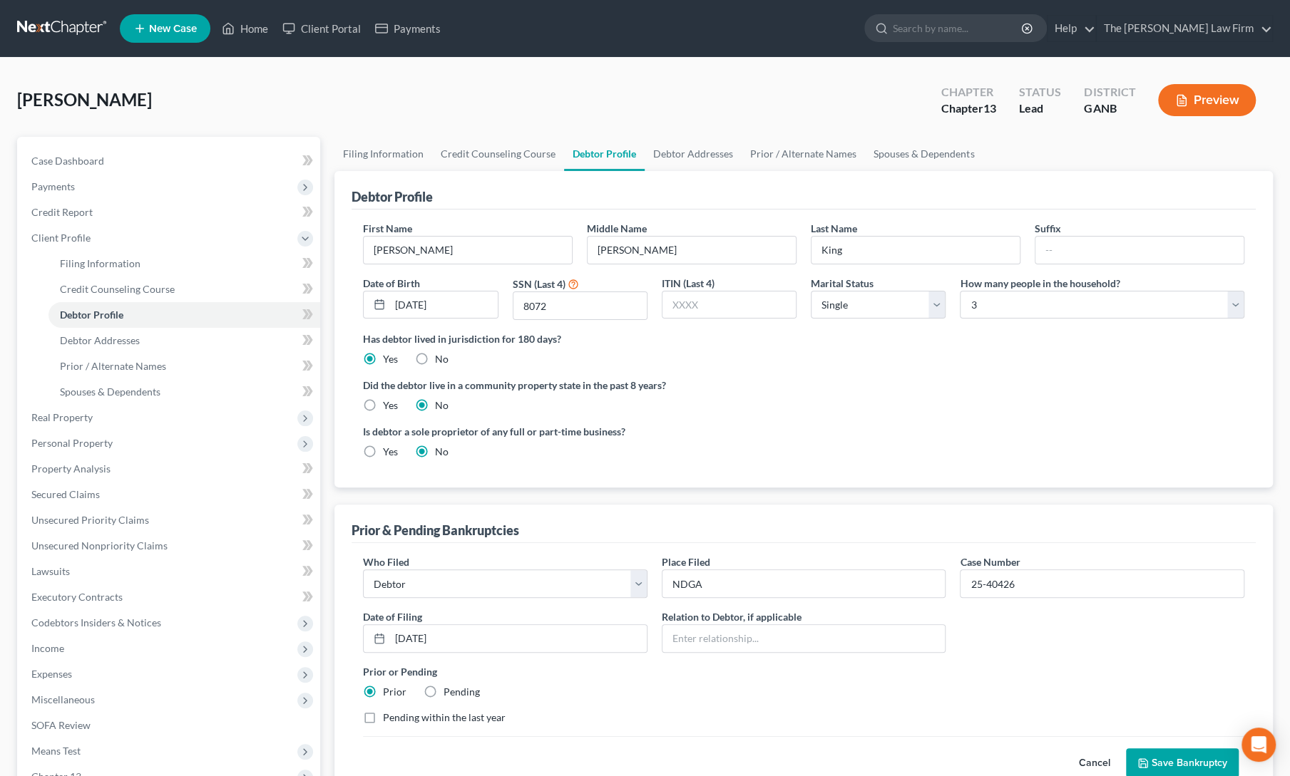
click at [1183, 768] on button "Save Bankruptcy" at bounding box center [1182, 763] width 113 height 30
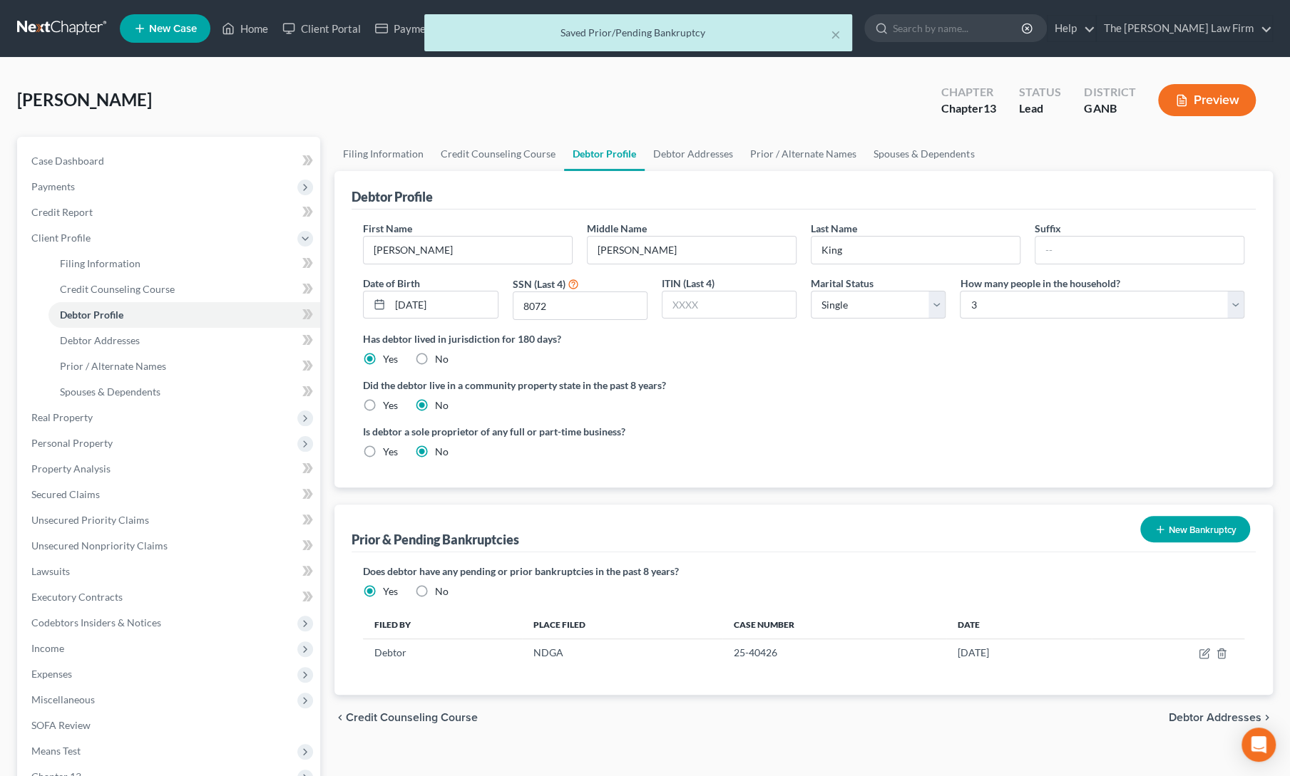
click at [748, 480] on div "First Name Tammy Middle Name Denise Last Name King Suffix Date of Birth 06/28/1…" at bounding box center [803, 349] width 904 height 278
click at [63, 490] on span "Secured Claims" at bounding box center [65, 494] width 68 height 12
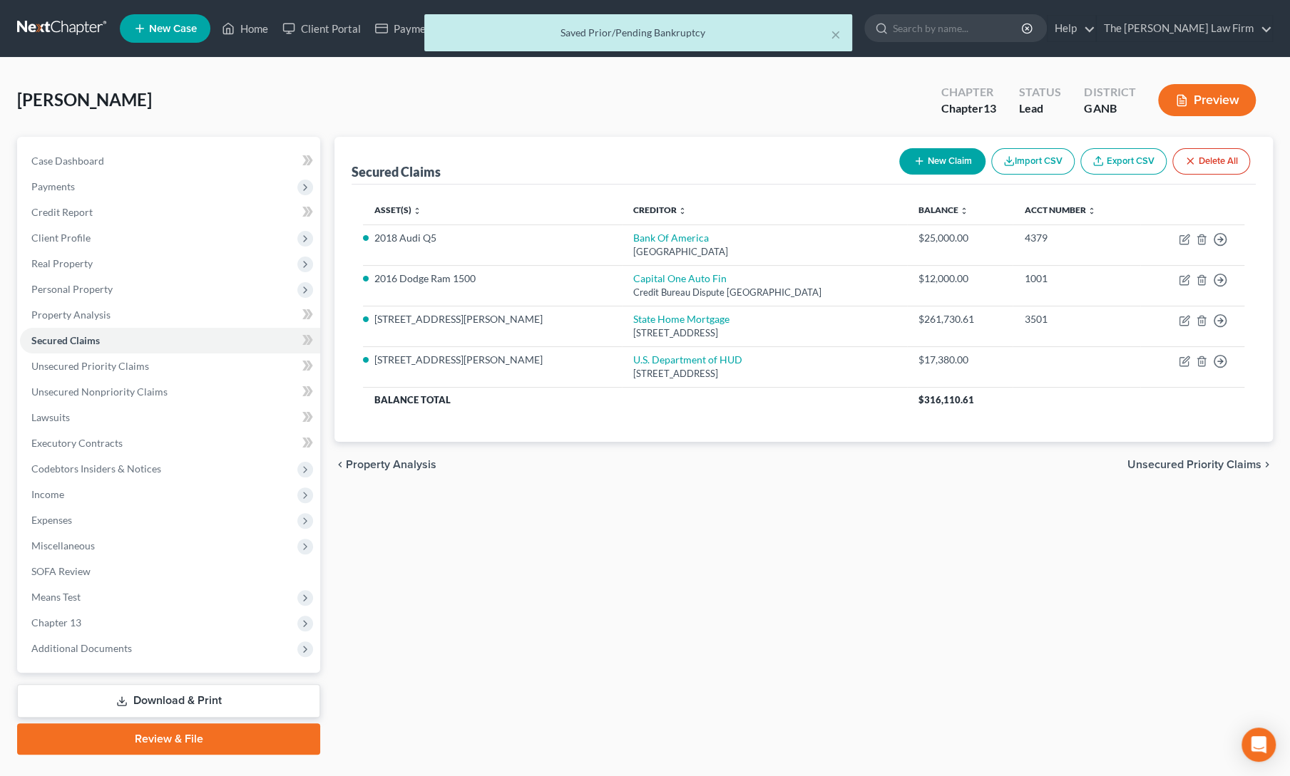
click at [739, 522] on div "Secured Claims New Claim Import CSV Export CSV Delete All Asset(s) expand_more …" at bounding box center [803, 446] width 952 height 618
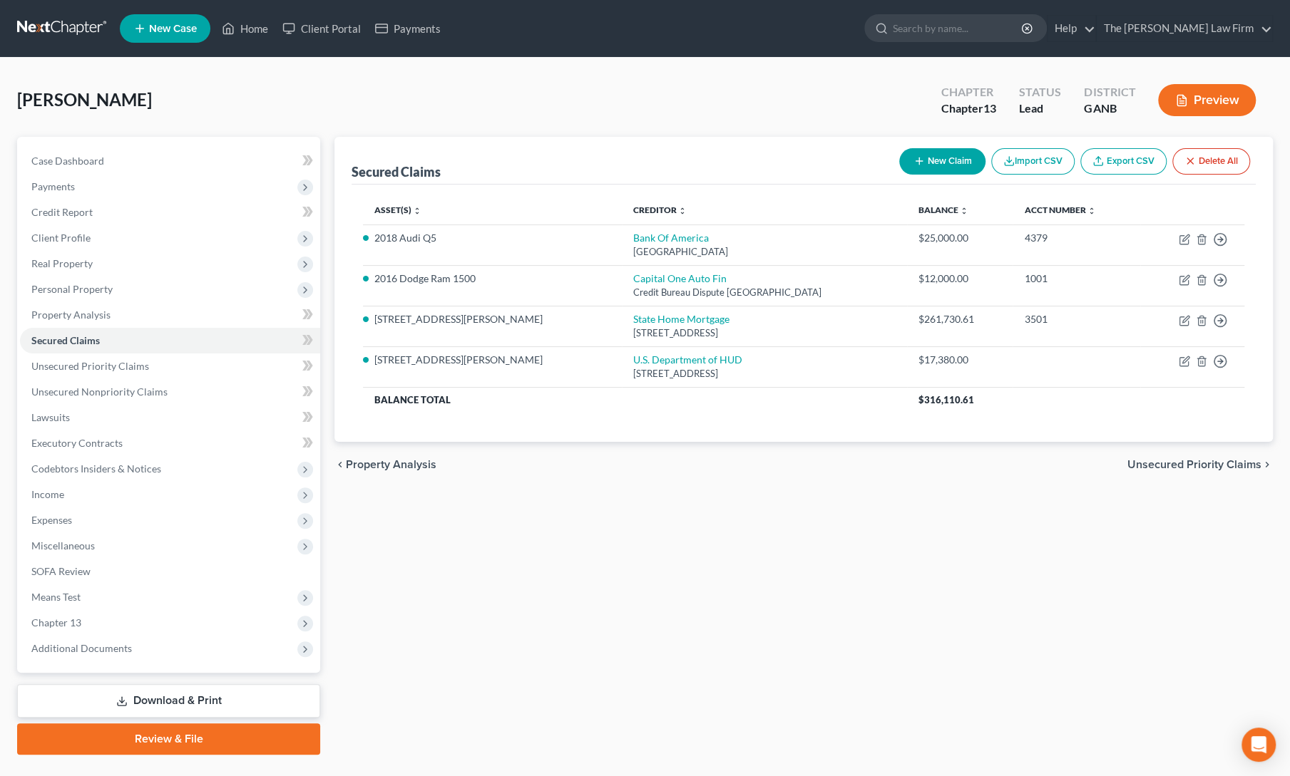
click at [192, 691] on link "Download & Print" at bounding box center [168, 701] width 303 height 34
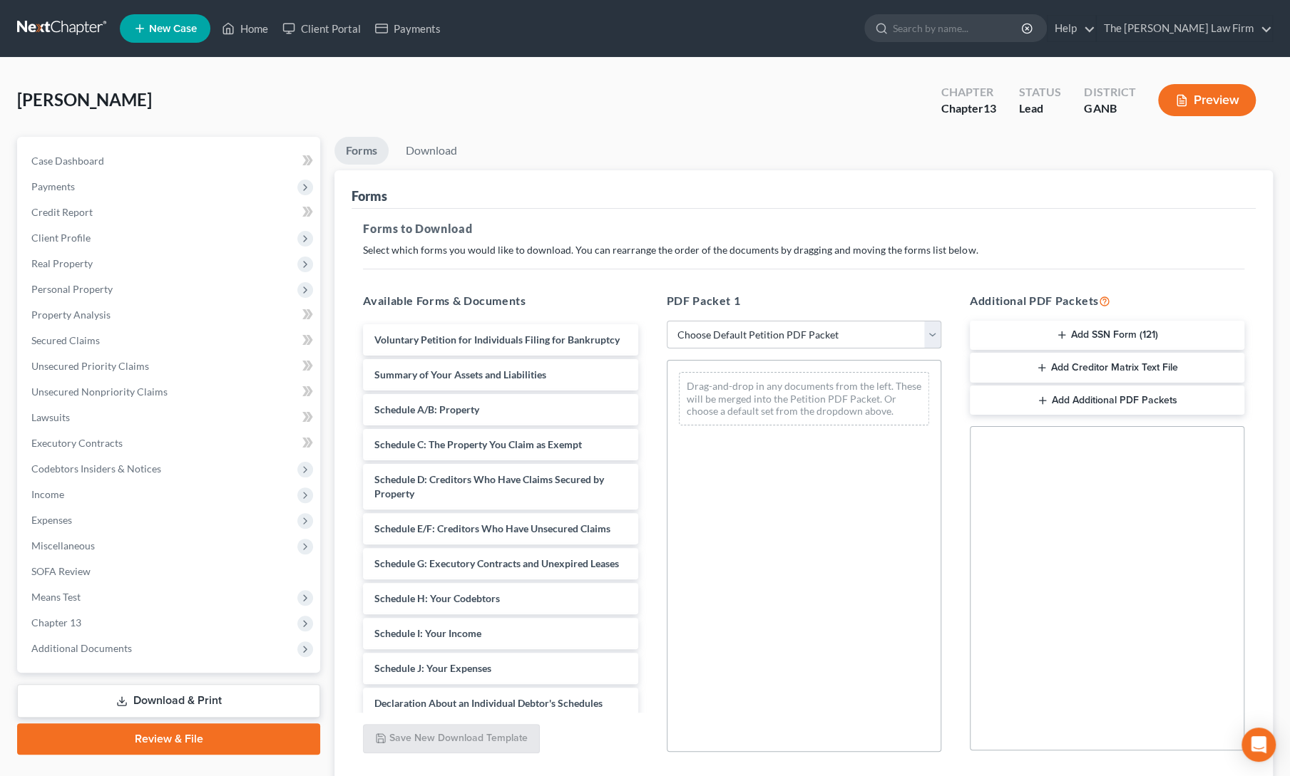
click at [786, 334] on select "Choose Default Petition PDF Packet Complete Bankruptcy Petition (all forms and …" at bounding box center [804, 335] width 274 height 29
click at [667, 321] on select "Choose Default Petition PDF Packet Complete Bankruptcy Petition (all forms and …" at bounding box center [804, 335] width 274 height 29
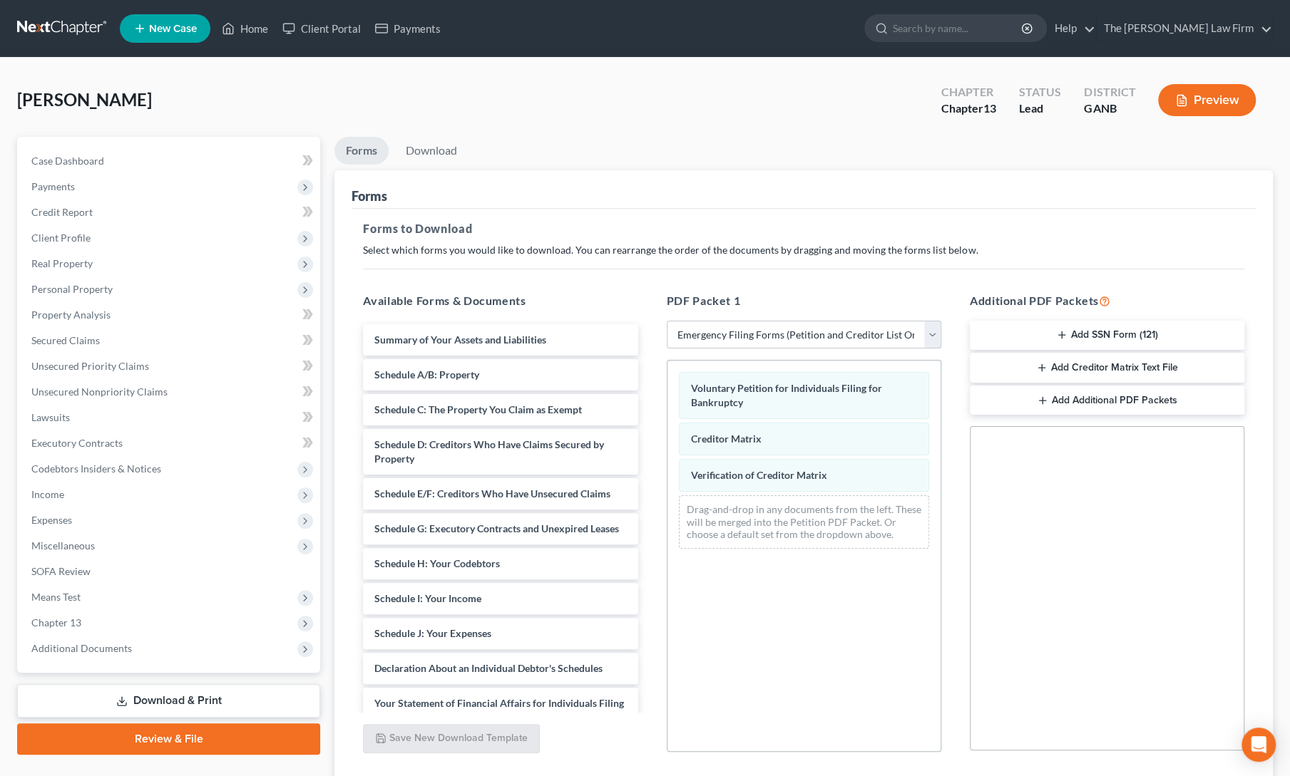
click at [892, 333] on select "Choose Default Petition PDF Packet Complete Bankruptcy Petition (all forms and …" at bounding box center [804, 335] width 274 height 29
select select "0"
click at [671, 321] on select "Choose Default Petition PDF Packet Complete Bankruptcy Petition (all forms and …" at bounding box center [804, 335] width 274 height 29
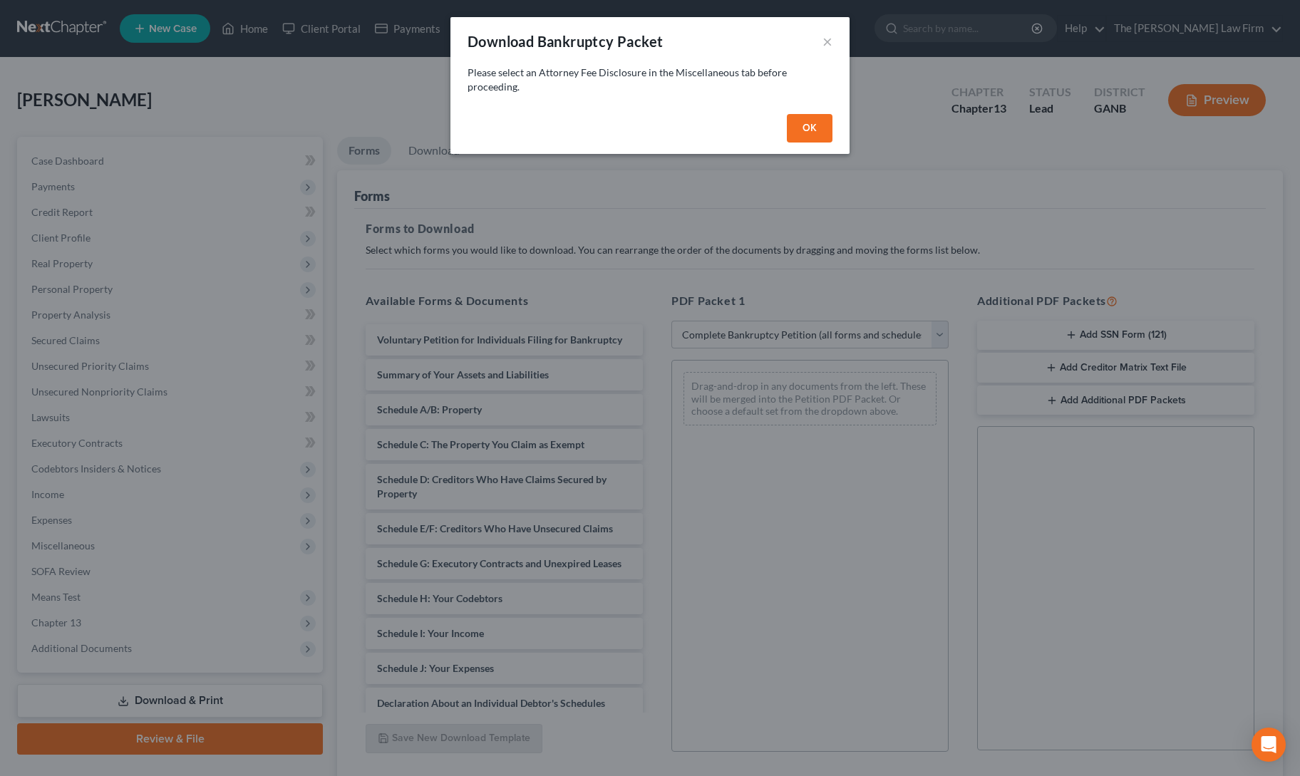
click at [808, 117] on button "OK" at bounding box center [810, 128] width 46 height 29
select select
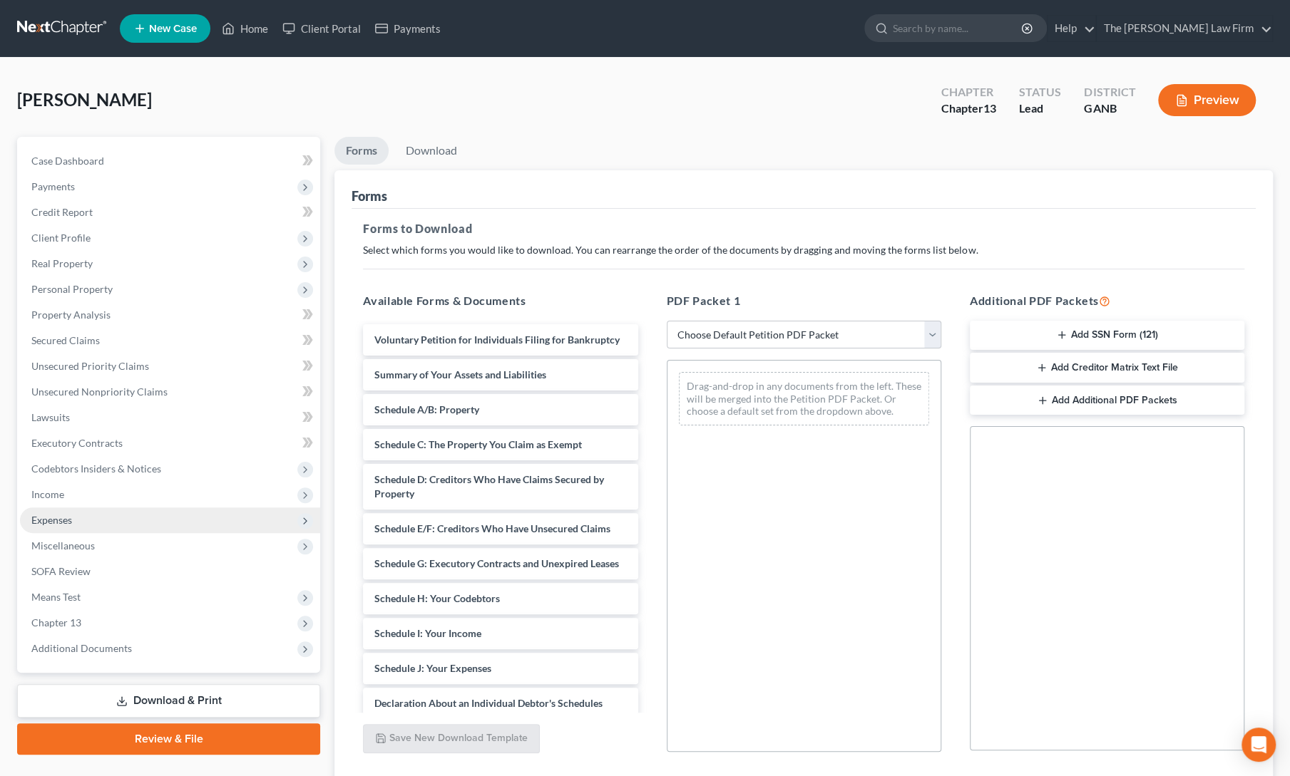
click at [48, 521] on span "Expenses" at bounding box center [51, 520] width 41 height 12
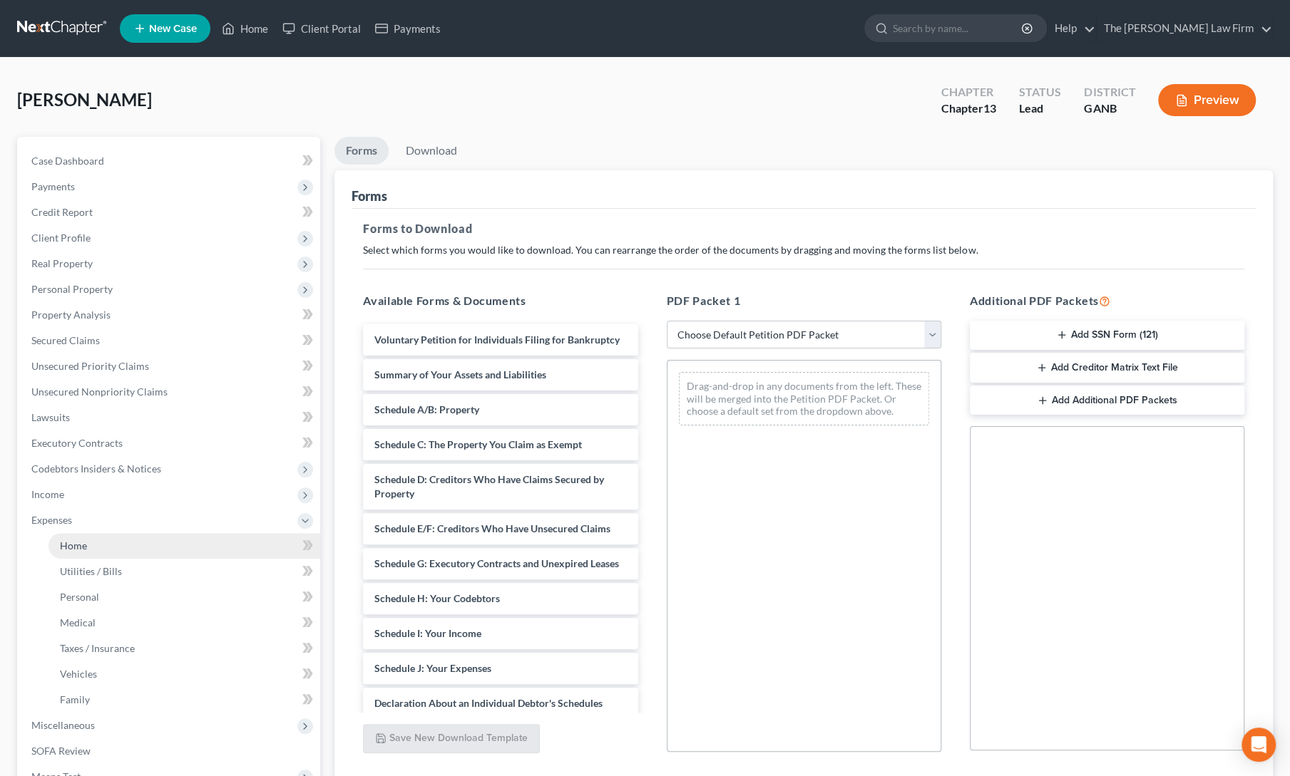
click at [63, 548] on span "Home" at bounding box center [73, 546] width 27 height 12
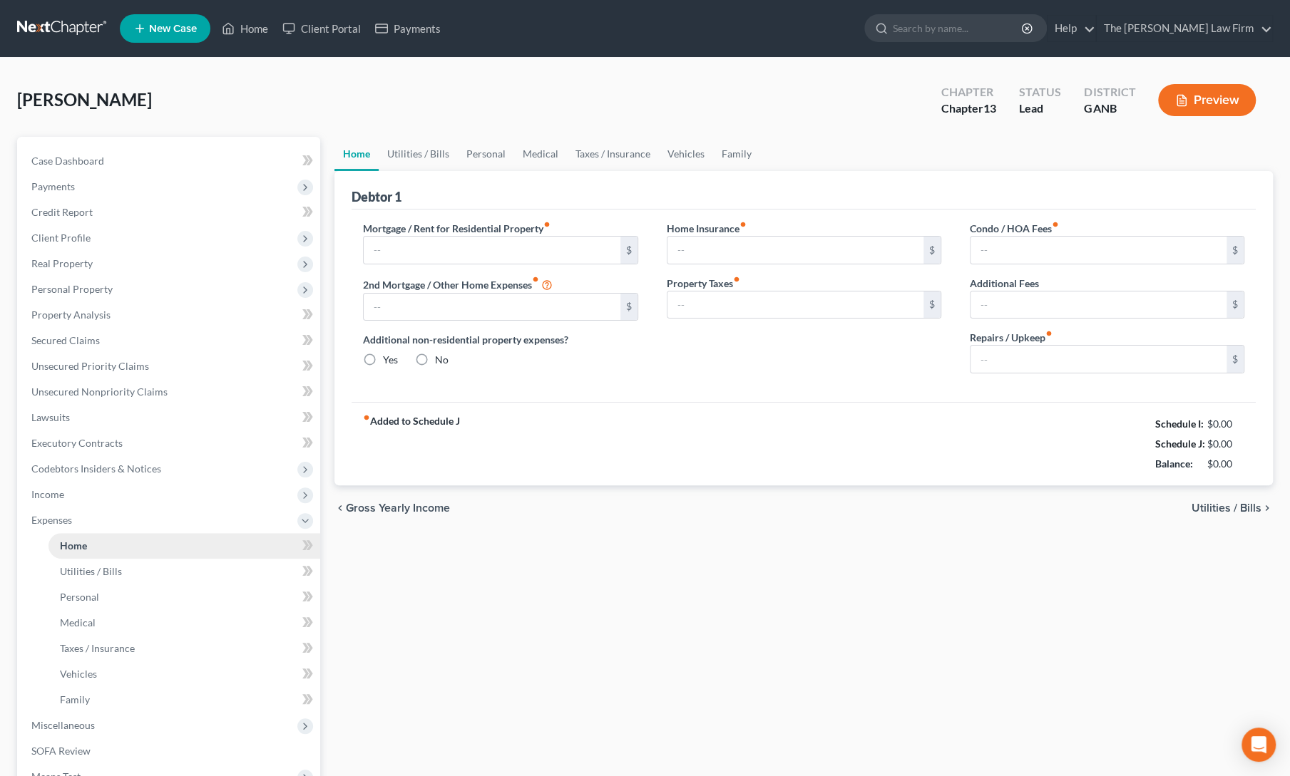
type input "0.00"
radio input "true"
type input "0.00"
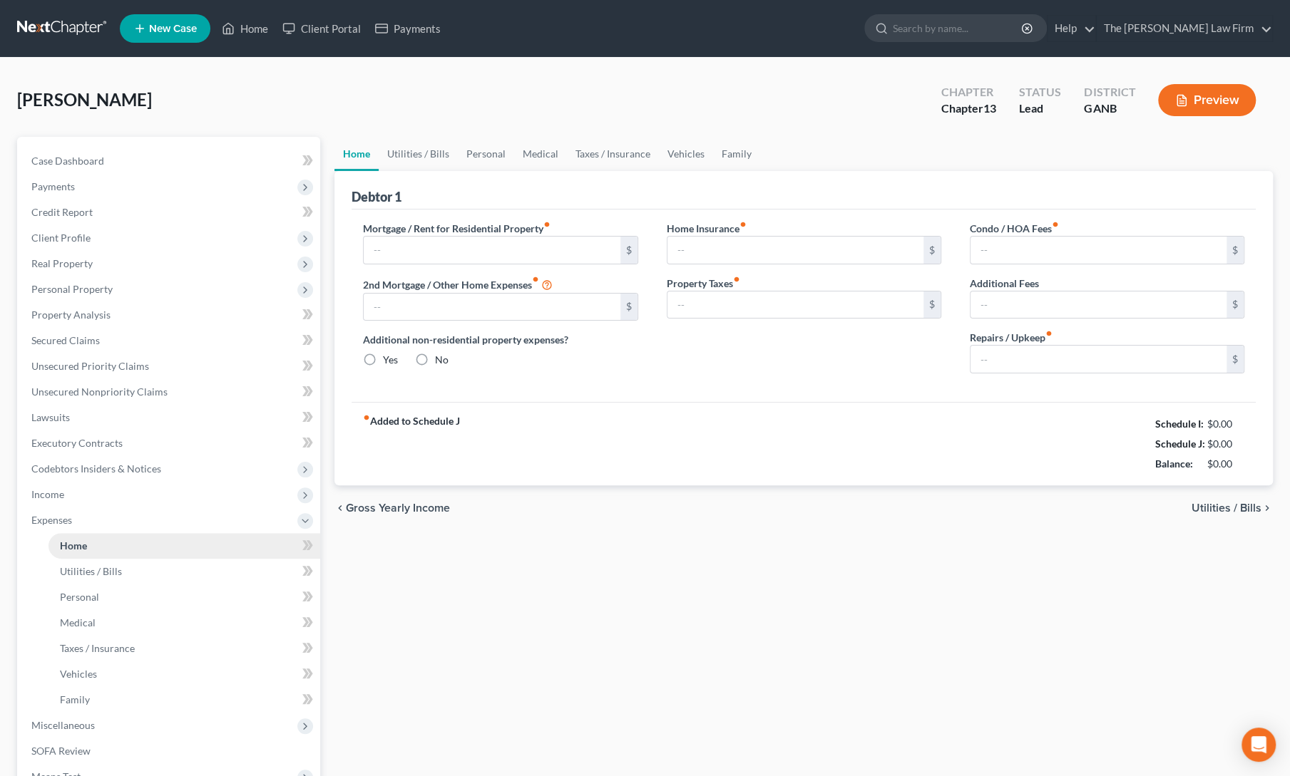
type input "0.00"
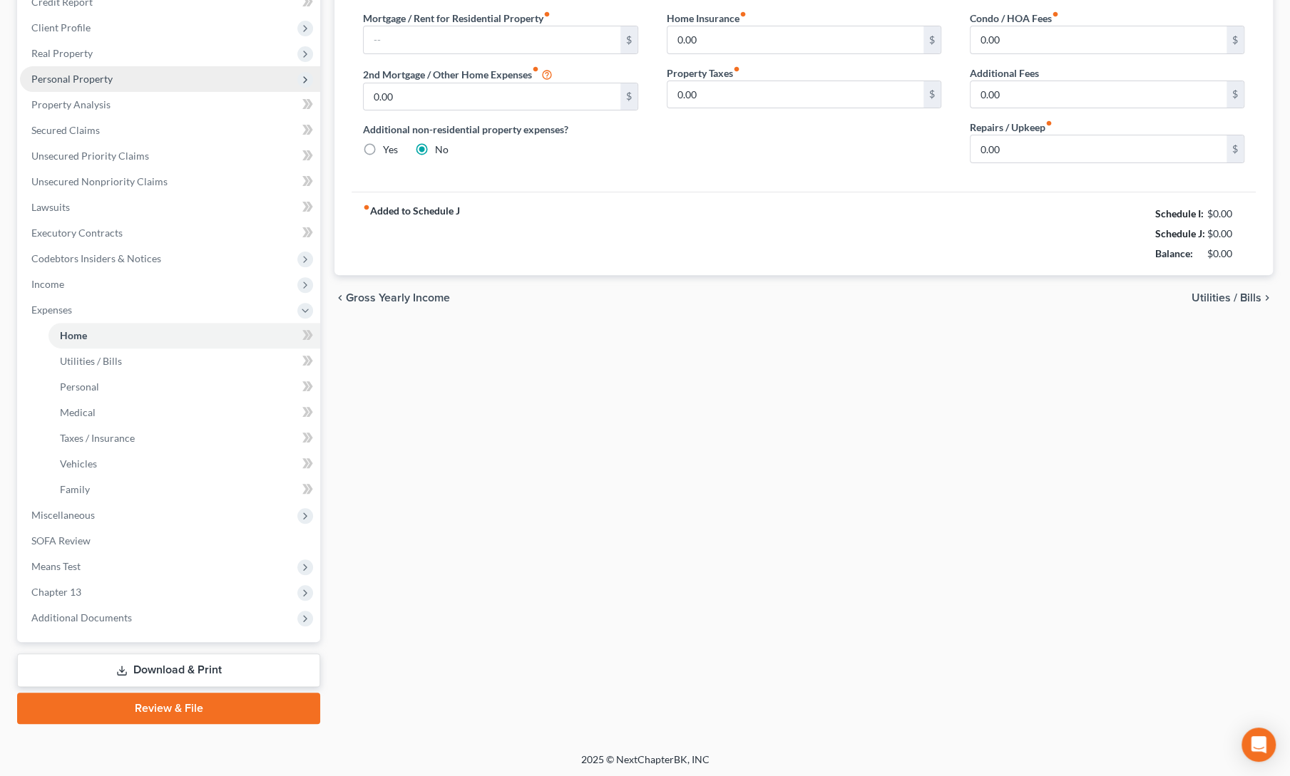
click at [84, 80] on span "Personal Property" at bounding box center [71, 79] width 81 height 12
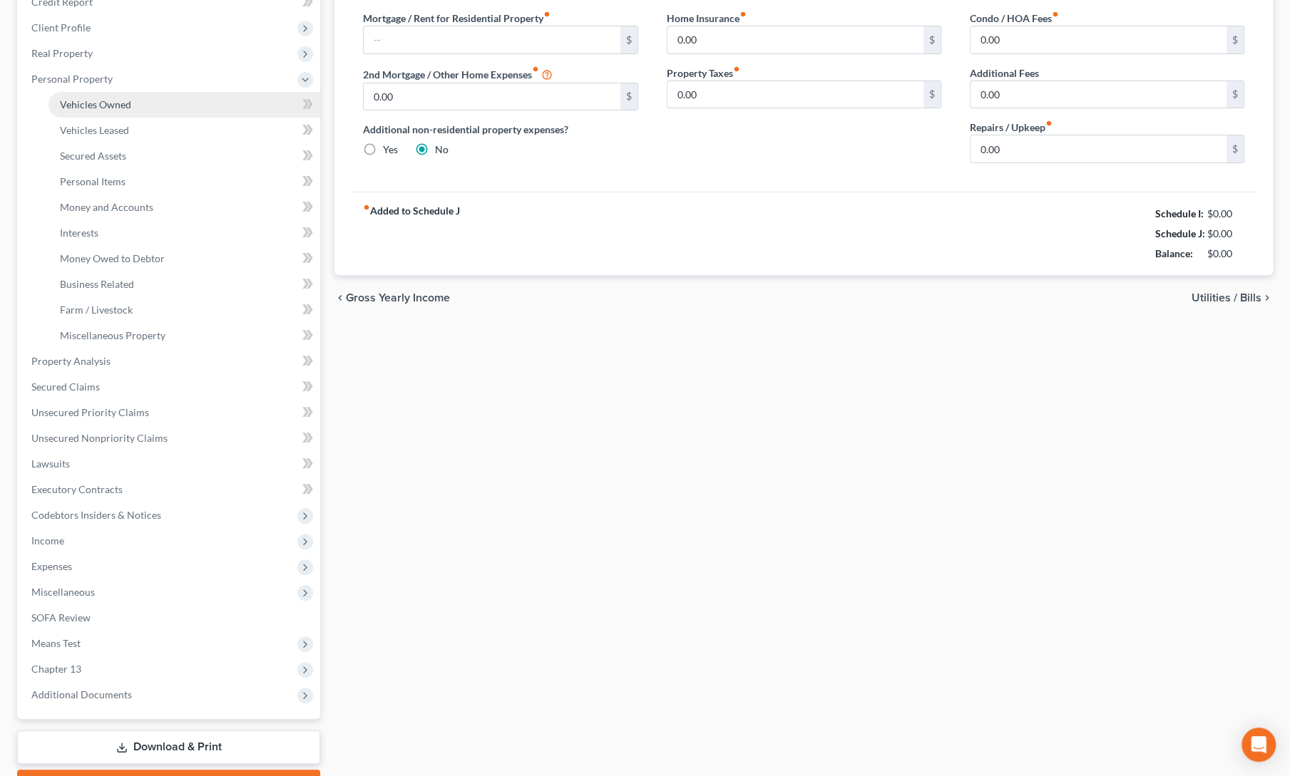
click at [86, 106] on span "Vehicles Owned" at bounding box center [95, 104] width 71 height 12
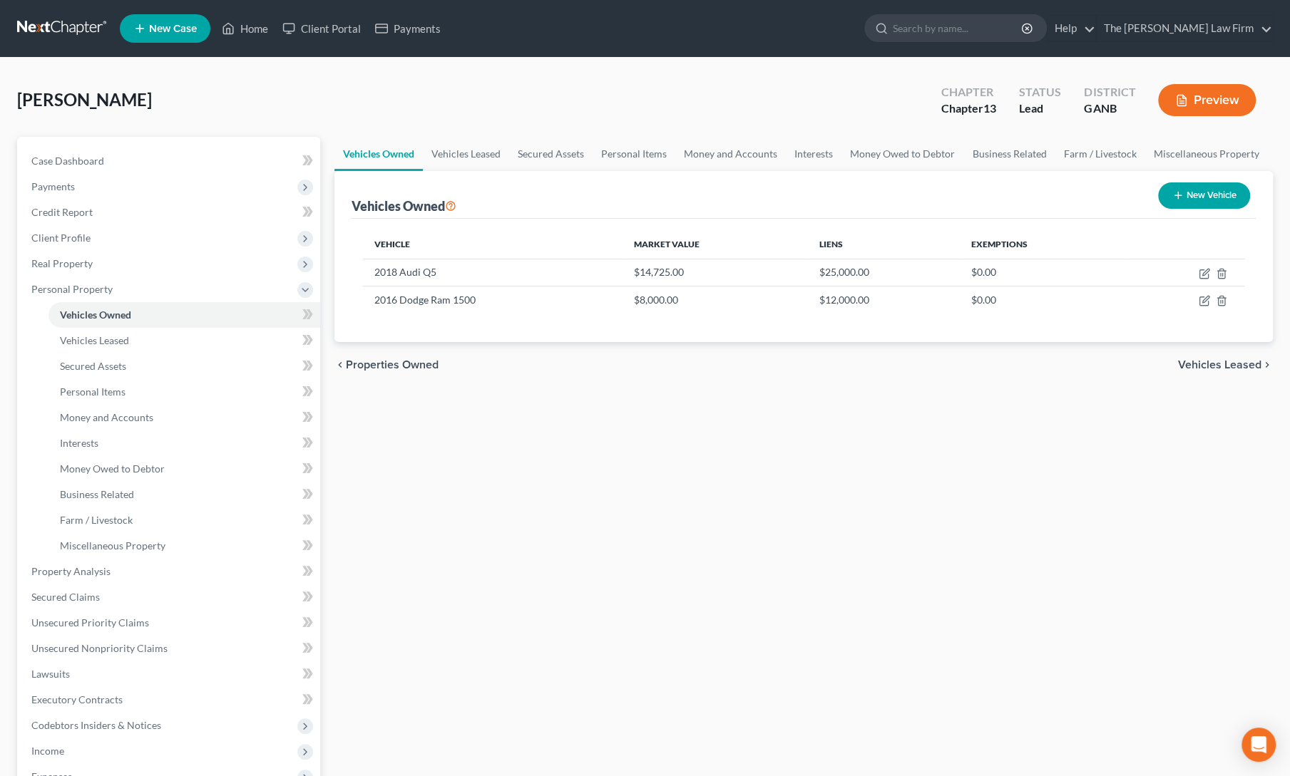
click at [503, 618] on div "Vehicles Owned Vehicles Leased Secured Assets Personal Items Money and Accounts…" at bounding box center [803, 574] width 952 height 875
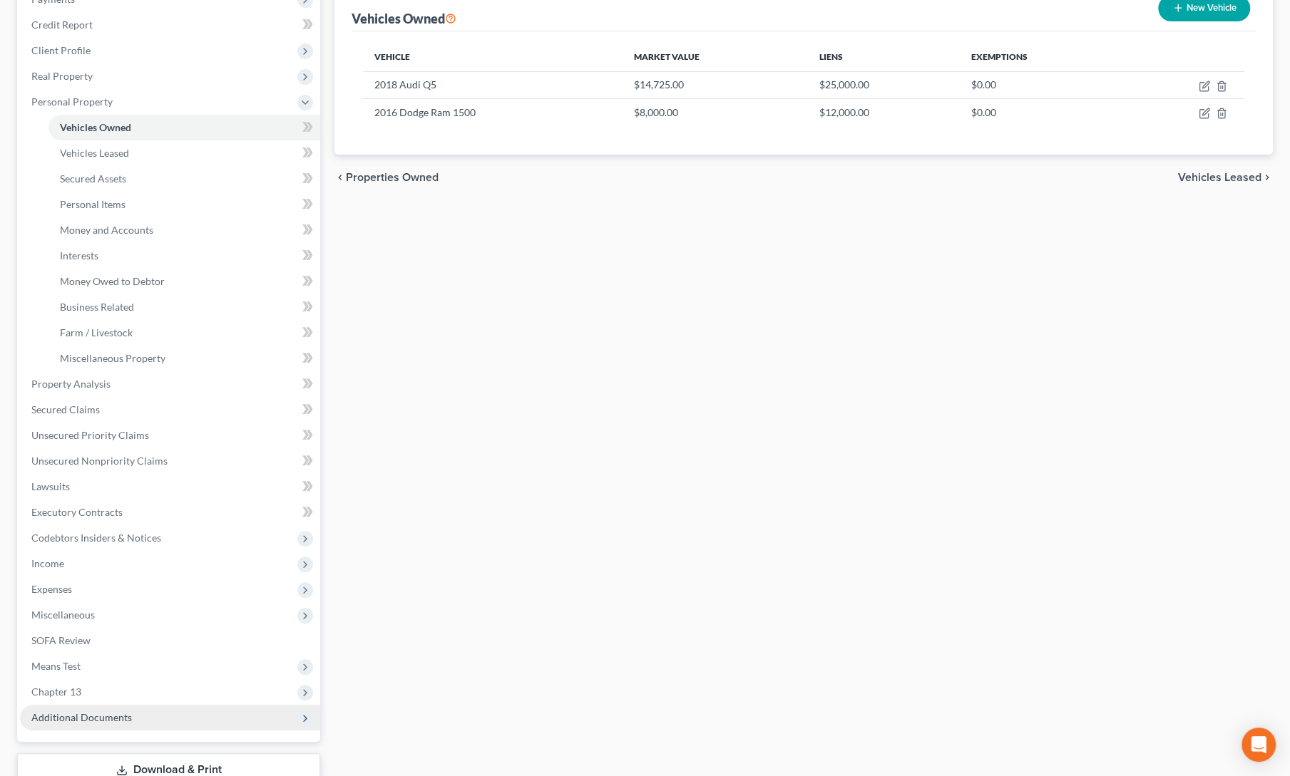
scroll to position [287, 0]
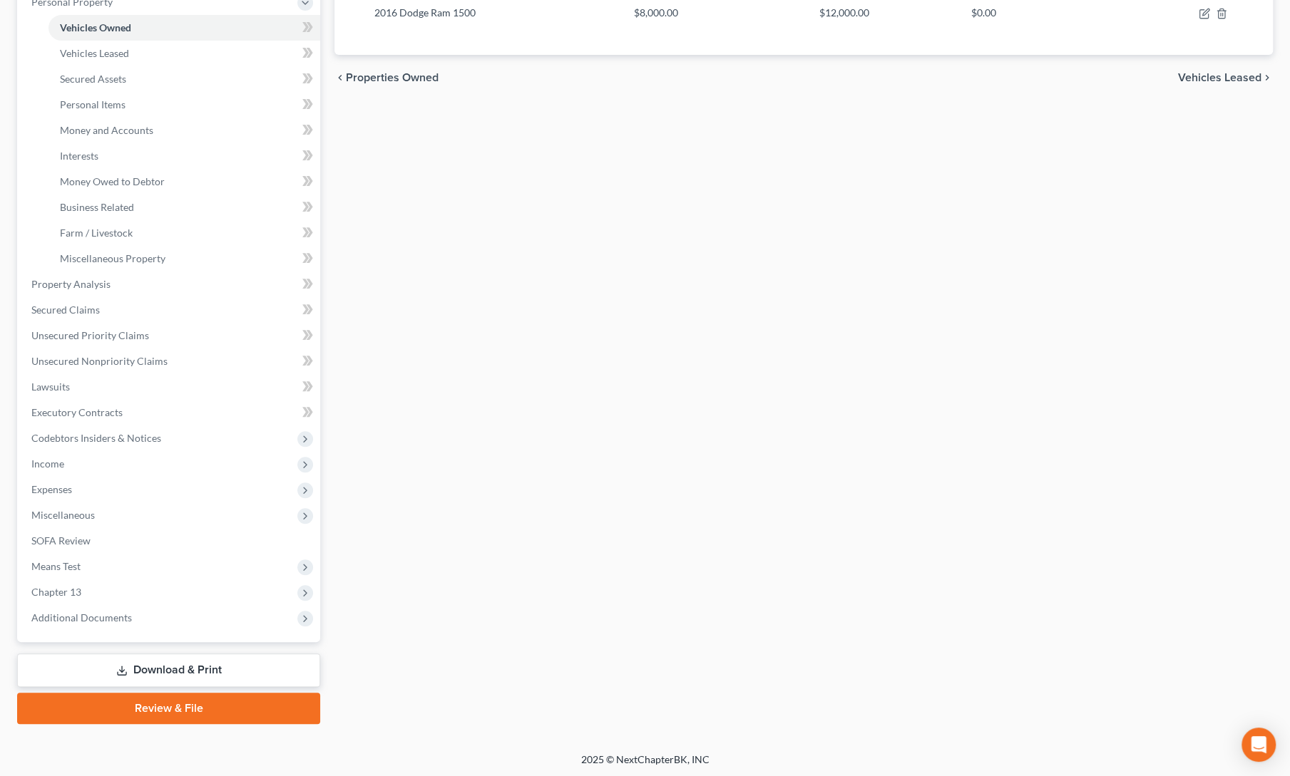
click at [123, 672] on icon at bounding box center [121, 670] width 11 height 11
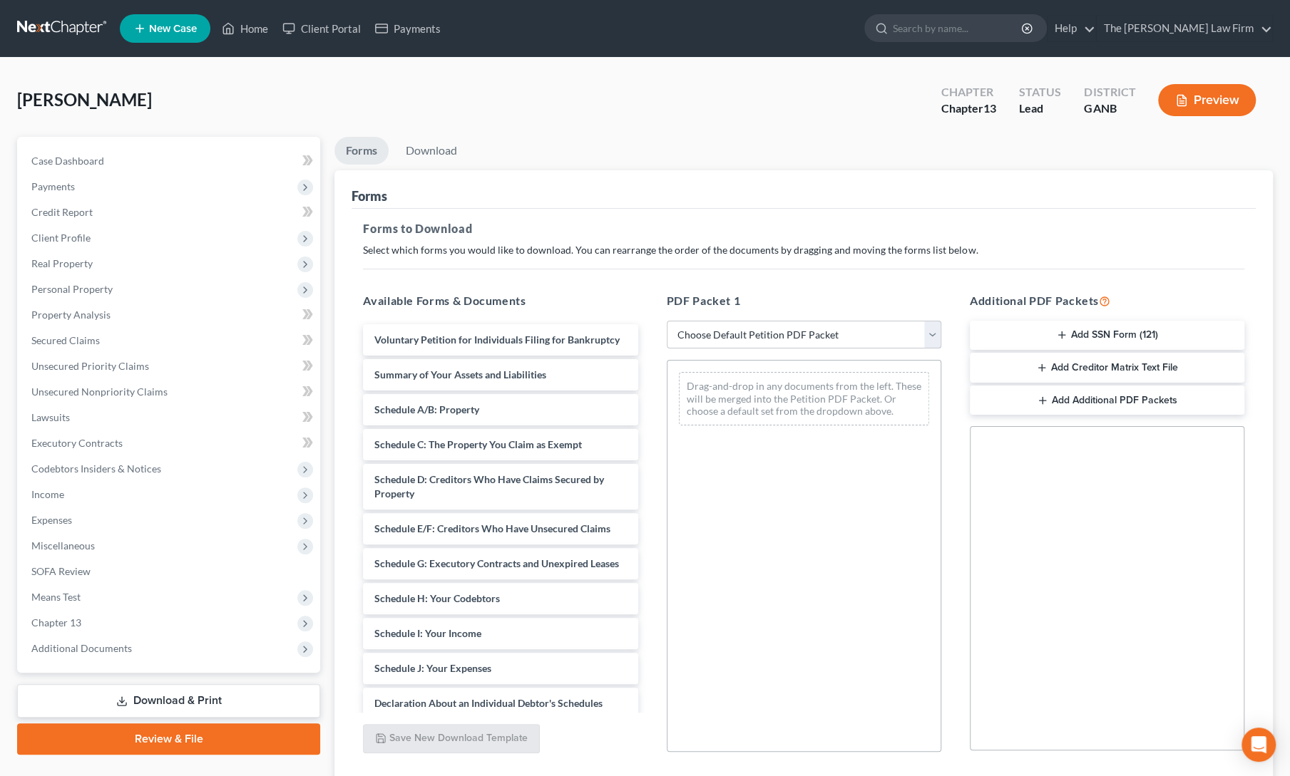
click at [770, 330] on select "Choose Default Petition PDF Packet Complete Bankruptcy Petition (all forms and …" at bounding box center [804, 335] width 274 height 29
select select "0"
click at [671, 321] on select "Choose Default Petition PDF Packet Complete Bankruptcy Petition (all forms and …" at bounding box center [804, 335] width 274 height 29
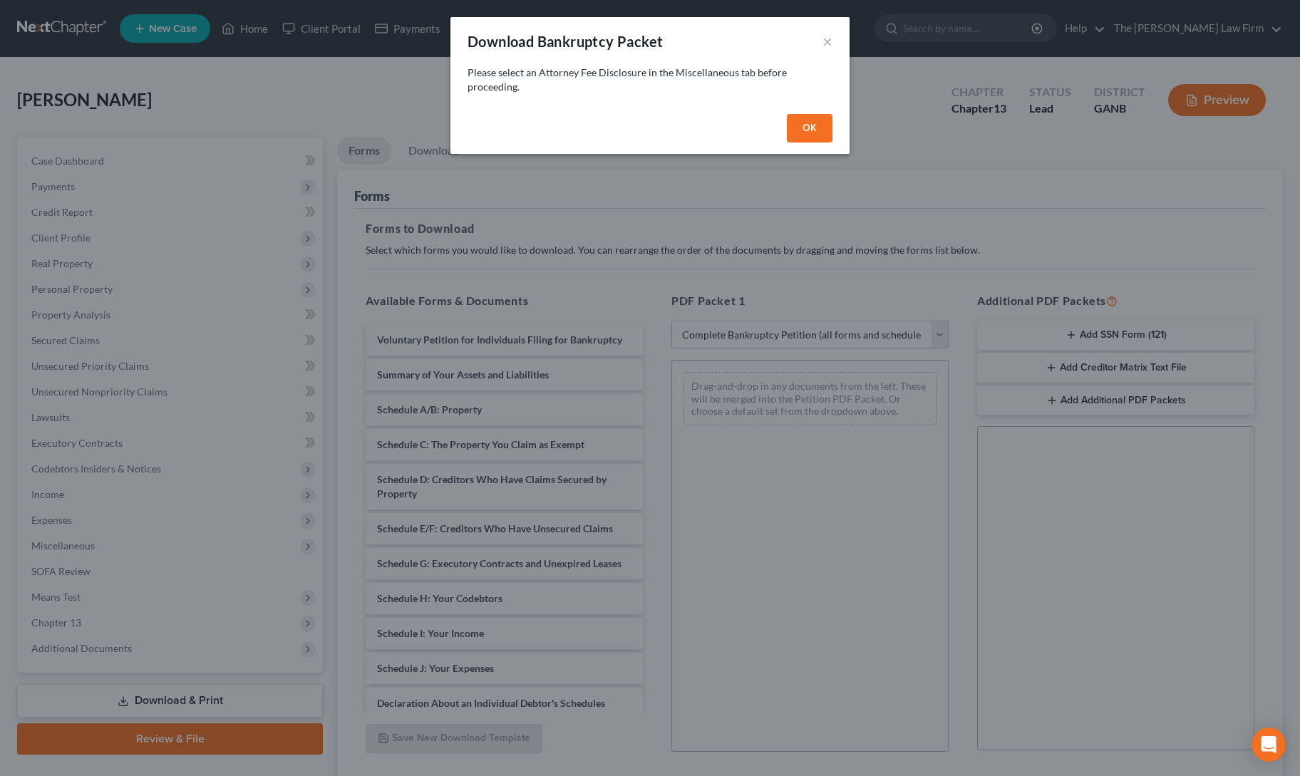
click at [808, 116] on button "OK" at bounding box center [810, 128] width 46 height 29
select select
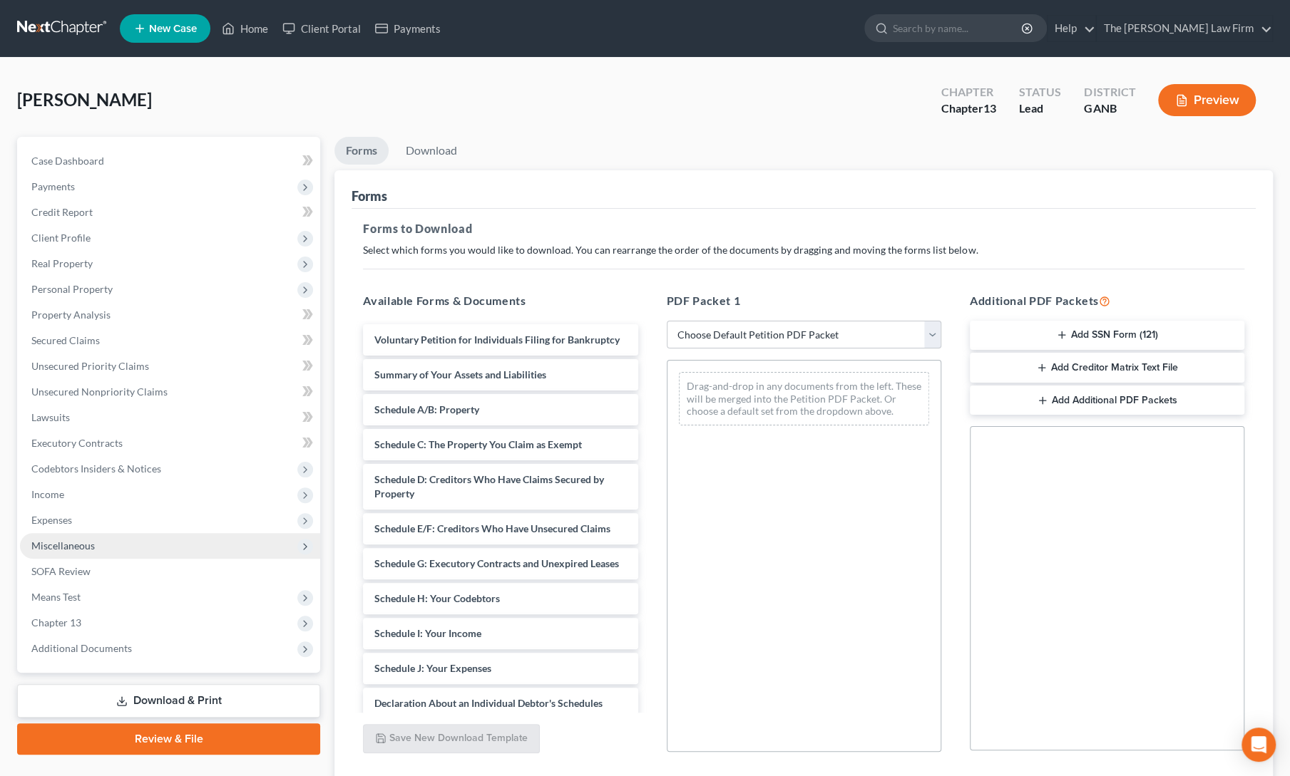
click at [41, 554] on span "Miscellaneous" at bounding box center [170, 546] width 300 height 26
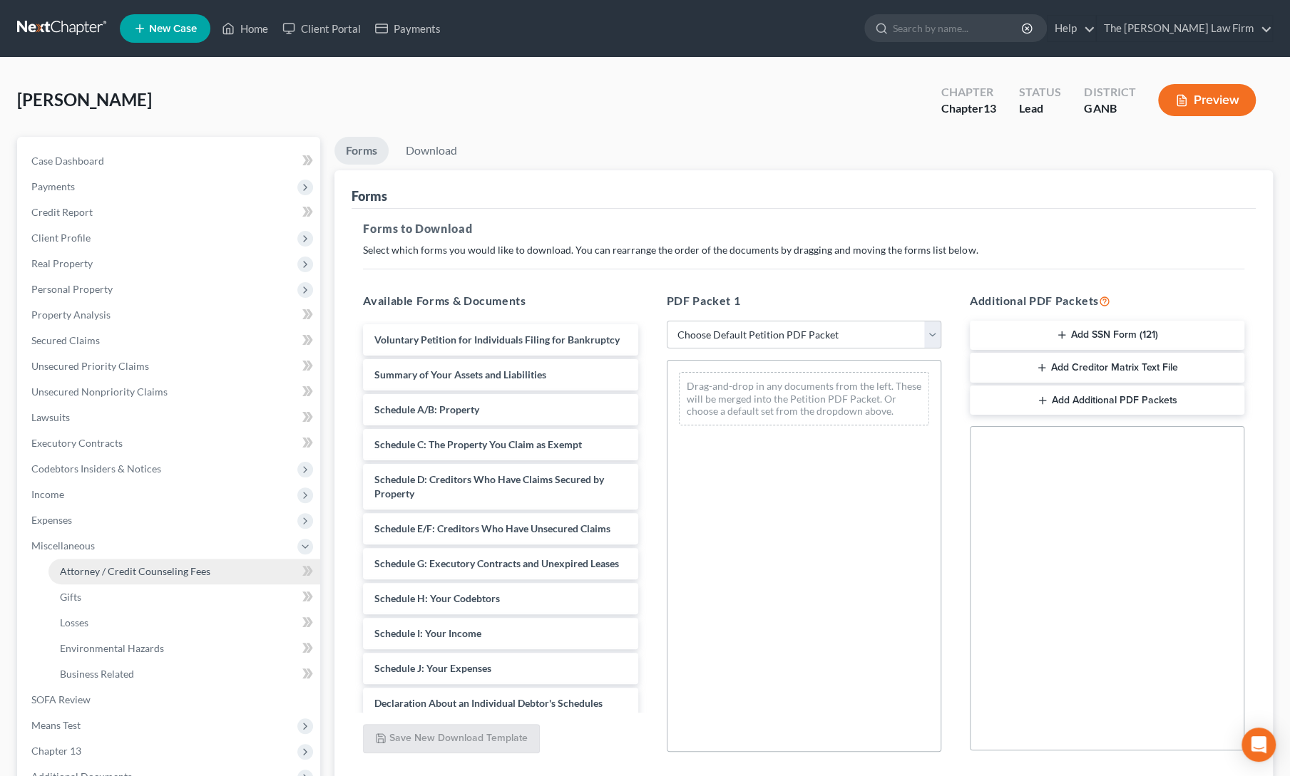
click at [67, 569] on span "Attorney / Credit Counseling Fees" at bounding box center [135, 571] width 150 height 12
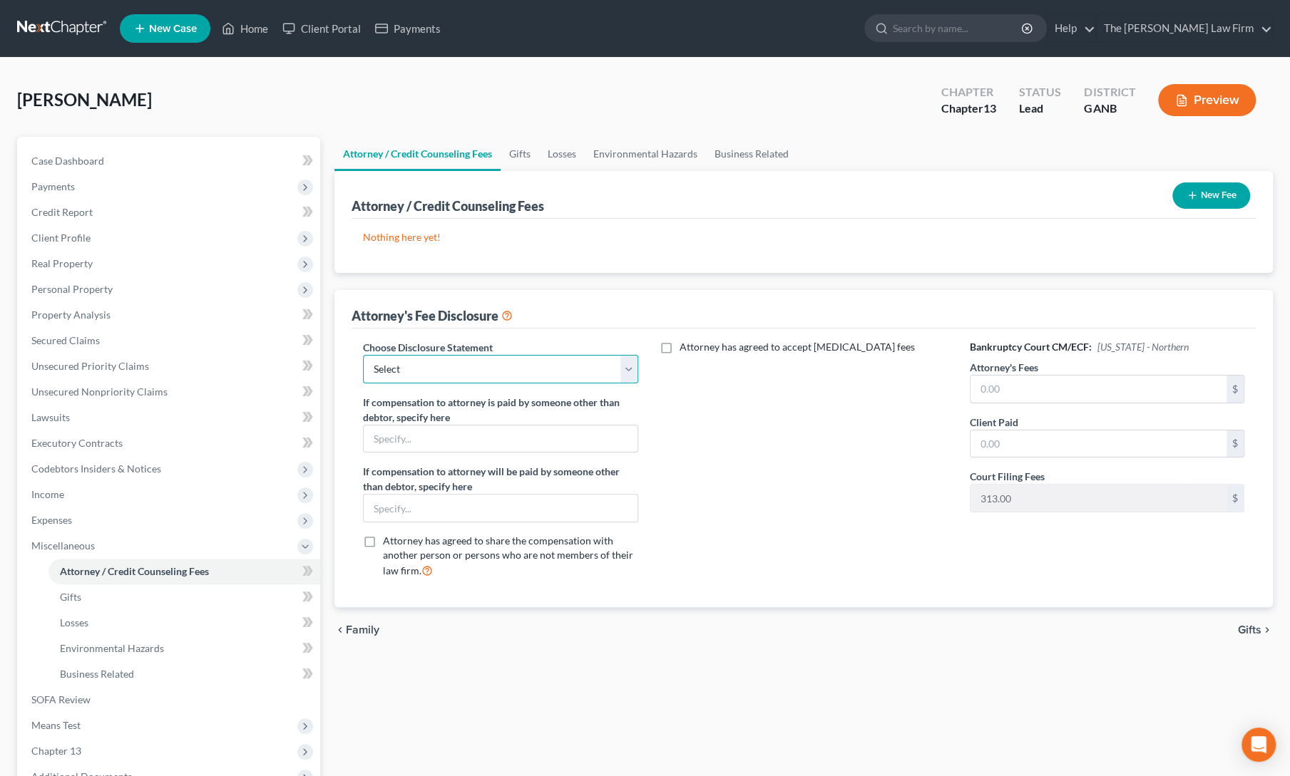
click at [446, 356] on select "Select comp statement" at bounding box center [500, 369] width 274 height 29
select select "0"
click at [363, 355] on select "Select comp statement" at bounding box center [500, 369] width 274 height 29
click at [1218, 201] on button "New Fee" at bounding box center [1211, 195] width 78 height 26
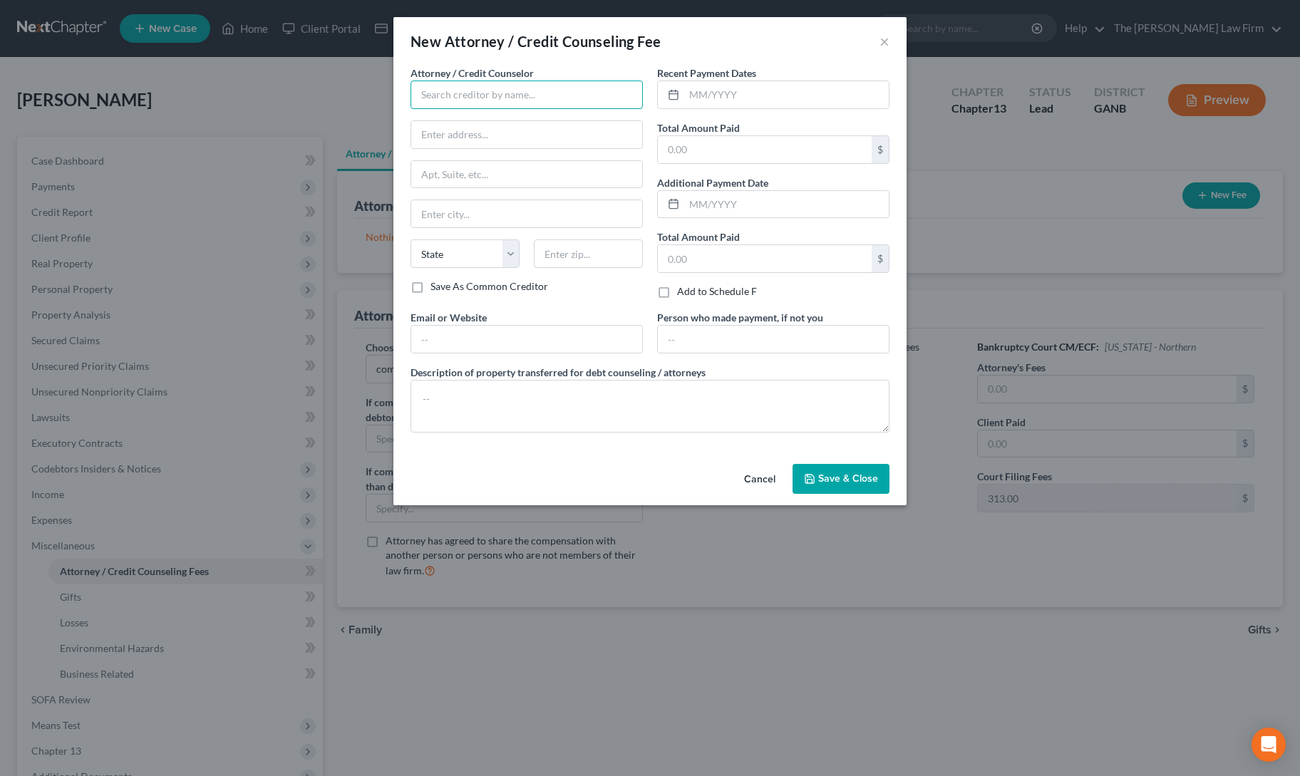
click at [497, 95] on input "text" at bounding box center [527, 95] width 232 height 29
click at [472, 116] on div "The [PERSON_NAME] Law Firm, LLC" at bounding box center [503, 120] width 162 height 14
type input "The [PERSON_NAME] Law Firm, LLC"
type input "[STREET_ADDRESS]"
type input "Alpharetta"
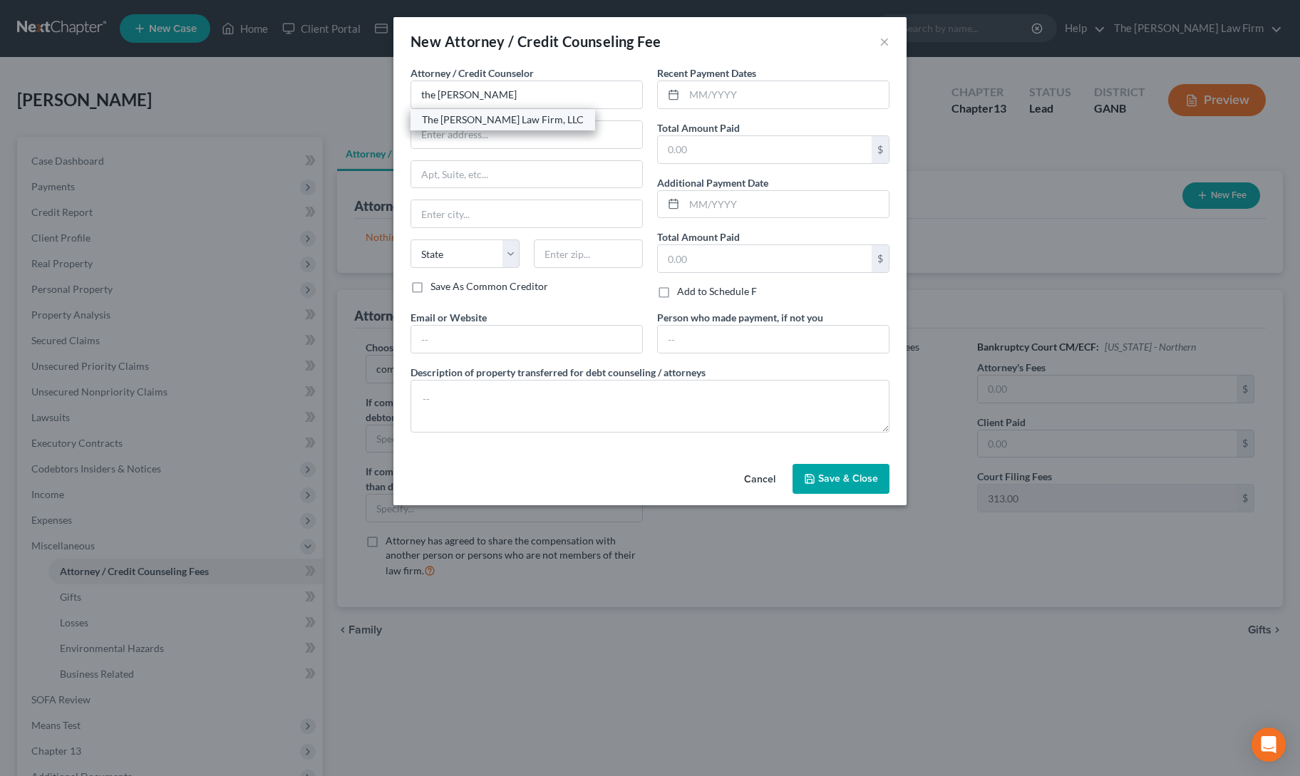
select select "10"
type input "30009"
click at [704, 95] on input "text" at bounding box center [786, 94] width 205 height 27
type input "10/2025"
type input "500"
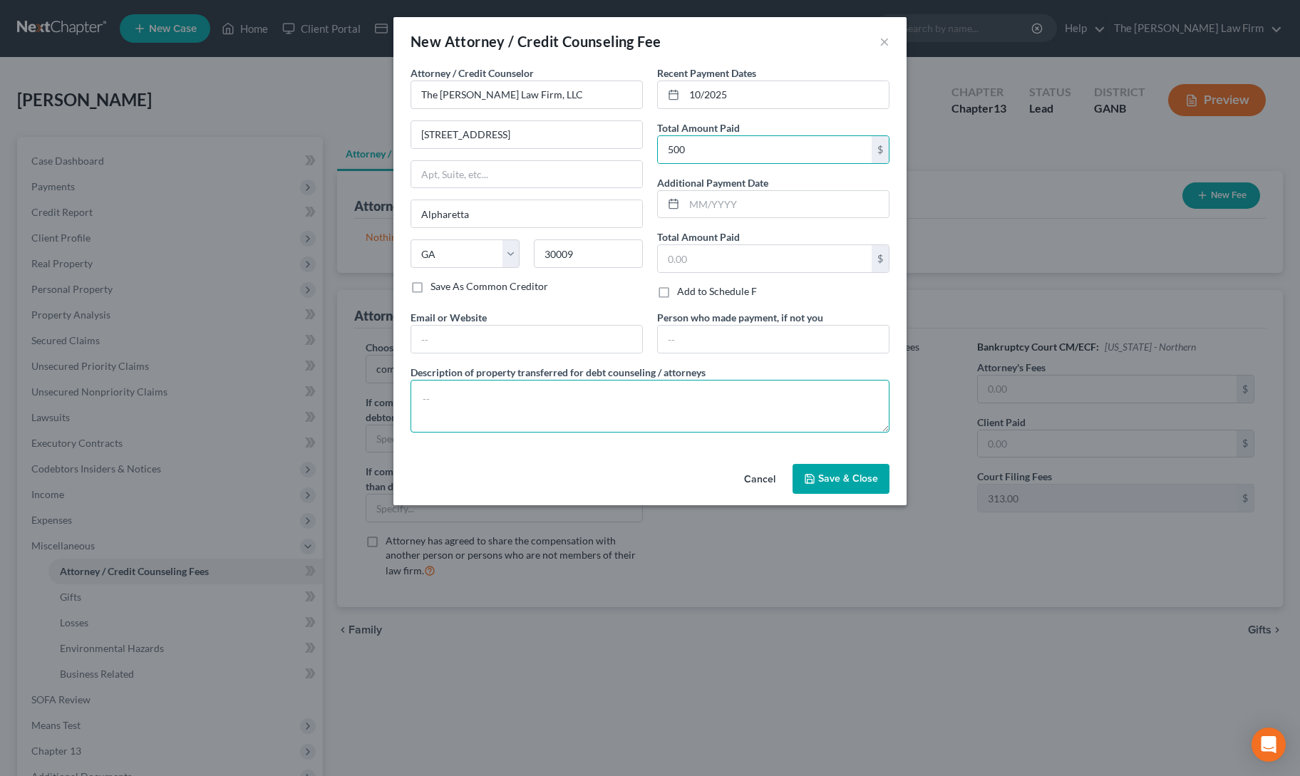
click at [590, 396] on textarea at bounding box center [650, 406] width 479 height 53
type textarea "313 filing fee, 187 attorney fee"
click at [822, 473] on span "Save & Close" at bounding box center [848, 479] width 60 height 12
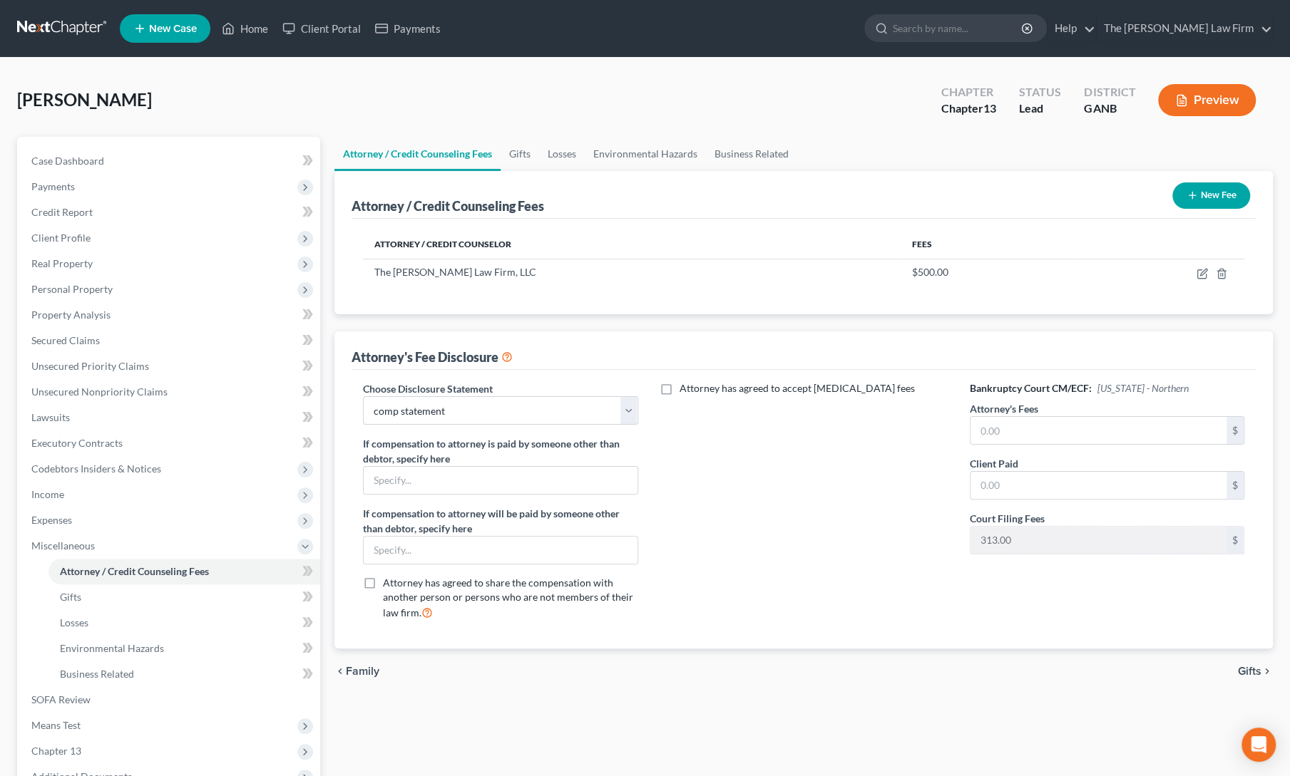
click at [1197, 195] on button "New Fee" at bounding box center [1211, 195] width 78 height 26
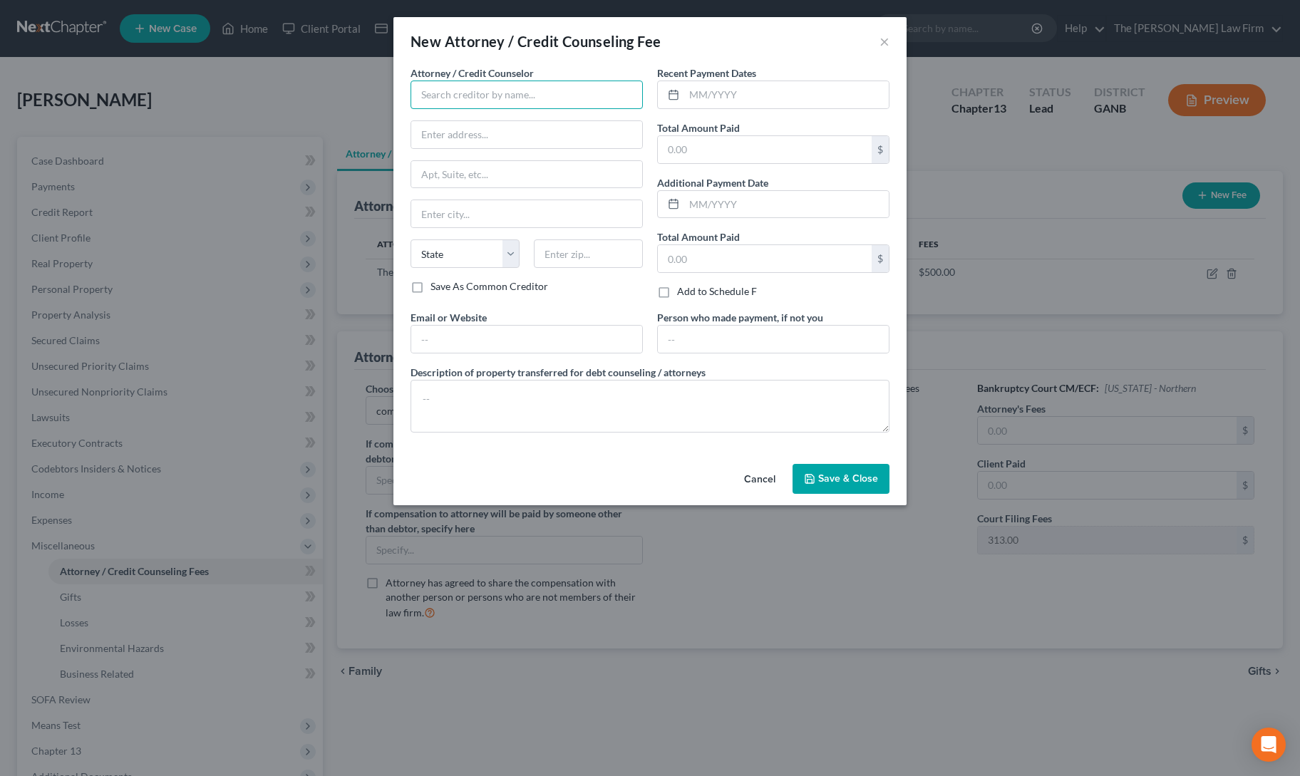
click at [470, 101] on input "text" at bounding box center [527, 95] width 232 height 29
click at [465, 115] on div "[PERSON_NAME] Credit & Debt Counseling" at bounding box center [519, 120] width 195 height 14
type input "[PERSON_NAME] Credit & Debt Counseling"
type input "[STREET_ADDRESS]"
type input "Huron"
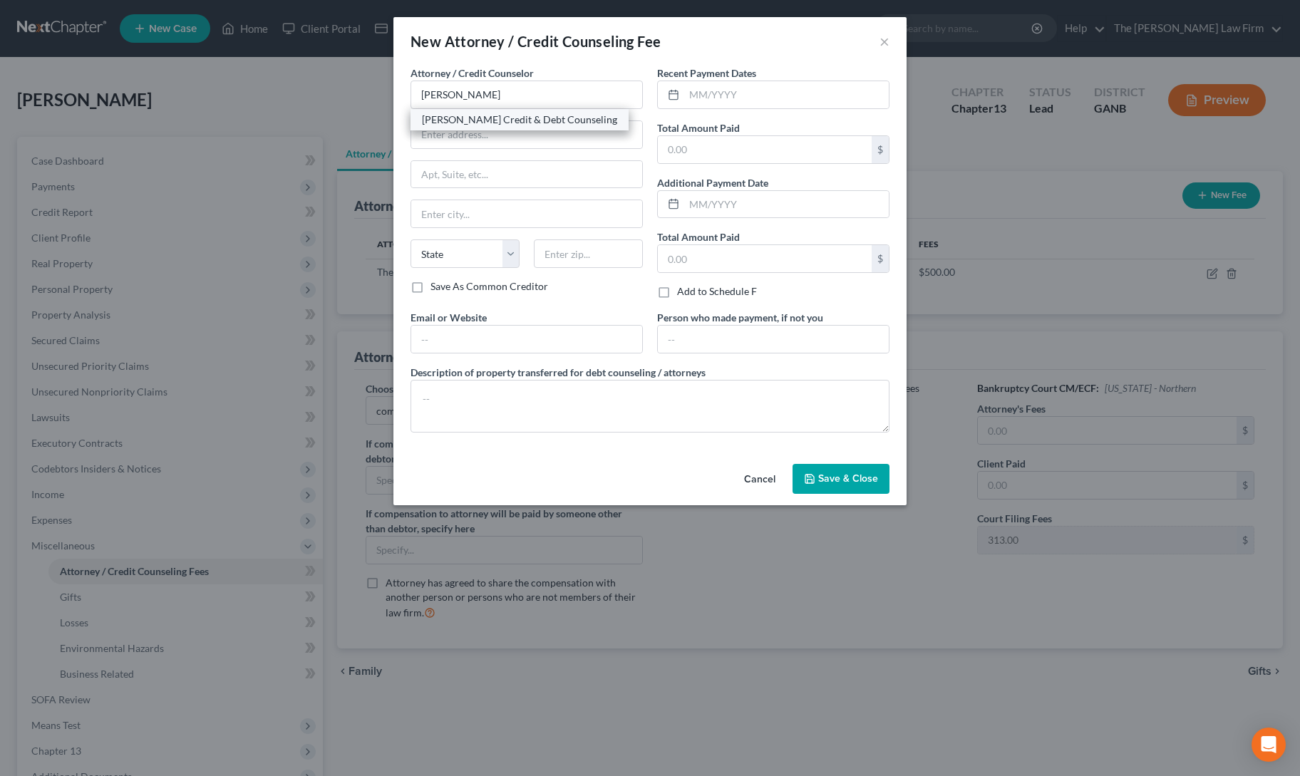
select select "43"
type input "57350"
click at [703, 94] on input "text" at bounding box center [786, 94] width 205 height 27
type input "10/2025"
click at [709, 146] on input "text" at bounding box center [765, 149] width 214 height 27
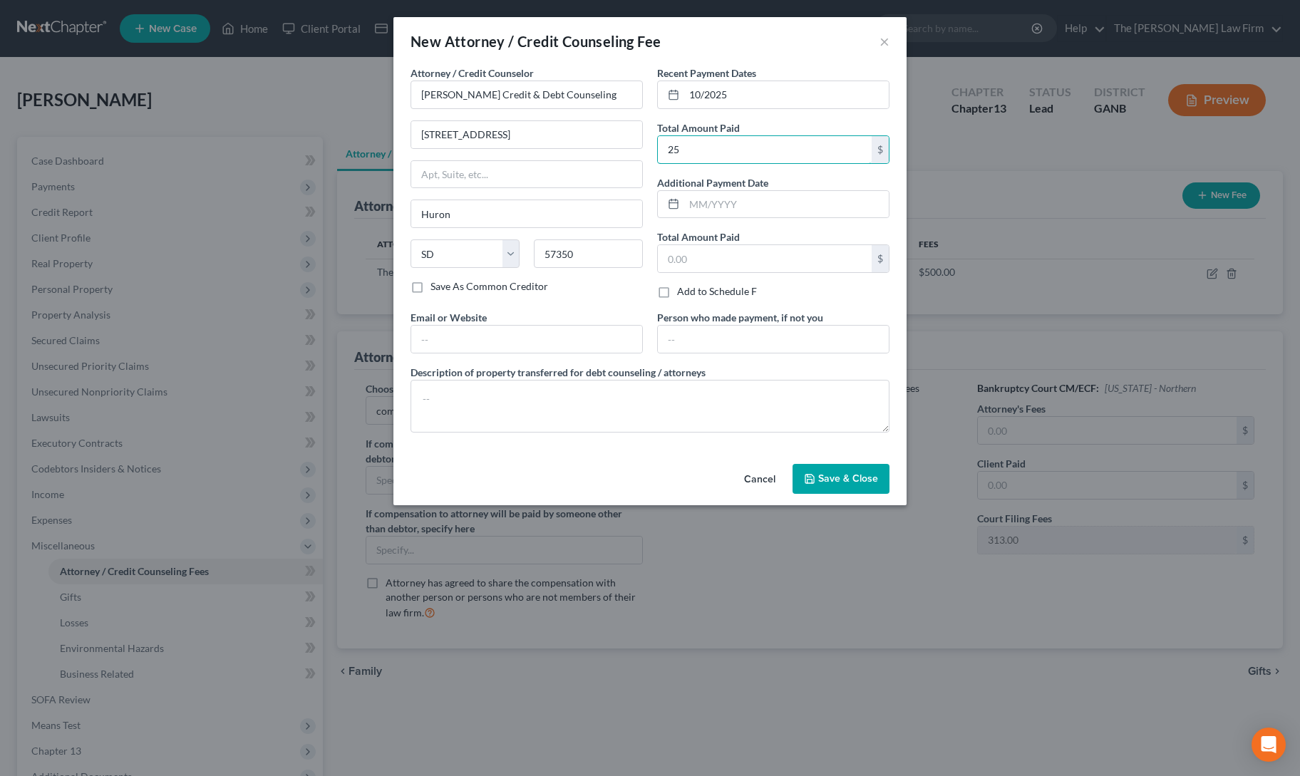
type input "25"
drag, startPoint x: 828, startPoint y: 475, endPoint x: 942, endPoint y: 276, distance: 229.9
click at [828, 475] on span "Save & Close" at bounding box center [848, 479] width 60 height 12
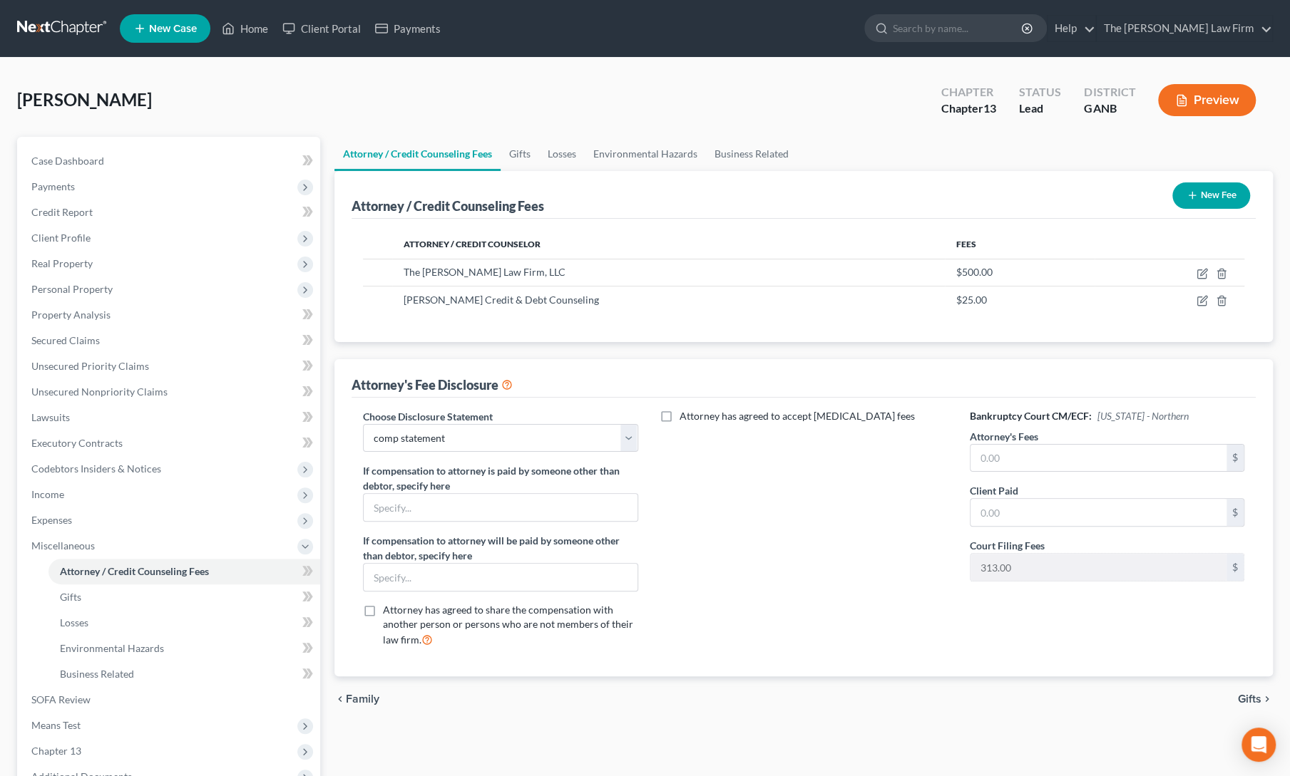
click at [519, 729] on div "Attorney / Credit Counseling Fees Gifts Losses Environmental Hazards Business R…" at bounding box center [803, 510] width 952 height 746
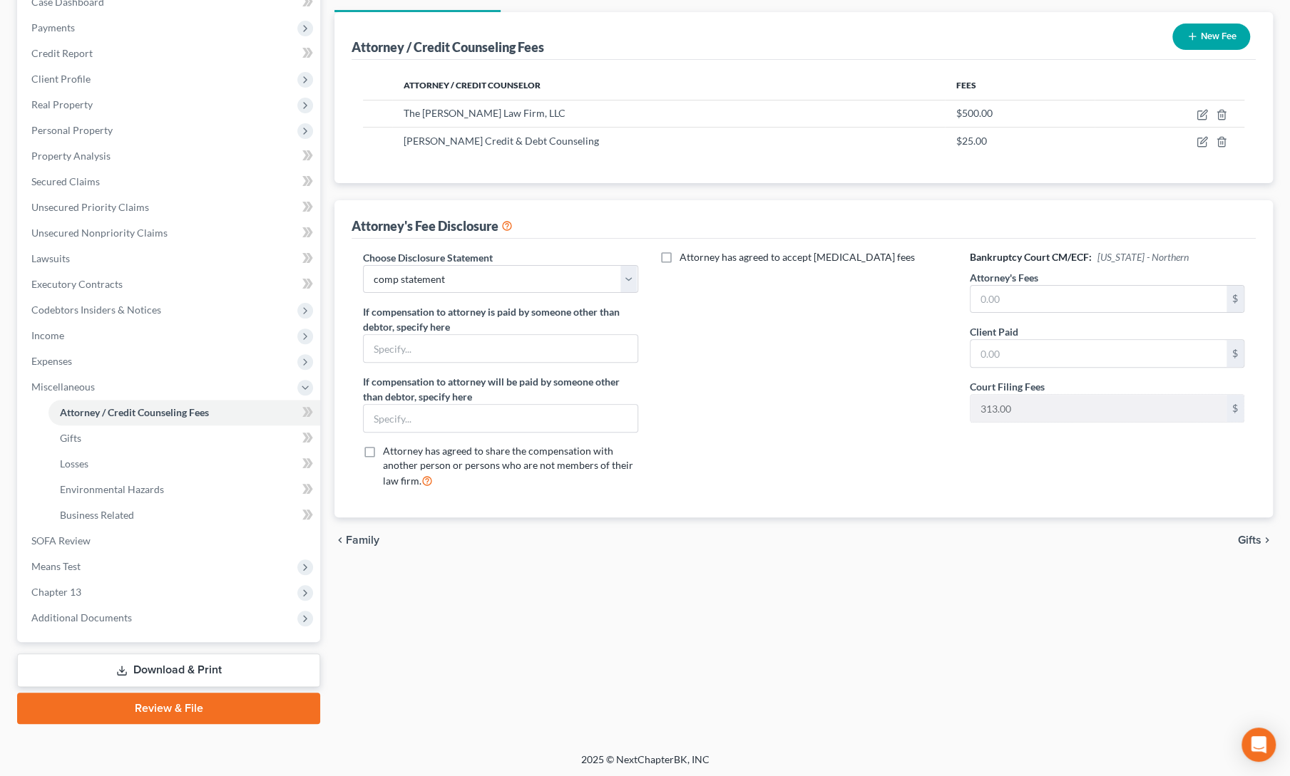
click at [157, 667] on link "Download & Print" at bounding box center [168, 671] width 303 height 34
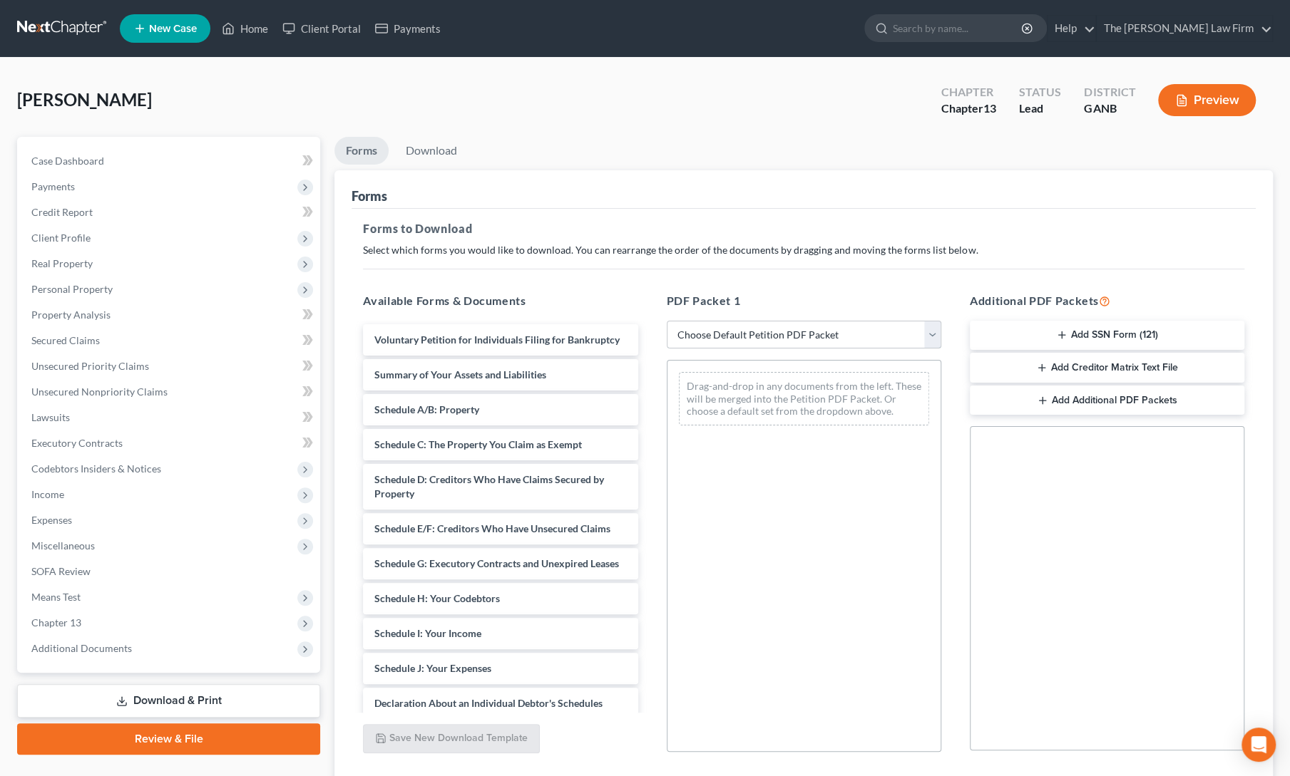
click at [783, 334] on select "Choose Default Petition PDF Packet Complete Bankruptcy Petition (all forms and …" at bounding box center [804, 335] width 274 height 29
select select "0"
click at [667, 321] on select "Choose Default Petition PDF Packet Complete Bankruptcy Petition (all forms and …" at bounding box center [804, 335] width 274 height 29
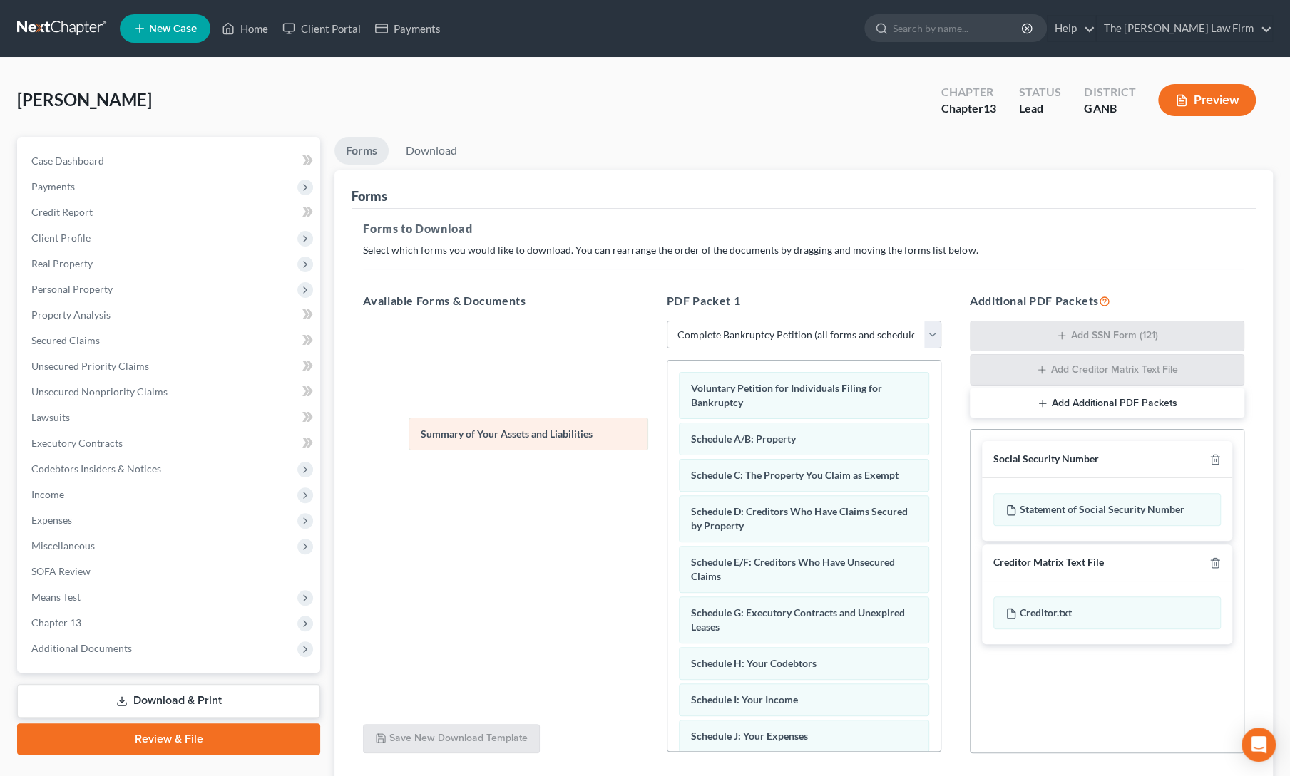
drag, startPoint x: 768, startPoint y: 440, endPoint x: 477, endPoint y: 437, distance: 291.6
click at [667, 437] on div "Summary of Your Assets and Liabilities Voluntary Petition for Individuals Filin…" at bounding box center [803, 747] width 273 height 772
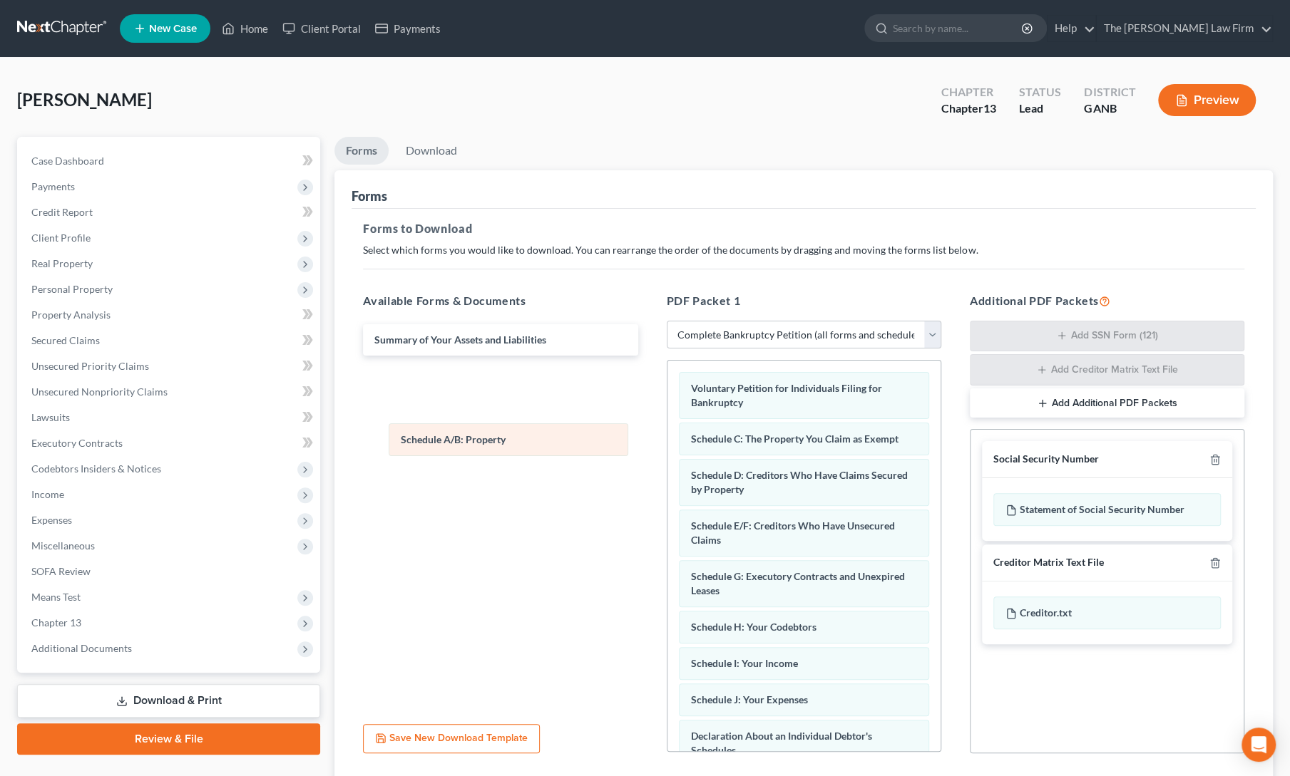
drag, startPoint x: 727, startPoint y: 438, endPoint x: 438, endPoint y: 441, distance: 289.4
click at [667, 441] on div "Schedule A/B: Property Voluntary Petition for Individuals Filing for Bankruptcy…" at bounding box center [803, 729] width 273 height 736
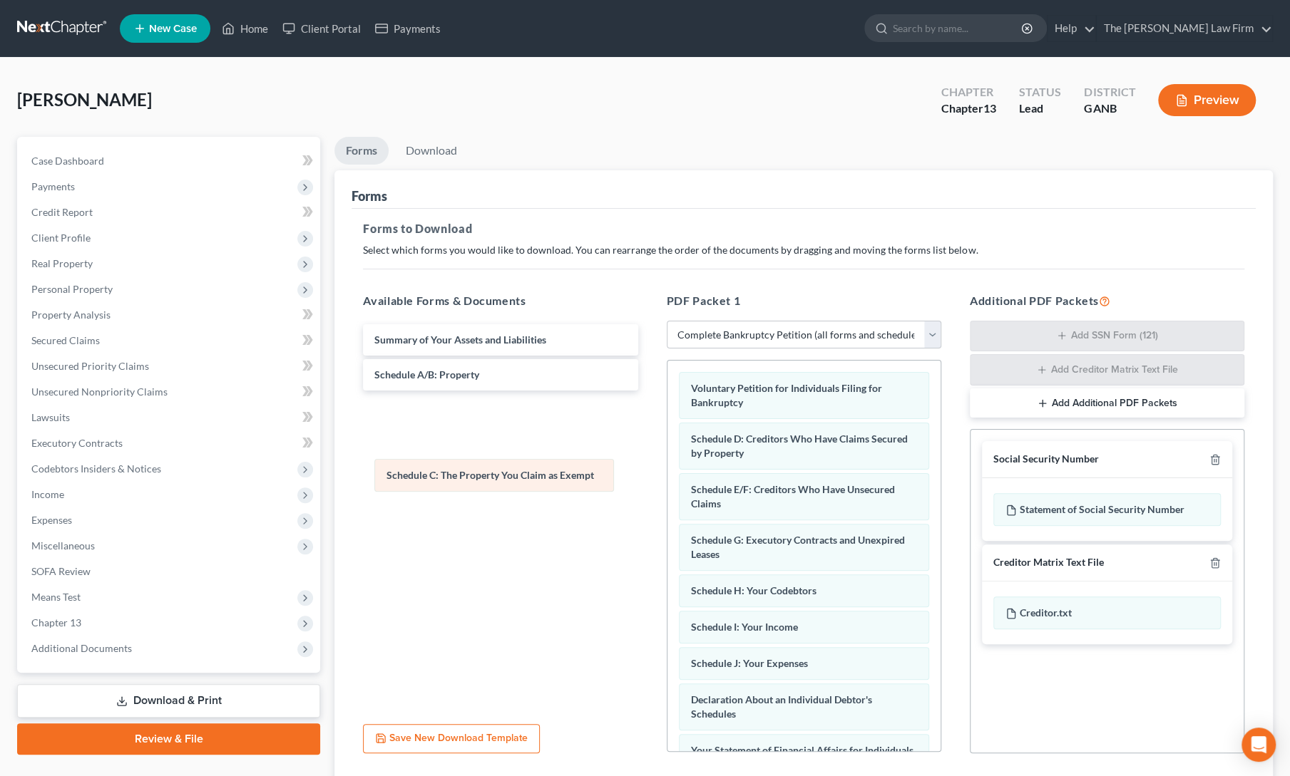
drag, startPoint x: 713, startPoint y: 441, endPoint x: 398, endPoint y: 475, distance: 316.9
click at [667, 475] on div "Schedule C: The Property You Claim as Exempt Voluntary Petition for Individuals…" at bounding box center [803, 710] width 273 height 699
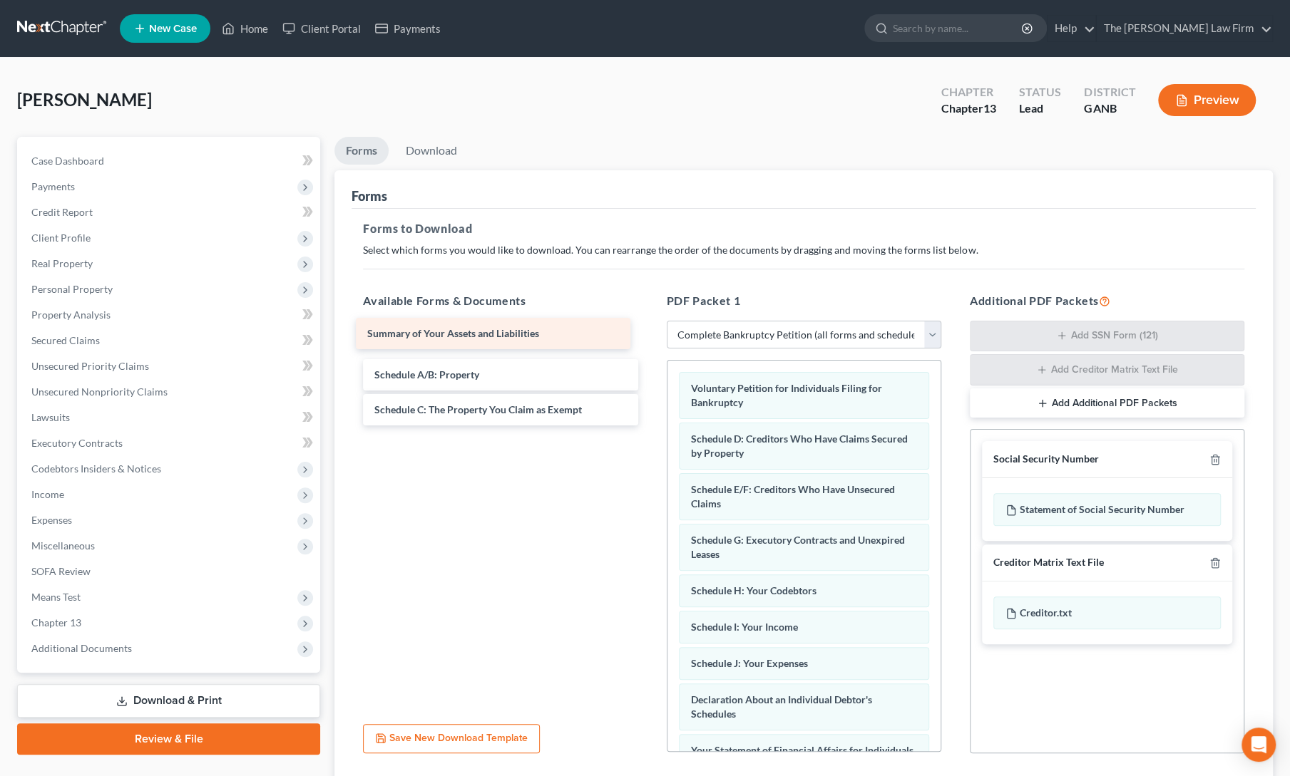
click at [441, 345] on div "Summary of Your Assets and Liabilities Summary of Your Assets and Liabilities S…" at bounding box center [499, 374] width 297 height 101
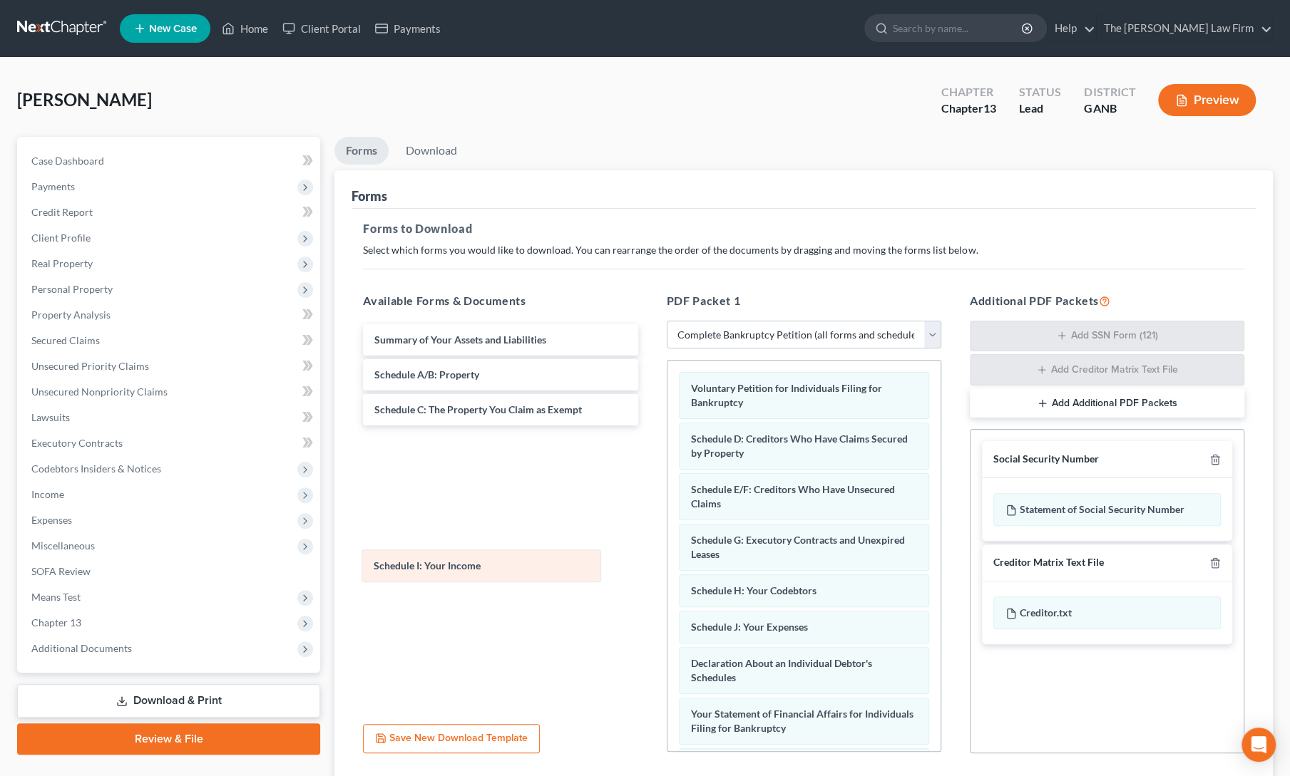
drag, startPoint x: 761, startPoint y: 624, endPoint x: 443, endPoint y: 566, distance: 323.8
click at [667, 566] on div "Schedule I: Your Income Voluntary Petition for Individuals Filing for Bankruptc…" at bounding box center [803, 692] width 273 height 663
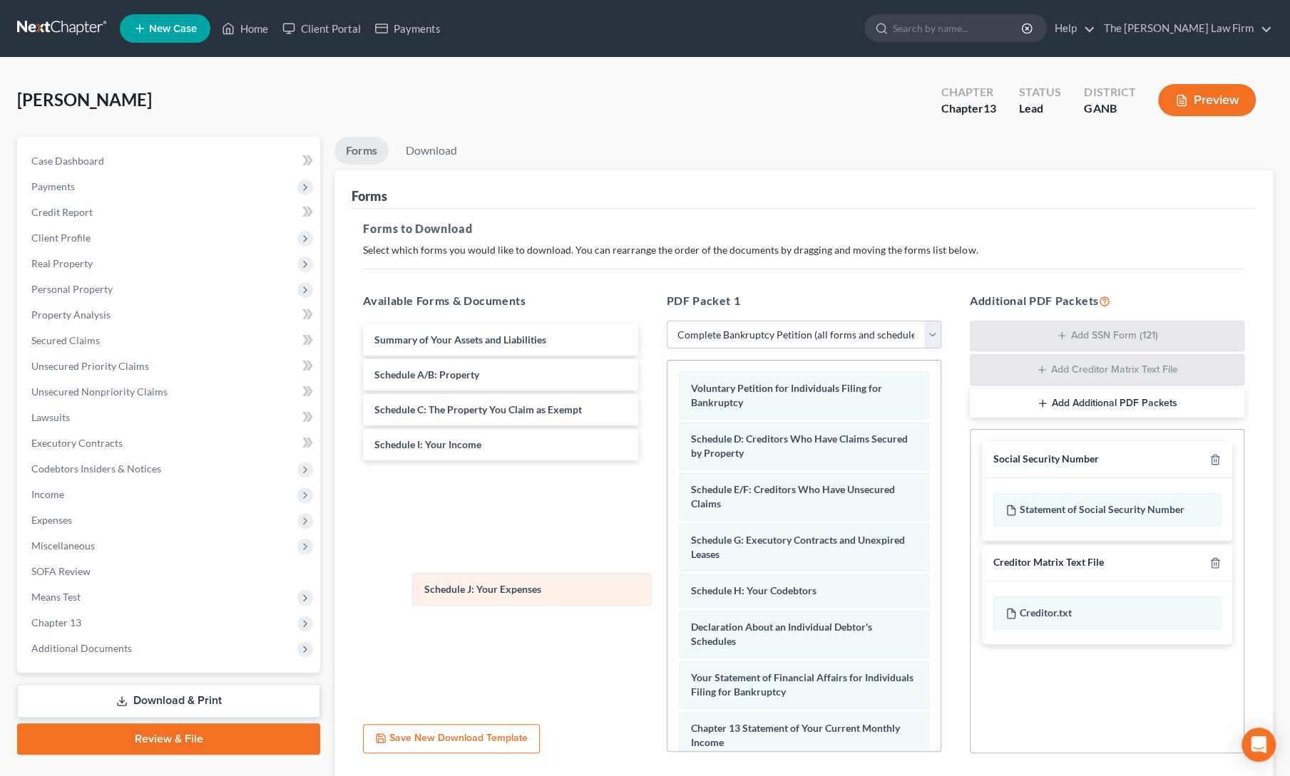
drag, startPoint x: 701, startPoint y: 629, endPoint x: 430, endPoint y: 594, distance: 273.8
click at [667, 594] on div "Schedule J: Your Expenses Voluntary Petition for Individuals Filing for Bankrup…" at bounding box center [803, 674] width 273 height 627
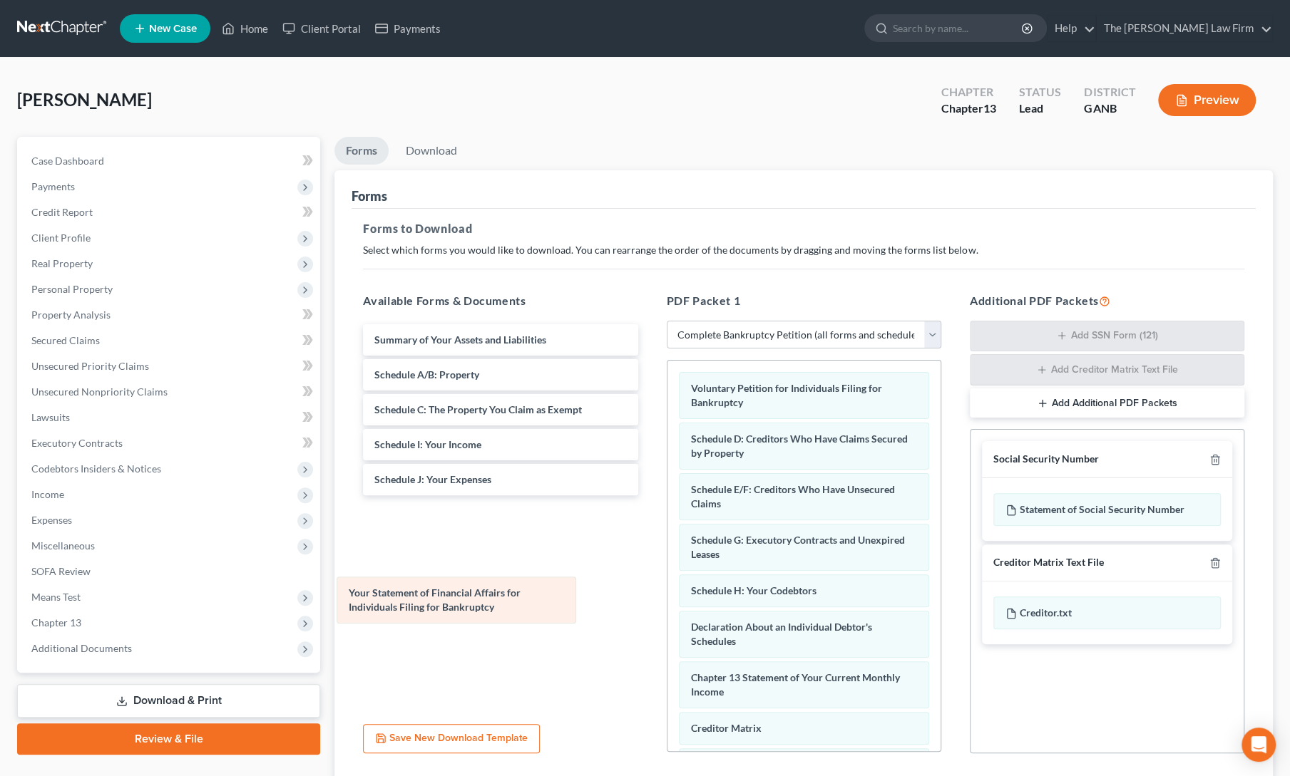
drag, startPoint x: 840, startPoint y: 694, endPoint x: 482, endPoint y: 609, distance: 368.3
click at [667, 609] on div "Your Statement of Financial Affairs for Individuals Filing for Bankruptcy Volun…" at bounding box center [803, 649] width 273 height 576
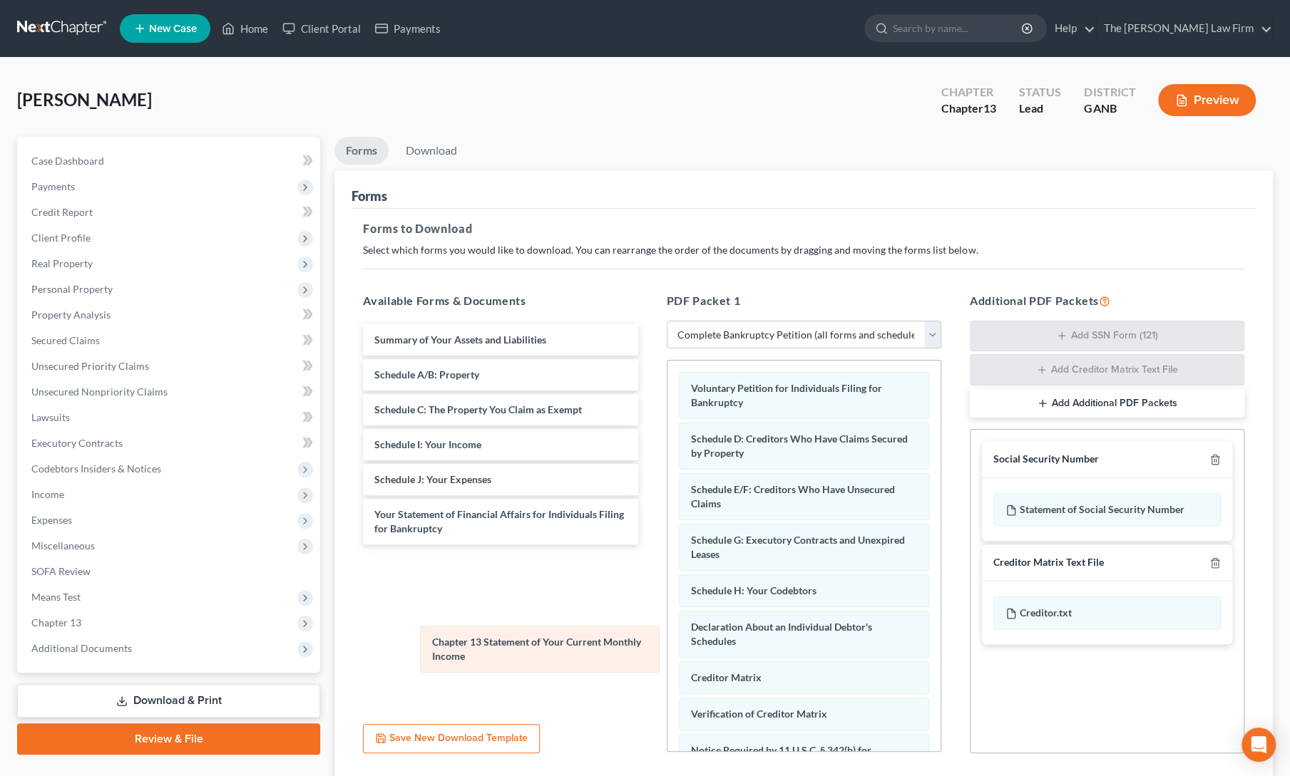
drag, startPoint x: 734, startPoint y: 681, endPoint x: 475, endPoint y: 649, distance: 259.9
click at [667, 649] on div "Chapter 13 Statement of Your Current Monthly Income Voluntary Petition for Indi…" at bounding box center [803, 623] width 273 height 525
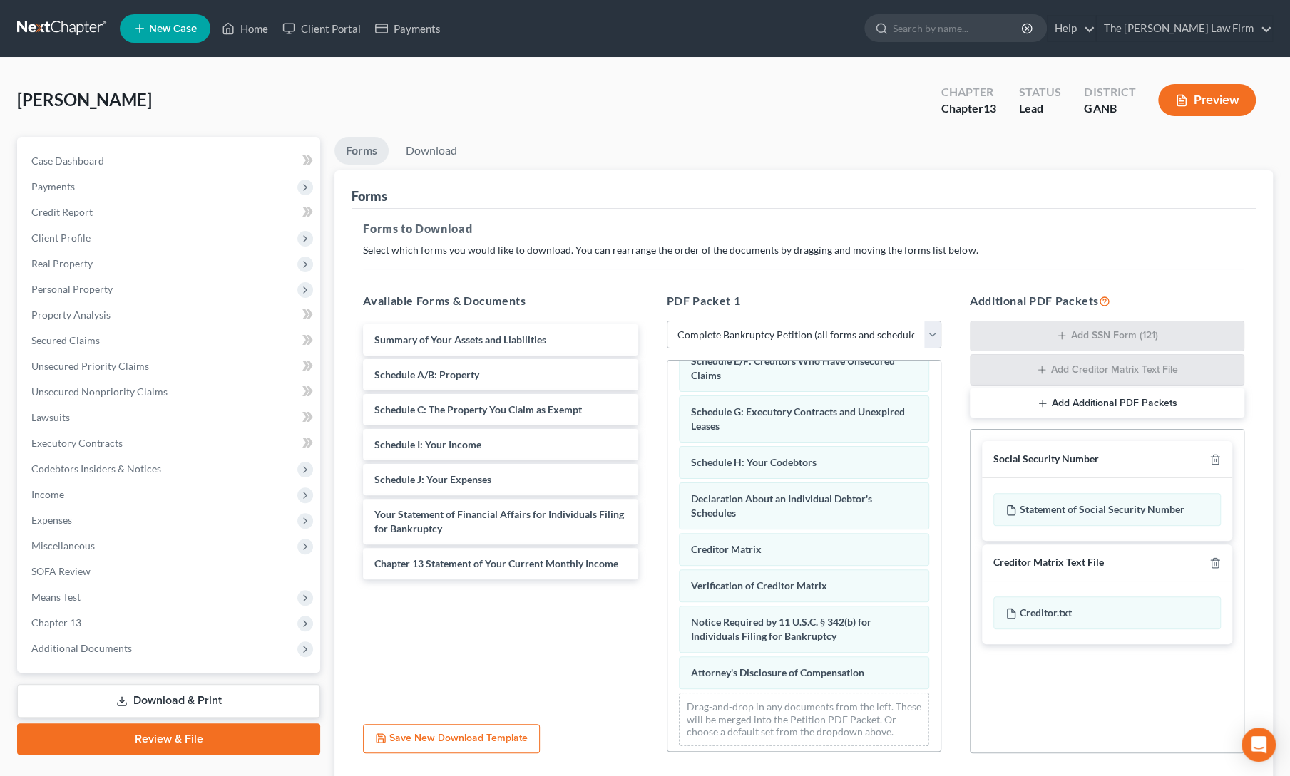
scroll to position [93, 0]
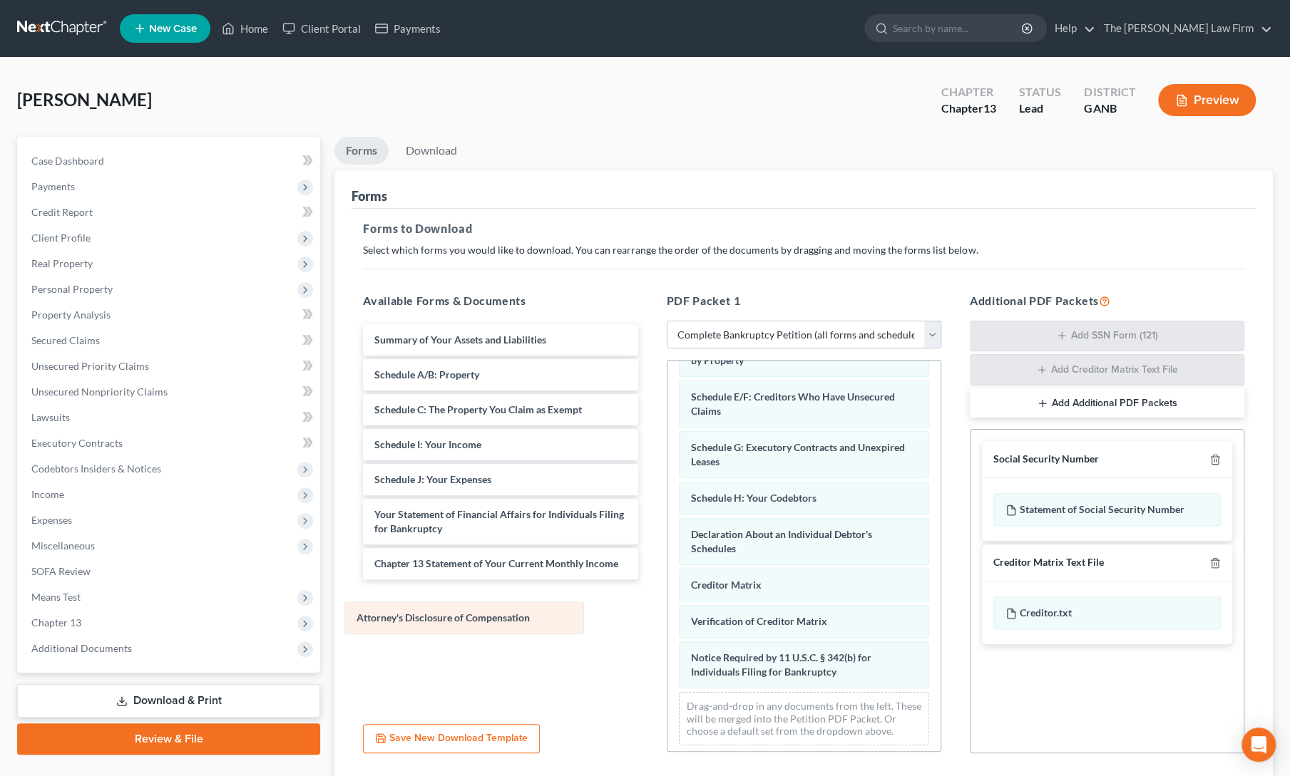
drag, startPoint x: 845, startPoint y: 659, endPoint x: 512, endPoint y: 610, distance: 337.1
click at [667, 610] on div "Attorney's Disclosure of Compensation Voluntary Petition for Individuals Filing…" at bounding box center [803, 512] width 273 height 489
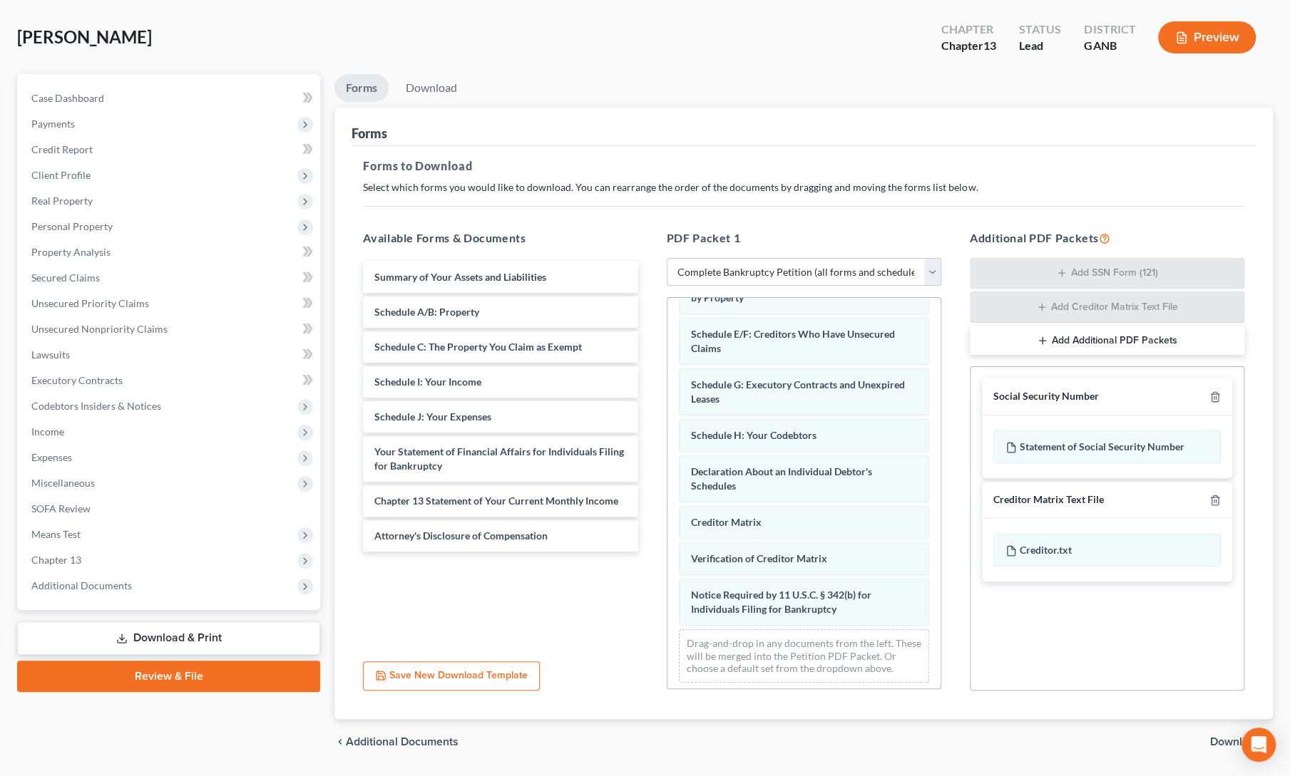
scroll to position [103, 0]
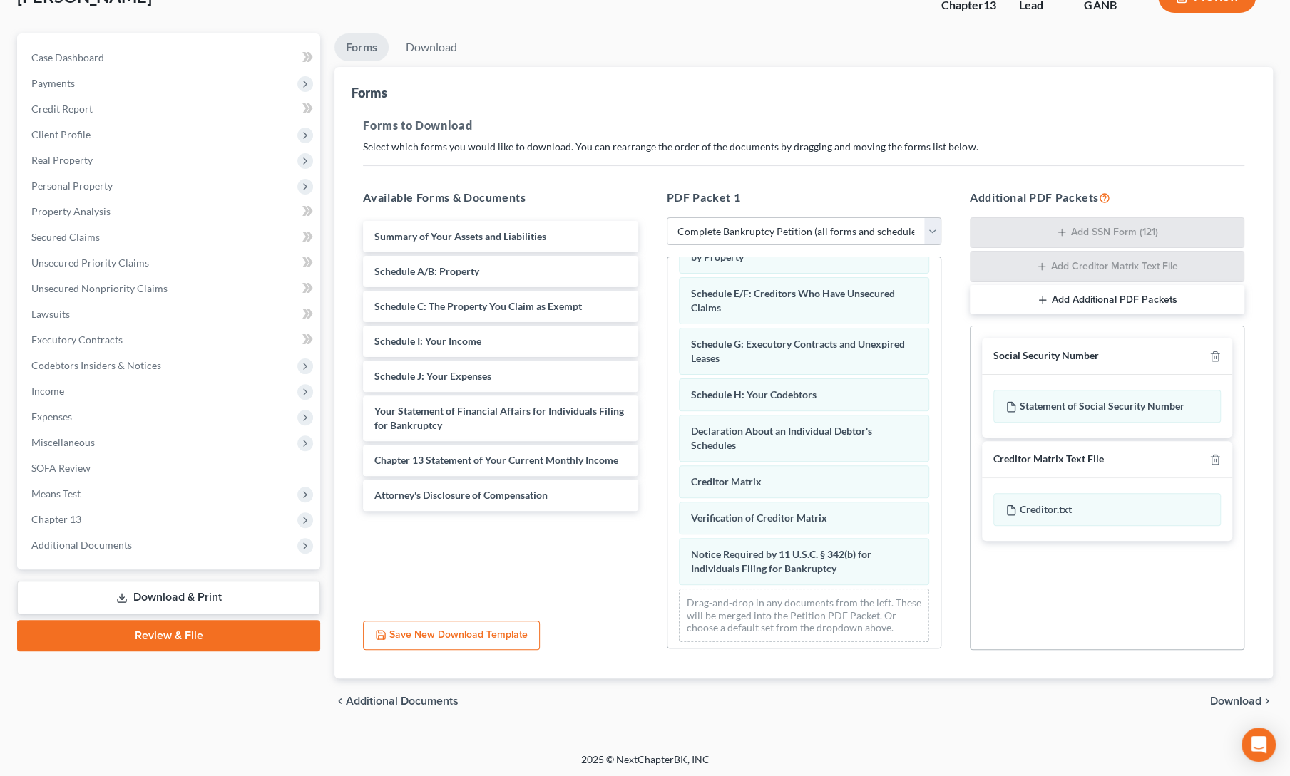
click at [1240, 699] on span "Download" at bounding box center [1235, 701] width 51 height 11
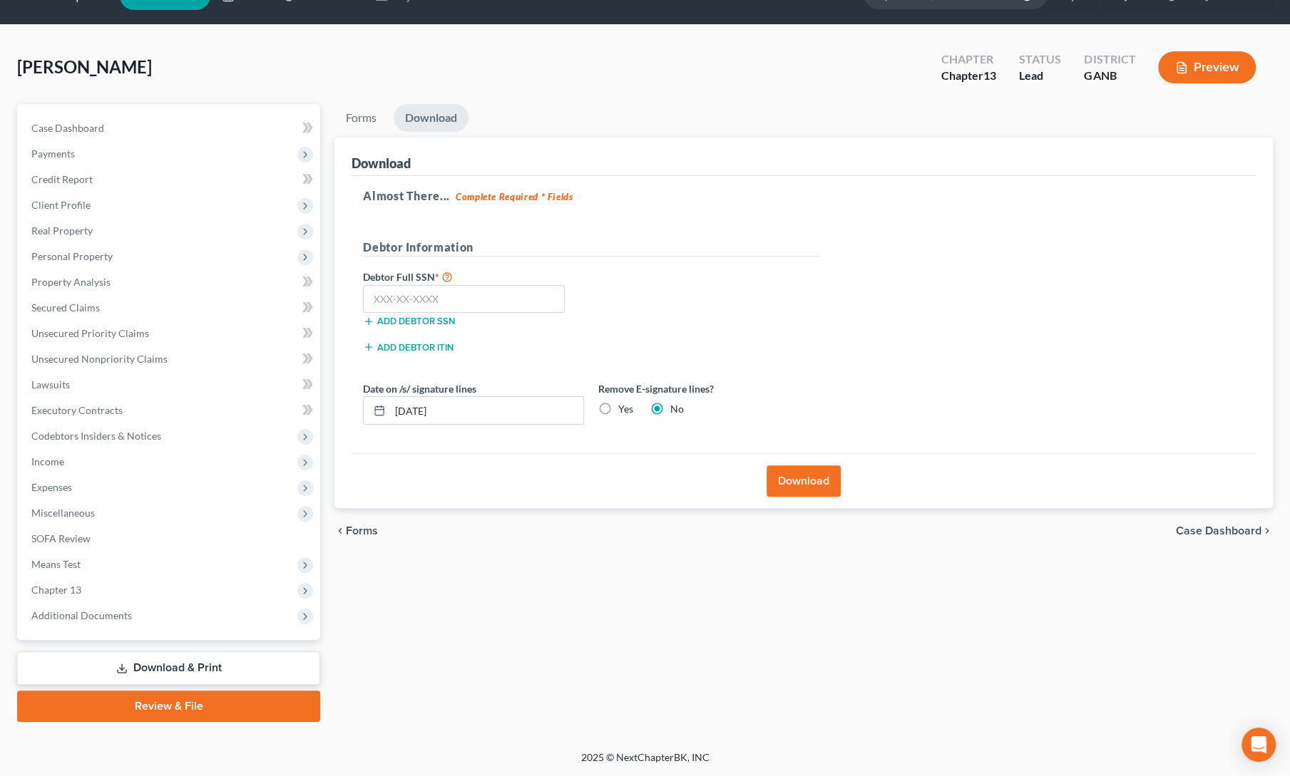
scroll to position [31, 0]
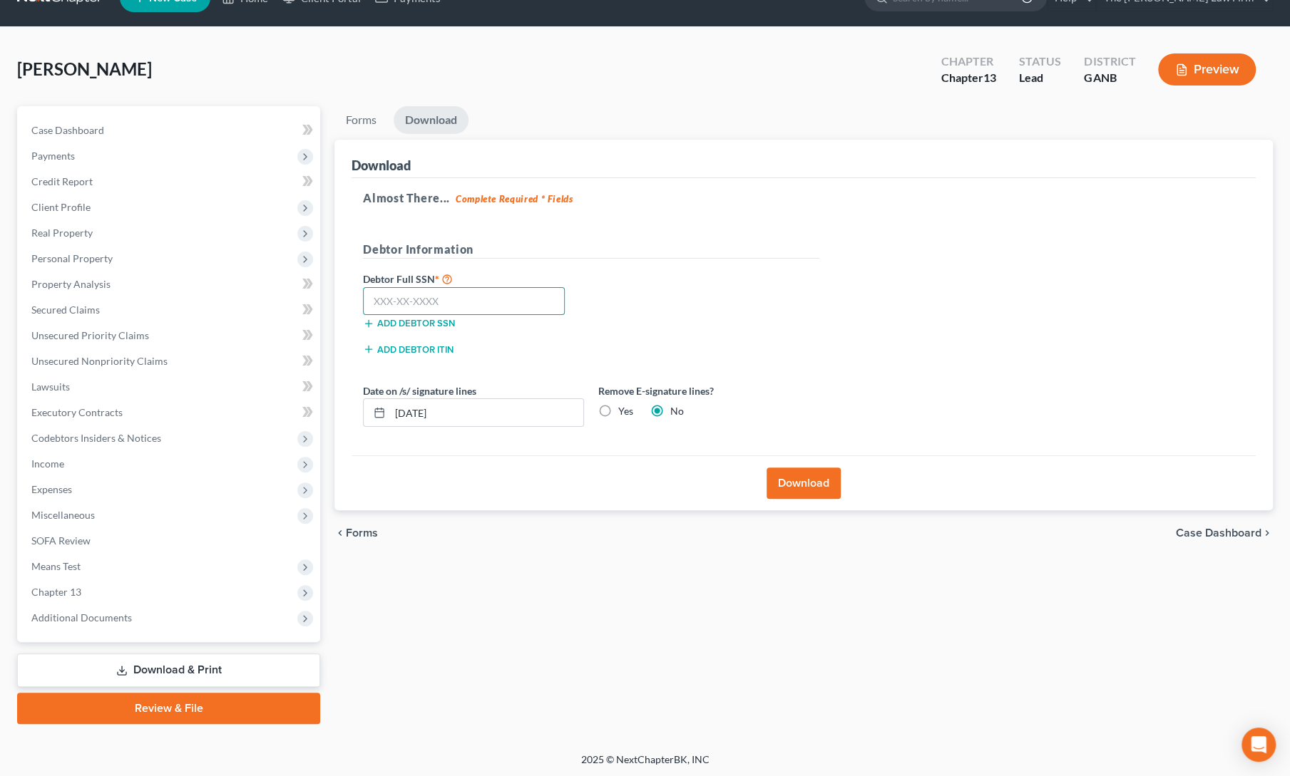
click at [484, 297] on input "text" at bounding box center [464, 301] width 202 height 29
type input "259-43-8072"
click at [801, 475] on button "Download" at bounding box center [803, 483] width 74 height 31
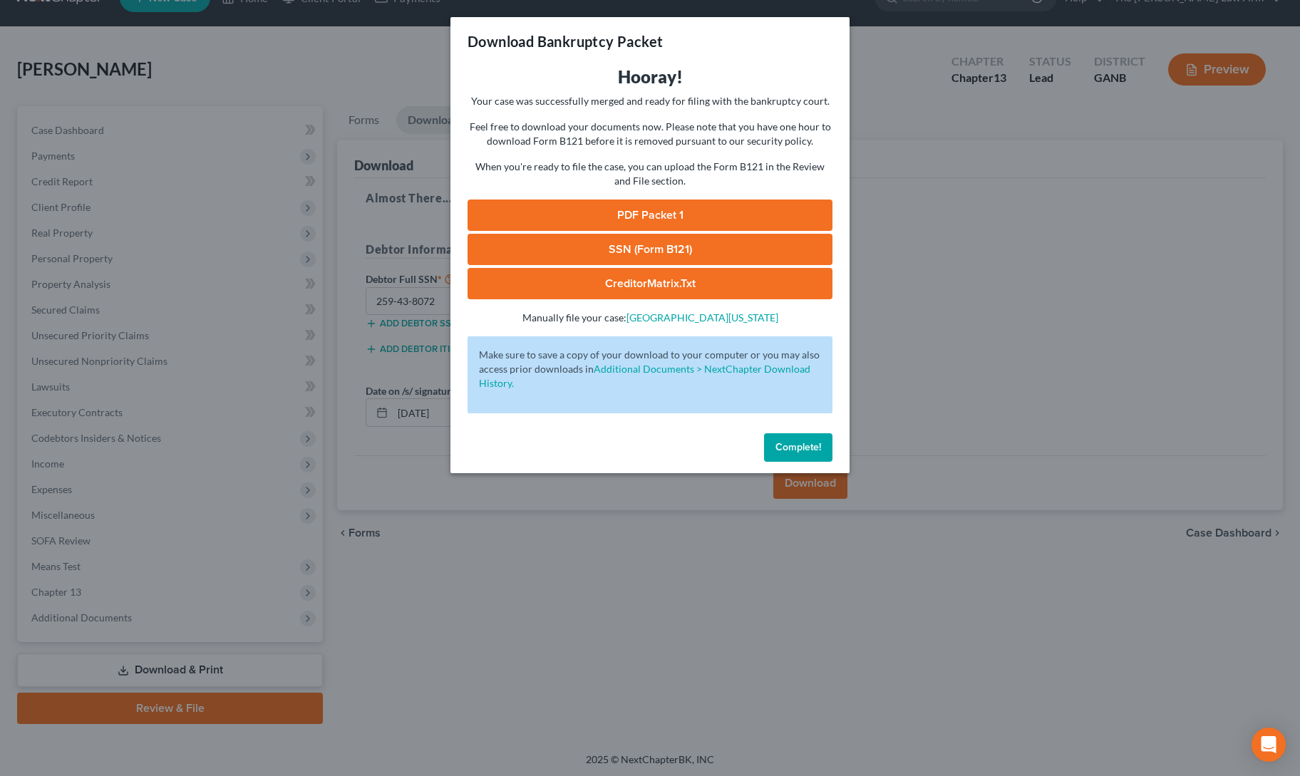
click at [701, 206] on link "PDF Packet 1" at bounding box center [650, 215] width 365 height 31
click at [501, 247] on link "SSN (Form B121)" at bounding box center [650, 249] width 365 height 31
click at [788, 448] on span "Complete!" at bounding box center [799, 447] width 46 height 12
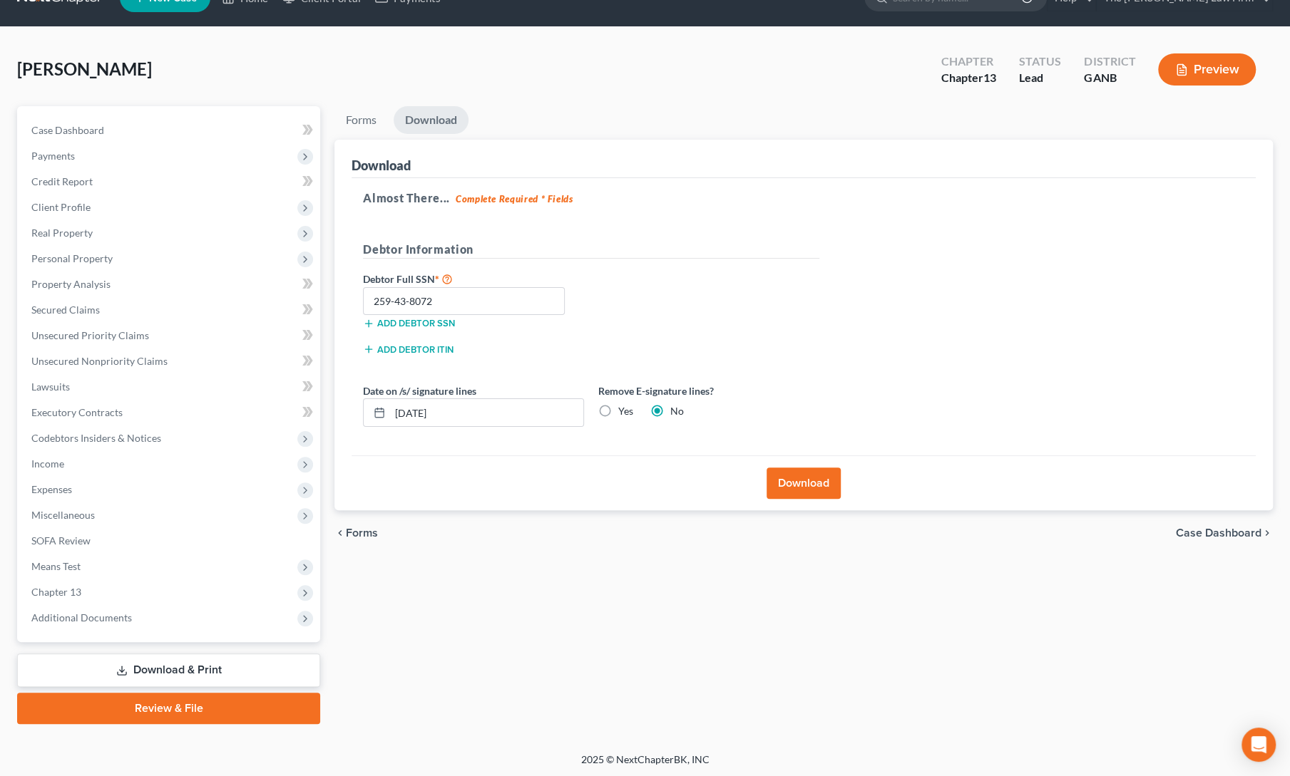
click at [513, 625] on div "Forms Download Forms Forms to Download Select which forms you would like to dow…" at bounding box center [803, 415] width 952 height 618
click at [573, 575] on div "Forms Download Forms Forms to Download Select which forms you would like to dow…" at bounding box center [803, 415] width 952 height 618
click at [56, 210] on span "Client Profile" at bounding box center [60, 207] width 59 height 12
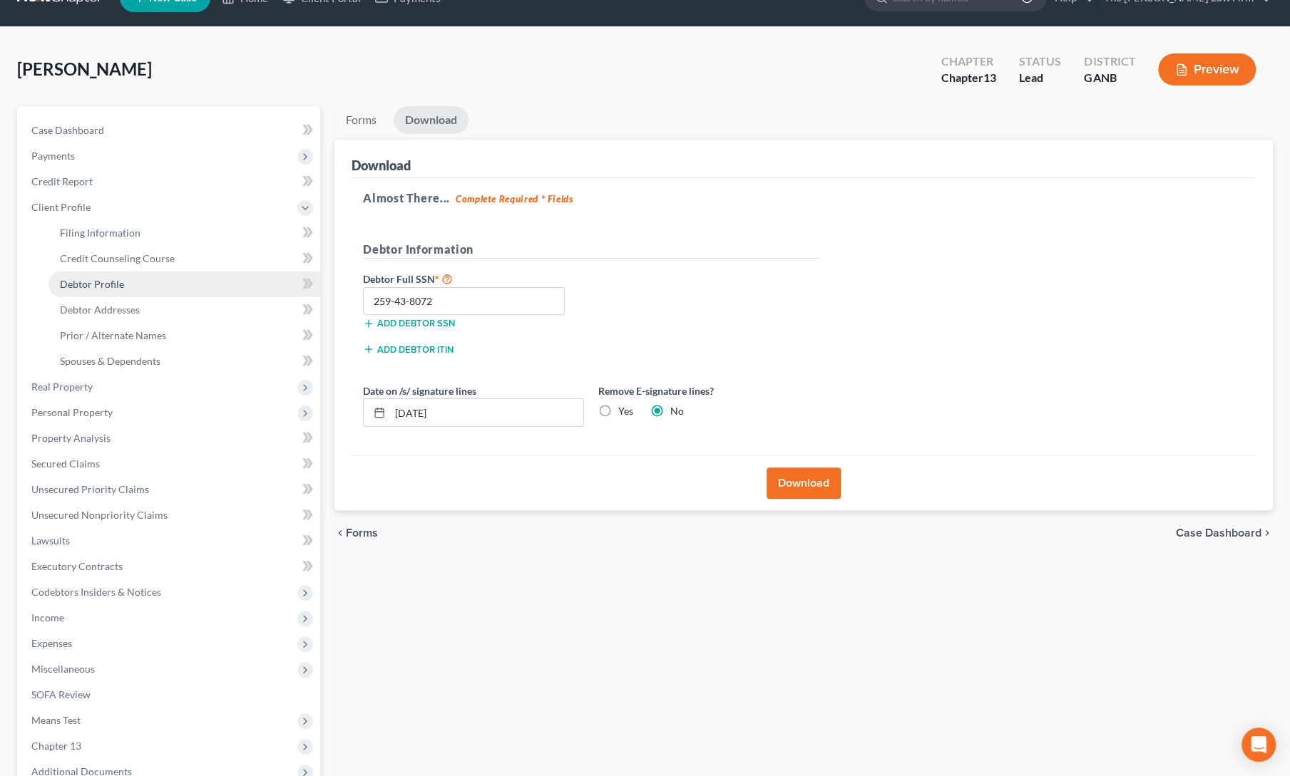
click at [99, 287] on span "Debtor Profile" at bounding box center [92, 284] width 64 height 12
select select "0"
select select "2"
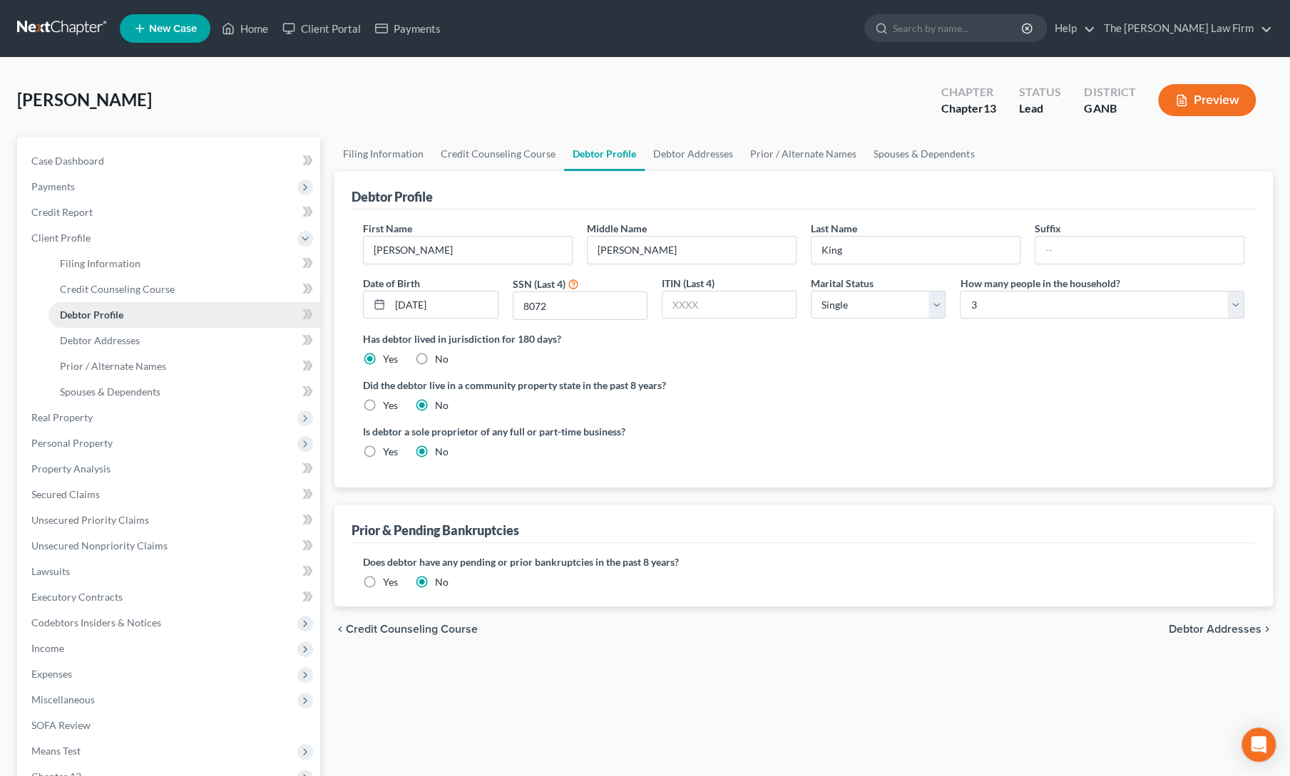
radio input "true"
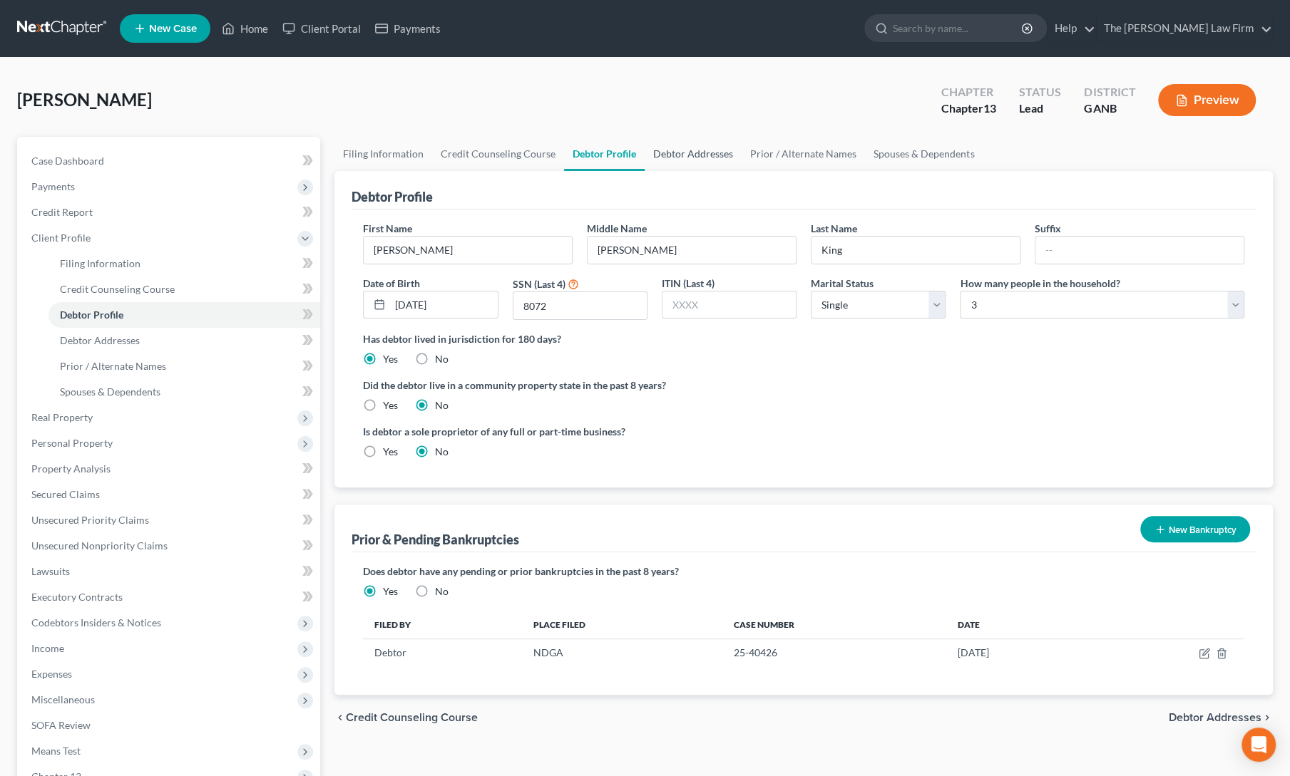
click at [706, 155] on link "Debtor Addresses" at bounding box center [692, 154] width 97 height 34
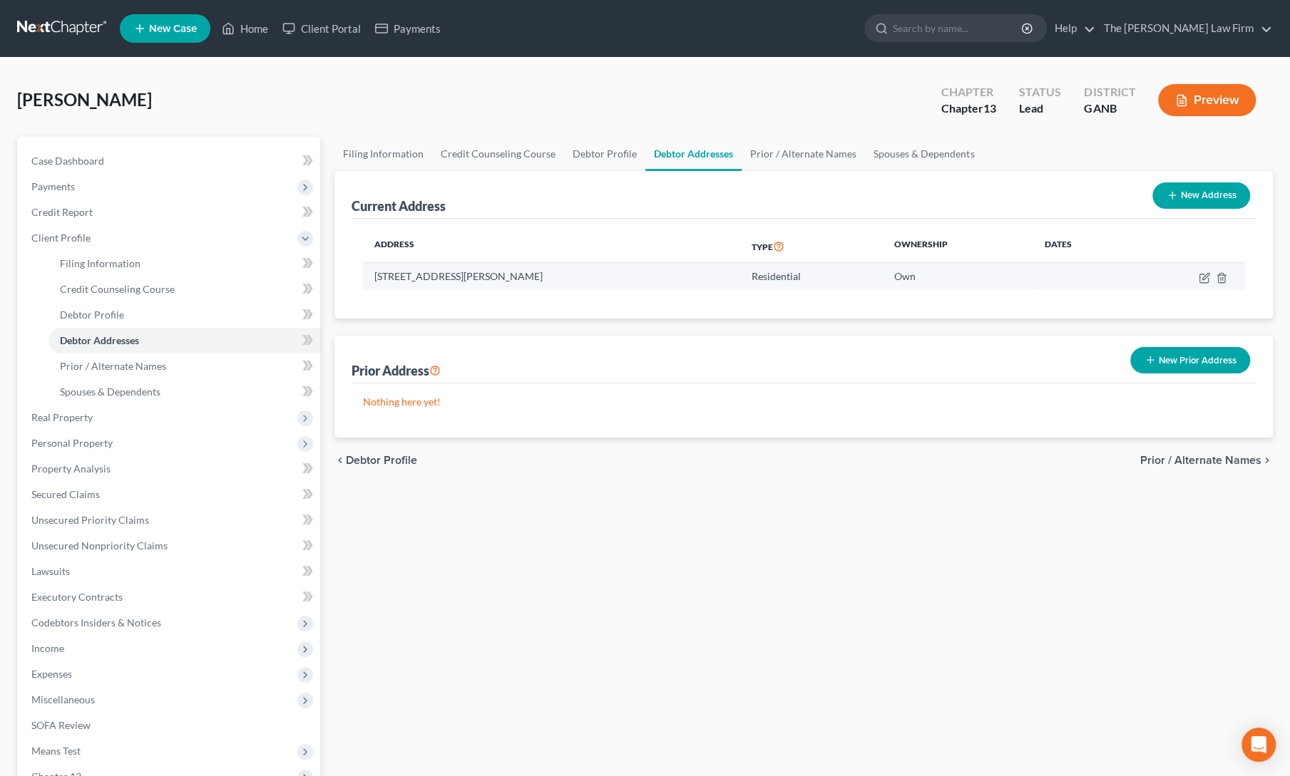
drag, startPoint x: 374, startPoint y: 277, endPoint x: 565, endPoint y: 280, distance: 191.8
click at [565, 280] on td "123 Bishop Rd NW, Cartersville, GA 30121" at bounding box center [551, 276] width 377 height 27
copy td "123 Bishop Rd NW, Cartersville, GA 30121"
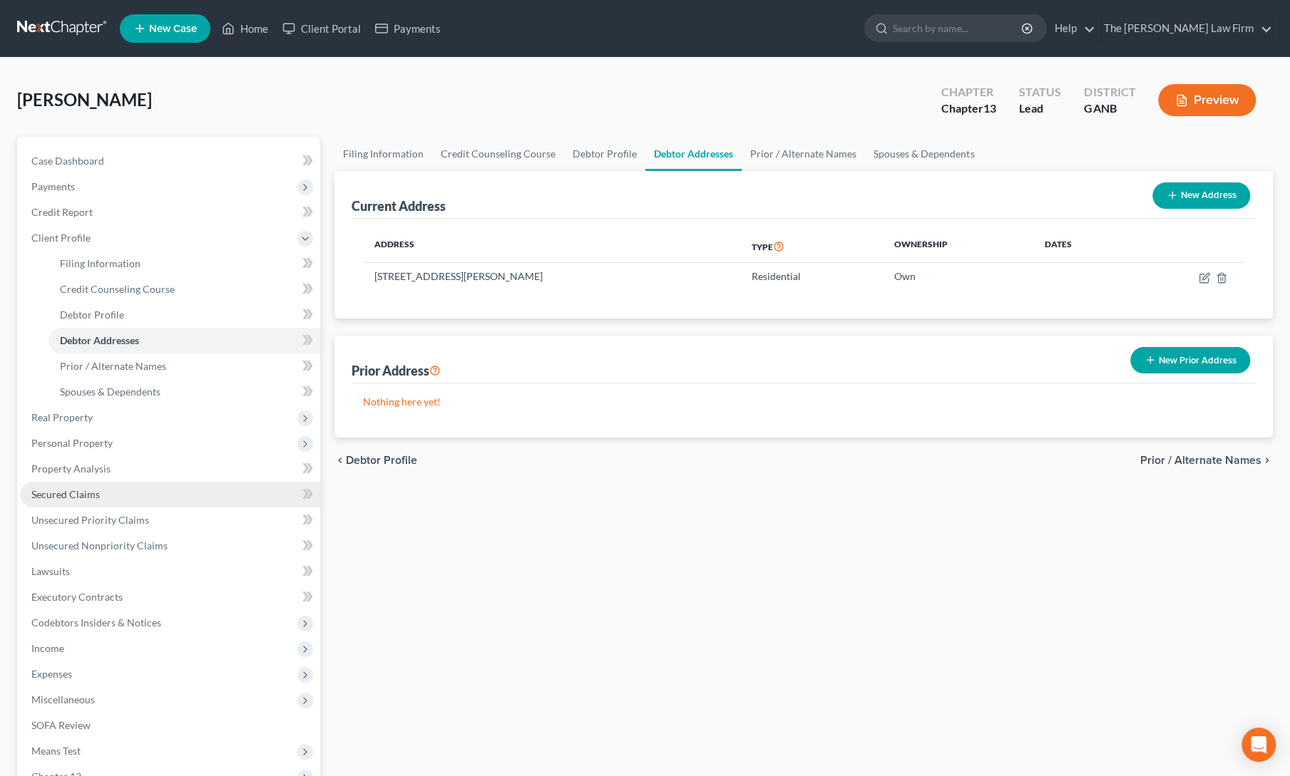
click at [57, 498] on span "Secured Claims" at bounding box center [65, 494] width 68 height 12
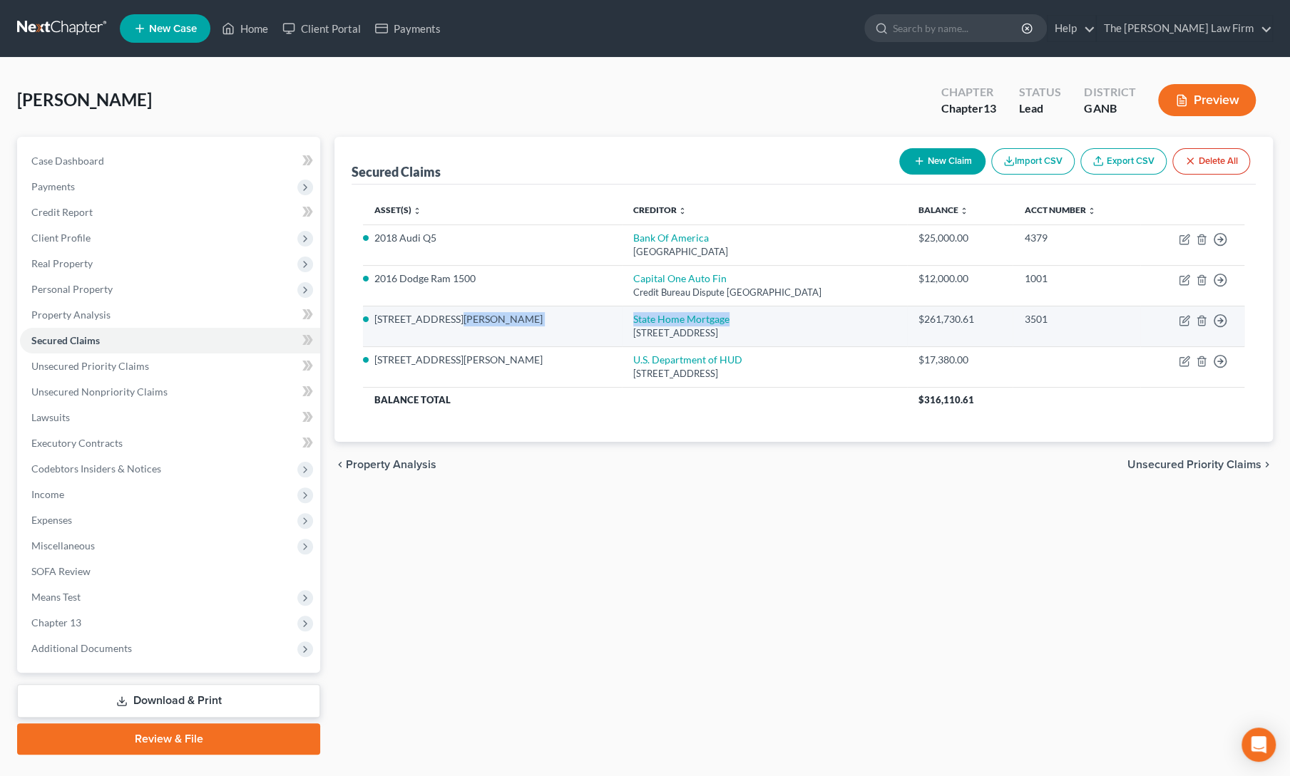
drag, startPoint x: 542, startPoint y: 319, endPoint x: 654, endPoint y: 320, distance: 112.6
click at [654, 320] on tr "123 Bishop Rd NW State Home Mortgage 60 Executive Park South Ne Ste, Atlanta, G…" at bounding box center [803, 326] width 881 height 41
copy tr "State Home Mortgage"
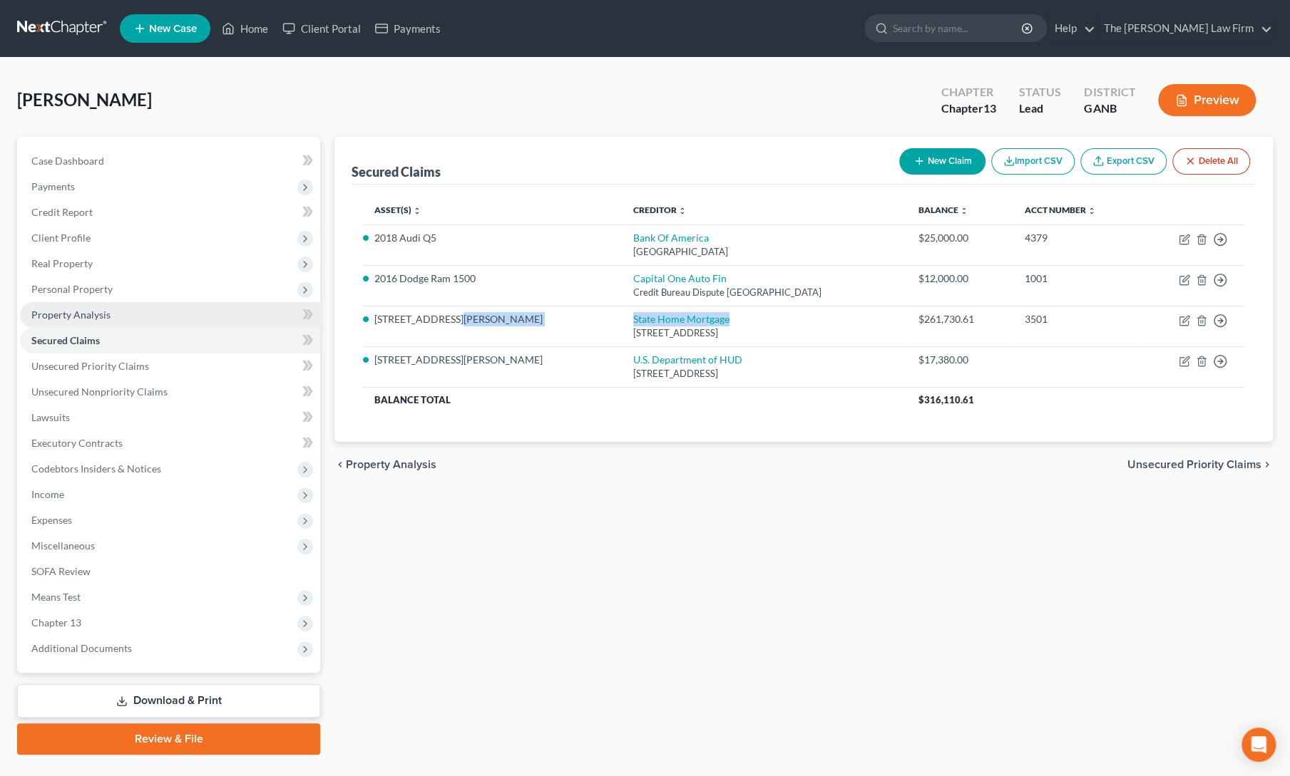
click at [62, 321] on link "Property Analysis" at bounding box center [170, 315] width 300 height 26
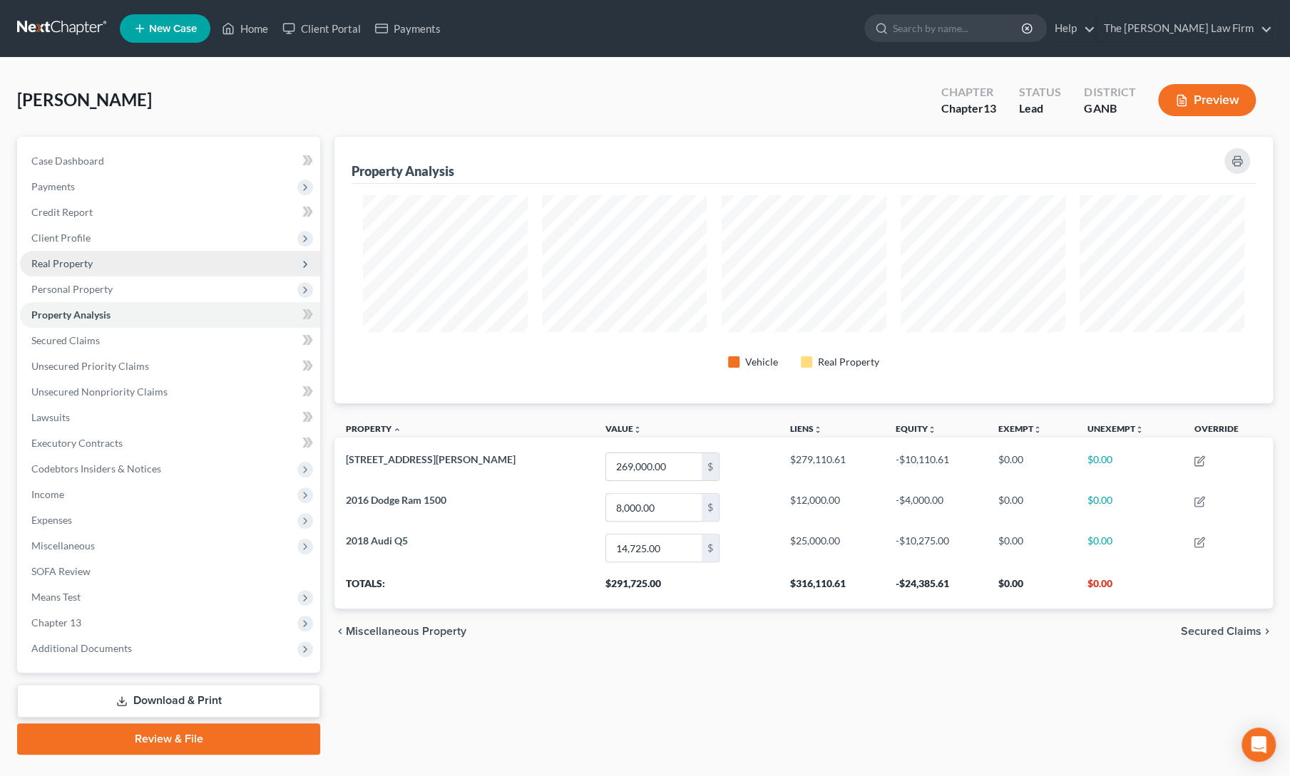
scroll to position [266, 938]
click at [65, 239] on span "Client Profile" at bounding box center [60, 238] width 59 height 12
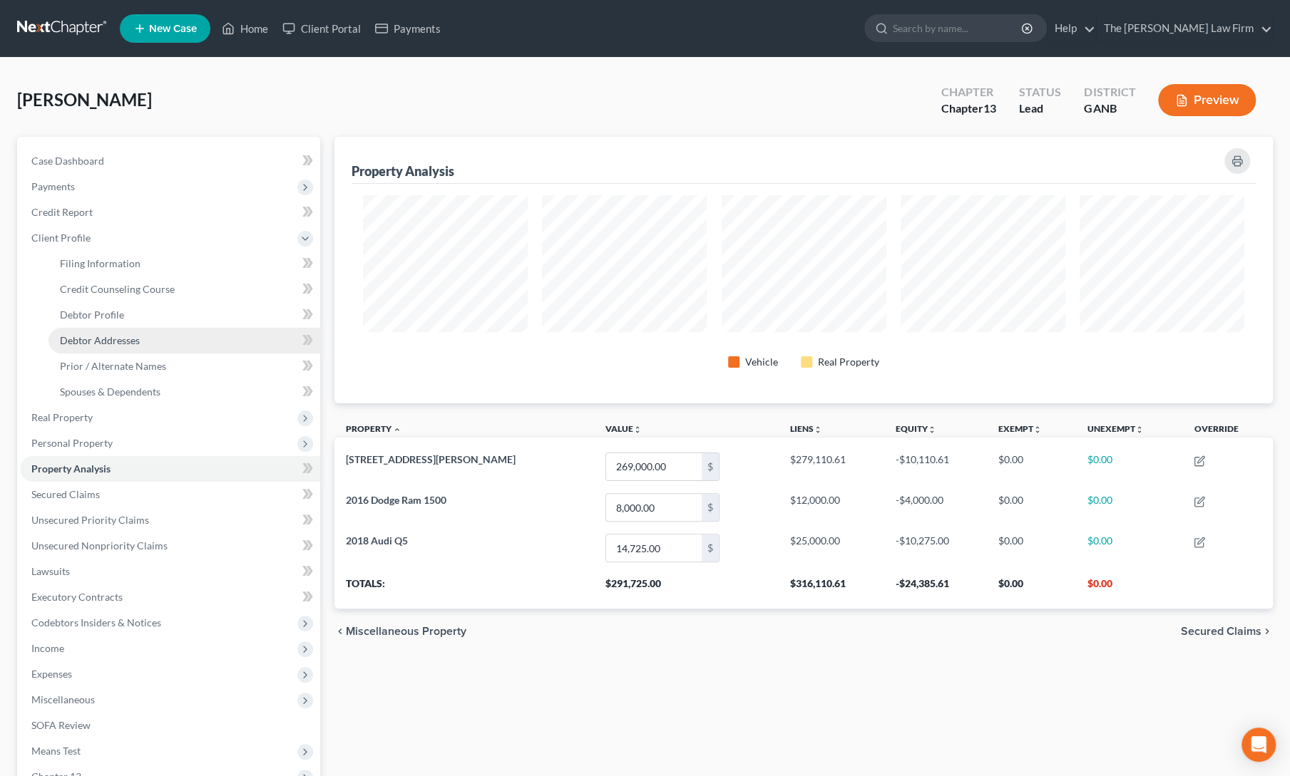
click at [84, 351] on link "Debtor Addresses" at bounding box center [184, 341] width 272 height 26
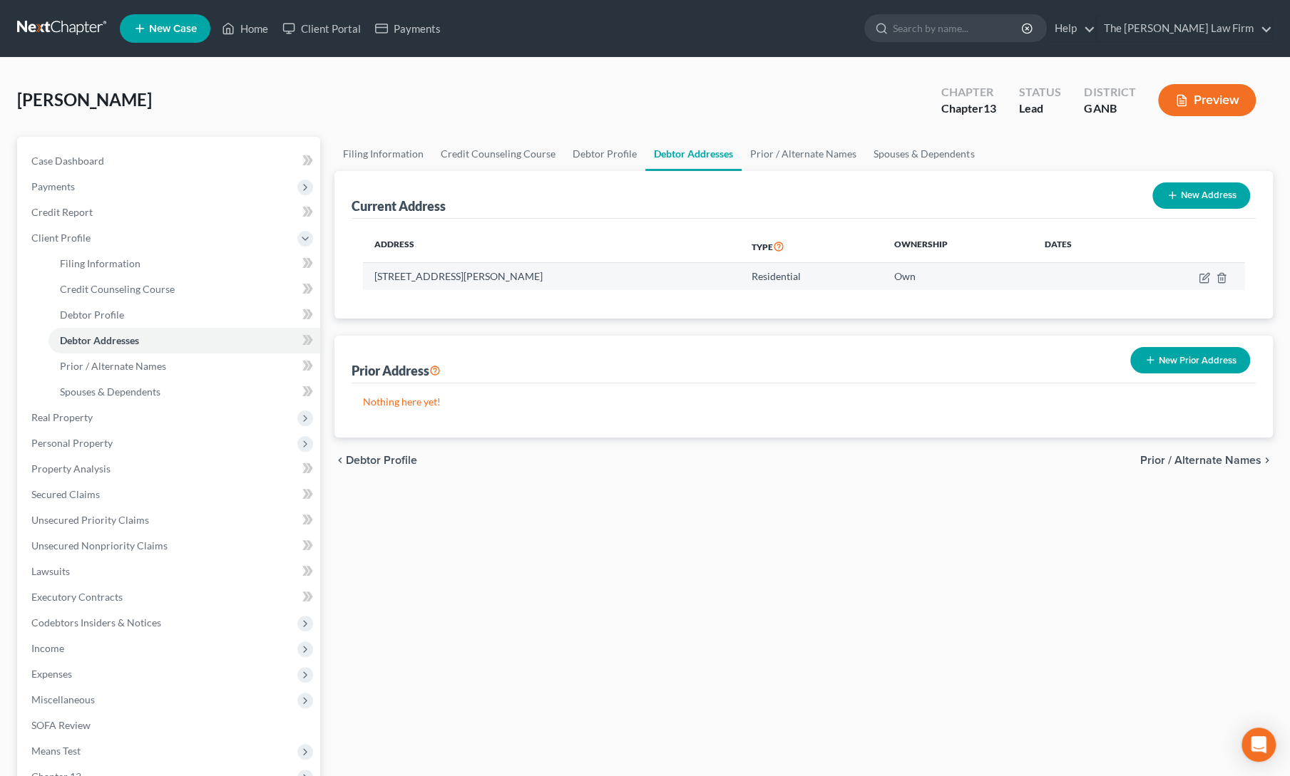
drag, startPoint x: 376, startPoint y: 277, endPoint x: 560, endPoint y: 265, distance: 184.3
click at [560, 265] on td "123 Bishop Rd NW, Cartersville, GA 30121" at bounding box center [551, 276] width 377 height 27
copy td "123 Bishop Rd NW, Cartersville, GA 30121"
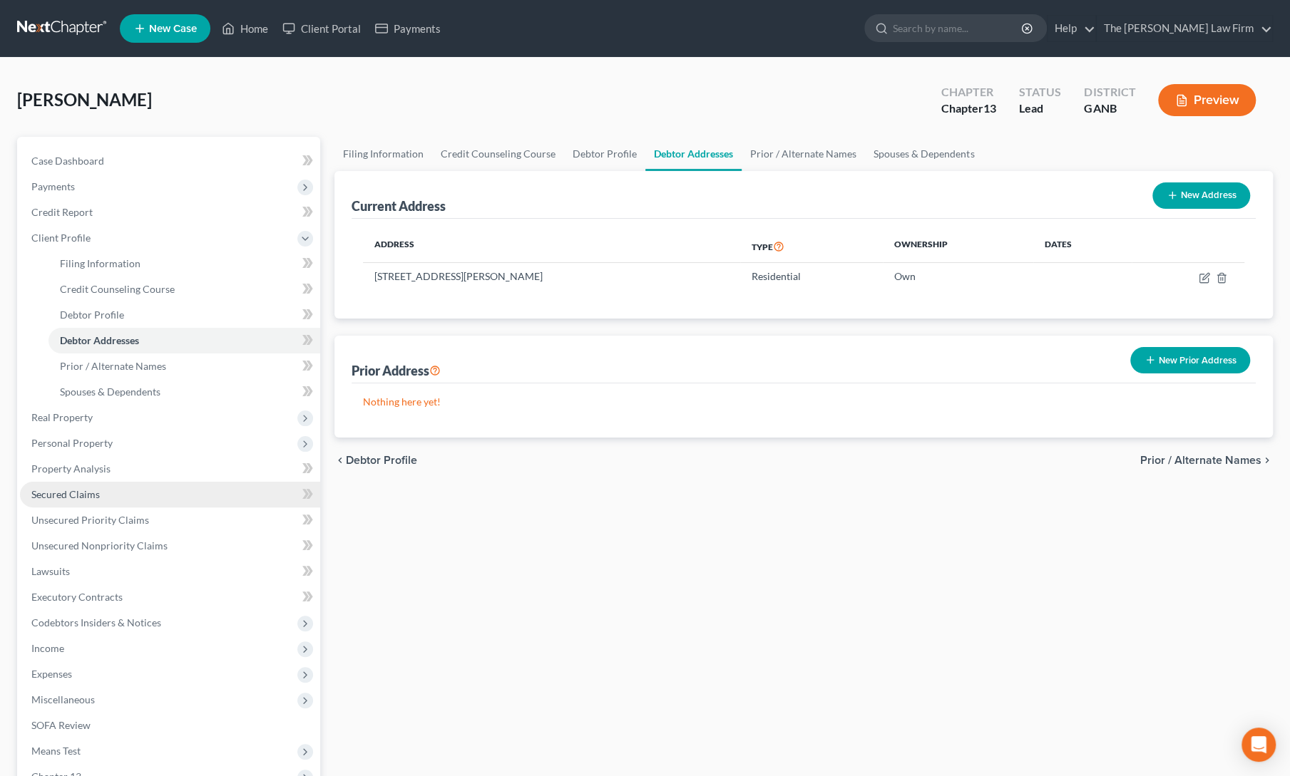
click at [69, 496] on span "Secured Claims" at bounding box center [65, 494] width 68 height 12
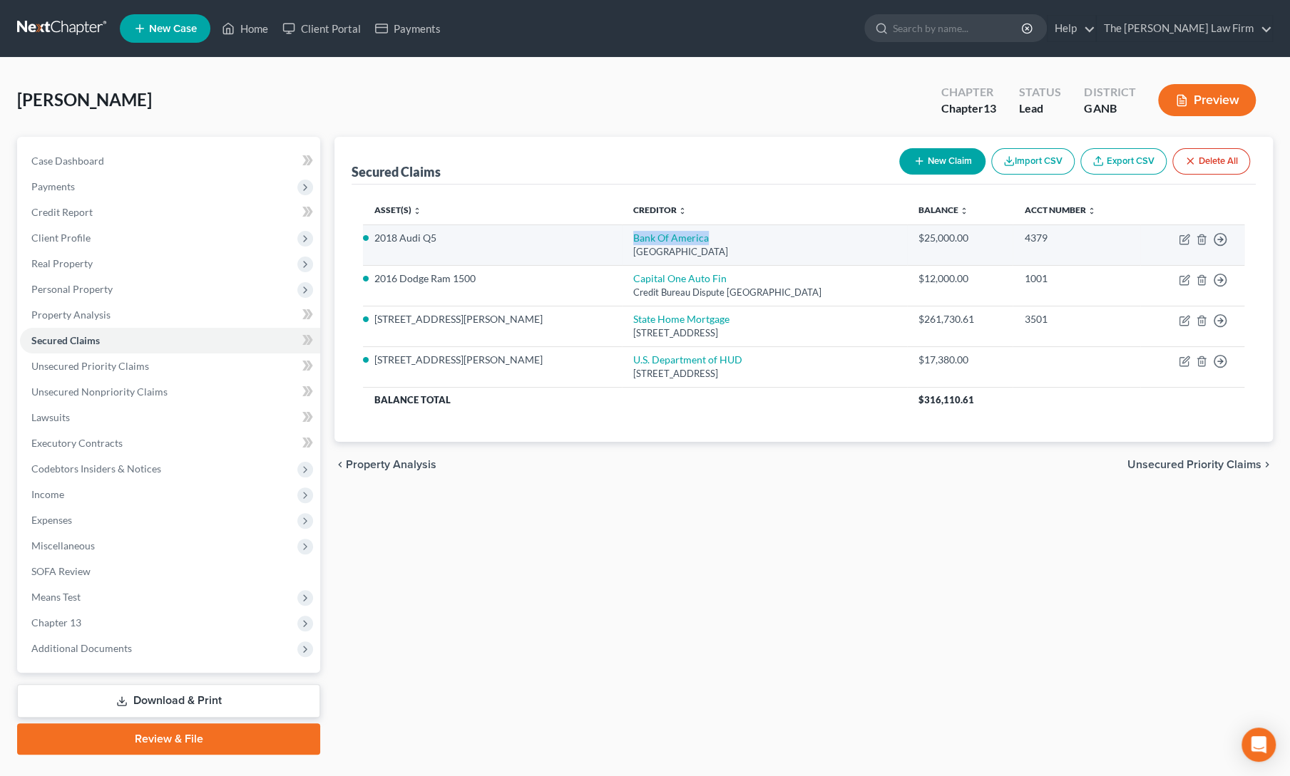
drag, startPoint x: 554, startPoint y: 235, endPoint x: 641, endPoint y: 232, distance: 87.0
click at [641, 232] on td "Bank Of America Po Box 45144, Jacksonville, FL 32231" at bounding box center [764, 245] width 285 height 41
copy link "Bank Of America"
drag, startPoint x: 370, startPoint y: 237, endPoint x: 439, endPoint y: 239, distance: 69.2
click at [439, 239] on td "2018 Audi Q5" at bounding box center [492, 245] width 258 height 41
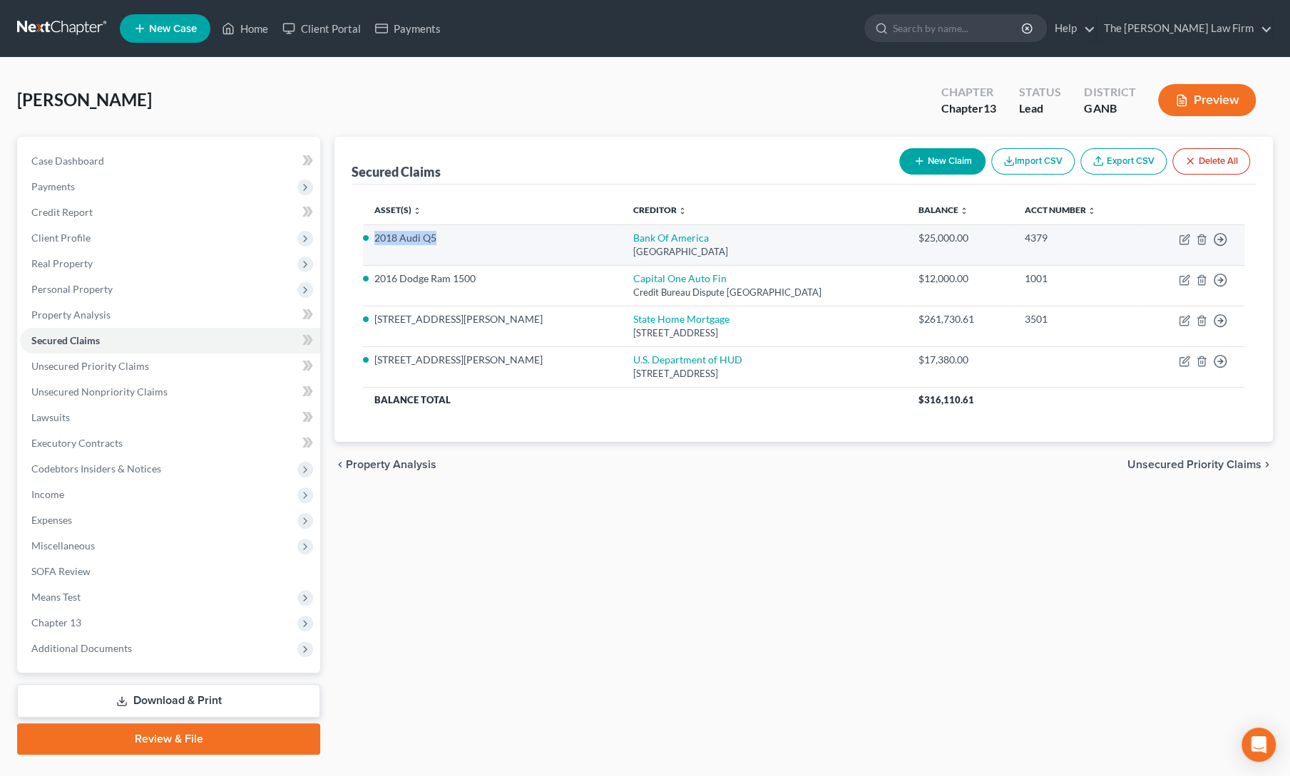
copy li "2018 Audi Q5"
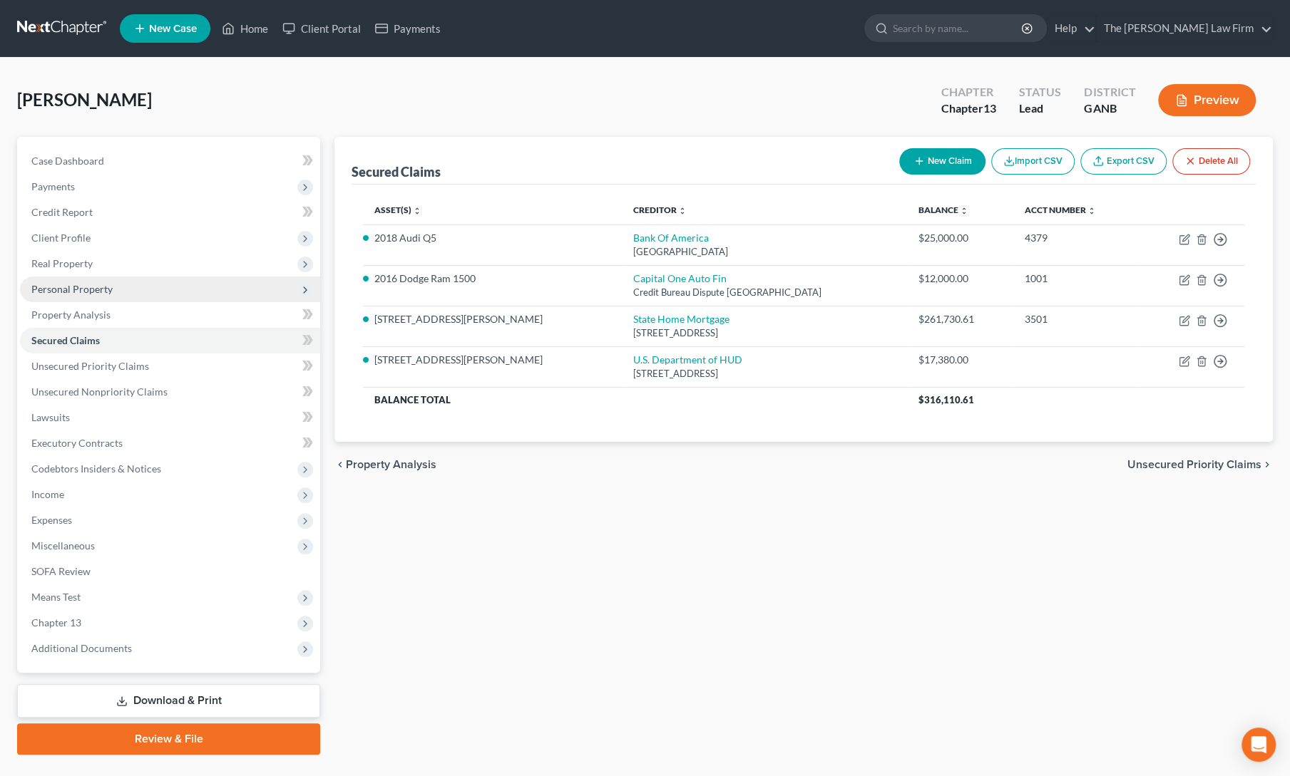
click at [83, 290] on span "Personal Property" at bounding box center [71, 289] width 81 height 12
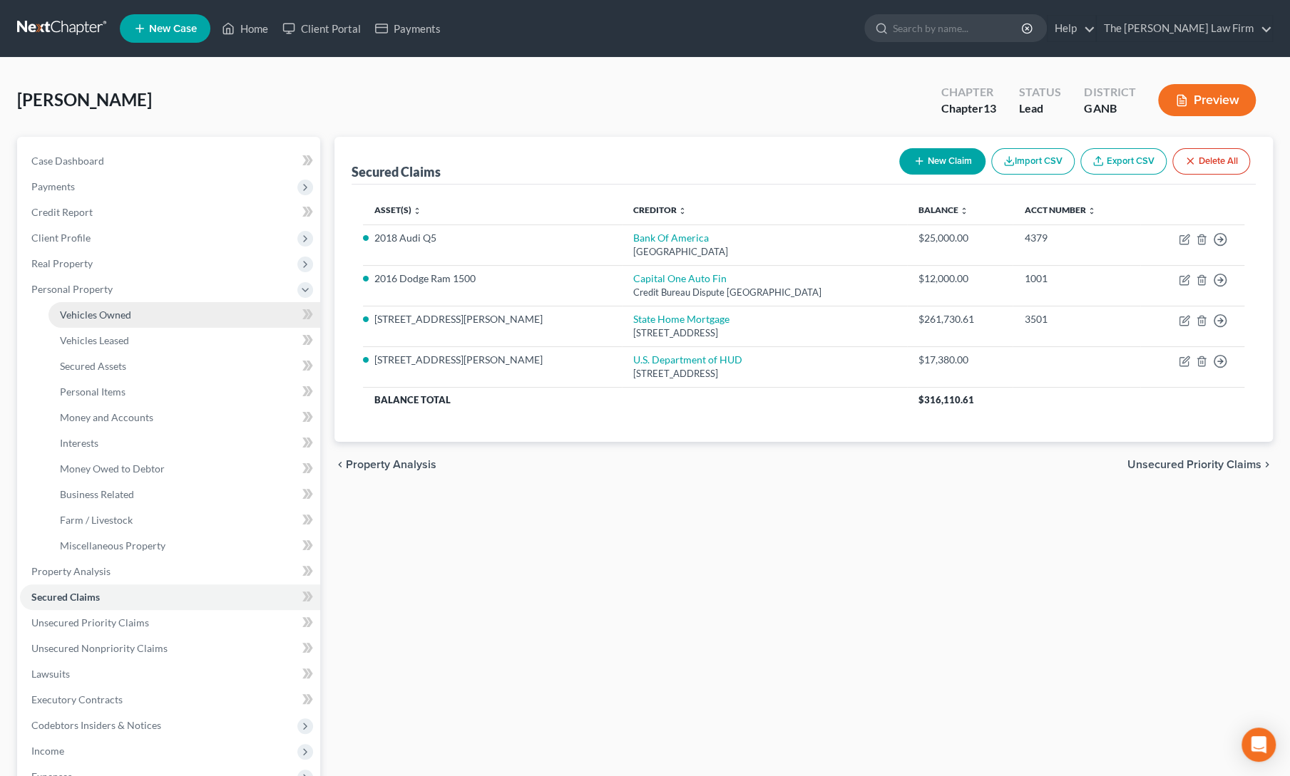
click at [90, 312] on span "Vehicles Owned" at bounding box center [95, 315] width 71 height 12
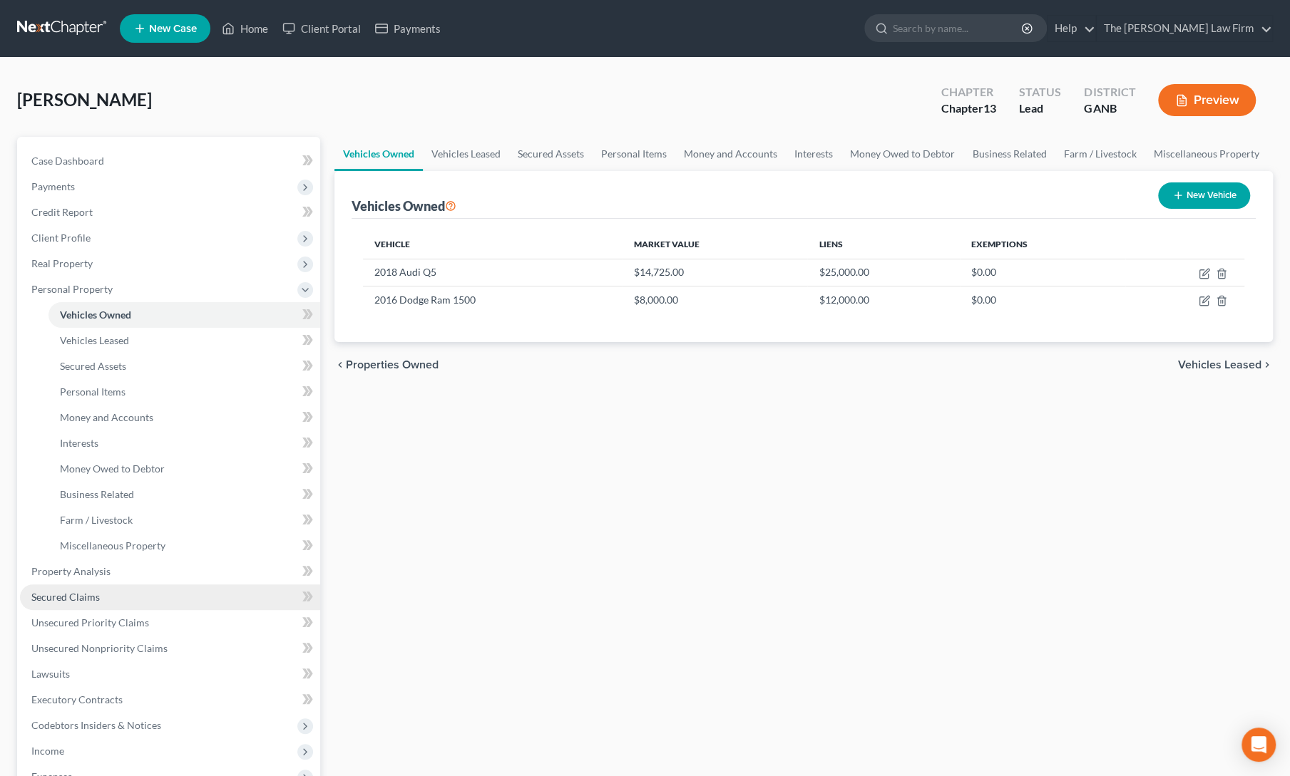
click at [58, 595] on span "Secured Claims" at bounding box center [65, 597] width 68 height 12
